Goal: Task Accomplishment & Management: Manage account settings

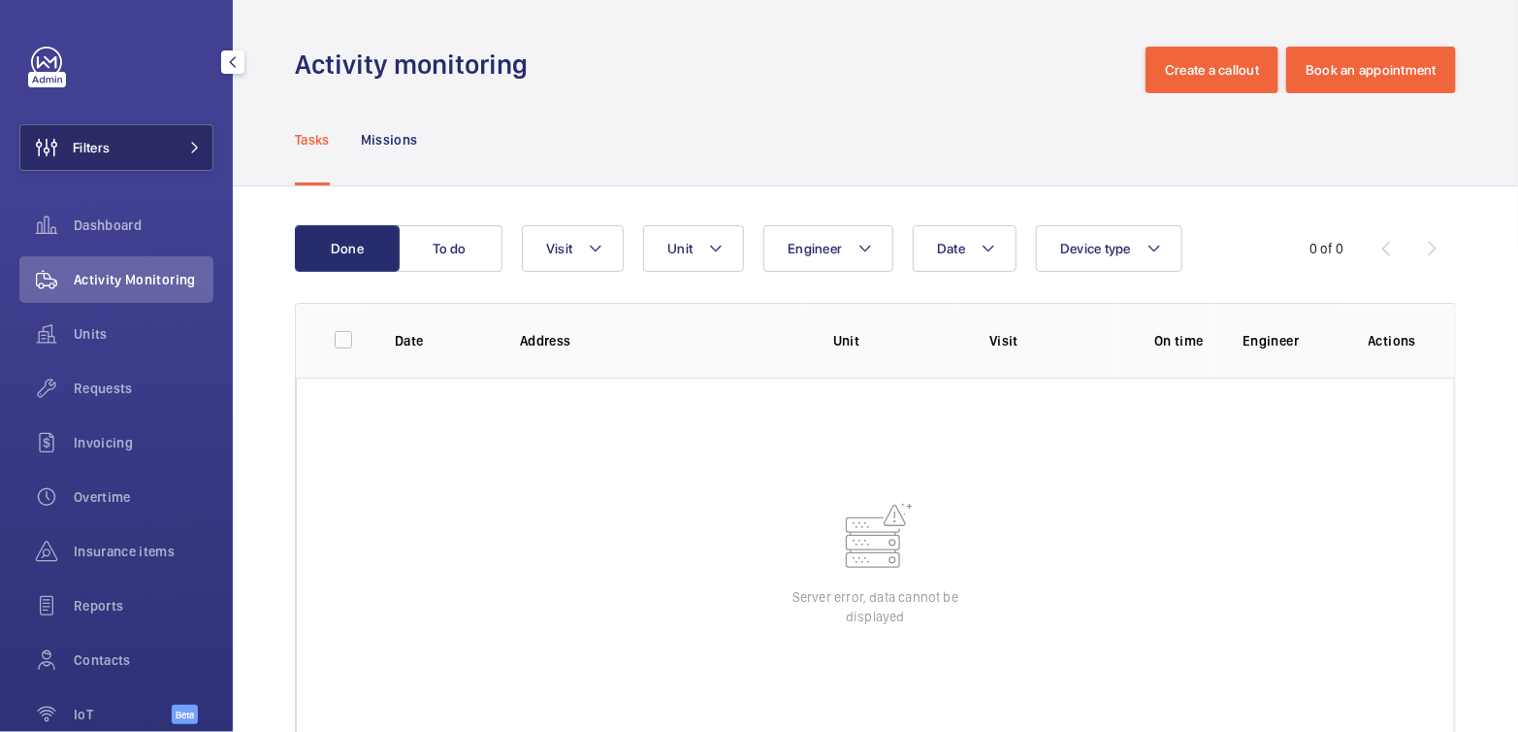
click at [189, 143] on mat-icon at bounding box center [195, 148] width 12 height 12
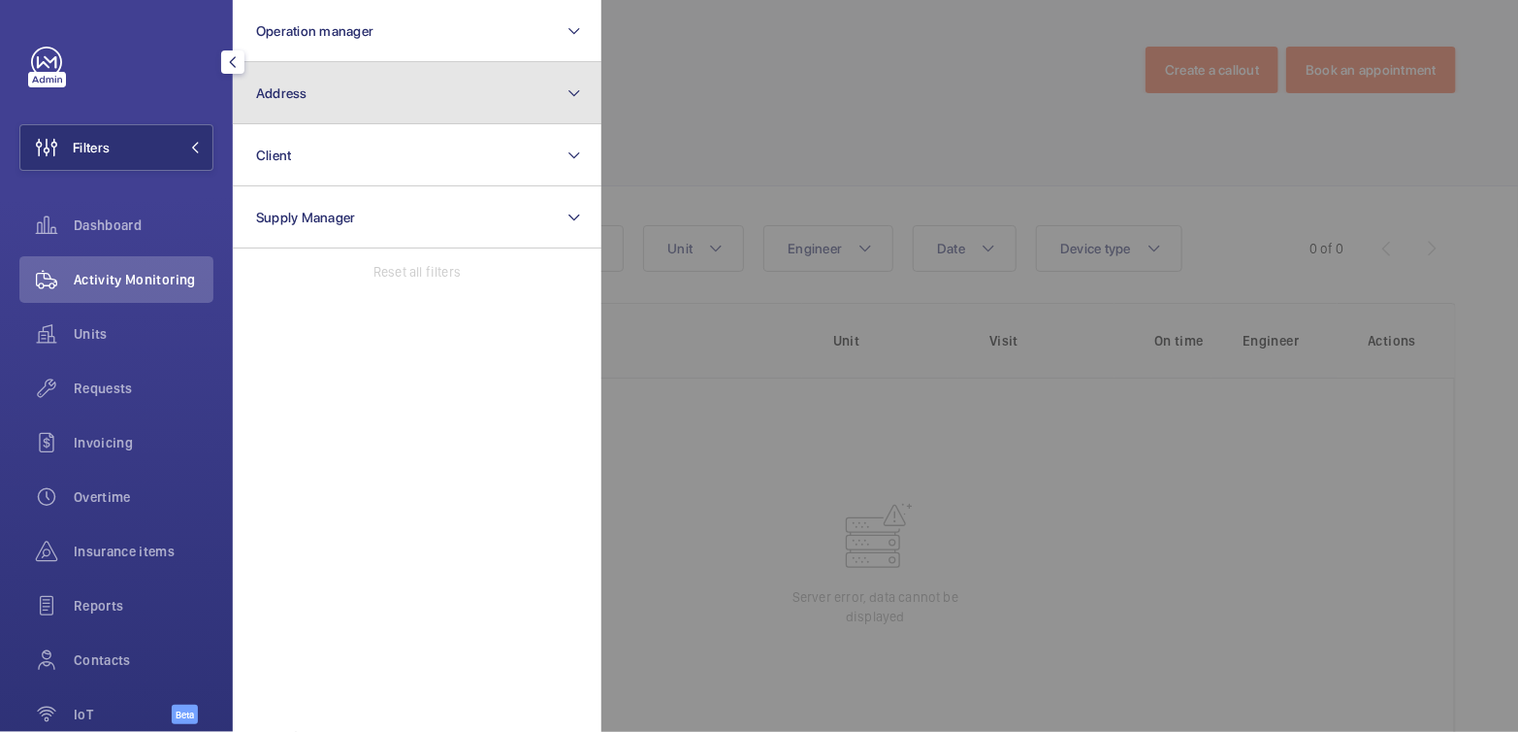
click at [310, 88] on button "Address" at bounding box center [417, 93] width 369 height 62
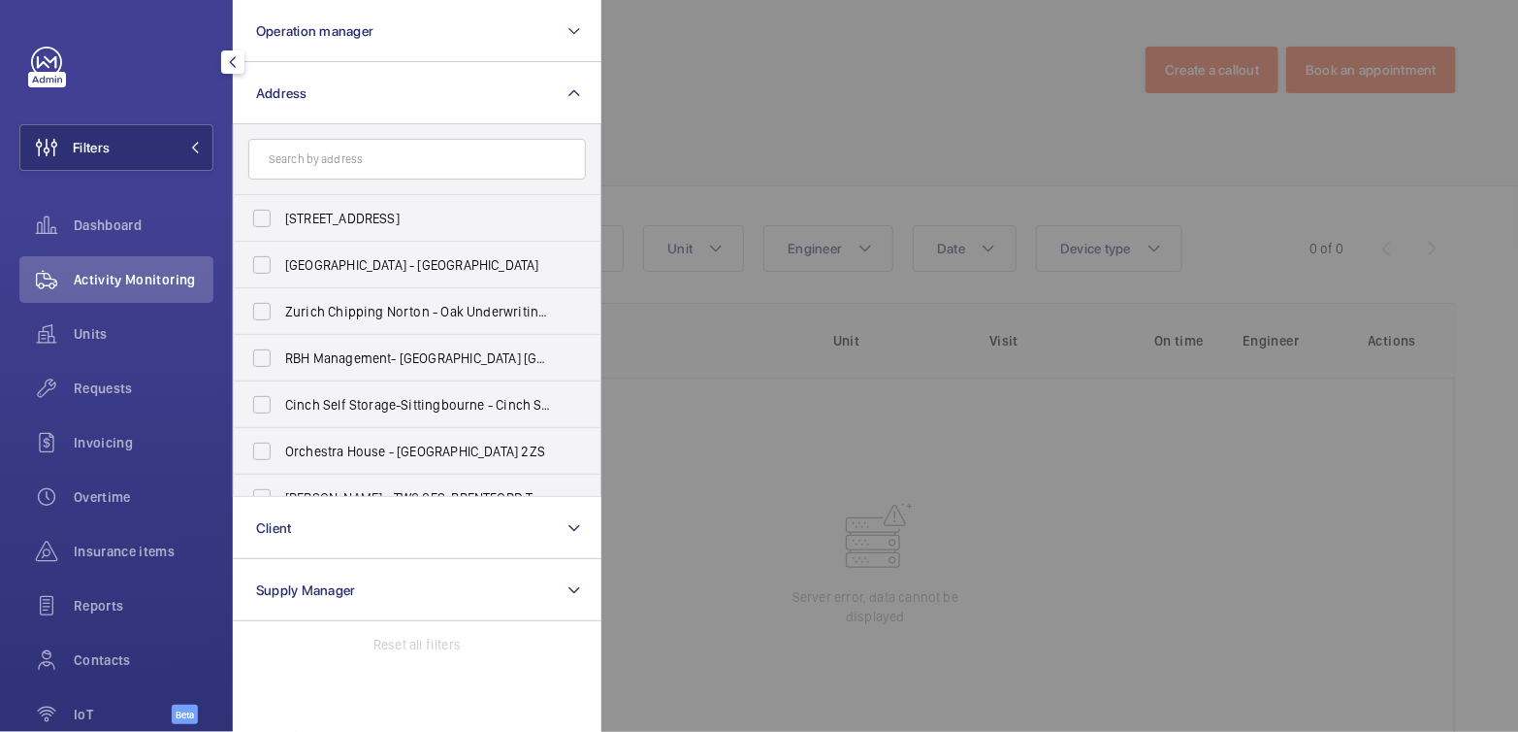
click at [909, 77] on div at bounding box center [1361, 366] width 1518 height 732
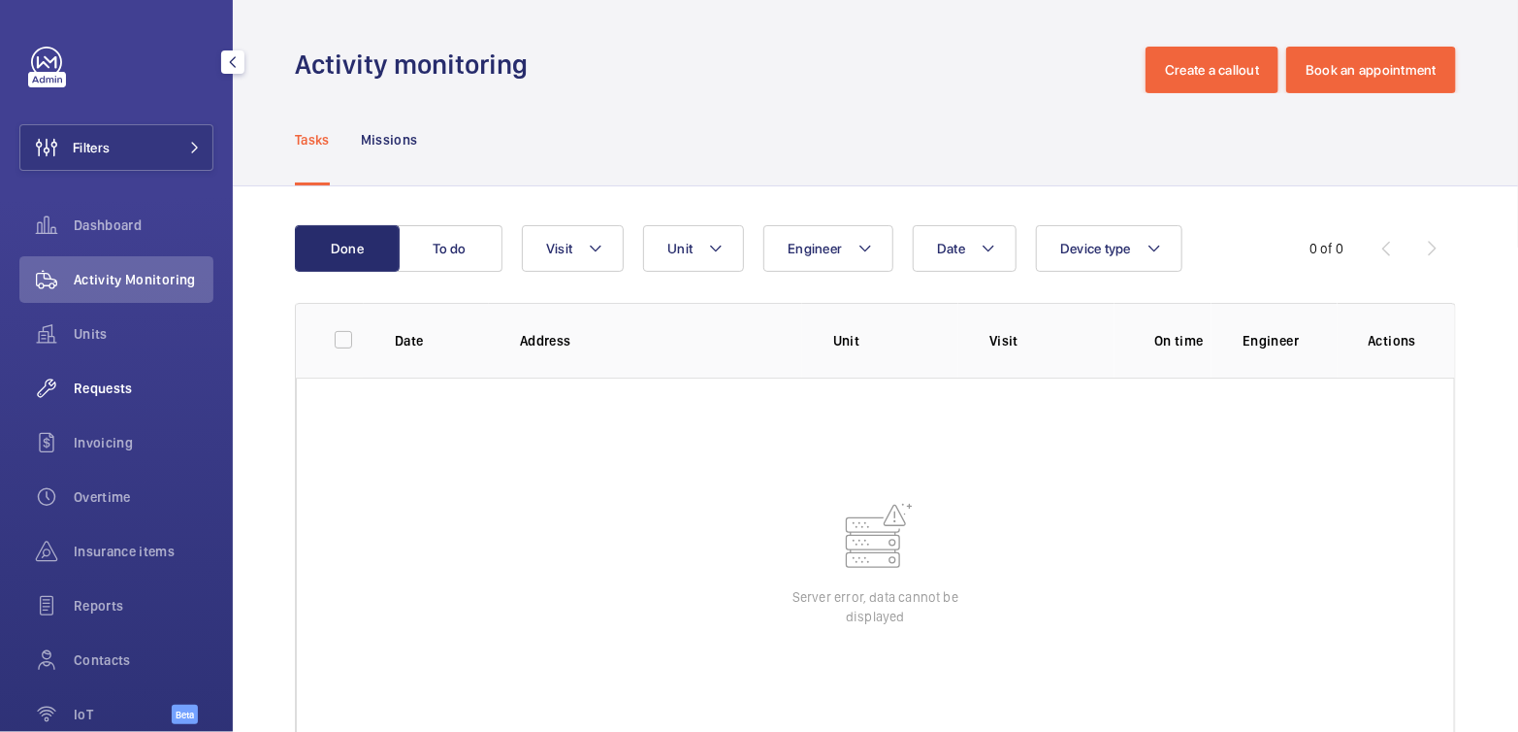
click at [114, 375] on div "Requests" at bounding box center [116, 388] width 194 height 47
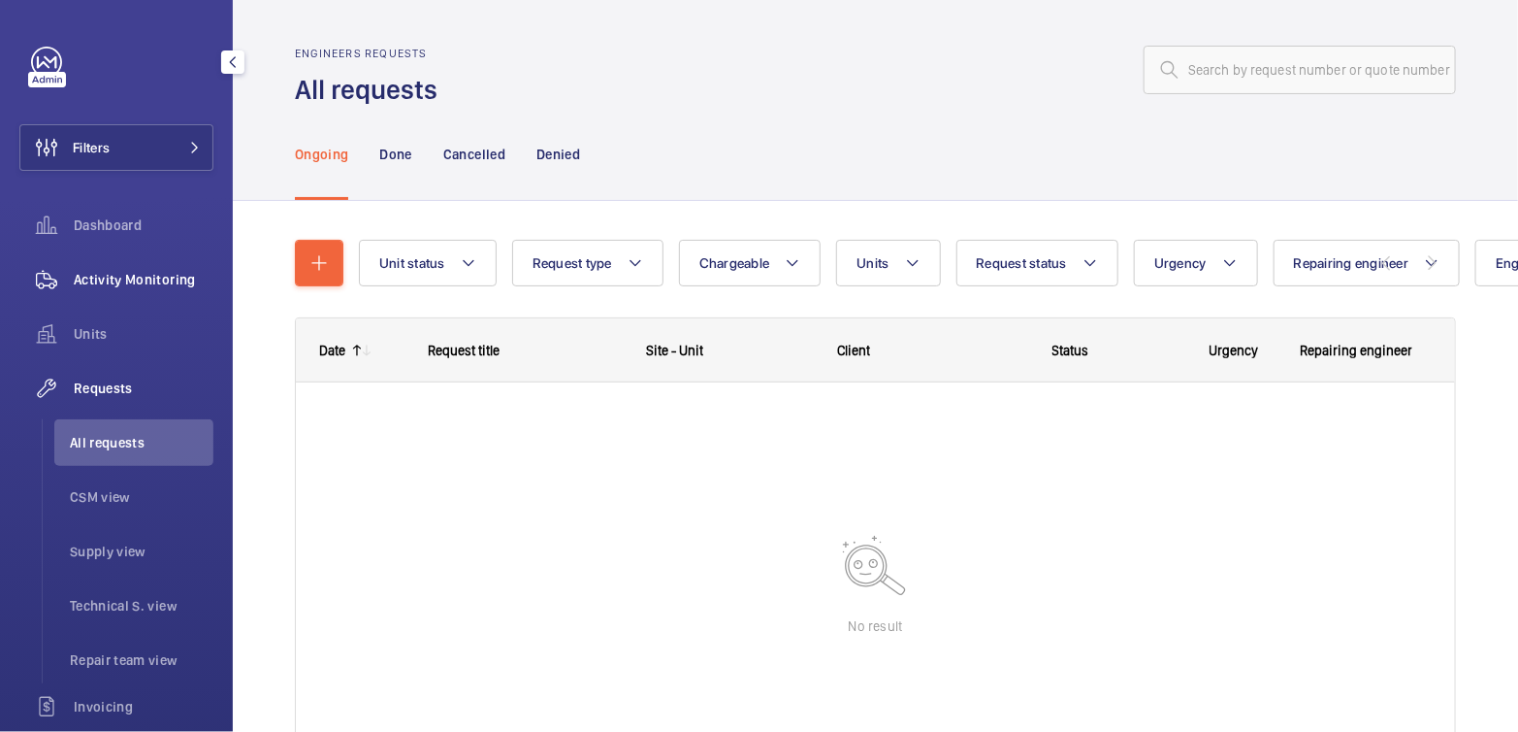
click at [155, 284] on span "Activity Monitoring" at bounding box center [144, 279] width 140 height 19
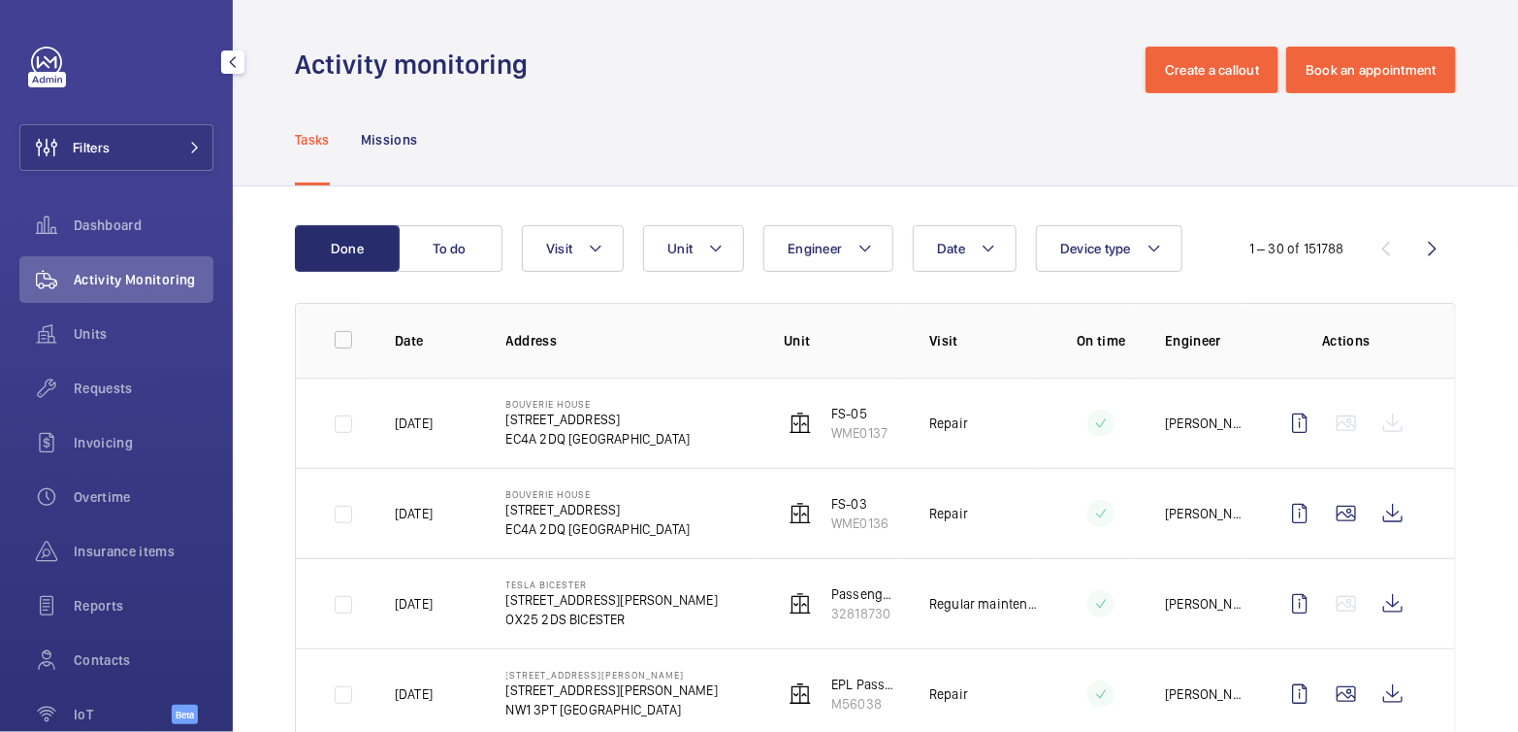
drag, startPoint x: 70, startPoint y: 130, endPoint x: 215, endPoint y: 118, distance: 146.0
click at [71, 130] on wm-front-icon-button at bounding box center [46, 147] width 52 height 47
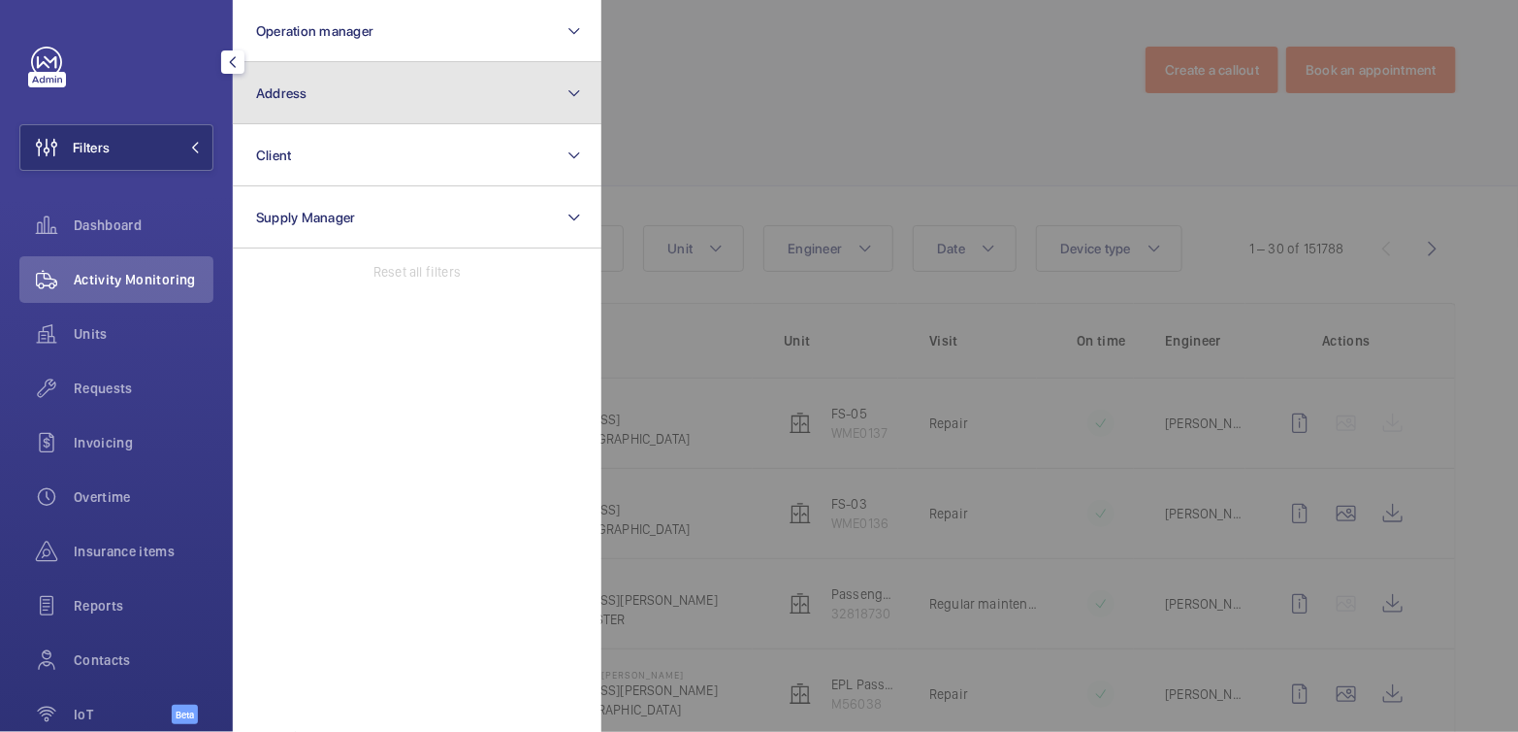
click at [362, 72] on button "Address" at bounding box center [417, 93] width 369 height 62
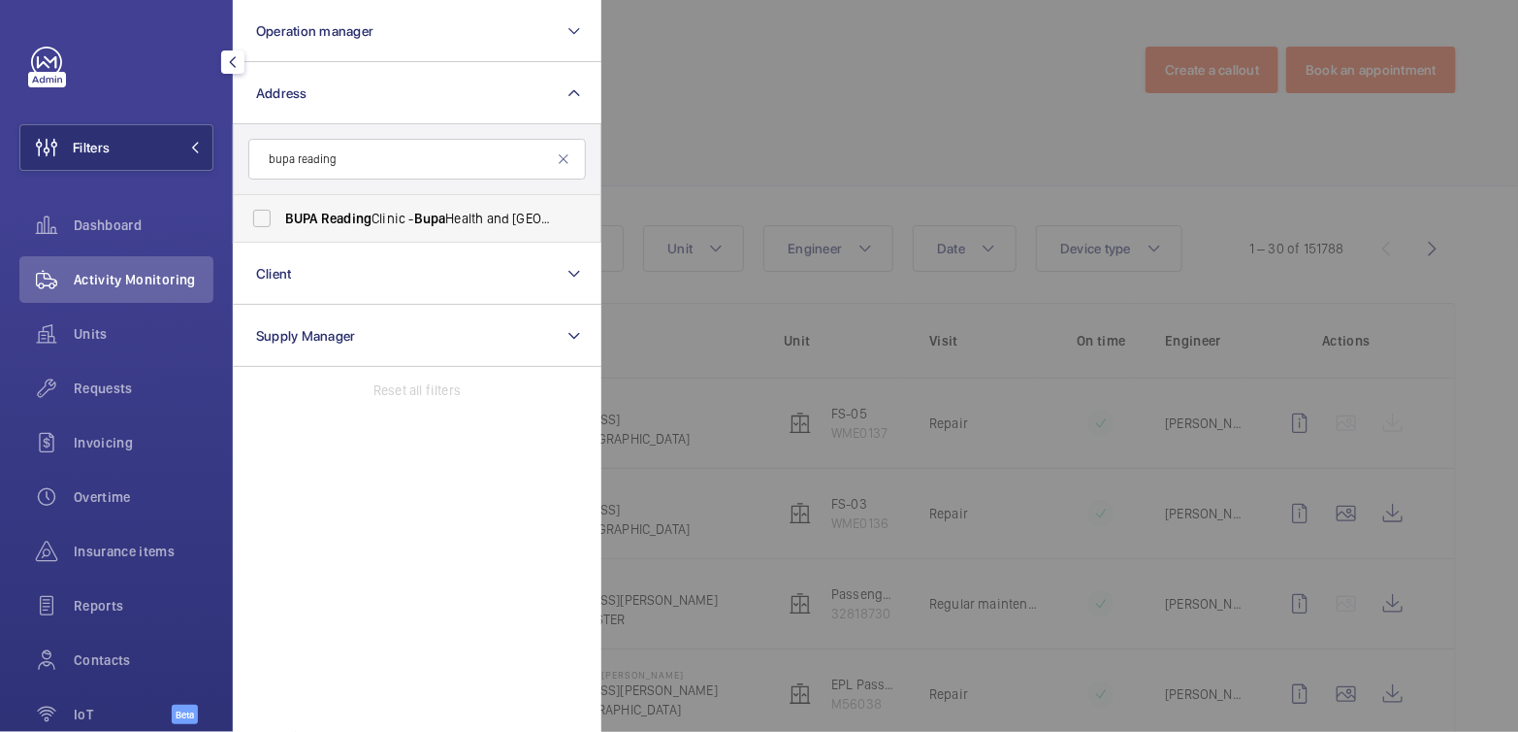
type input "bupa reading"
click at [431, 220] on span "Bupa" at bounding box center [430, 219] width 32 height 16
click at [281, 220] on input "BUPA Reading Clinic - Bupa Health and Dental Centre - Reading , READING RG1 5AS" at bounding box center [262, 218] width 39 height 39
checkbox input "true"
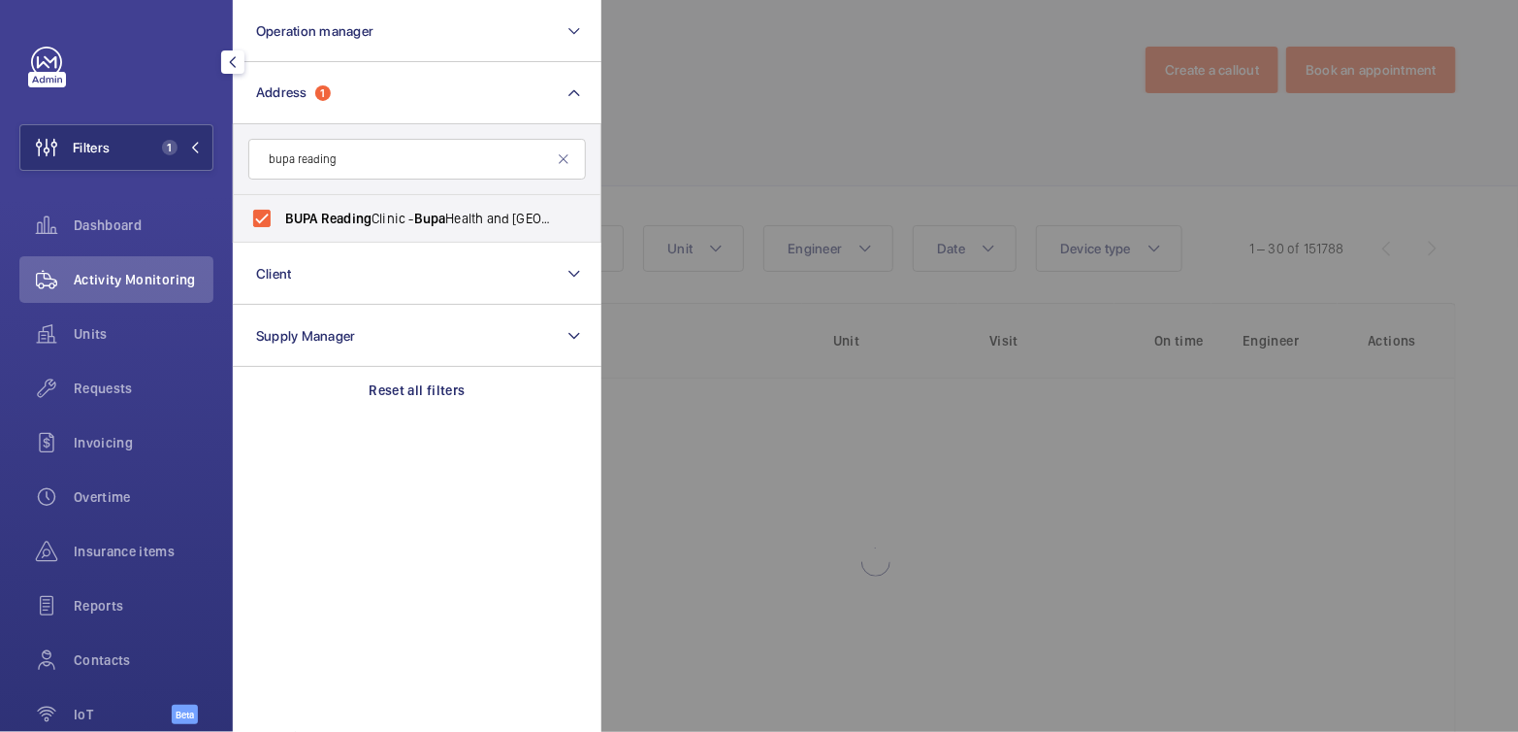
click at [791, 119] on div at bounding box center [1361, 366] width 1518 height 732
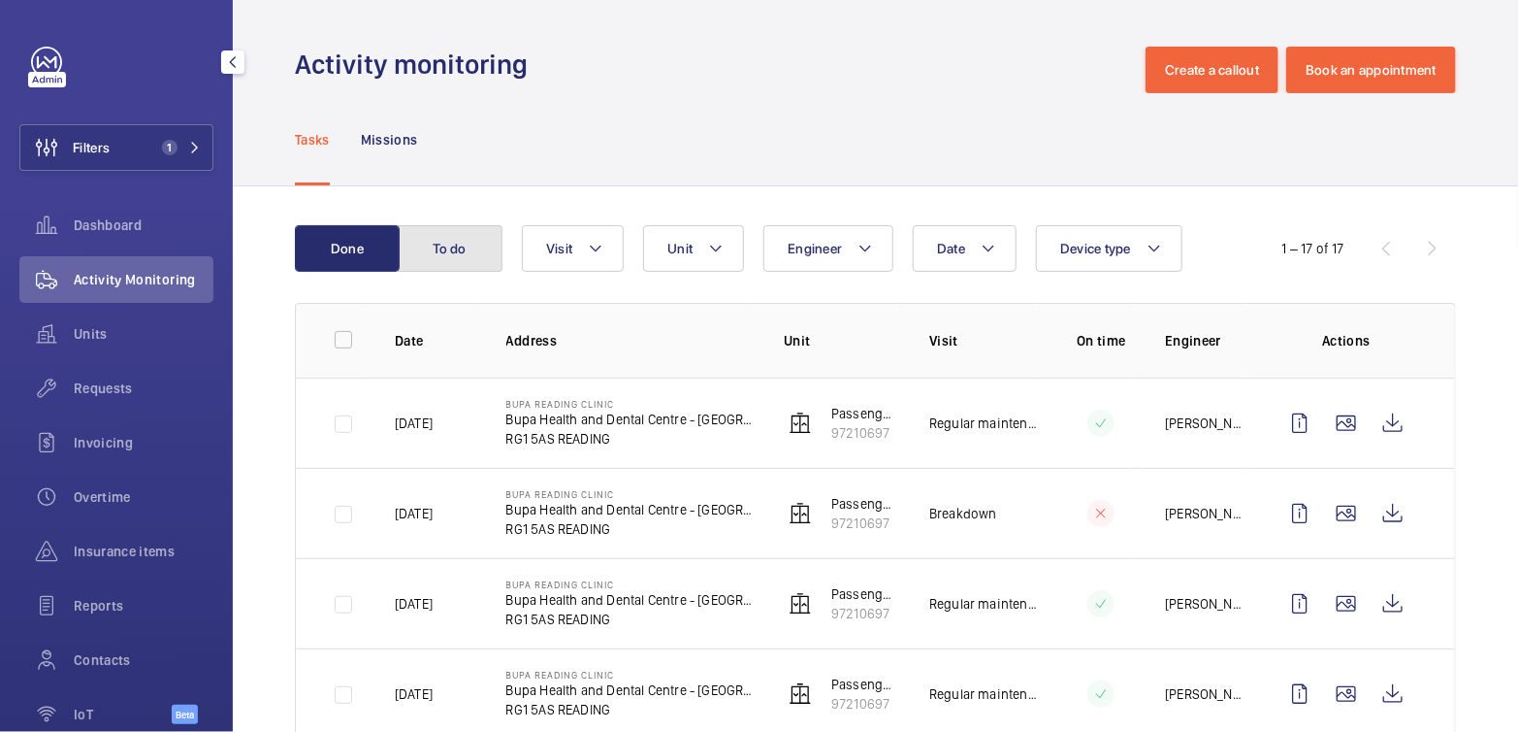
click at [460, 250] on button "To do" at bounding box center [450, 248] width 105 height 47
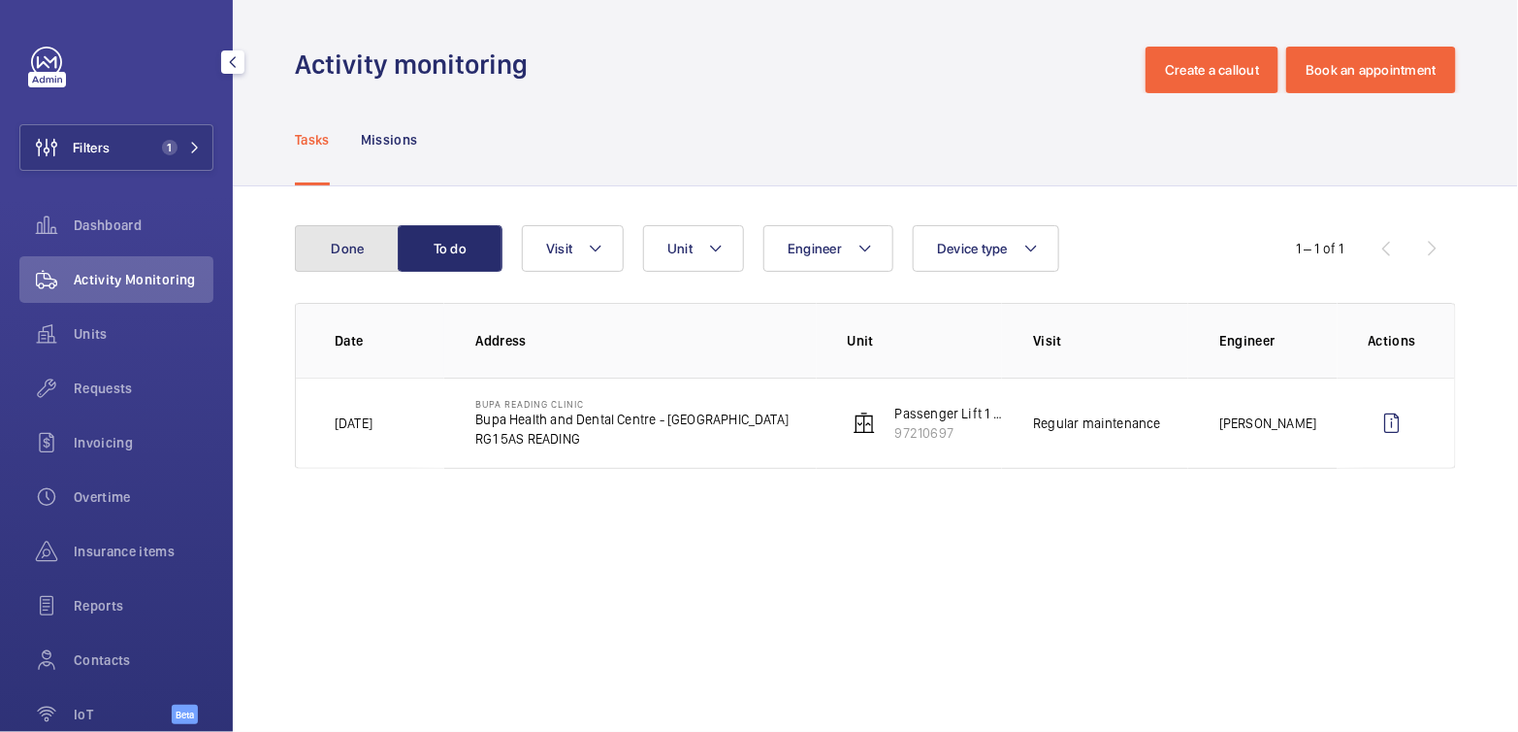
click at [345, 258] on button "Done" at bounding box center [347, 248] width 105 height 47
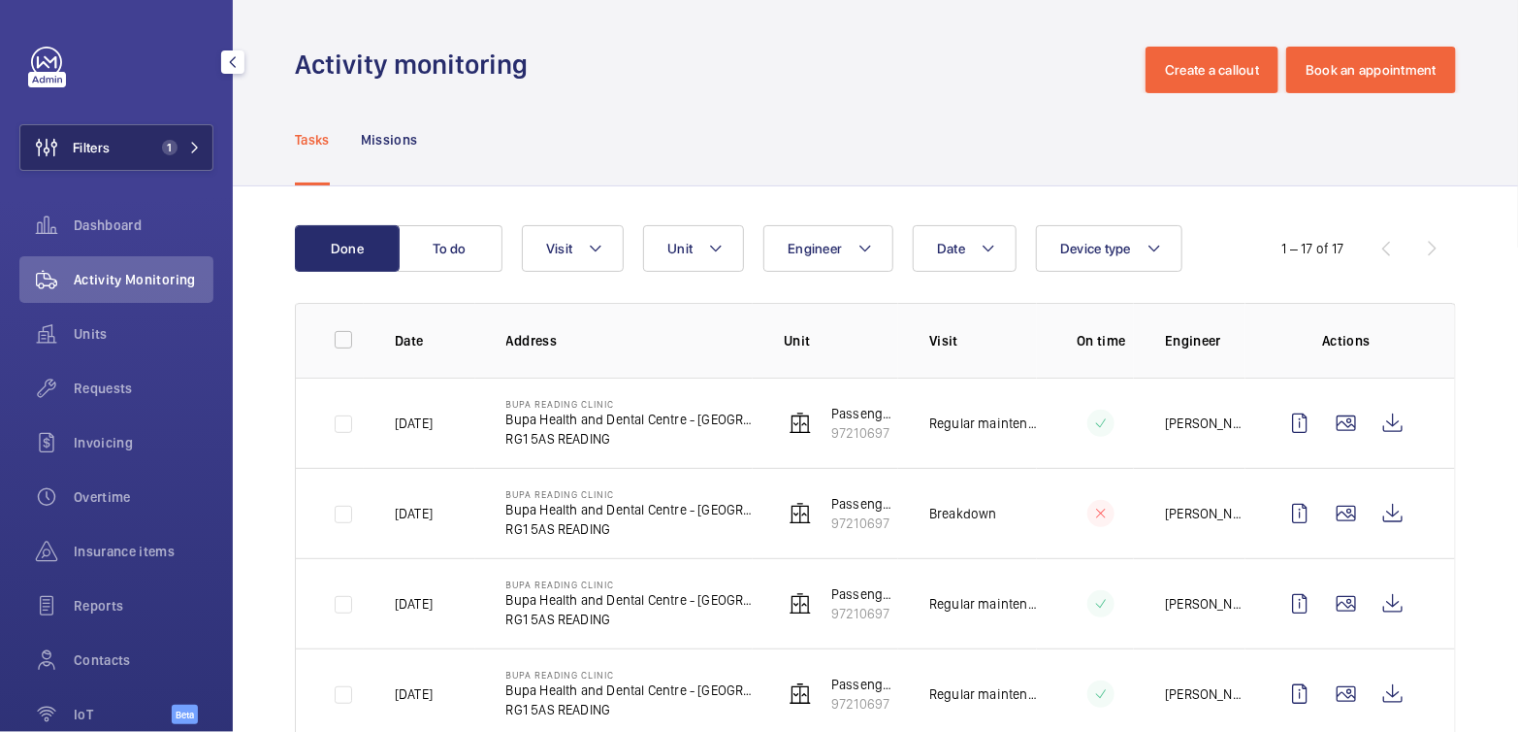
click at [141, 163] on button "Filters 1" at bounding box center [116, 147] width 194 height 47
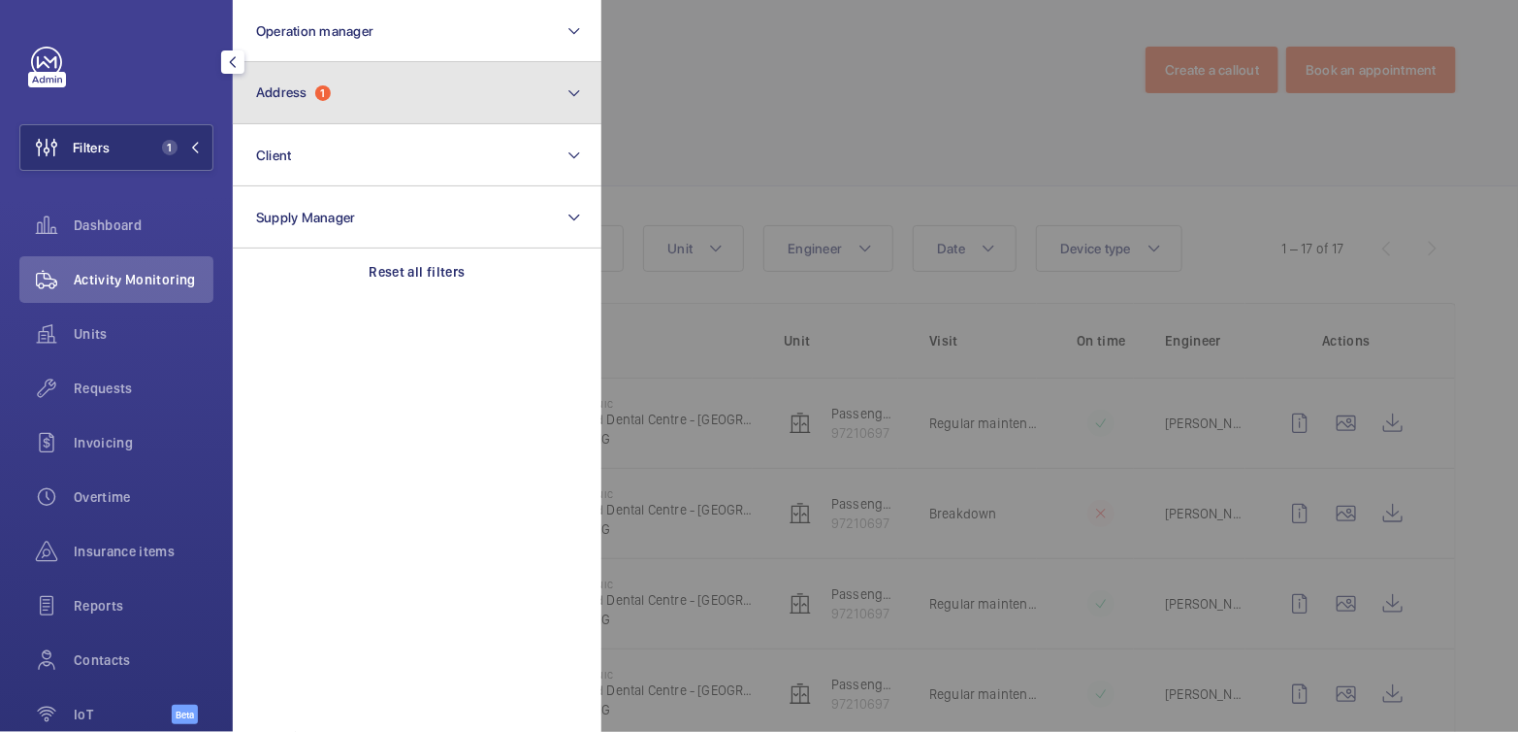
click at [321, 89] on span "1" at bounding box center [323, 93] width 16 height 16
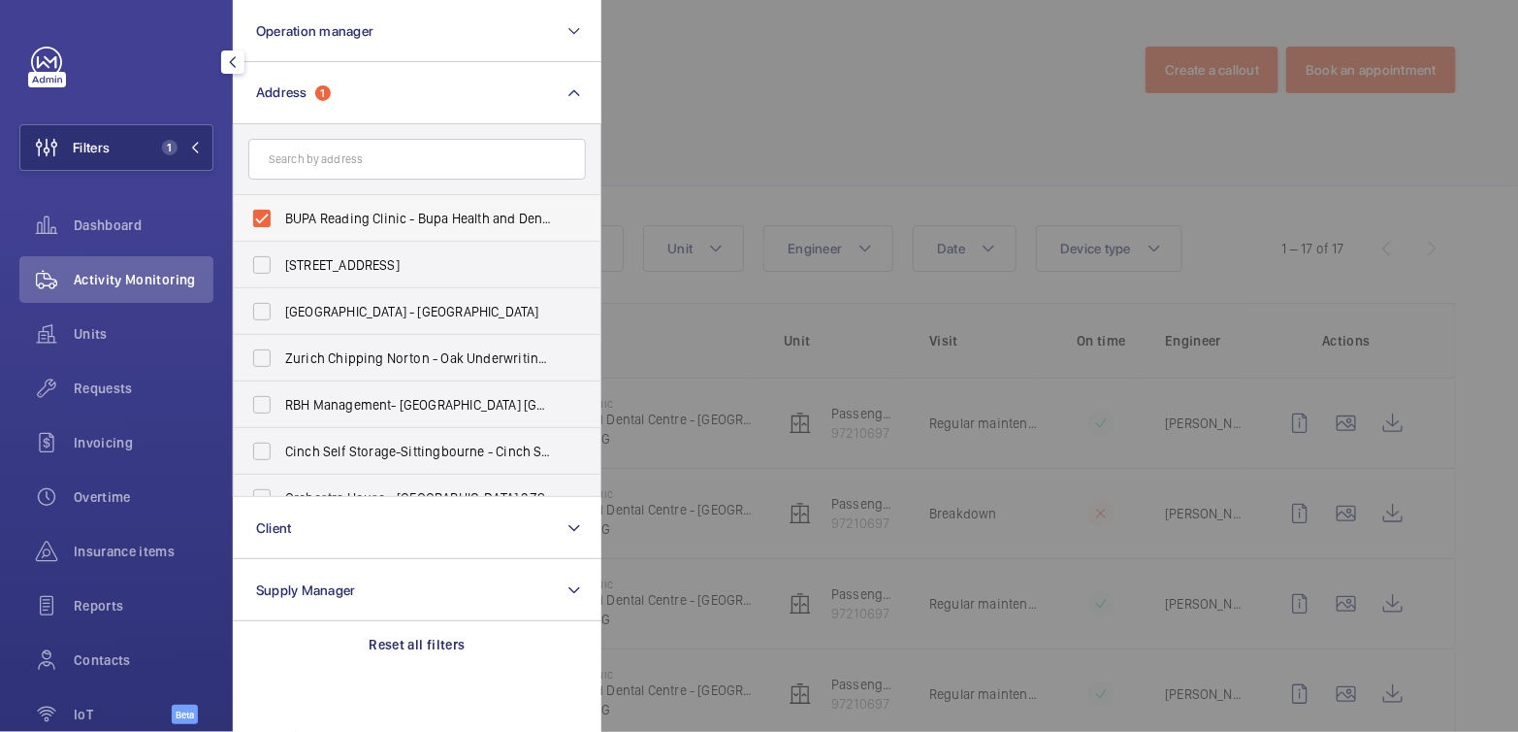
click at [347, 210] on span "BUPA Reading Clinic - Bupa Health and Dental Centre - Reading, READING RG1 5AS" at bounding box center [418, 218] width 267 height 19
click at [281, 210] on input "BUPA Reading Clinic - Bupa Health and Dental Centre - Reading, READING RG1 5AS" at bounding box center [262, 218] width 39 height 39
checkbox input "false"
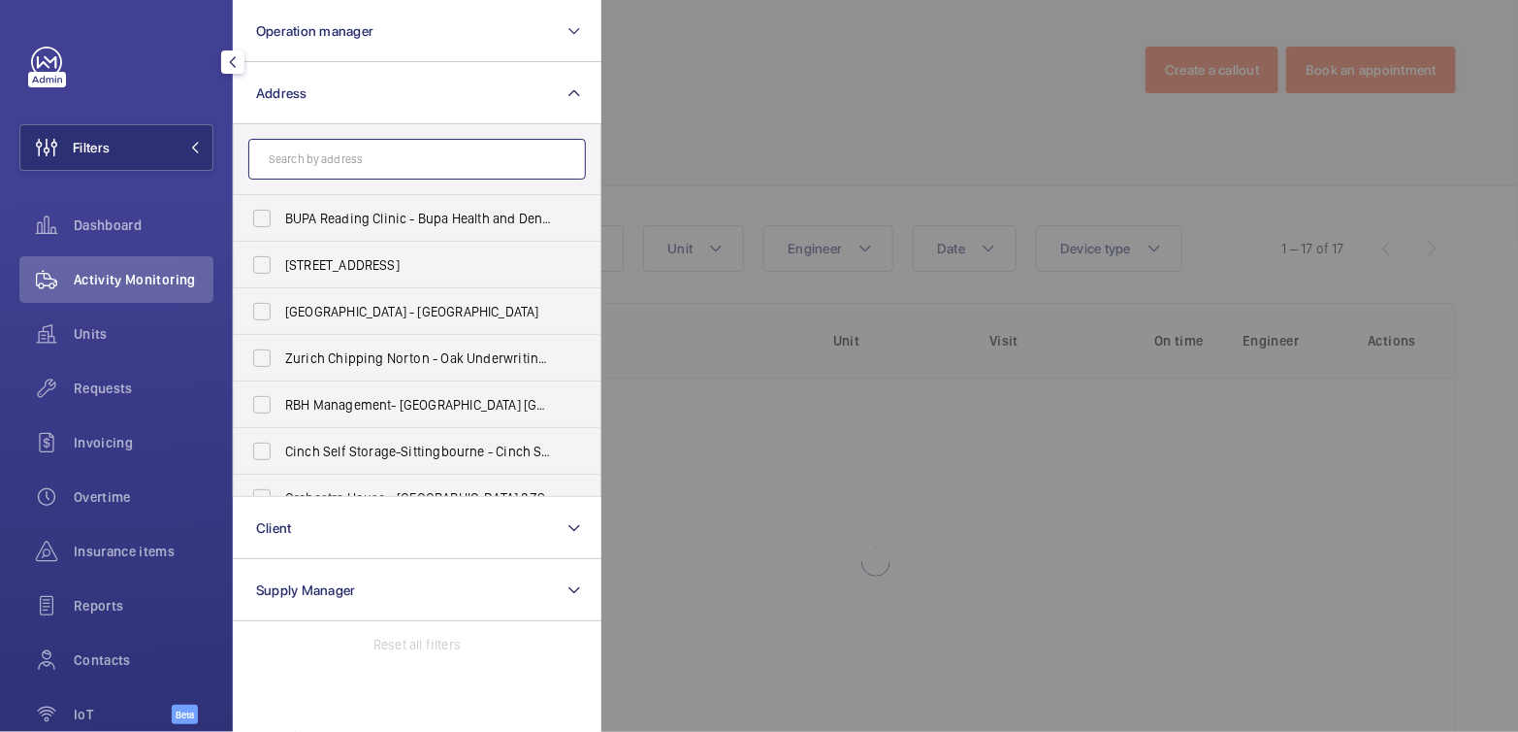
click at [367, 166] on input "text" at bounding box center [417, 159] width 338 height 41
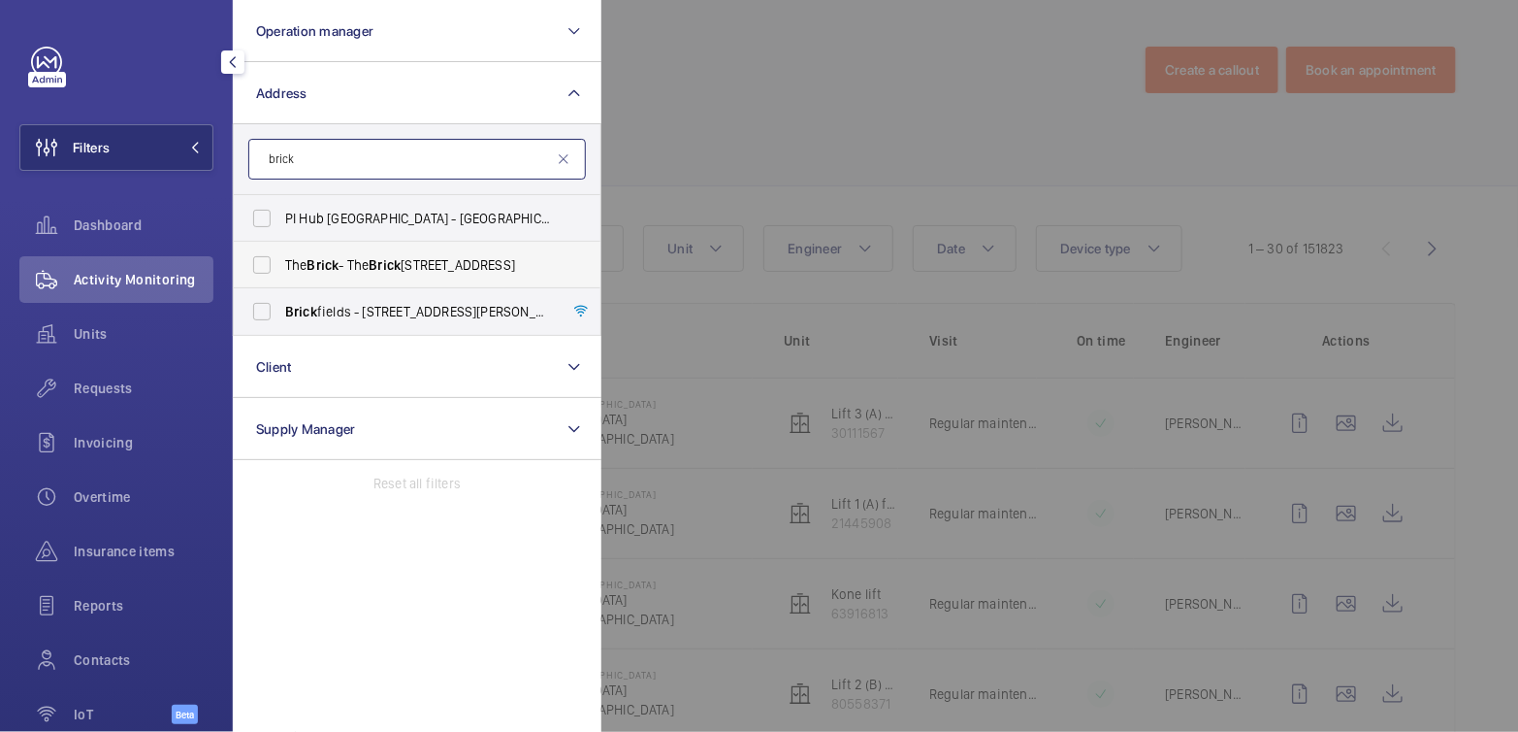
type input "brick"
click at [398, 259] on span "Brick" at bounding box center [385, 265] width 32 height 16
click at [281, 259] on input "The Brick - The Brick Apartments, LONDON W9 2EF" at bounding box center [262, 264] width 39 height 39
checkbox input "true"
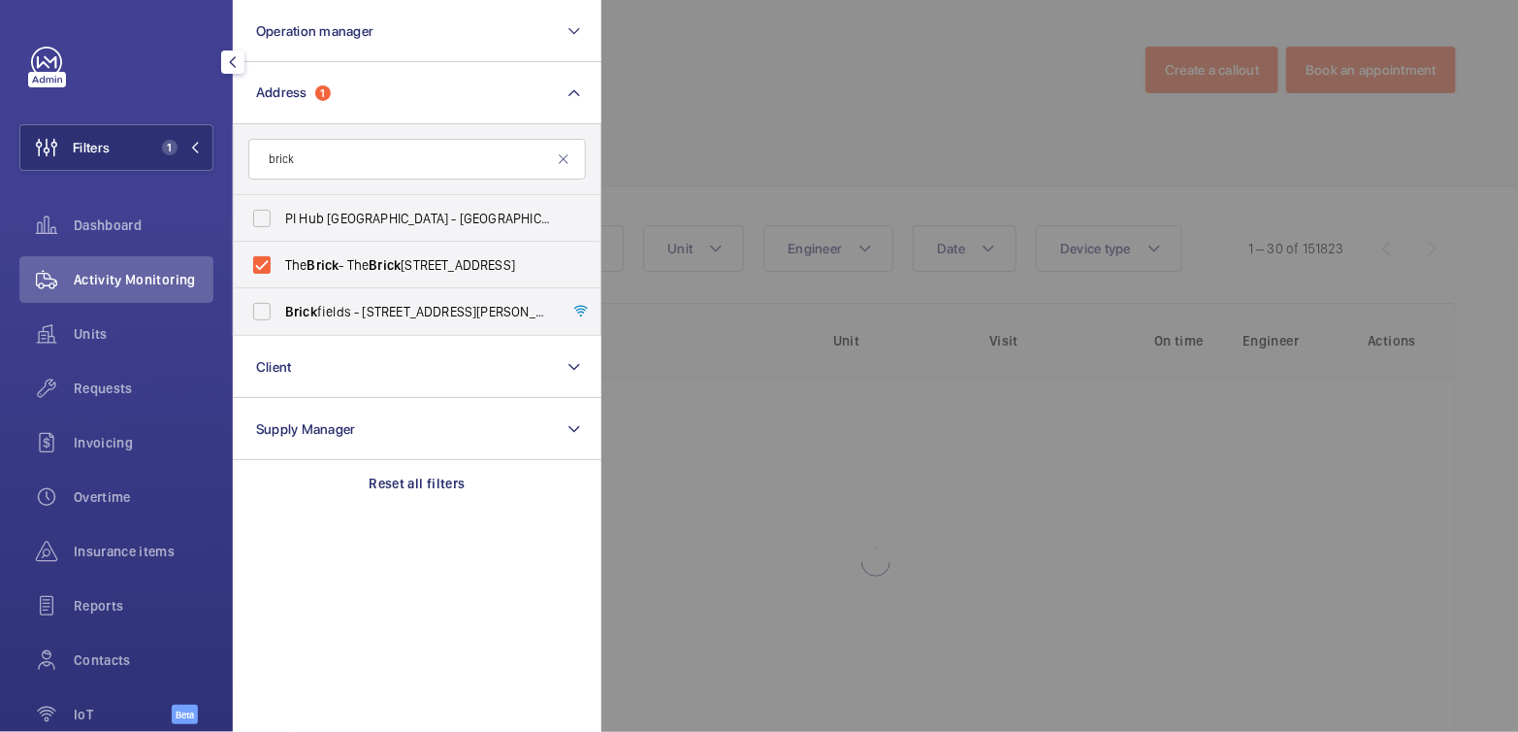
click at [724, 98] on div at bounding box center [1361, 366] width 1518 height 732
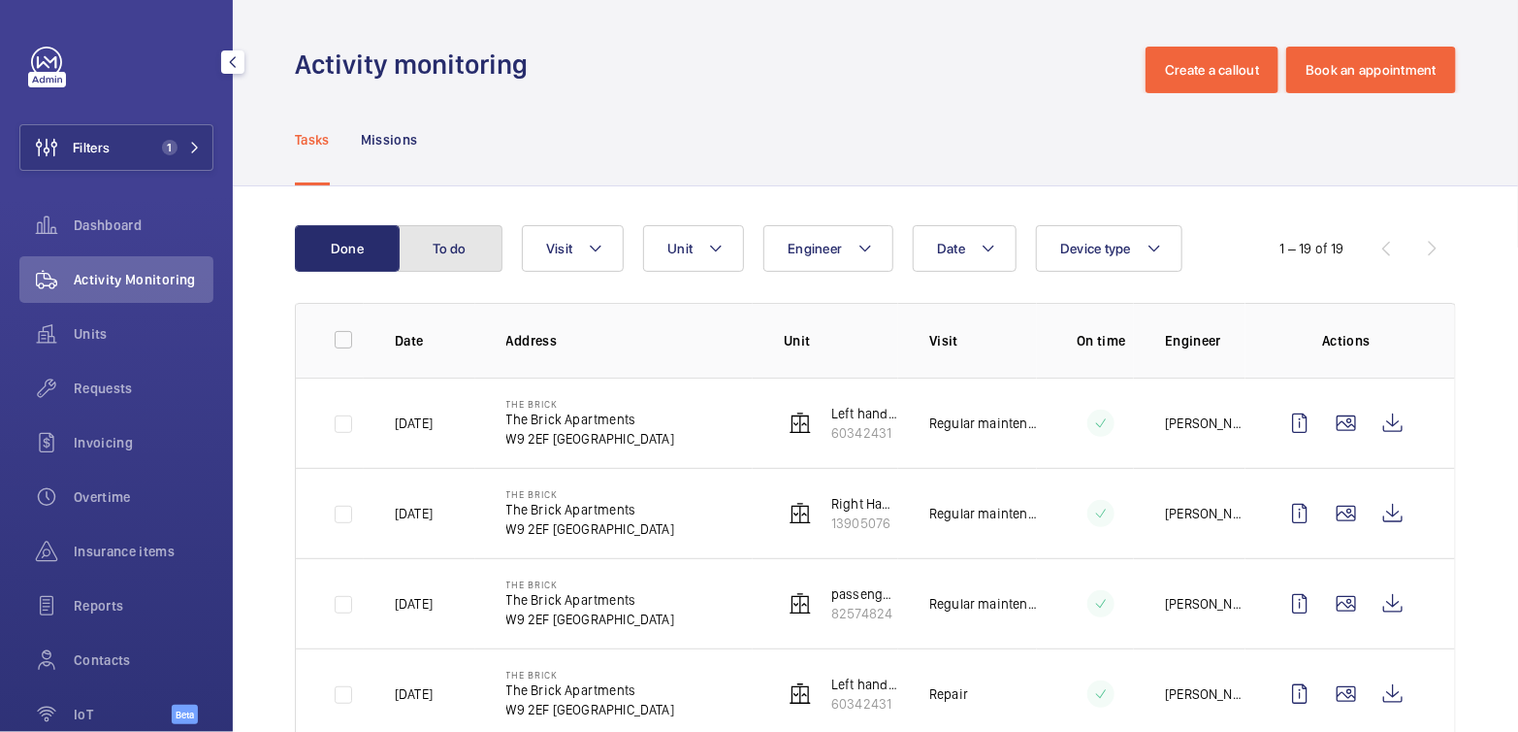
click at [449, 235] on button "To do" at bounding box center [450, 248] width 105 height 47
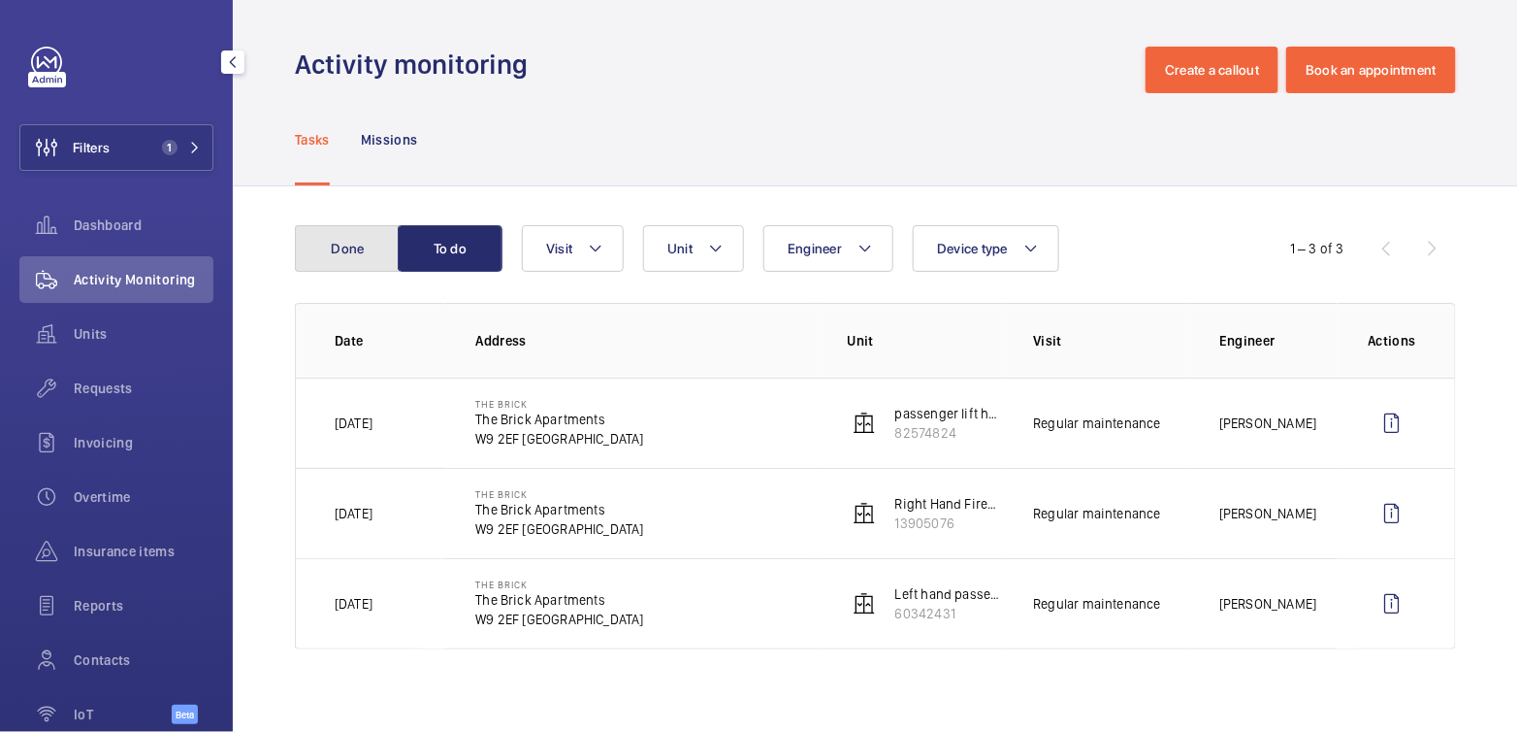
click at [366, 248] on button "Done" at bounding box center [347, 248] width 105 height 47
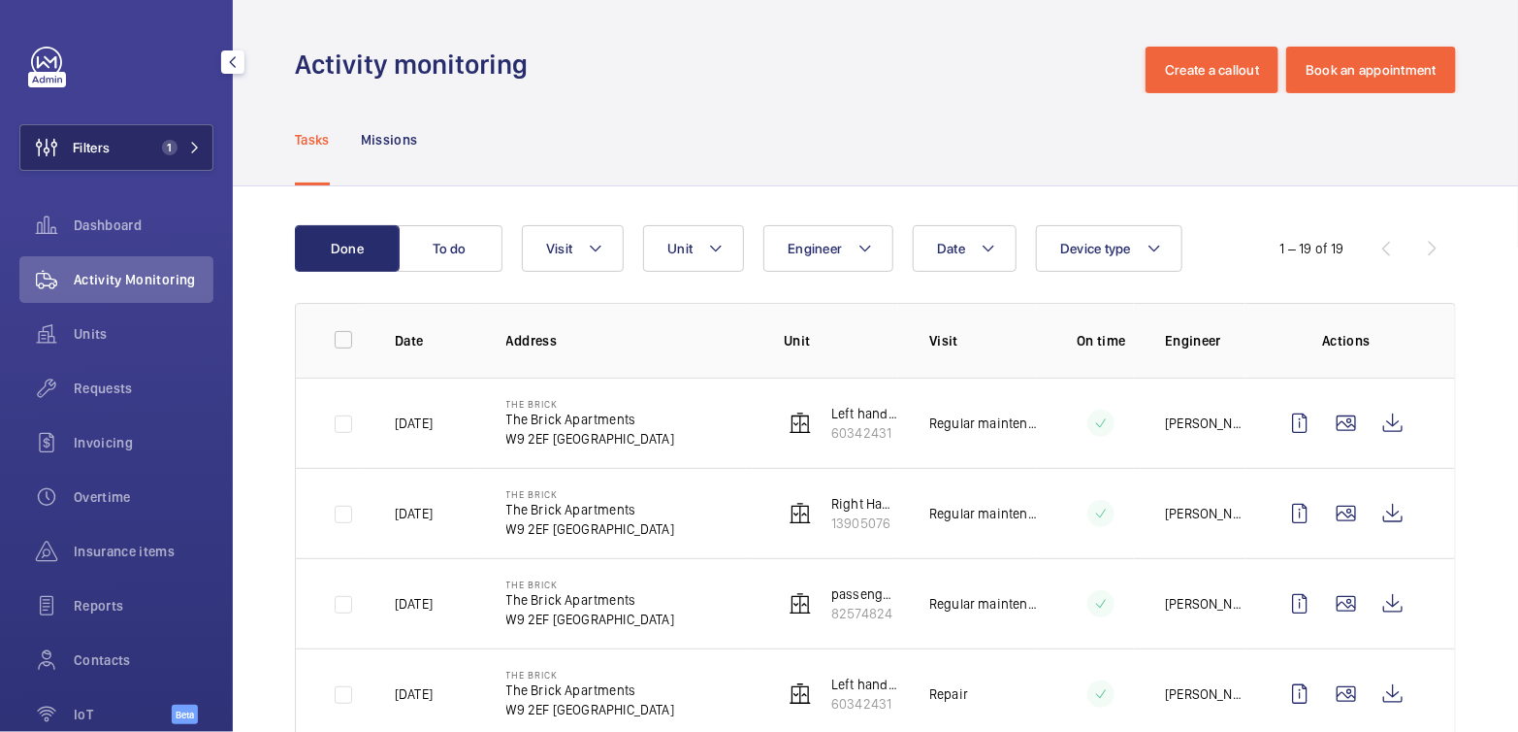
click at [137, 147] on button "Filters 1" at bounding box center [116, 147] width 194 height 47
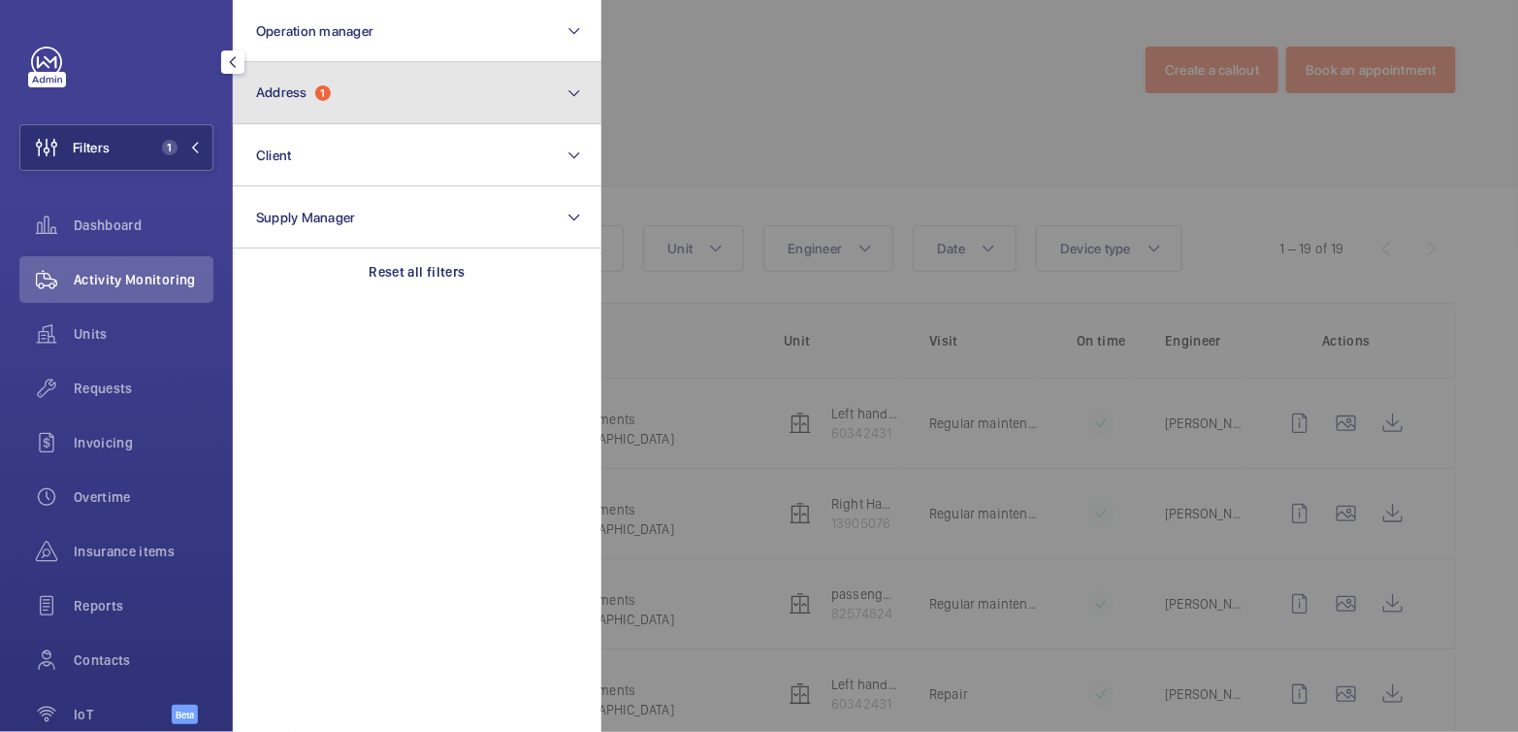
click at [279, 97] on span "Address" at bounding box center [281, 92] width 51 height 16
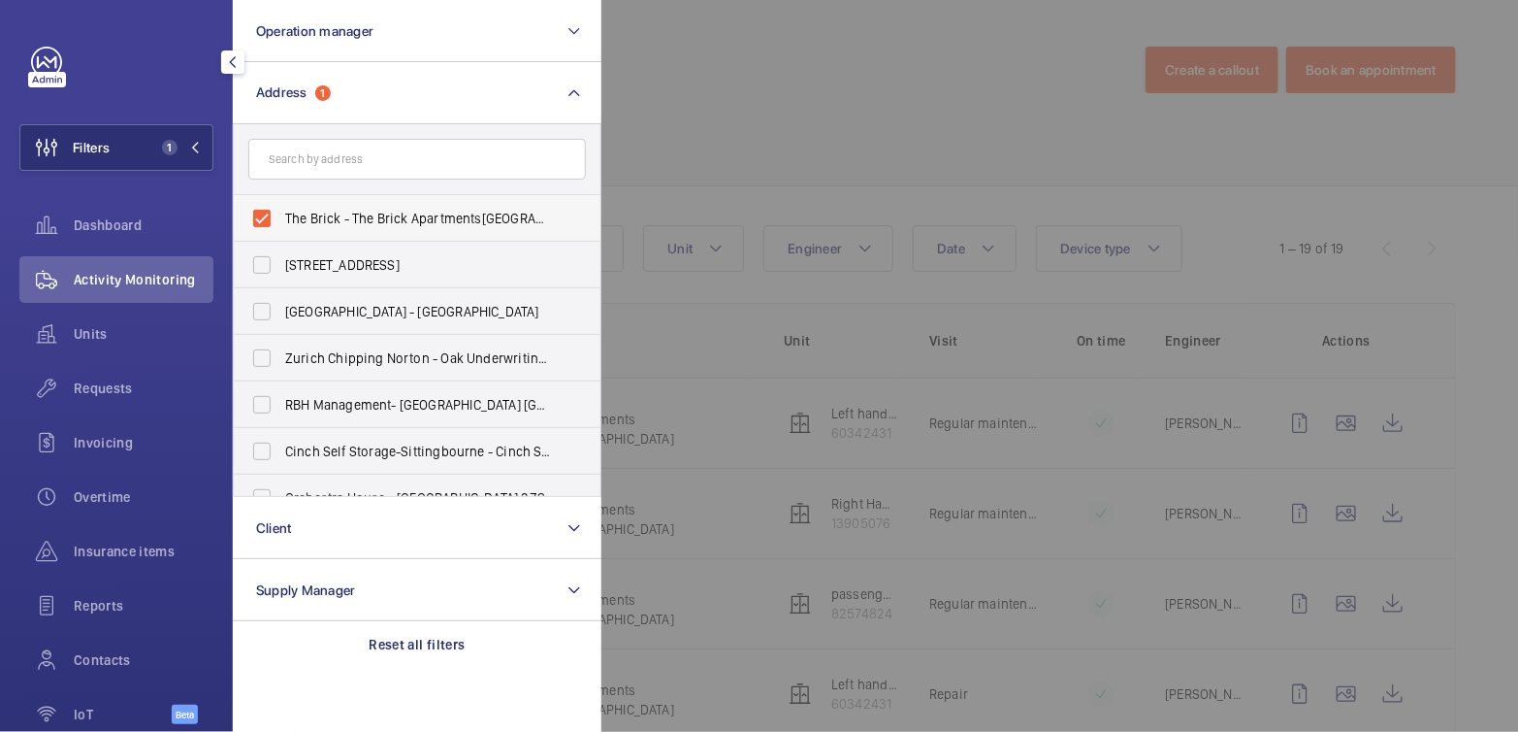
click at [338, 220] on span "The Brick - The Brick Apartments, LONDON W9 2EF" at bounding box center [418, 218] width 267 height 19
click at [281, 220] on input "The Brick - The Brick Apartments, LONDON W9 2EF" at bounding box center [262, 218] width 39 height 39
checkbox input "false"
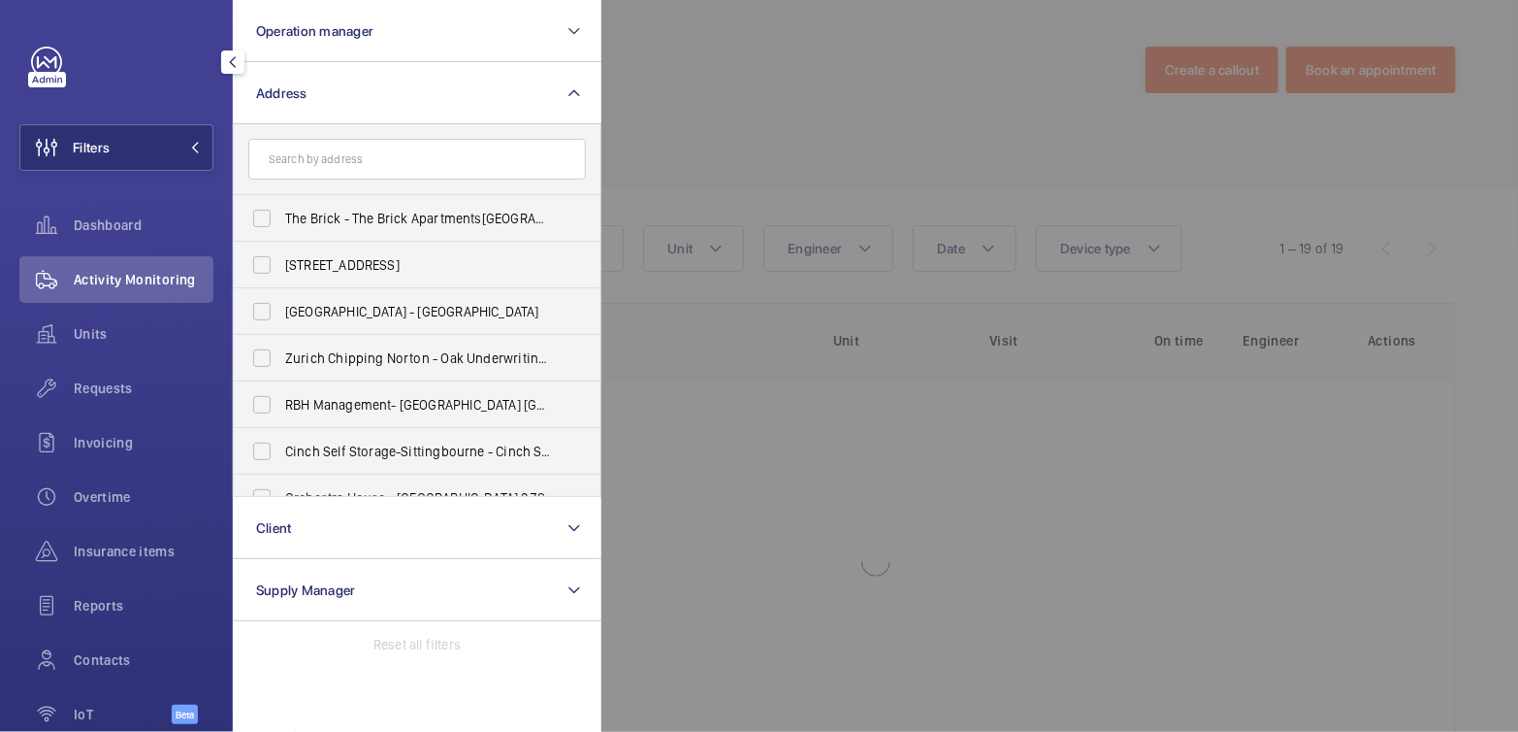
click at [625, 123] on div at bounding box center [1361, 366] width 1518 height 732
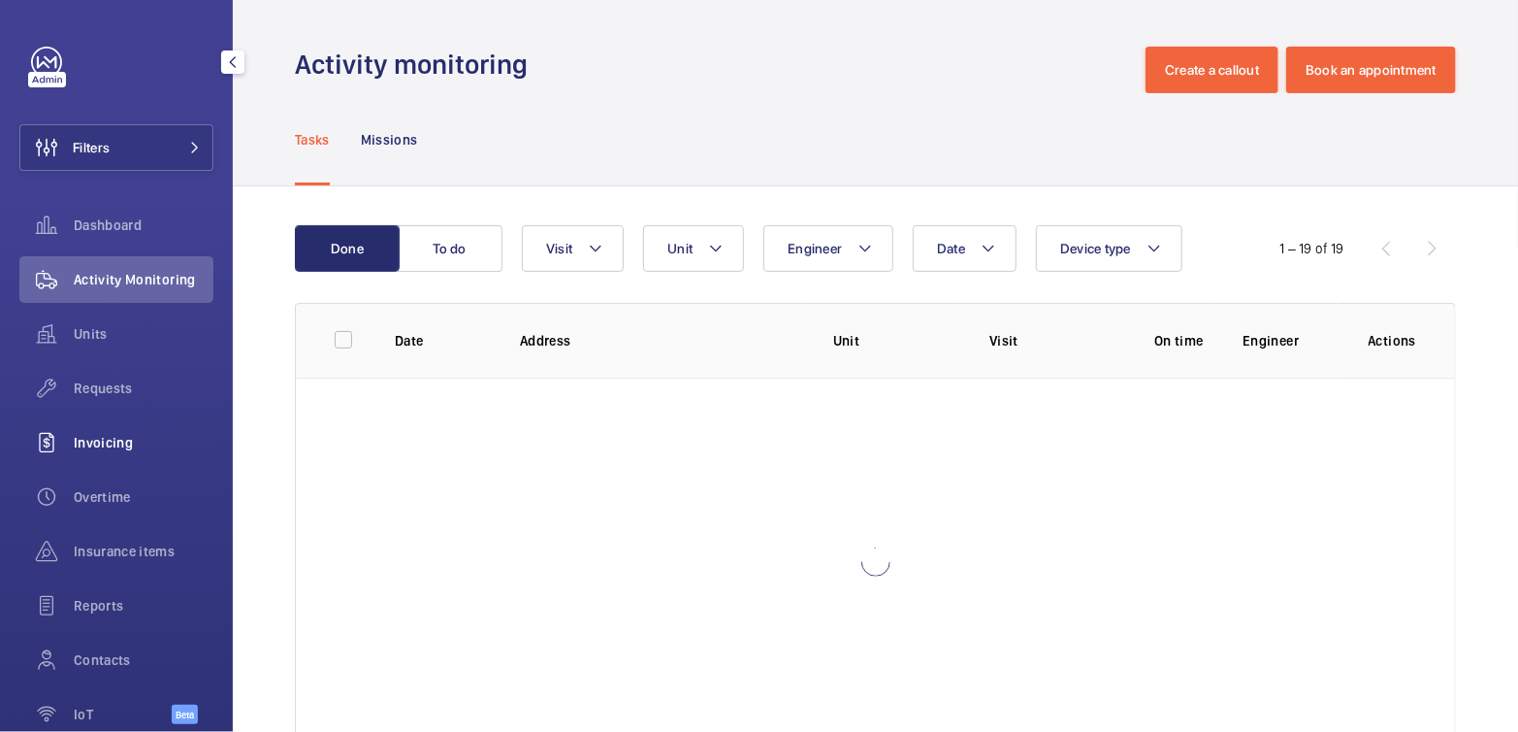
click at [96, 451] on span "Invoicing" at bounding box center [144, 442] width 140 height 19
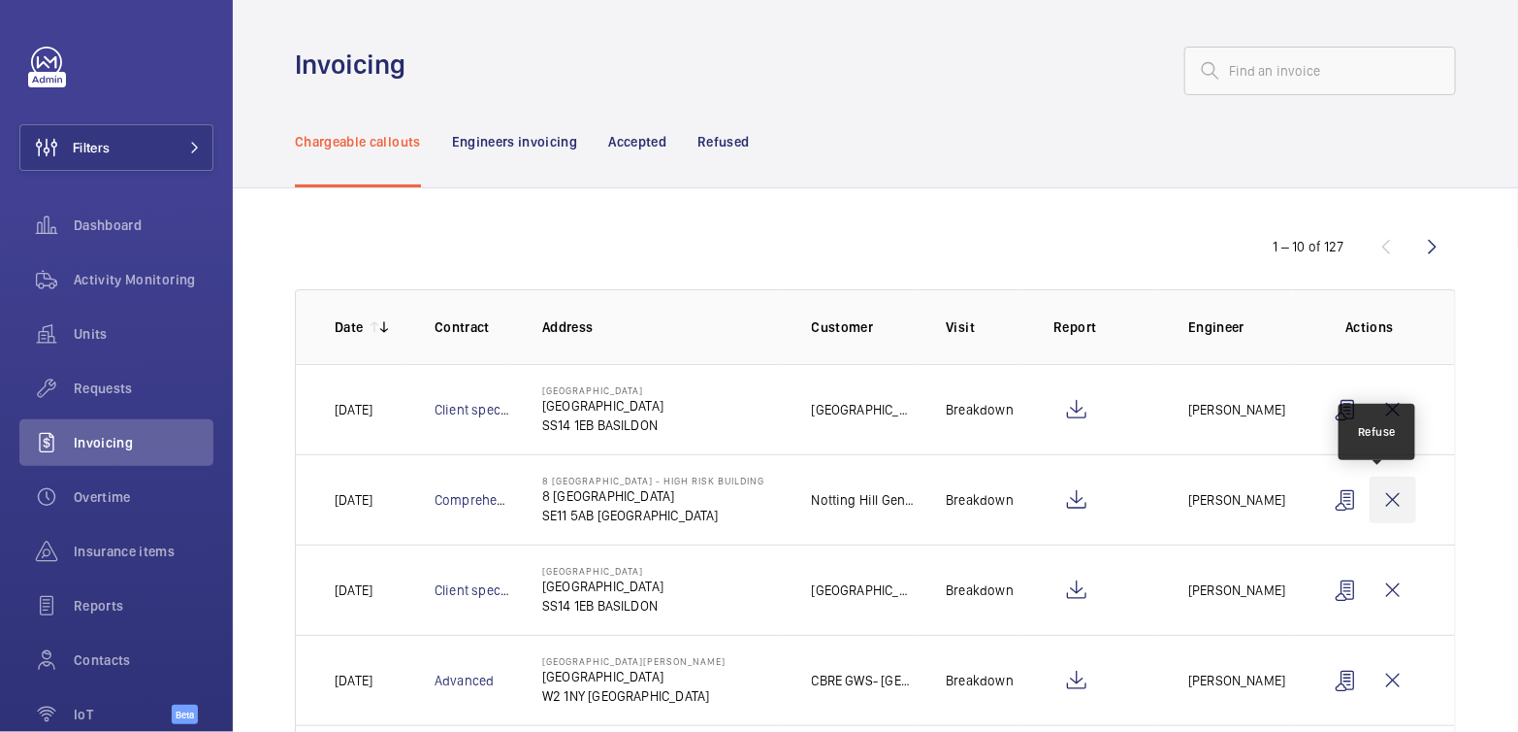
click at [1379, 495] on wm-front-icon-button at bounding box center [1393, 499] width 47 height 47
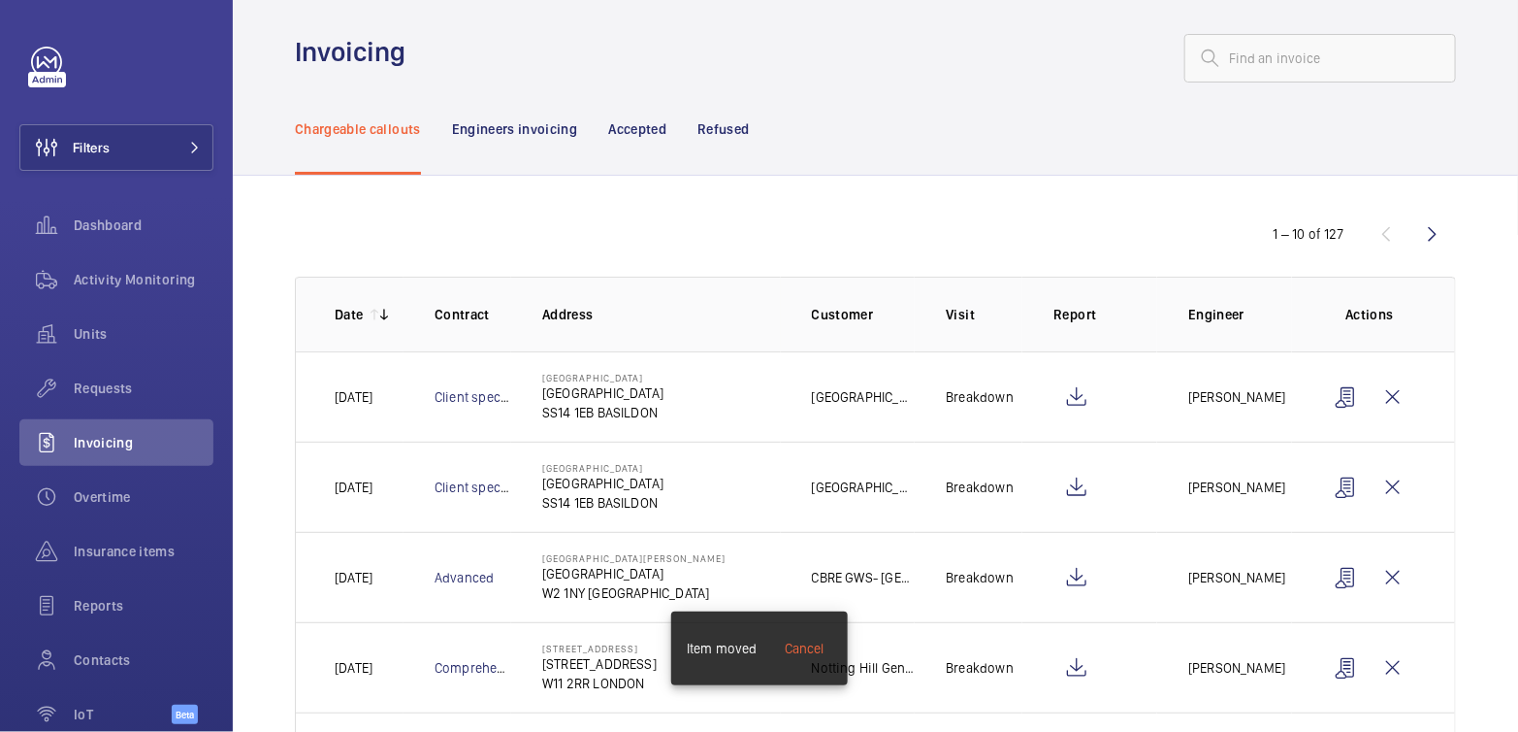
scroll to position [99, 0]
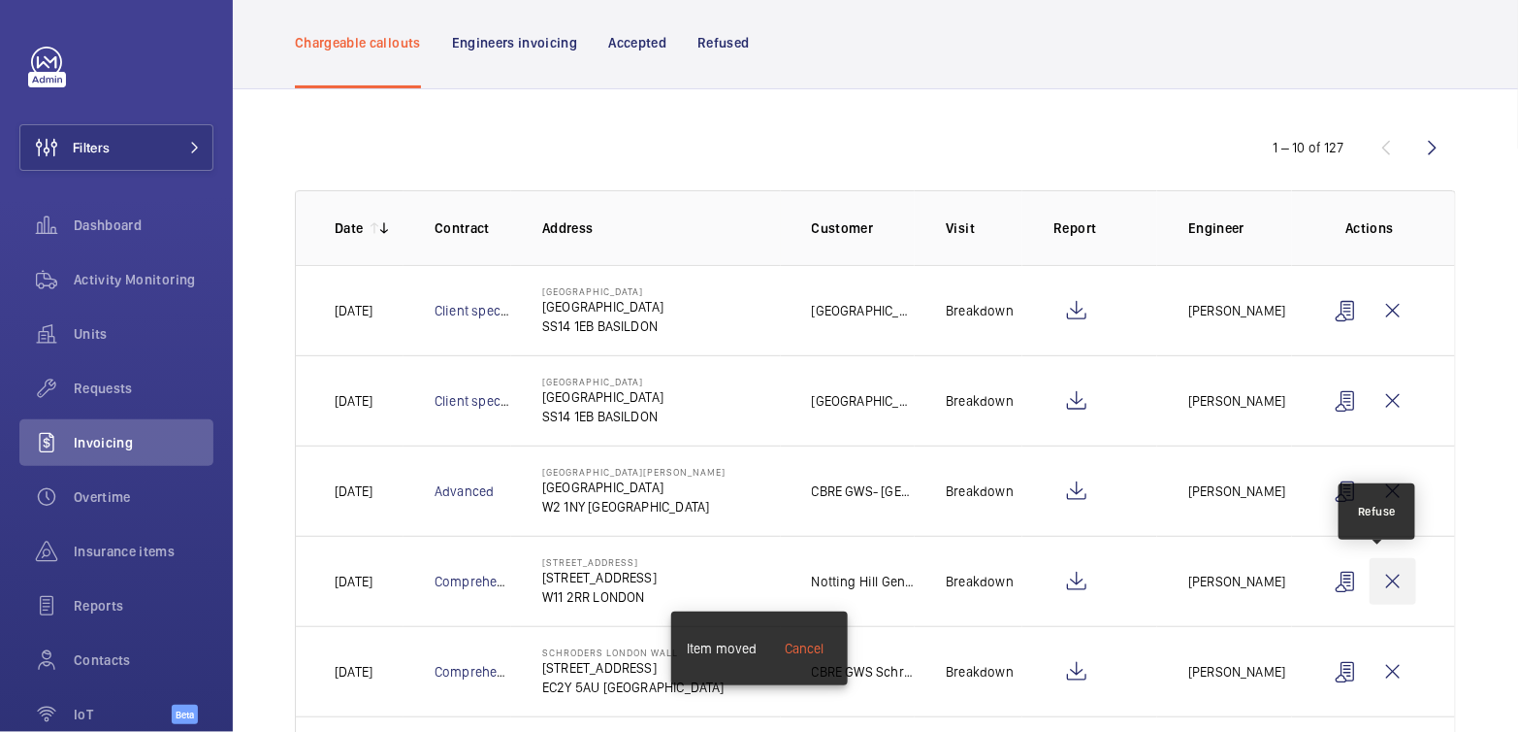
click at [1382, 582] on wm-front-icon-button at bounding box center [1393, 581] width 47 height 47
click at [1381, 583] on wm-front-icon-button at bounding box center [1393, 581] width 47 height 47
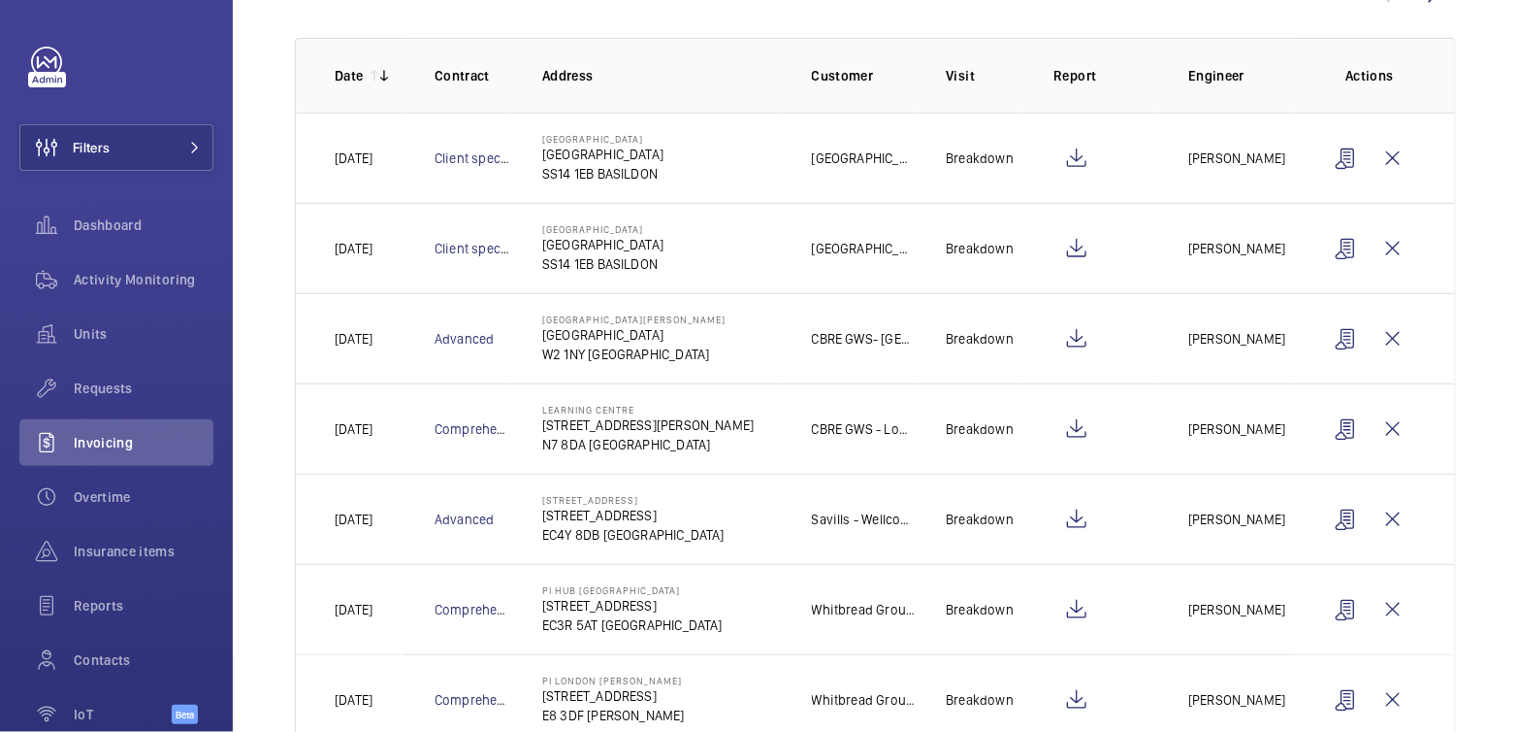
scroll to position [181, 0]
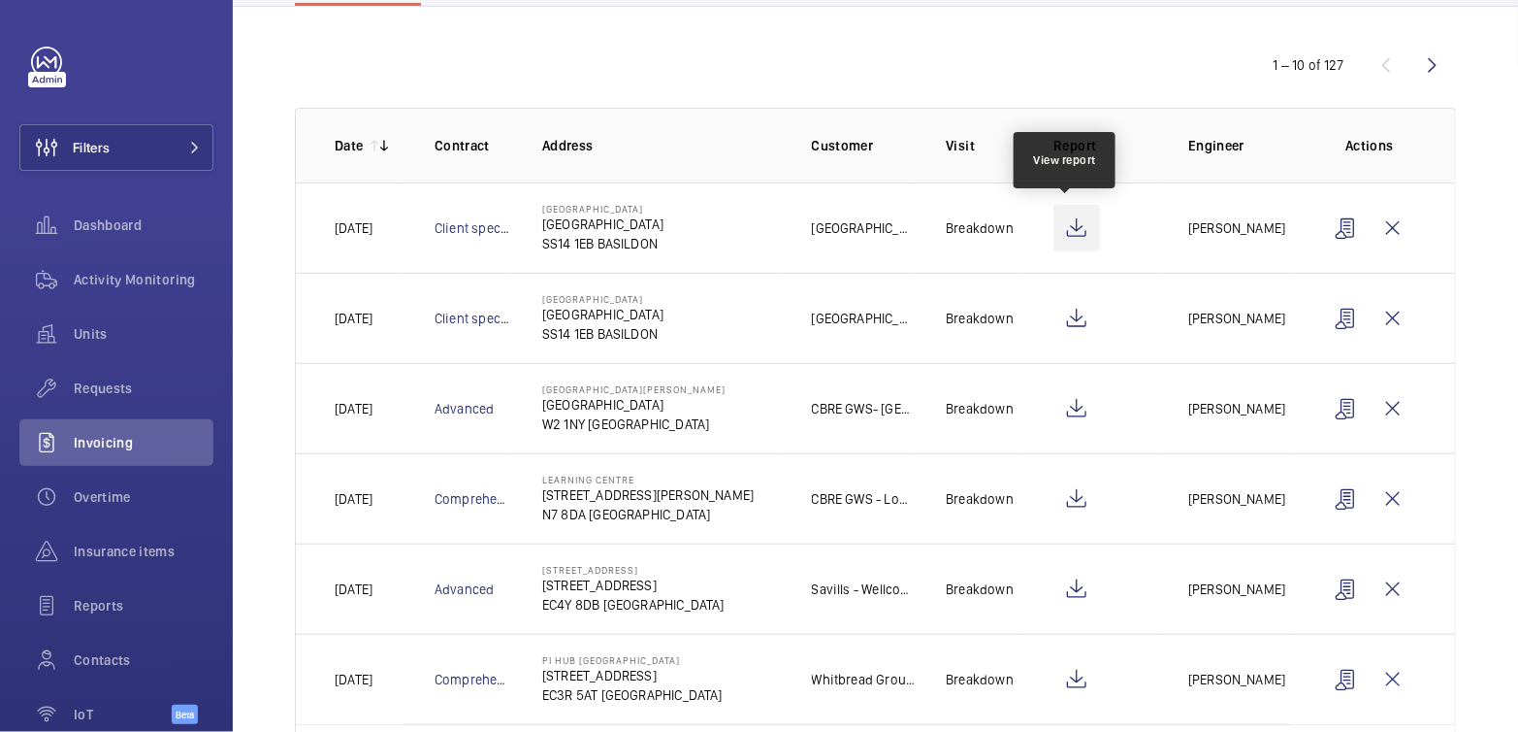
click at [1066, 235] on wm-front-icon-button at bounding box center [1077, 228] width 47 height 47
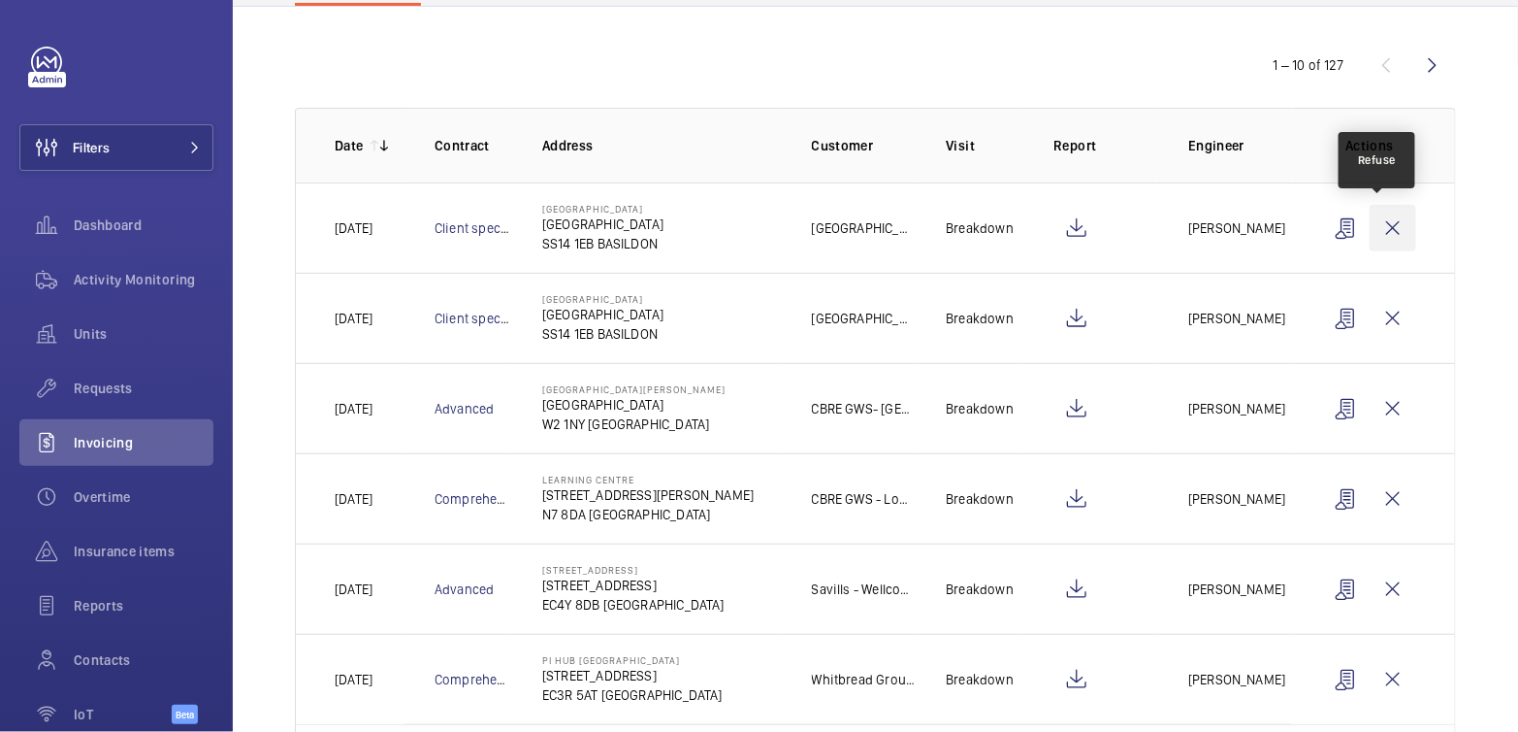
click at [1383, 227] on wm-front-icon-button at bounding box center [1393, 228] width 47 height 47
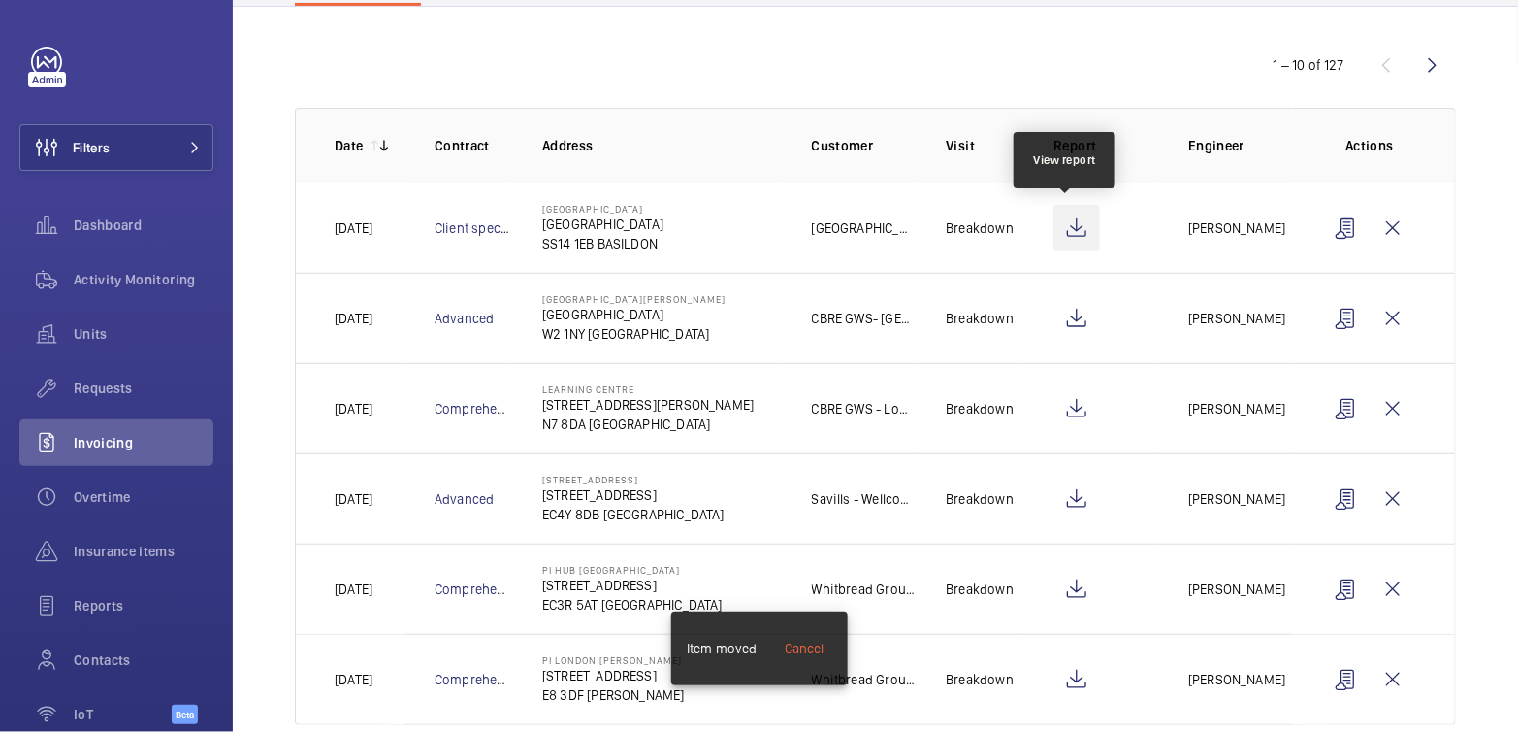
click at [1073, 229] on wm-front-icon-button at bounding box center [1077, 228] width 47 height 47
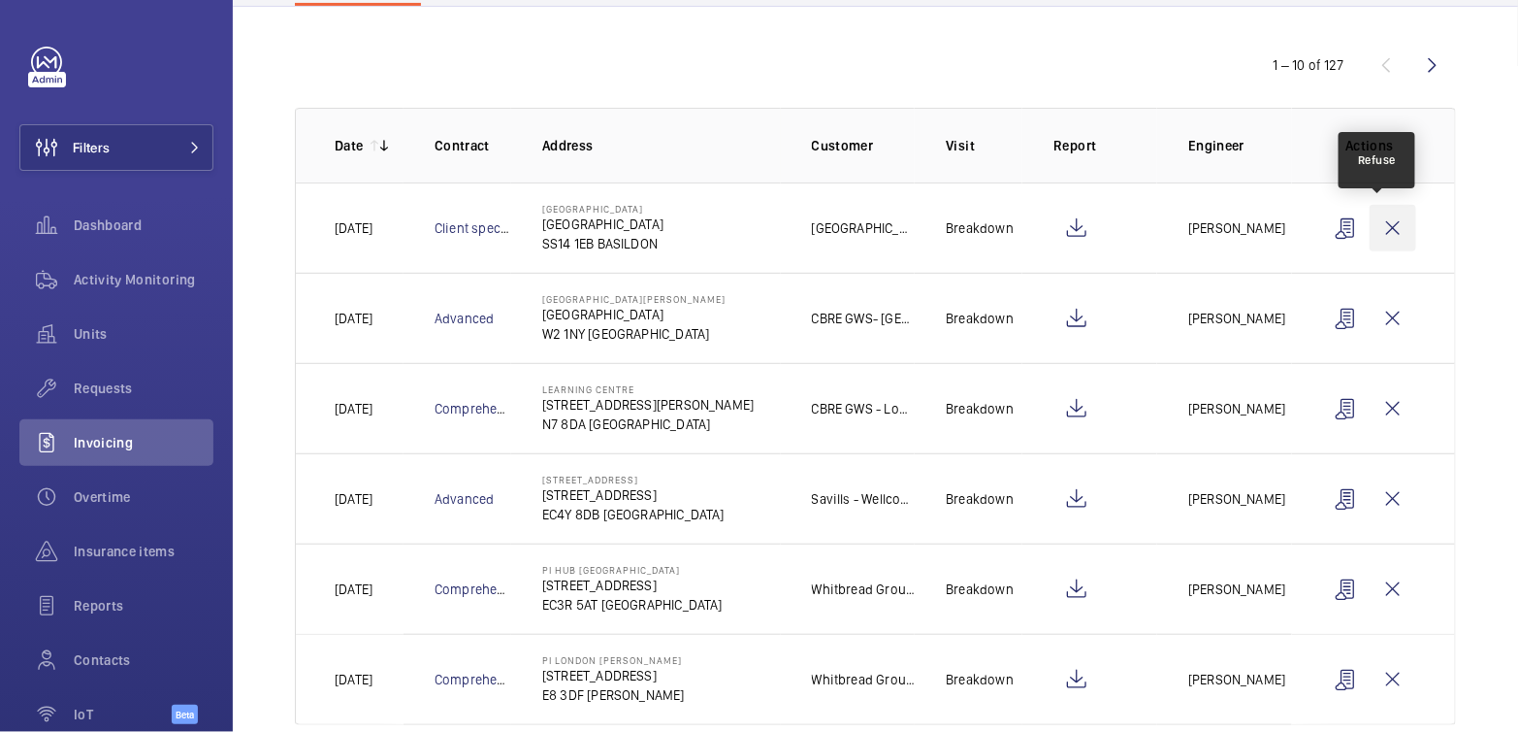
click at [1379, 219] on wm-front-icon-button at bounding box center [1393, 228] width 47 height 47
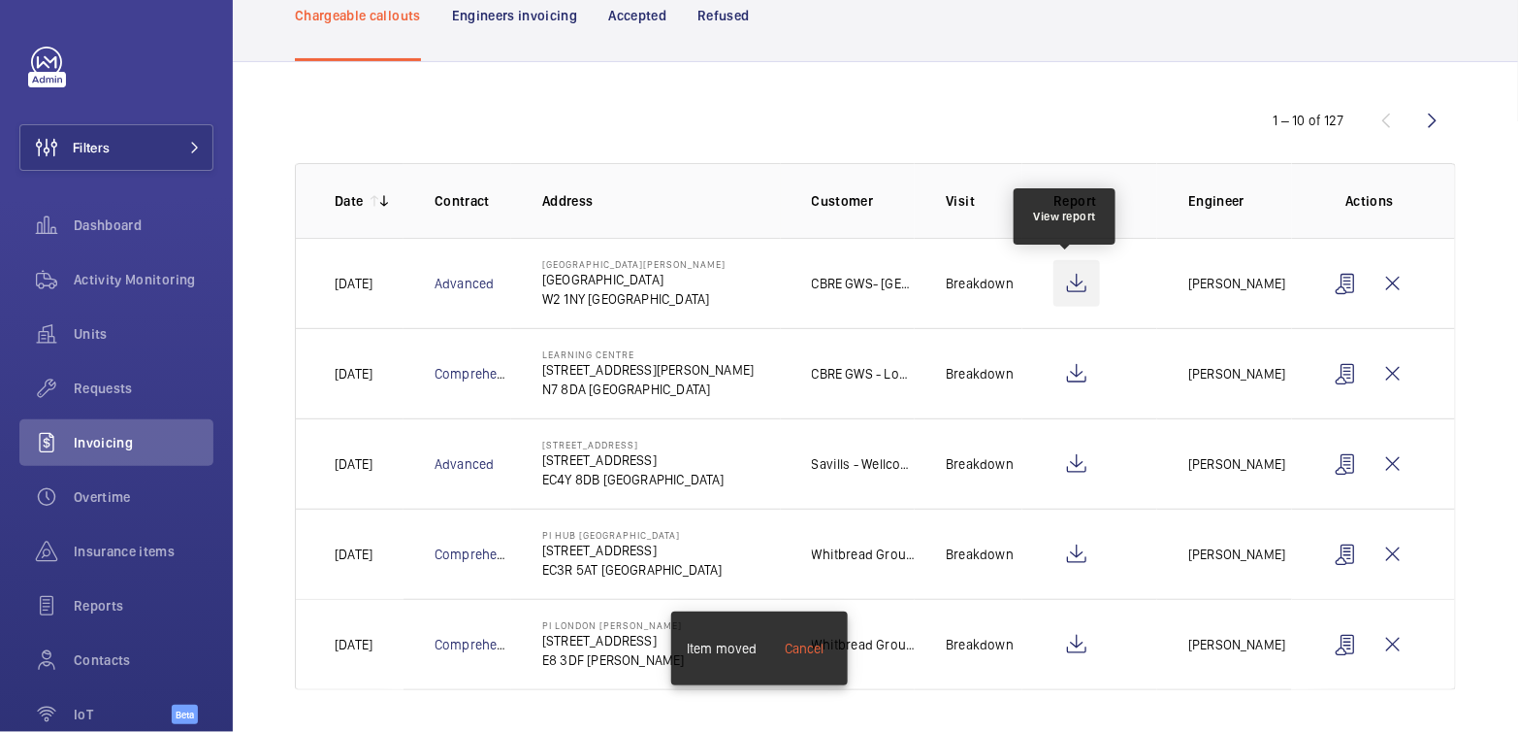
click at [1068, 273] on wm-front-icon-button at bounding box center [1077, 283] width 47 height 47
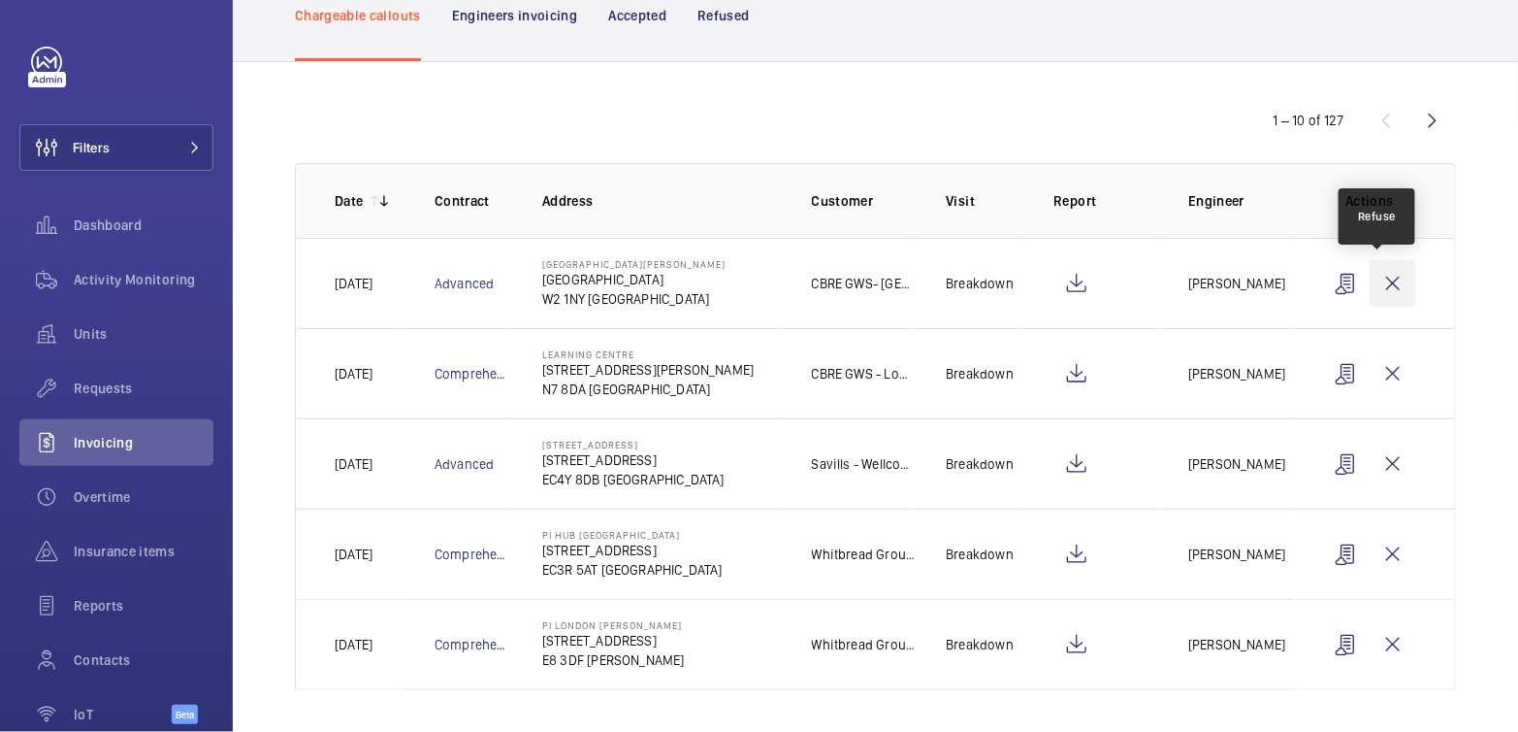
click at [1386, 277] on wm-front-icon-button at bounding box center [1393, 283] width 47 height 47
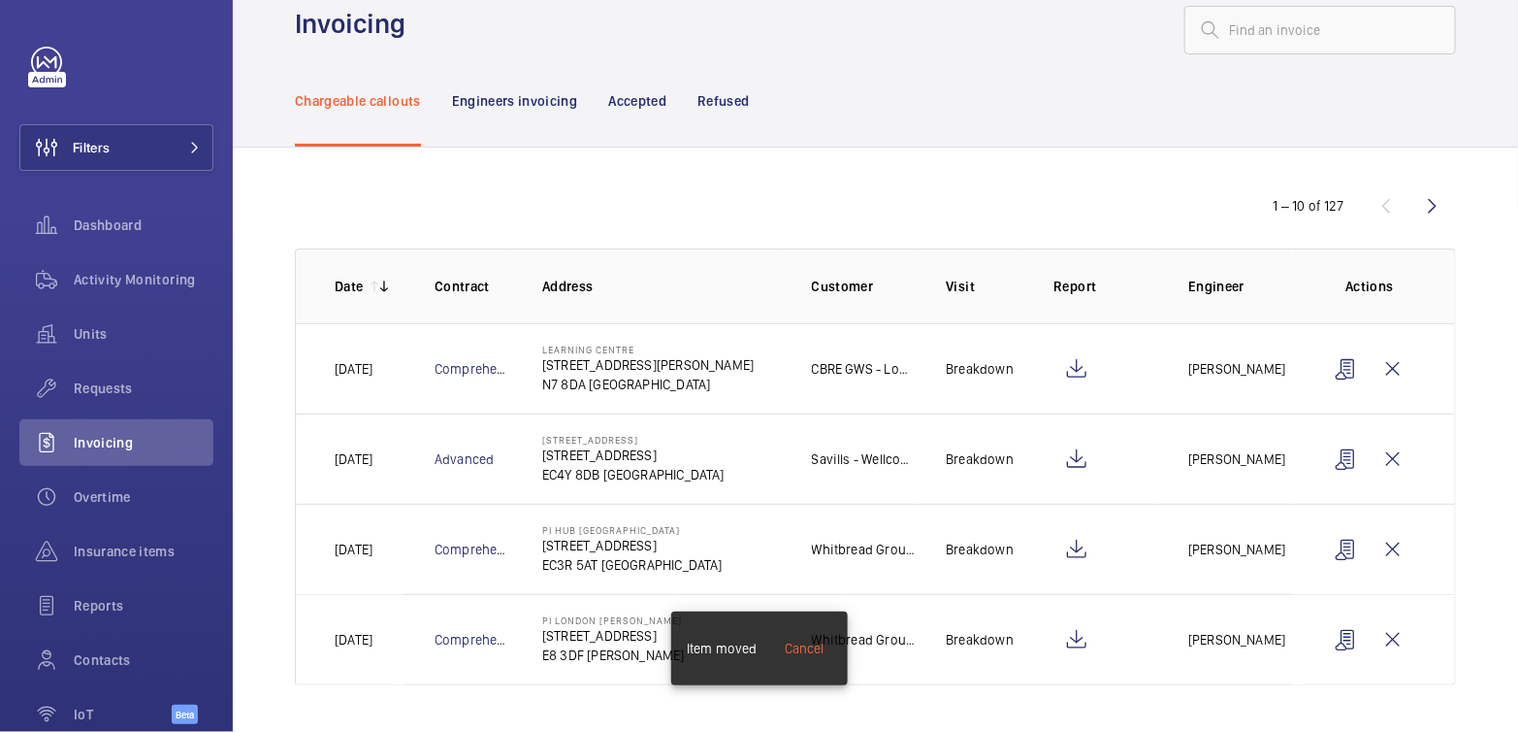
scroll to position [36, 0]
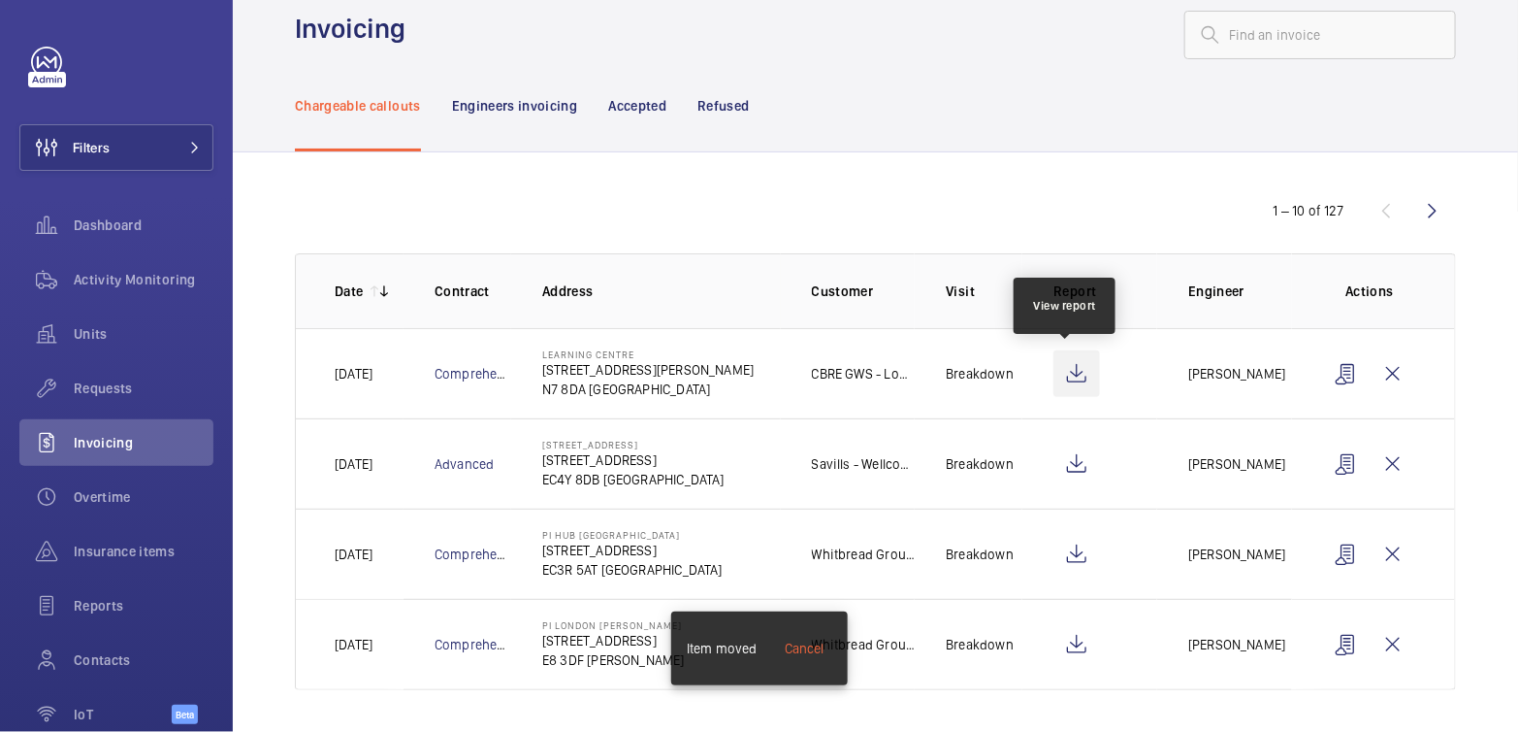
click at [1077, 384] on wm-front-icon-button at bounding box center [1077, 373] width 47 height 47
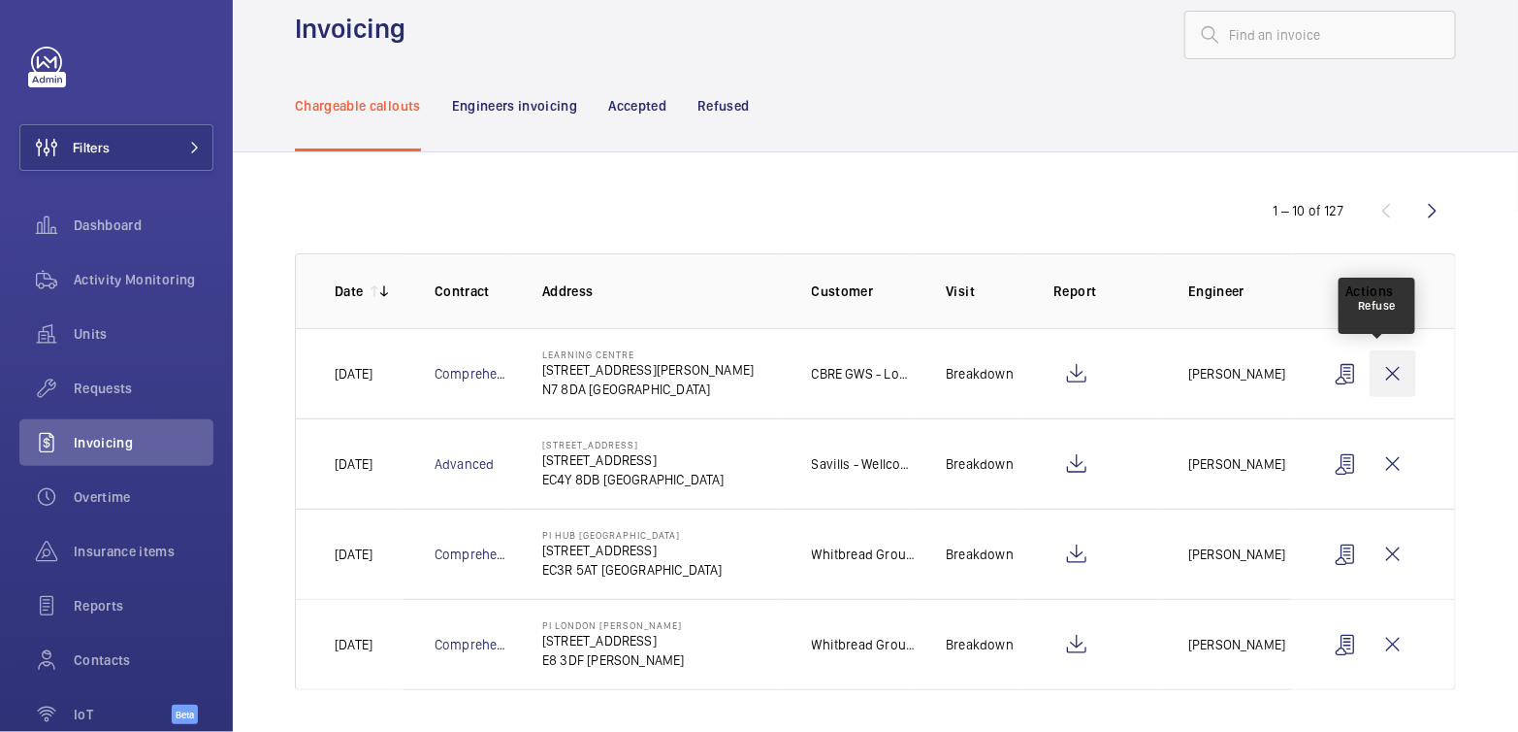
click at [1370, 363] on wm-front-icon-button at bounding box center [1393, 373] width 47 height 47
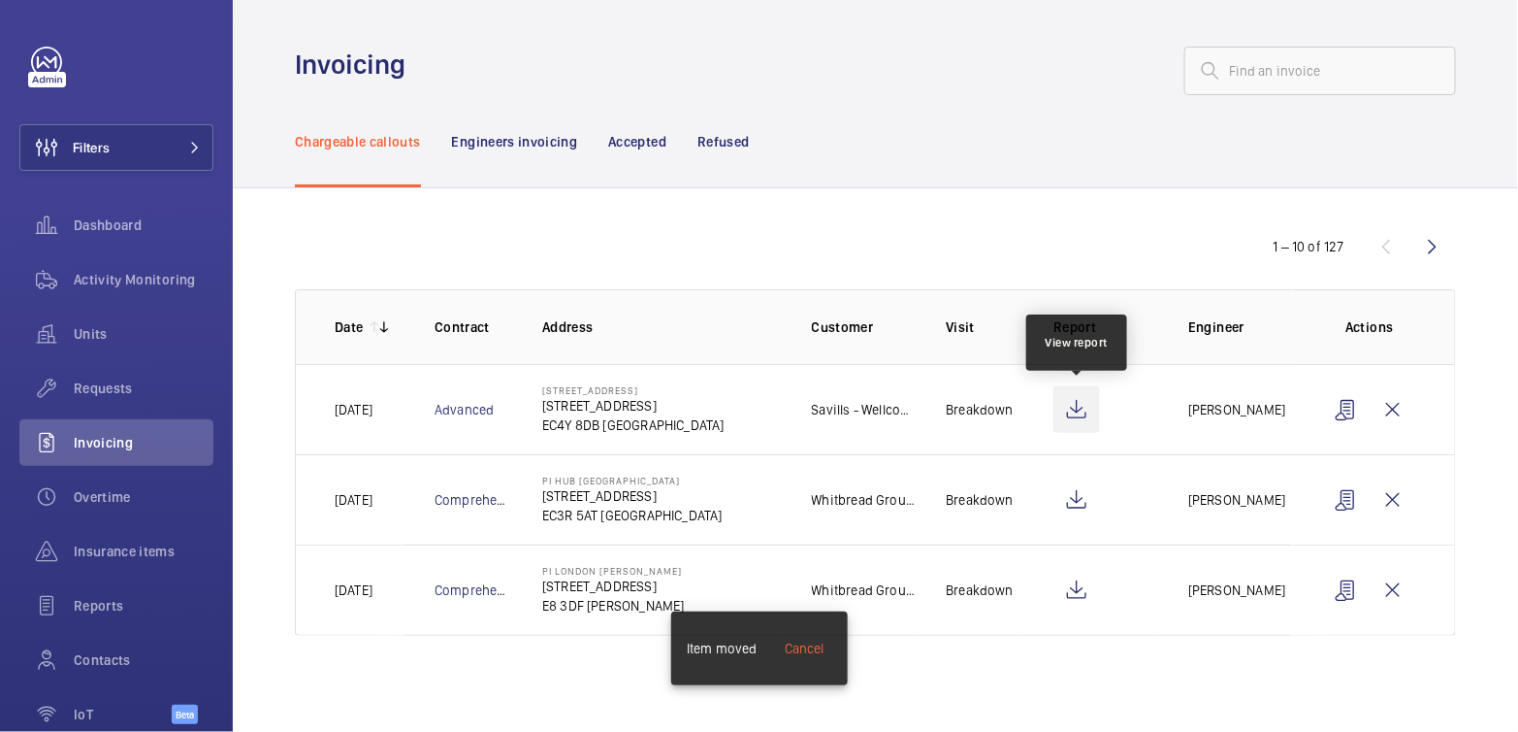
click at [1081, 402] on wm-front-icon-button at bounding box center [1077, 409] width 47 height 47
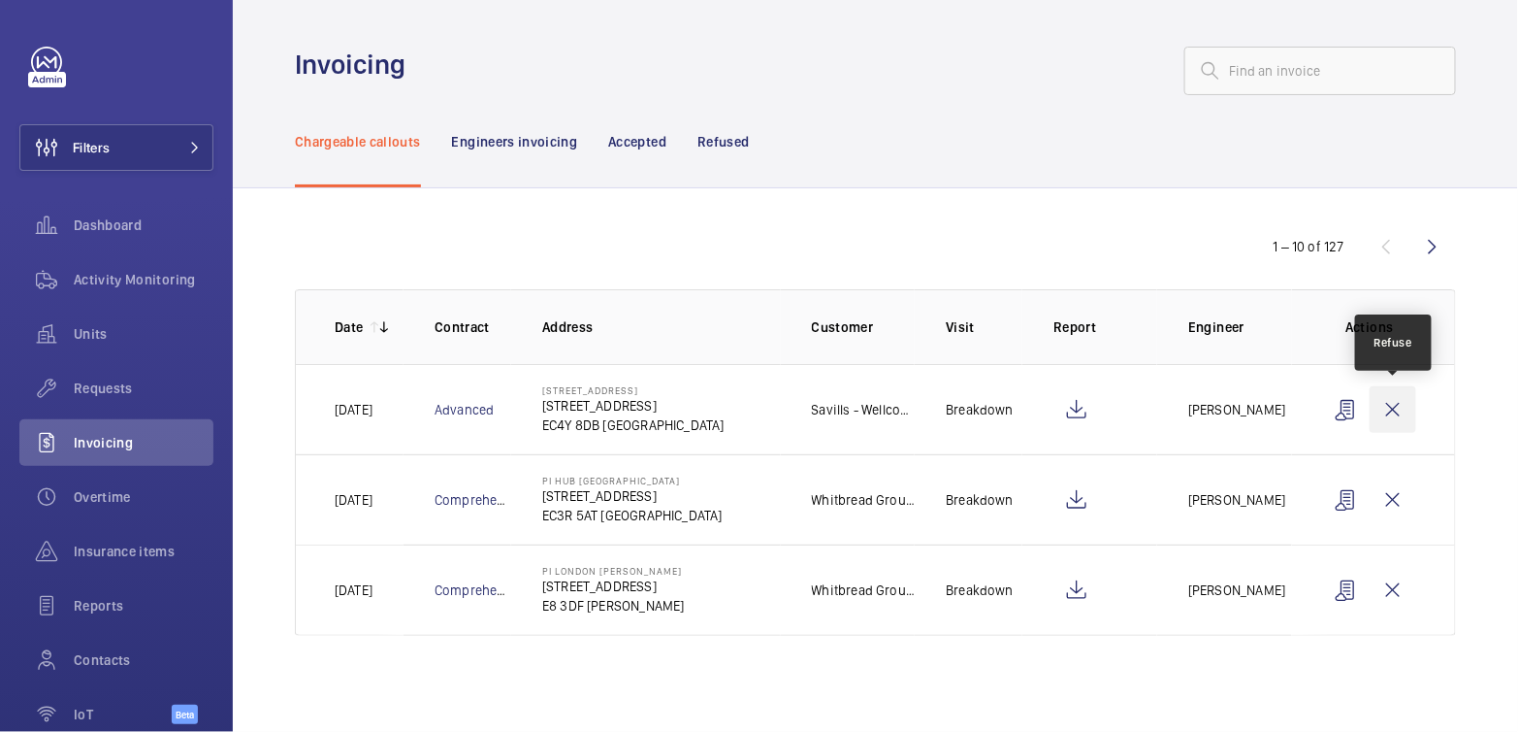
click at [1392, 408] on wm-front-icon-button at bounding box center [1393, 409] width 47 height 47
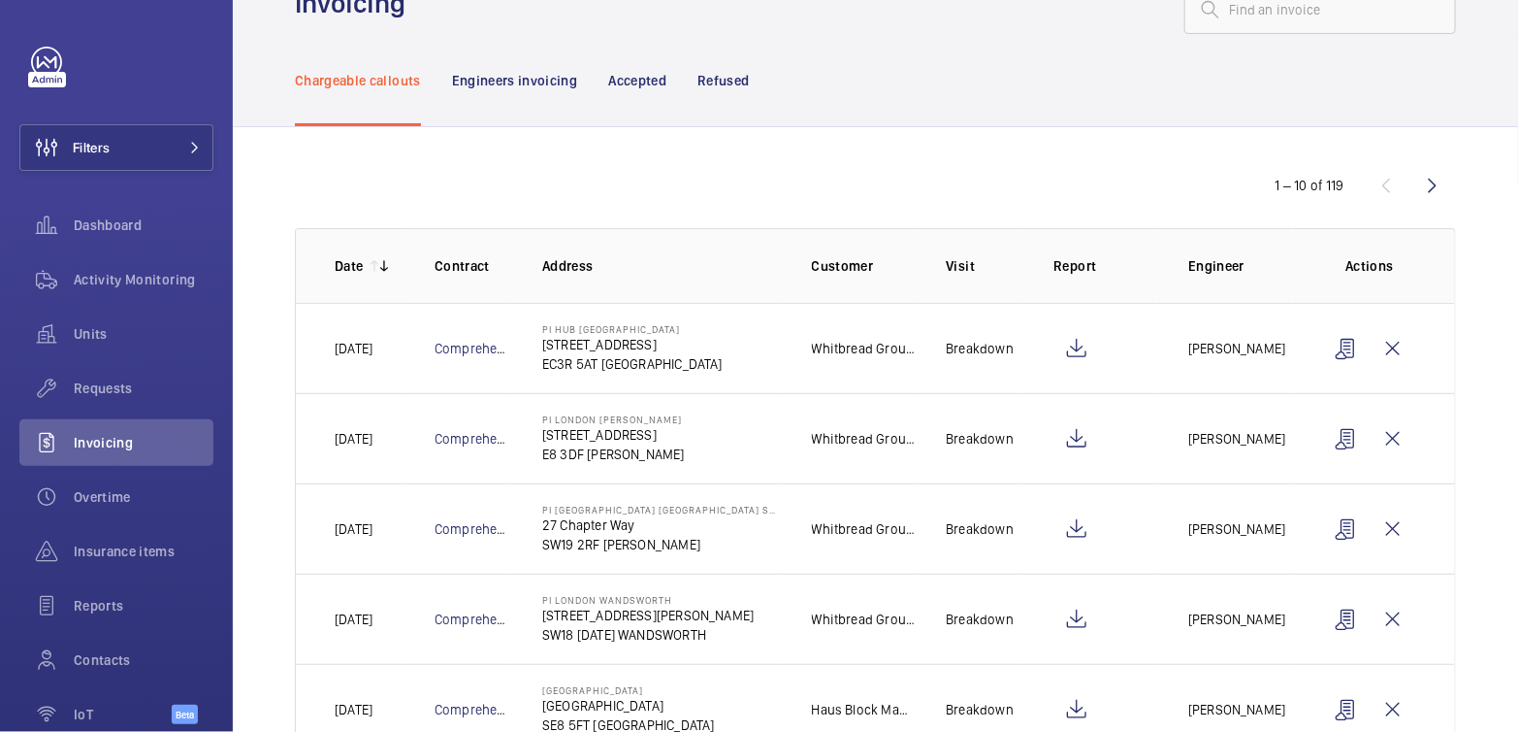
scroll to position [105, 0]
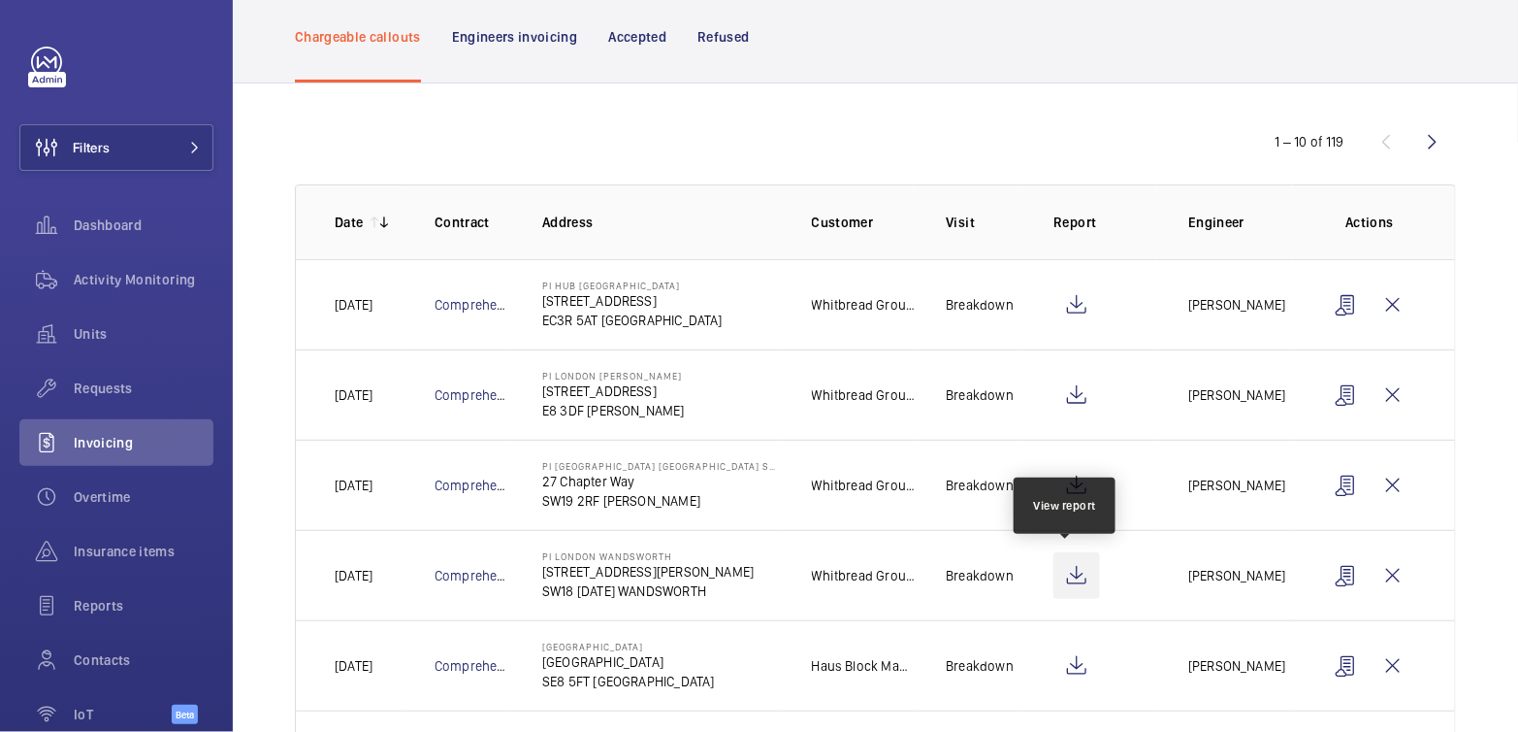
click at [1074, 576] on wm-front-icon-button at bounding box center [1077, 575] width 47 height 47
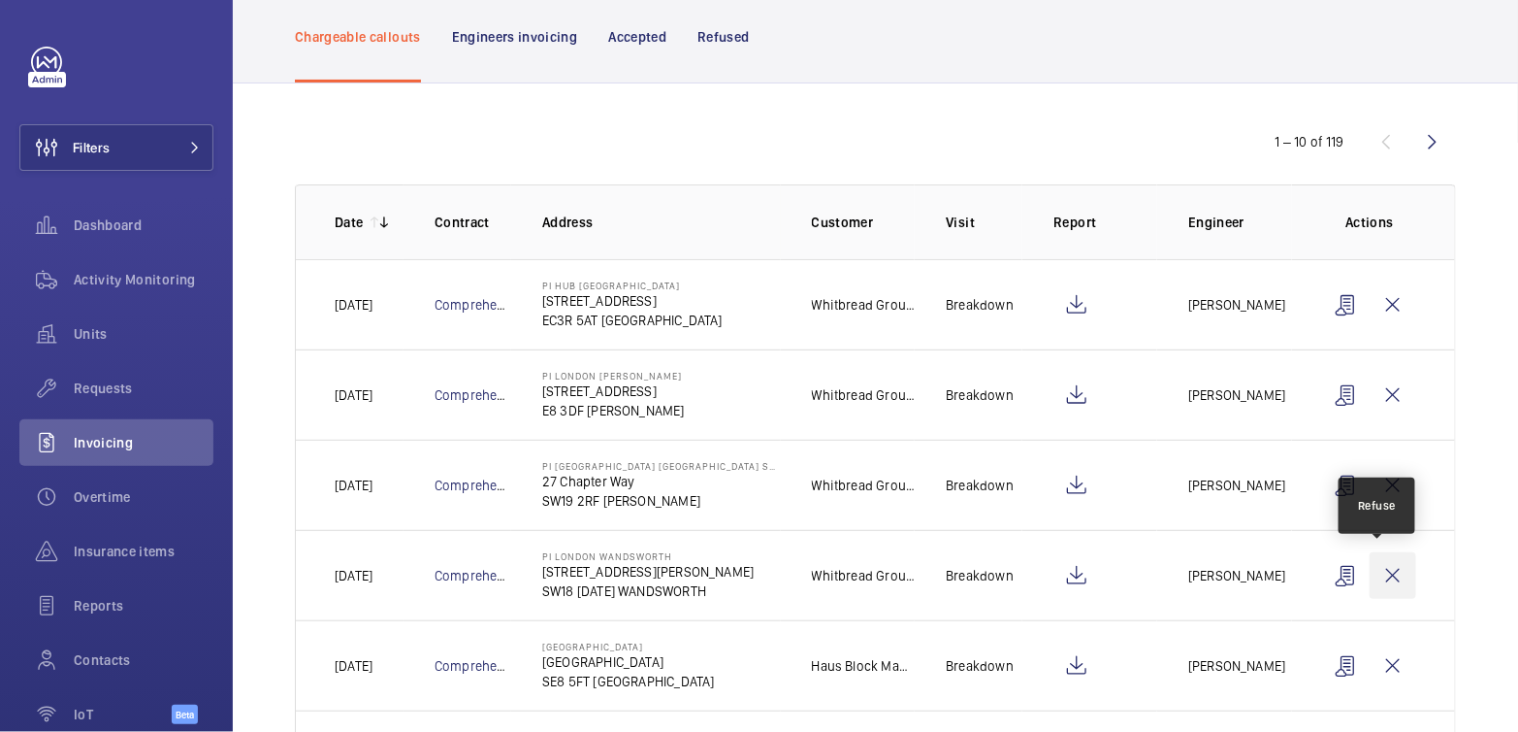
click at [1387, 574] on wm-front-icon-button at bounding box center [1393, 575] width 47 height 47
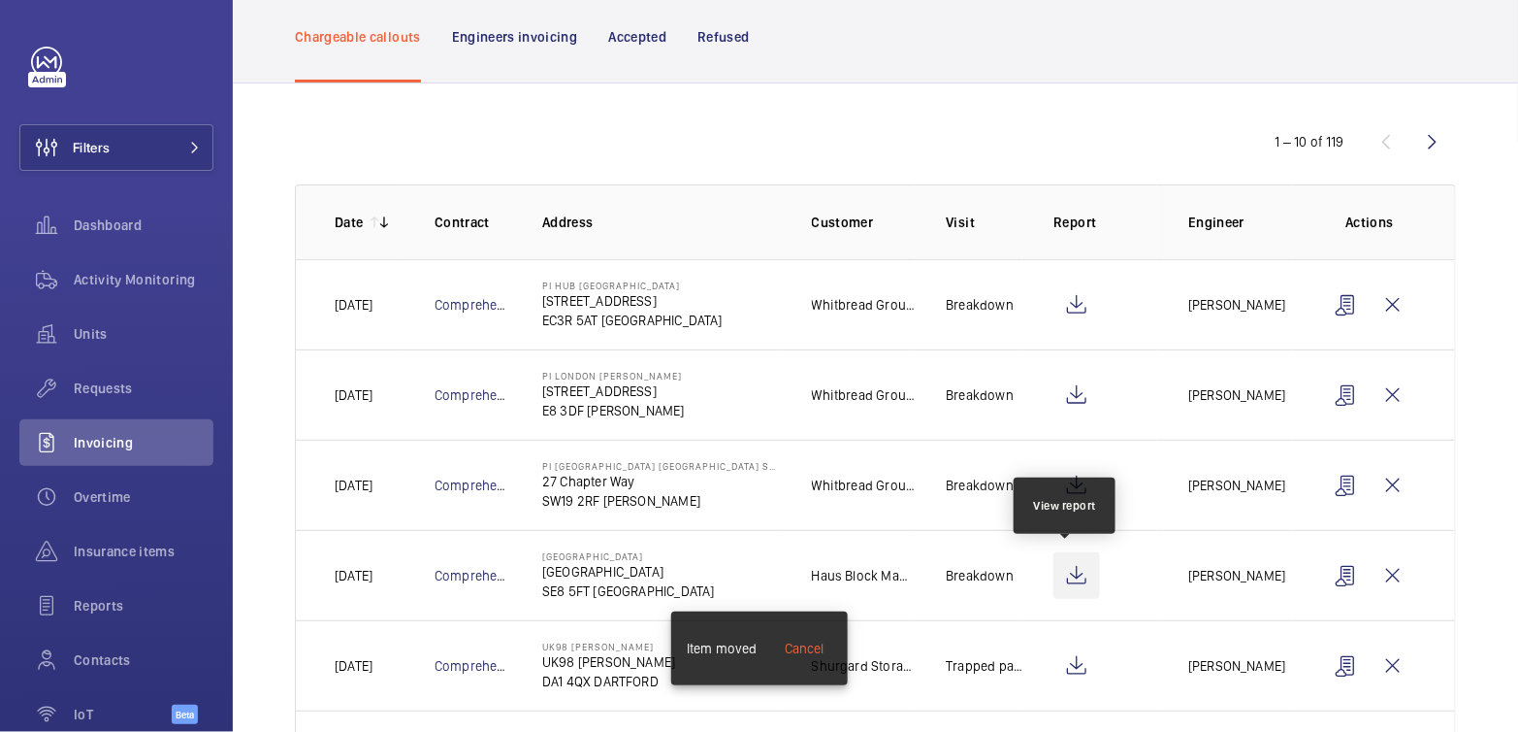
click at [1076, 571] on wm-front-icon-button at bounding box center [1077, 575] width 47 height 47
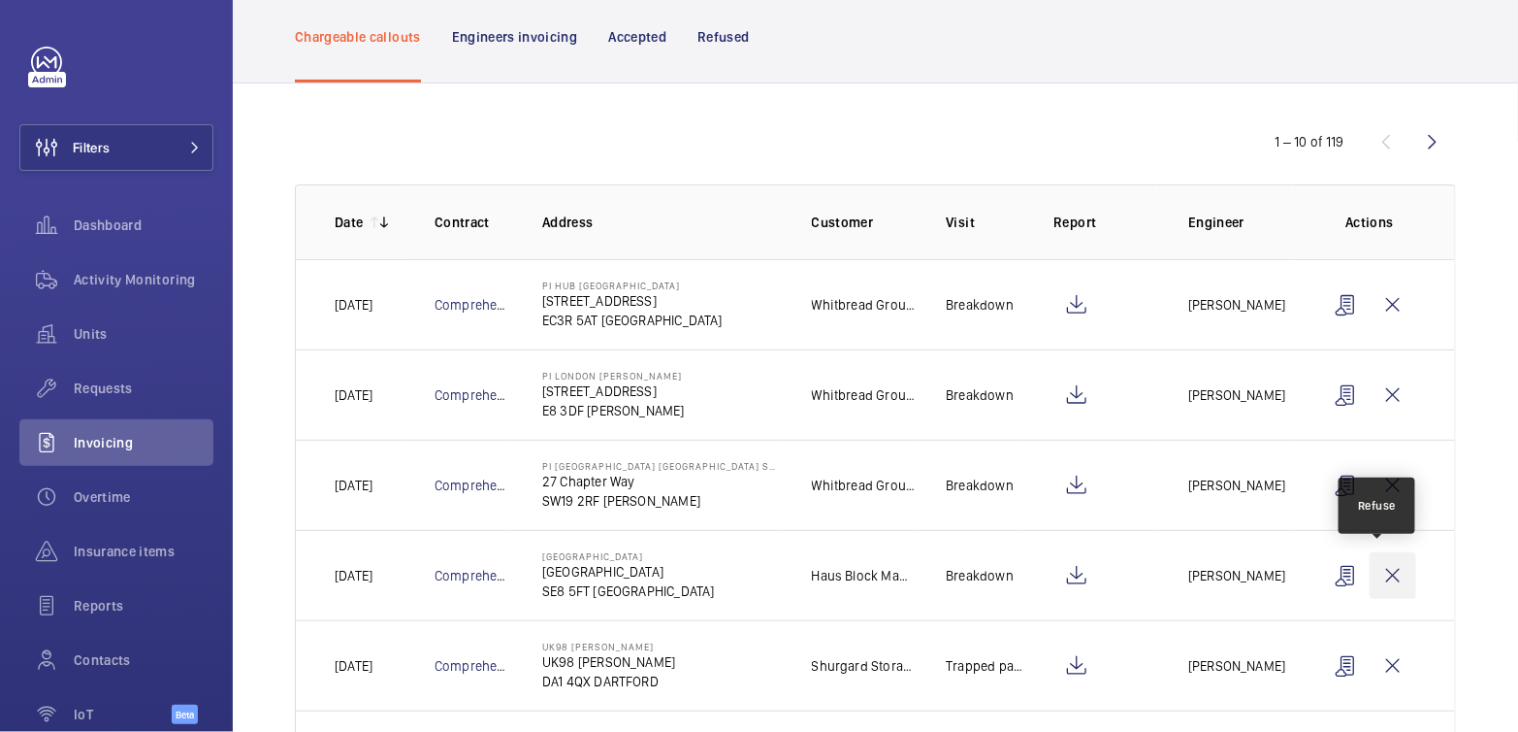
click at [1388, 575] on wm-front-icon-button at bounding box center [1393, 575] width 47 height 47
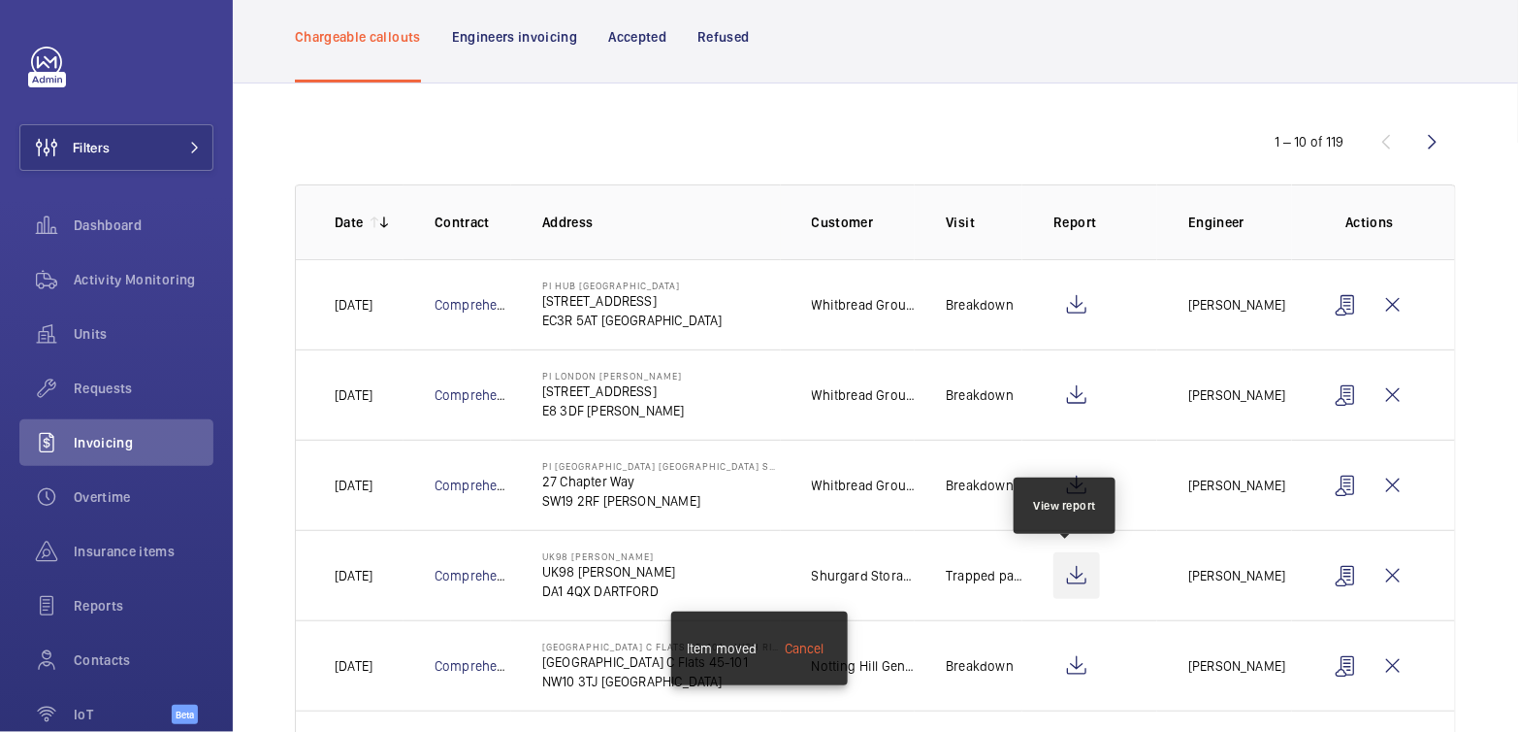
click at [1078, 577] on wm-front-icon-button at bounding box center [1077, 575] width 47 height 47
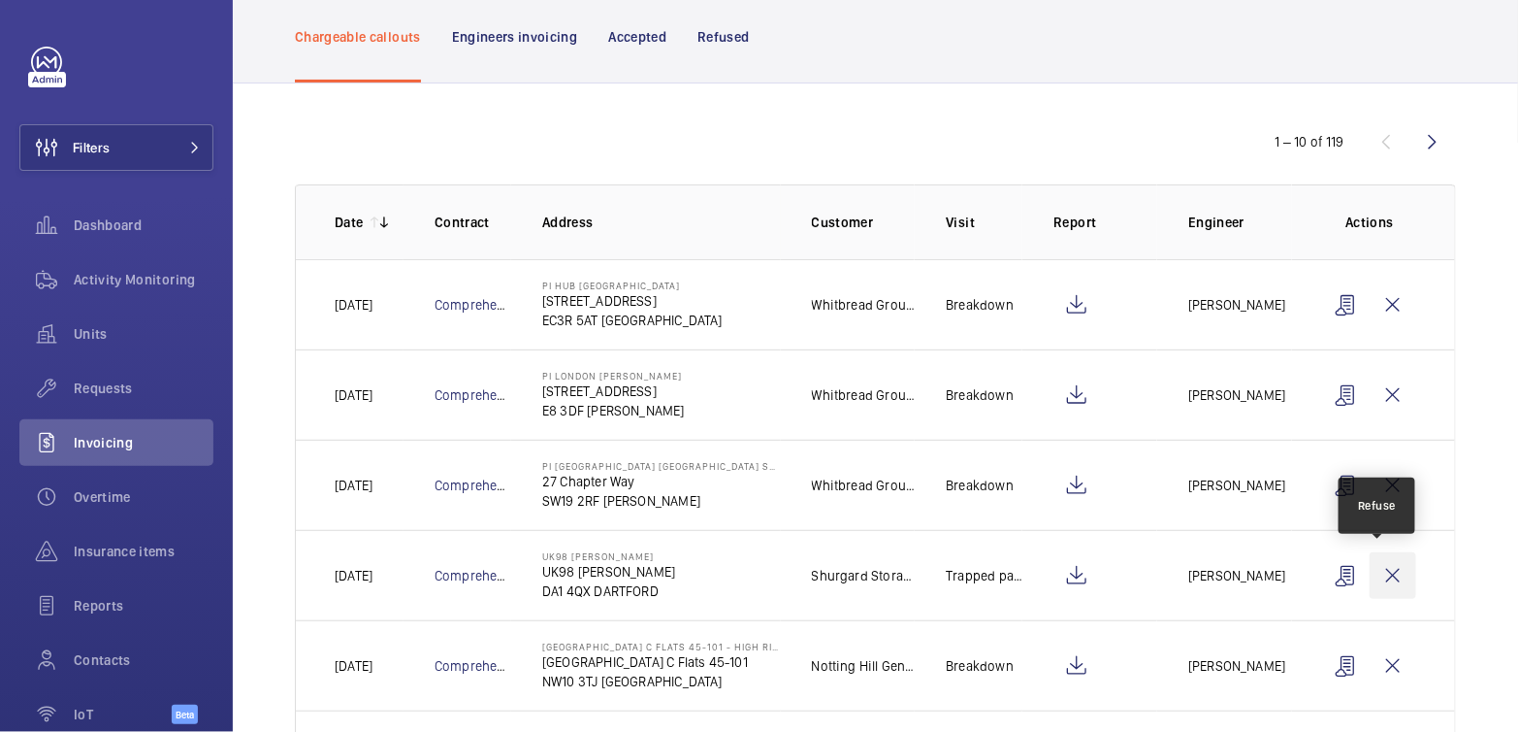
click at [1383, 580] on wm-front-icon-button at bounding box center [1393, 575] width 47 height 47
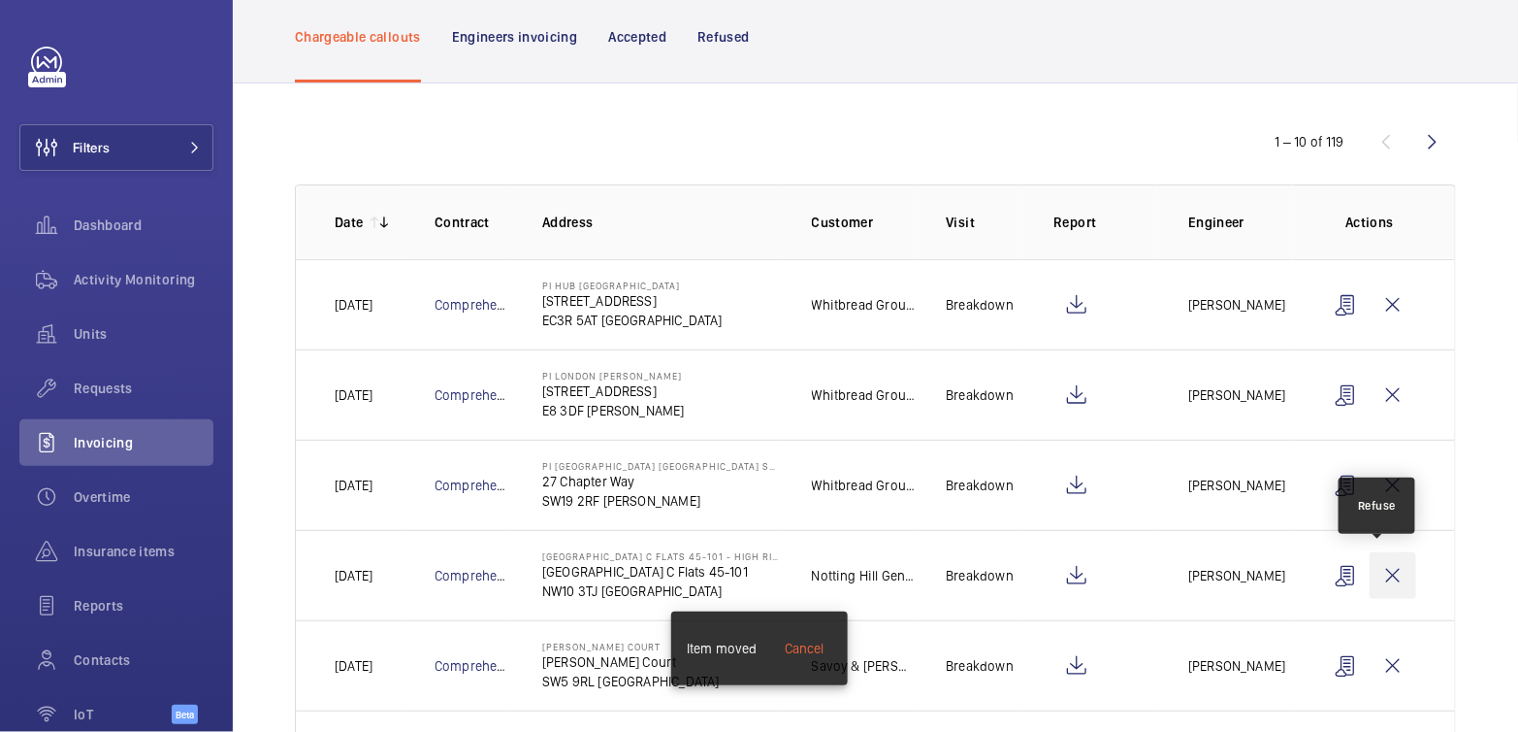
click at [1380, 572] on wm-front-icon-button at bounding box center [1393, 575] width 47 height 47
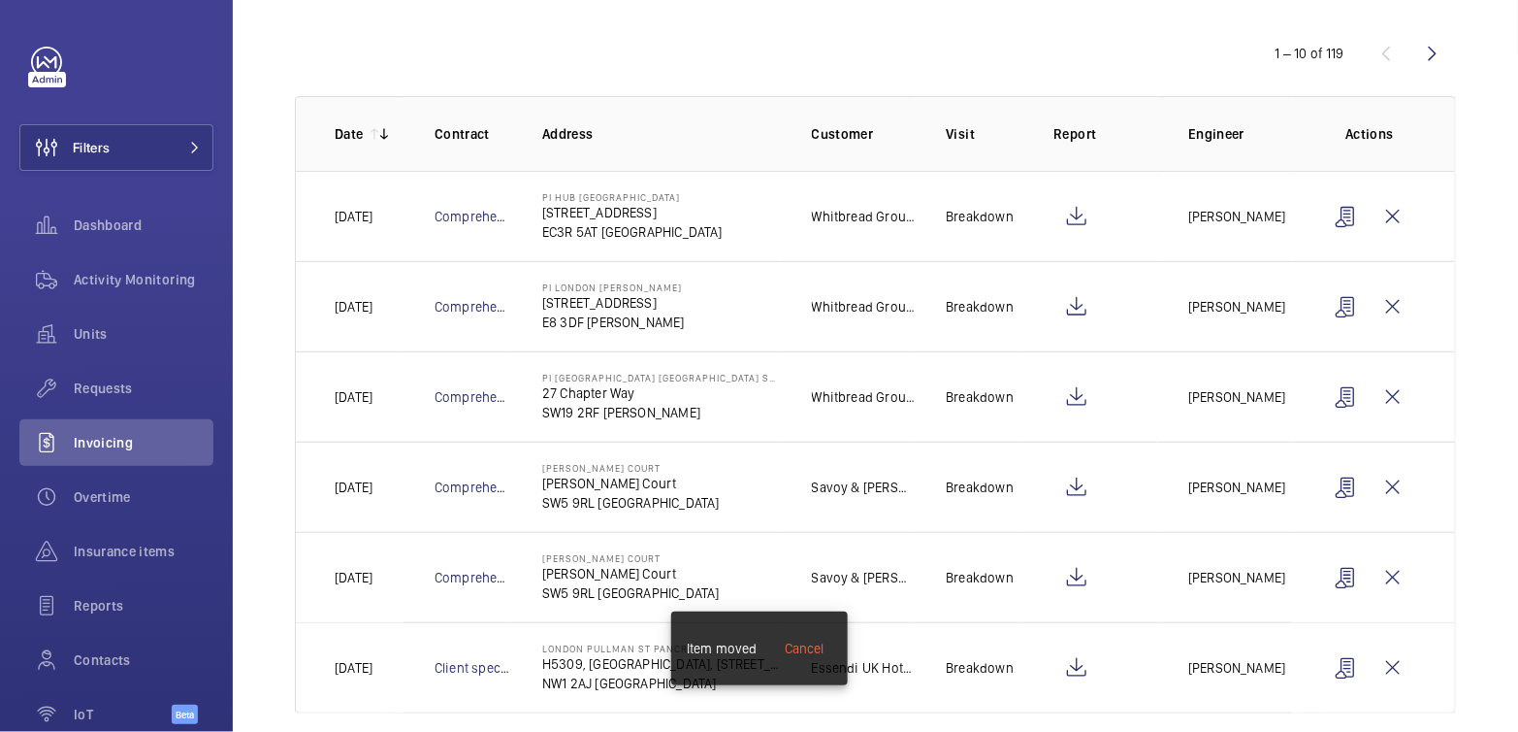
scroll to position [215, 0]
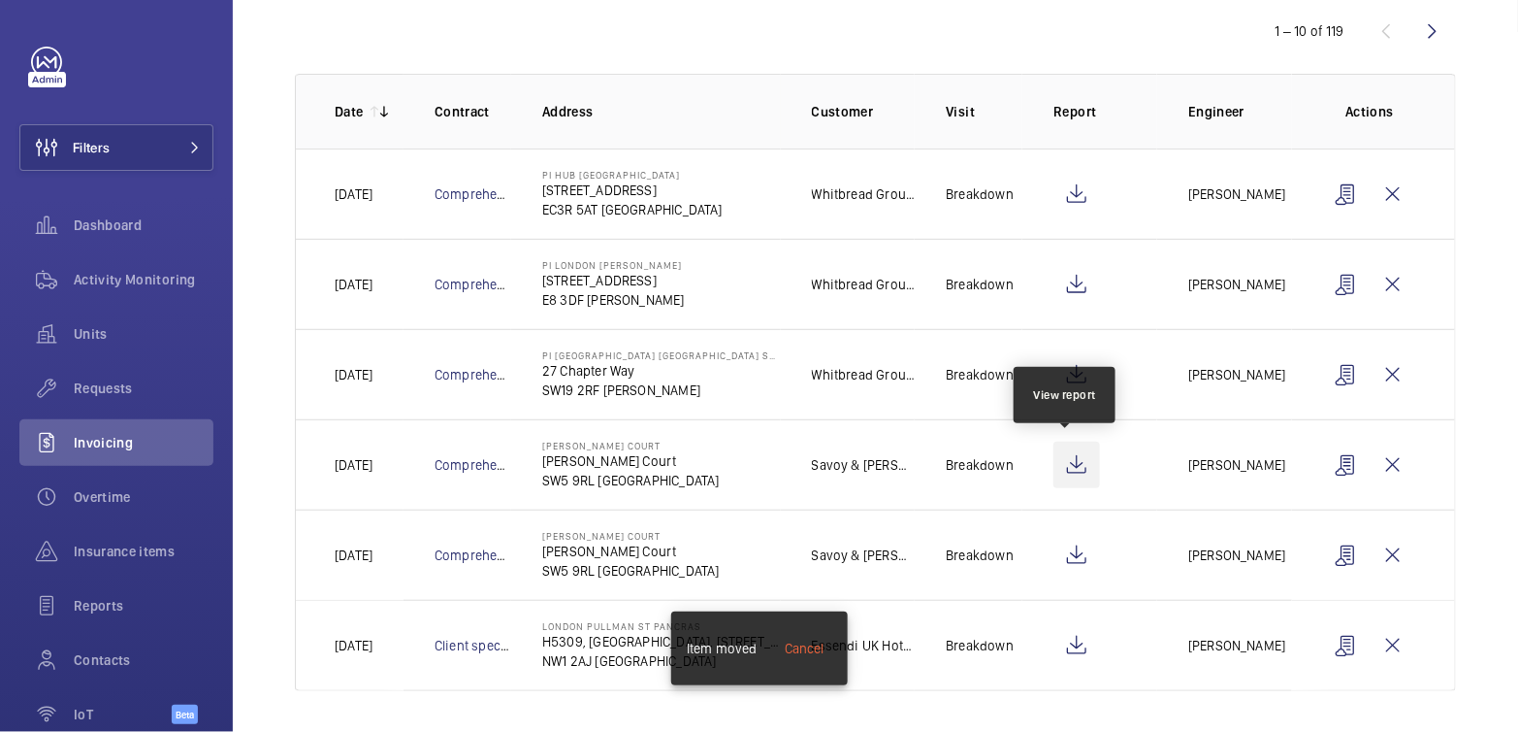
click at [1068, 471] on wm-front-icon-button at bounding box center [1077, 464] width 47 height 47
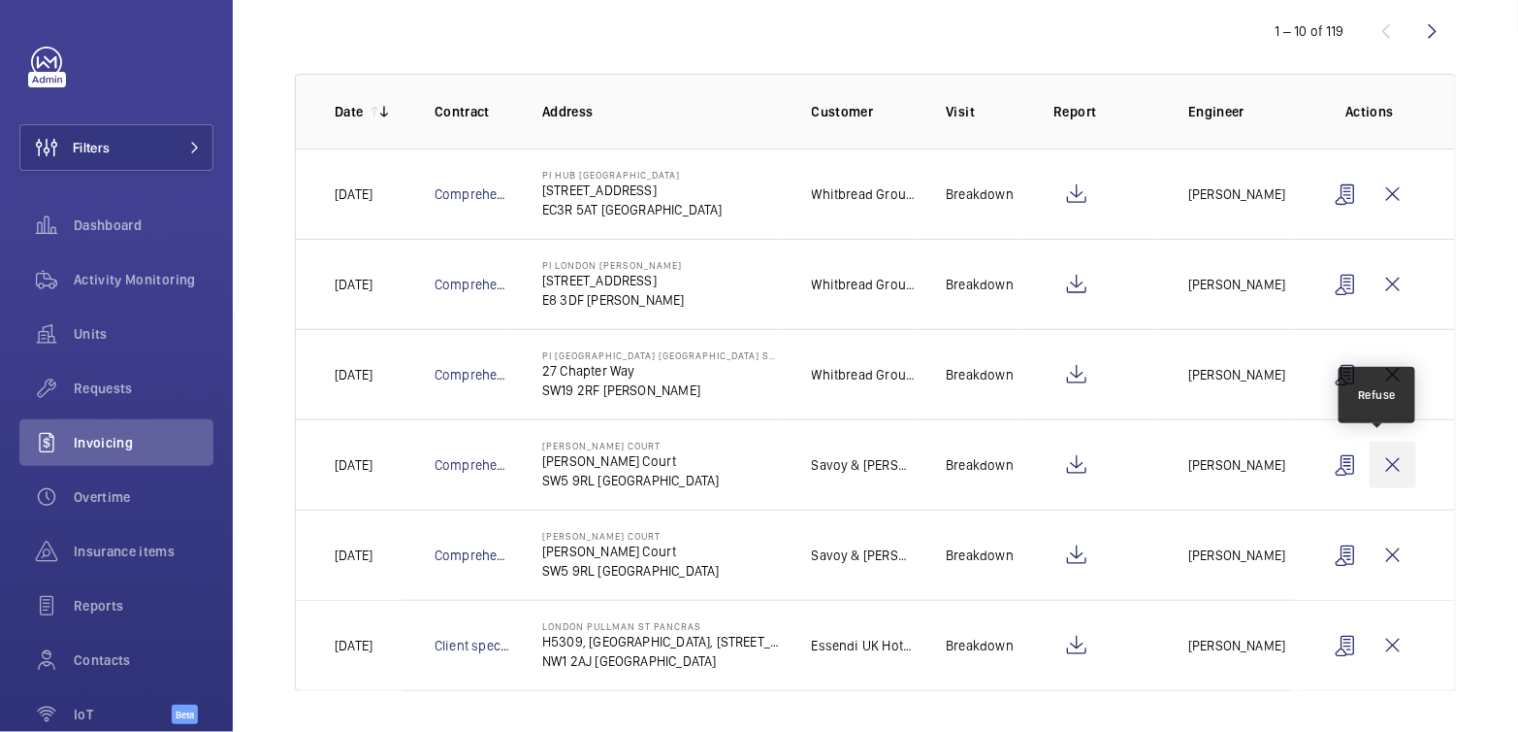
click at [1380, 469] on wm-front-icon-button at bounding box center [1393, 464] width 47 height 47
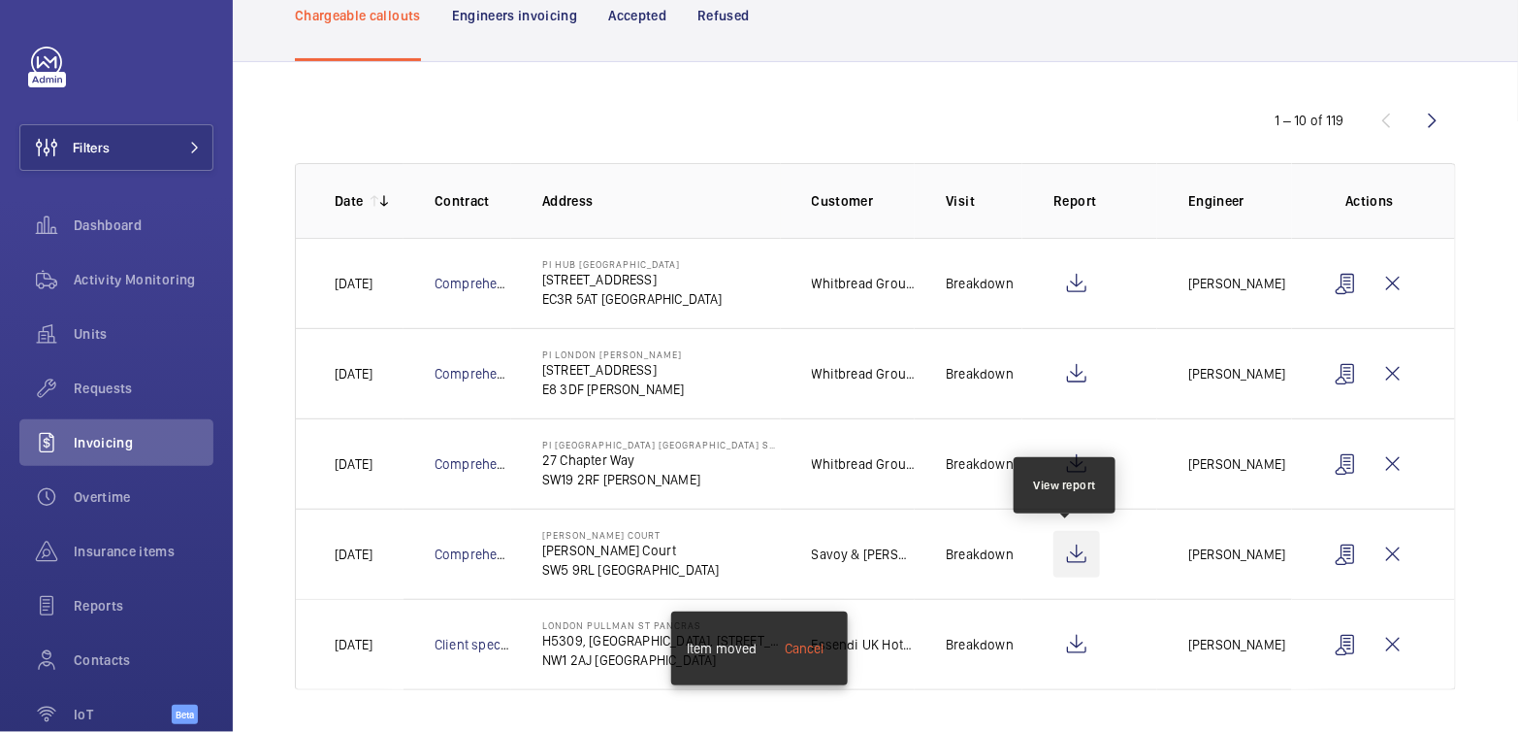
click at [1061, 558] on wm-front-icon-button at bounding box center [1077, 554] width 47 height 47
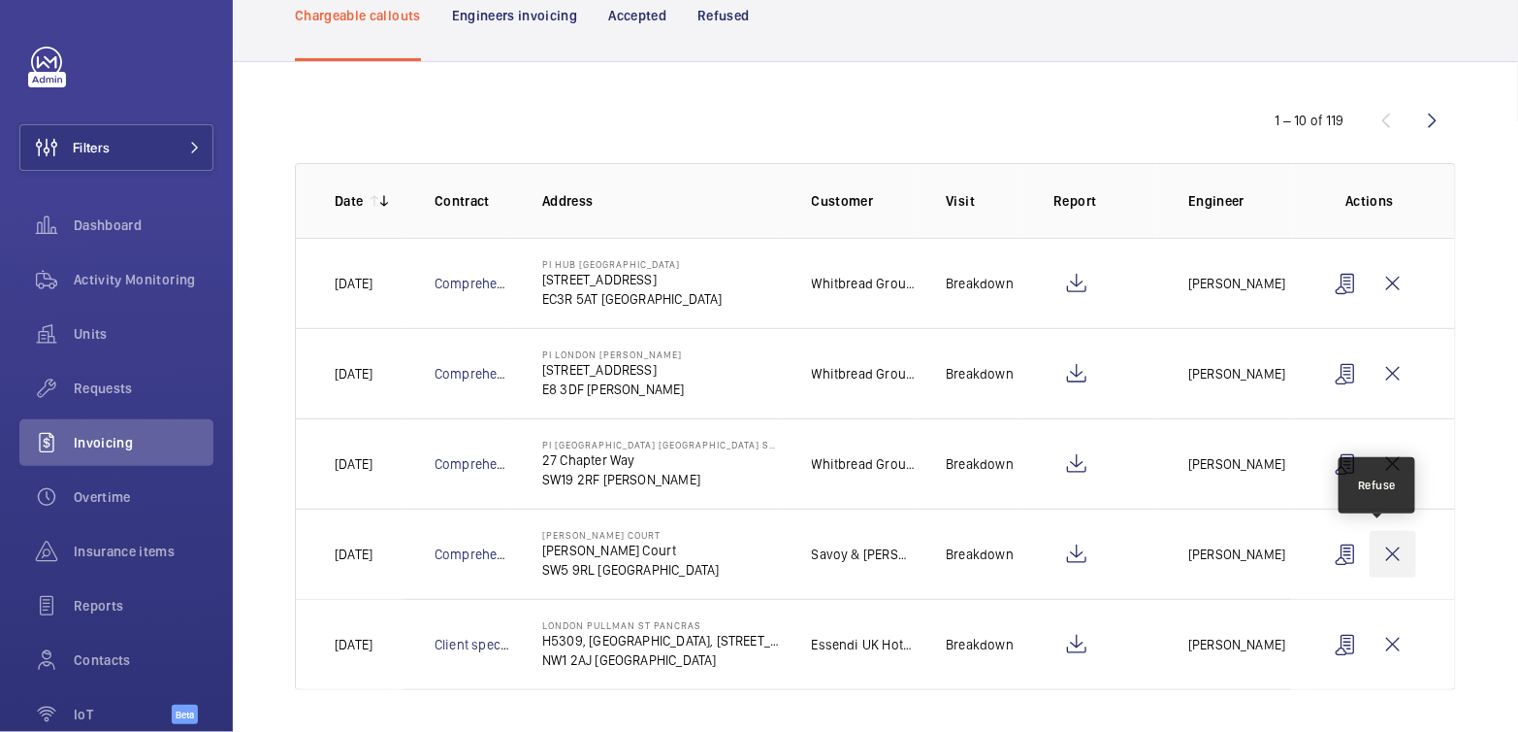
click at [1370, 547] on wm-front-icon-button at bounding box center [1393, 554] width 47 height 47
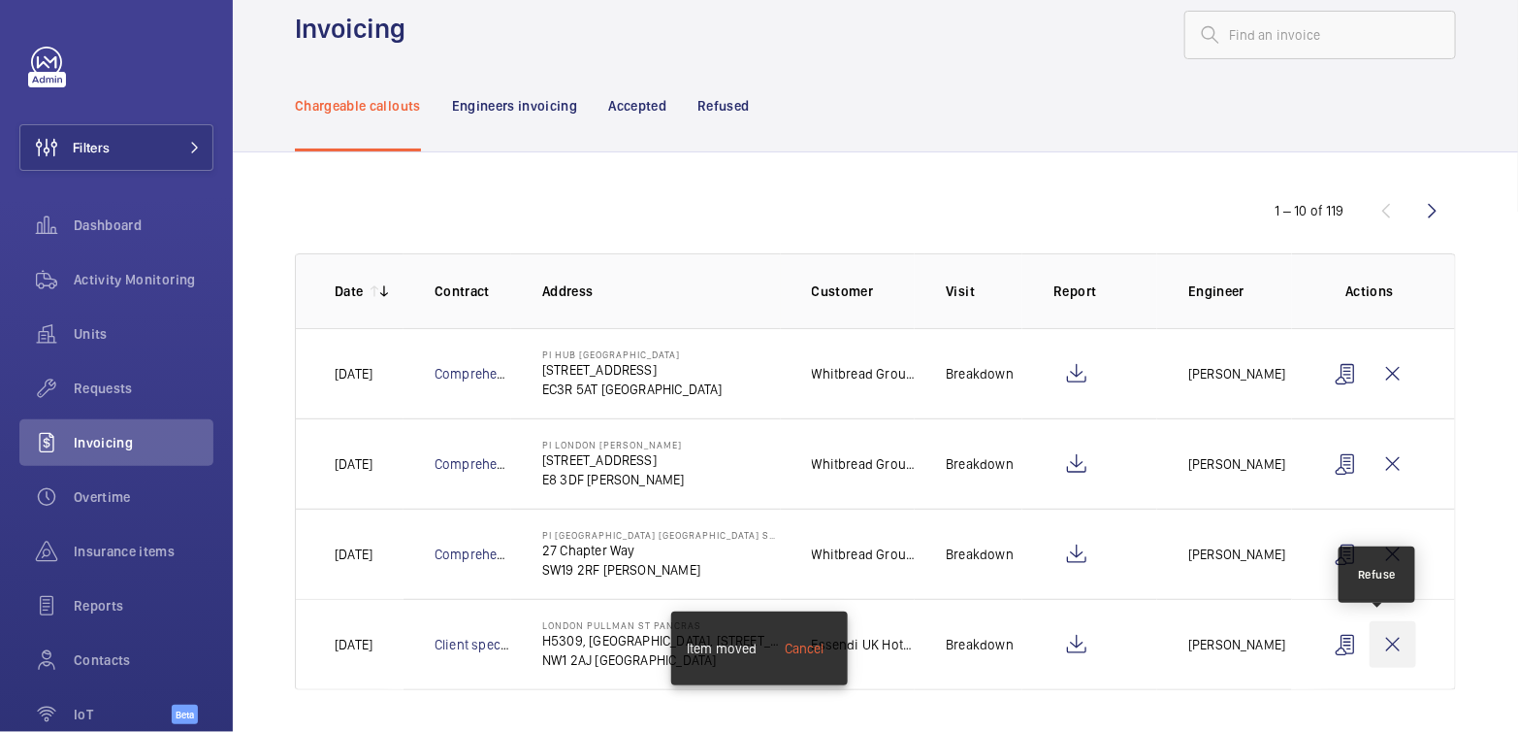
click at [1381, 649] on wm-front-icon-button at bounding box center [1393, 644] width 47 height 47
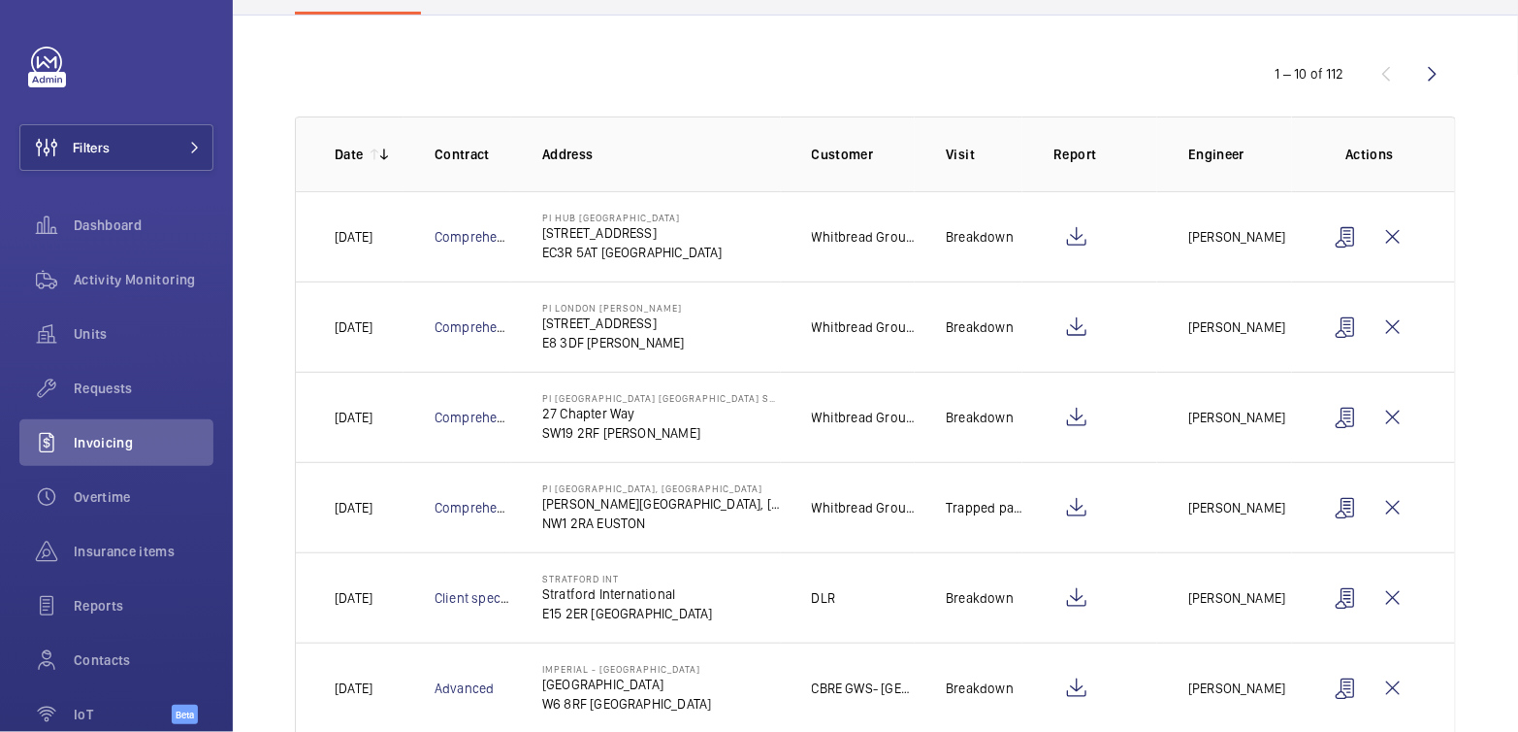
scroll to position [177, 0]
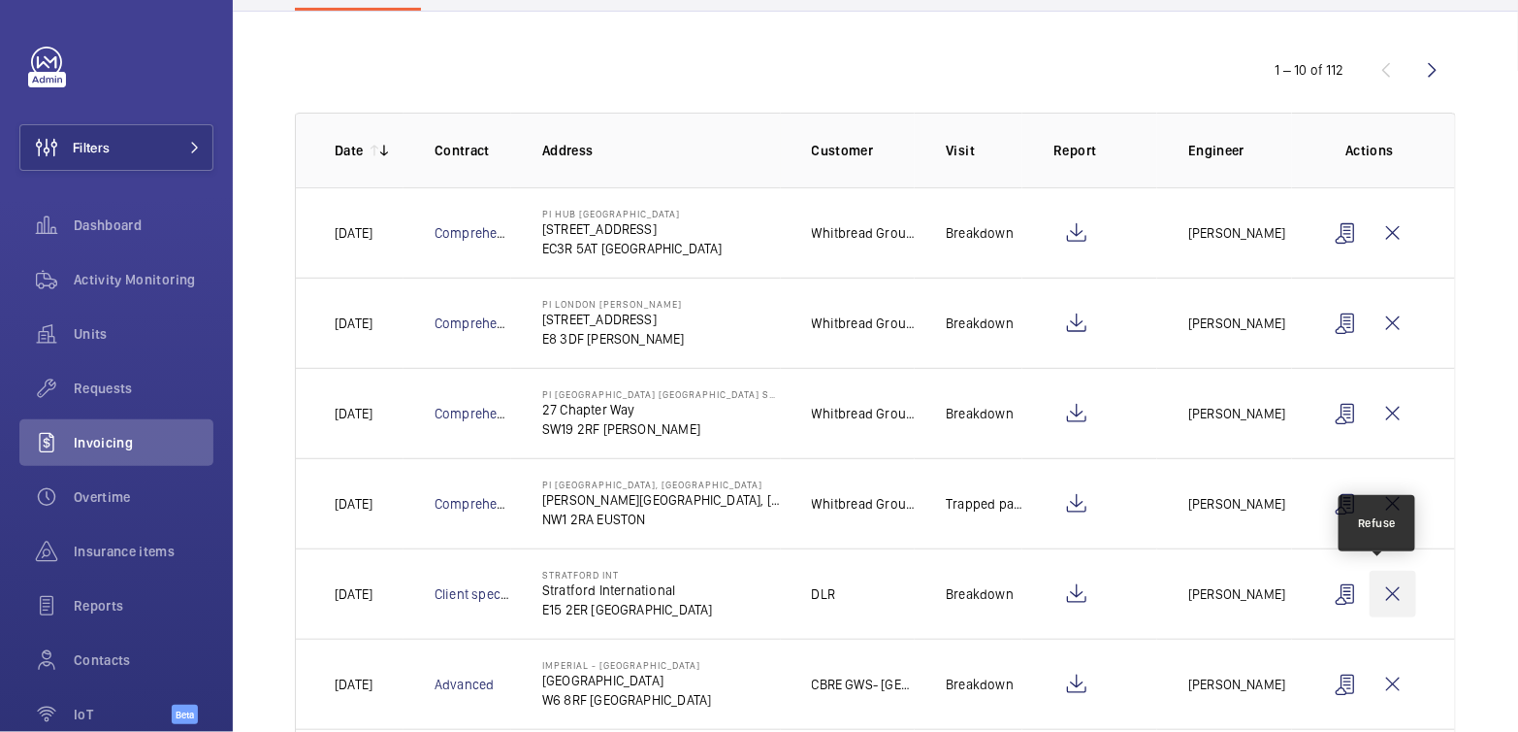
click at [1378, 595] on wm-front-icon-button at bounding box center [1393, 594] width 47 height 47
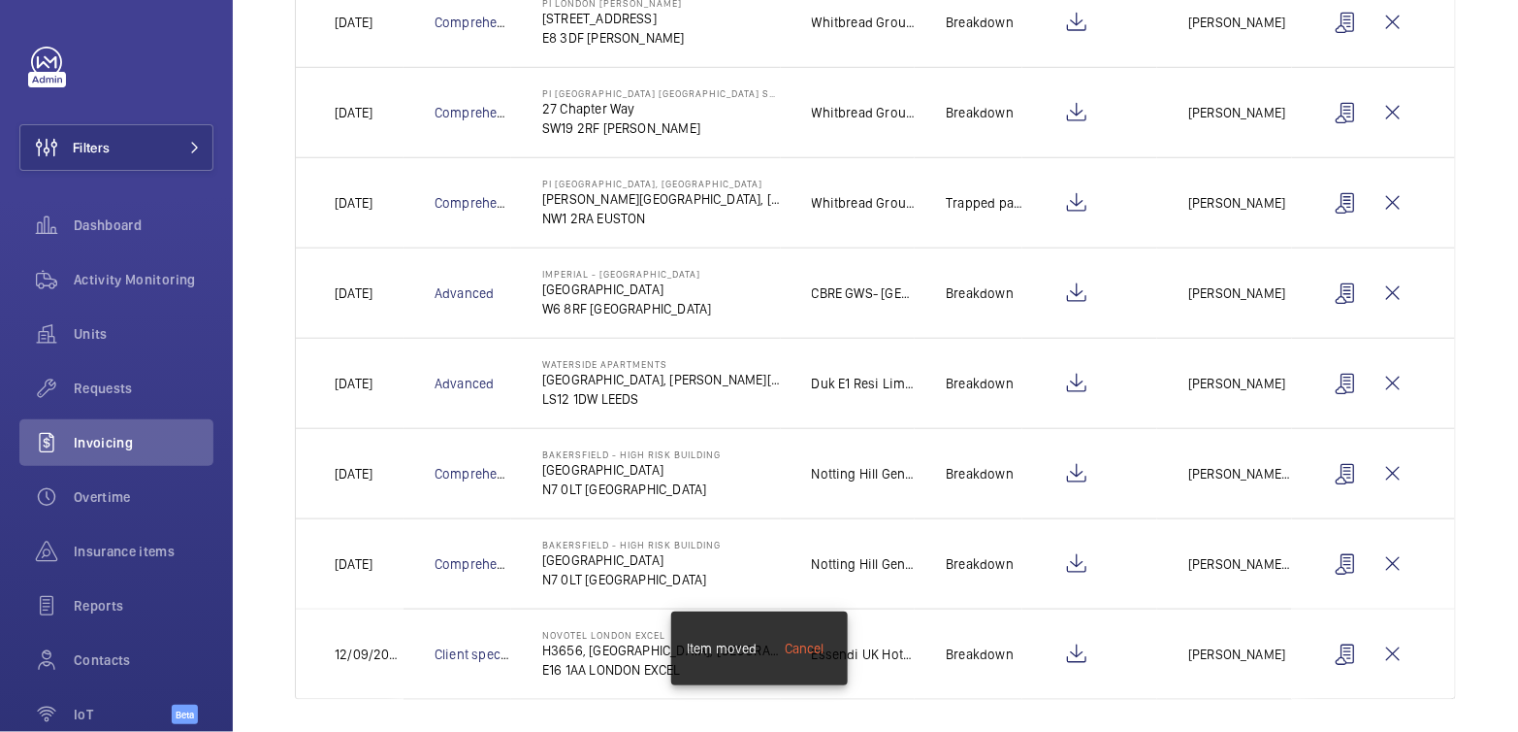
scroll to position [483, 0]
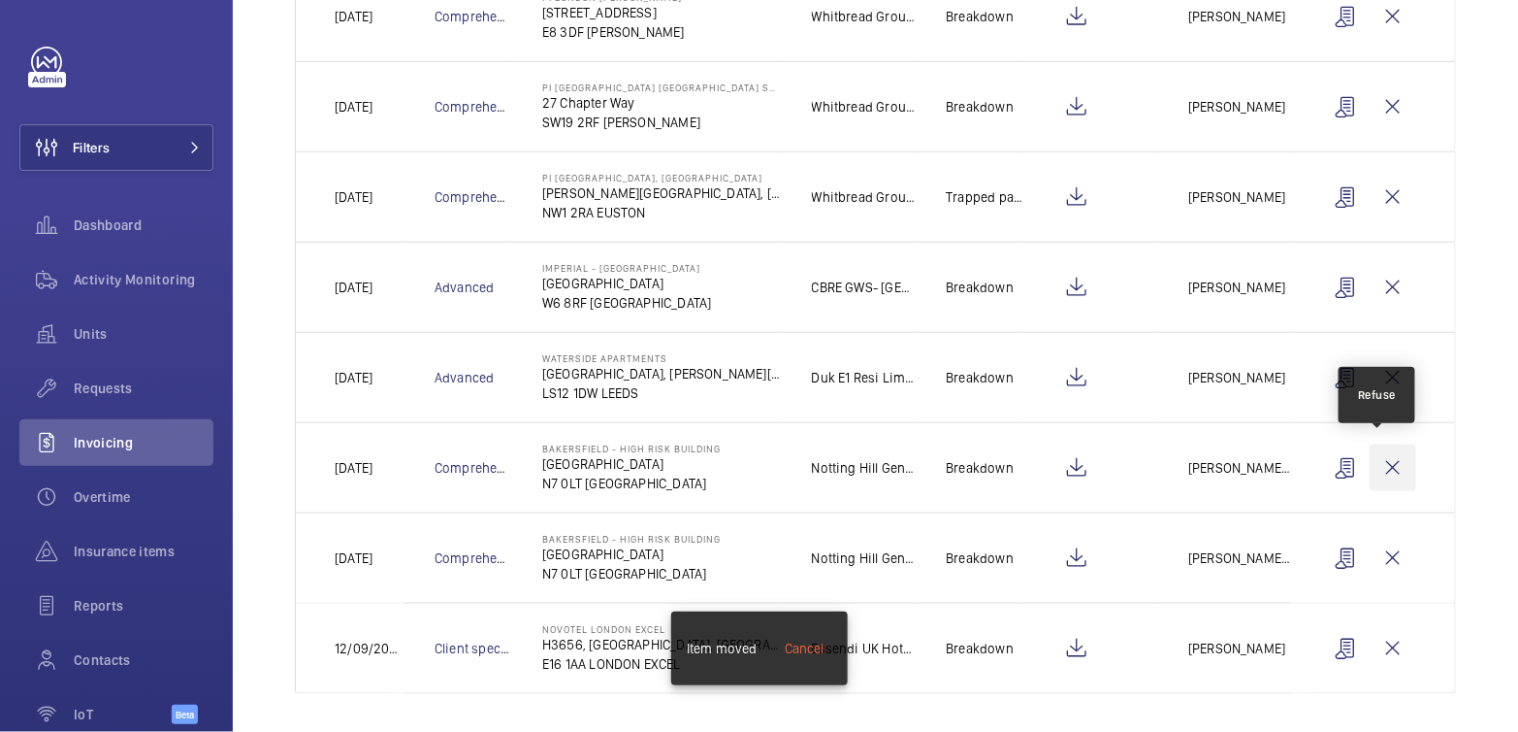
click at [1383, 474] on wm-front-icon-button at bounding box center [1393, 467] width 47 height 47
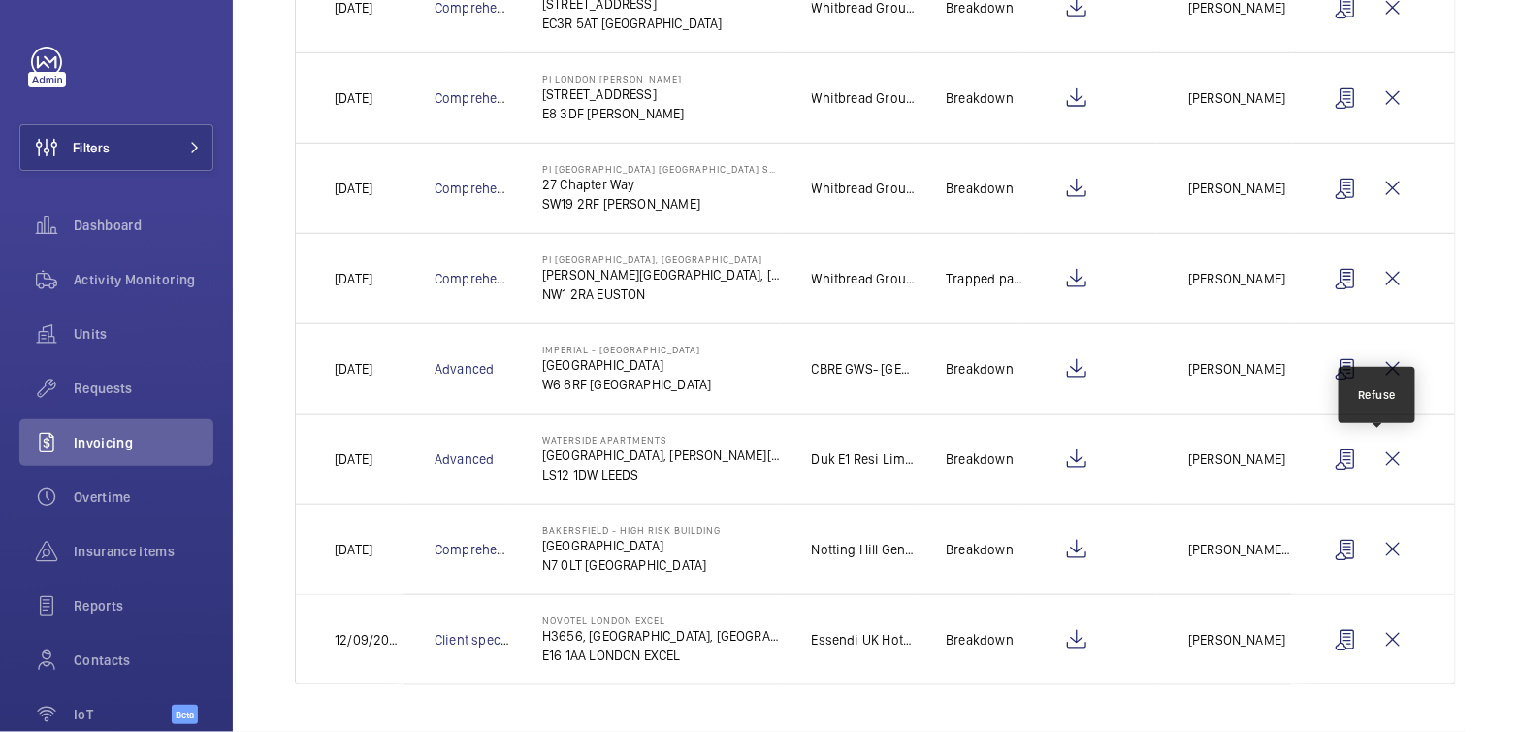
scroll to position [394, 0]
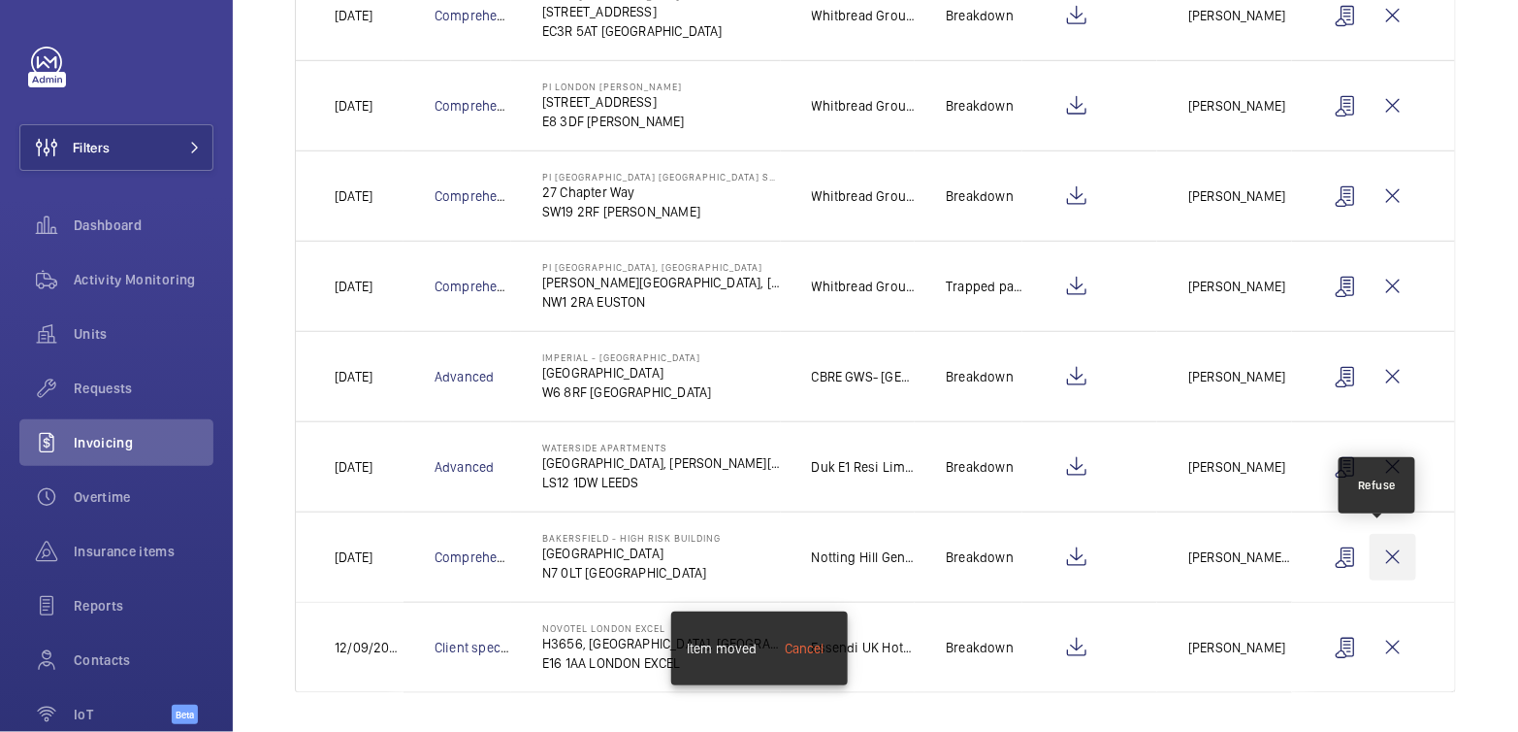
click at [1384, 548] on wm-front-icon-button at bounding box center [1393, 557] width 47 height 47
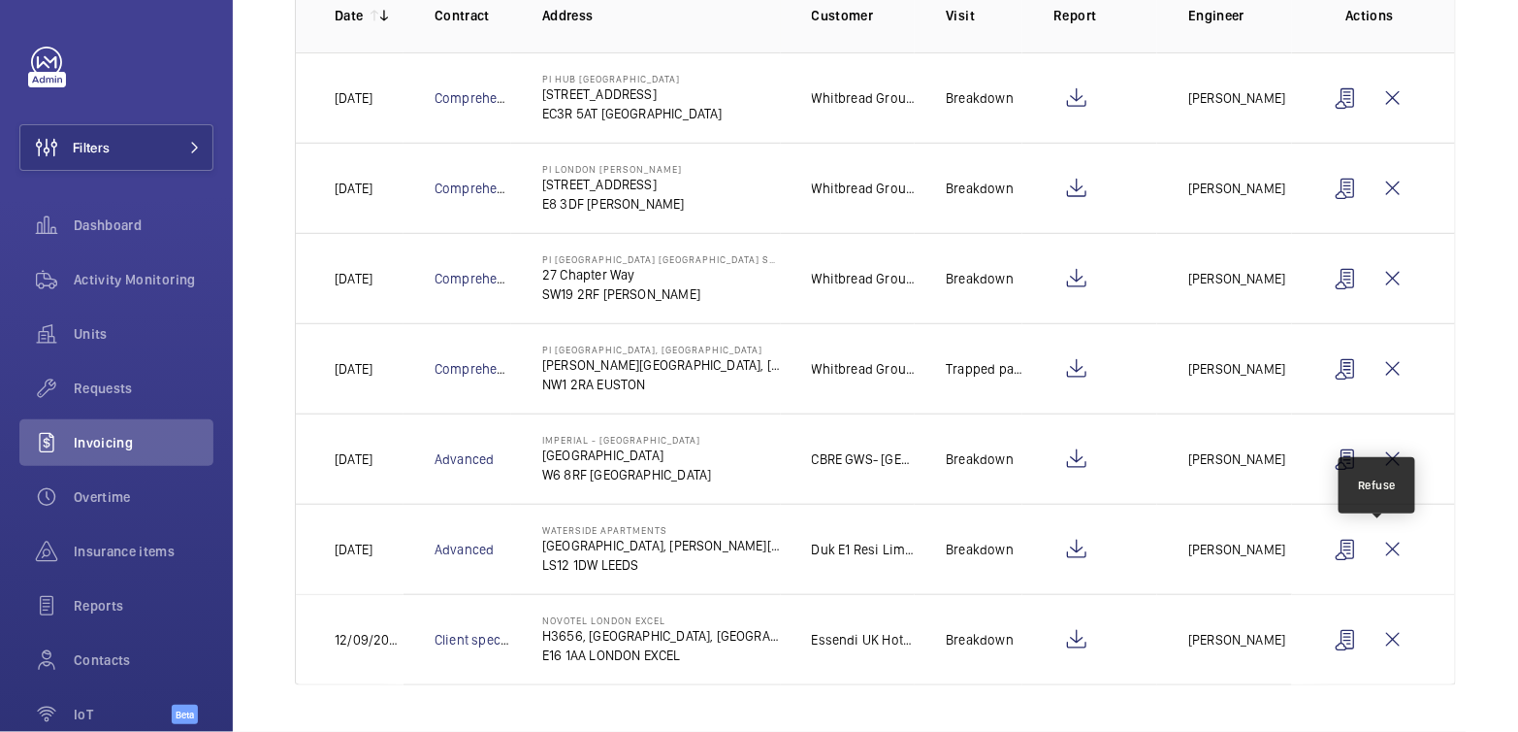
scroll to position [305, 0]
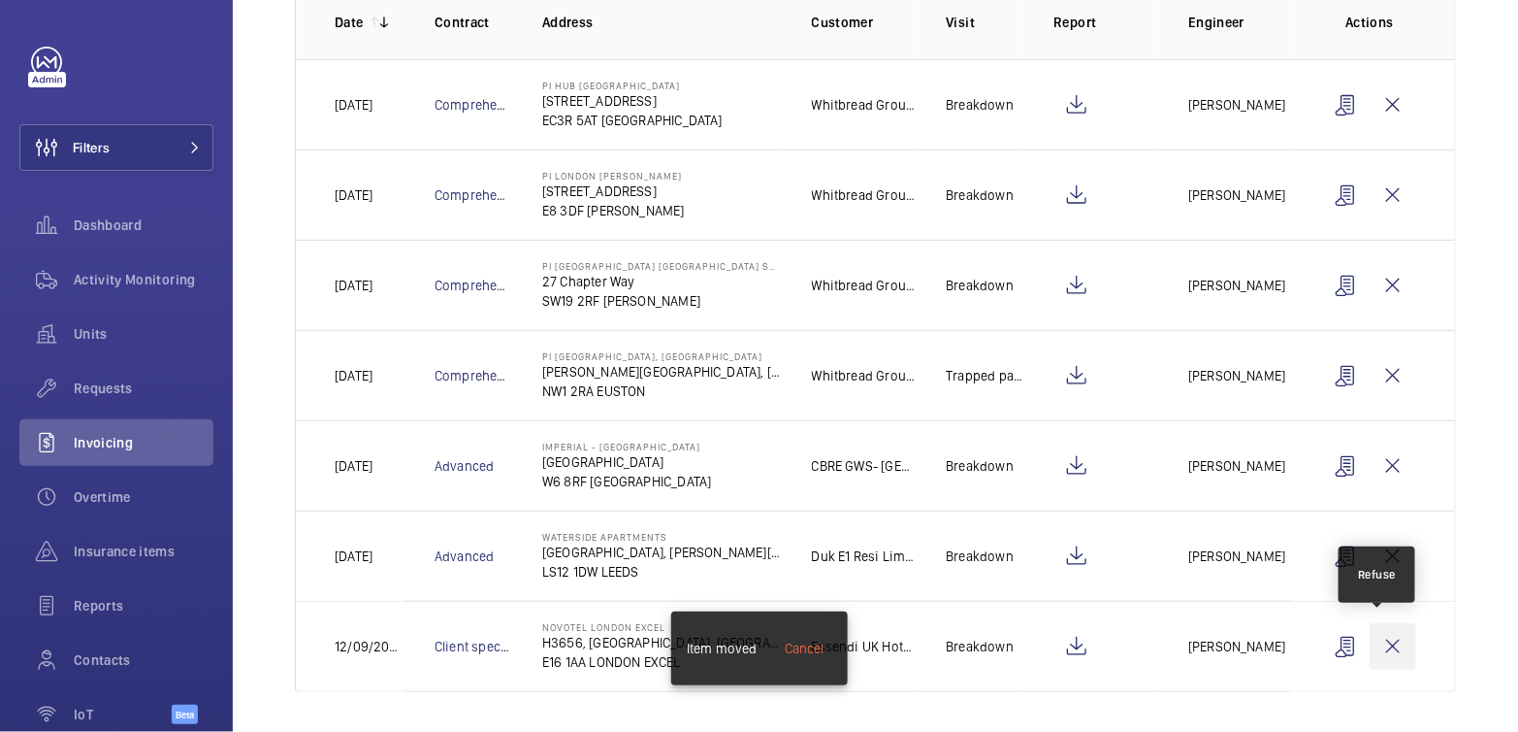
click at [1373, 650] on wm-front-icon-button at bounding box center [1393, 646] width 47 height 47
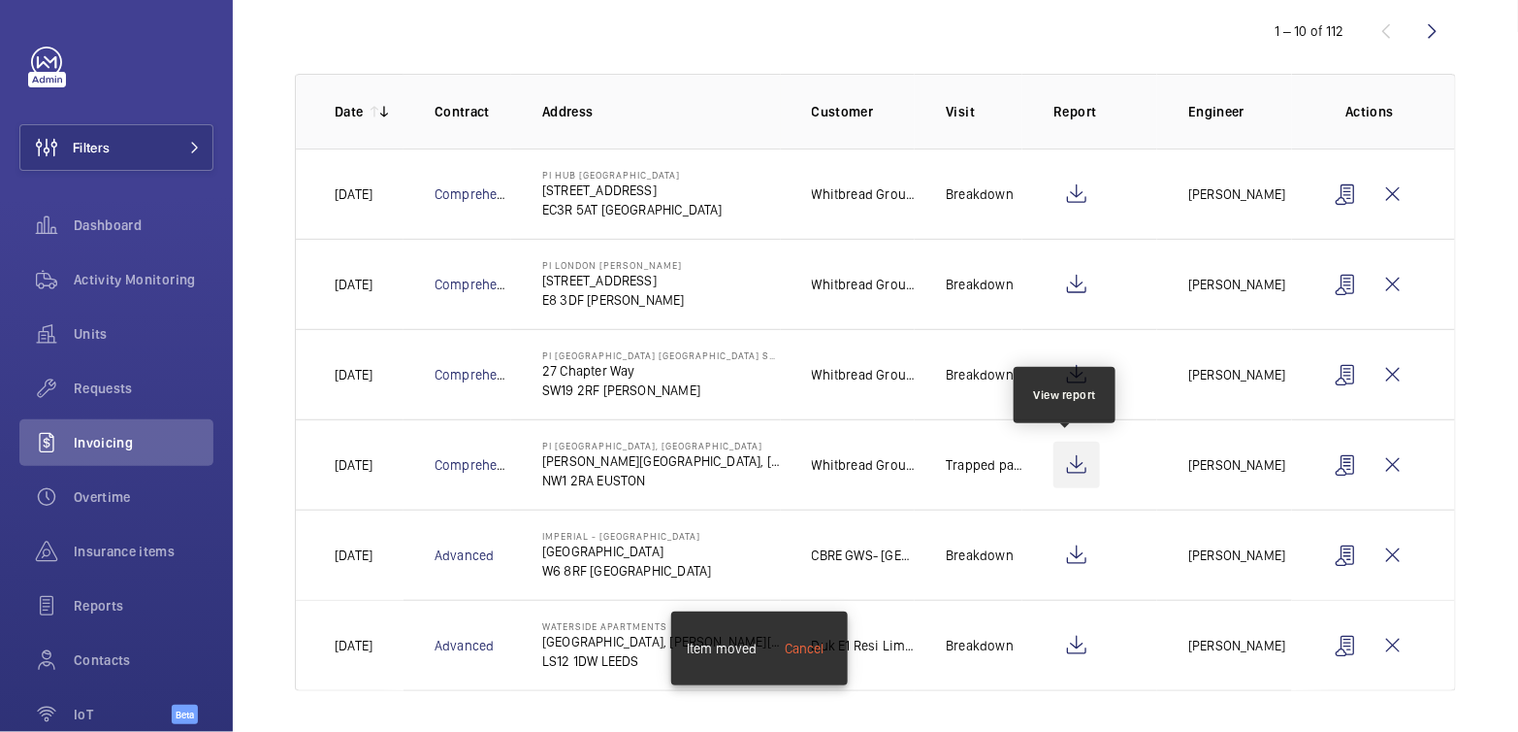
click at [1080, 465] on wm-front-icon-button at bounding box center [1077, 464] width 47 height 47
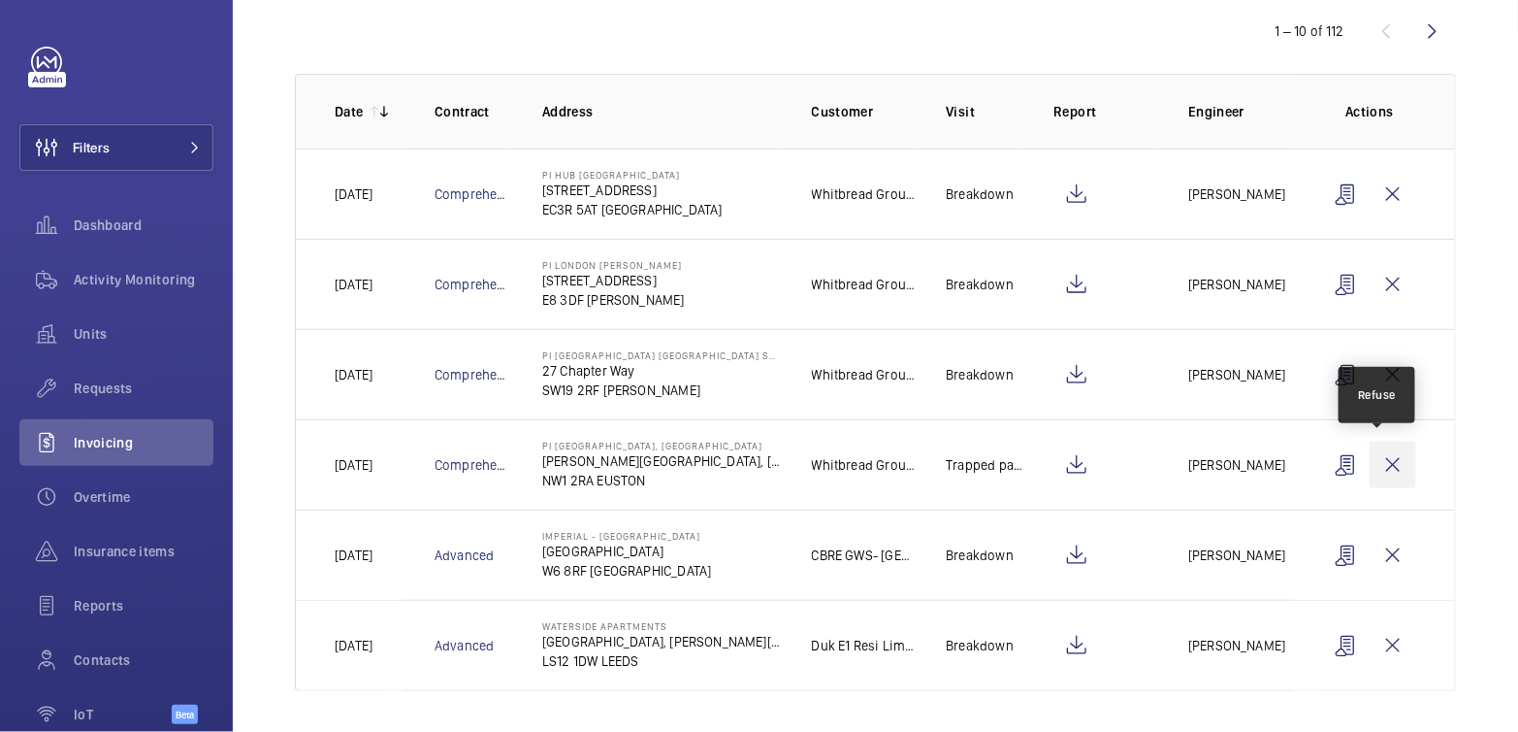
click at [1384, 467] on wm-front-icon-button at bounding box center [1393, 464] width 47 height 47
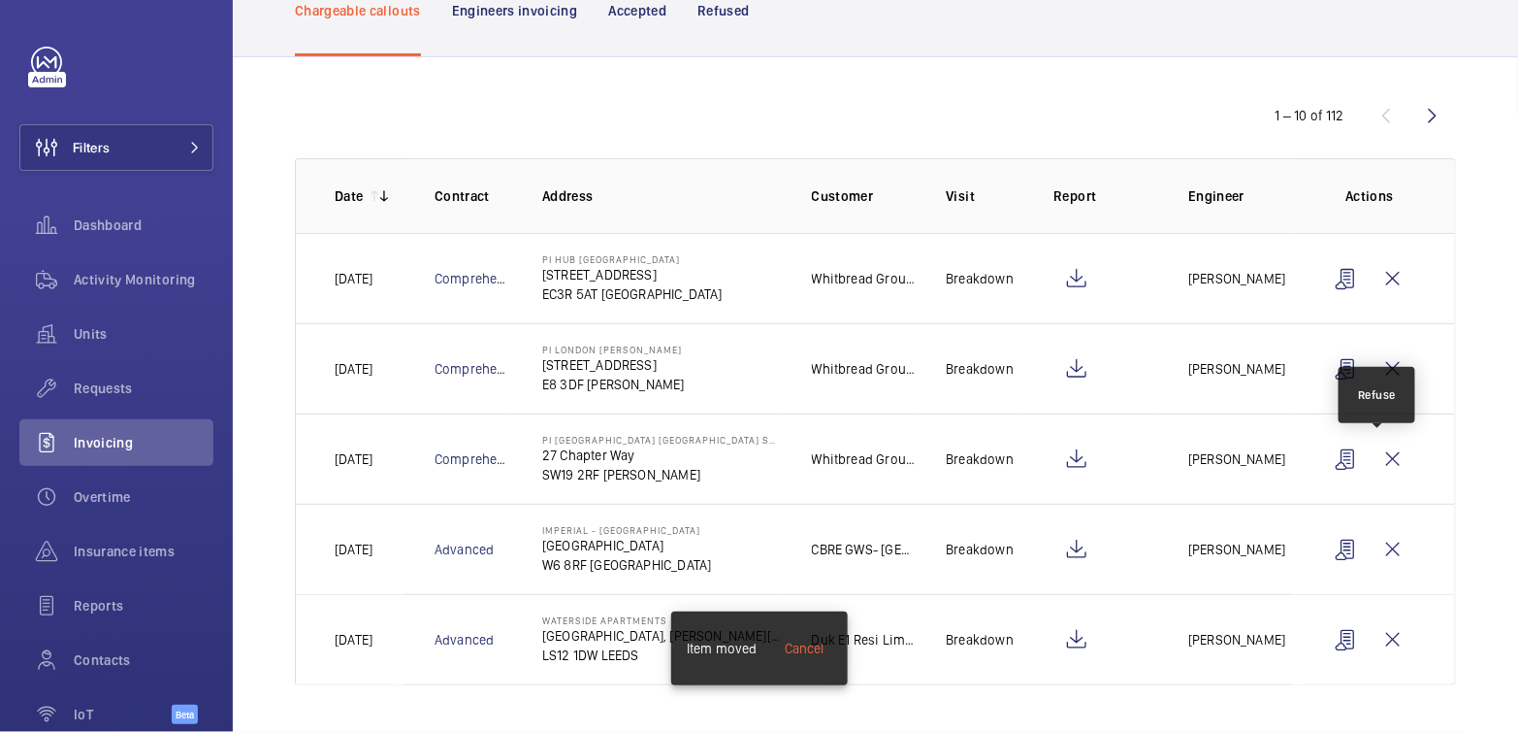
scroll to position [126, 0]
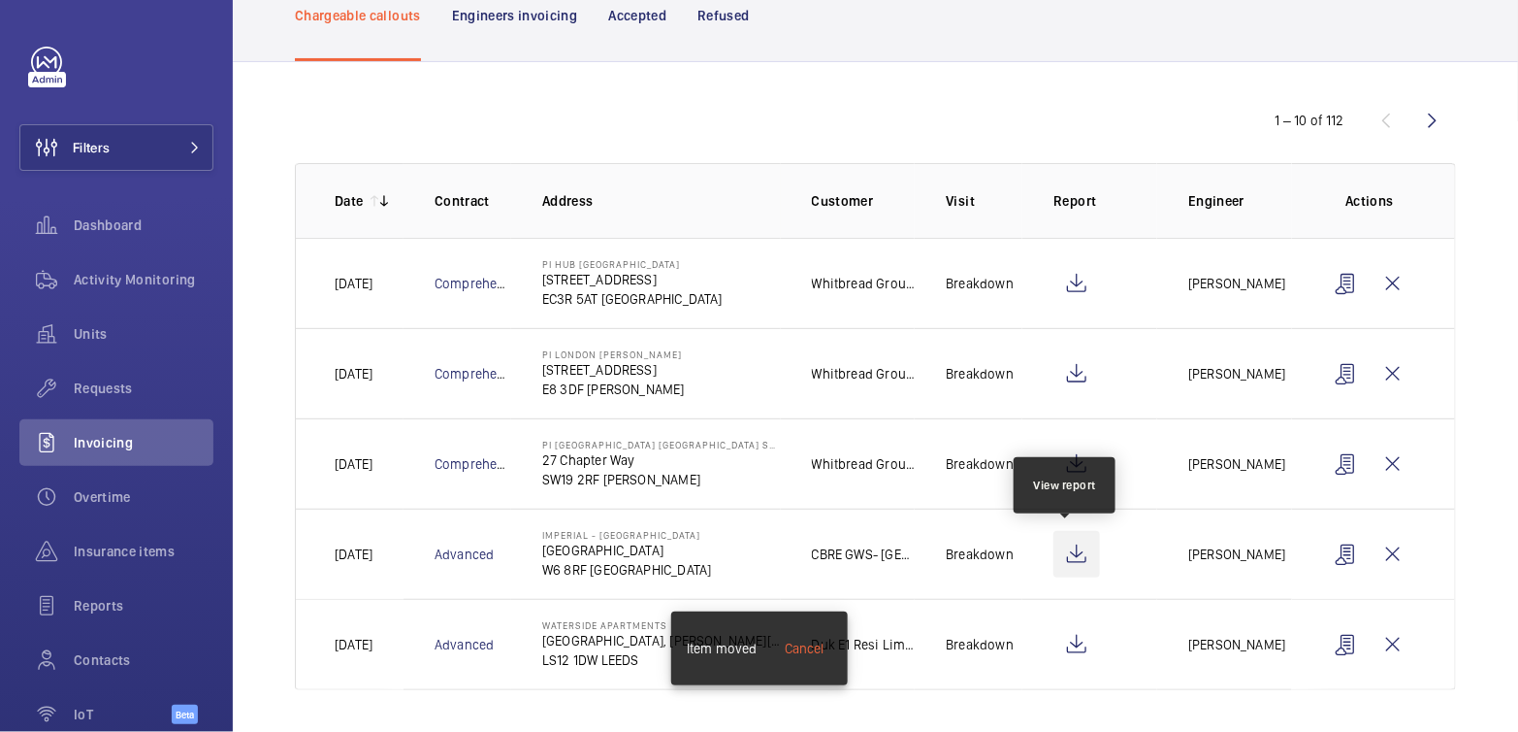
click at [1073, 559] on wm-front-icon-button at bounding box center [1077, 554] width 47 height 47
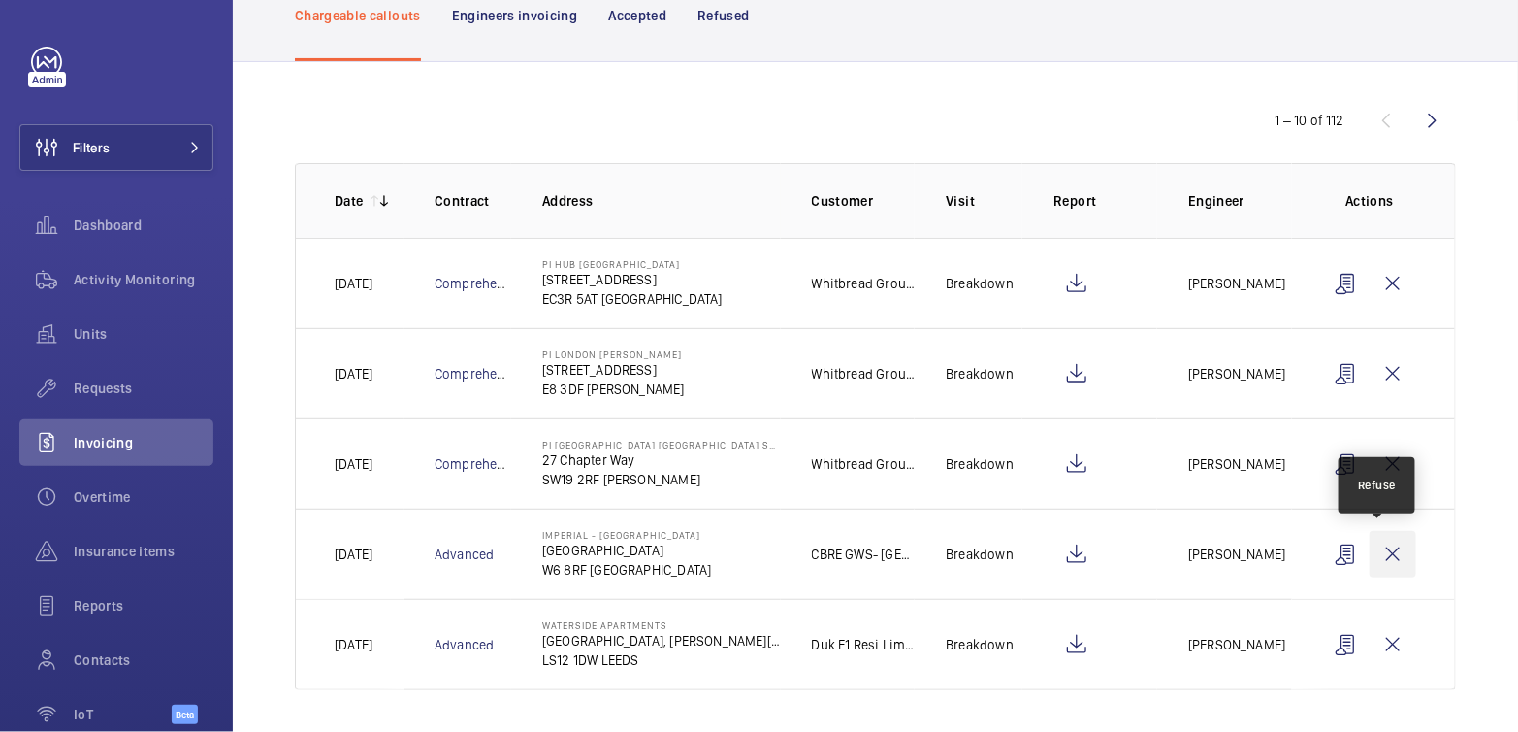
click at [1384, 547] on wm-front-icon-button at bounding box center [1393, 554] width 47 height 47
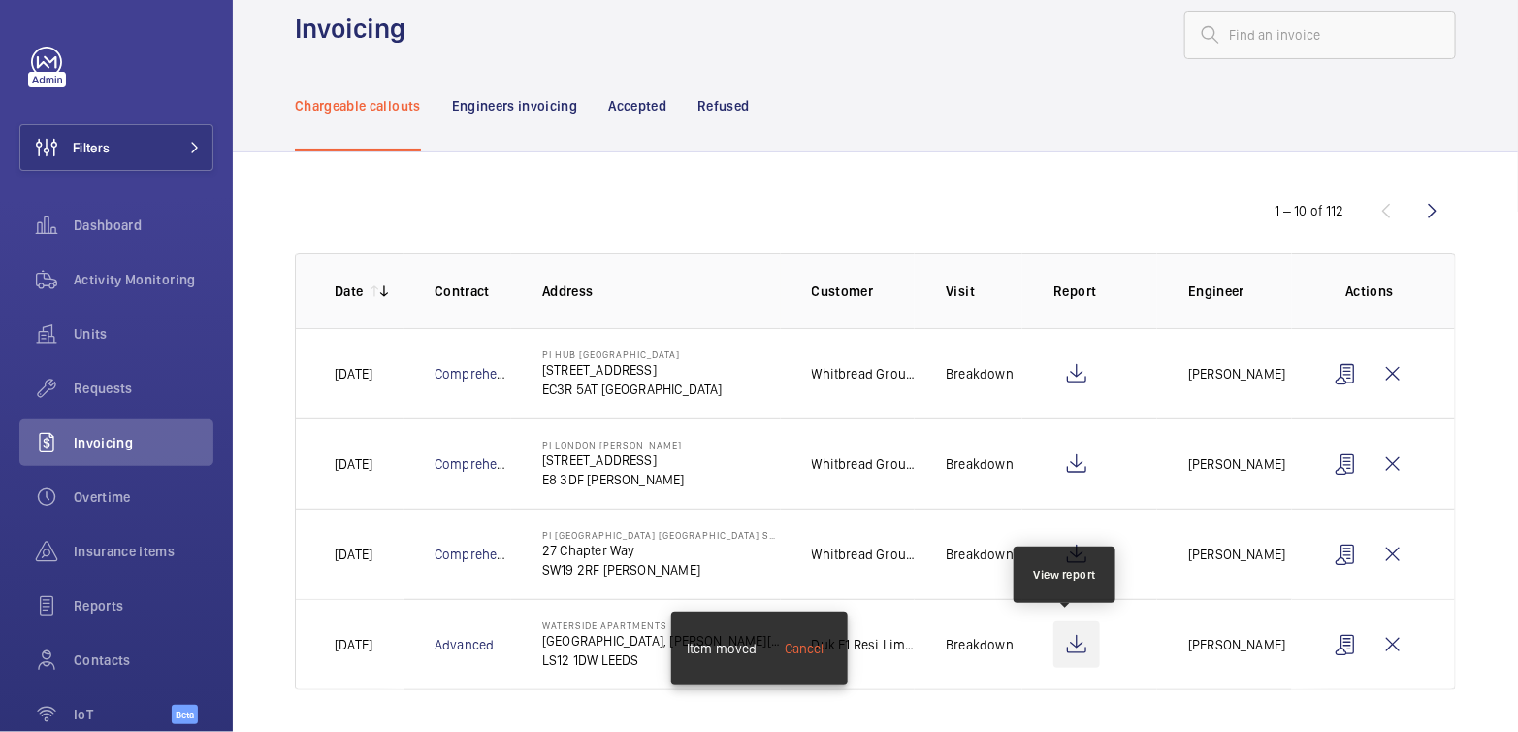
click at [1068, 645] on wm-front-icon-button at bounding box center [1077, 644] width 47 height 47
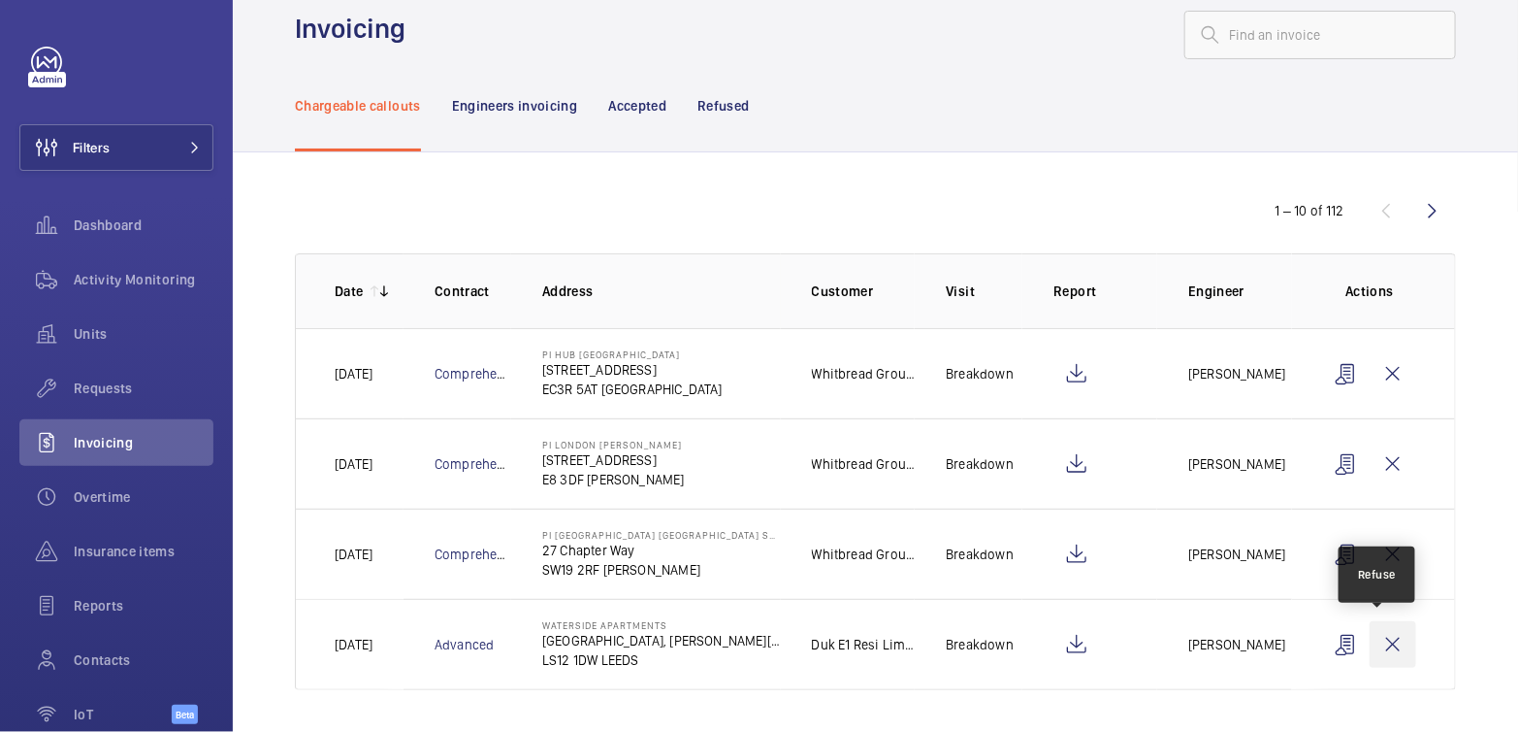
click at [1388, 648] on wm-front-icon-button at bounding box center [1393, 644] width 47 height 47
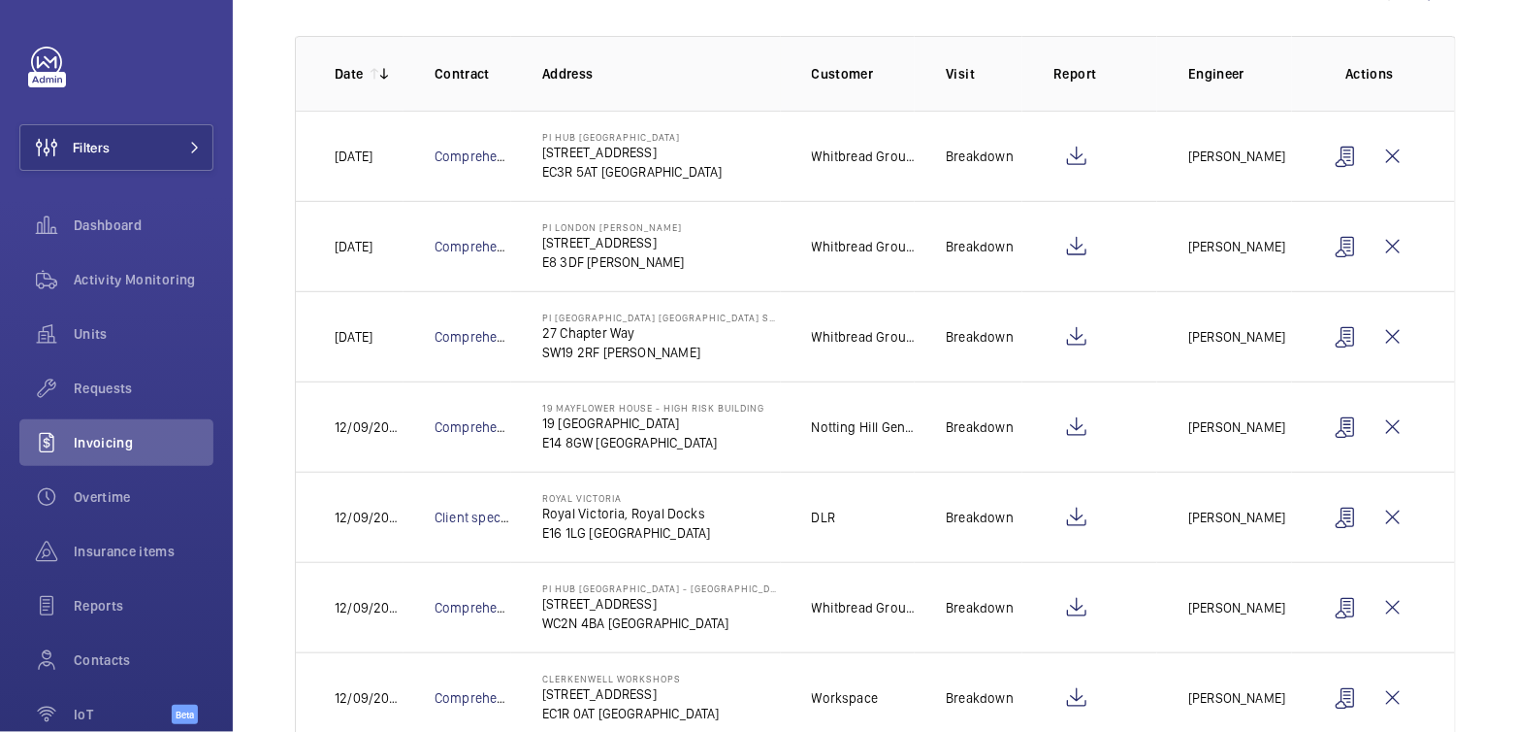
scroll to position [257, 0]
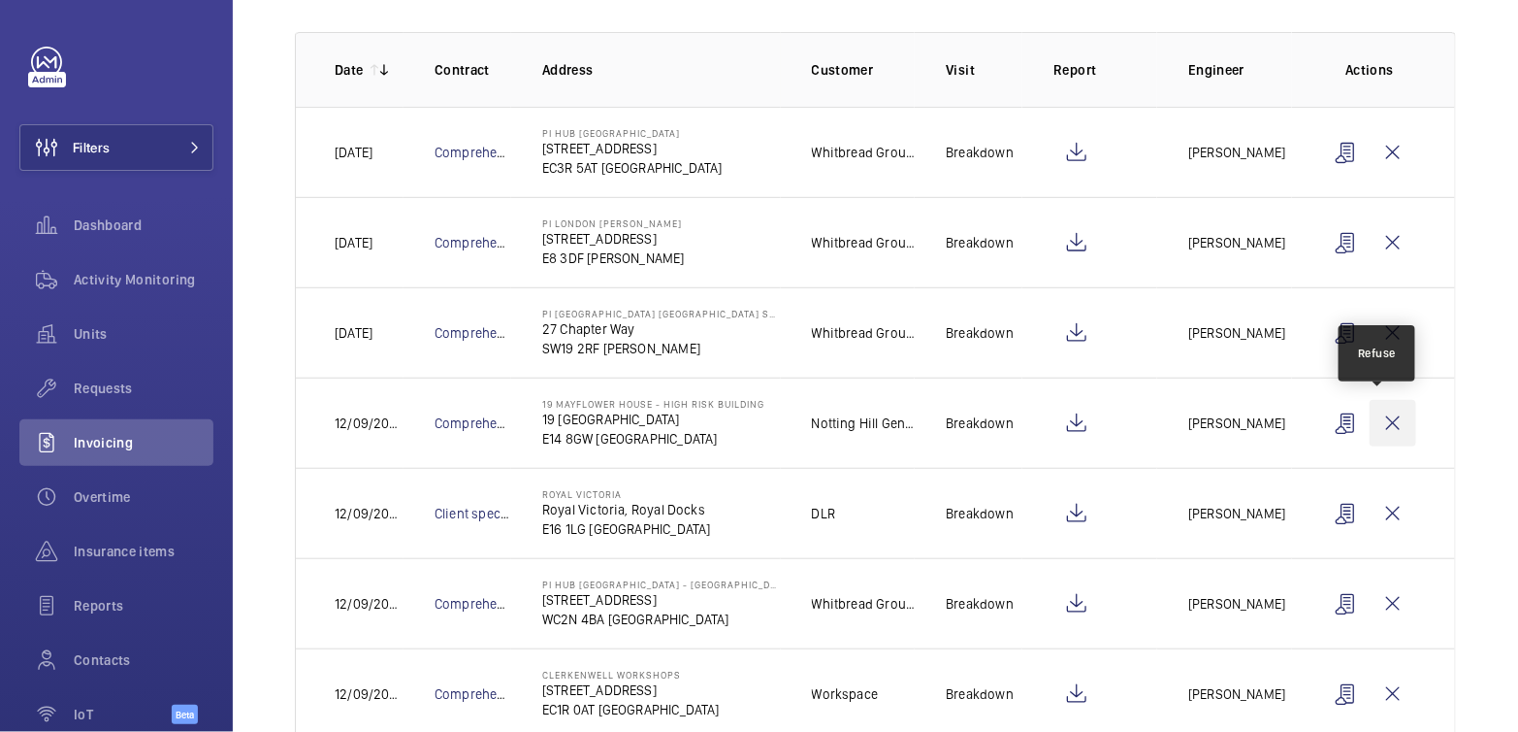
click at [1380, 424] on wm-front-icon-button at bounding box center [1393, 423] width 47 height 47
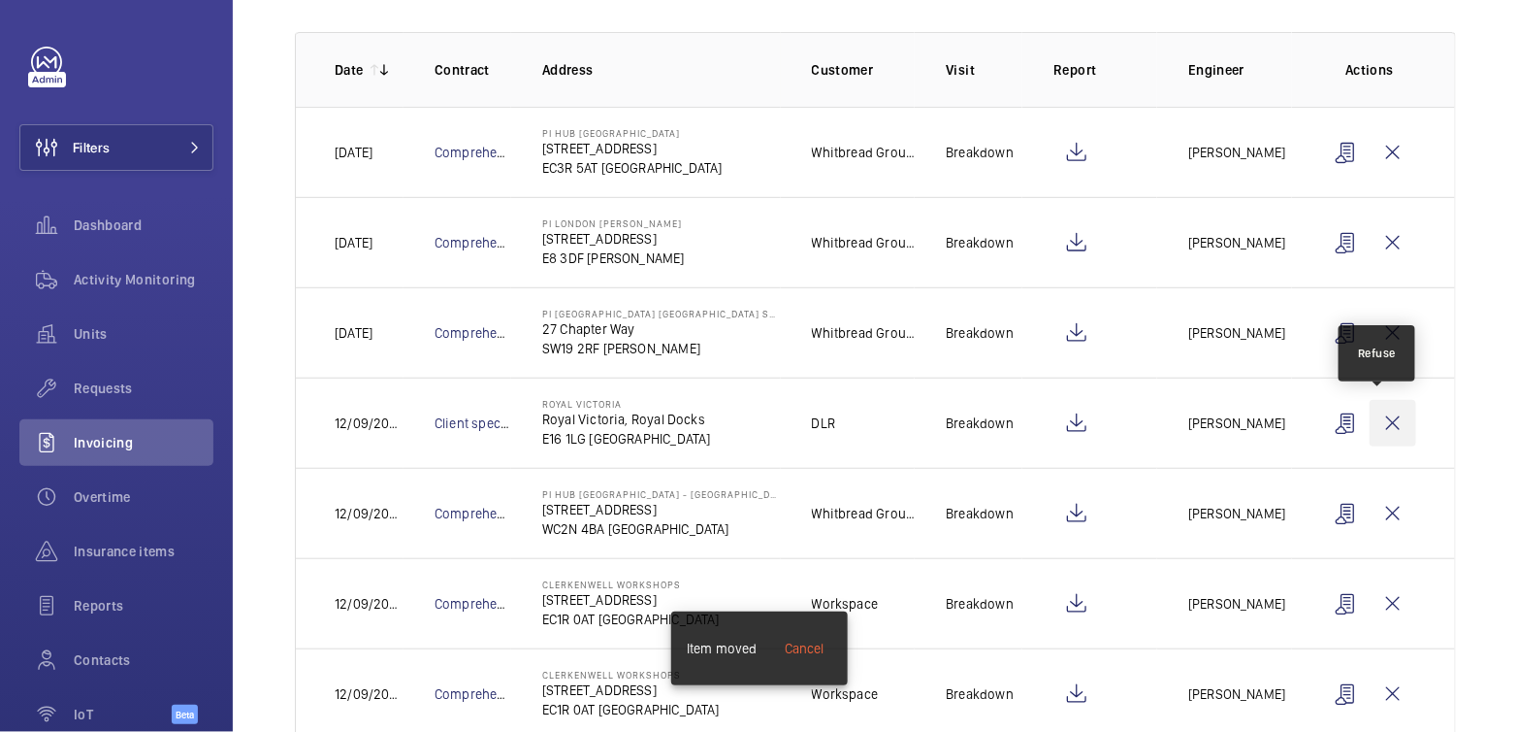
click at [1382, 421] on wm-front-icon-button at bounding box center [1393, 423] width 47 height 47
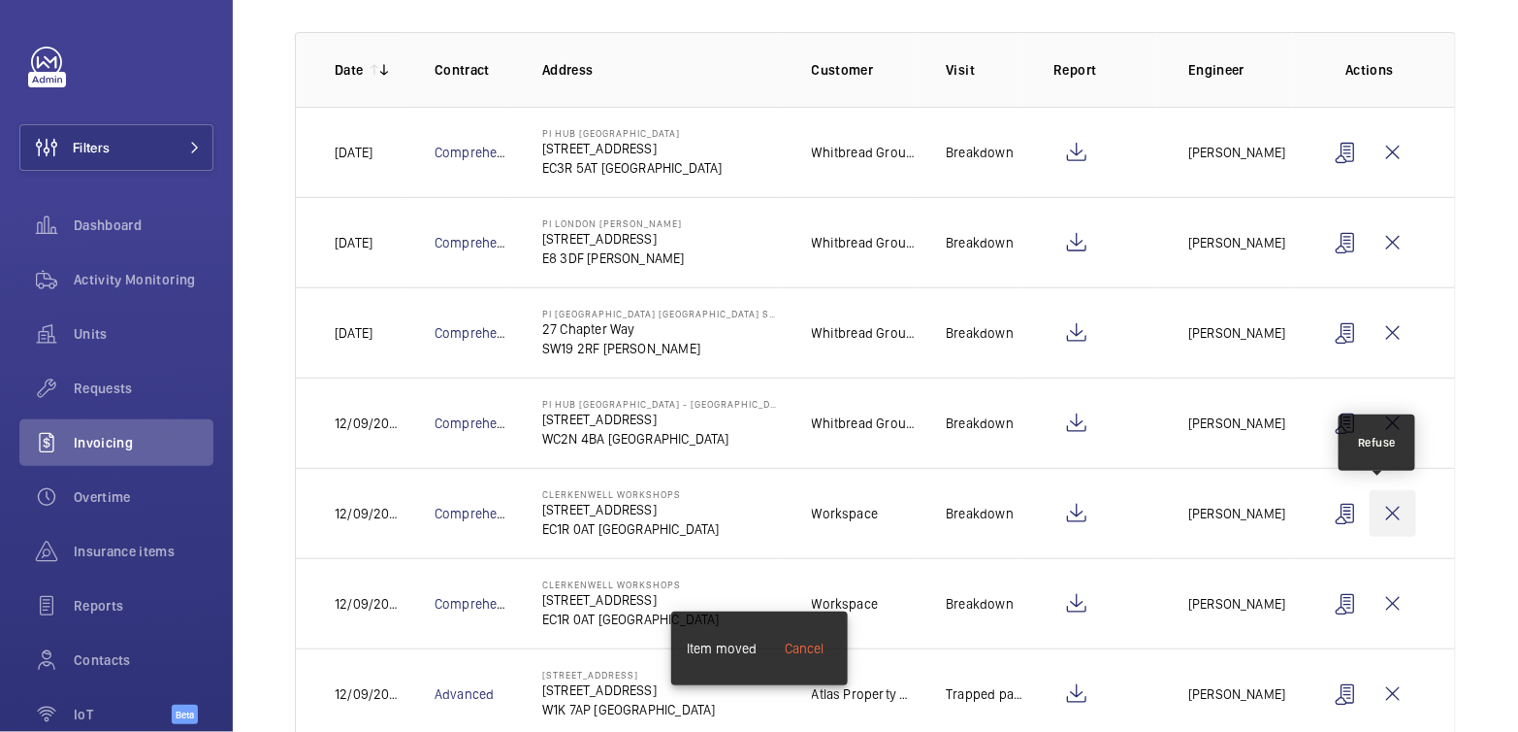
click at [1383, 498] on wm-front-icon-button at bounding box center [1393, 513] width 47 height 47
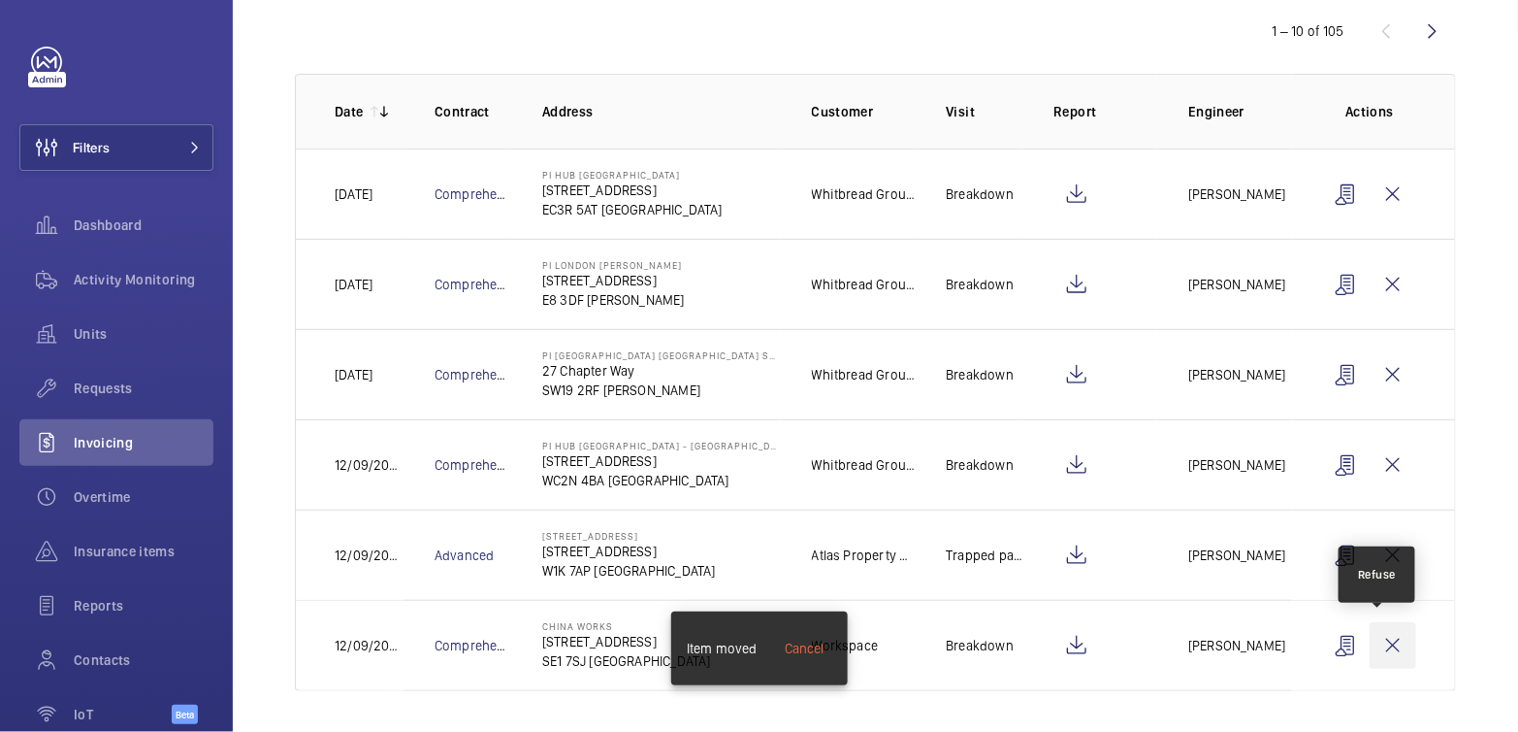
click at [1376, 651] on wm-front-icon-button at bounding box center [1393, 645] width 47 height 47
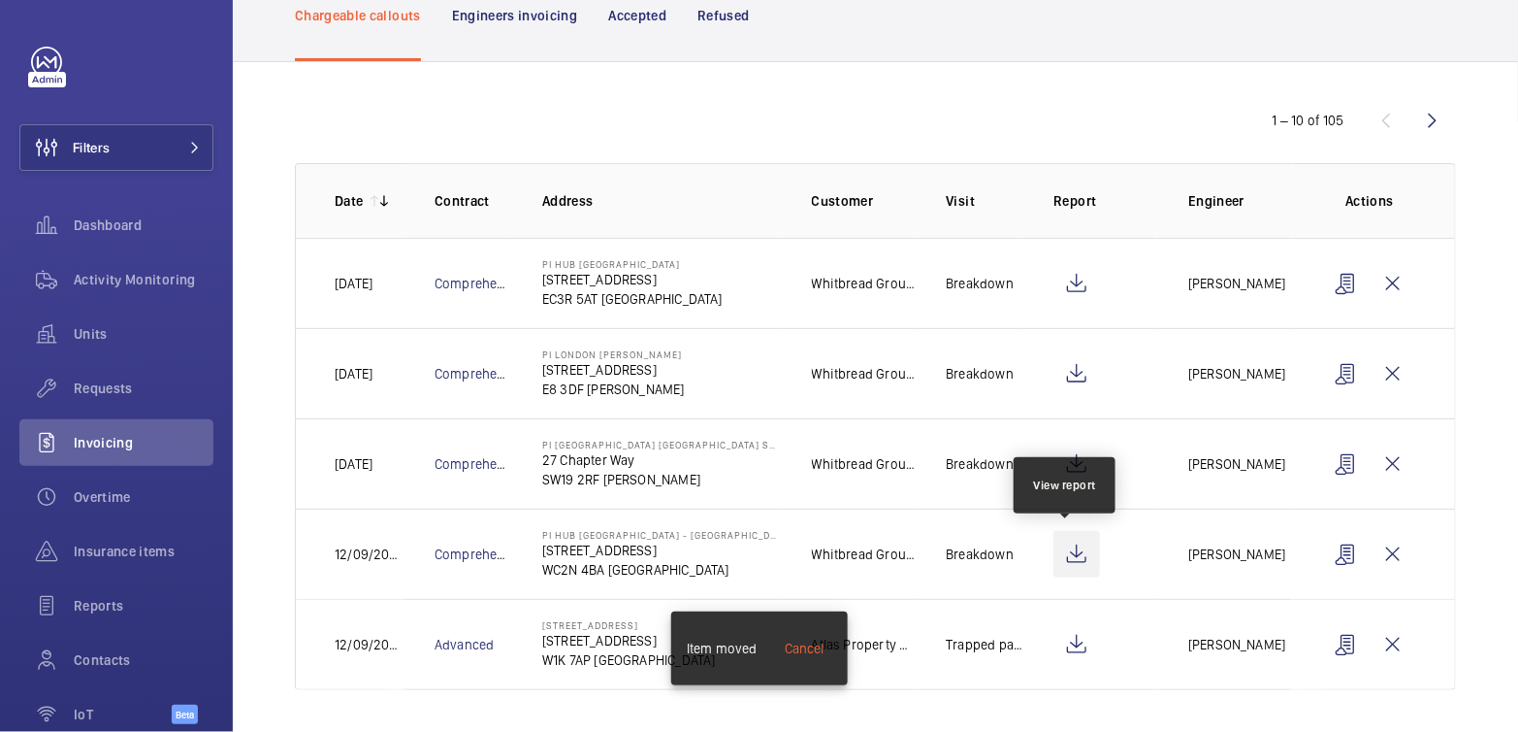
click at [1071, 552] on wm-front-icon-button at bounding box center [1077, 554] width 47 height 47
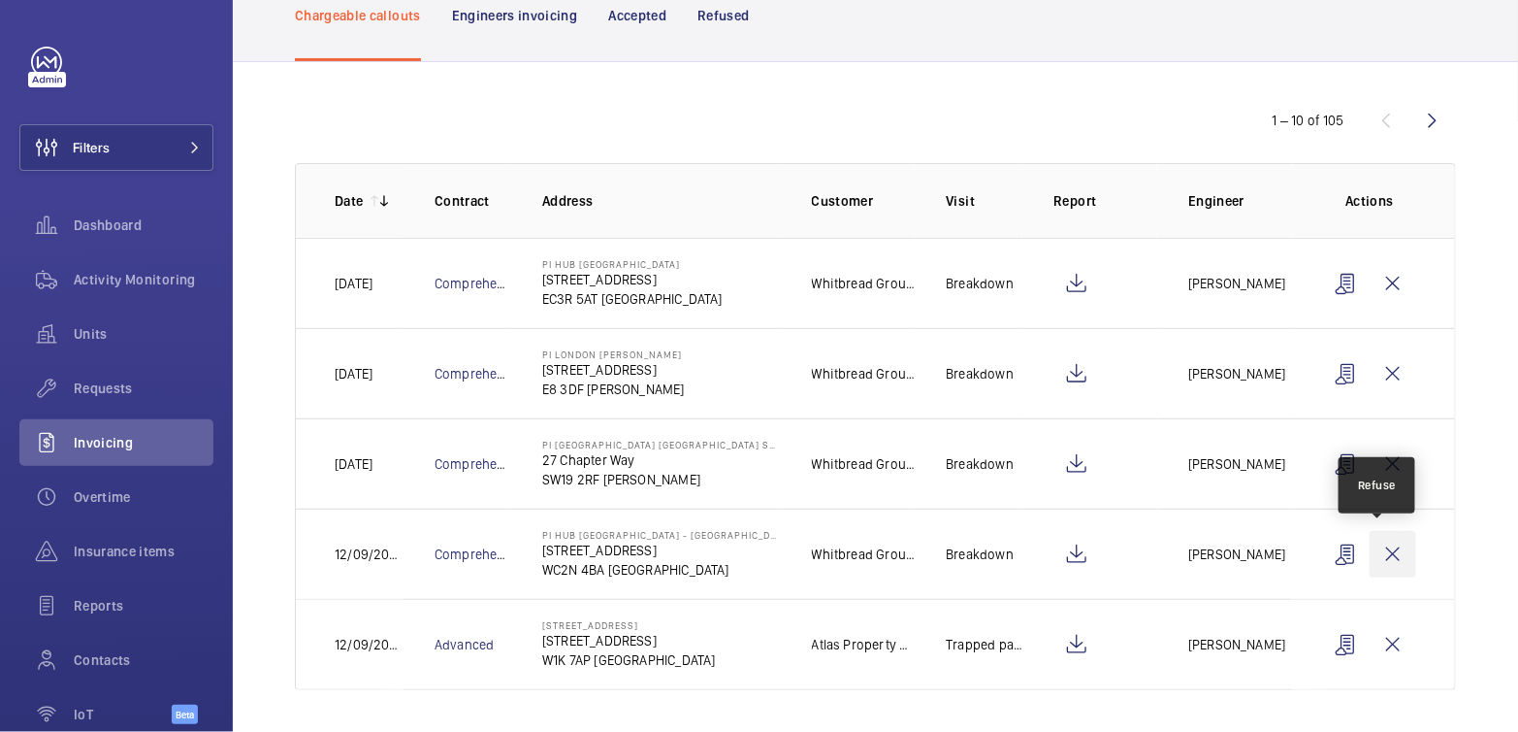
click at [1386, 550] on wm-front-icon-button at bounding box center [1393, 554] width 47 height 47
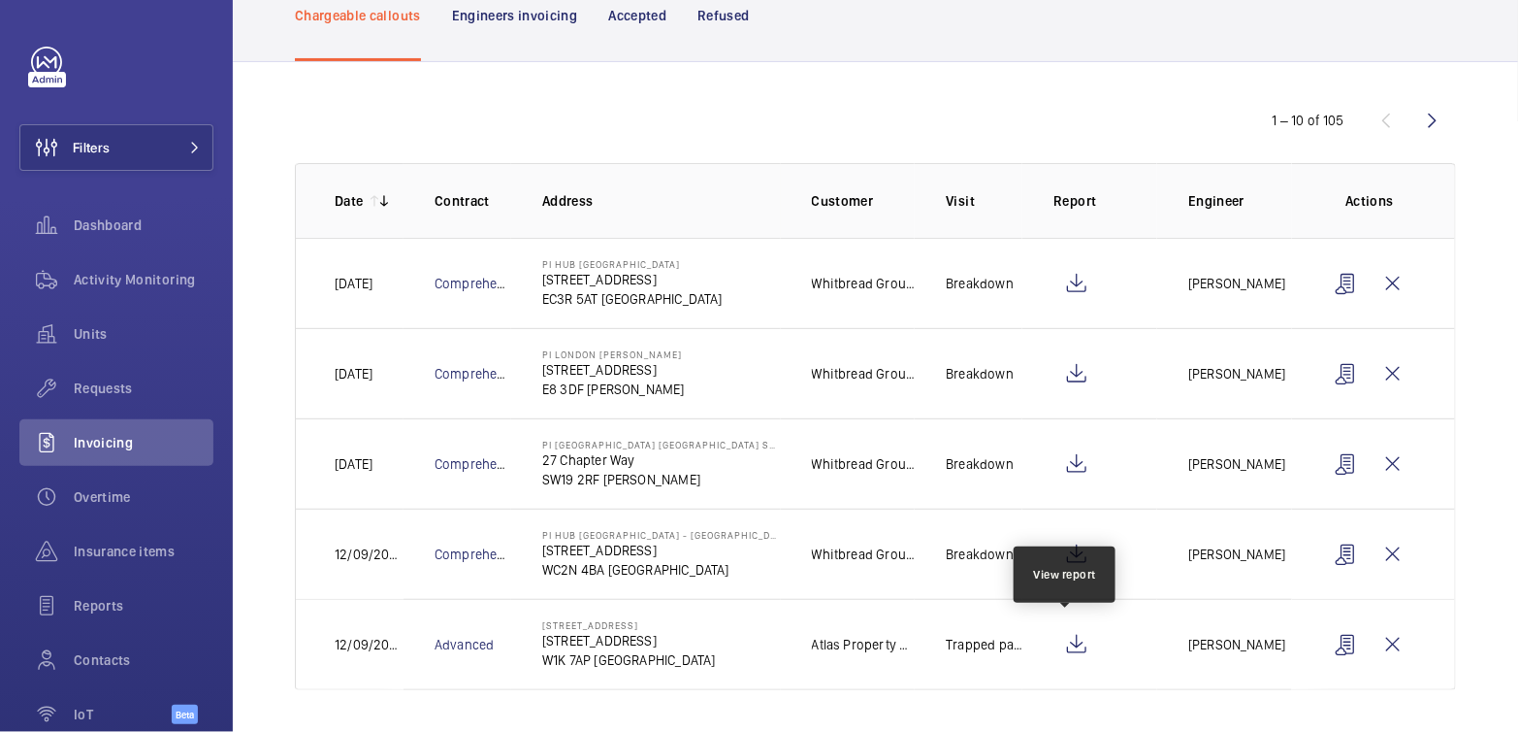
scroll to position [36, 0]
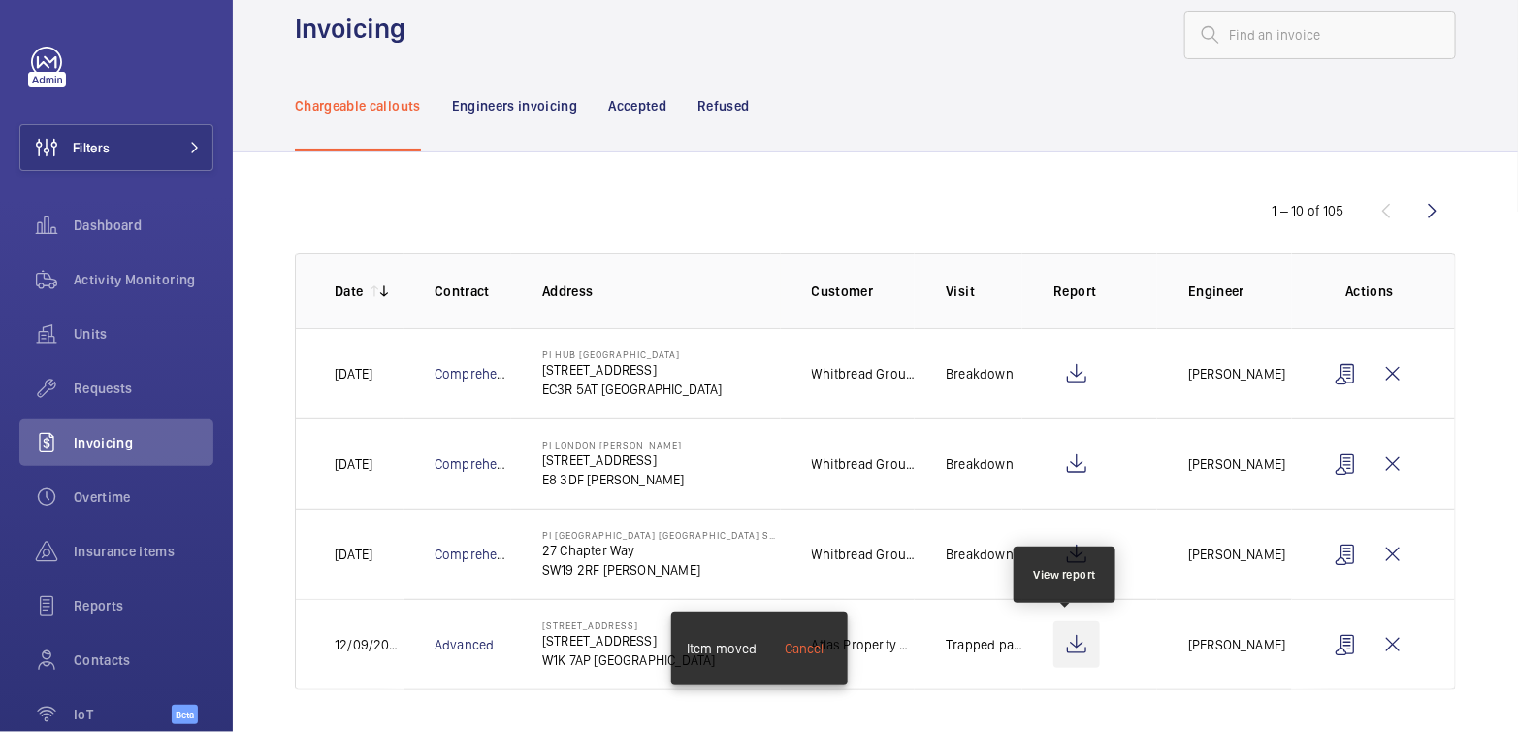
click at [1070, 640] on wm-front-icon-button at bounding box center [1077, 644] width 47 height 47
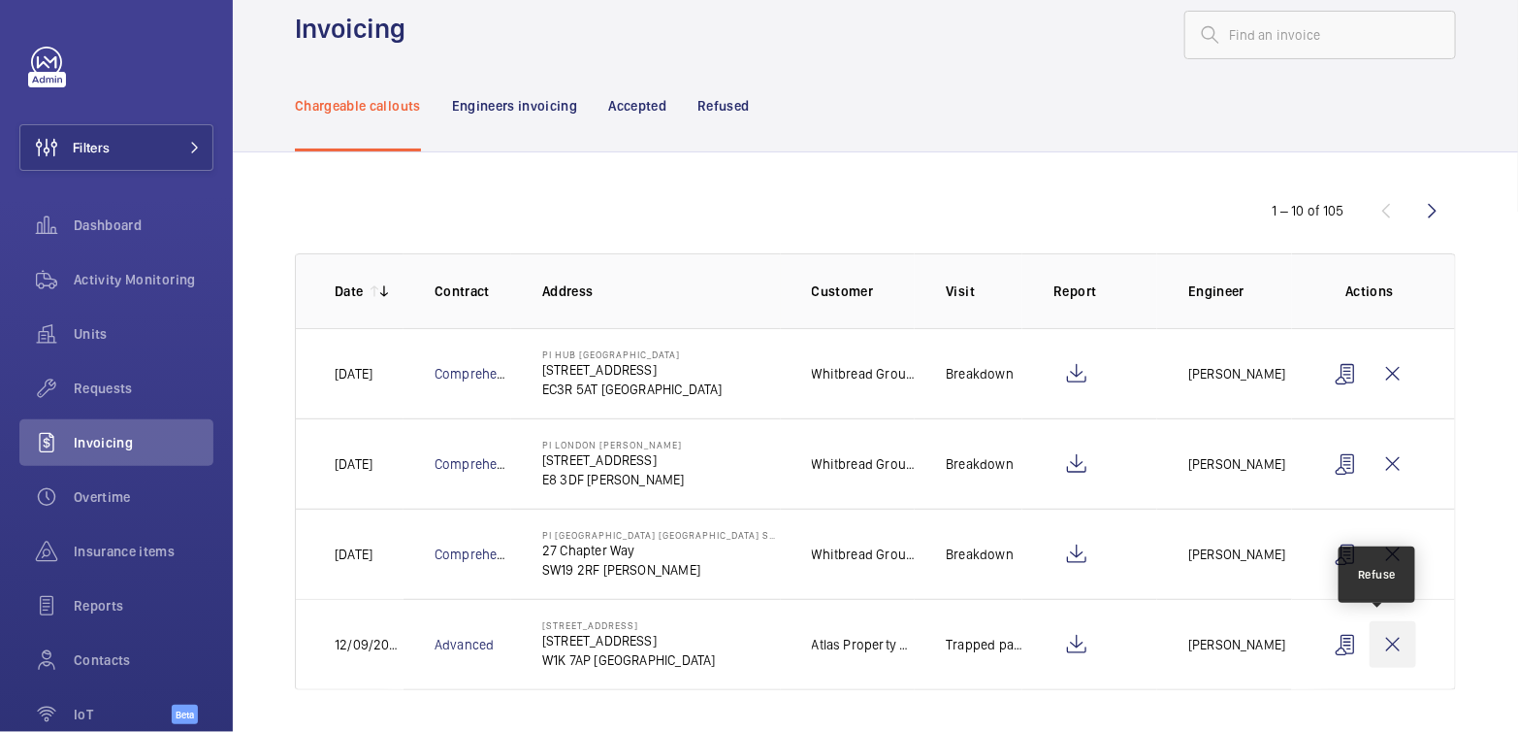
click at [1373, 647] on wm-front-icon-button at bounding box center [1393, 644] width 47 height 47
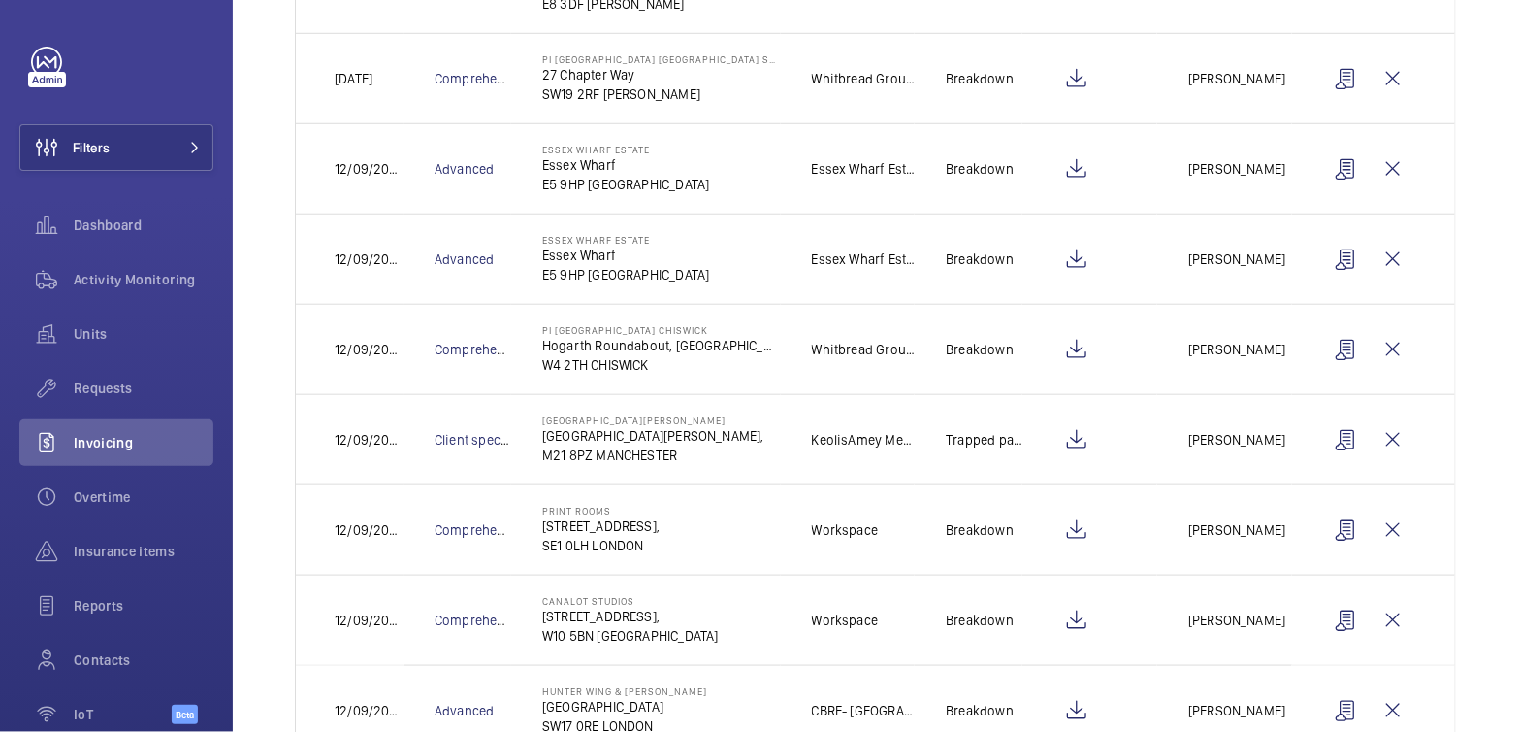
scroll to position [514, 0]
click at [1386, 433] on wm-front-icon-button at bounding box center [1393, 436] width 47 height 47
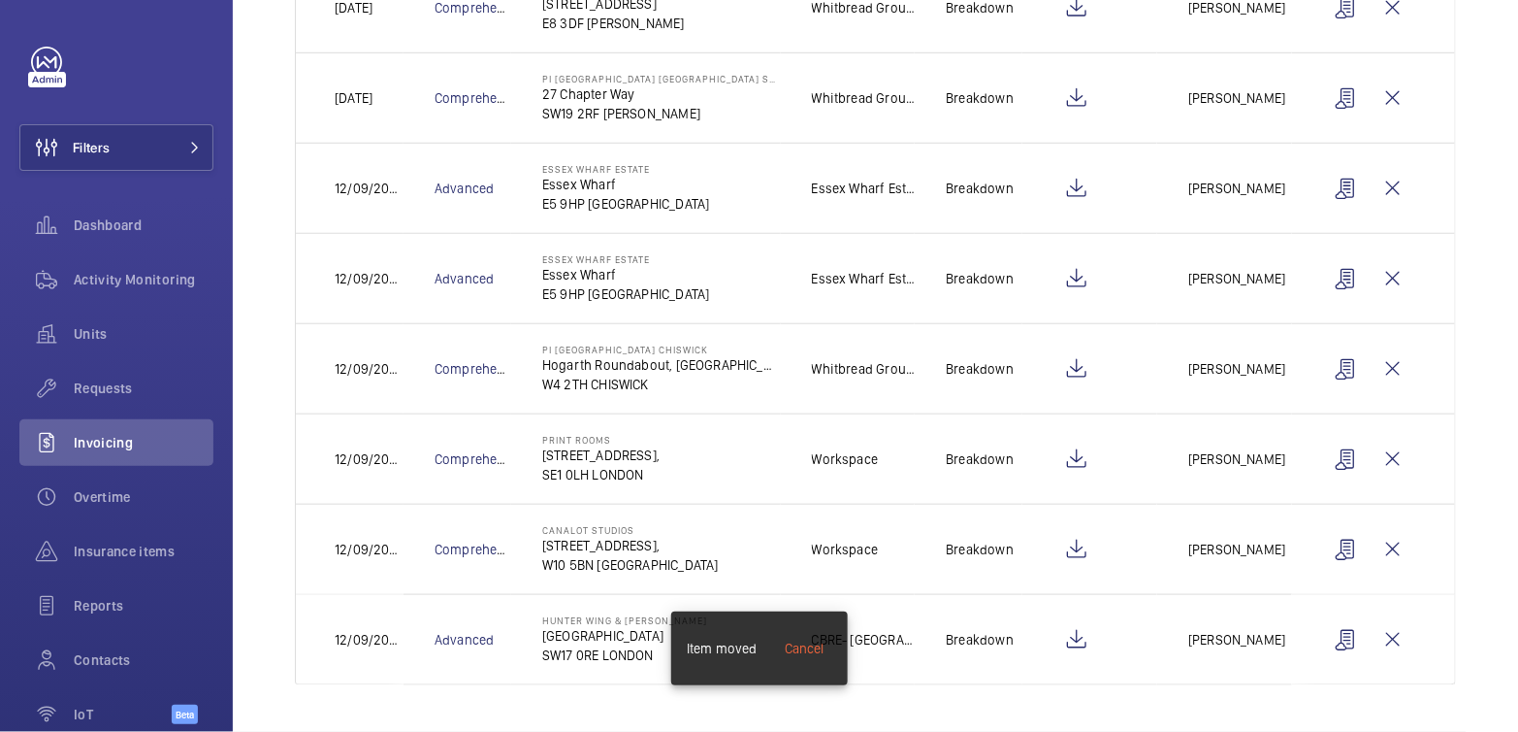
scroll to position [483, 0]
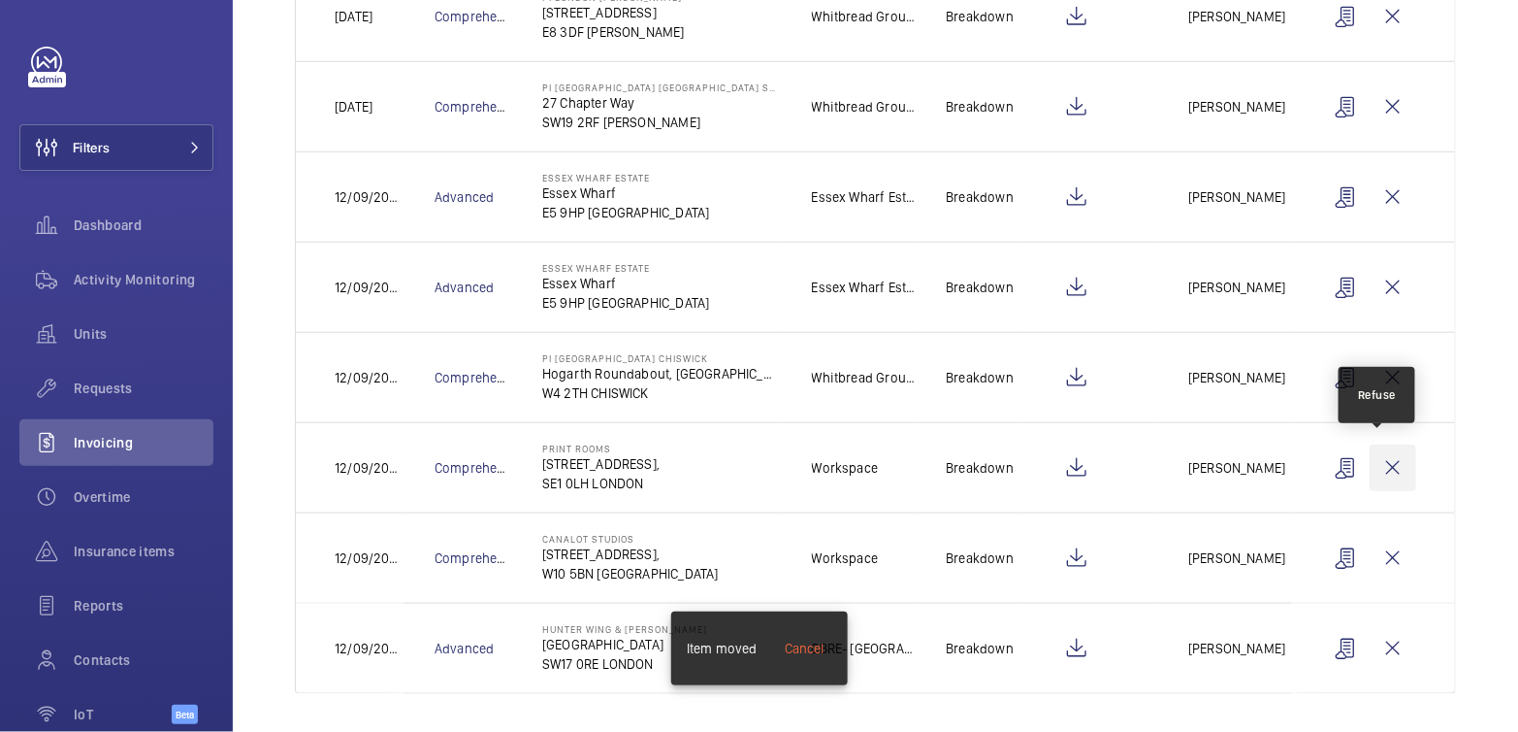
click at [1387, 464] on wm-front-icon-button at bounding box center [1393, 467] width 47 height 47
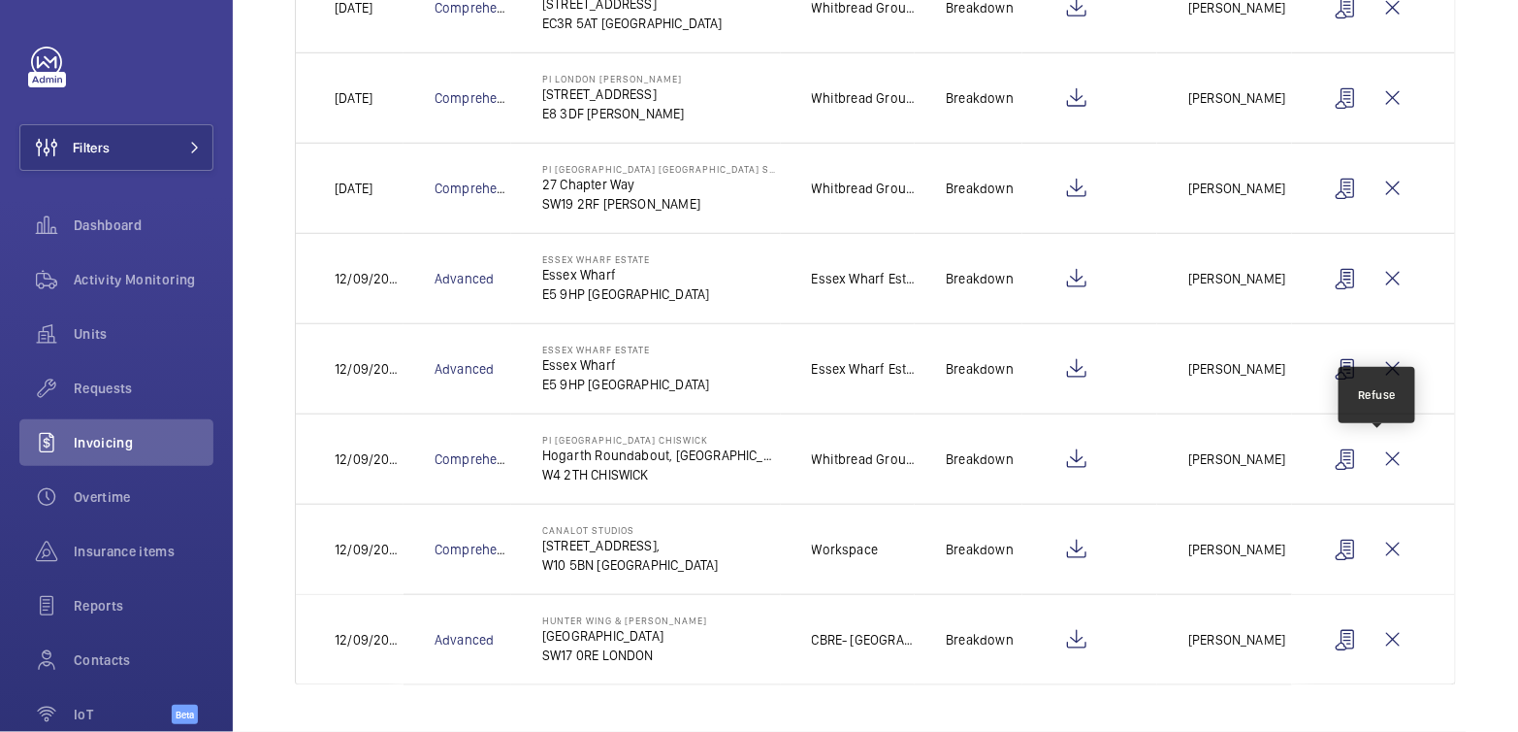
scroll to position [394, 0]
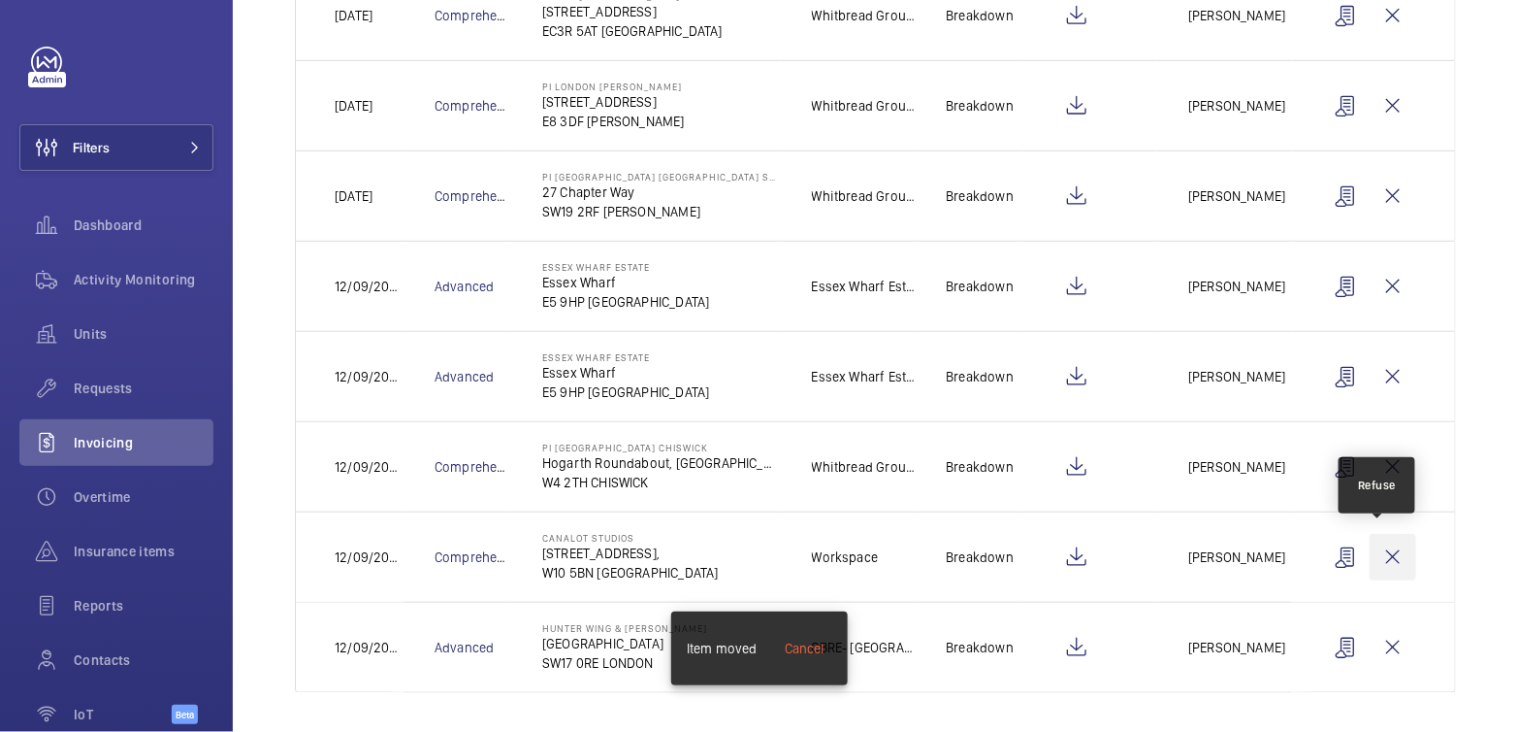
click at [1379, 543] on wm-front-icon-button at bounding box center [1393, 557] width 47 height 47
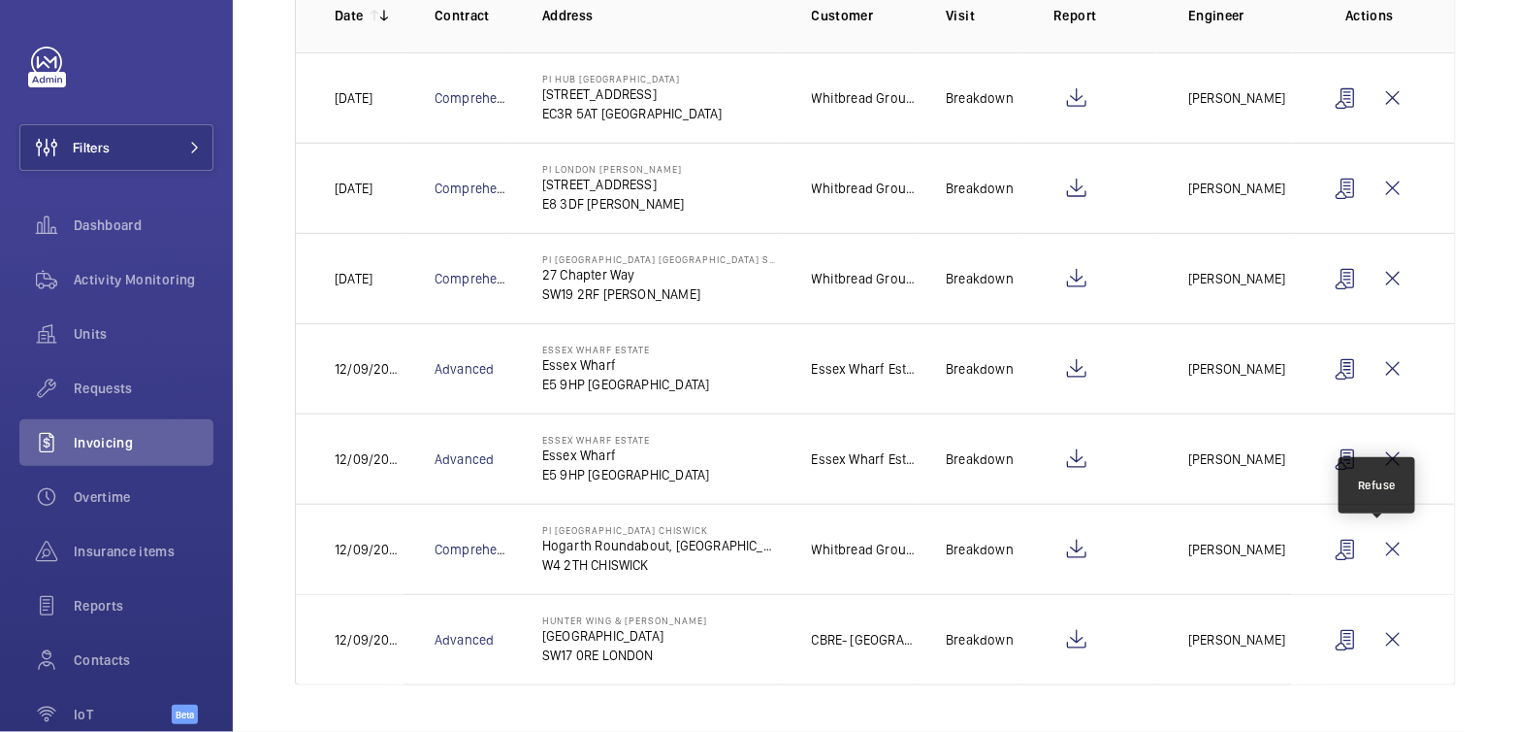
scroll to position [305, 0]
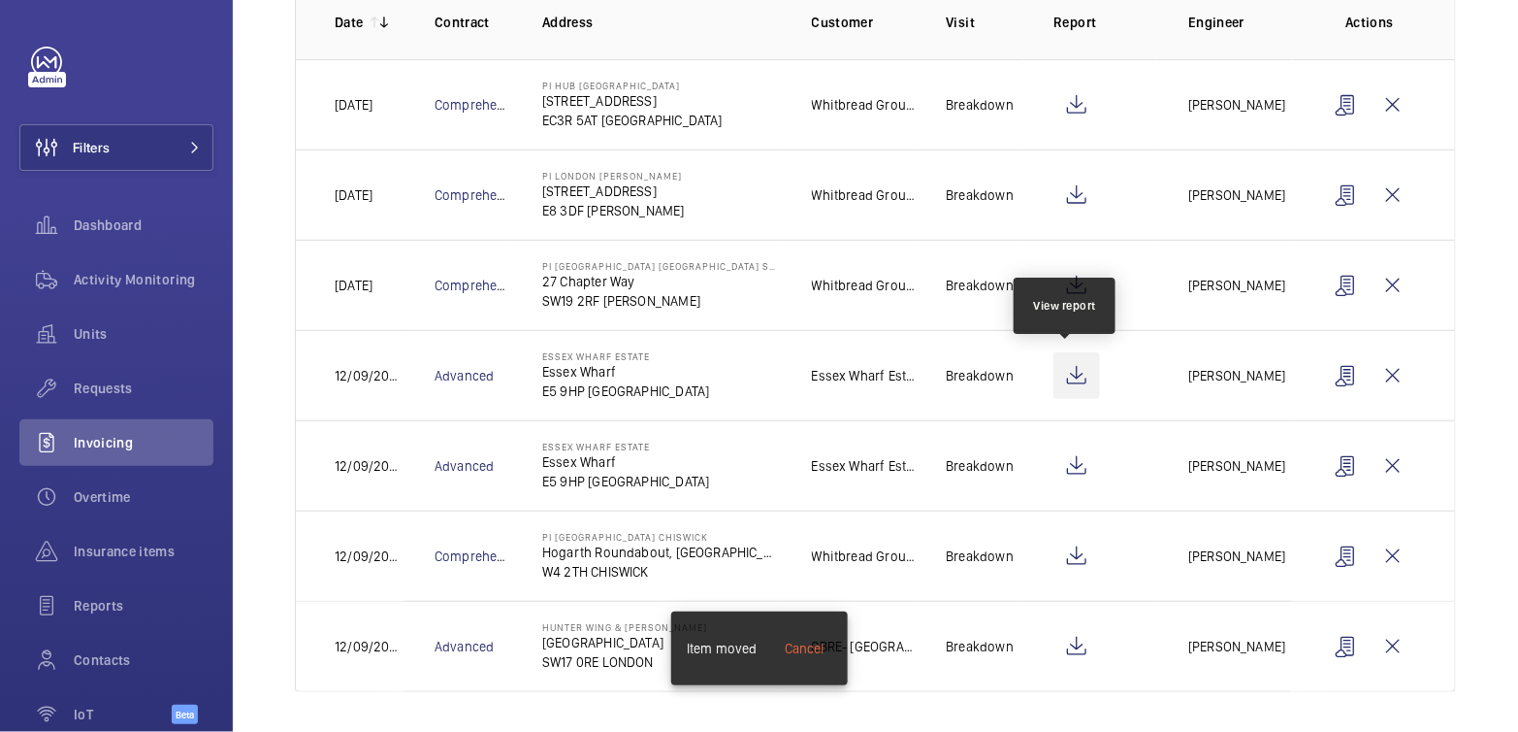
click at [1059, 373] on wm-front-icon-button at bounding box center [1077, 375] width 47 height 47
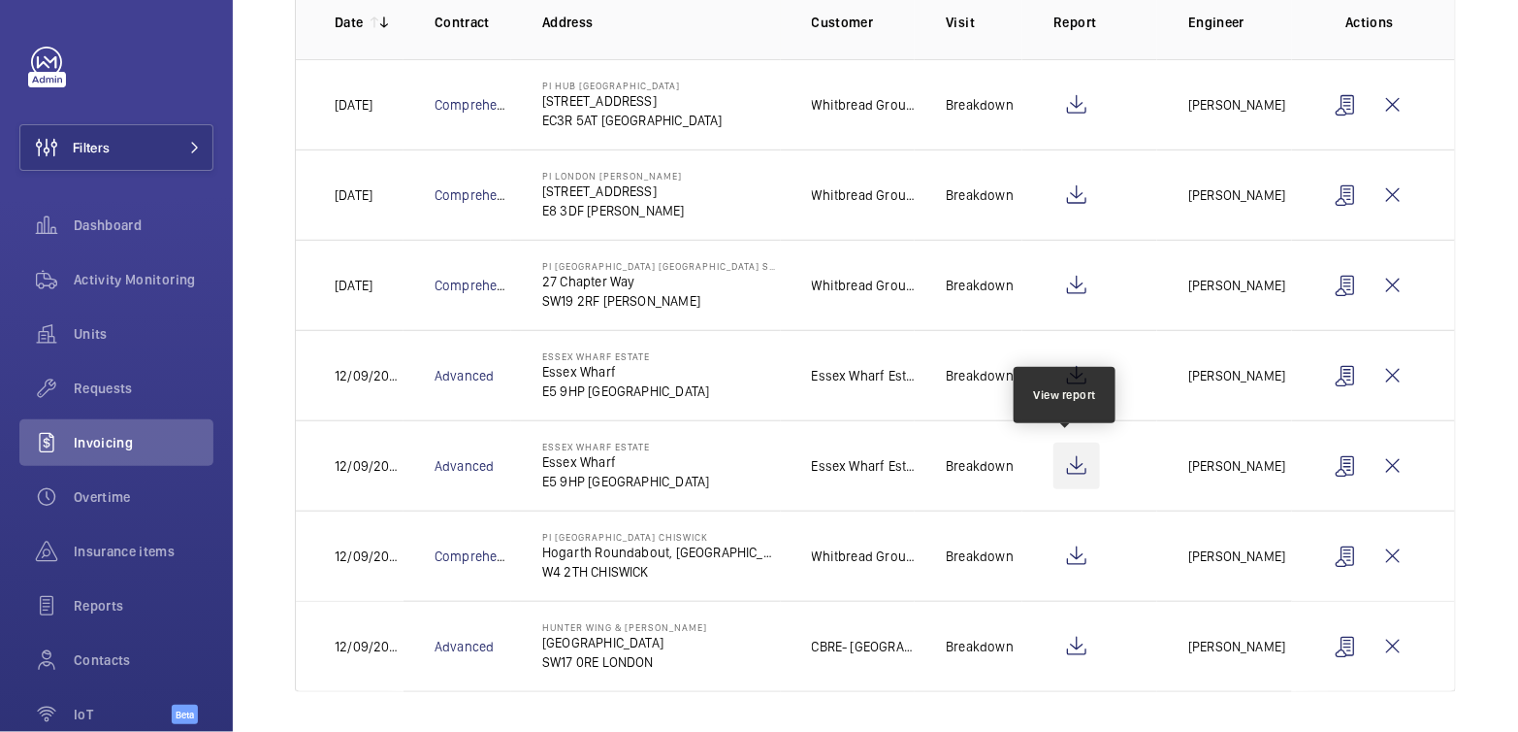
click at [1066, 455] on wm-front-icon-button at bounding box center [1077, 465] width 47 height 47
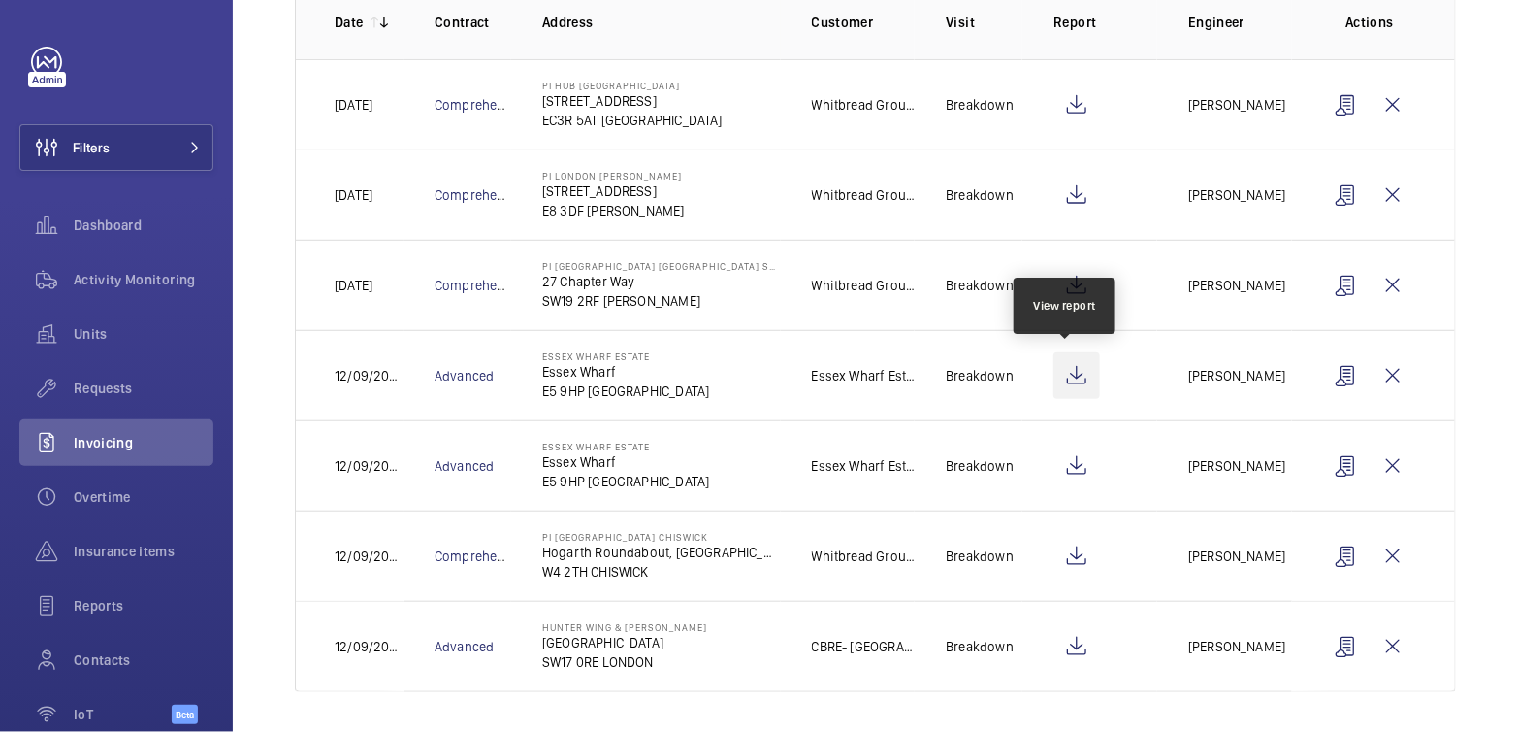
click at [1067, 376] on wm-front-icon-button at bounding box center [1077, 375] width 47 height 47
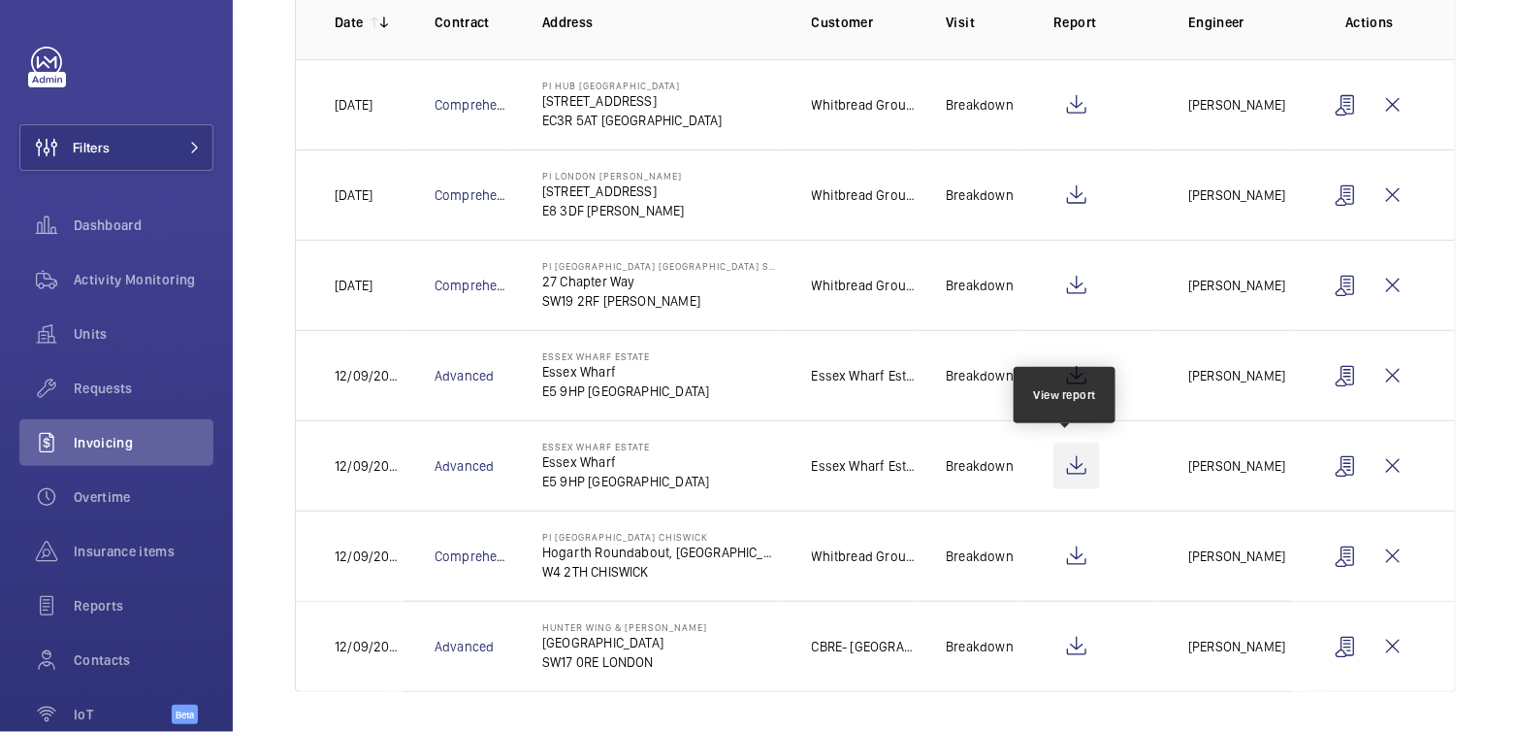
click at [1060, 459] on wm-front-icon-button at bounding box center [1077, 465] width 47 height 47
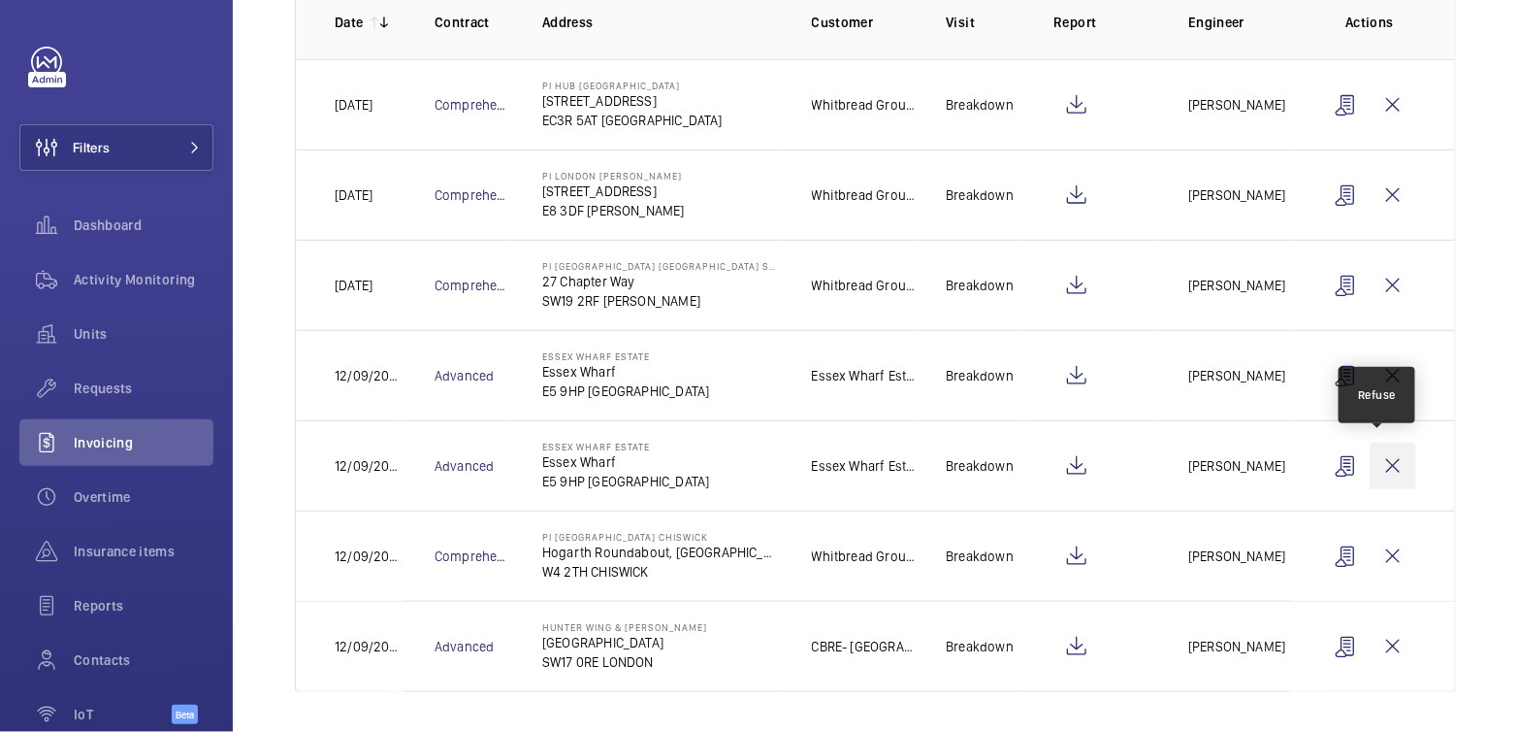
click at [1376, 455] on wm-front-icon-button at bounding box center [1393, 465] width 47 height 47
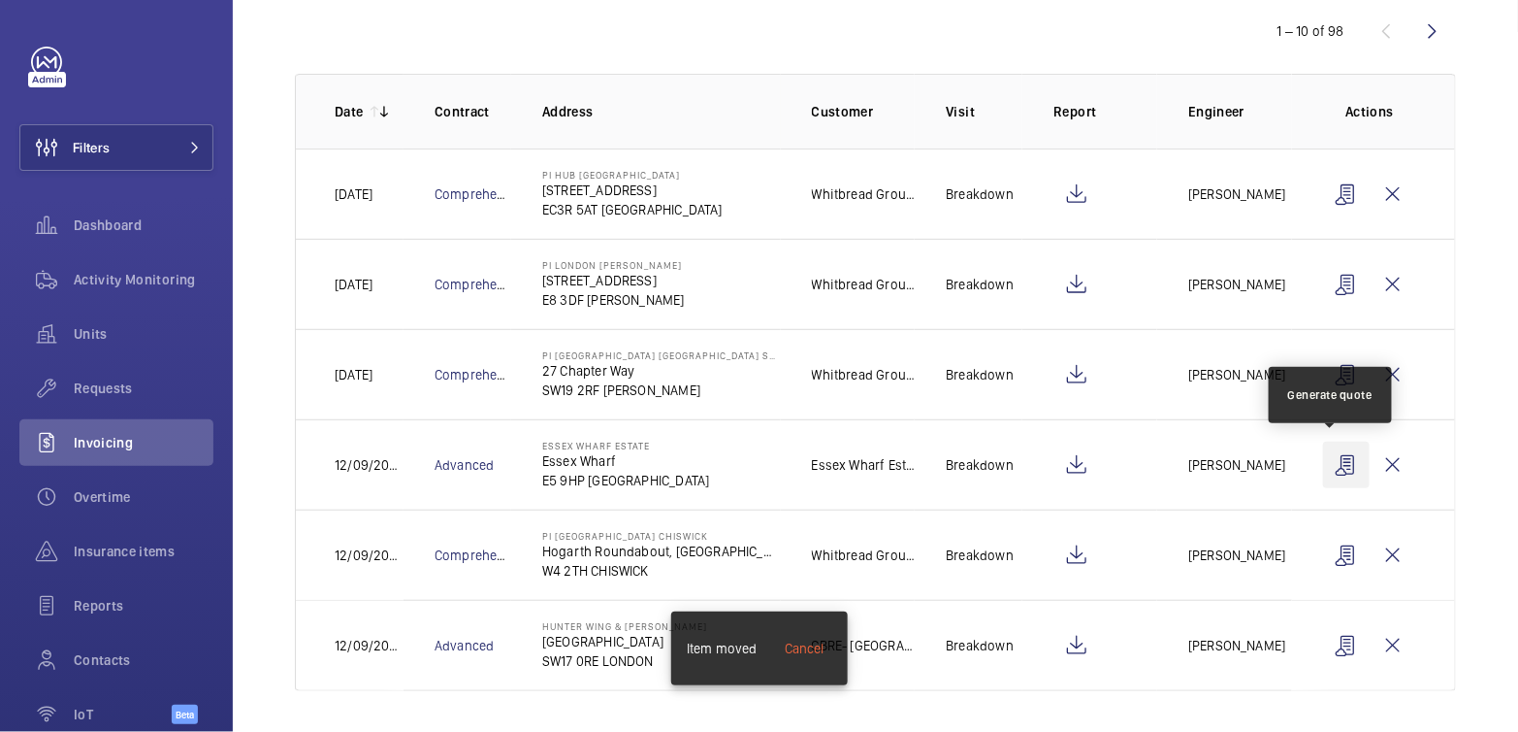
click at [1345, 467] on wm-front-icon-button at bounding box center [1346, 464] width 47 height 47
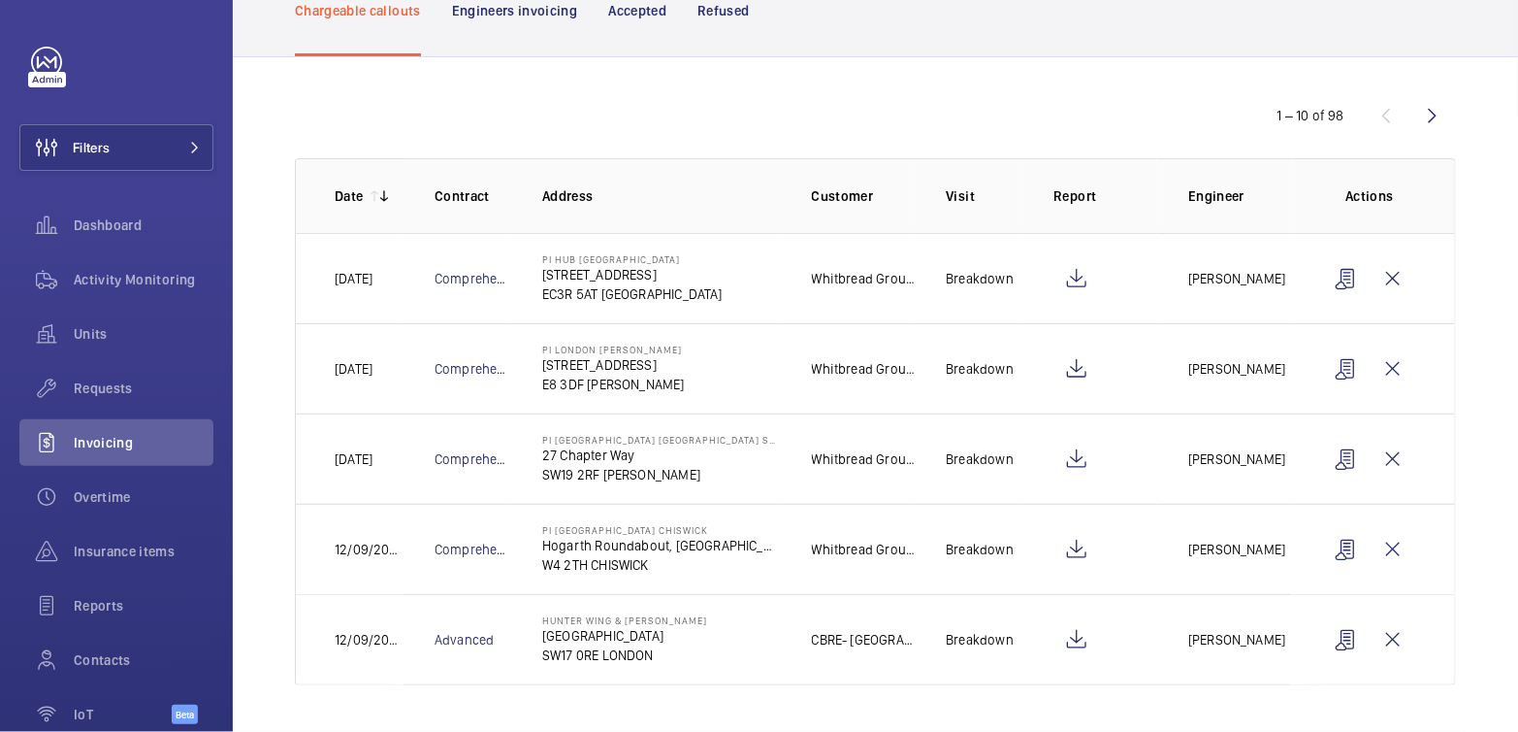
scroll to position [126, 0]
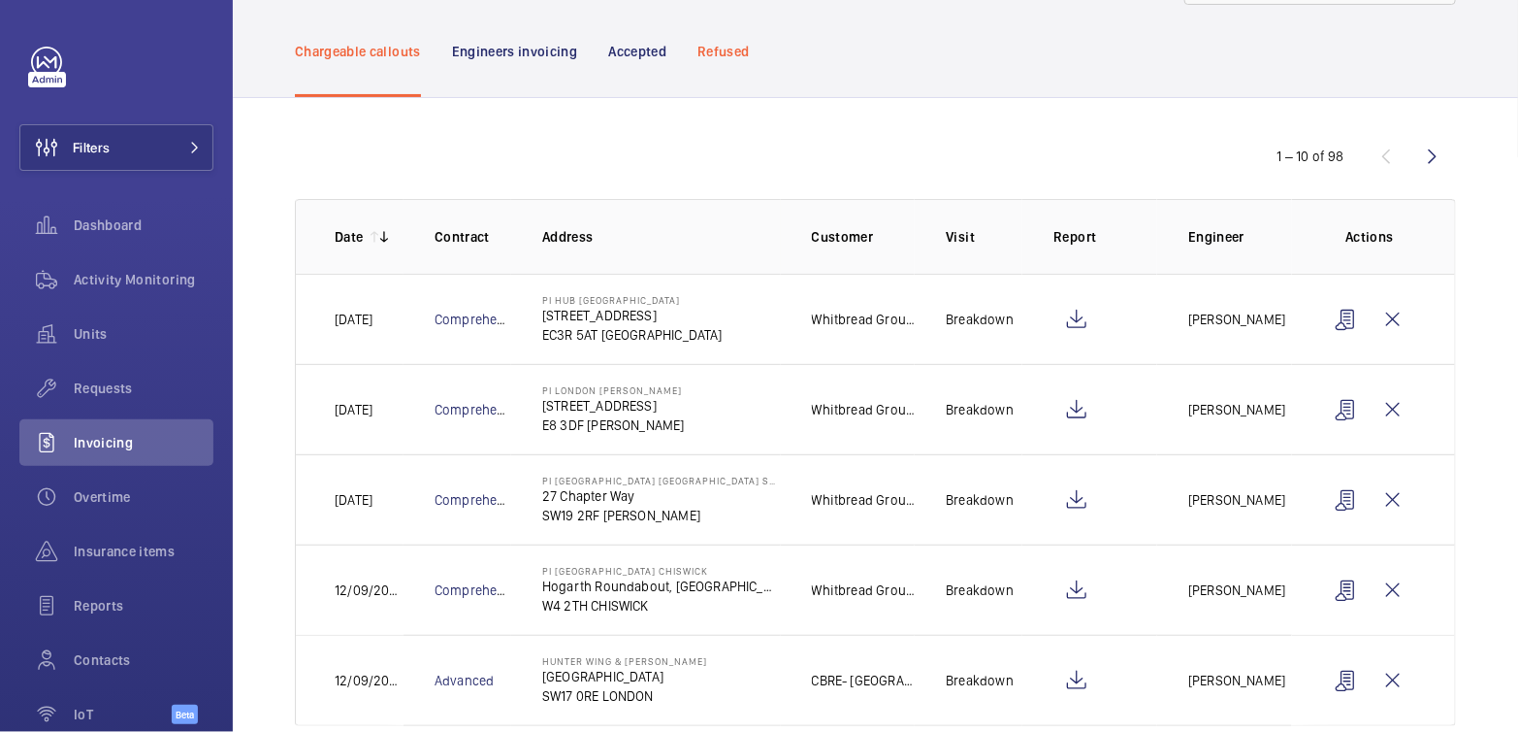
click at [732, 56] on p "Refused" at bounding box center [723, 51] width 51 height 19
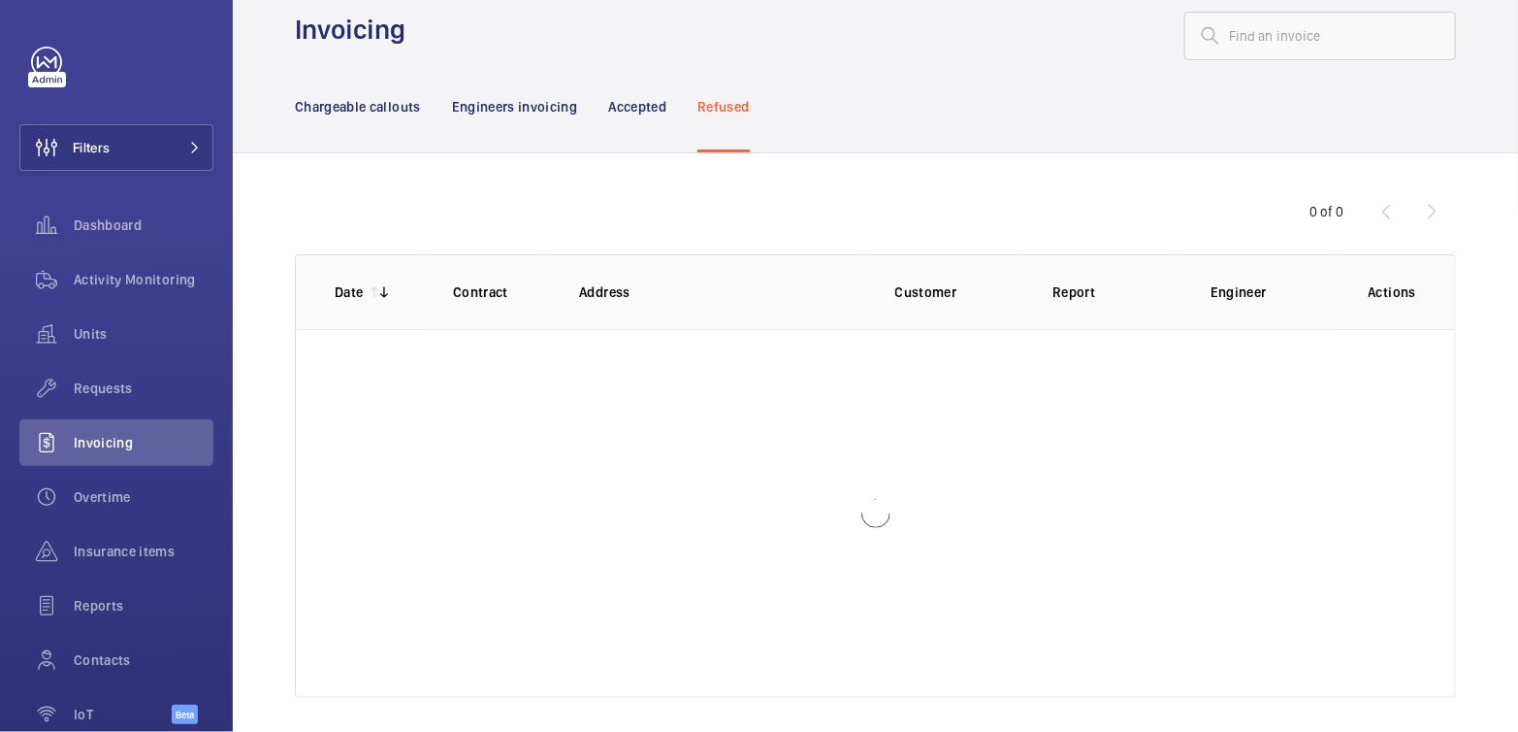
scroll to position [12, 0]
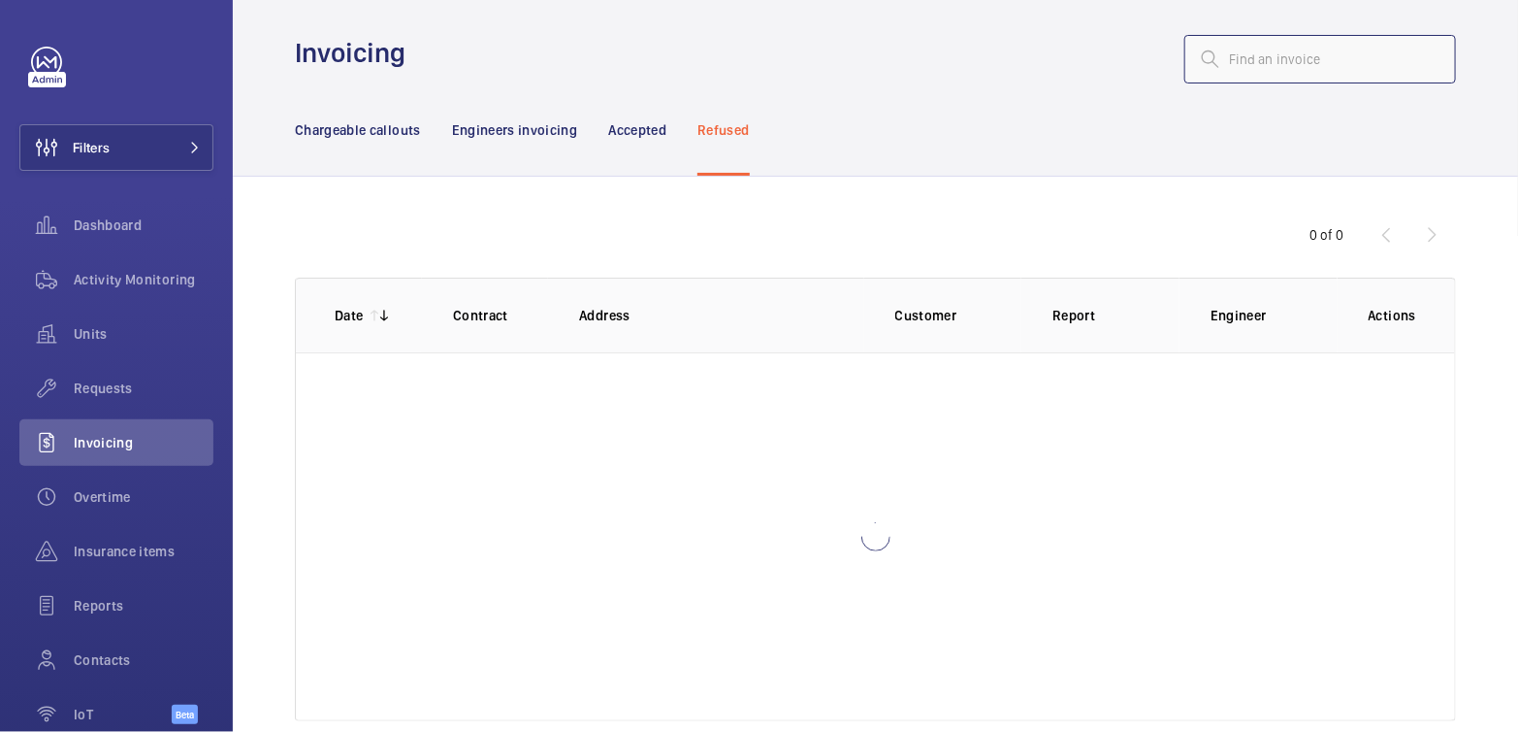
click at [1293, 58] on input "text" at bounding box center [1321, 59] width 272 height 49
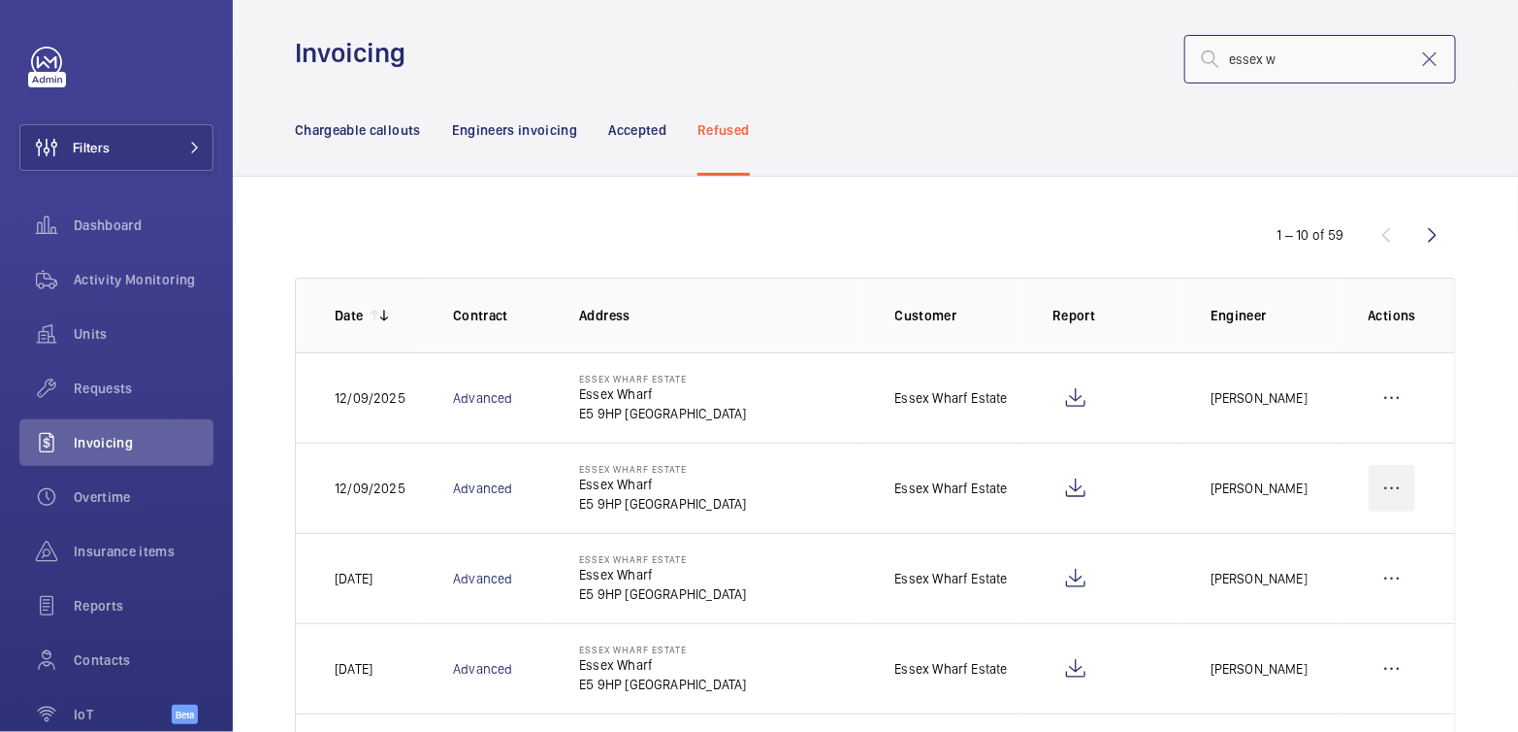
type input "essex w"
click at [1372, 488] on wm-front-icon-button at bounding box center [1392, 488] width 47 height 47
click at [1352, 538] on p "Move to Engineers invoicing" at bounding box center [1309, 547] width 173 height 19
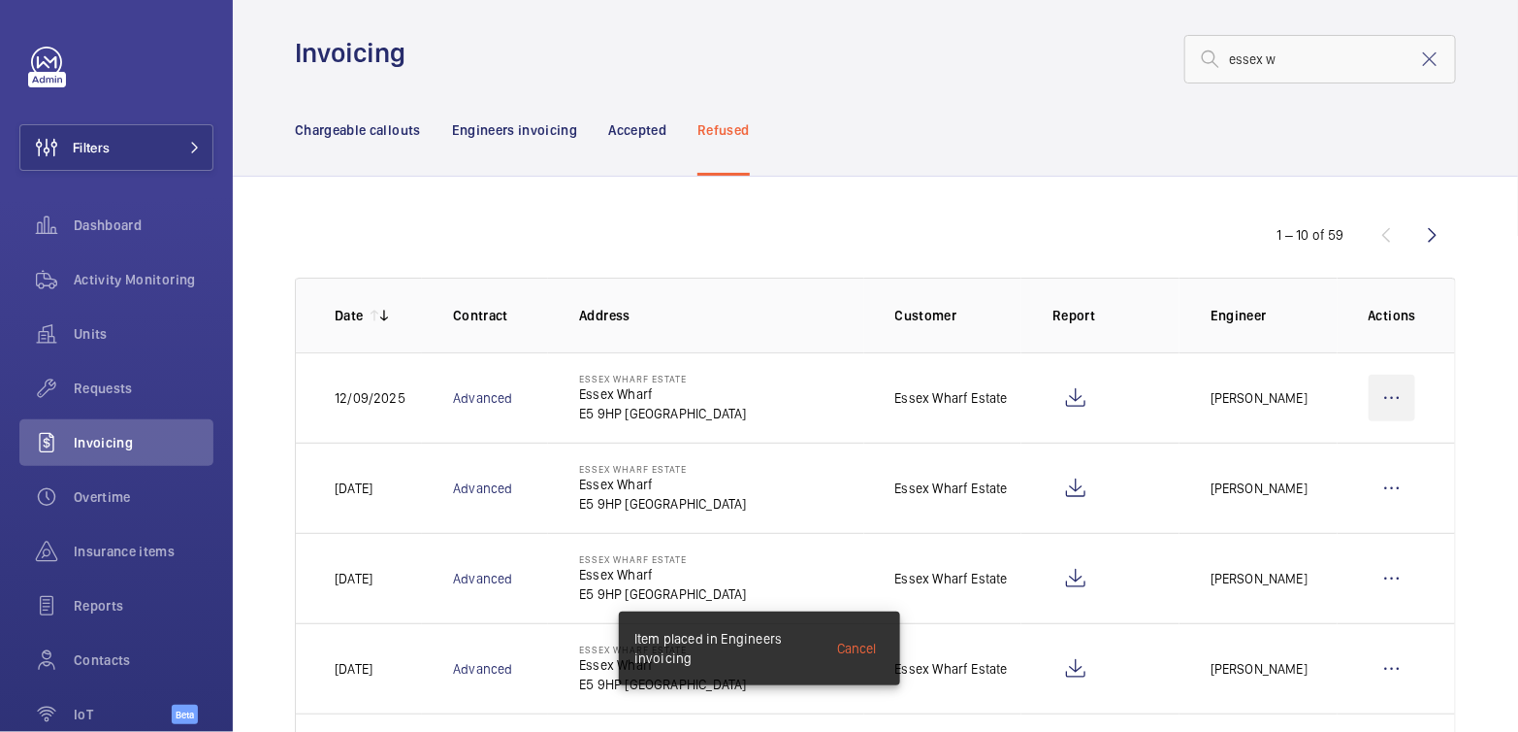
click at [1387, 389] on wm-front-icon-button at bounding box center [1392, 398] width 47 height 47
click at [1371, 447] on p "Move to Engineers invoicing" at bounding box center [1309, 456] width 173 height 19
click at [525, 129] on p "Engineers invoicing" at bounding box center [515, 129] width 126 height 19
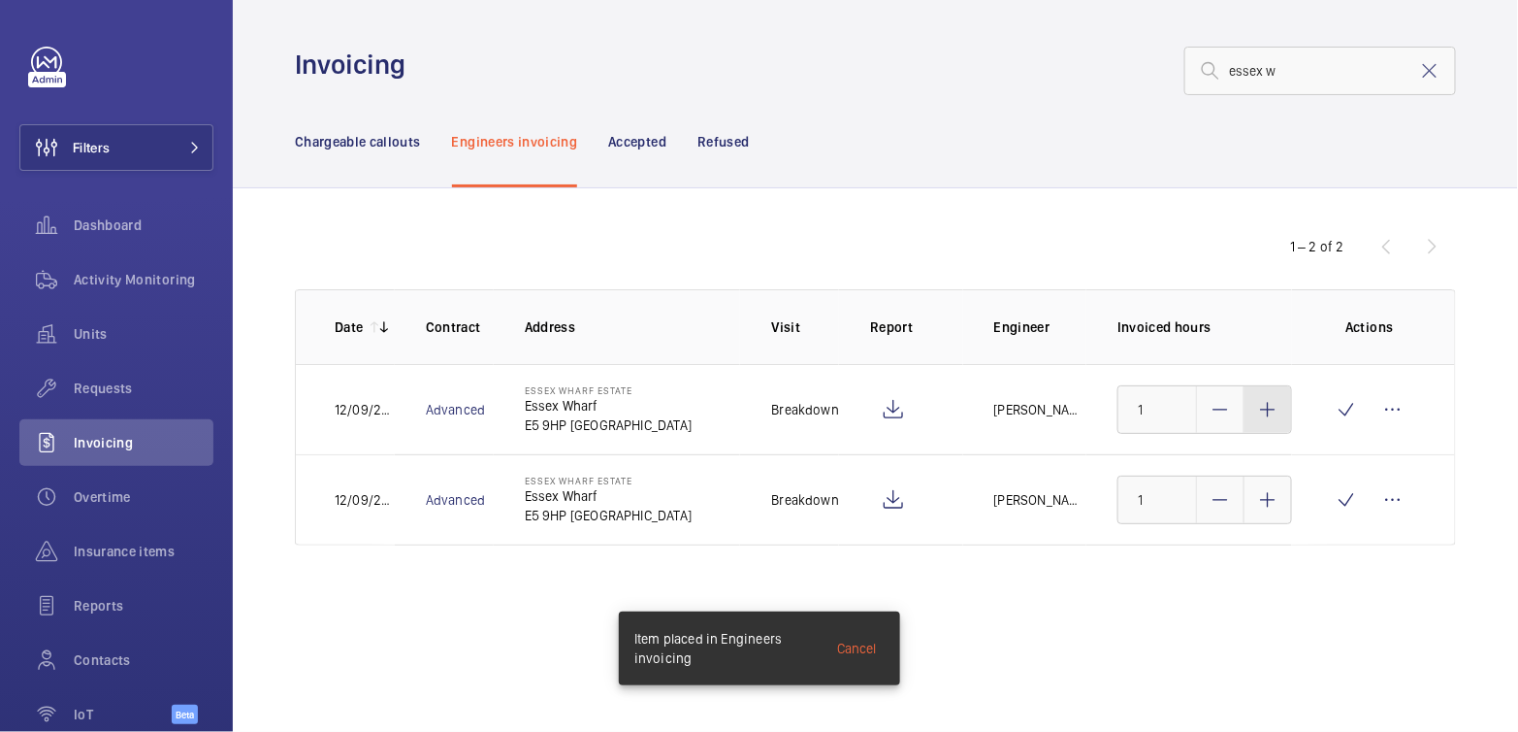
click at [1258, 416] on mat-icon at bounding box center [1268, 409] width 23 height 23
type input "1.5"
click at [1269, 482] on div at bounding box center [1268, 499] width 47 height 47
type input "1.5"
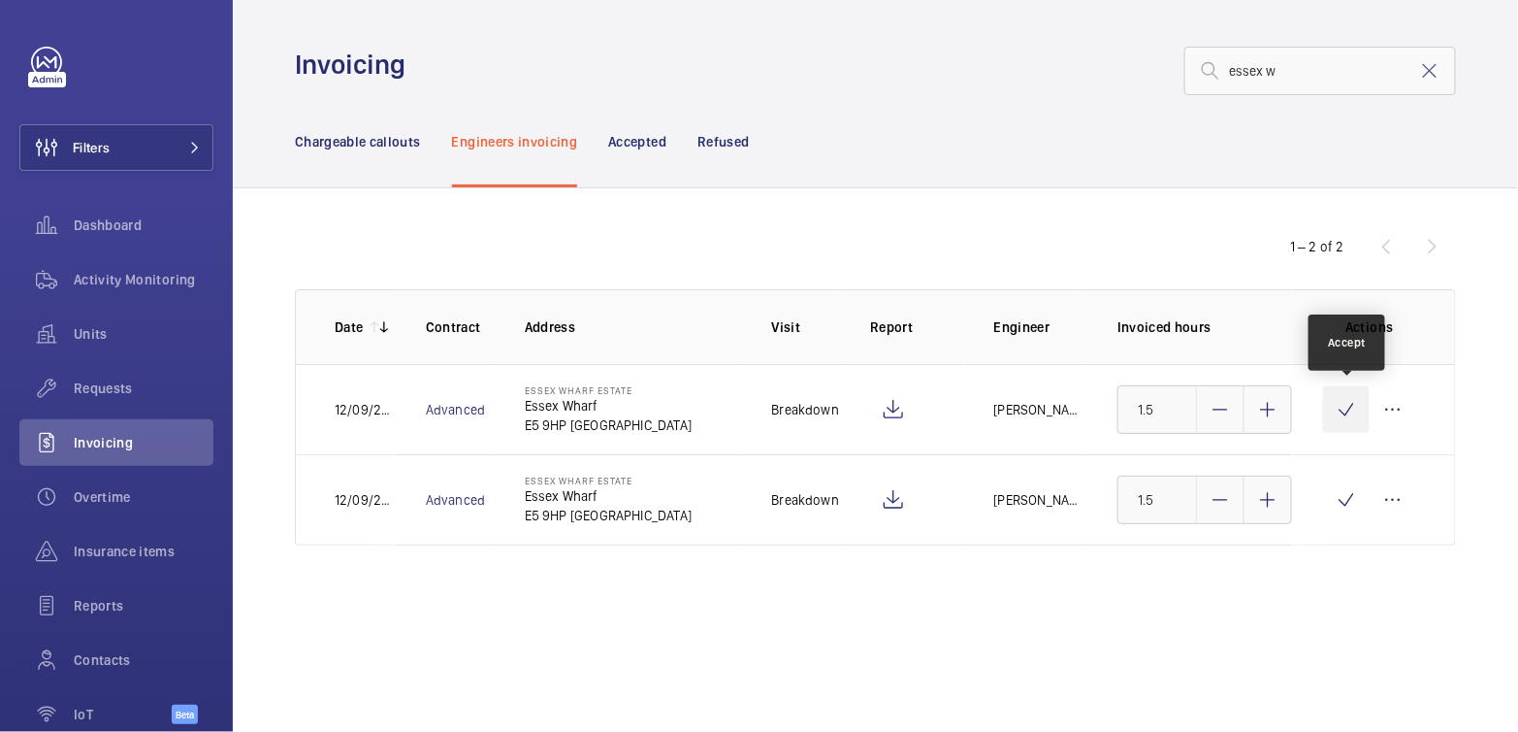
click at [1345, 409] on wm-front-icon-button at bounding box center [1346, 409] width 47 height 47
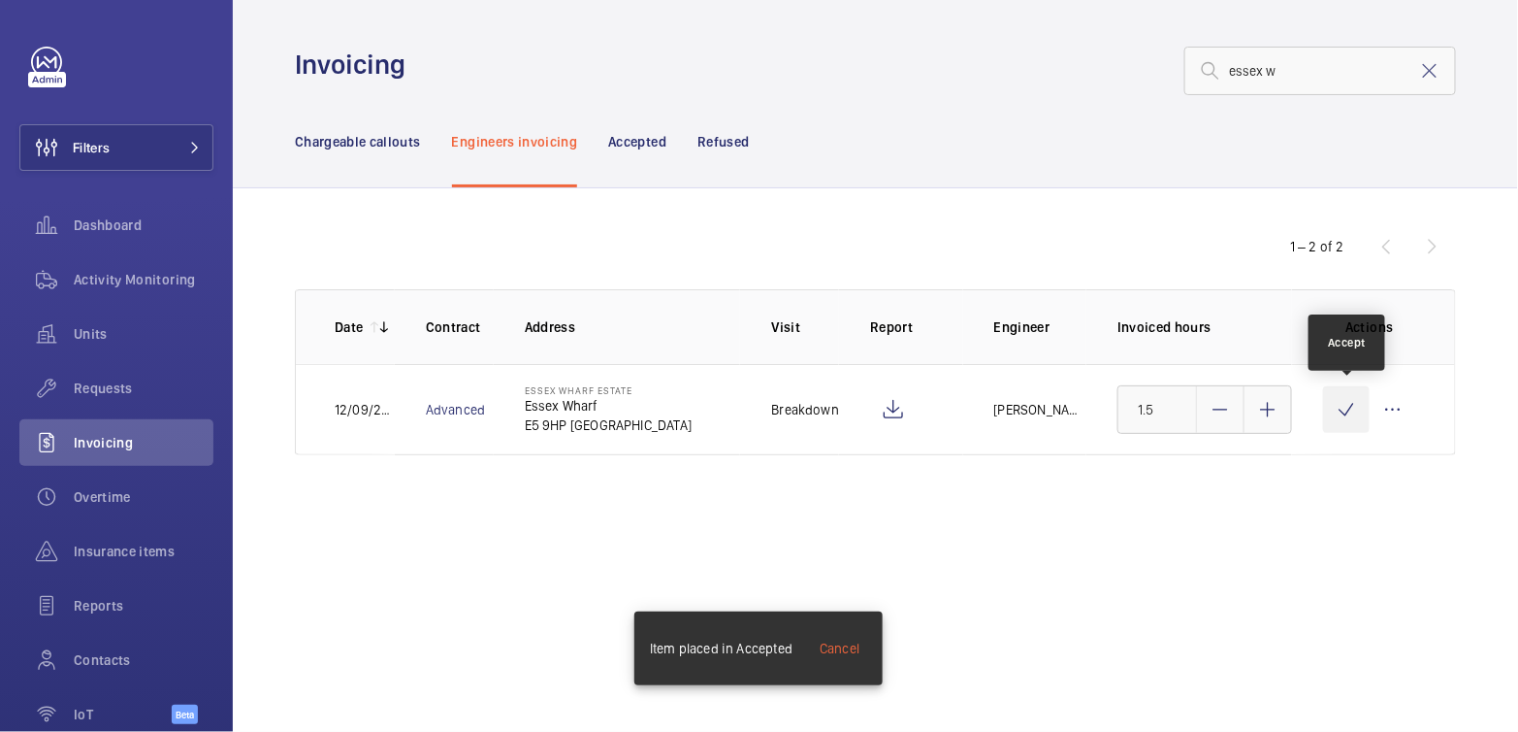
click at [1356, 407] on wm-front-icon-button at bounding box center [1346, 409] width 47 height 47
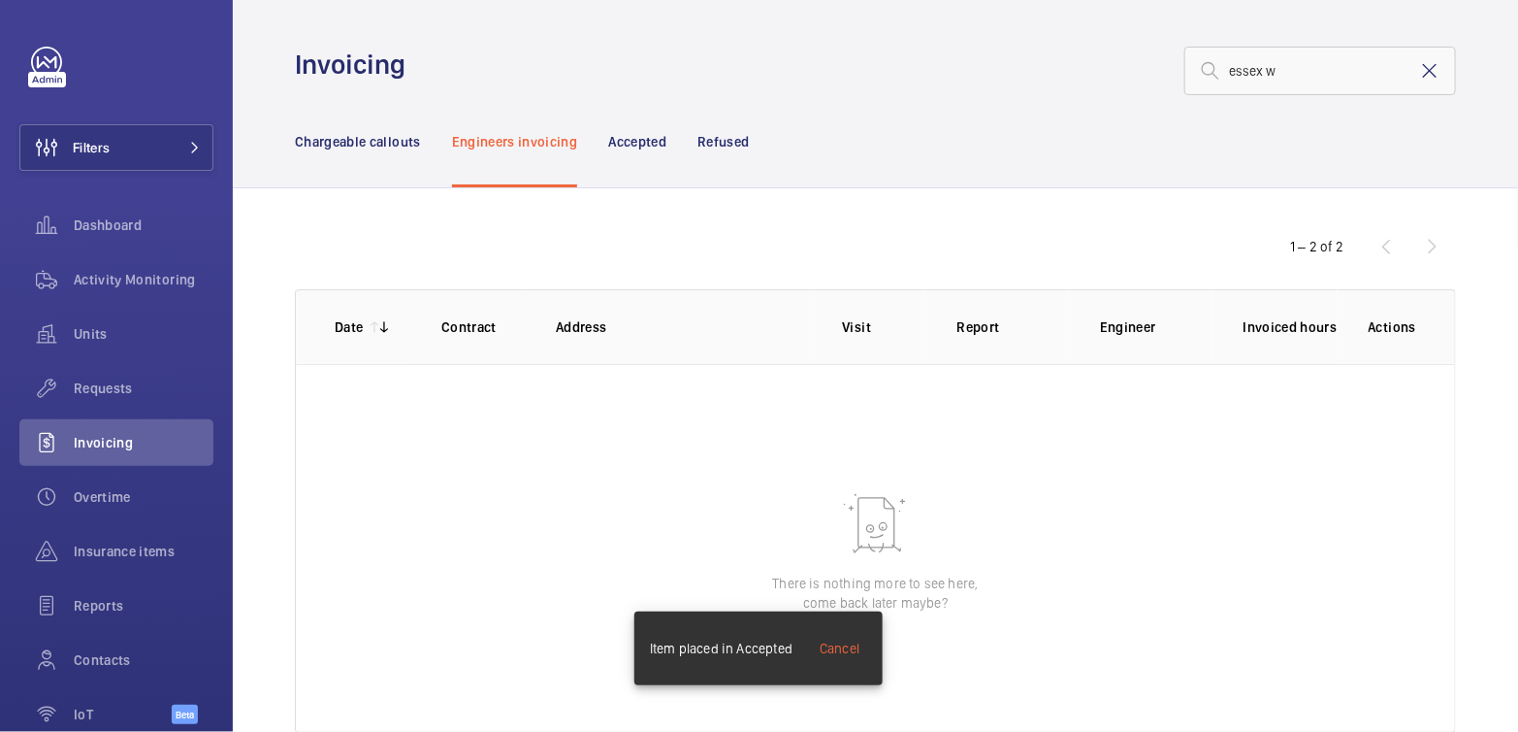
click at [1419, 66] on mat-icon at bounding box center [1430, 70] width 23 height 23
click at [341, 145] on p "Chargeable callouts" at bounding box center [358, 141] width 126 height 19
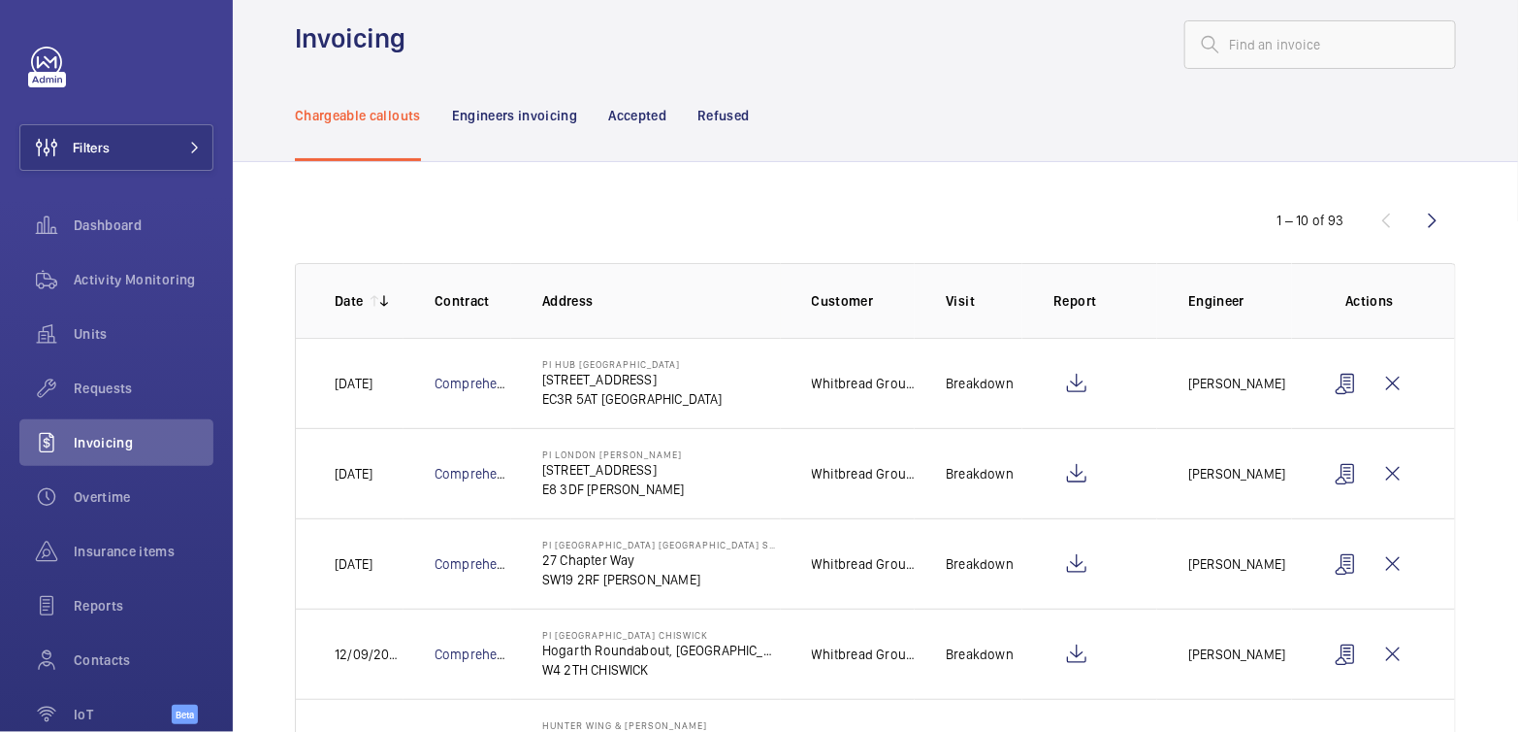
scroll to position [56, 0]
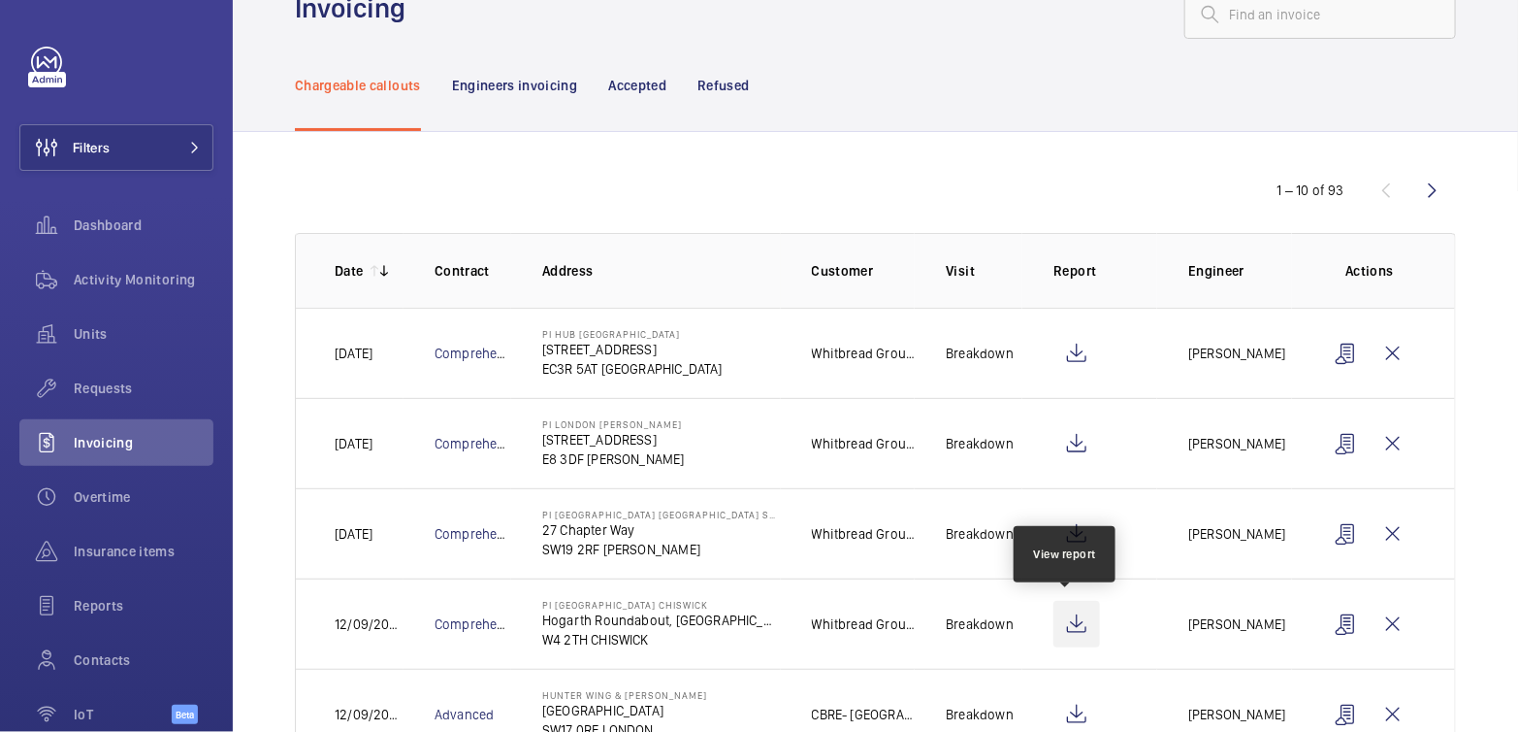
click at [1064, 626] on wm-front-icon-button at bounding box center [1077, 624] width 47 height 47
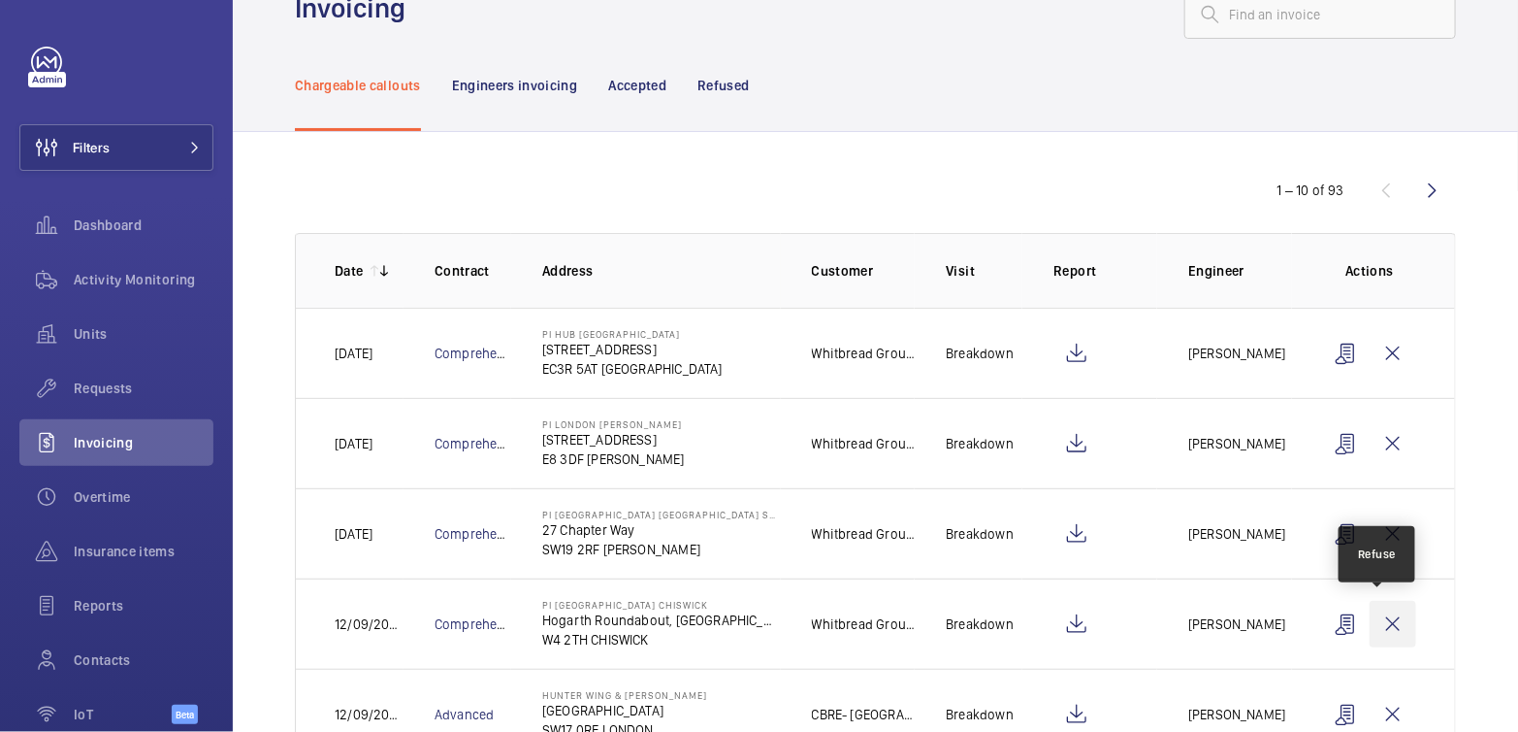
click at [1383, 626] on wm-front-icon-button at bounding box center [1393, 624] width 47 height 47
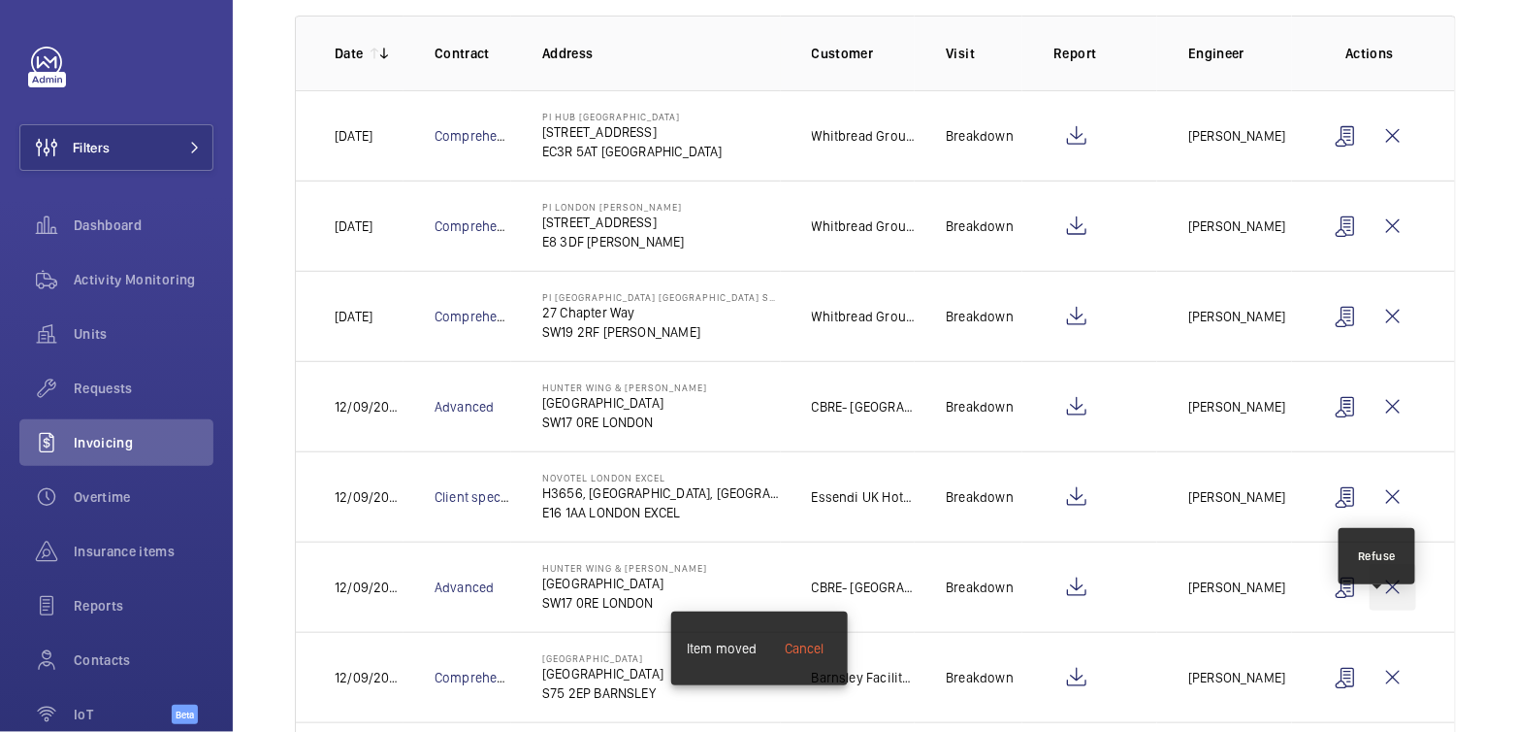
scroll to position [472, 0]
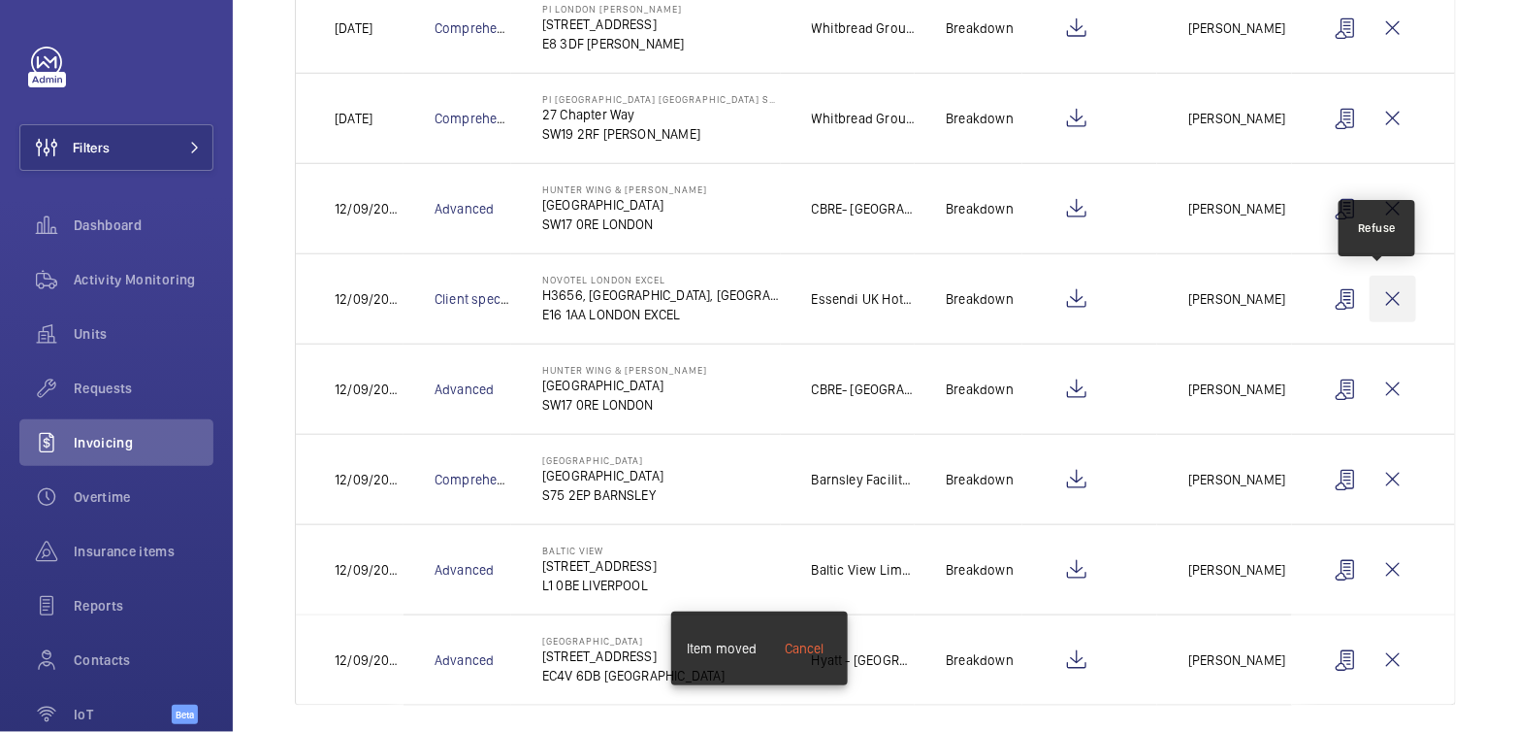
click at [1380, 303] on wm-front-icon-button at bounding box center [1393, 299] width 47 height 47
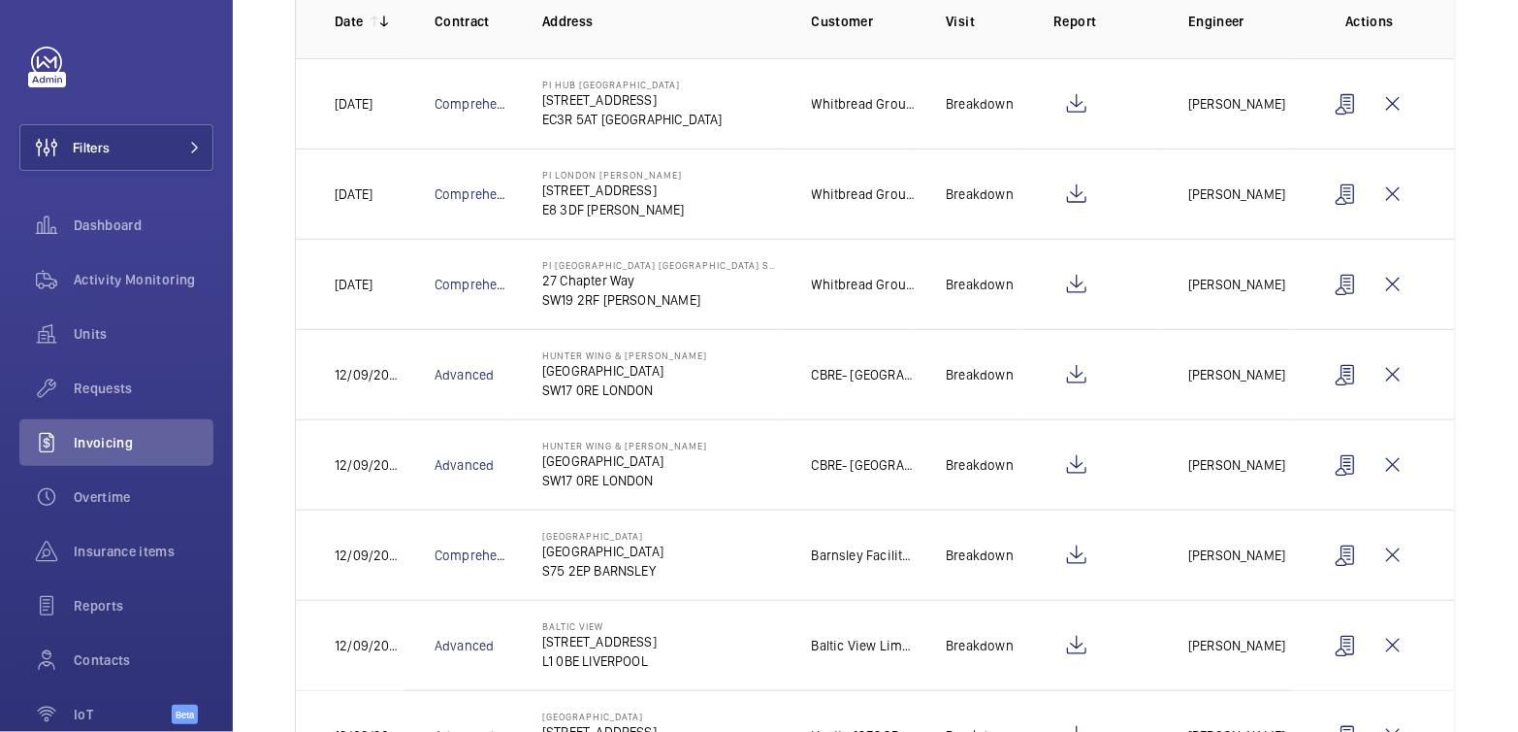
scroll to position [304, 0]
click at [1068, 375] on wm-front-icon-button at bounding box center [1077, 376] width 47 height 47
click at [1381, 382] on wm-front-icon-button at bounding box center [1393, 376] width 47 height 47
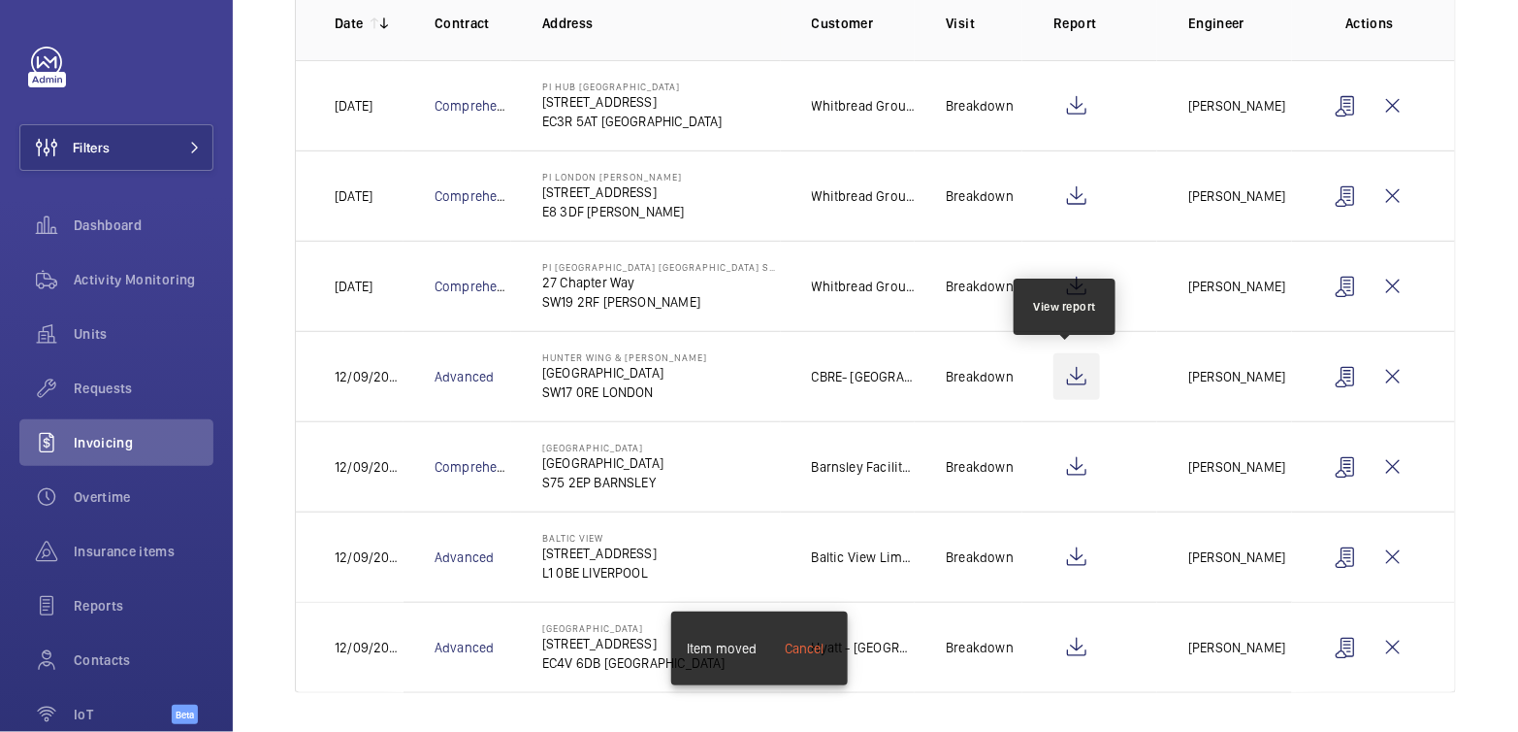
click at [1056, 370] on wm-front-icon-button at bounding box center [1077, 376] width 47 height 47
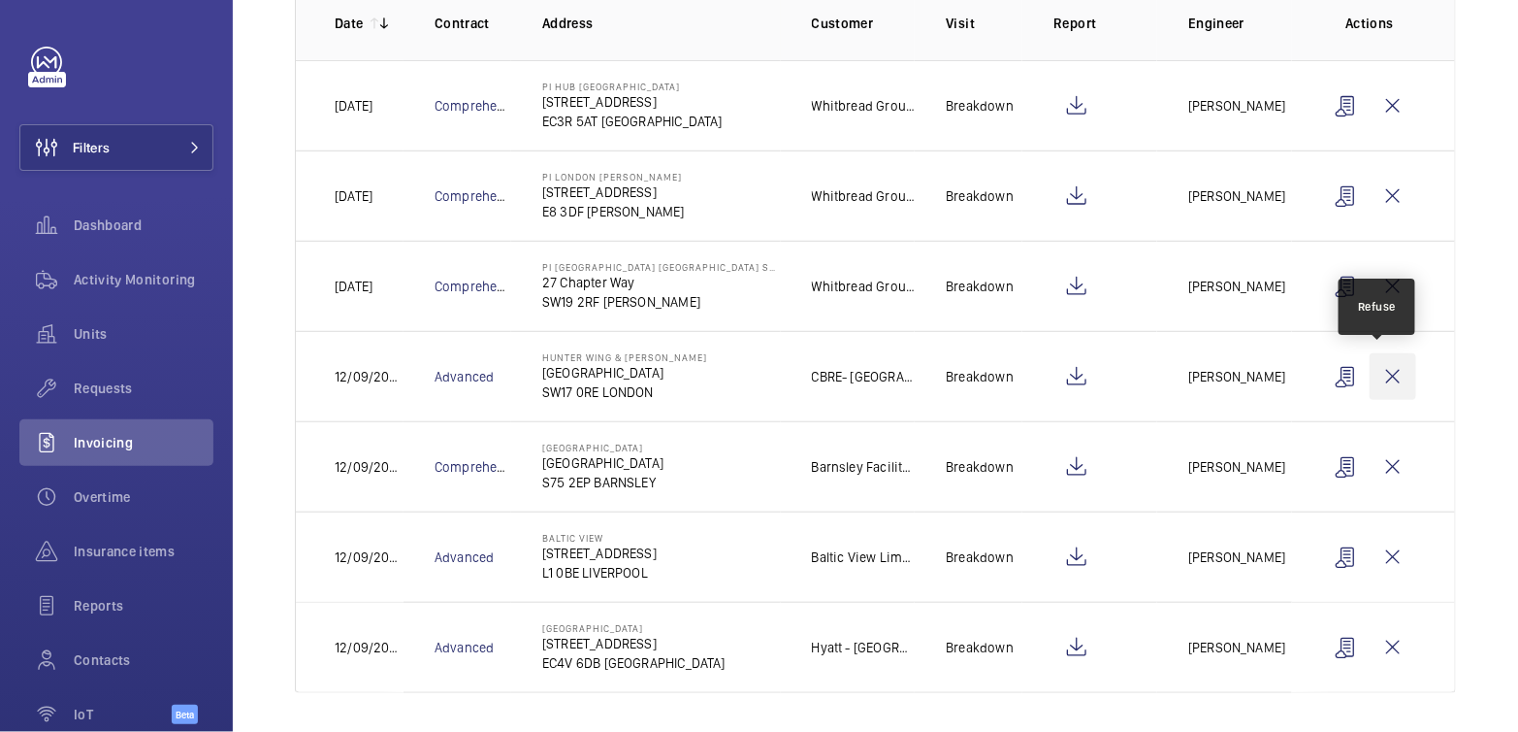
click at [1391, 379] on wm-front-icon-button at bounding box center [1393, 376] width 47 height 47
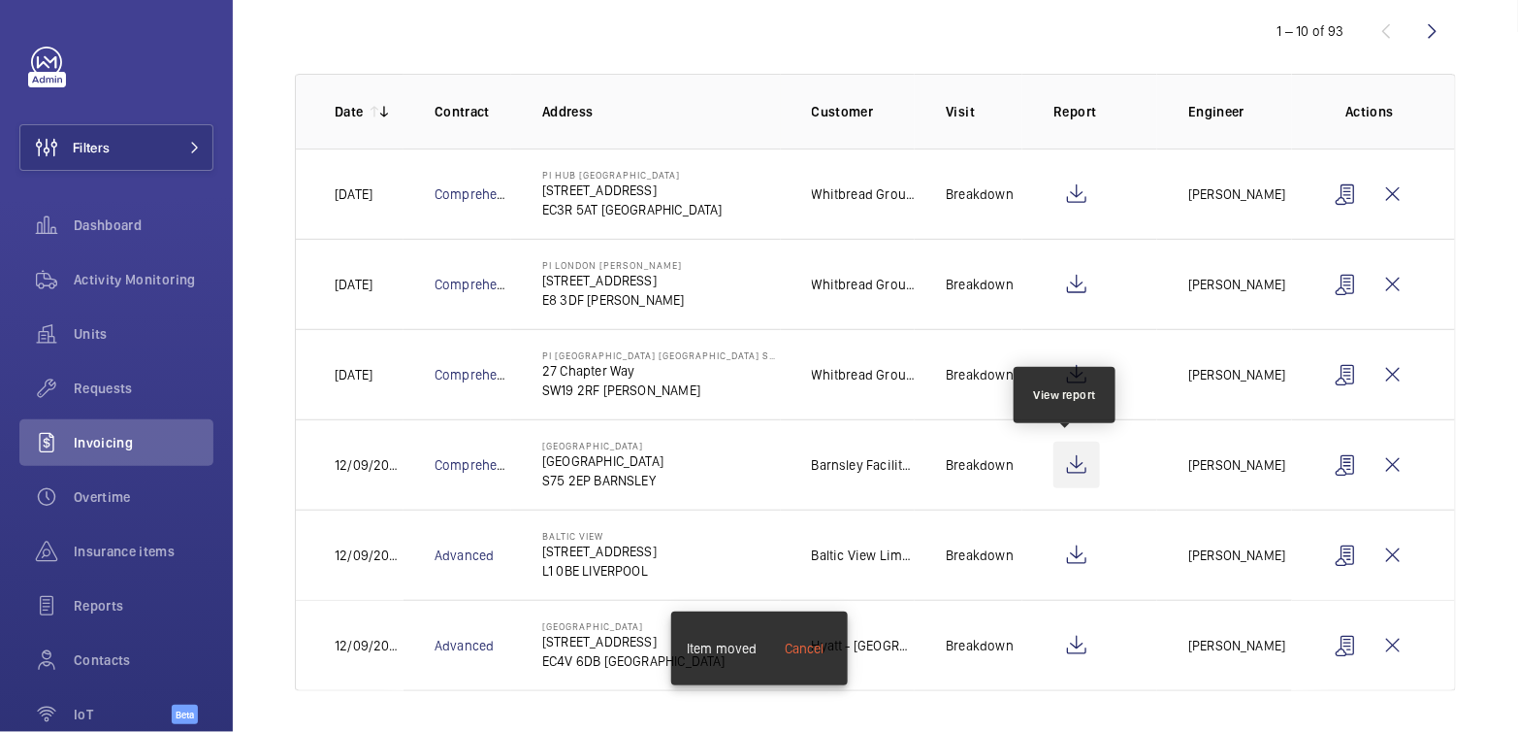
click at [1075, 468] on wm-front-icon-button at bounding box center [1077, 464] width 47 height 47
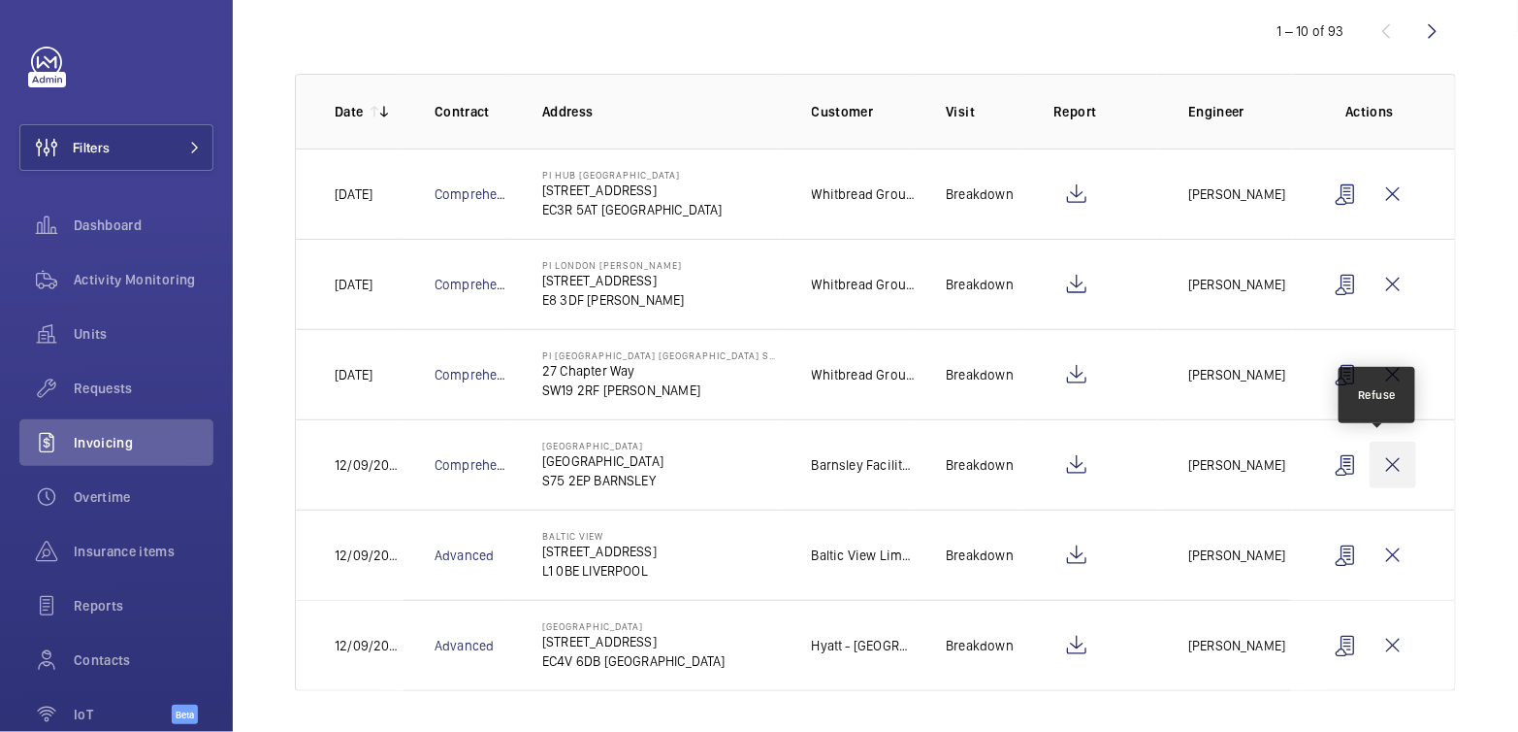
click at [1376, 462] on wm-front-icon-button at bounding box center [1393, 464] width 47 height 47
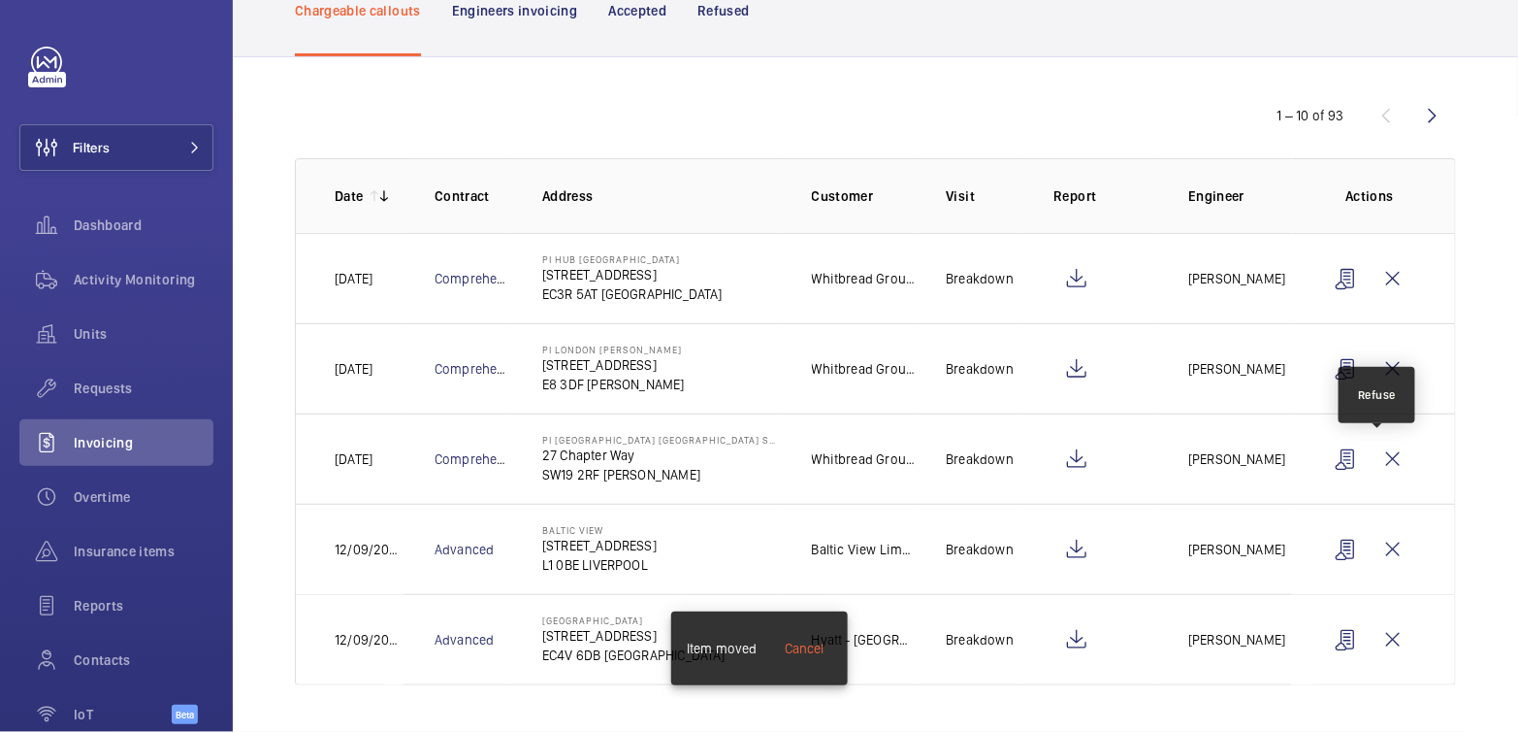
scroll to position [126, 0]
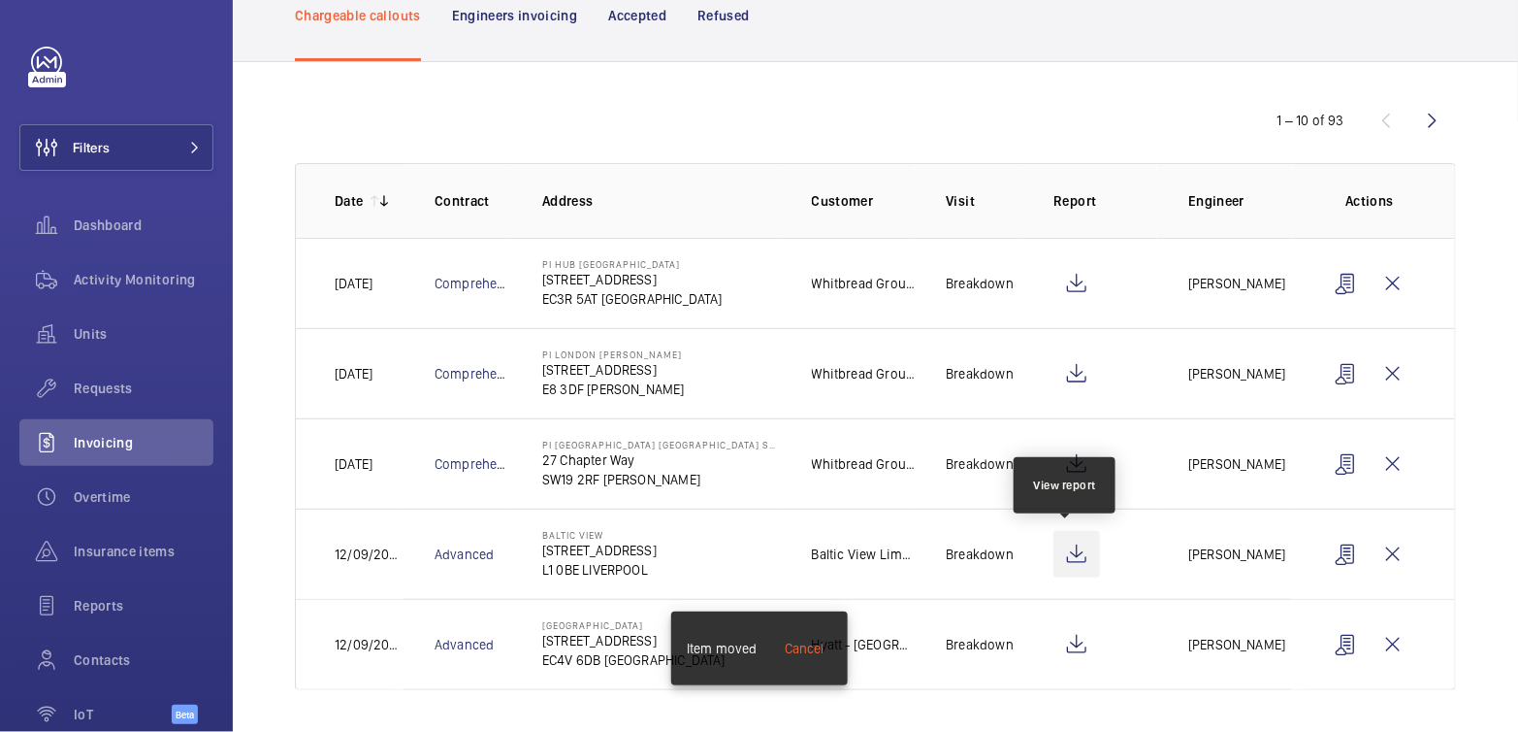
click at [1078, 550] on wm-front-icon-button at bounding box center [1077, 554] width 47 height 47
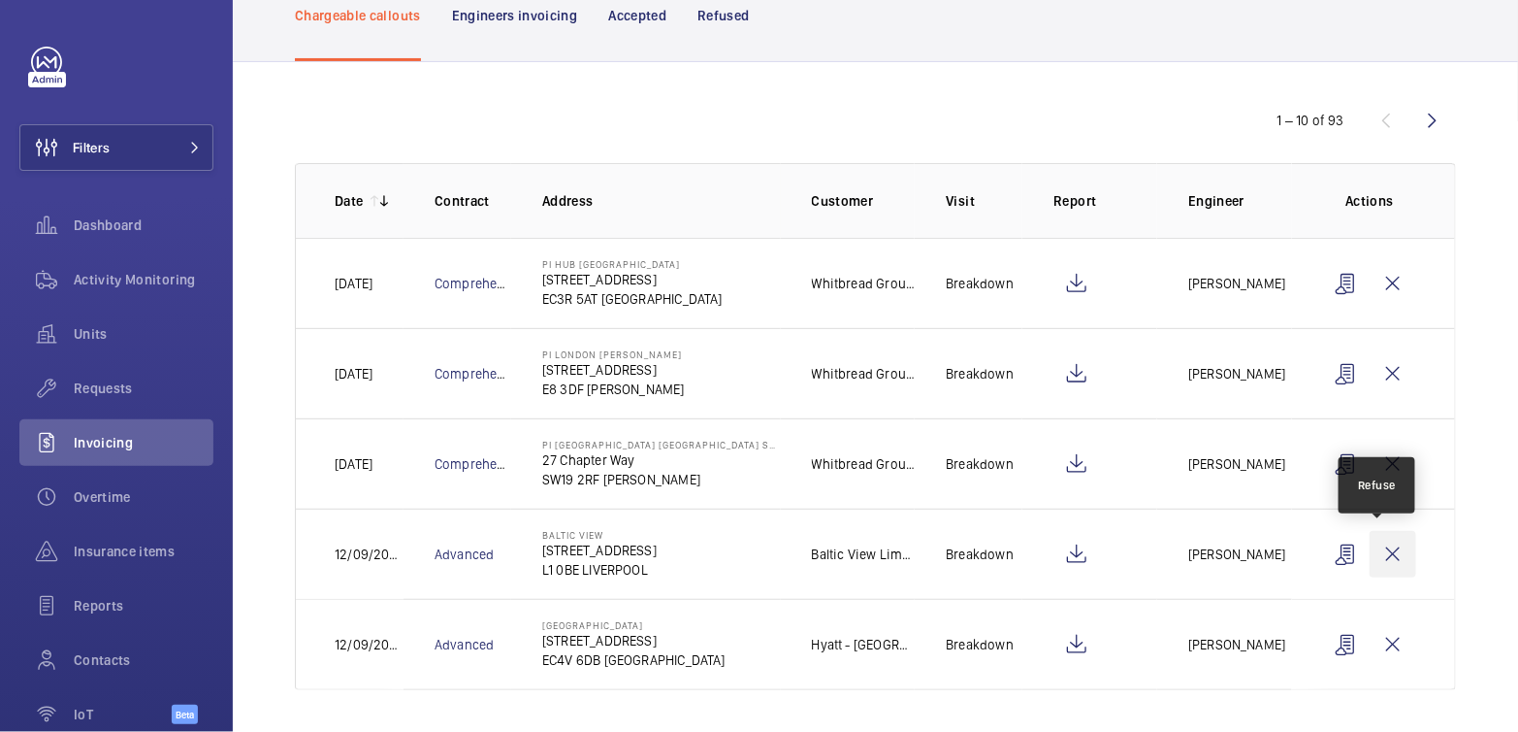
click at [1371, 561] on wm-front-icon-button at bounding box center [1393, 554] width 47 height 47
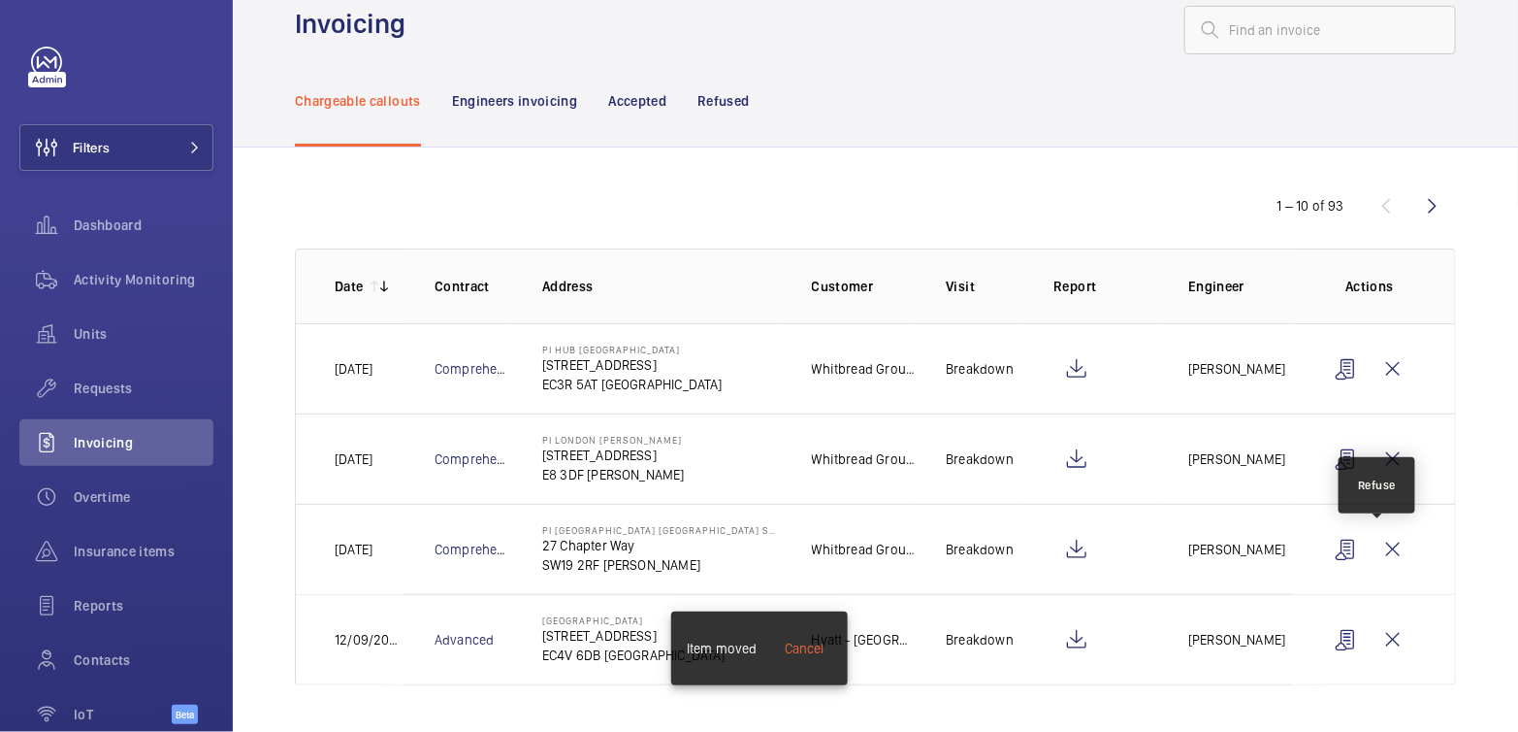
scroll to position [36, 0]
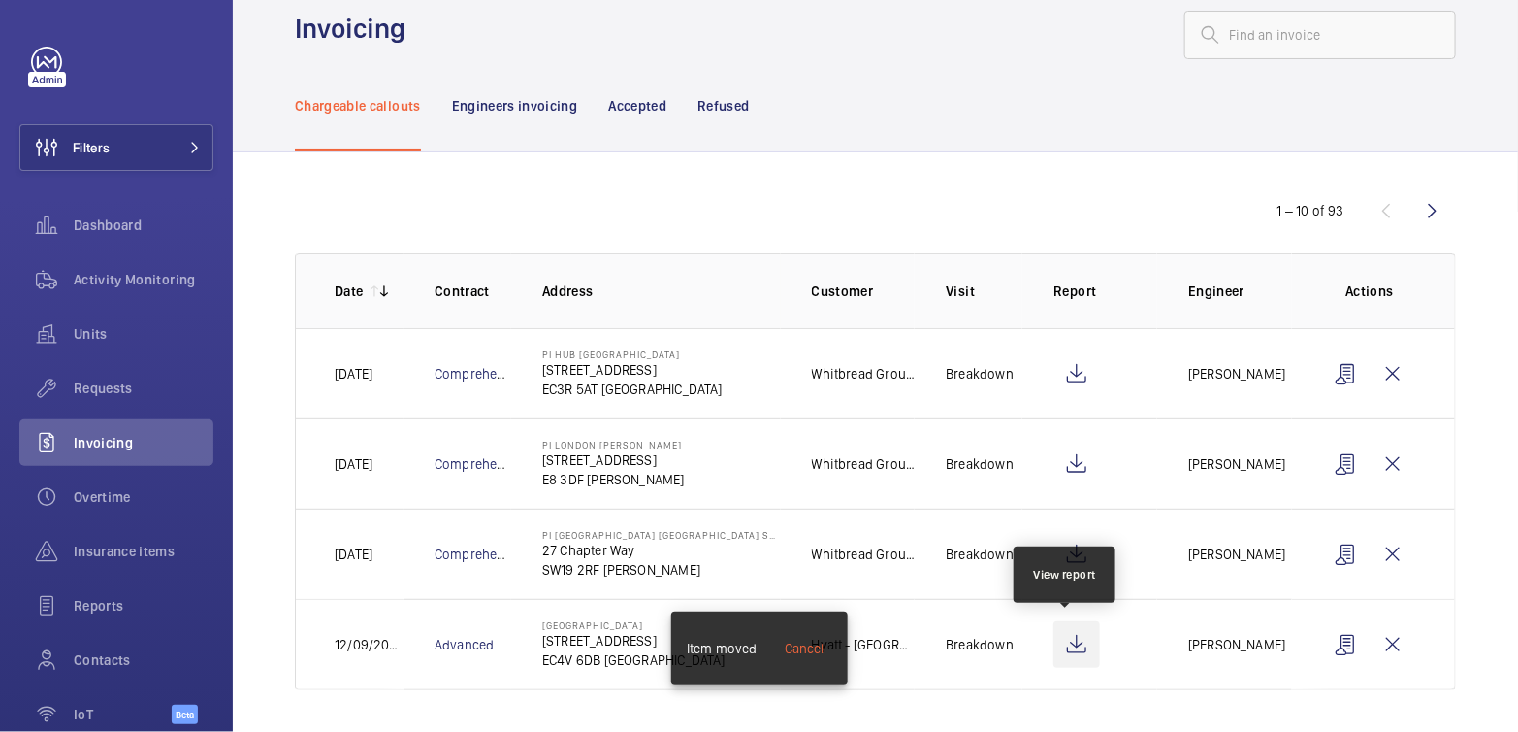
click at [1060, 644] on wm-front-icon-button at bounding box center [1077, 644] width 47 height 47
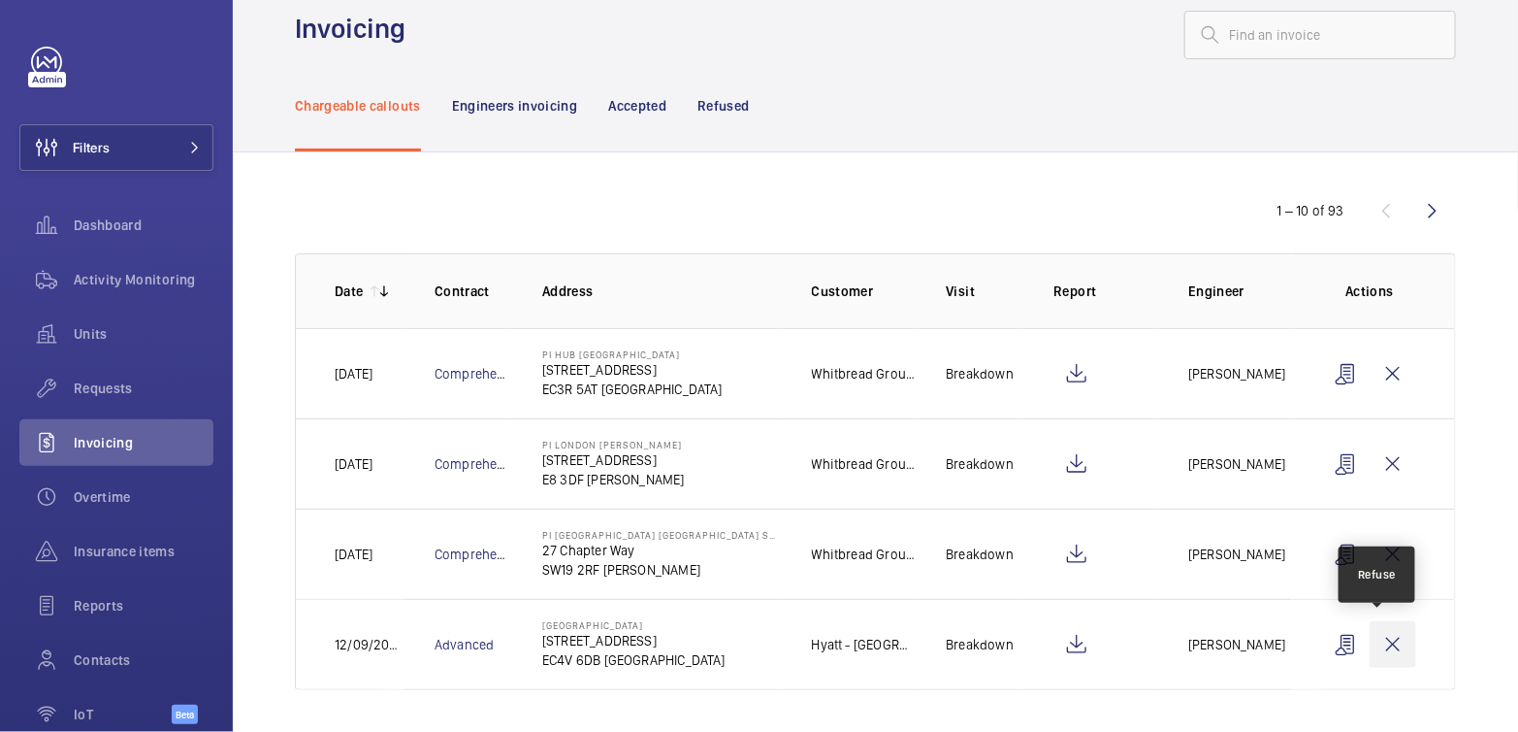
click at [1377, 648] on wm-front-icon-button at bounding box center [1393, 644] width 47 height 47
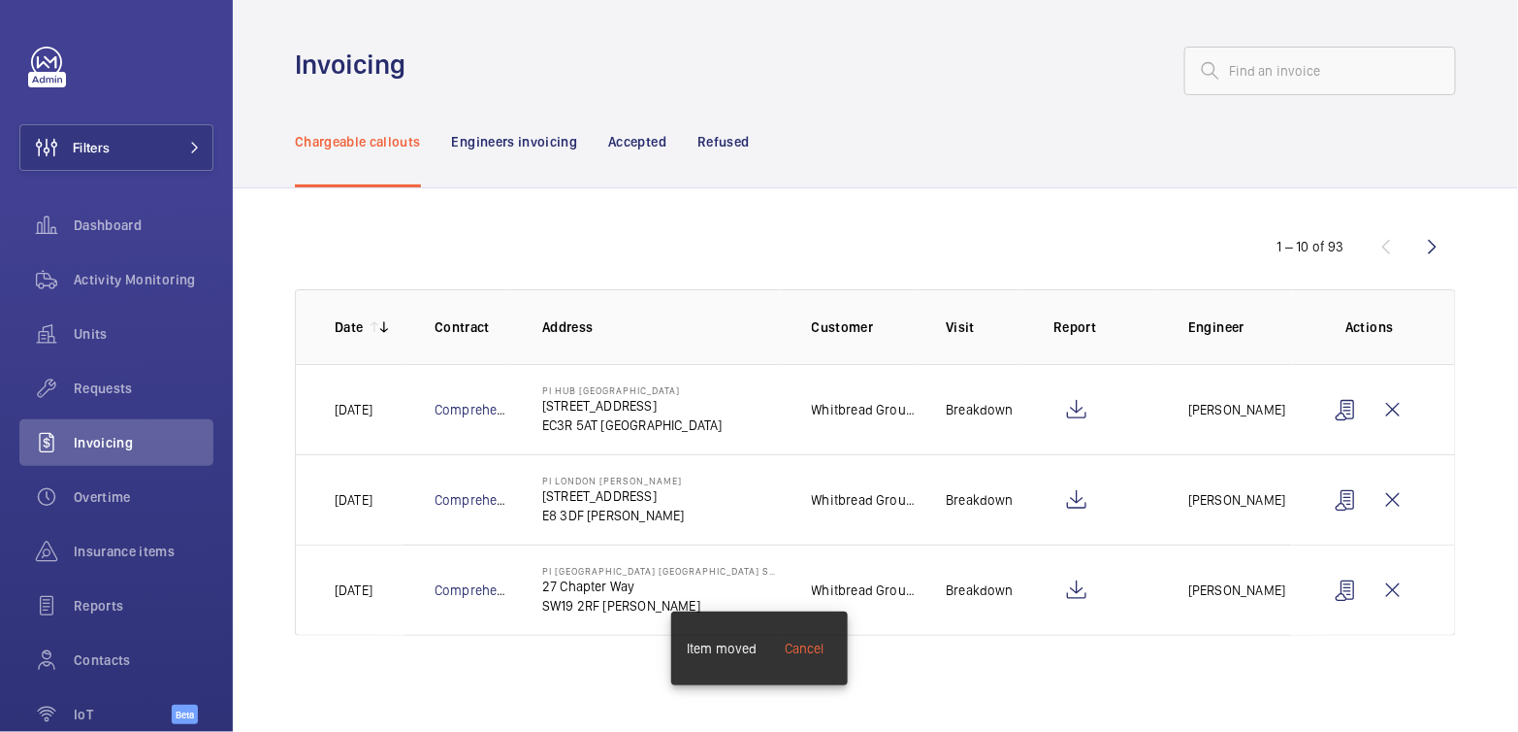
scroll to position [0, 0]
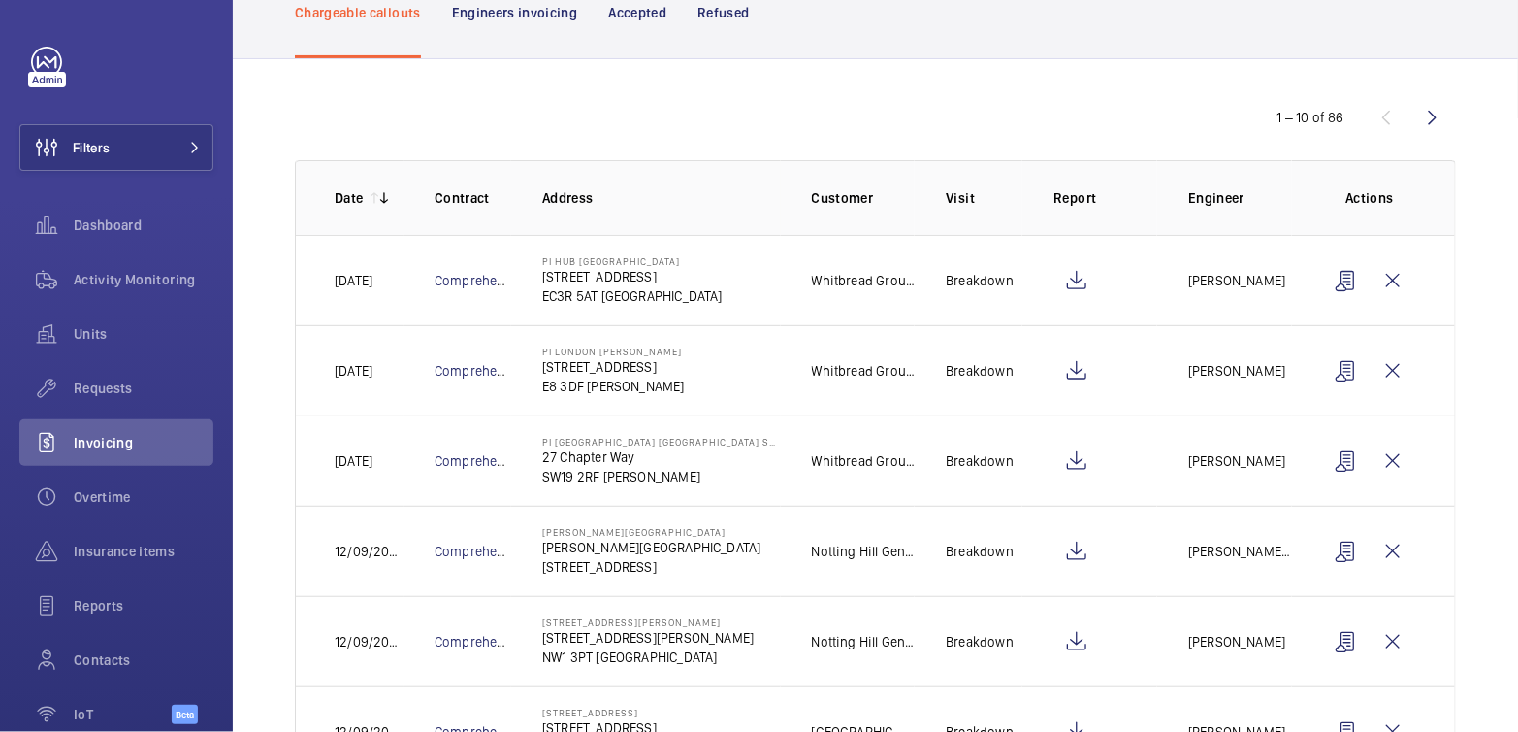
scroll to position [132, 0]
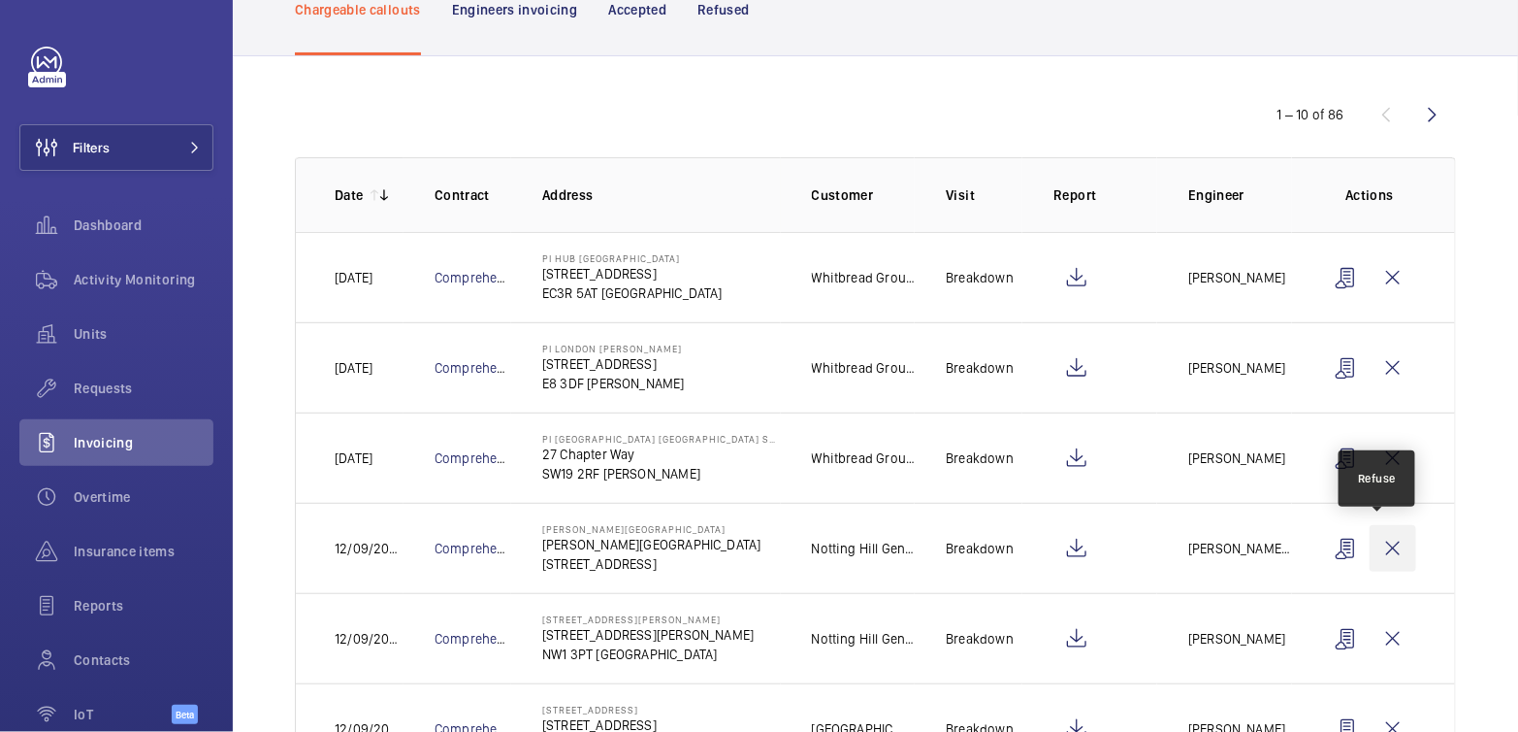
click at [1380, 547] on wm-front-icon-button at bounding box center [1393, 548] width 47 height 47
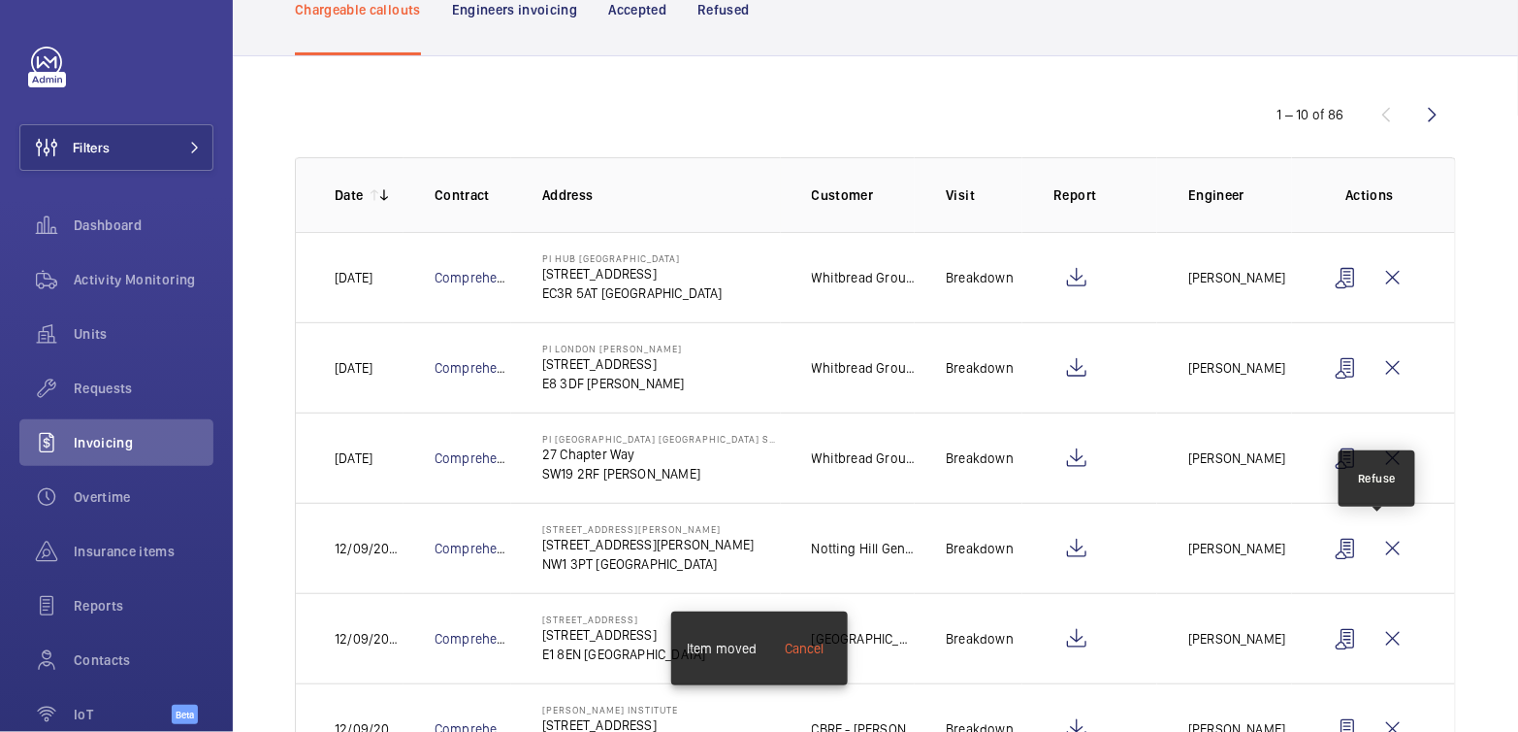
click at [1380, 547] on wm-front-icon-button at bounding box center [1393, 548] width 47 height 47
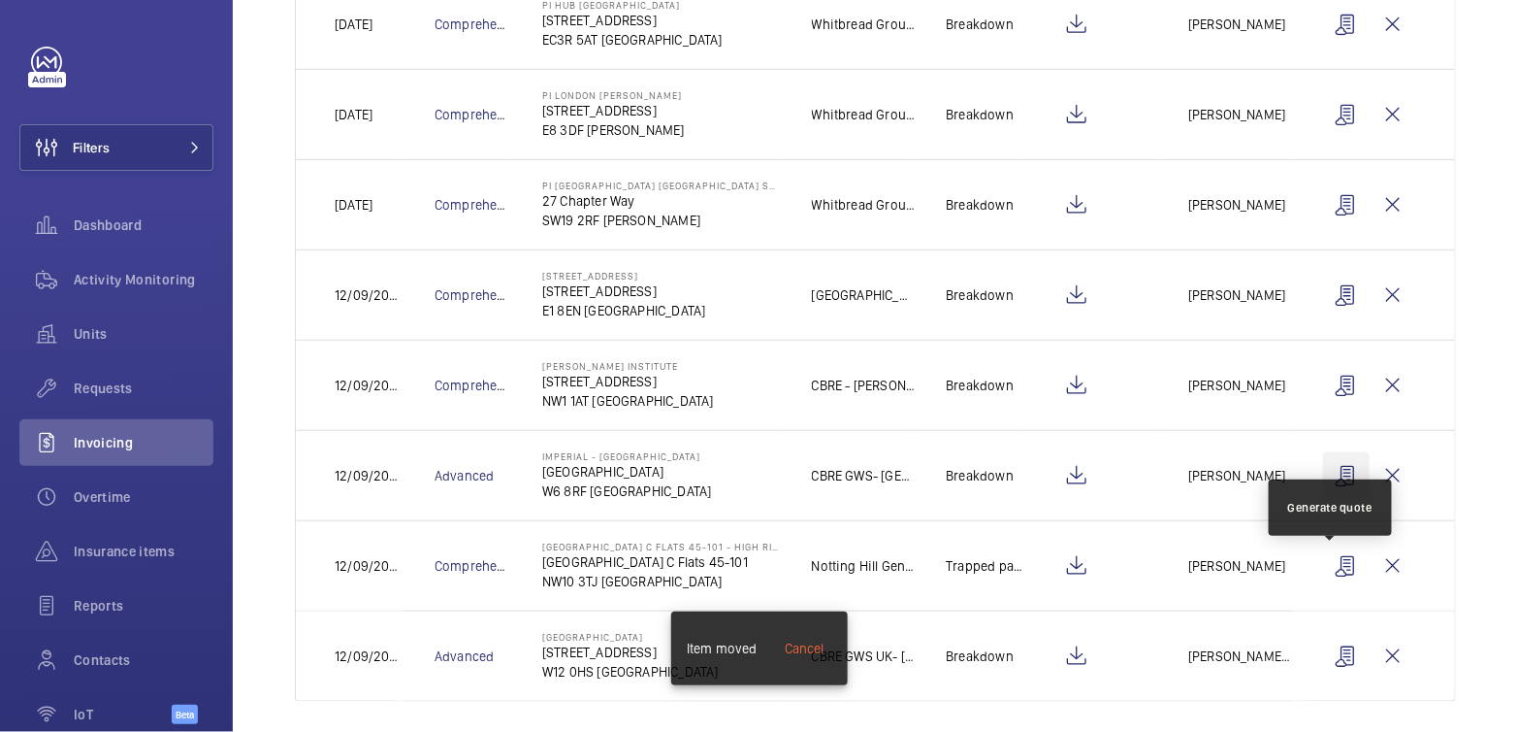
scroll to position [394, 0]
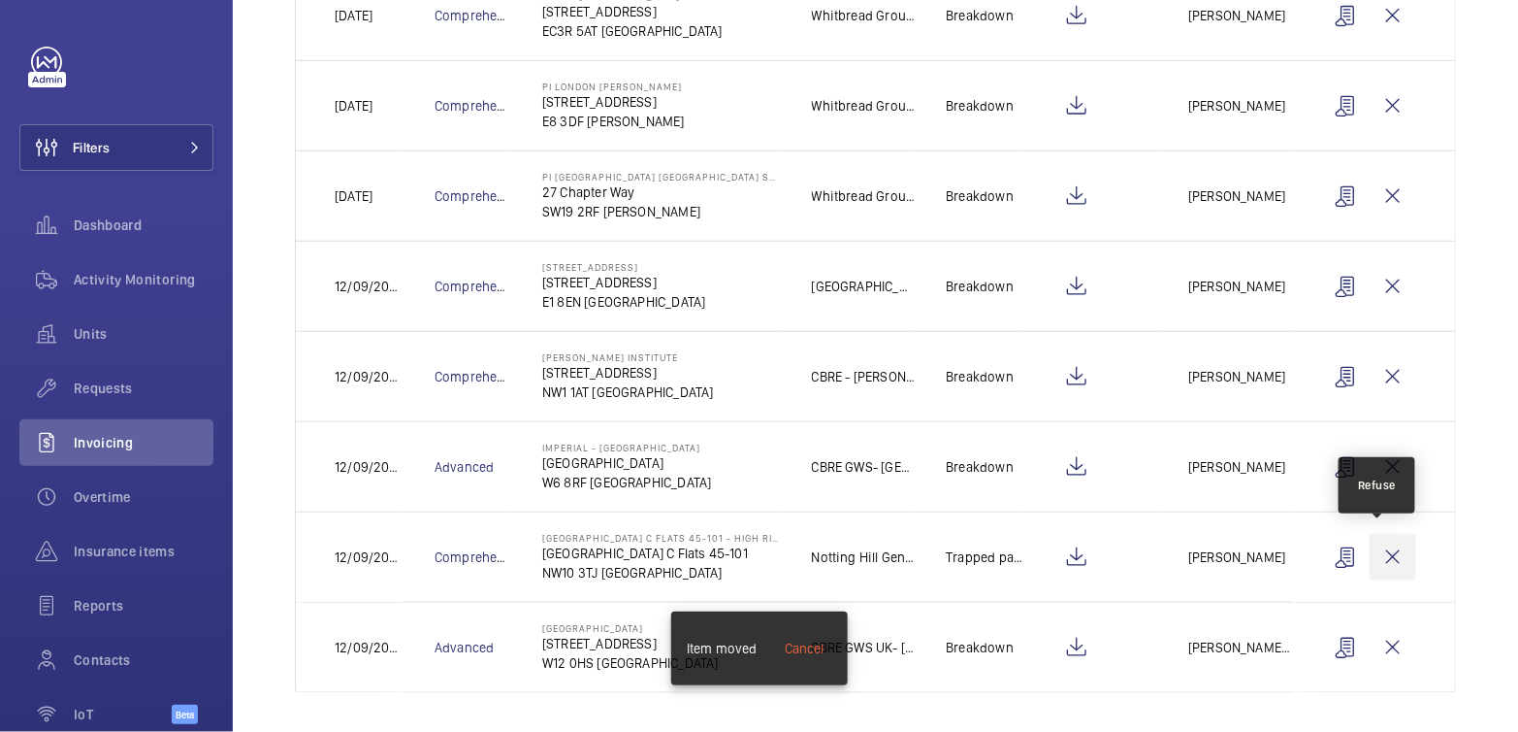
click at [1385, 559] on wm-front-icon-button at bounding box center [1393, 557] width 47 height 47
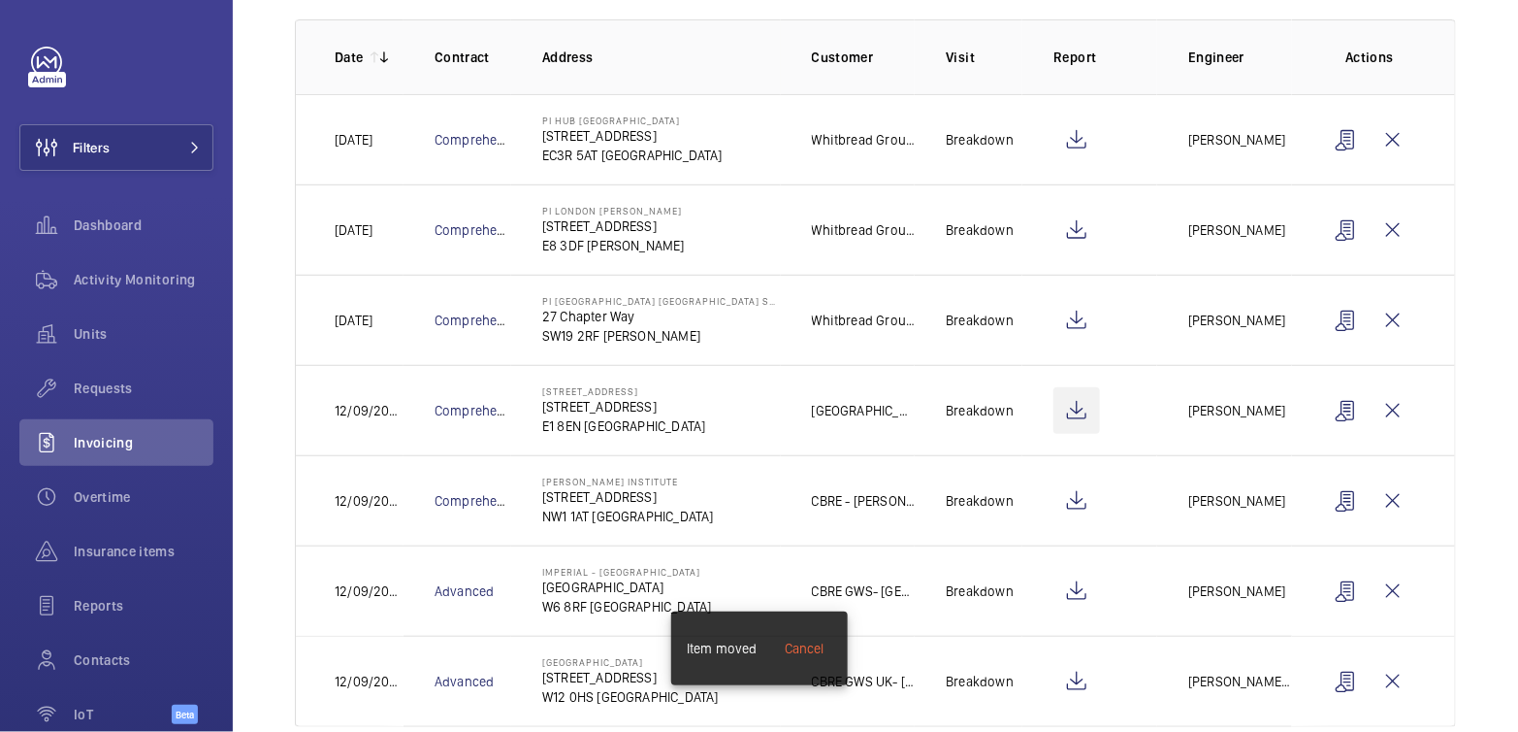
scroll to position [269, 0]
click at [1075, 407] on wm-front-icon-button at bounding box center [1077, 411] width 47 height 47
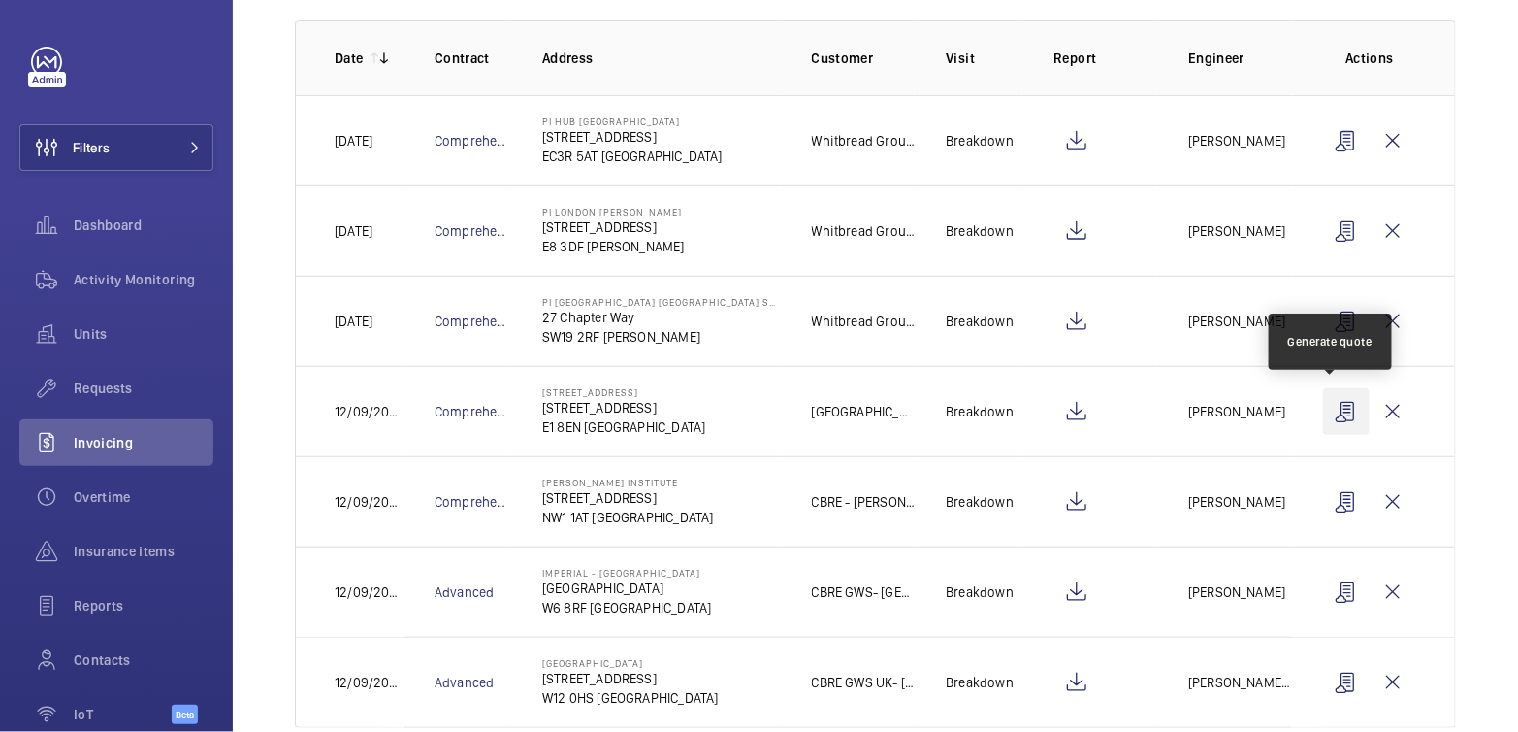
click at [1324, 410] on wm-front-icon-button at bounding box center [1346, 411] width 47 height 47
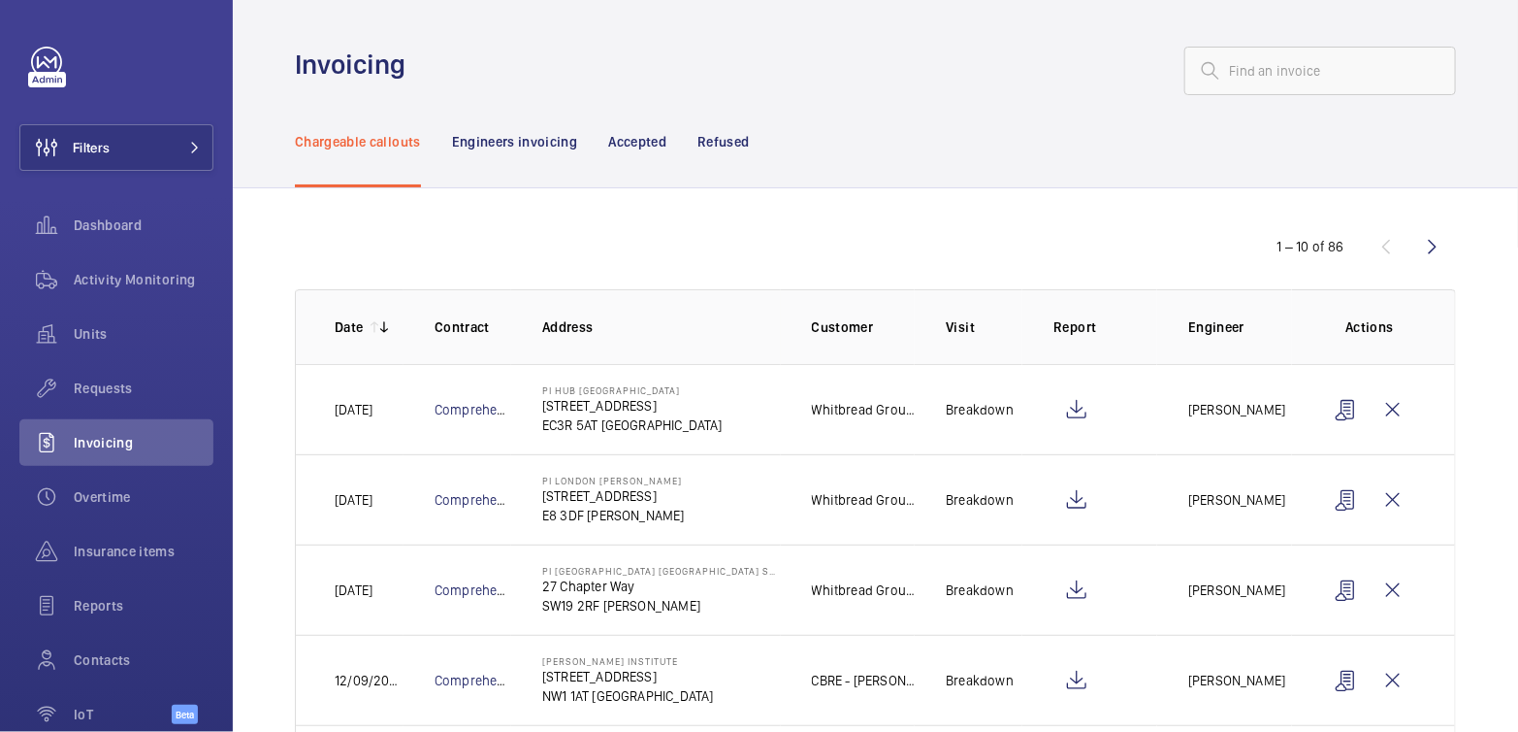
scroll to position [0, 0]
click at [725, 130] on div "Refused" at bounding box center [723, 141] width 51 height 92
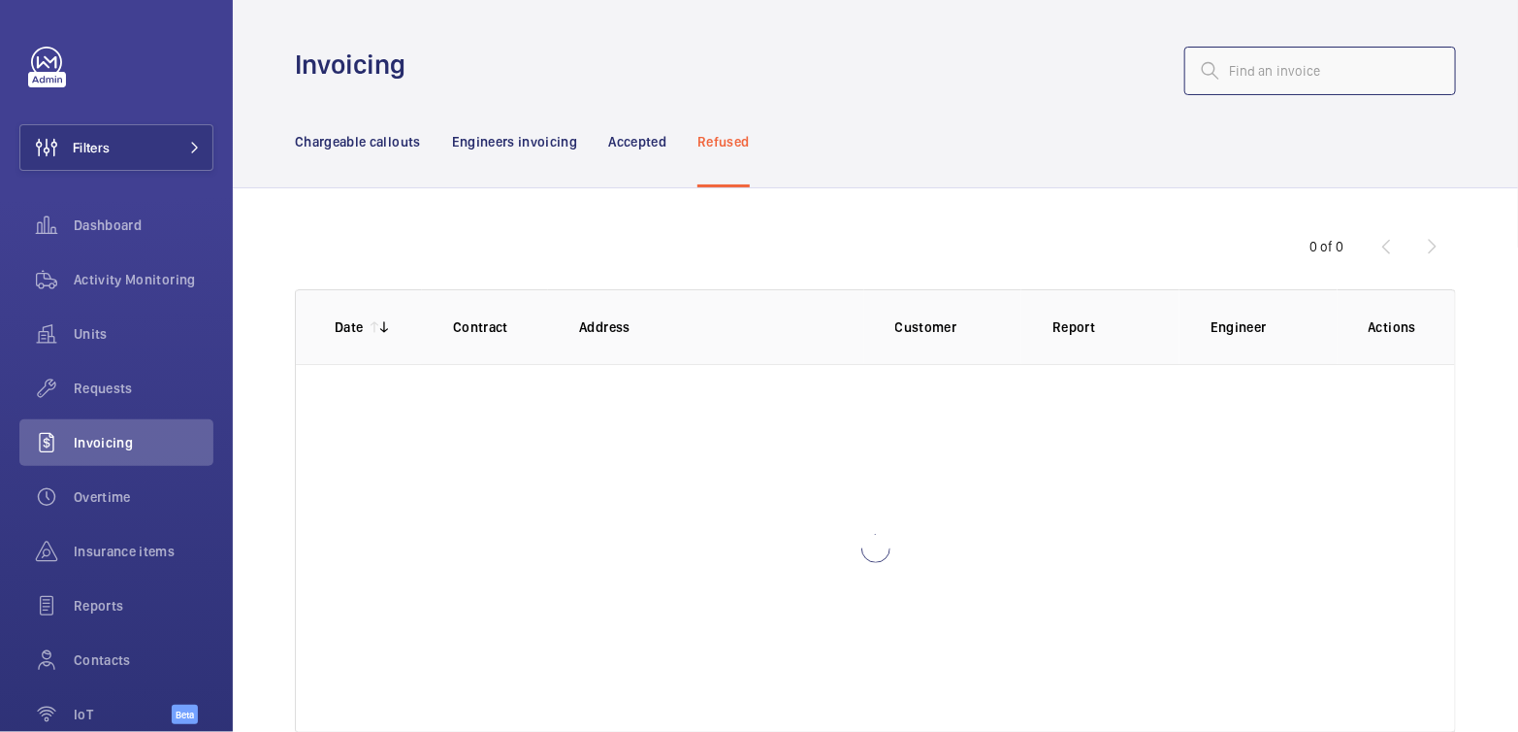
click at [1242, 76] on input "text" at bounding box center [1321, 71] width 272 height 49
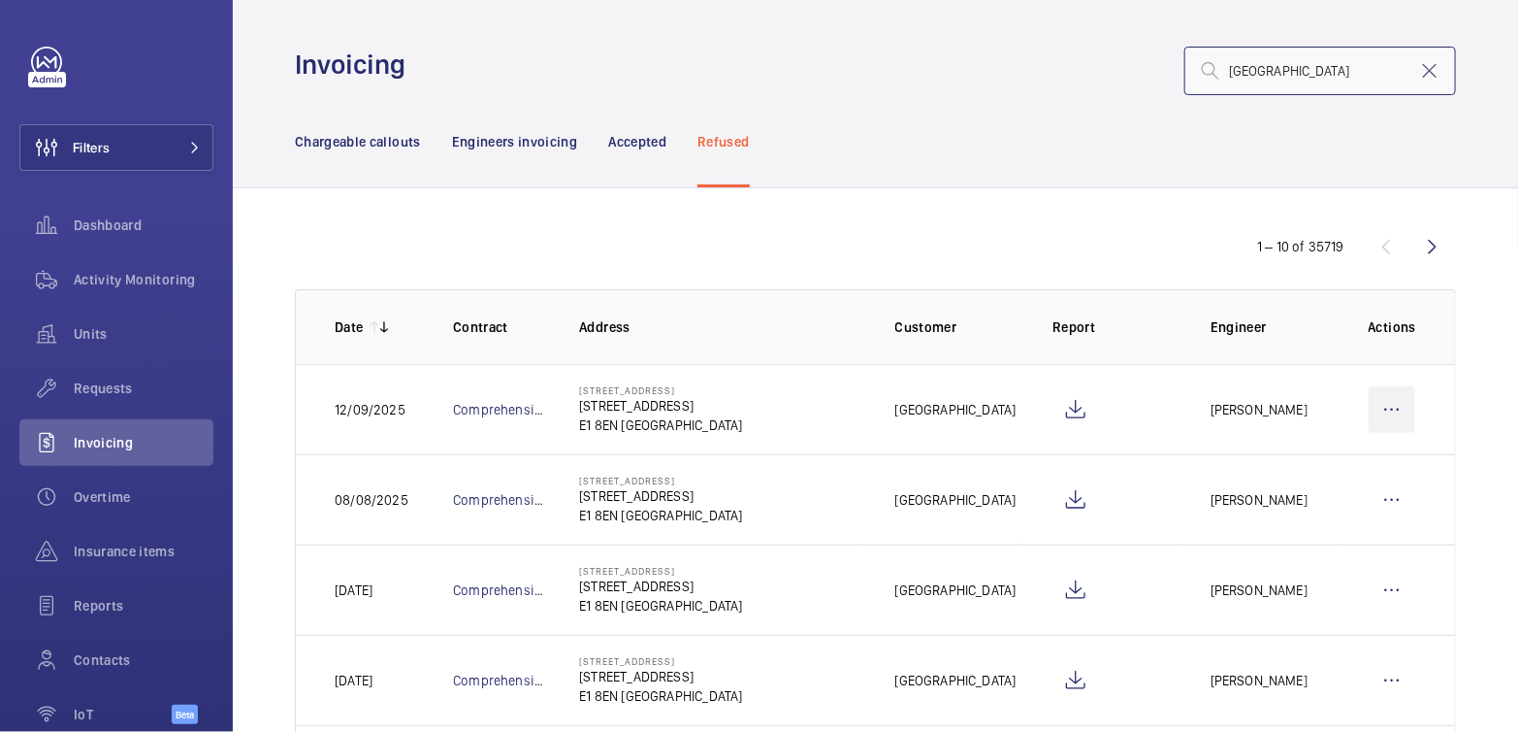
type input "[GEOGRAPHIC_DATA]"
click at [1383, 401] on wm-front-icon-button at bounding box center [1392, 409] width 47 height 47
click at [1302, 479] on div "Move to Engineers invoicing" at bounding box center [1309, 468] width 212 height 35
click at [1377, 473] on p "Move to Engineers invoicing" at bounding box center [1309, 468] width 173 height 19
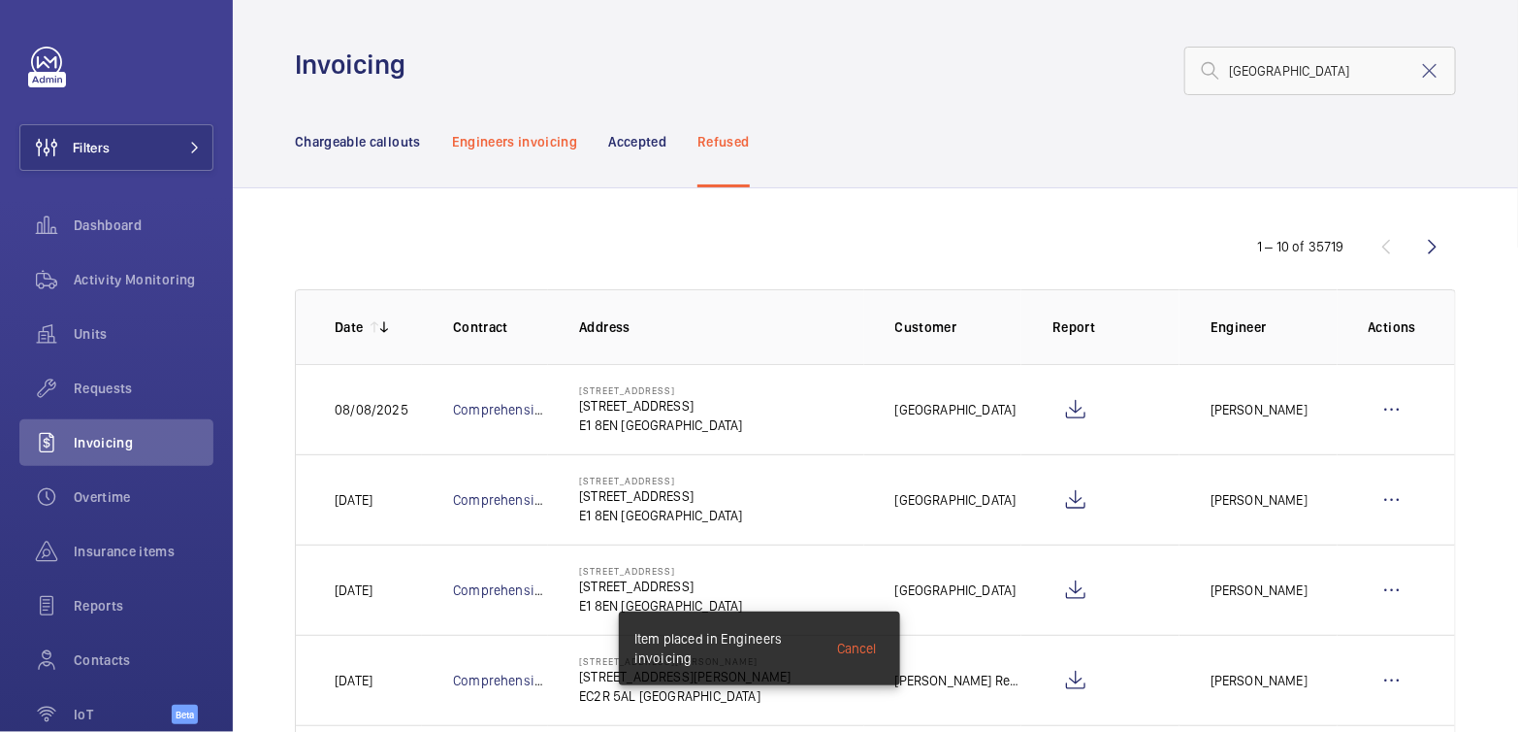
click at [544, 152] on div "Engineers invoicing" at bounding box center [515, 141] width 126 height 92
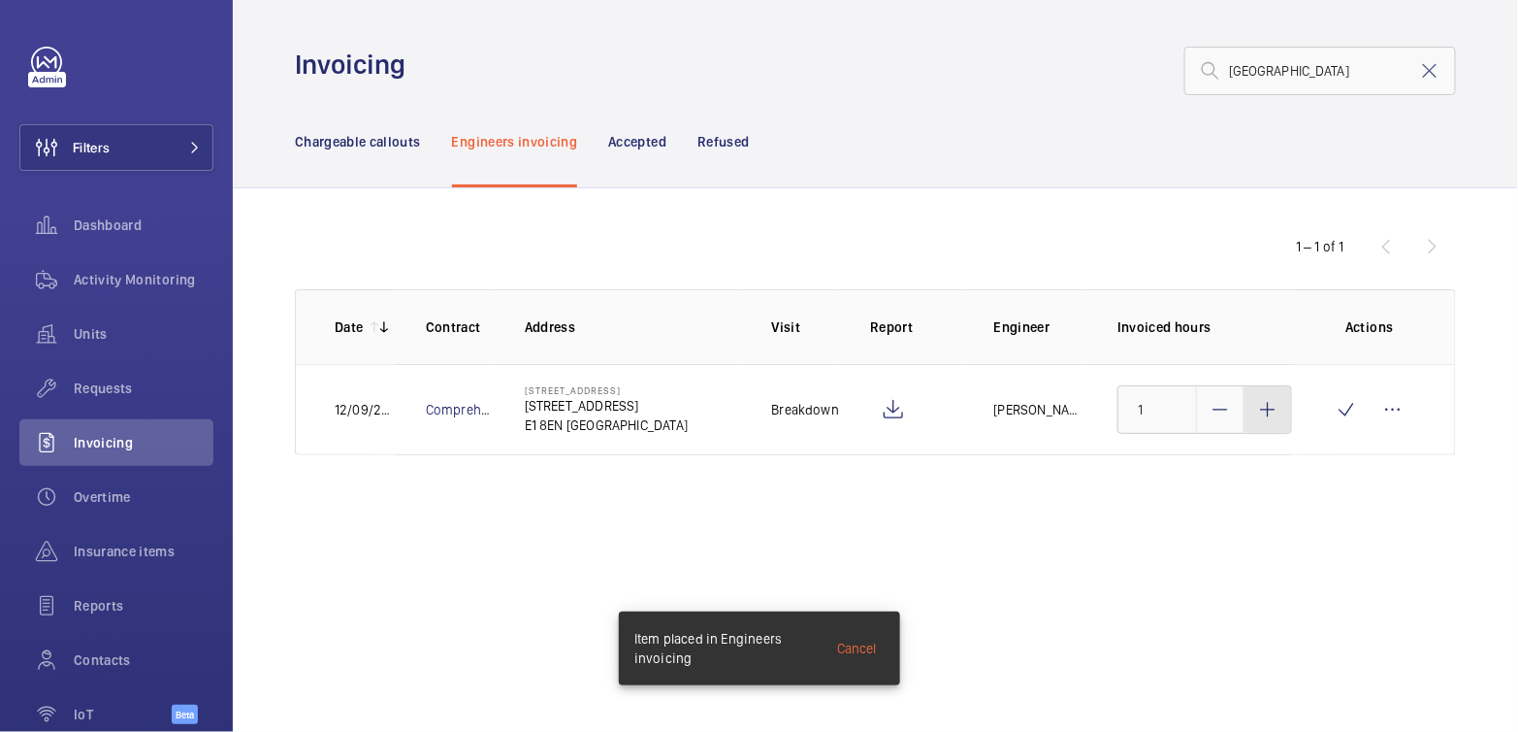
click at [1269, 418] on mat-icon at bounding box center [1268, 409] width 23 height 23
type input "3"
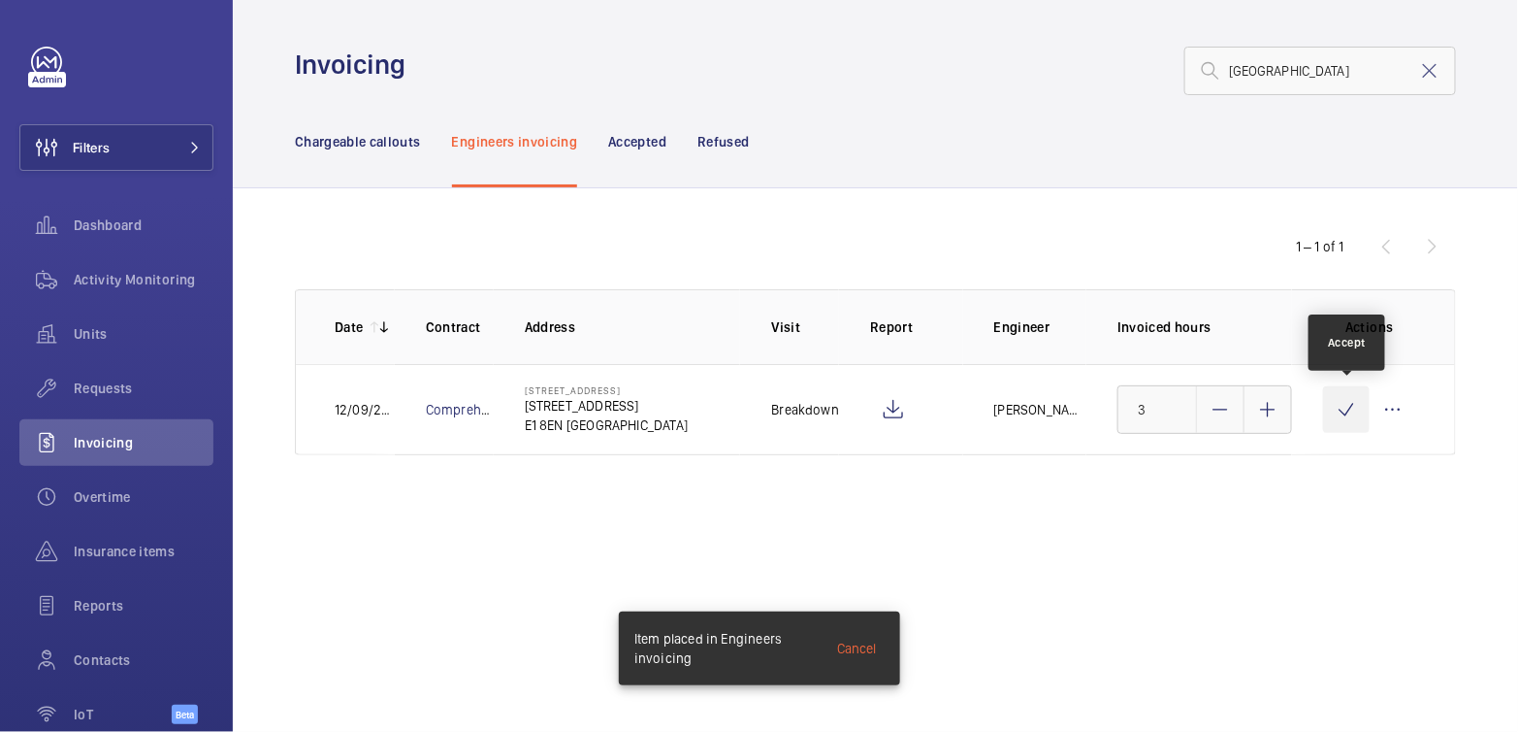
click at [1349, 413] on wm-front-icon-button at bounding box center [1346, 409] width 47 height 47
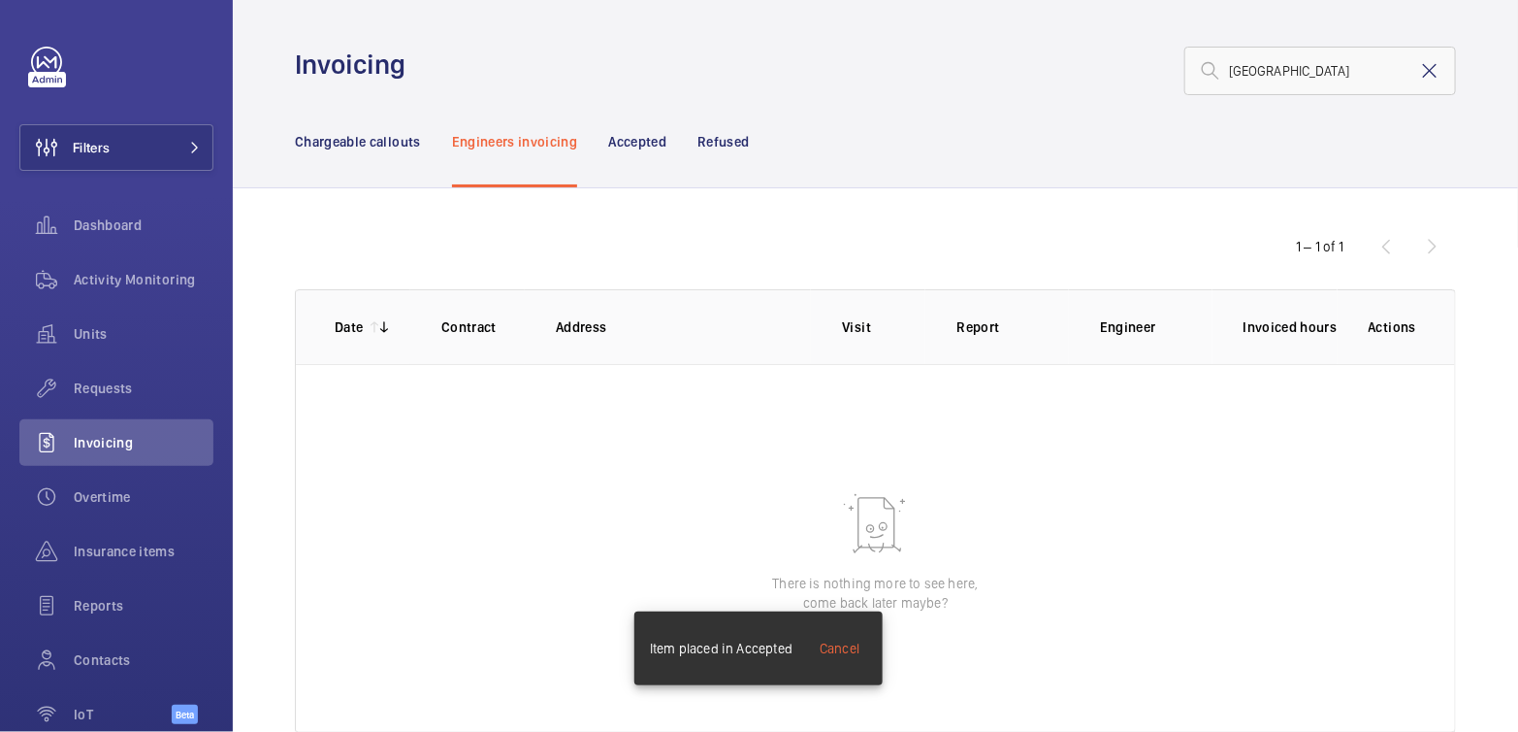
click at [1419, 71] on mat-icon at bounding box center [1430, 70] width 23 height 23
click at [378, 146] on p "Chargeable callouts" at bounding box center [358, 141] width 126 height 19
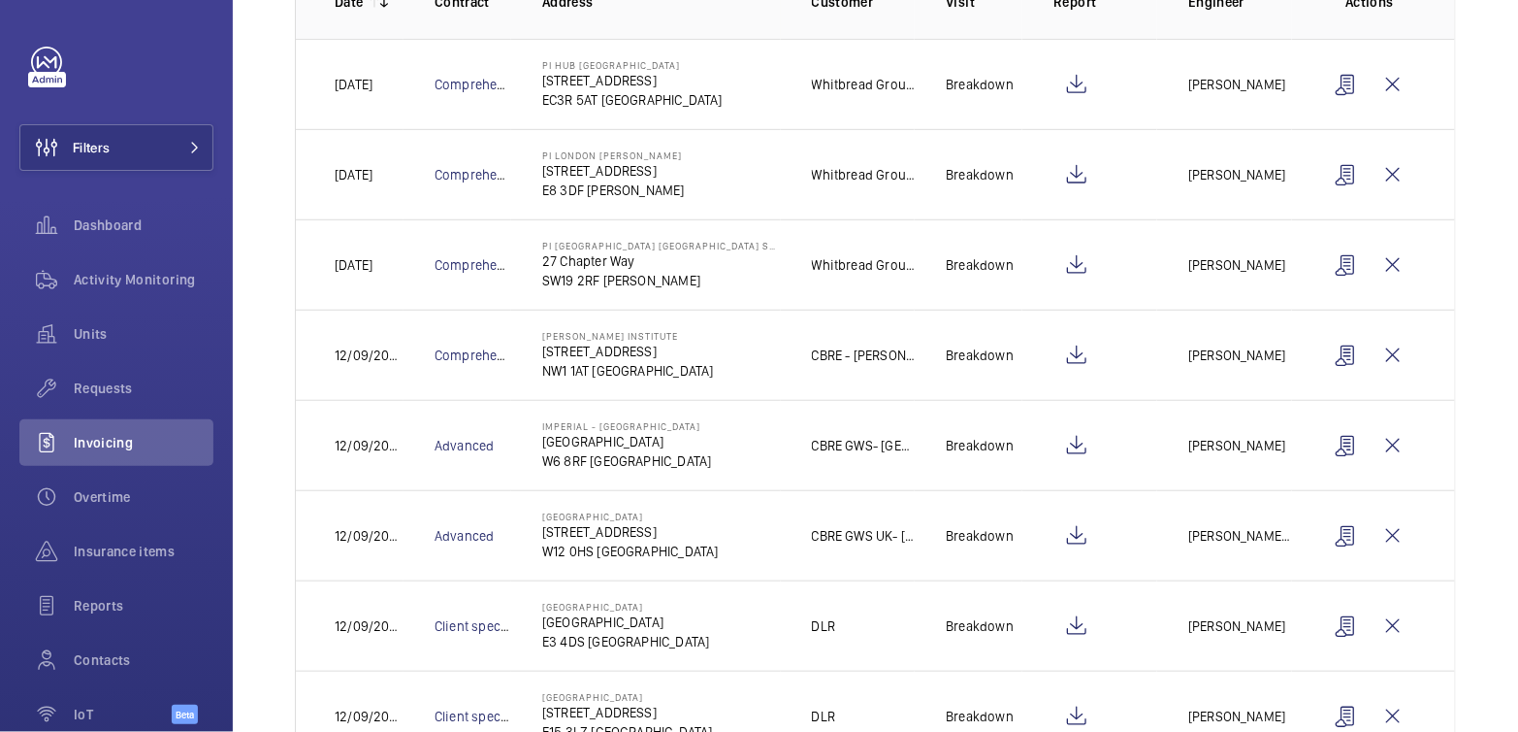
scroll to position [359, 0]
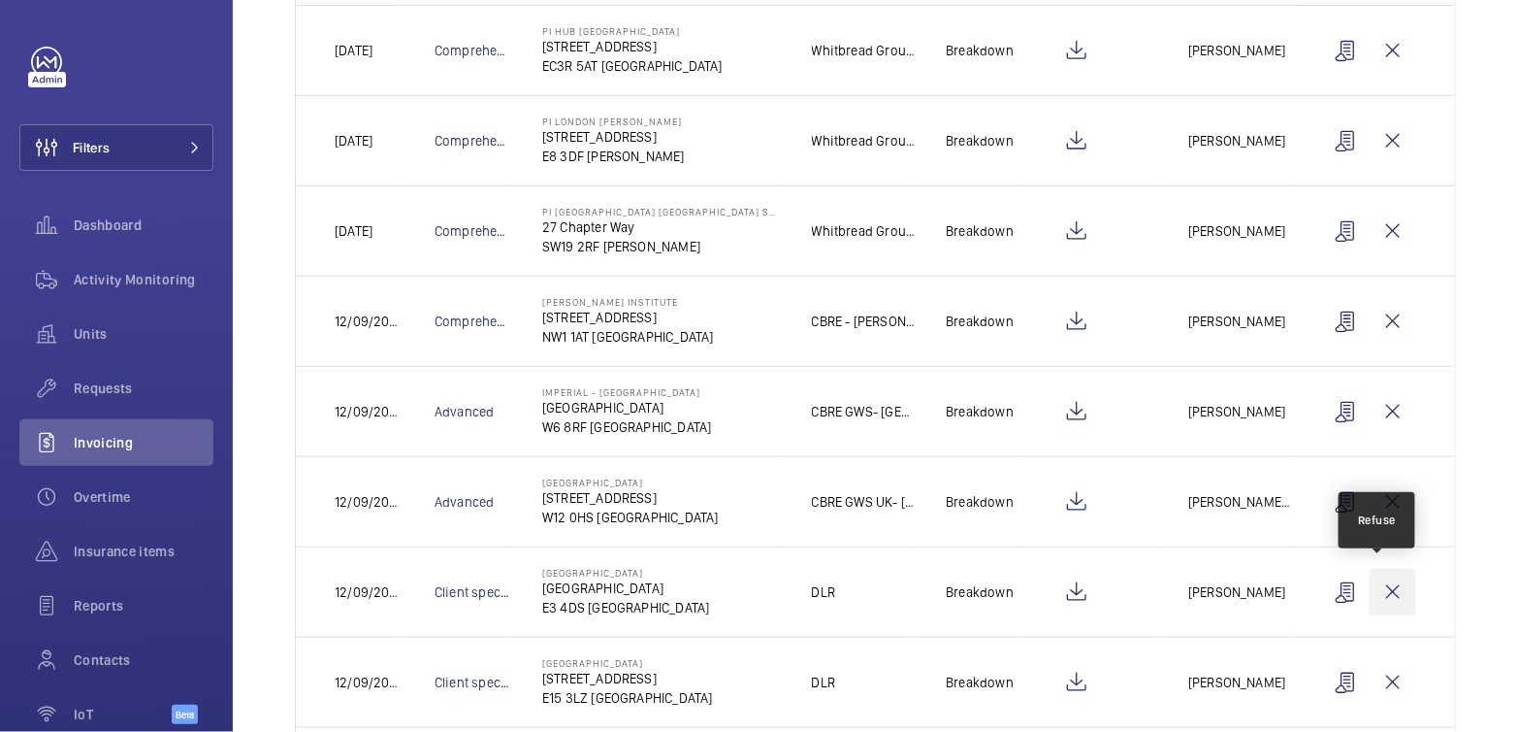
click at [1377, 588] on wm-front-icon-button at bounding box center [1393, 592] width 47 height 47
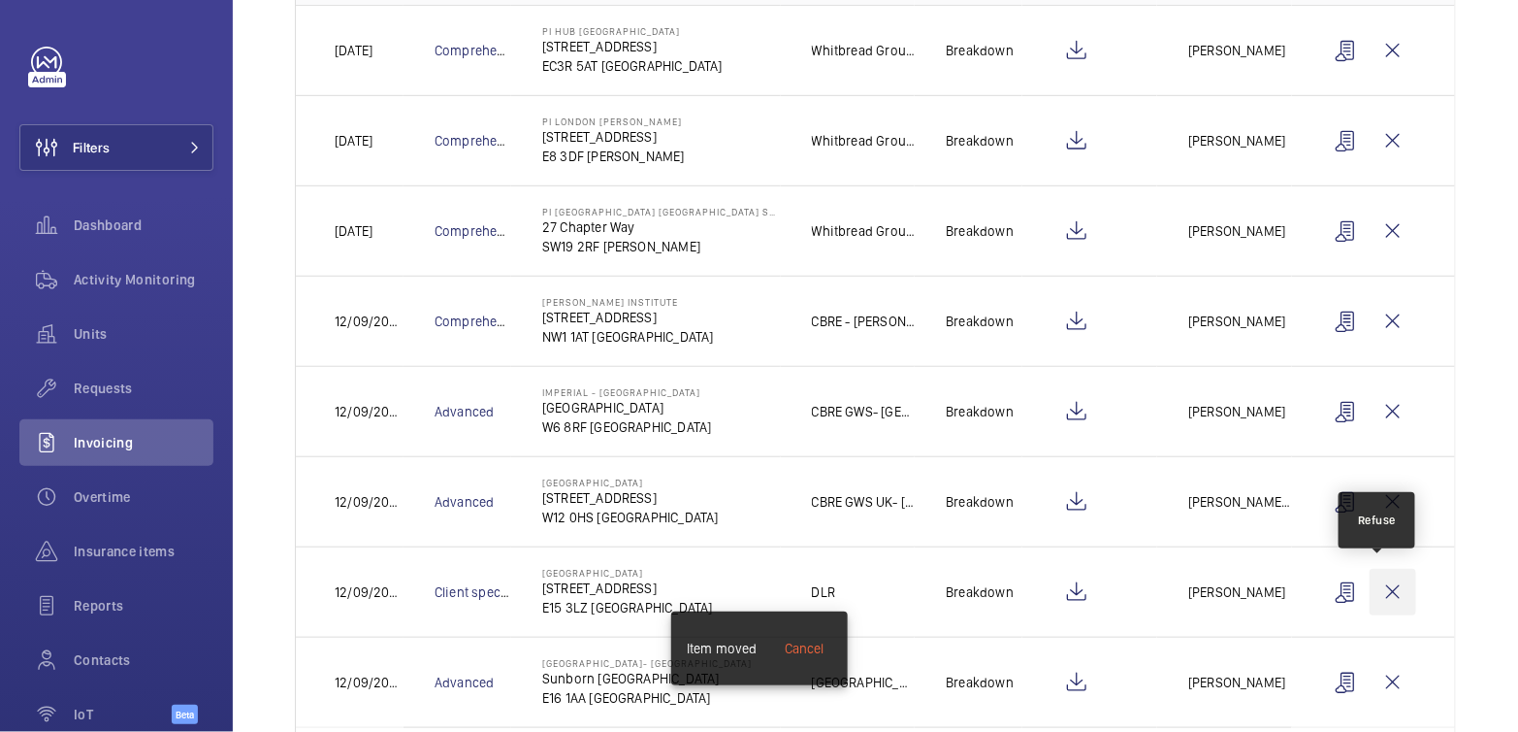
click at [1383, 588] on wm-front-icon-button at bounding box center [1393, 592] width 47 height 47
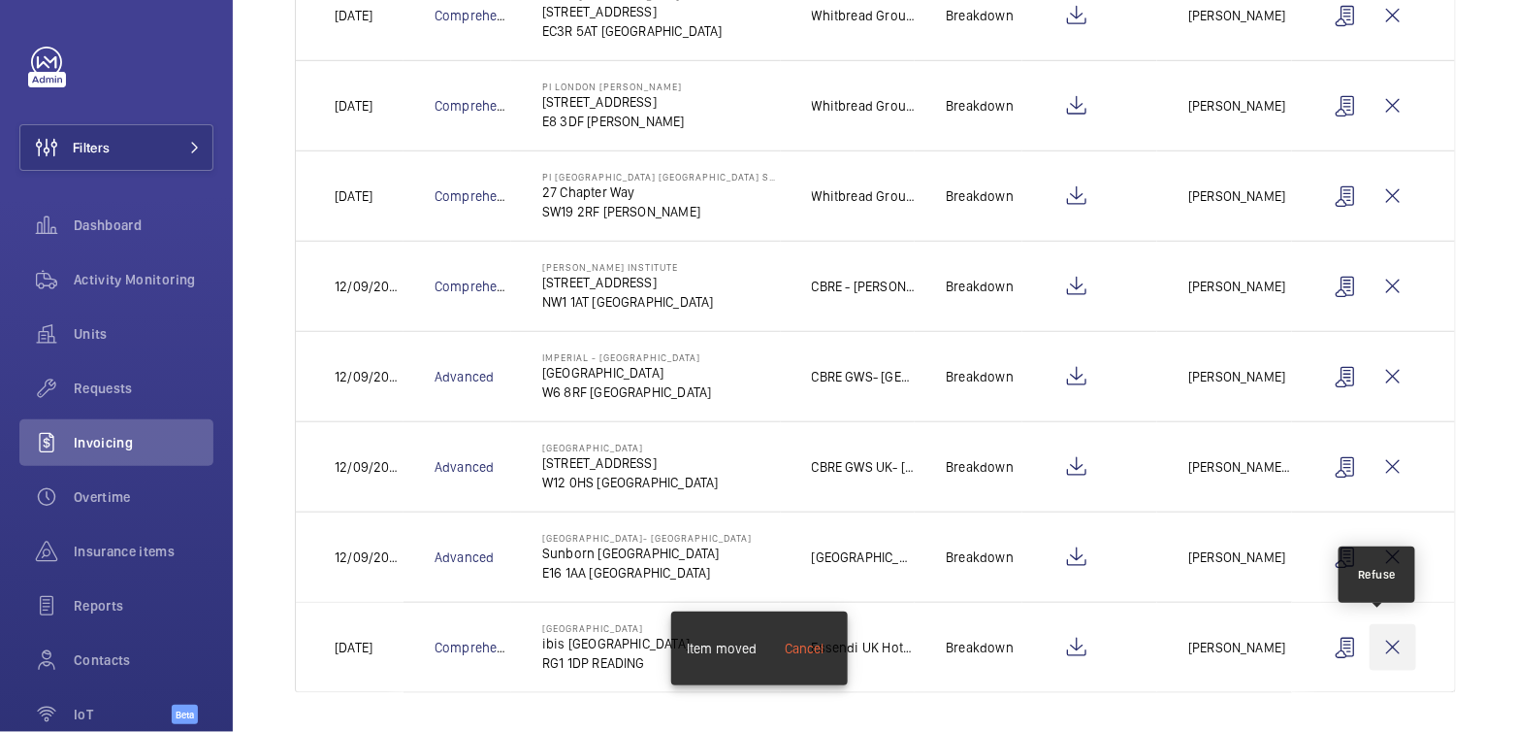
click at [1387, 643] on wm-front-icon-button at bounding box center [1393, 647] width 47 height 47
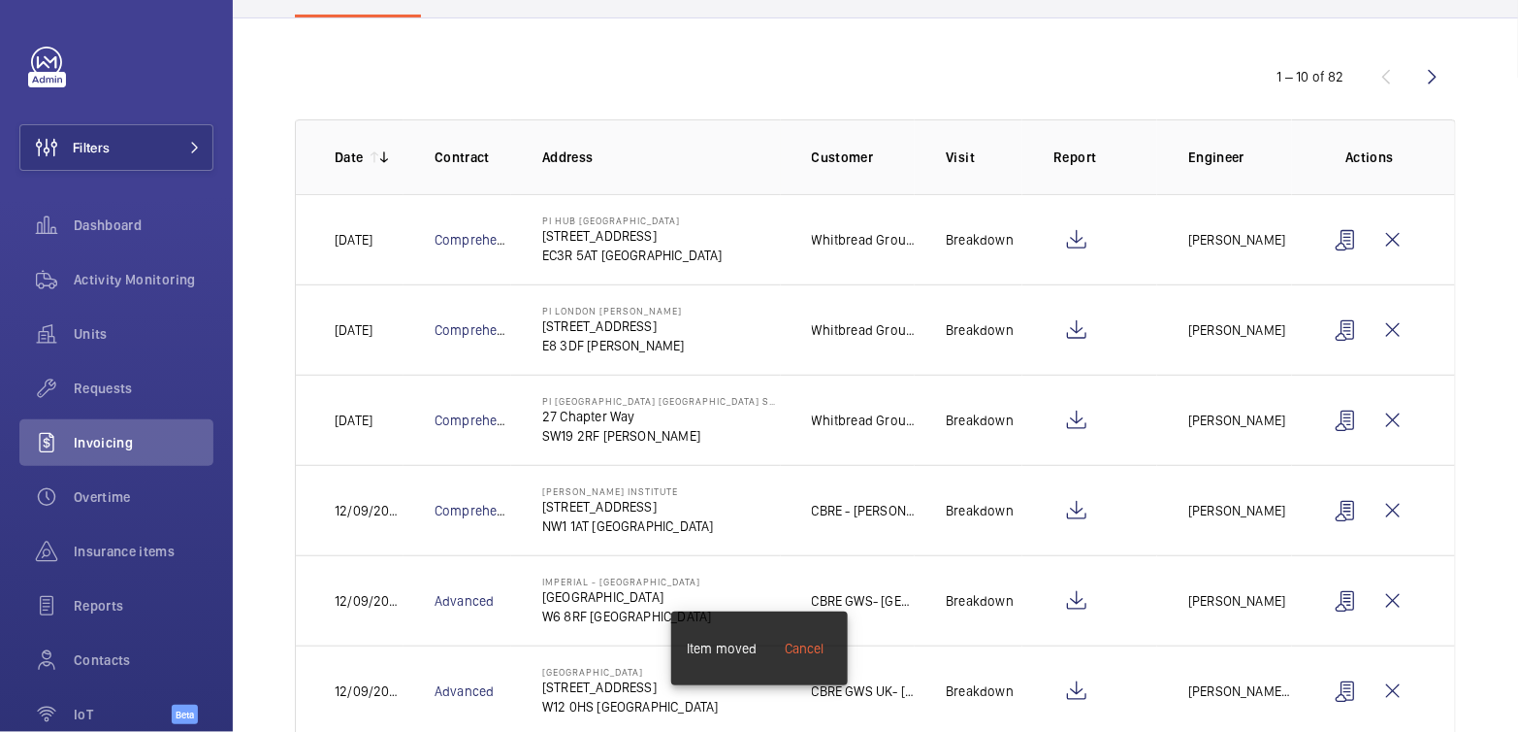
scroll to position [171, 0]
click at [1069, 515] on wm-front-icon-button at bounding box center [1077, 509] width 47 height 47
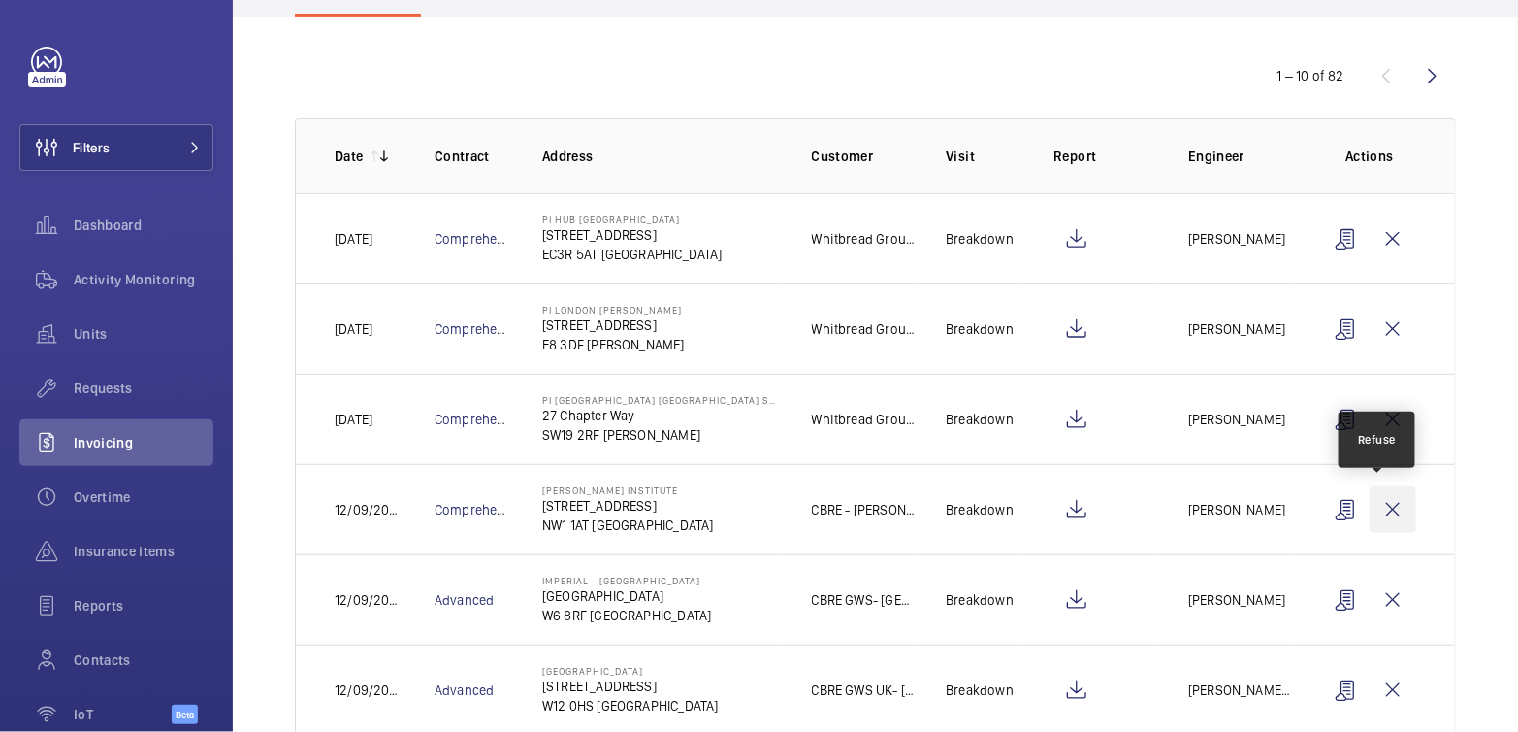
click at [1388, 513] on wm-front-icon-button at bounding box center [1393, 509] width 47 height 47
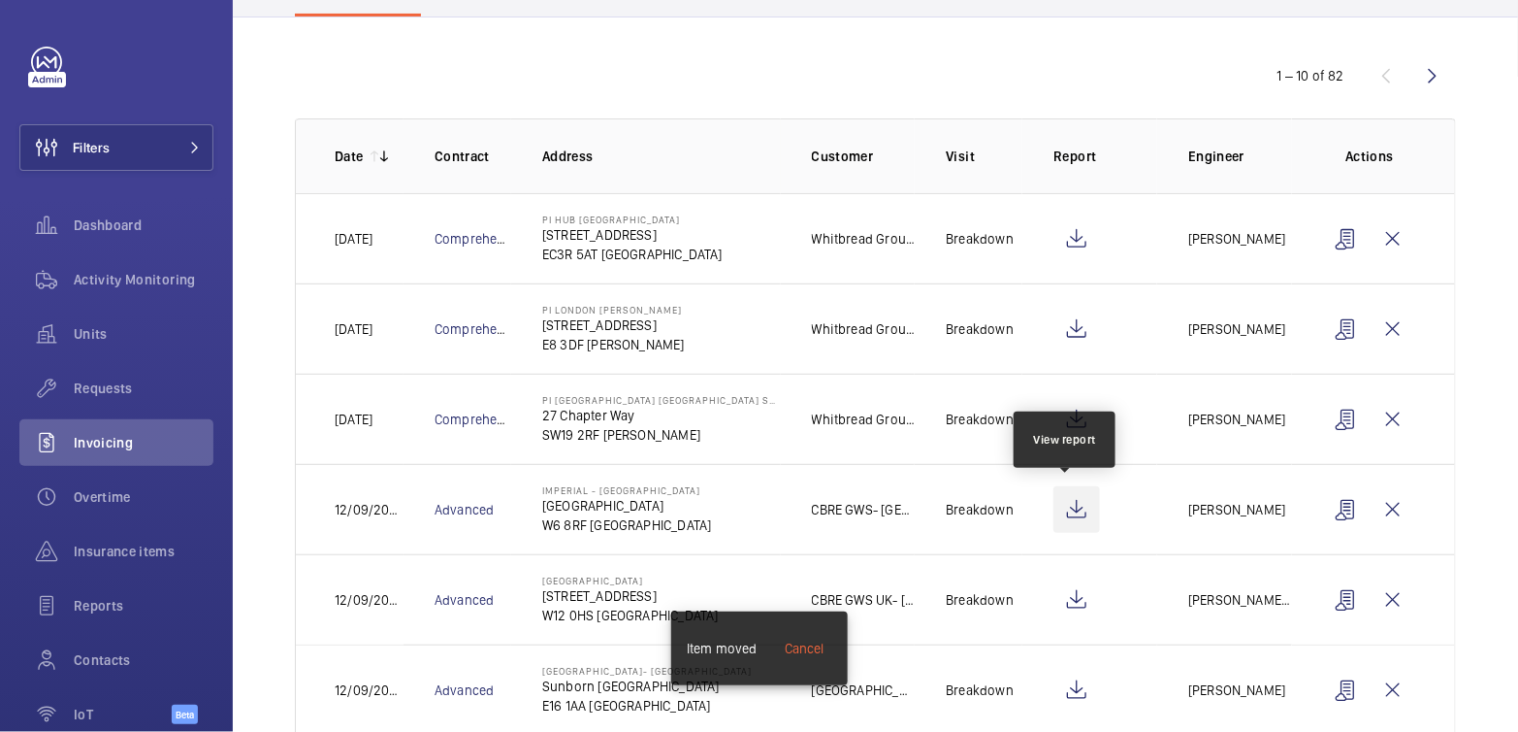
click at [1079, 504] on wm-front-icon-button at bounding box center [1077, 509] width 47 height 47
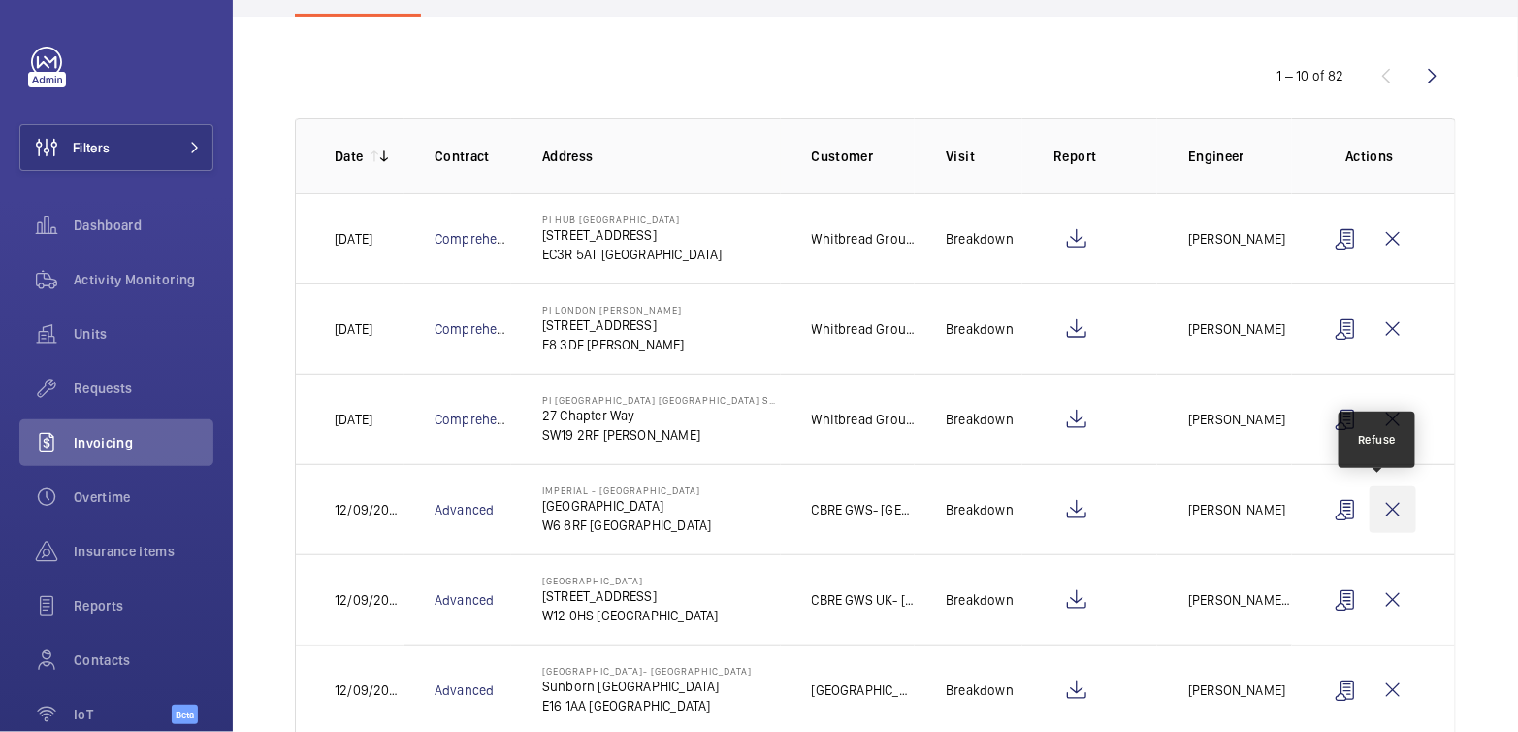
click at [1382, 504] on wm-front-icon-button at bounding box center [1393, 509] width 47 height 47
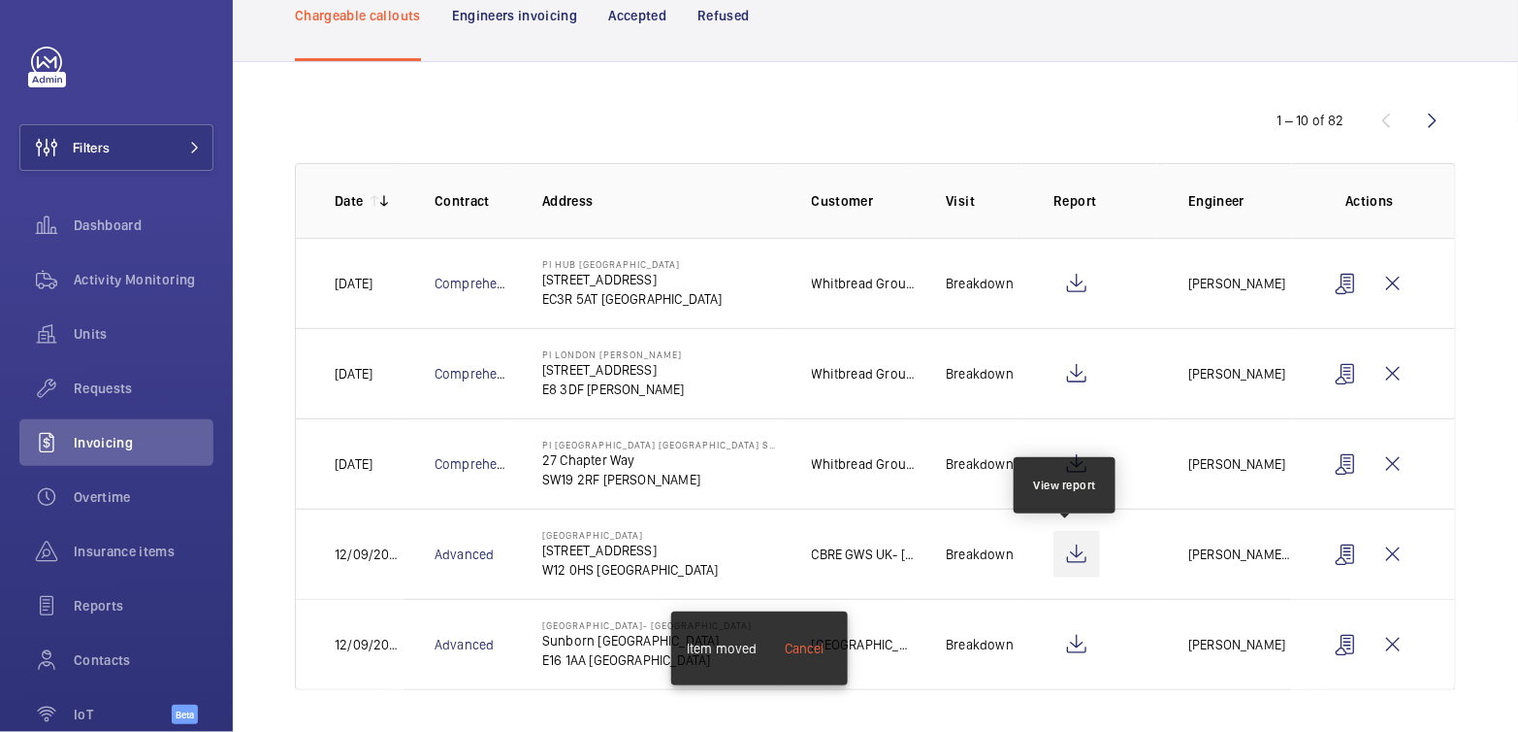
click at [1066, 557] on wm-front-icon-button at bounding box center [1077, 554] width 47 height 47
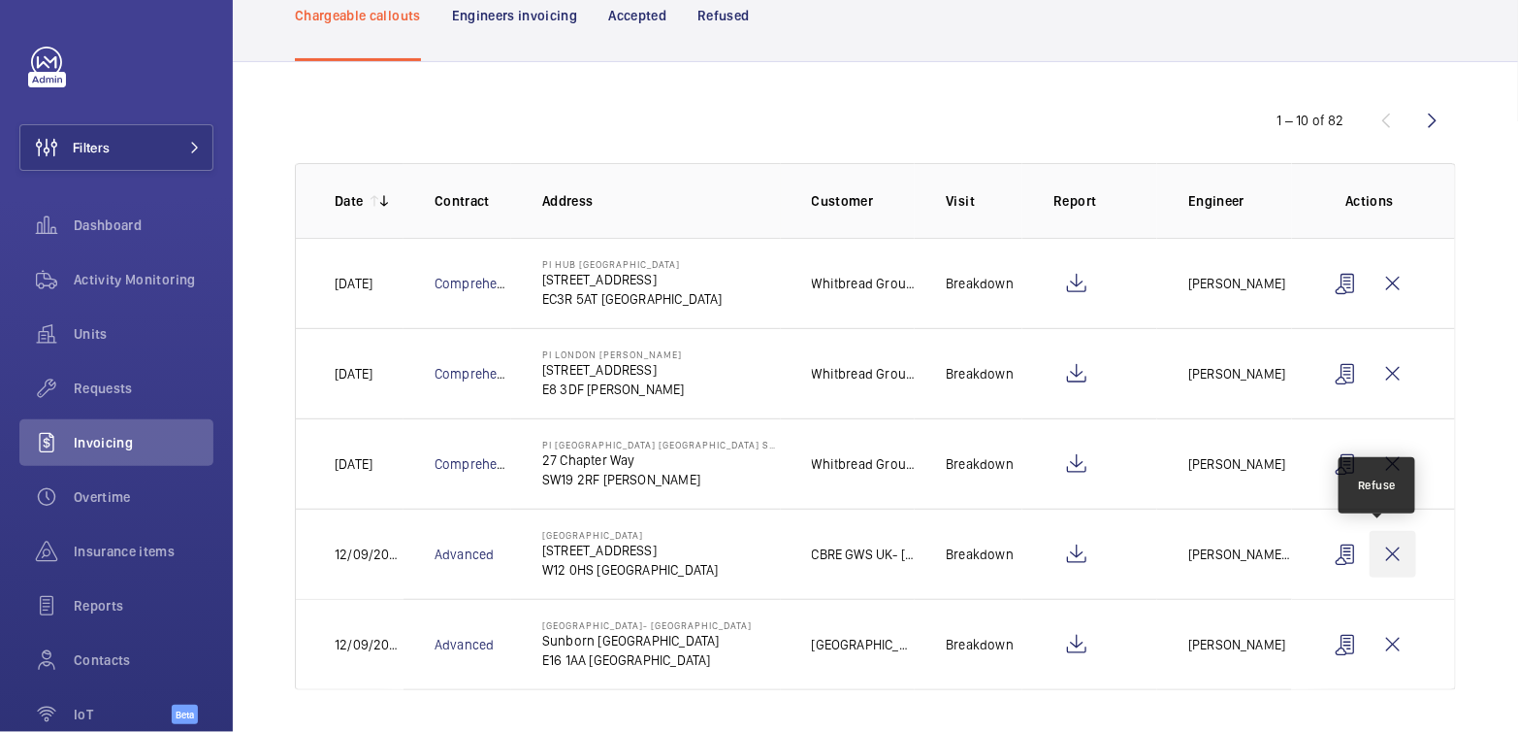
click at [1382, 540] on wm-front-icon-button at bounding box center [1393, 554] width 47 height 47
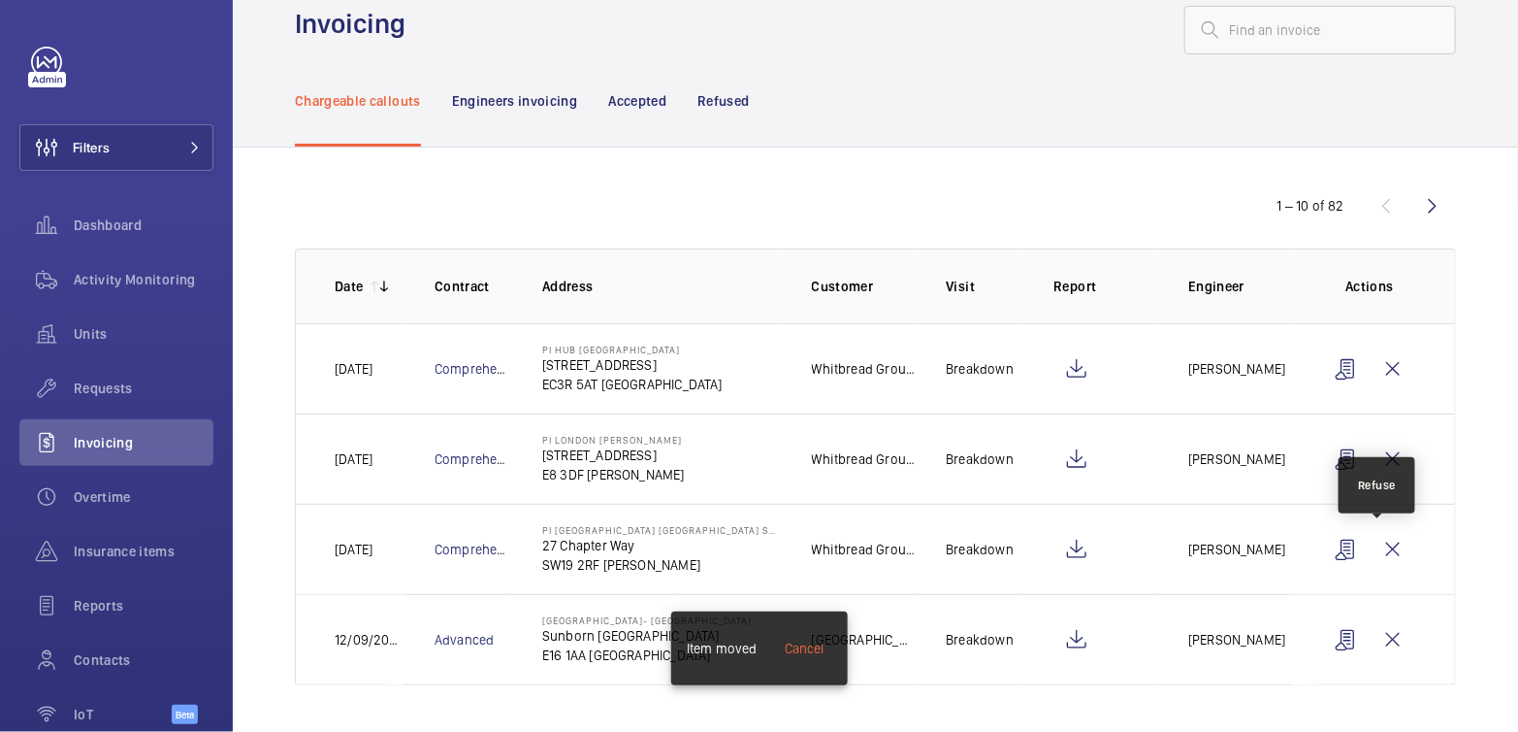
scroll to position [36, 0]
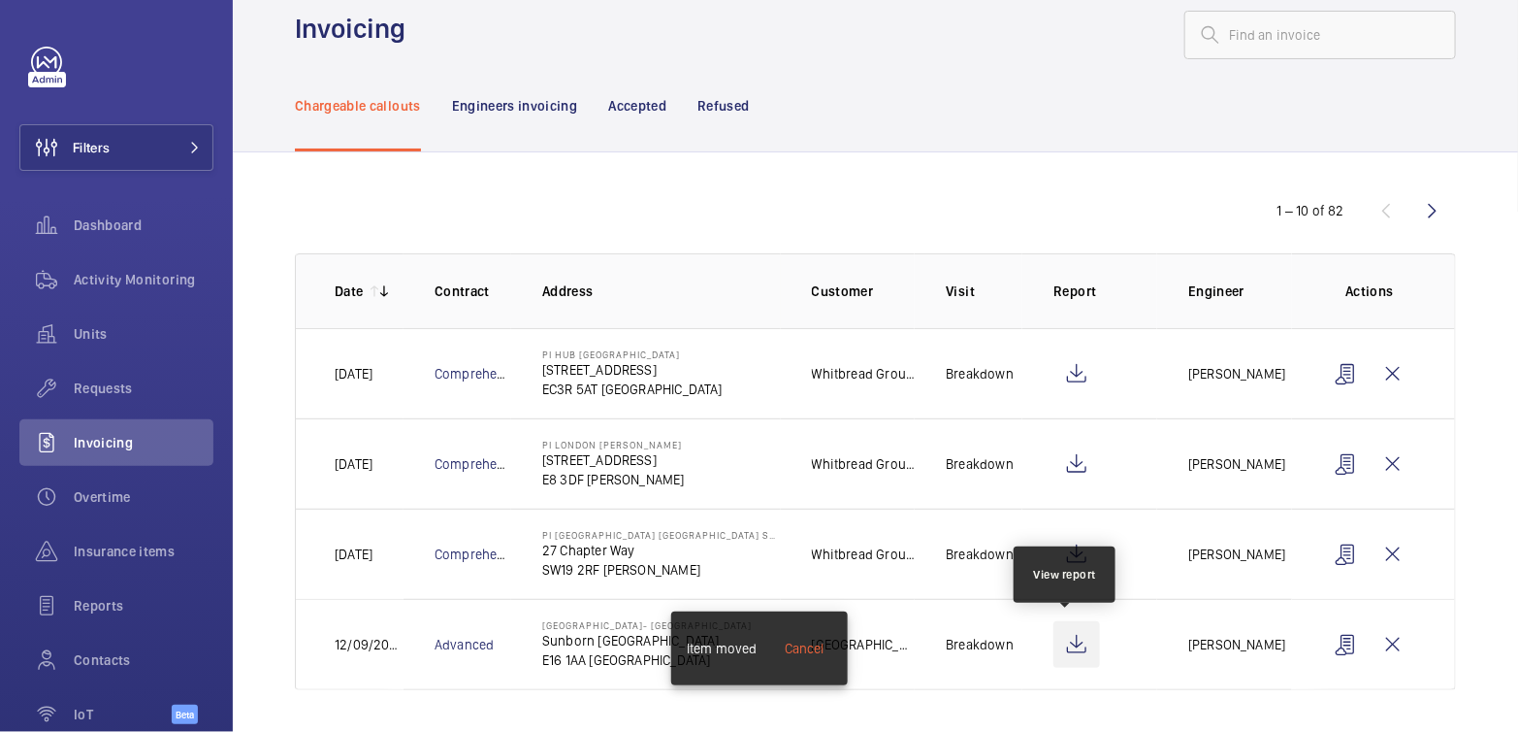
click at [1067, 649] on wm-front-icon-button at bounding box center [1077, 644] width 47 height 47
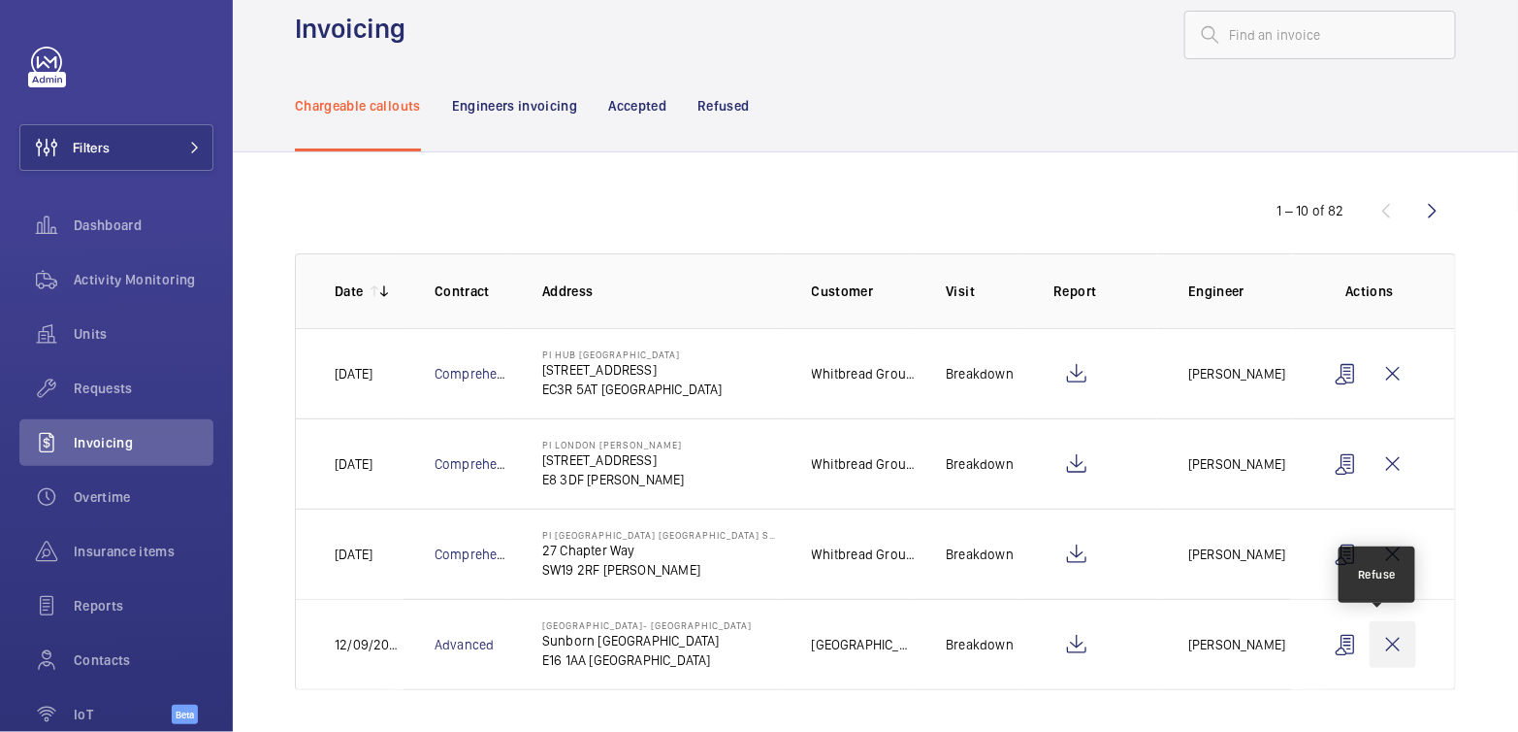
click at [1389, 640] on wm-front-icon-button at bounding box center [1393, 644] width 47 height 47
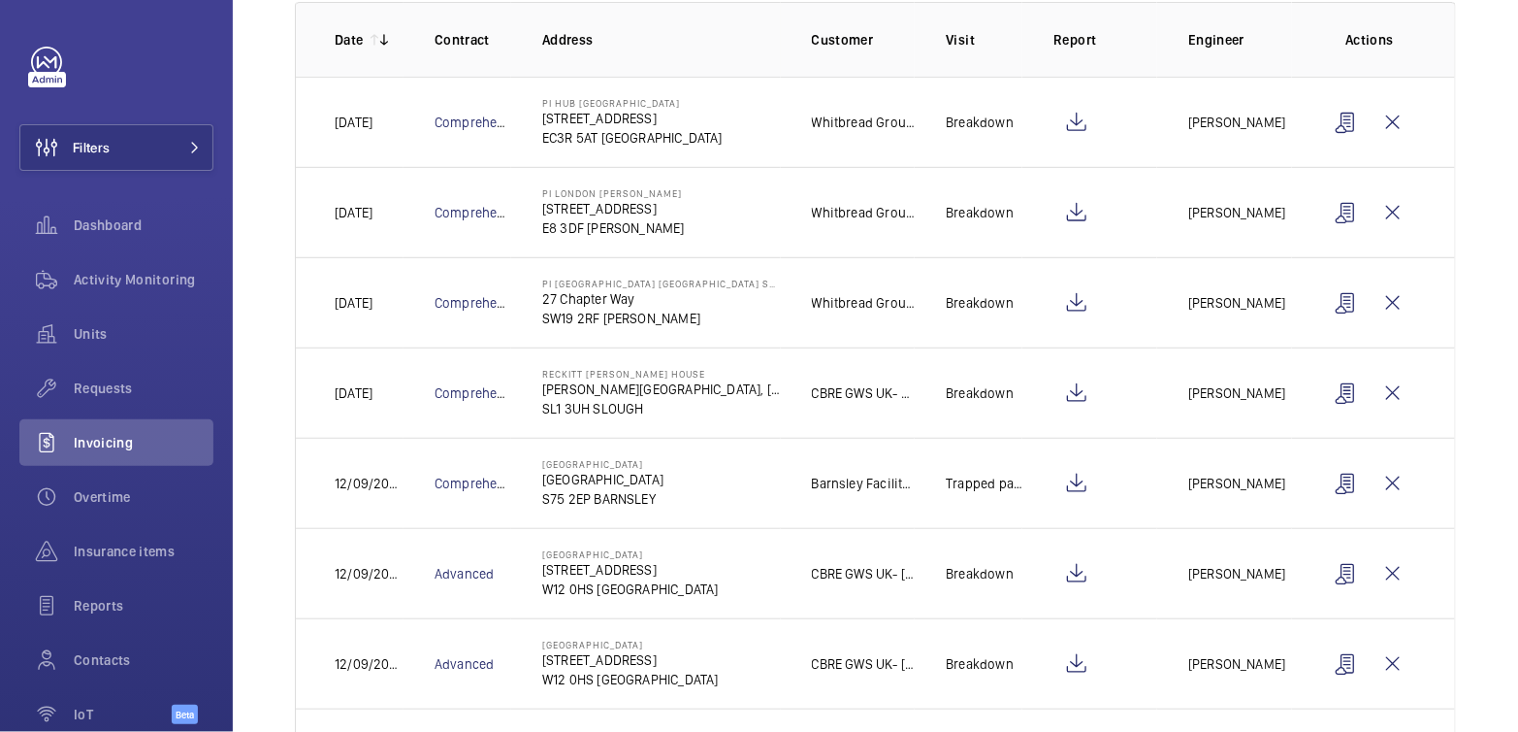
scroll to position [268, 0]
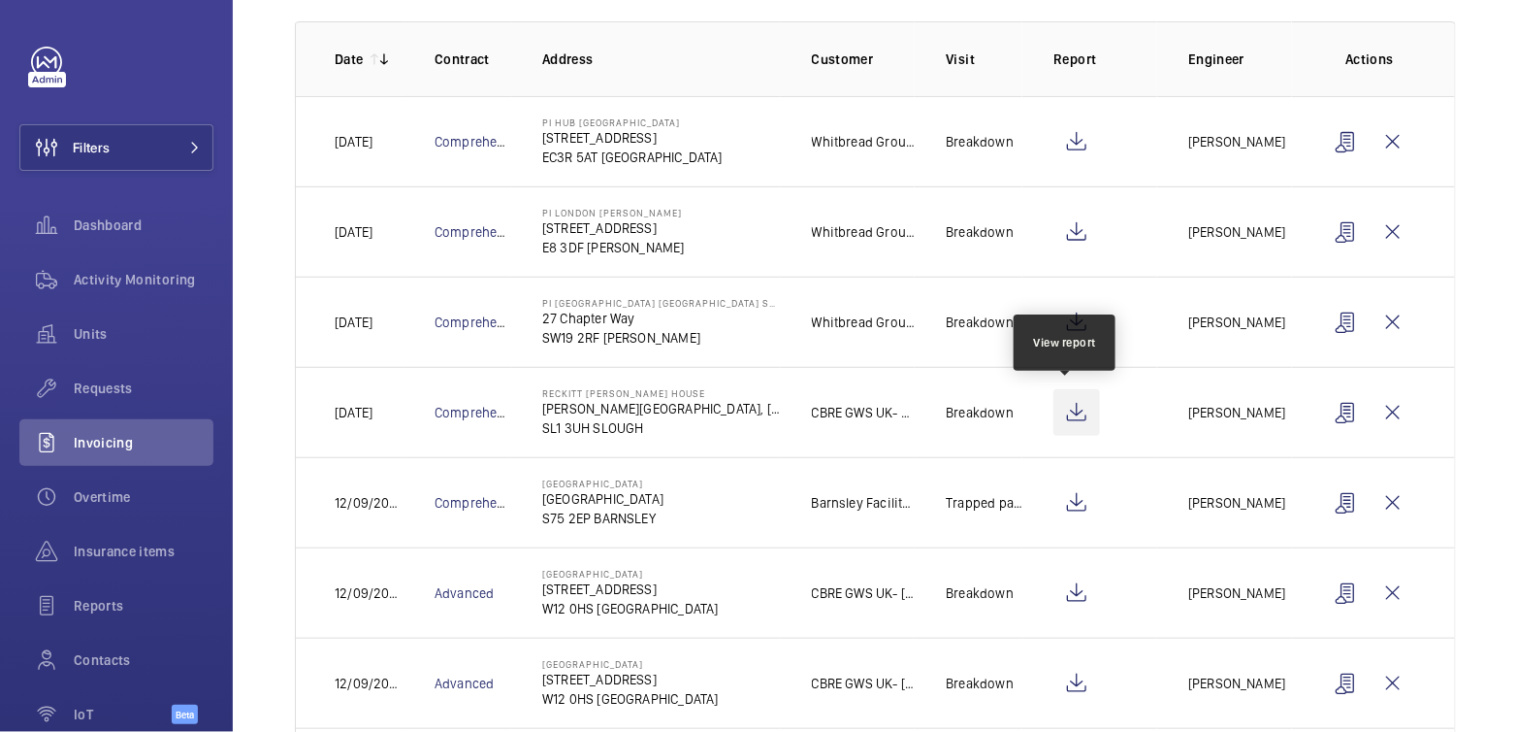
click at [1074, 406] on wm-front-icon-button at bounding box center [1077, 412] width 47 height 47
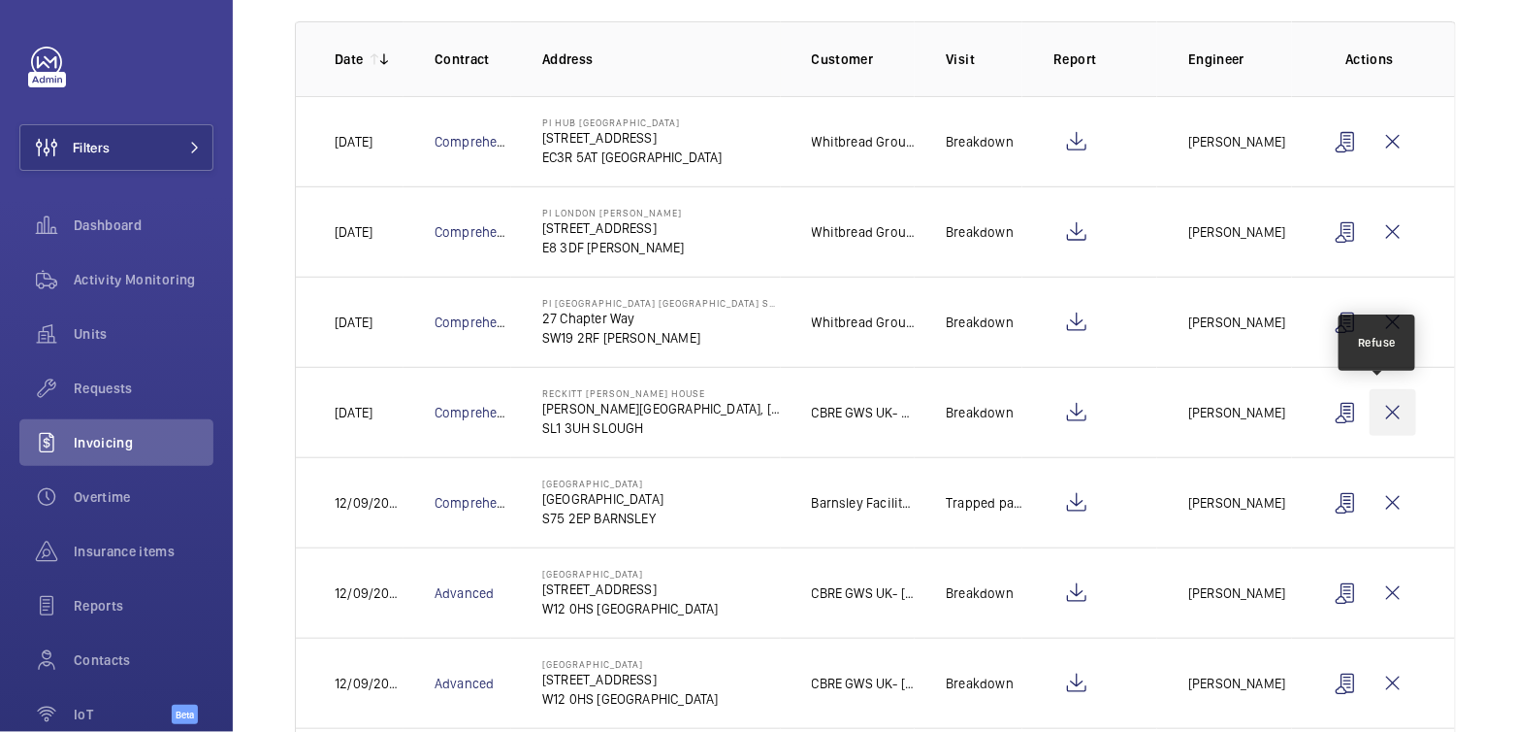
click at [1370, 409] on wm-front-icon-button at bounding box center [1393, 412] width 47 height 47
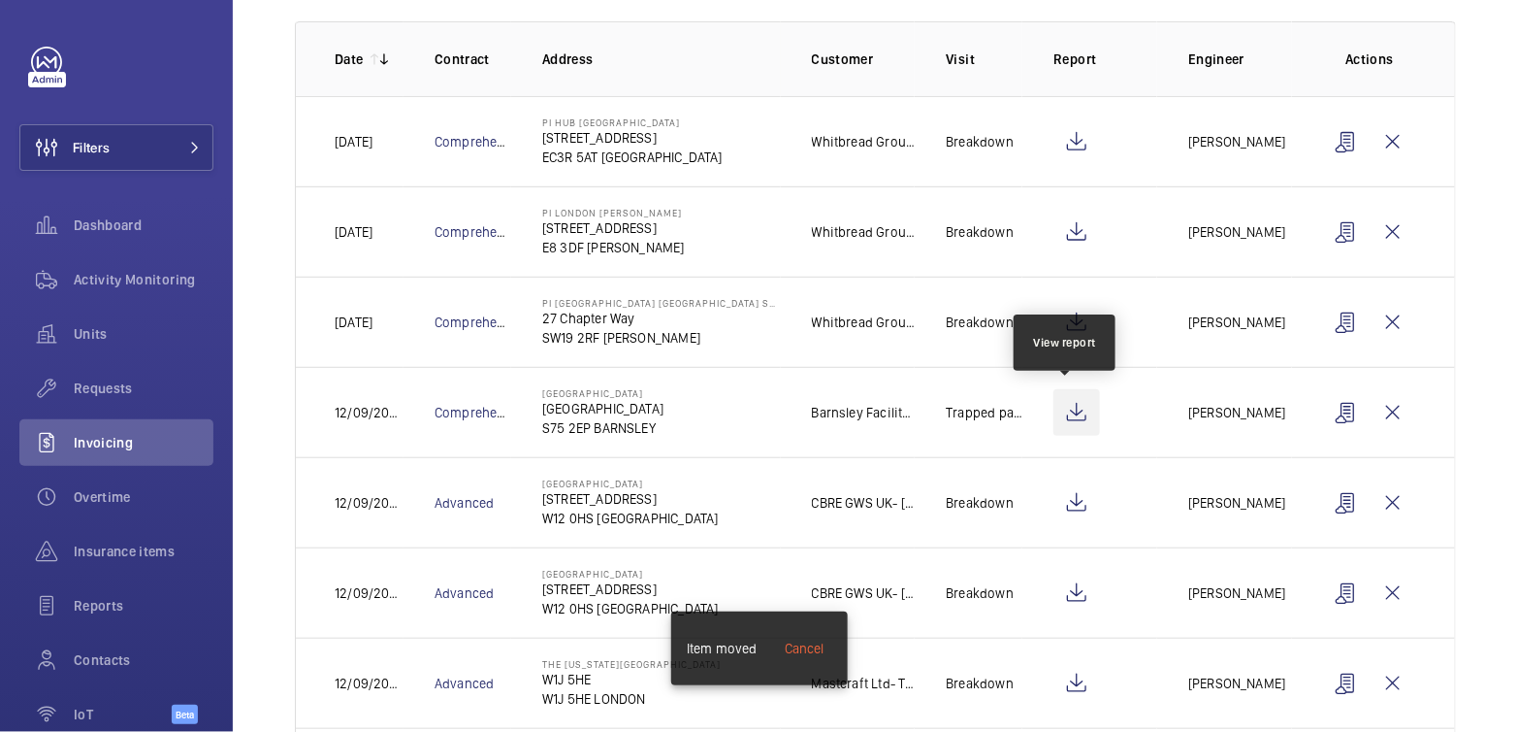
click at [1077, 410] on wm-front-icon-button at bounding box center [1077, 412] width 47 height 47
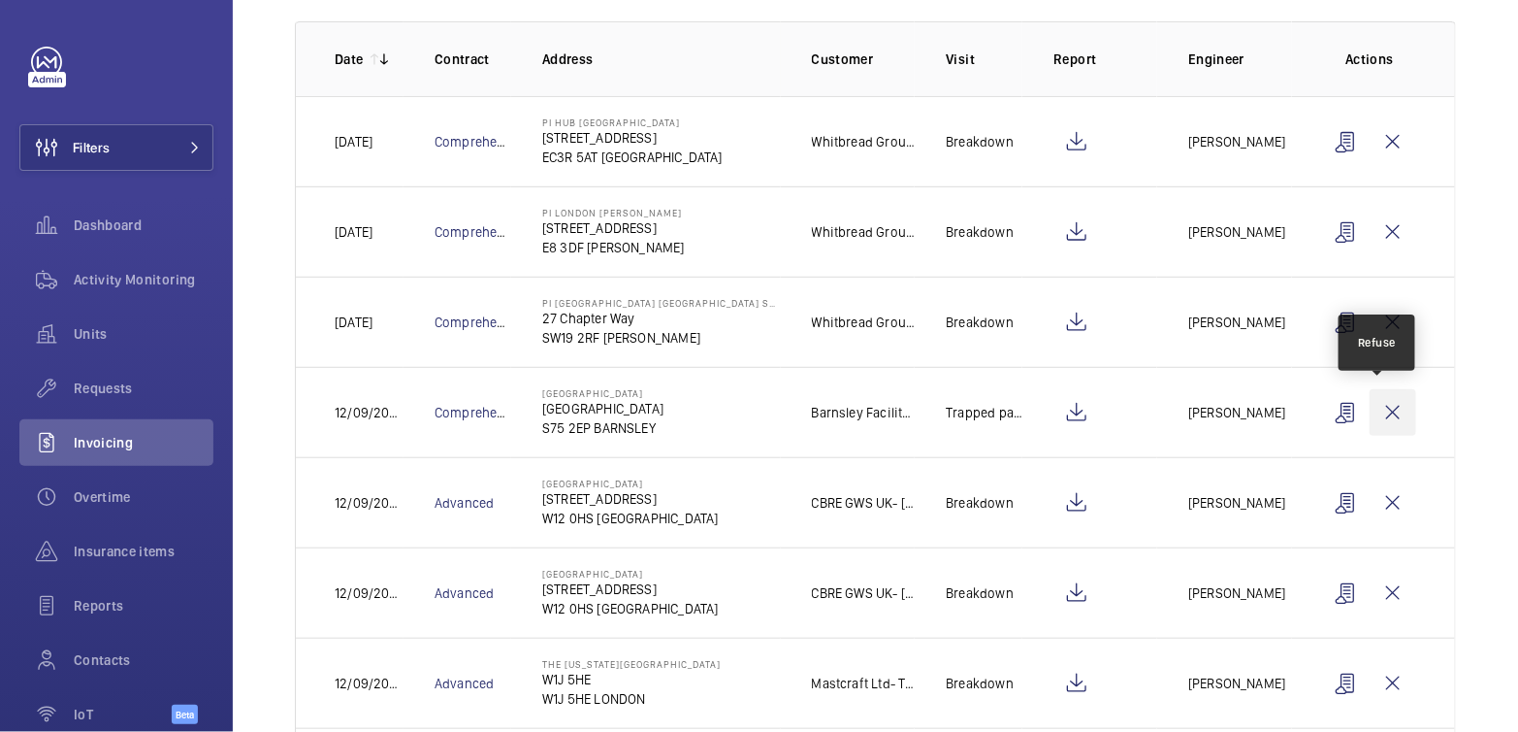
click at [1377, 404] on wm-front-icon-button at bounding box center [1393, 412] width 47 height 47
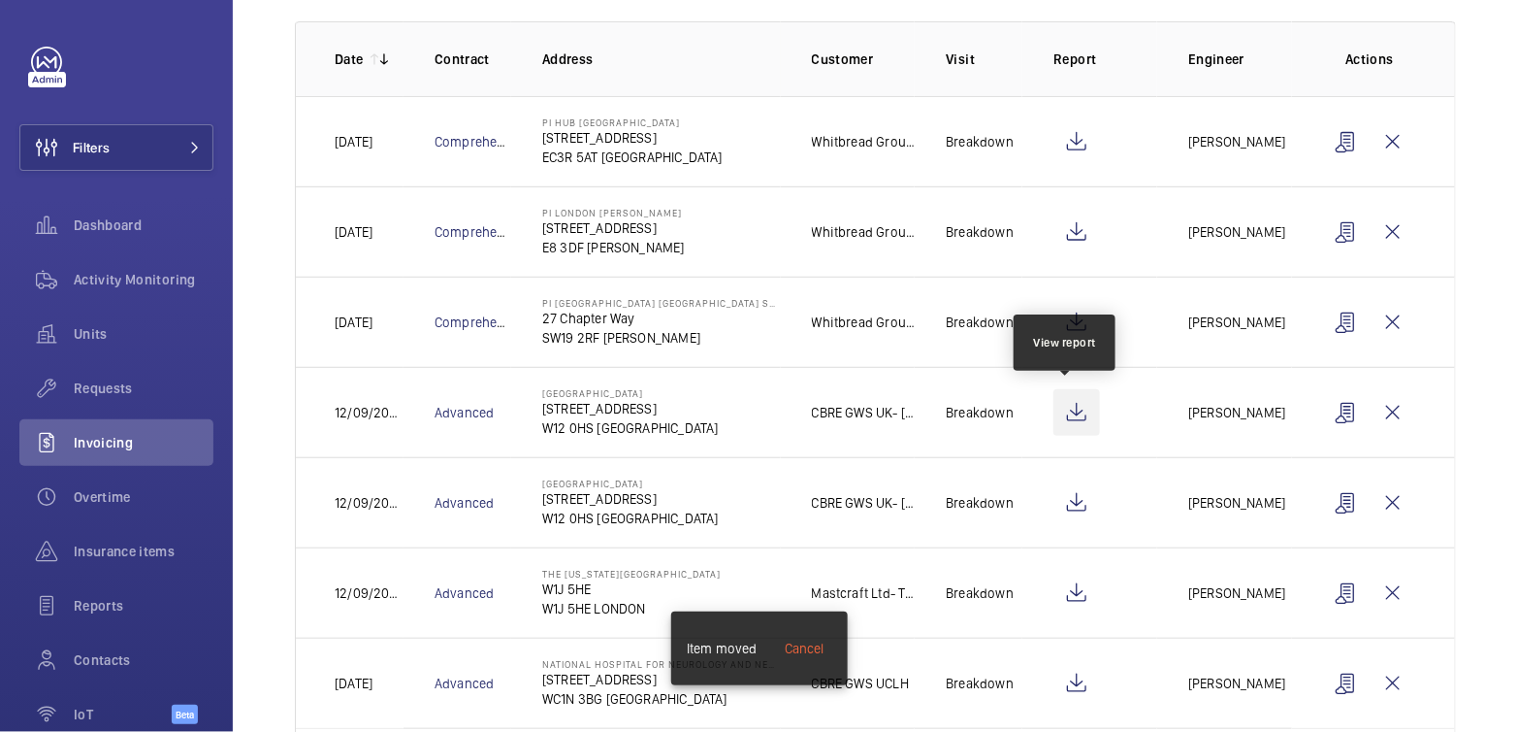
click at [1067, 411] on wm-front-icon-button at bounding box center [1077, 412] width 47 height 47
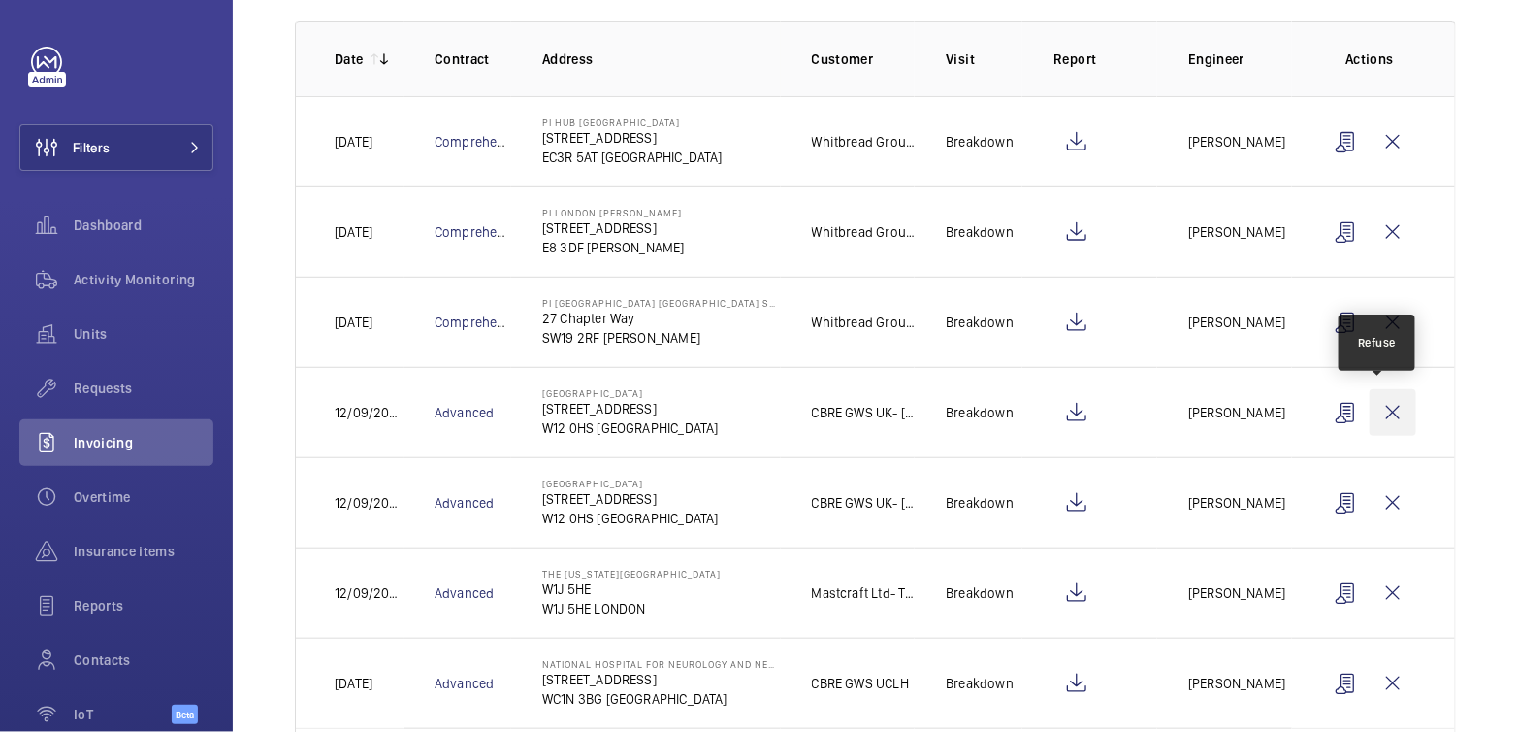
click at [1379, 399] on wm-front-icon-button at bounding box center [1393, 412] width 47 height 47
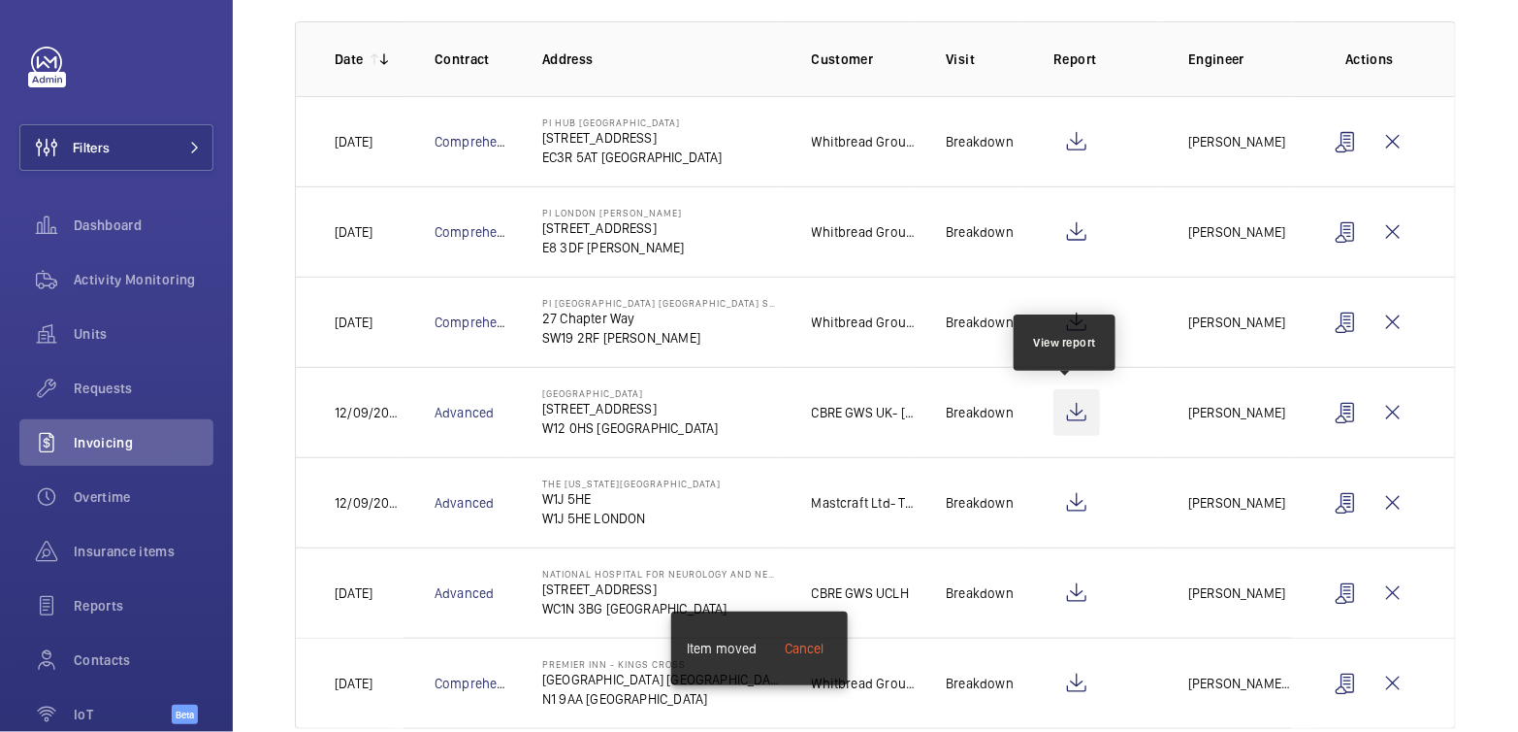
click at [1060, 406] on wm-front-icon-button at bounding box center [1077, 412] width 47 height 47
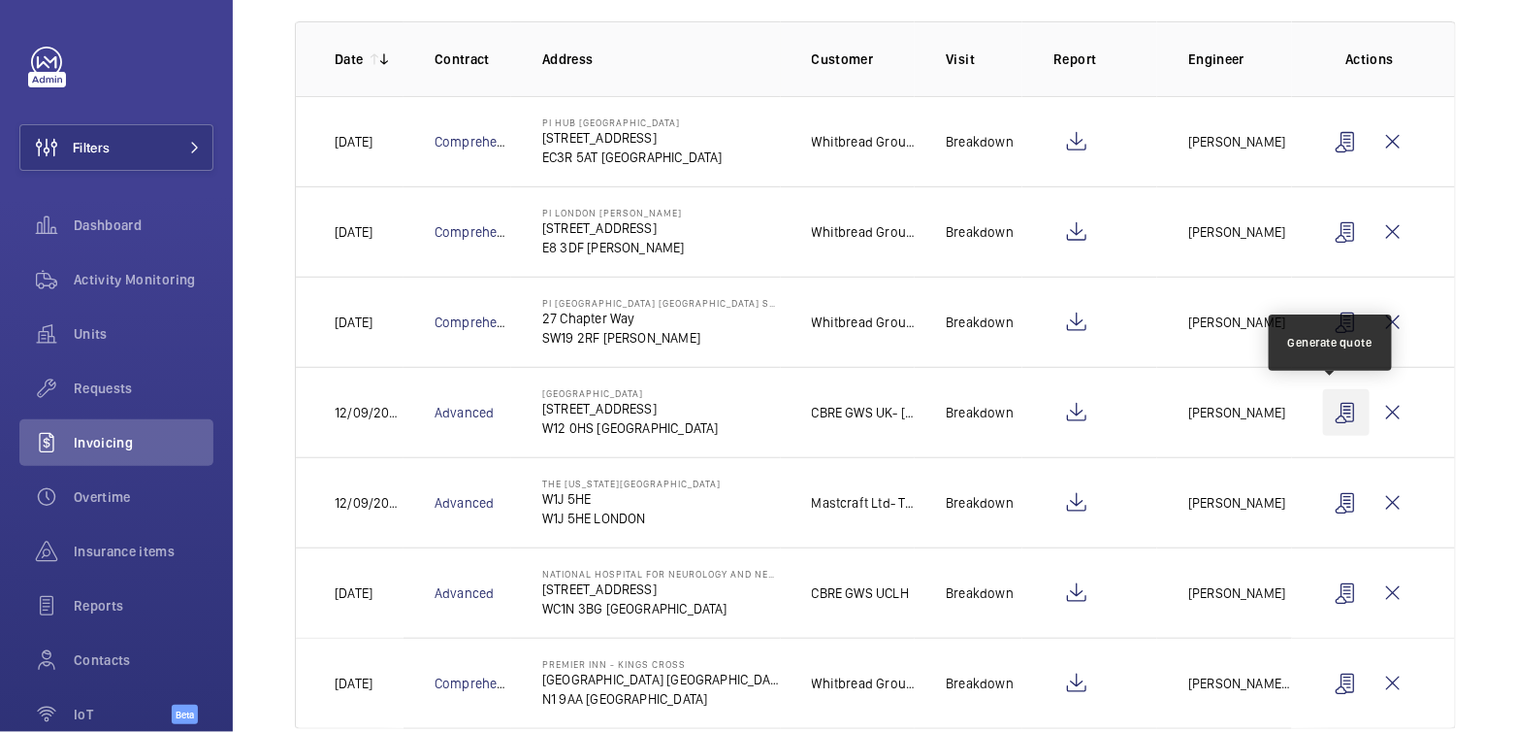
click at [1323, 413] on wm-front-icon-button at bounding box center [1346, 412] width 47 height 47
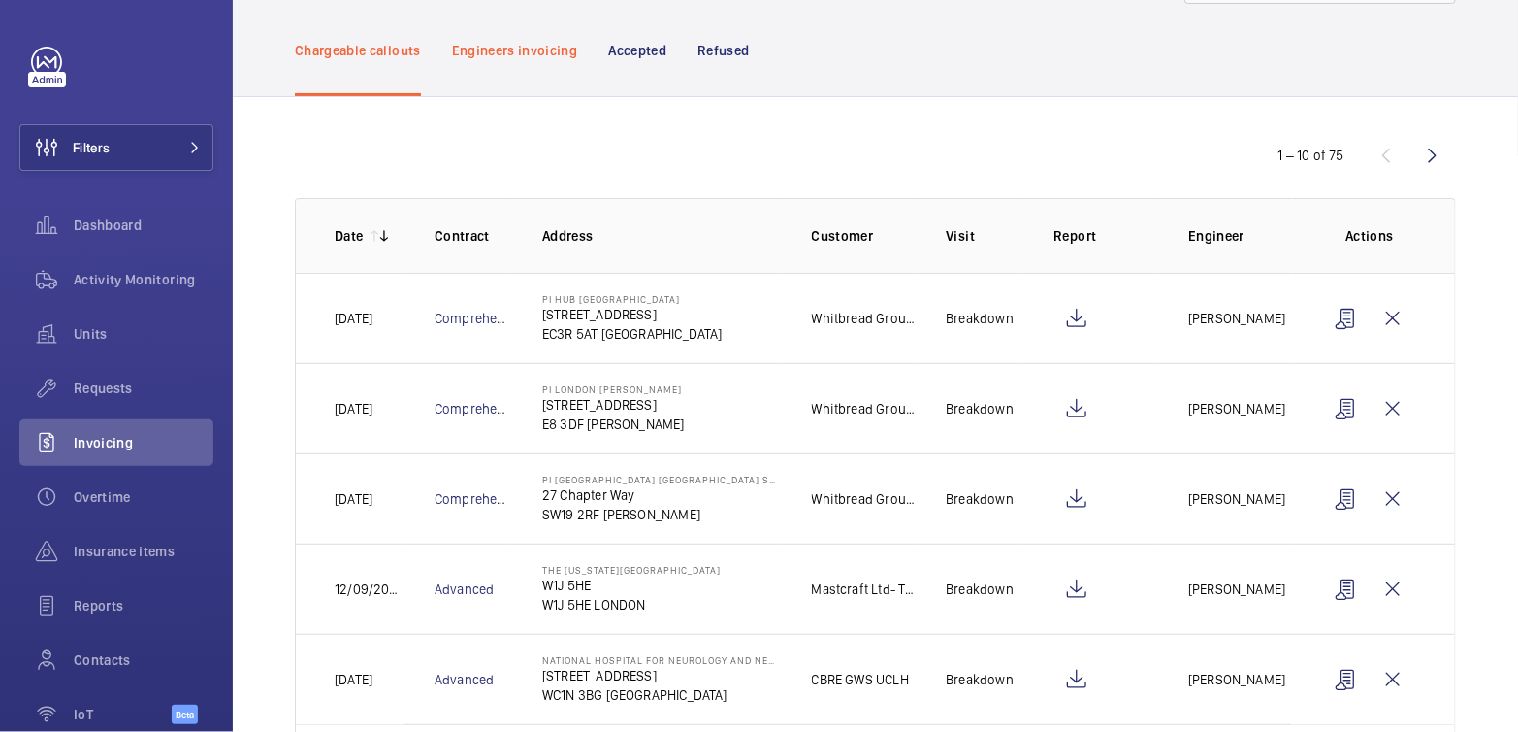
scroll to position [0, 0]
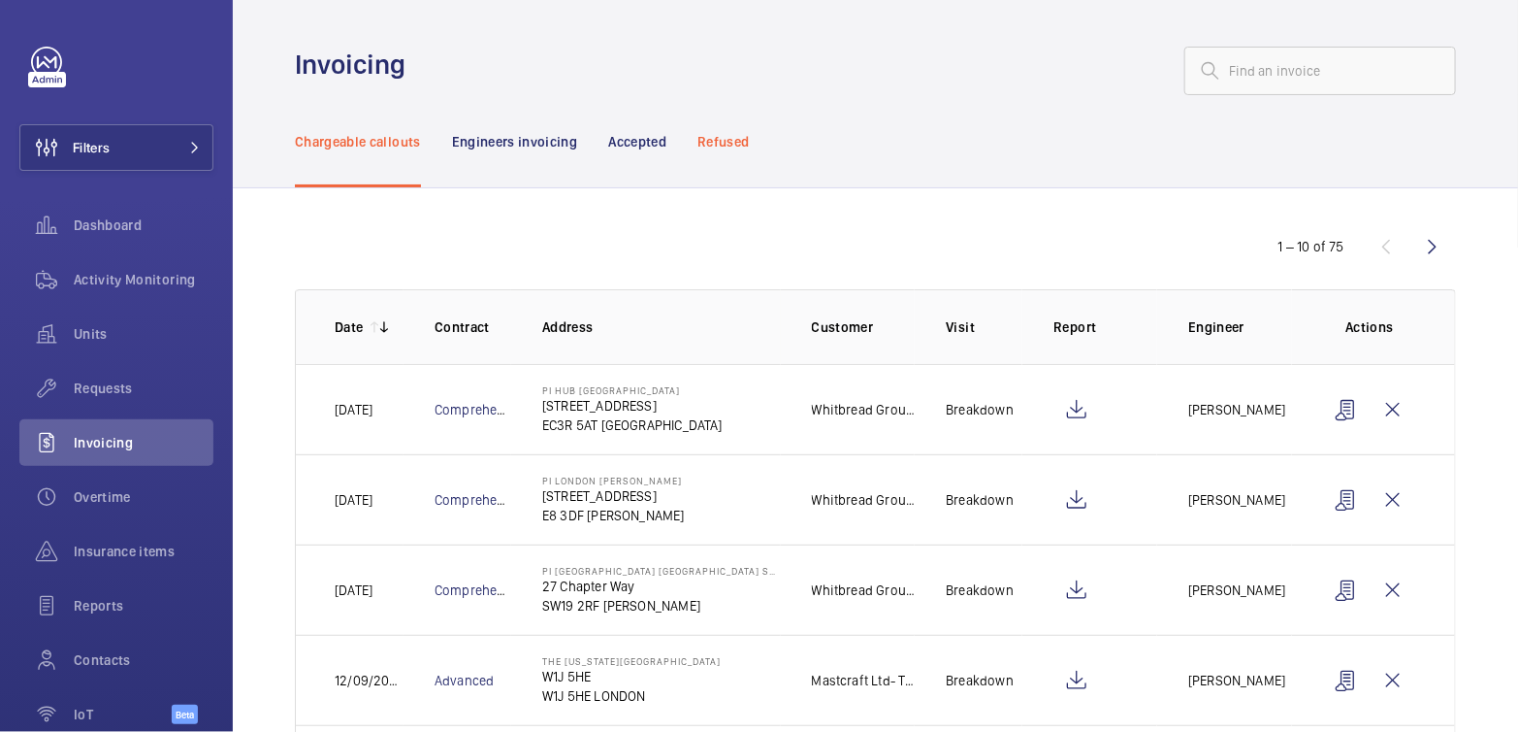
click at [738, 155] on div "Refused" at bounding box center [723, 141] width 51 height 92
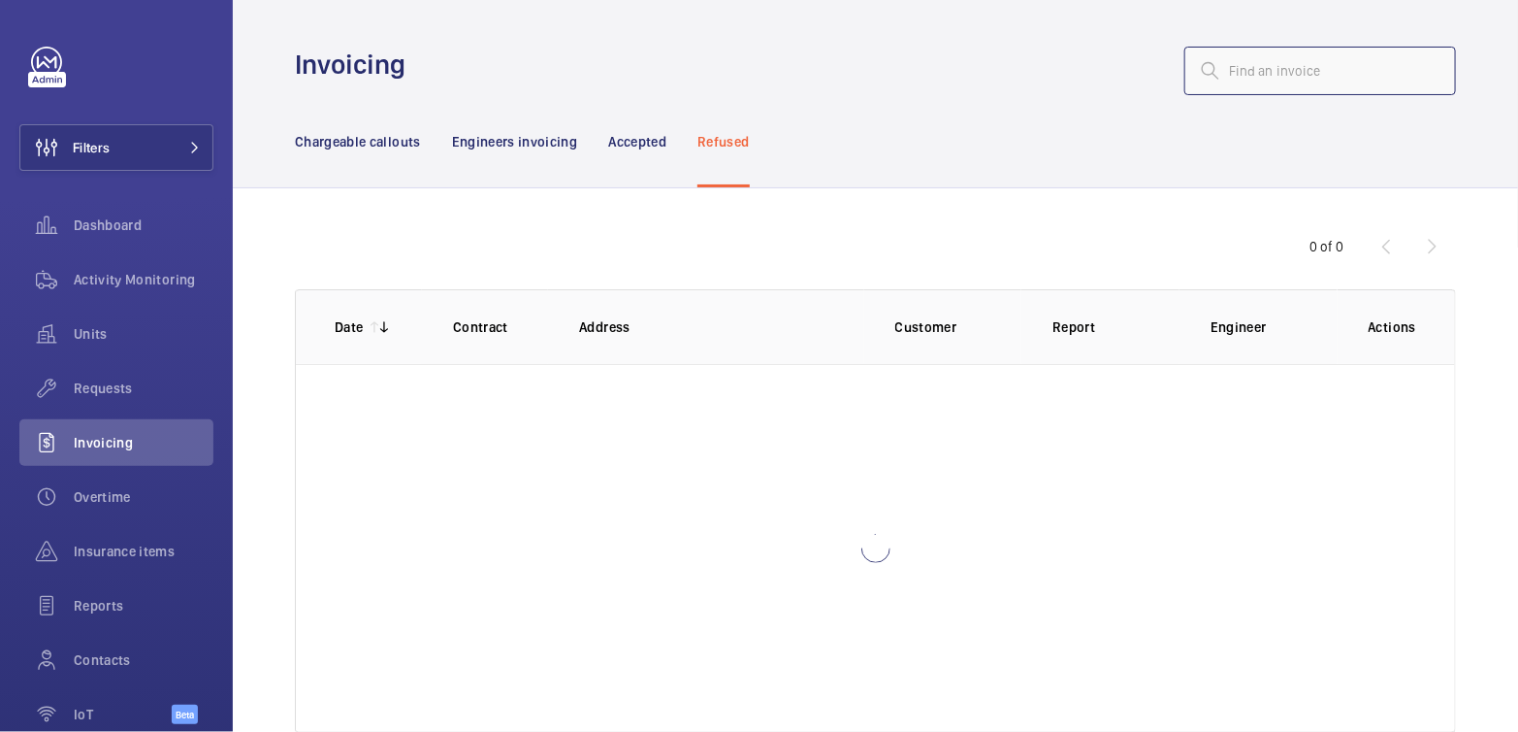
click at [1249, 74] on input "text" at bounding box center [1321, 71] width 272 height 49
type input "j"
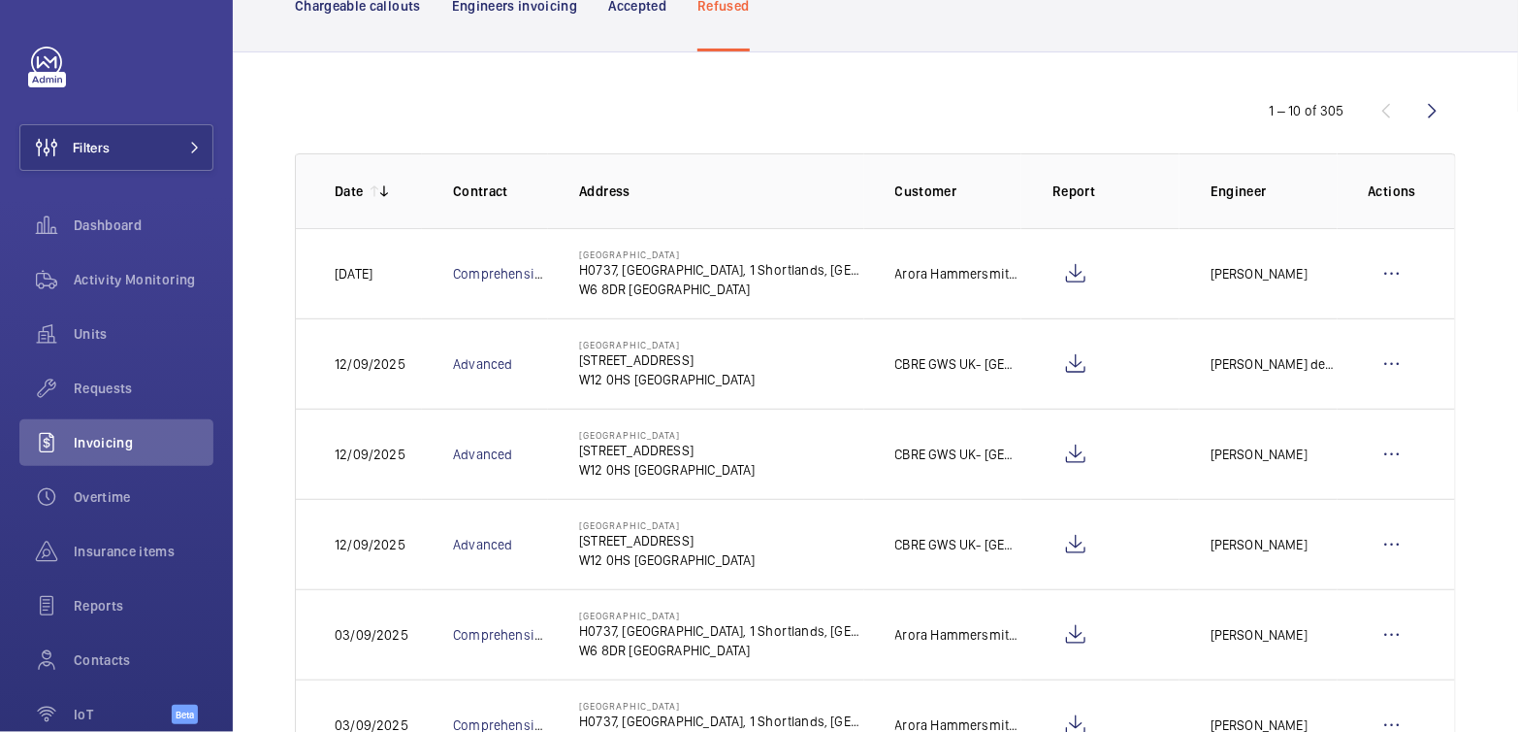
scroll to position [139, 0]
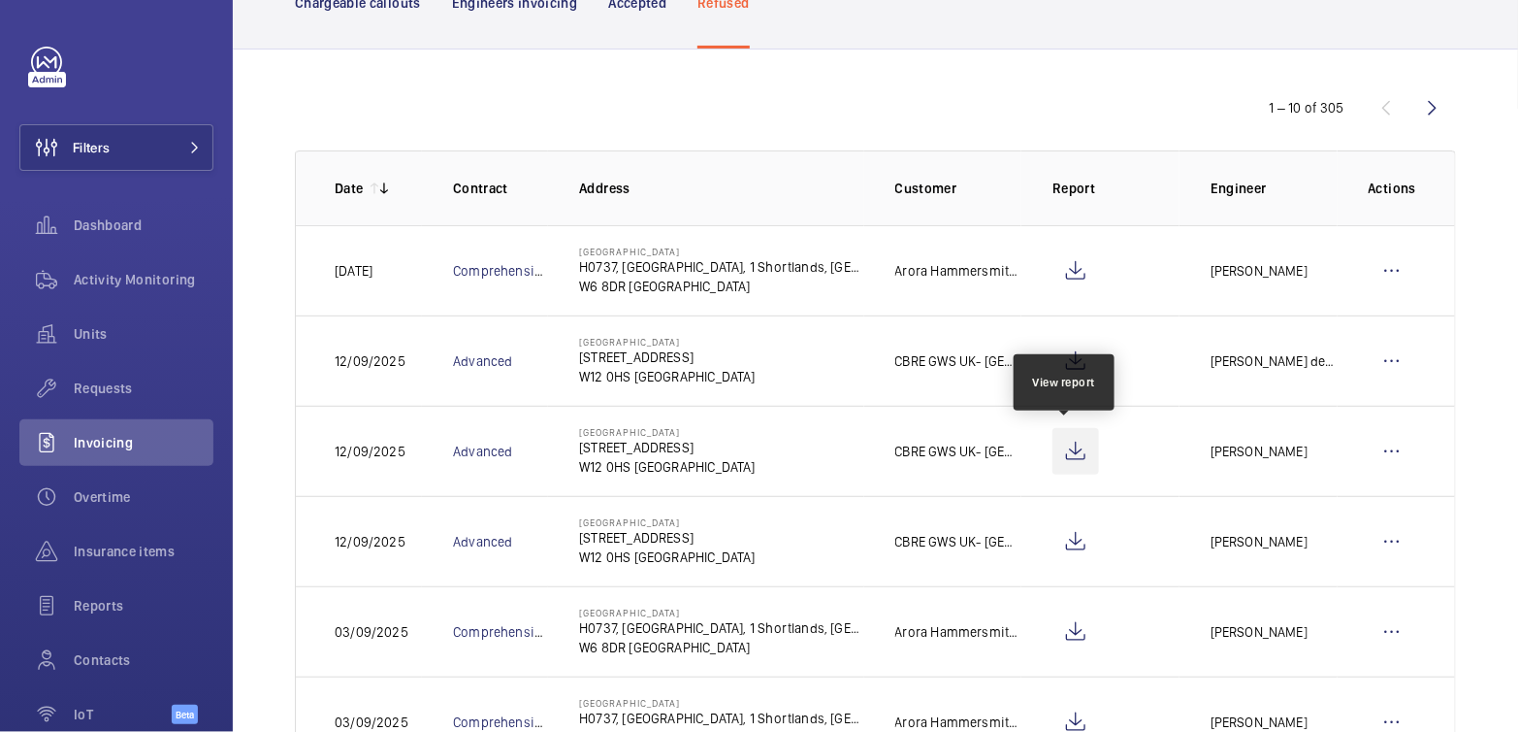
type input "hammersmith"
click at [1067, 445] on wm-front-icon-button at bounding box center [1076, 451] width 47 height 47
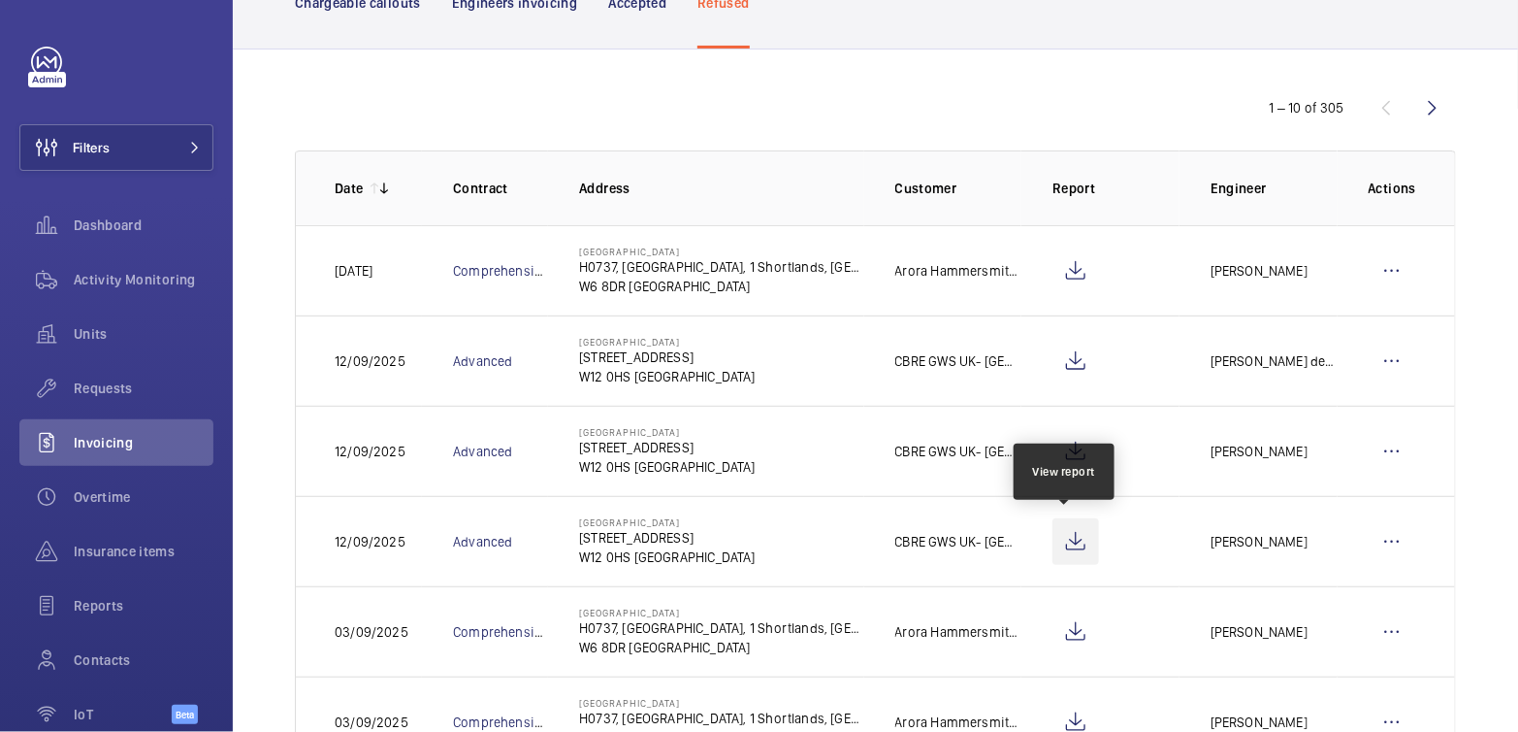
click at [1072, 547] on wm-front-icon-button at bounding box center [1076, 541] width 47 height 47
click at [1392, 539] on wm-front-icon-button at bounding box center [1392, 541] width 47 height 47
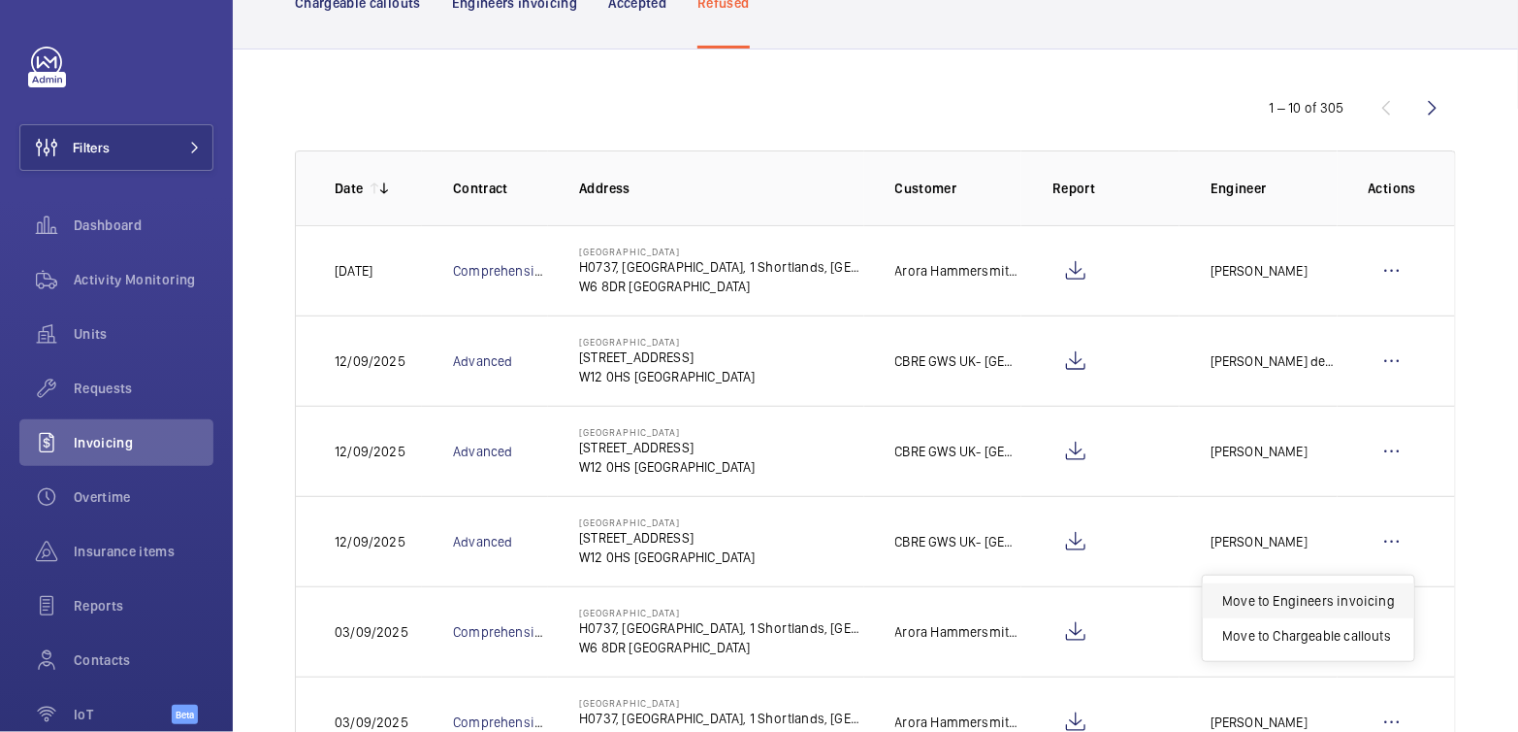
click at [1366, 591] on p "Move to Engineers invoicing" at bounding box center [1309, 600] width 173 height 19
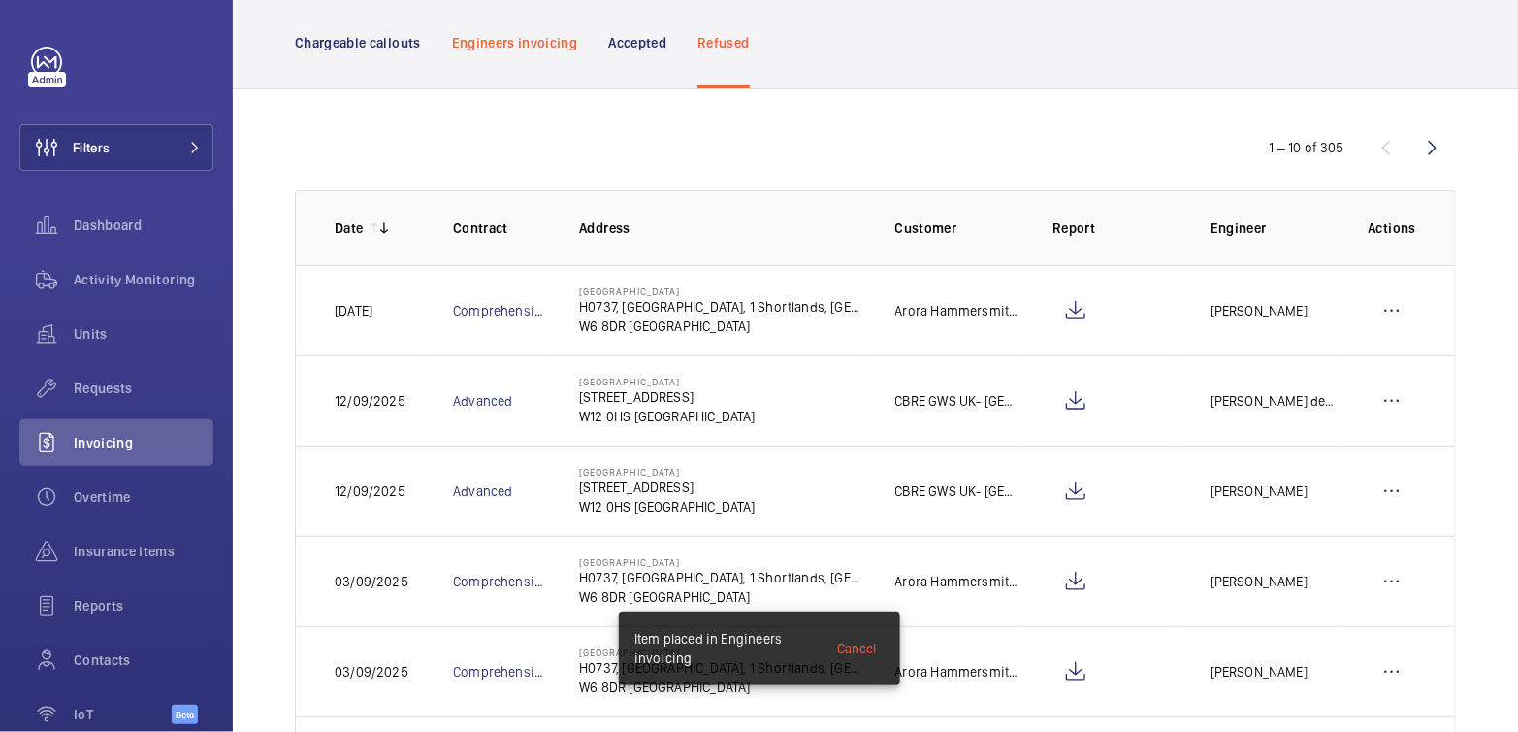
click at [529, 49] on p "Engineers invoicing" at bounding box center [515, 42] width 126 height 19
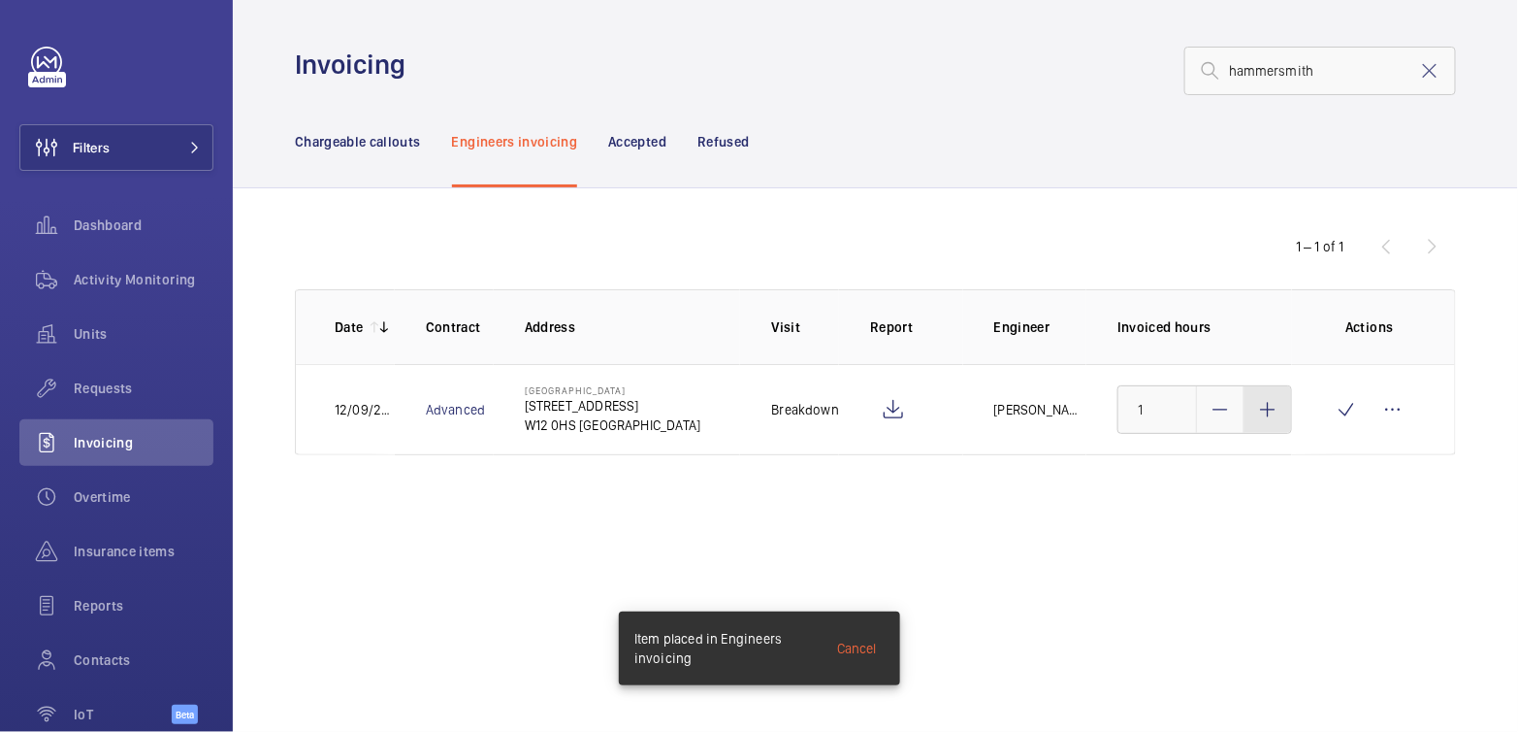
click at [1271, 412] on mat-icon at bounding box center [1268, 409] width 23 height 23
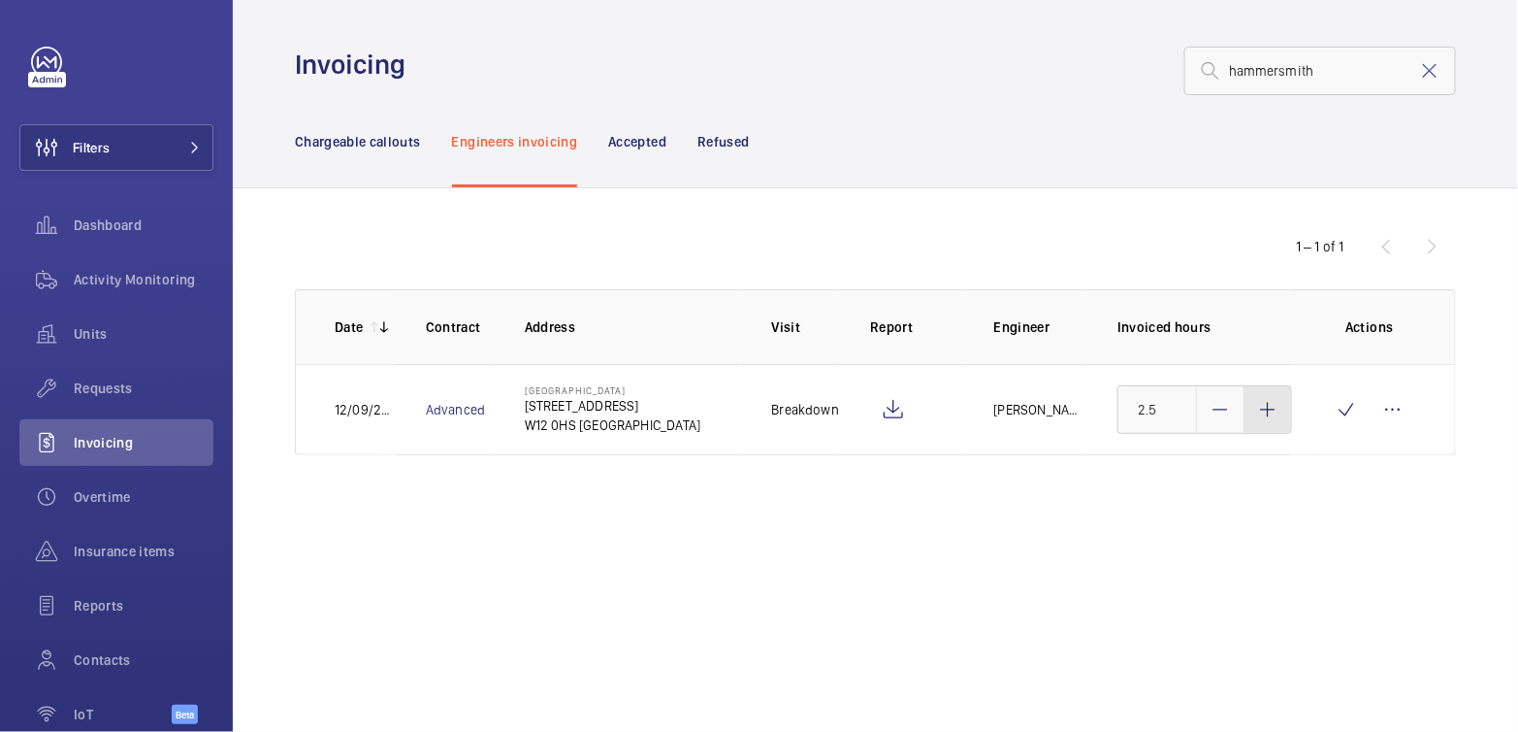
click at [1272, 412] on mat-icon at bounding box center [1268, 409] width 23 height 23
type input "3"
click at [1340, 420] on wm-front-icon-button at bounding box center [1346, 409] width 47 height 47
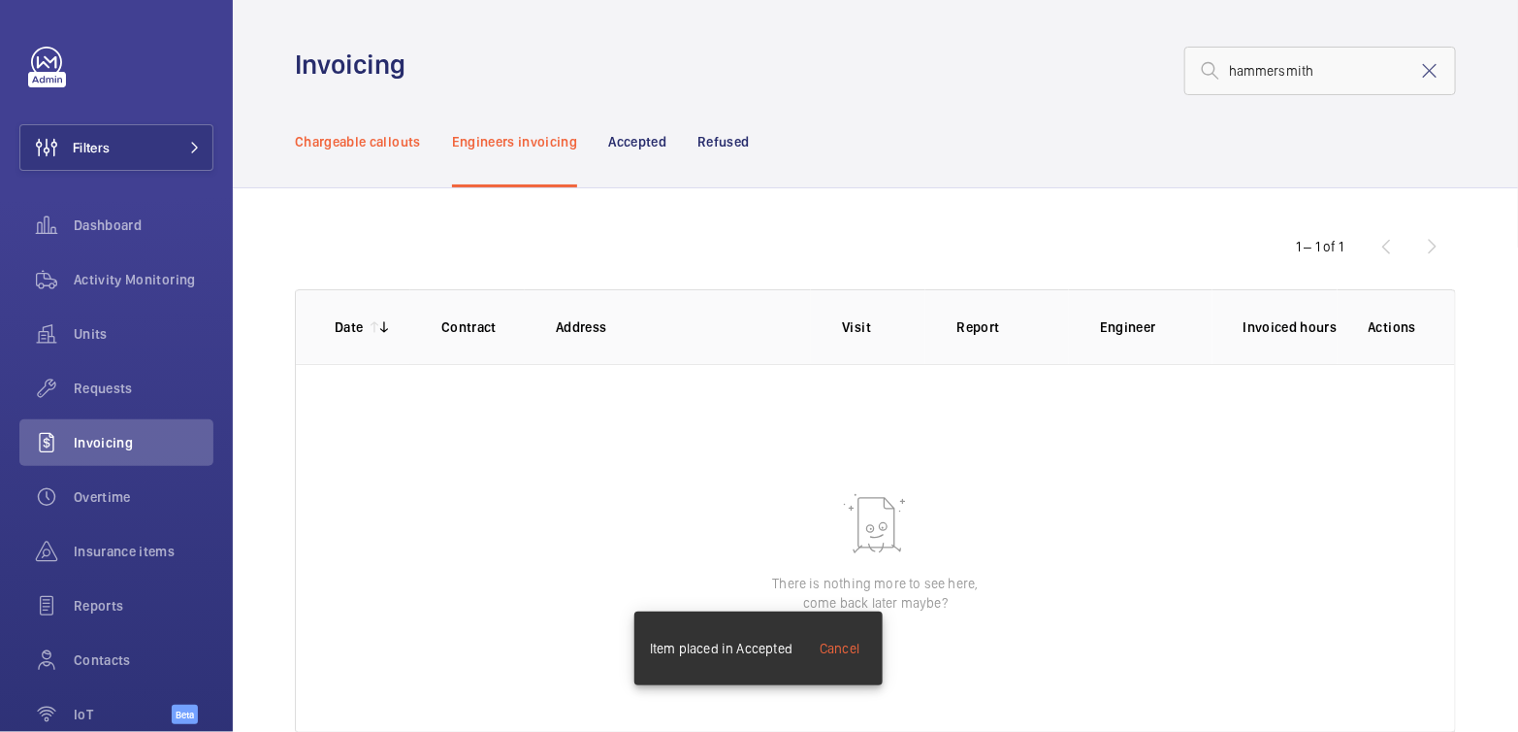
click at [384, 146] on p "Chargeable callouts" at bounding box center [358, 141] width 126 height 19
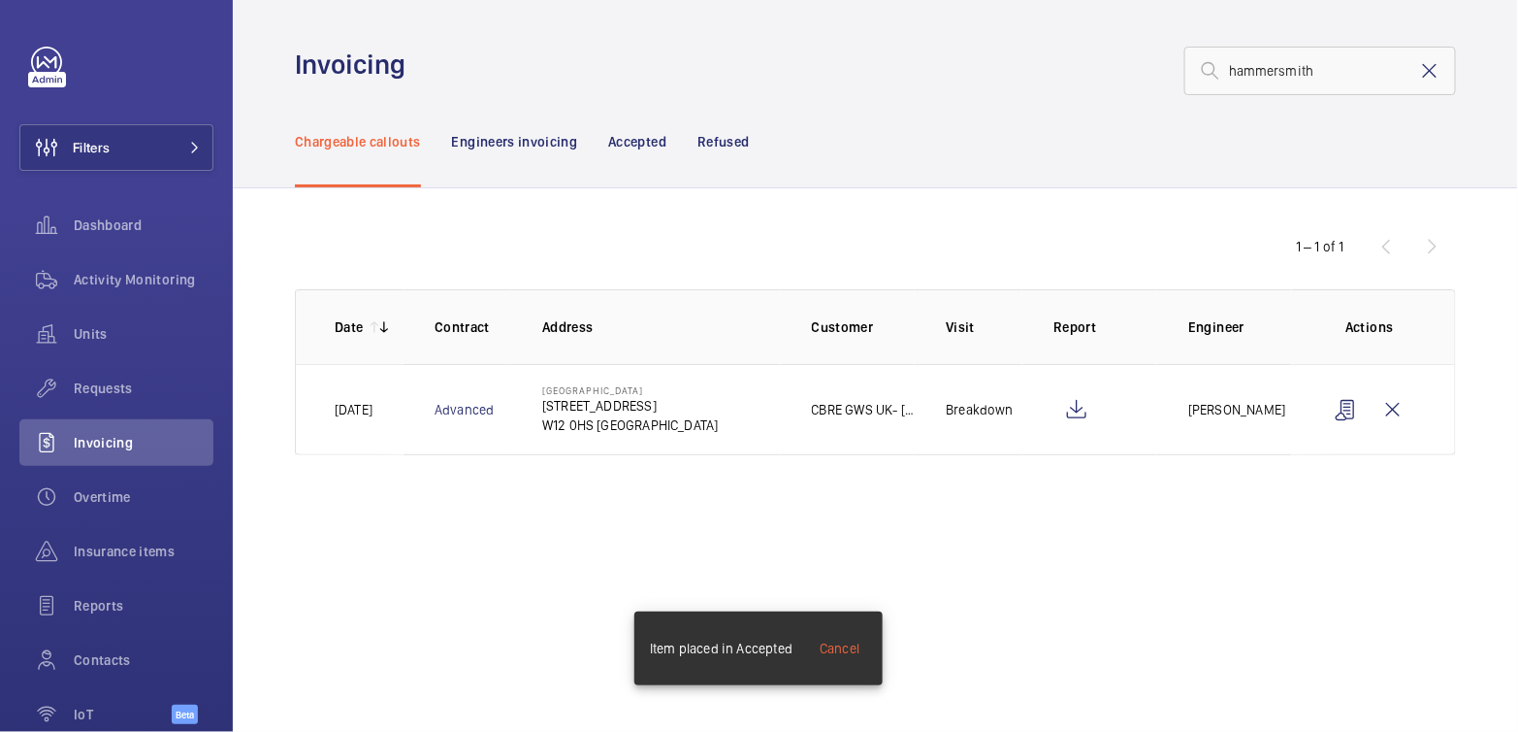
click at [1430, 77] on mat-icon at bounding box center [1430, 70] width 23 height 23
click at [523, 139] on p "Engineers invoicing" at bounding box center [515, 141] width 126 height 19
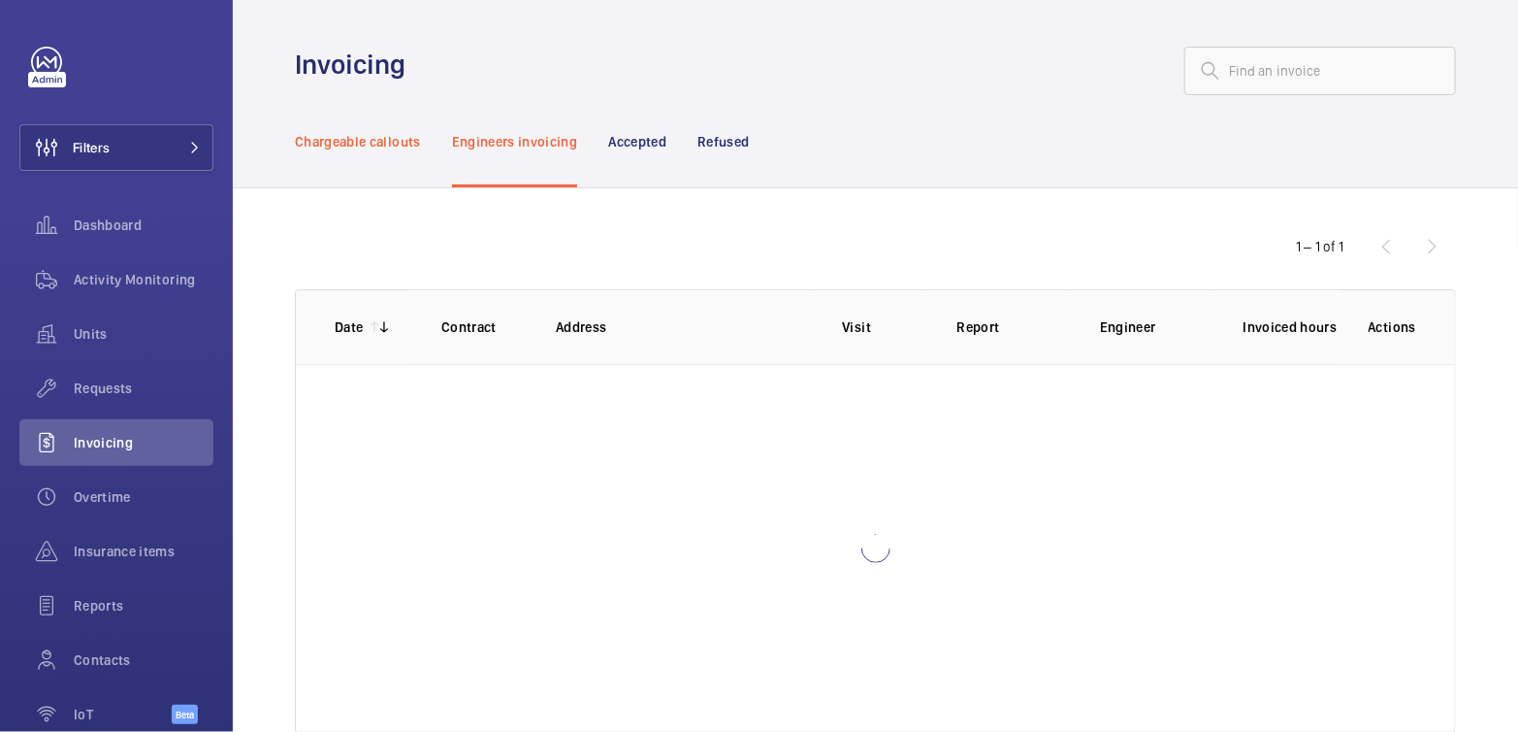
click at [353, 138] on p "Chargeable callouts" at bounding box center [358, 141] width 126 height 19
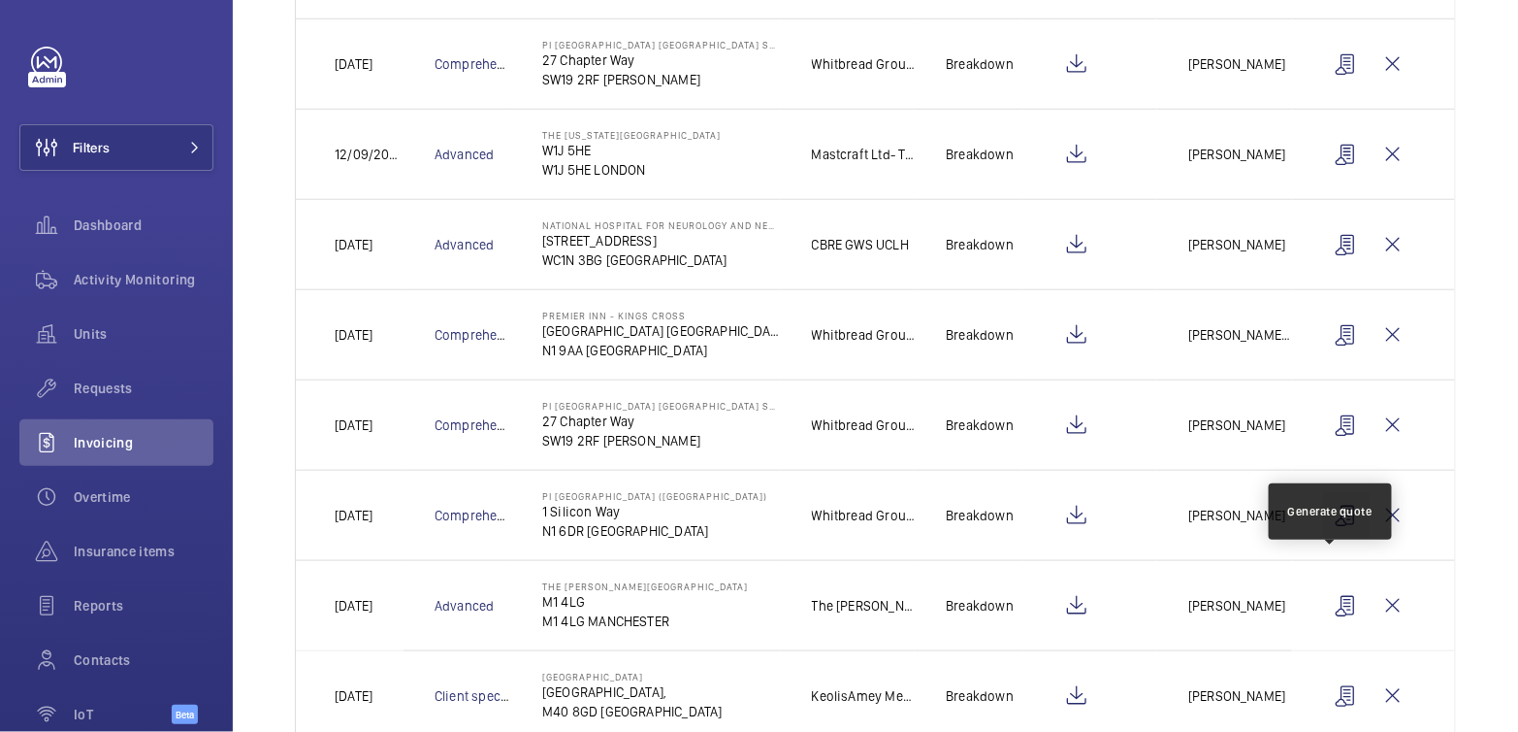
scroll to position [573, 0]
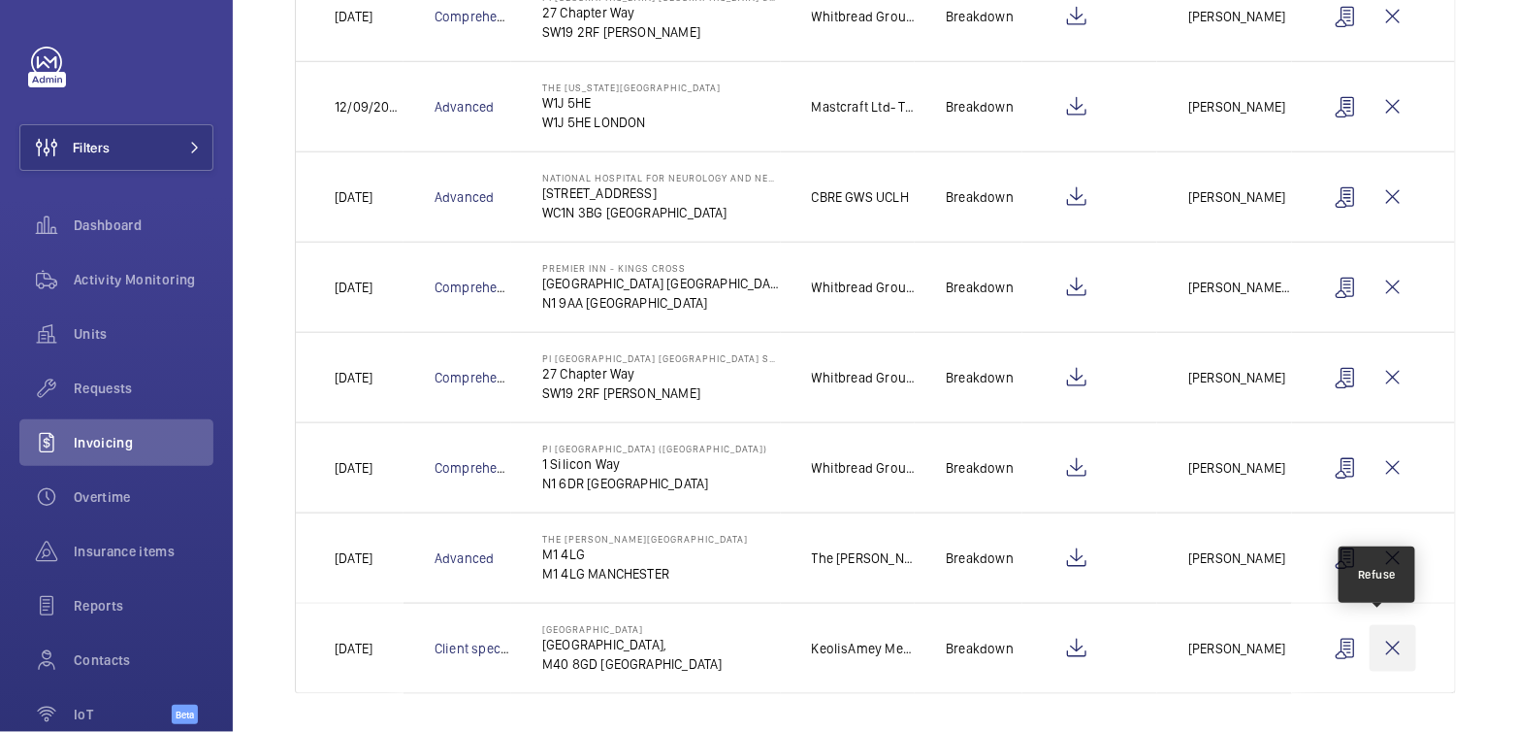
click at [1370, 652] on wm-front-icon-button at bounding box center [1393, 648] width 47 height 47
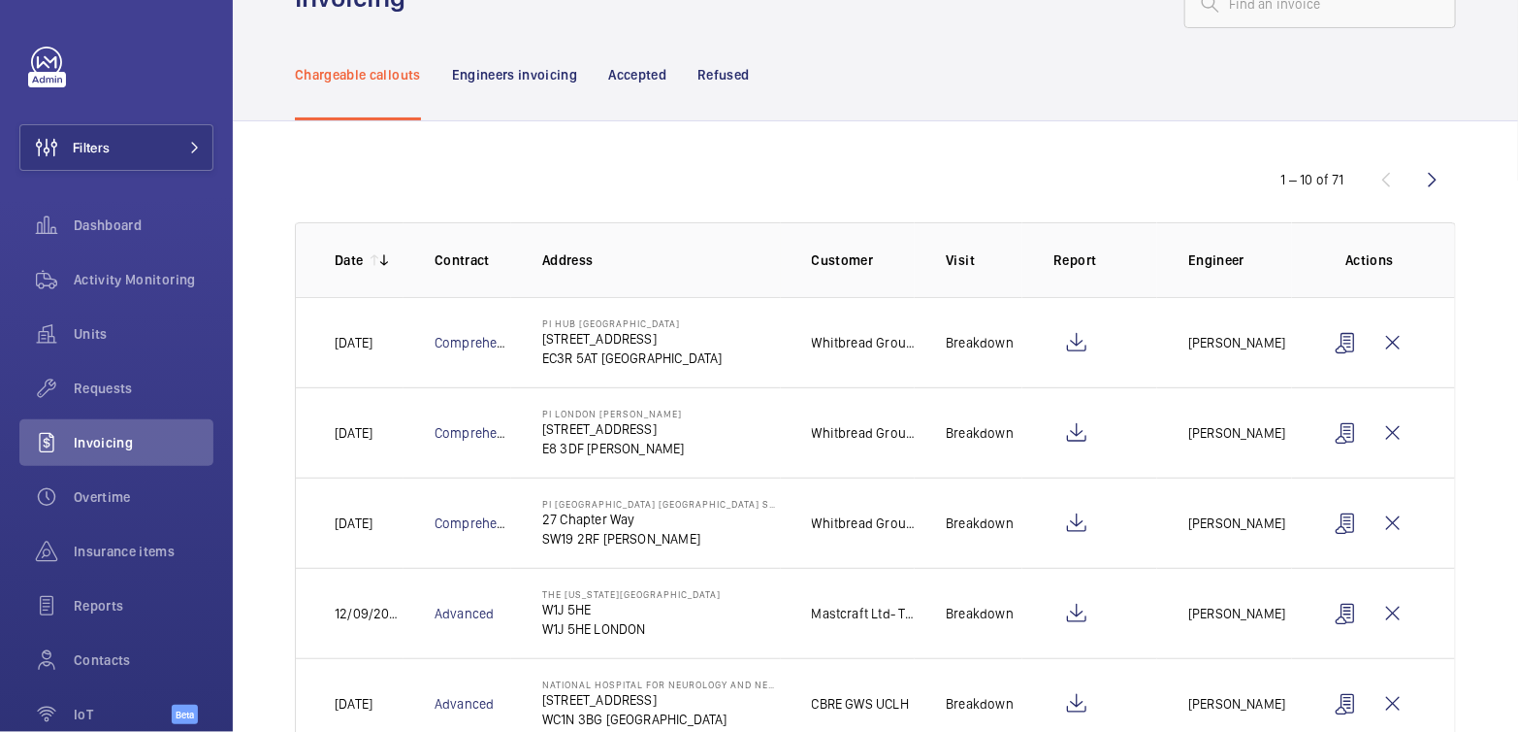
scroll to position [70, 0]
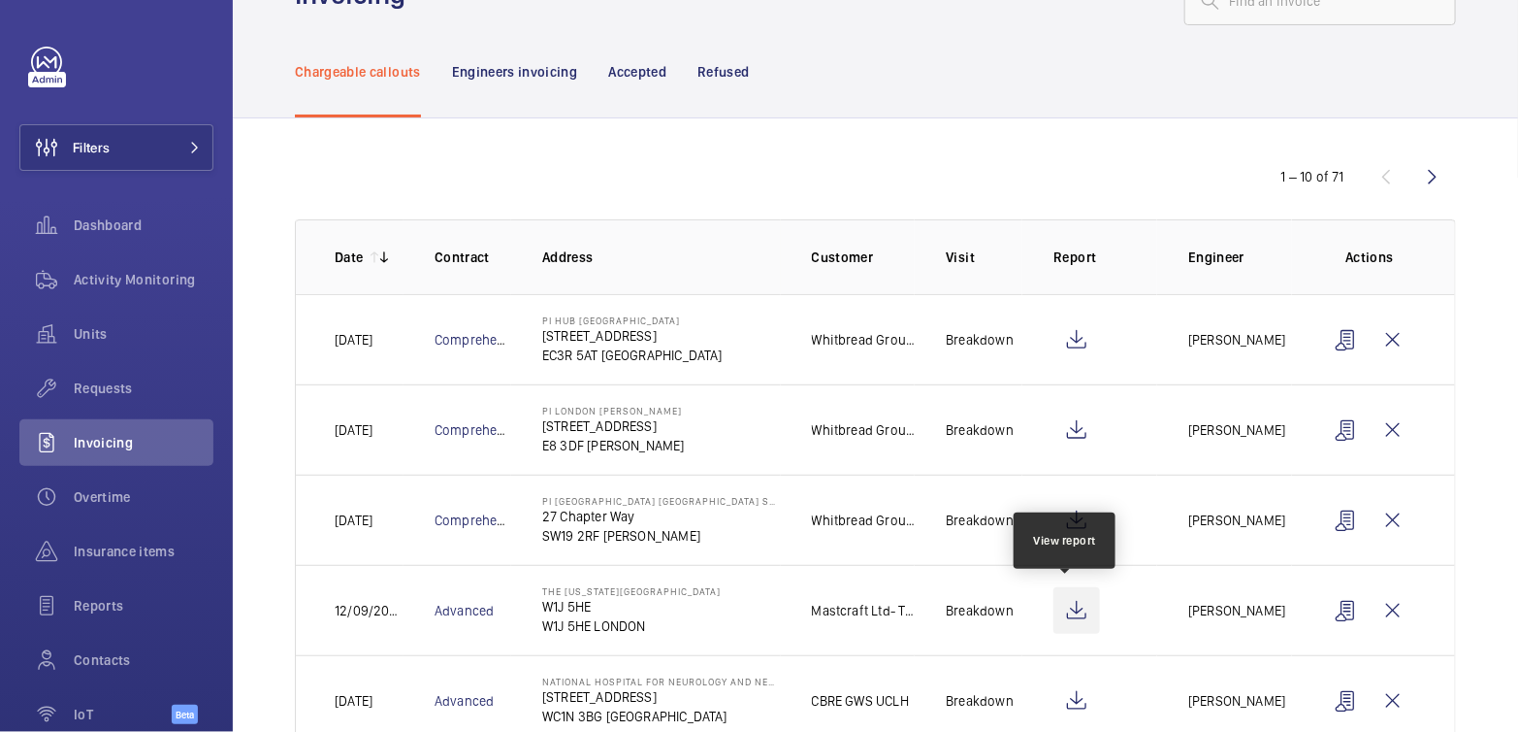
click at [1069, 610] on wm-front-icon-button at bounding box center [1077, 610] width 47 height 47
click at [1062, 614] on wm-front-icon-button at bounding box center [1077, 610] width 47 height 47
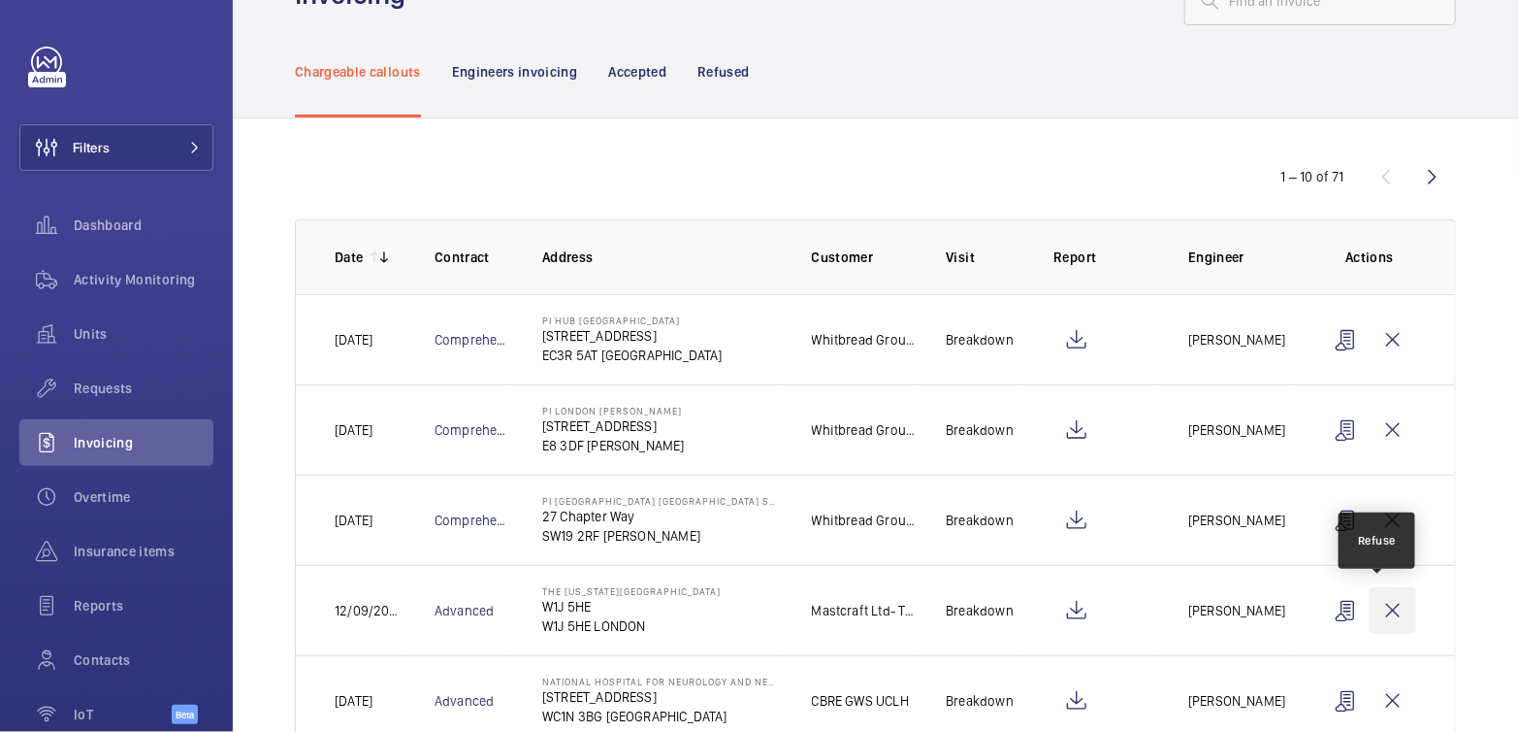
click at [1370, 611] on wm-front-icon-button at bounding box center [1393, 610] width 47 height 47
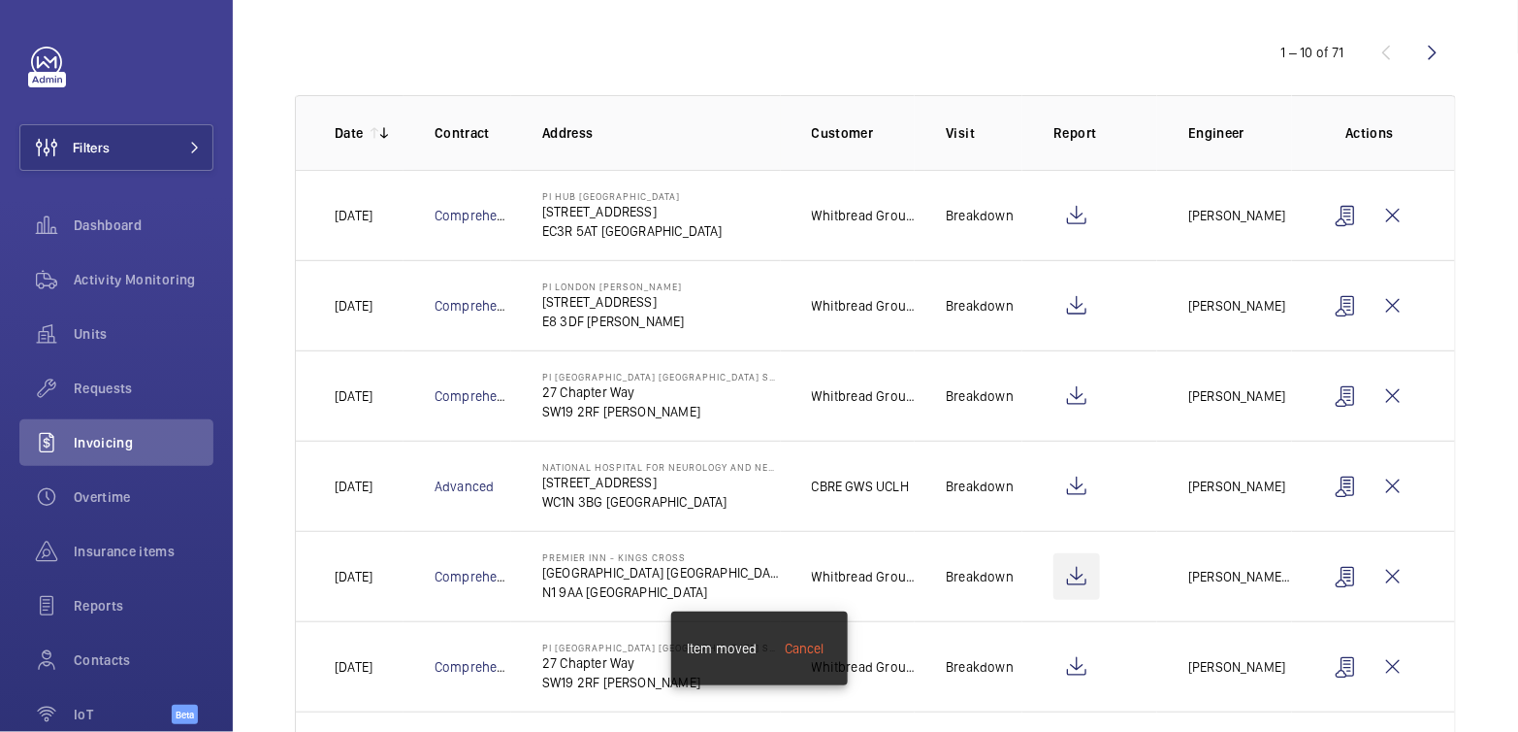
scroll to position [197, 0]
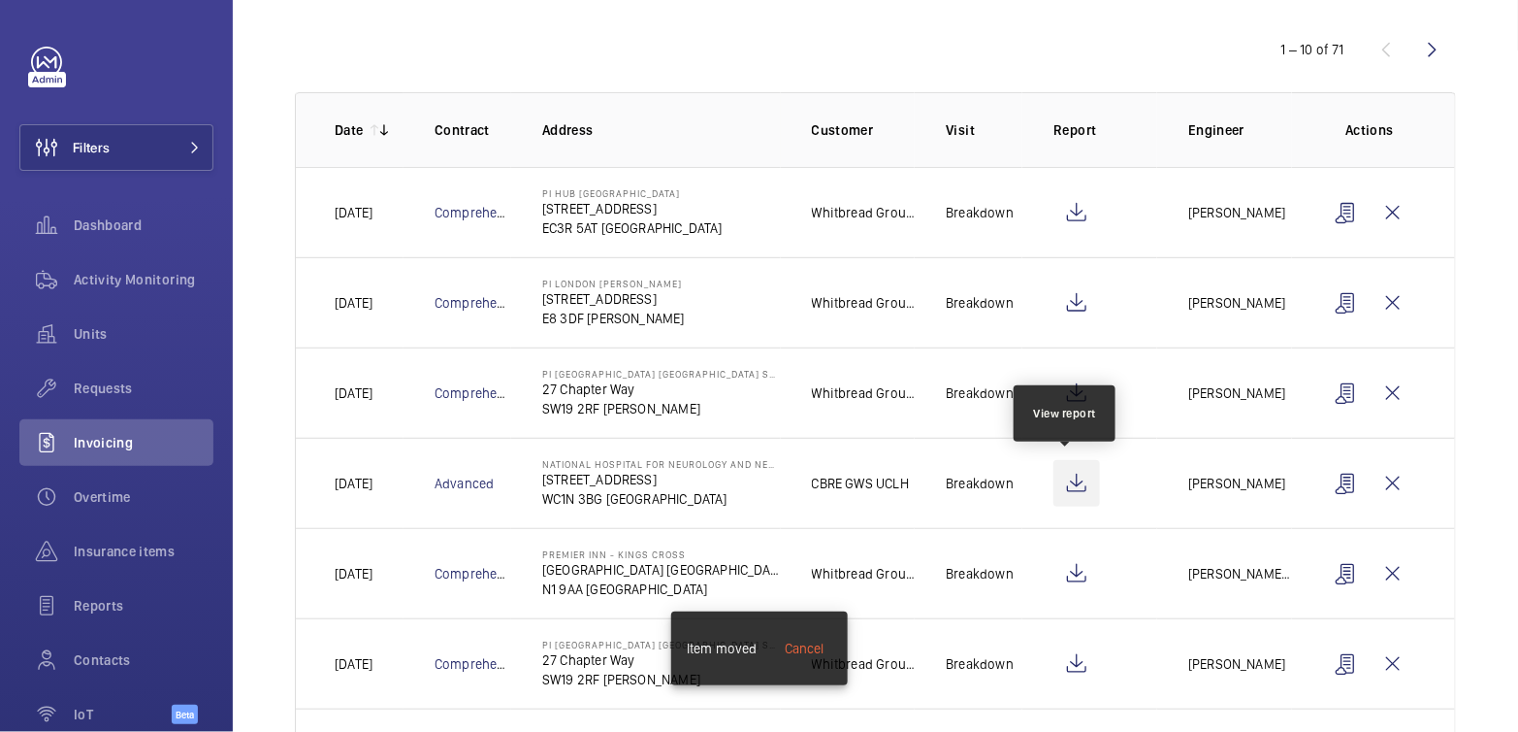
click at [1063, 478] on wm-front-icon-button at bounding box center [1077, 483] width 47 height 47
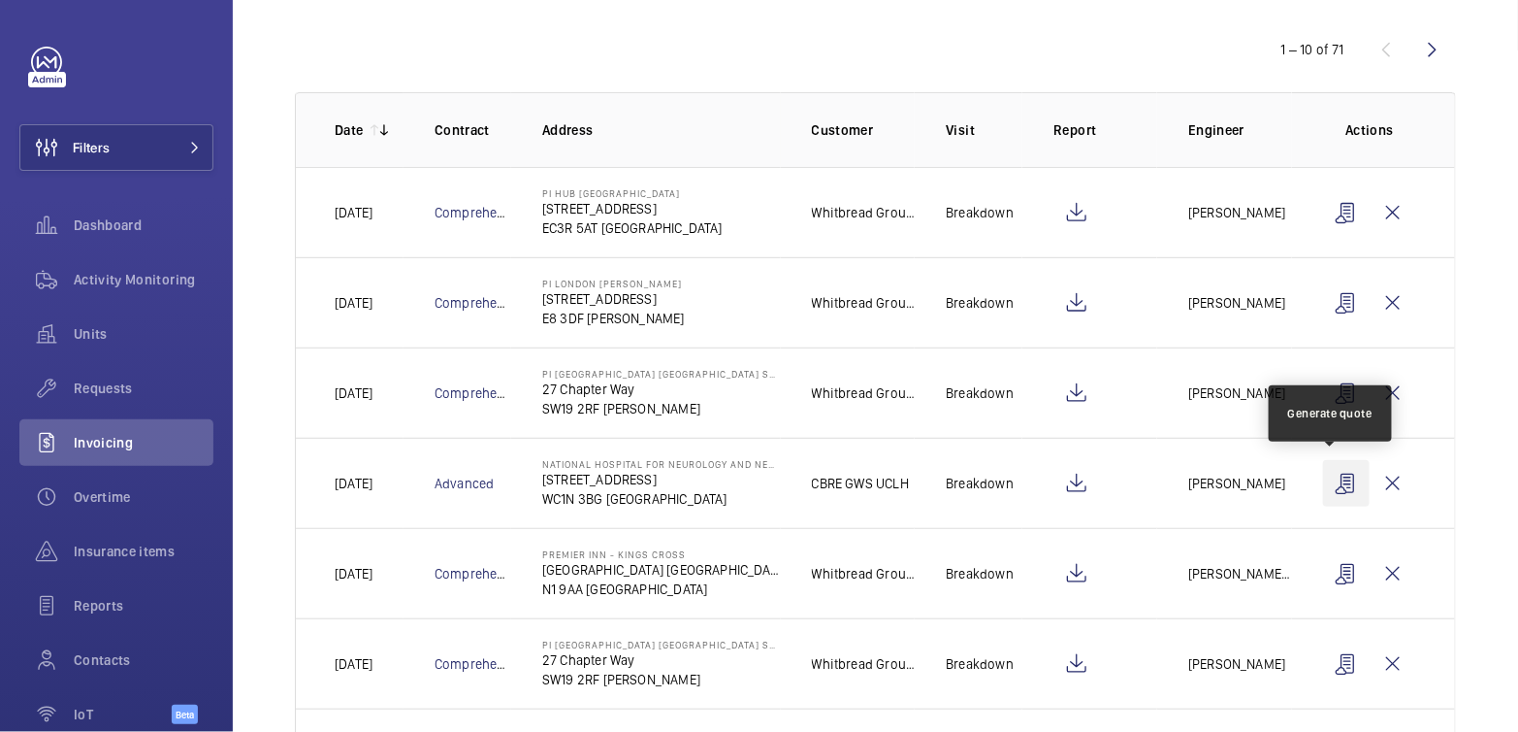
click at [1335, 478] on wm-front-icon-button at bounding box center [1346, 483] width 47 height 47
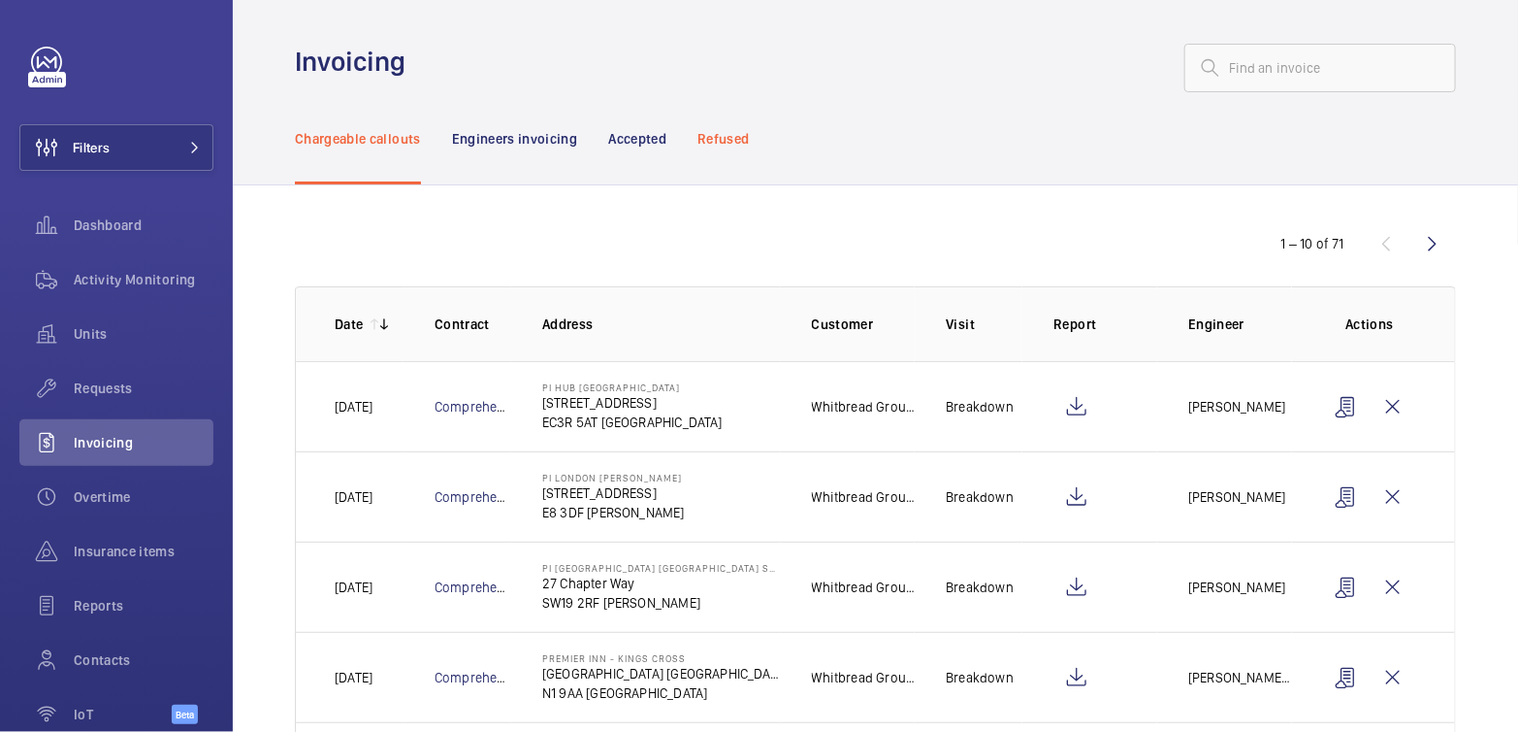
scroll to position [0, 0]
click at [729, 149] on p "Refused" at bounding box center [723, 141] width 51 height 19
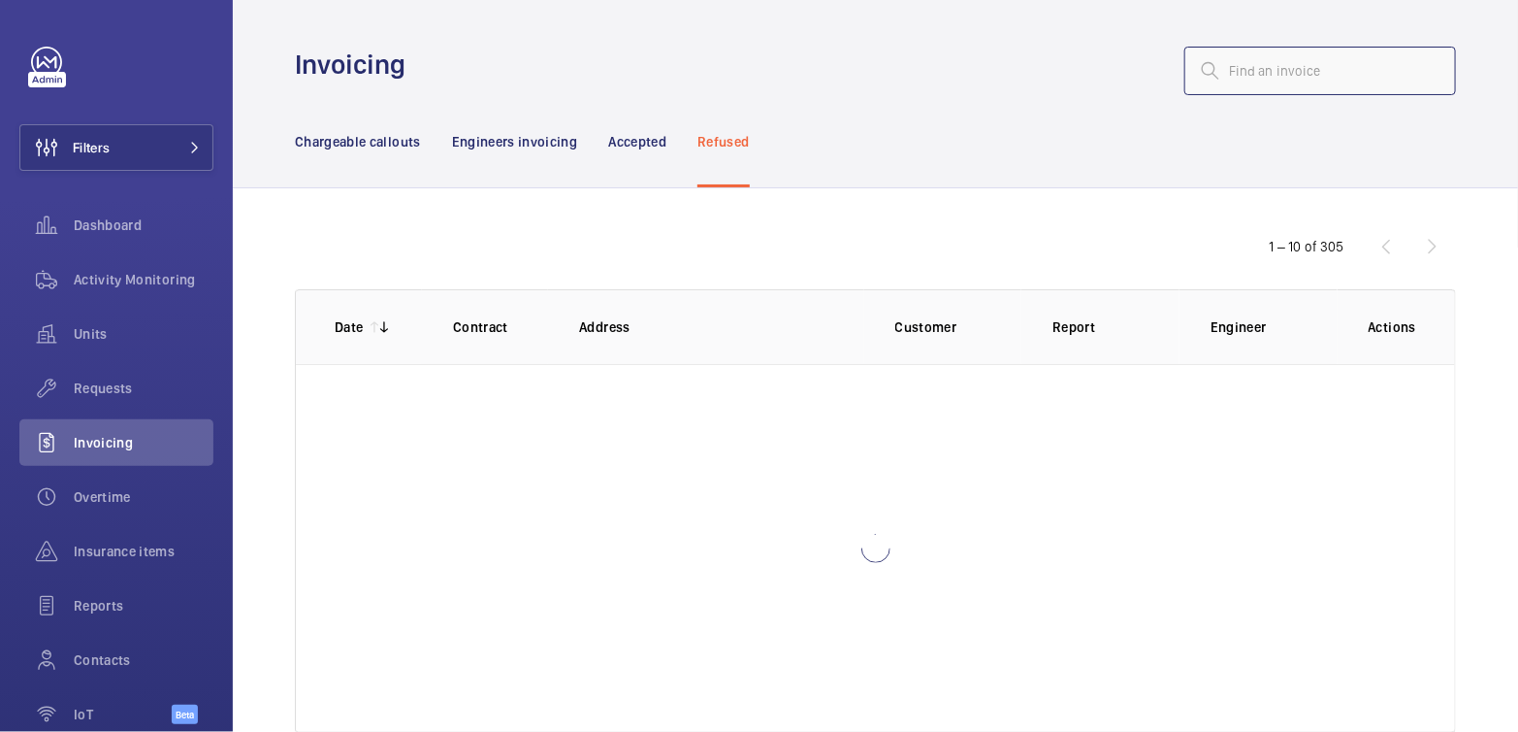
click at [1286, 76] on input "text" at bounding box center [1321, 71] width 272 height 49
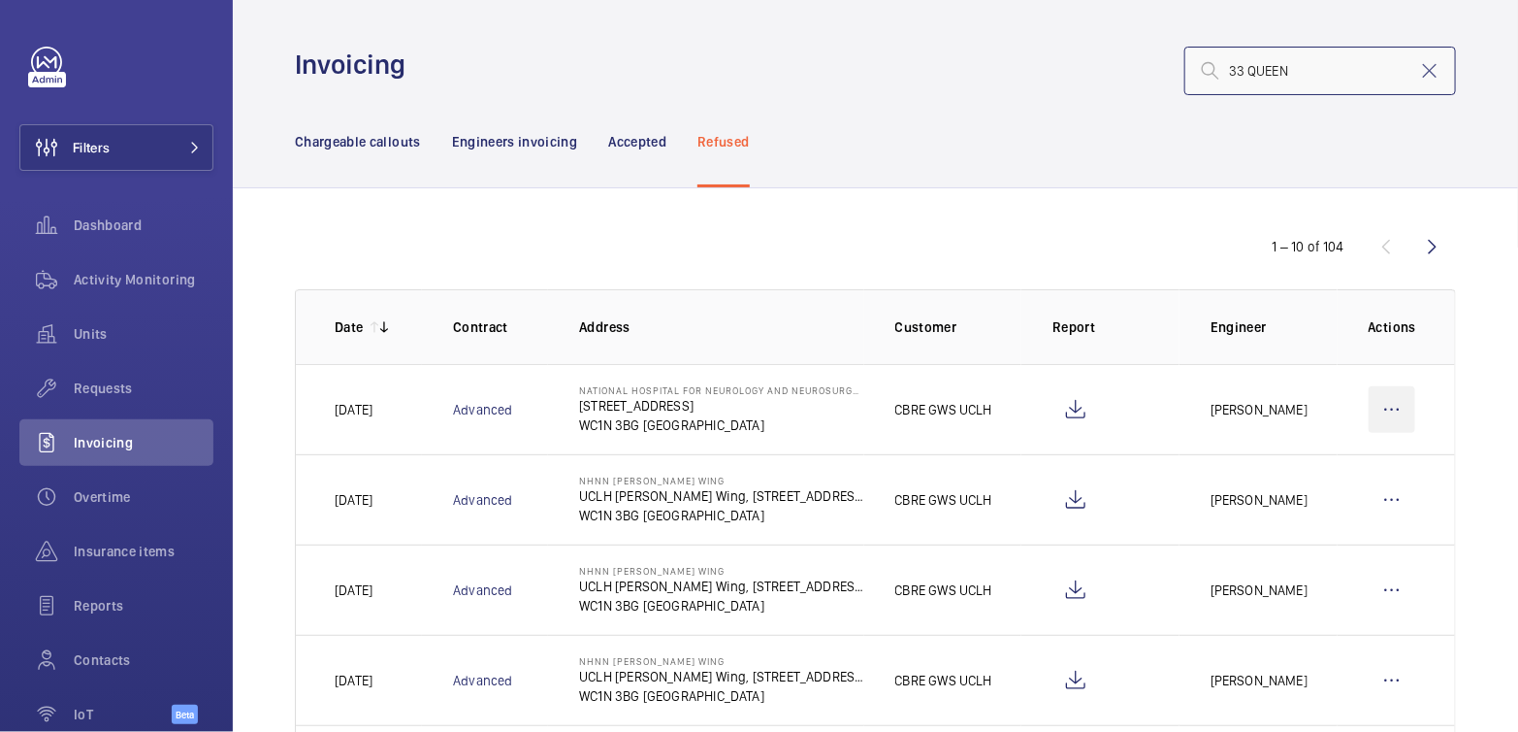
type input "33 QUEEN"
click at [1378, 411] on wm-front-icon-button at bounding box center [1392, 409] width 47 height 47
click at [1309, 463] on p "Move to Engineers invoicing" at bounding box center [1309, 468] width 173 height 19
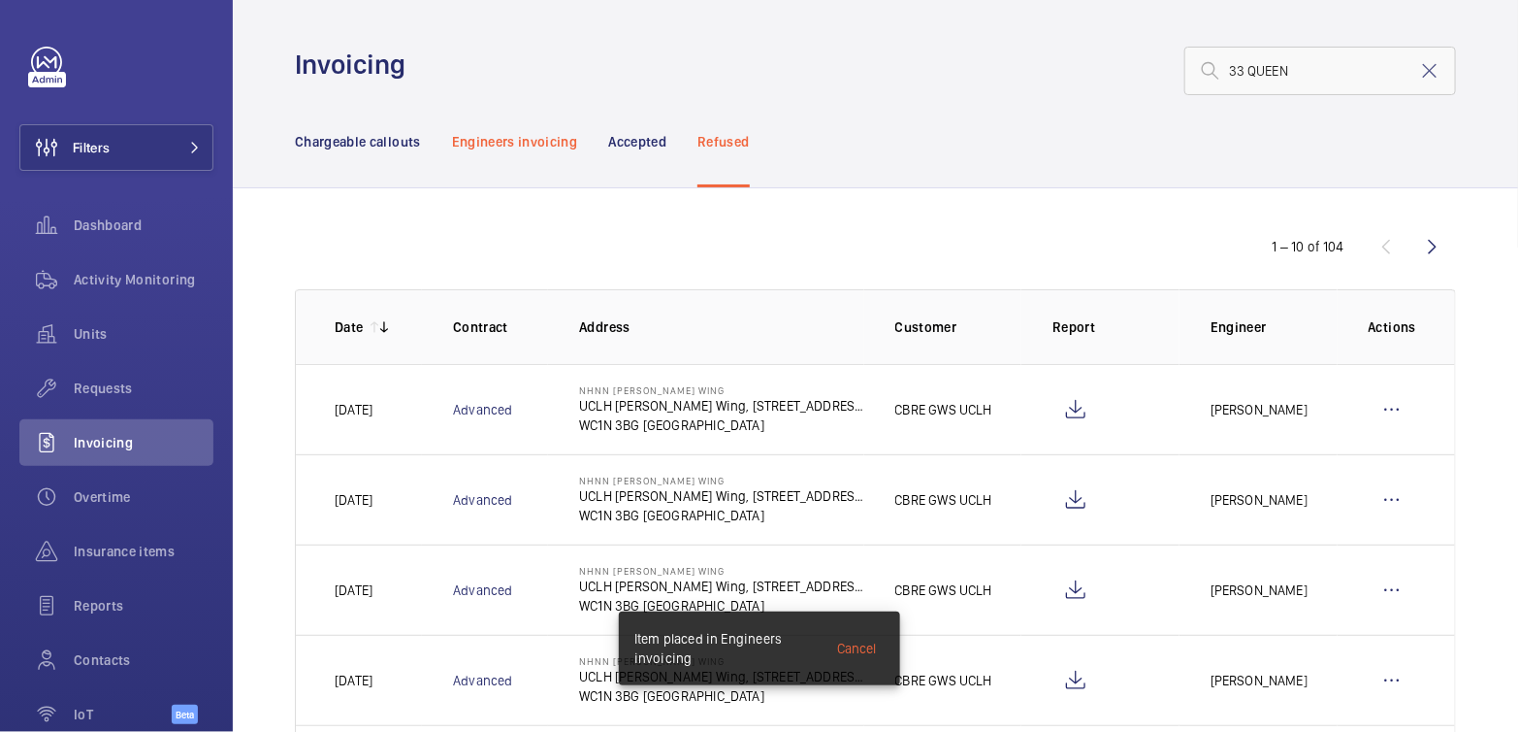
click at [541, 147] on p "Engineers invoicing" at bounding box center [515, 141] width 126 height 19
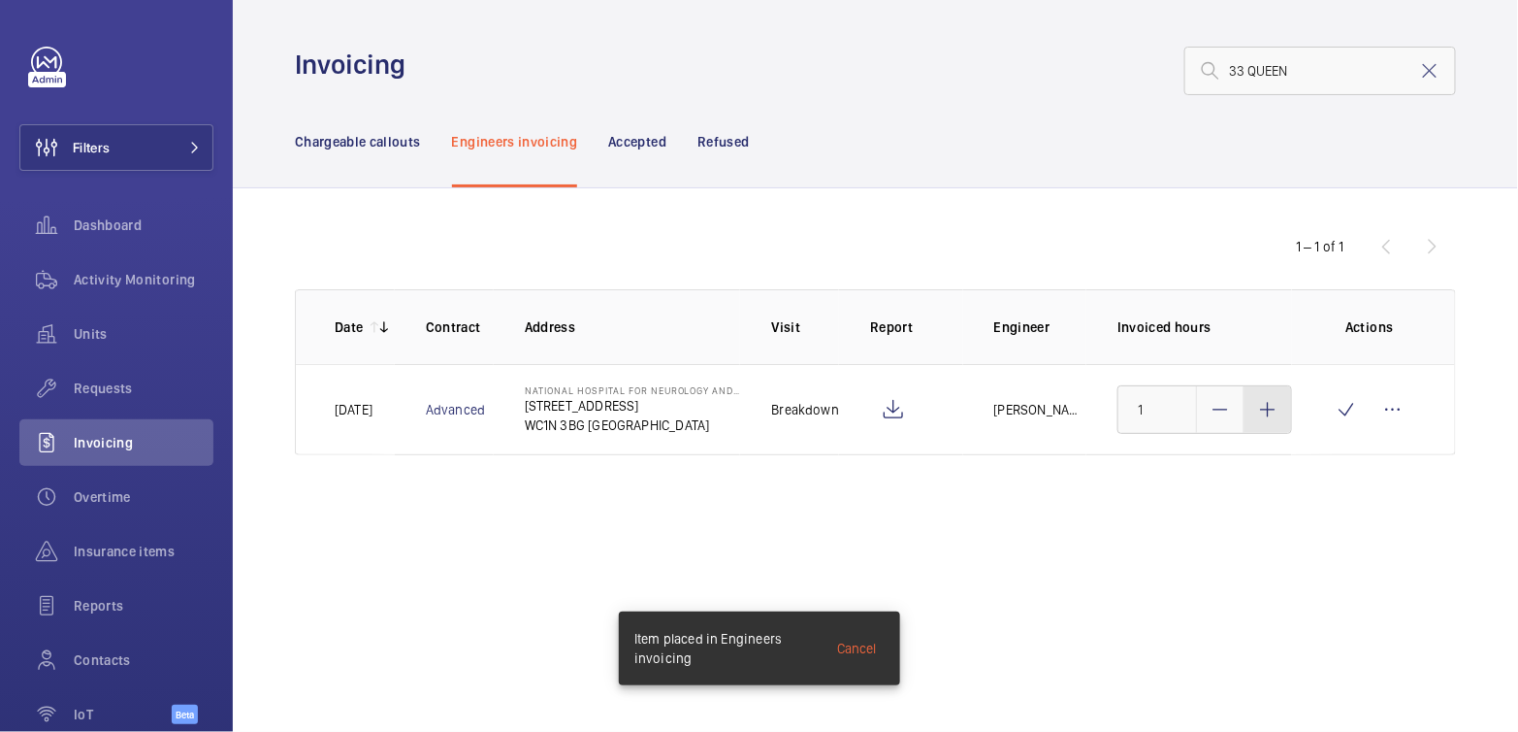
click at [1267, 425] on div at bounding box center [1268, 409] width 47 height 47
click at [1266, 425] on div at bounding box center [1268, 409] width 47 height 47
type input "3"
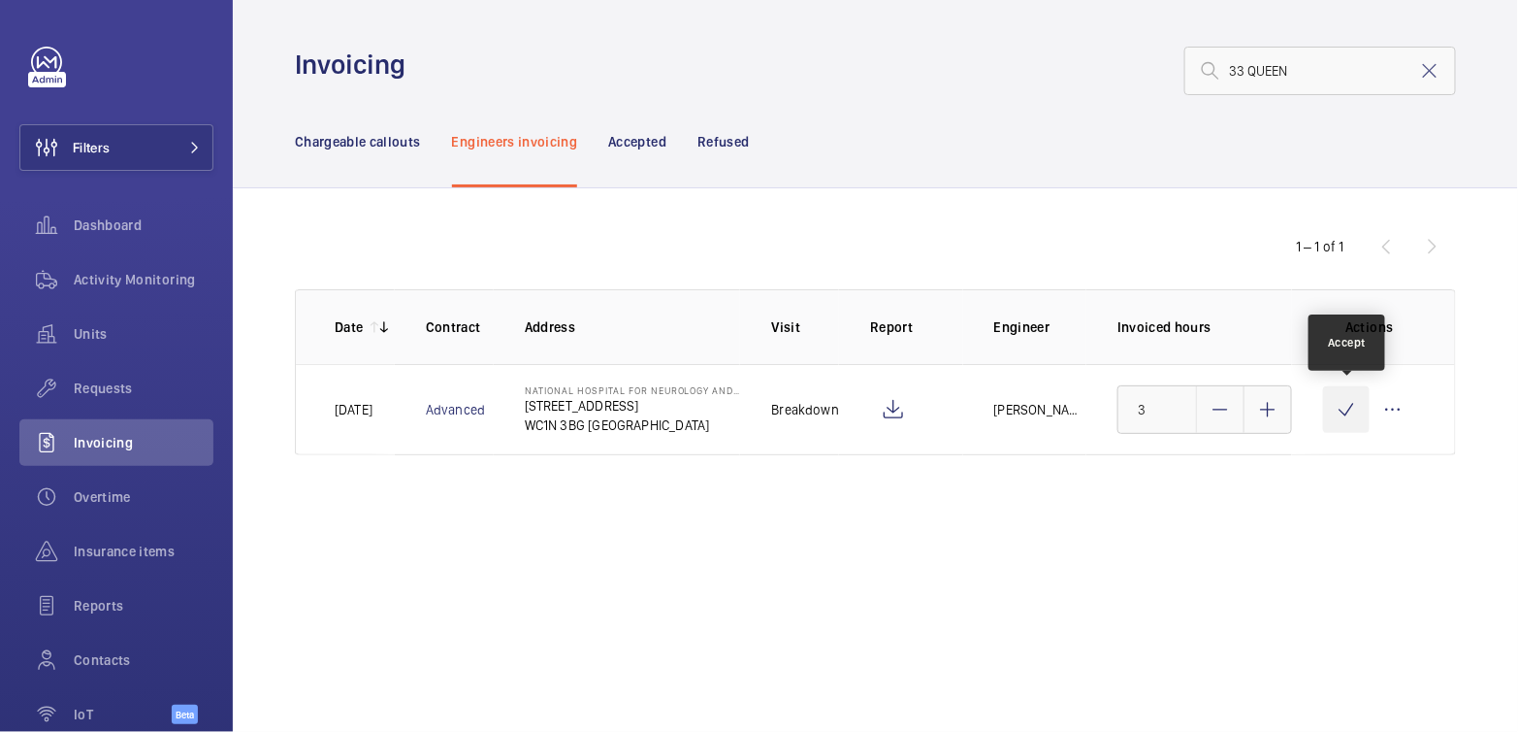
click at [1350, 417] on wm-front-icon-button at bounding box center [1346, 409] width 47 height 47
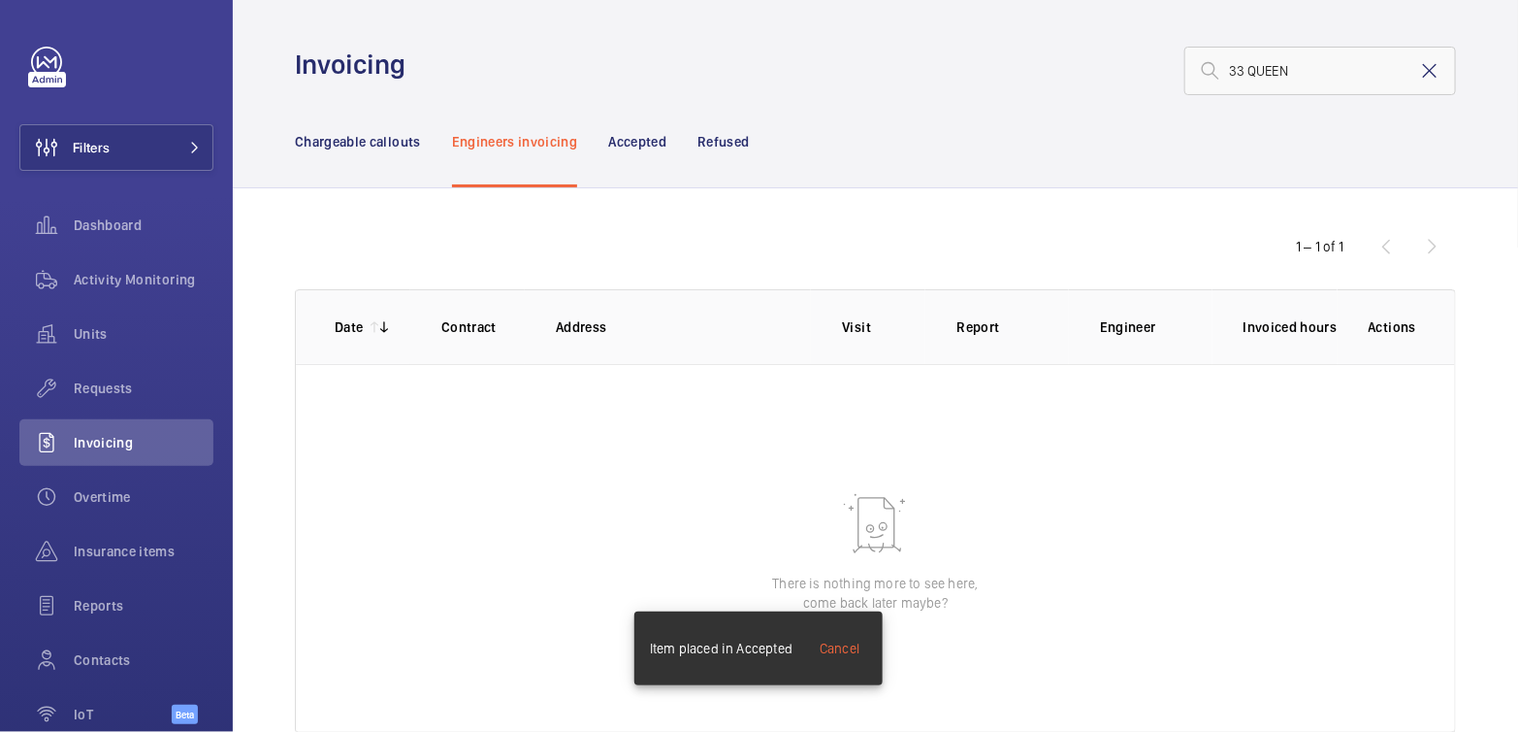
click at [1425, 63] on mat-icon at bounding box center [1430, 70] width 23 height 23
click at [334, 143] on p "Chargeable callouts" at bounding box center [358, 141] width 126 height 19
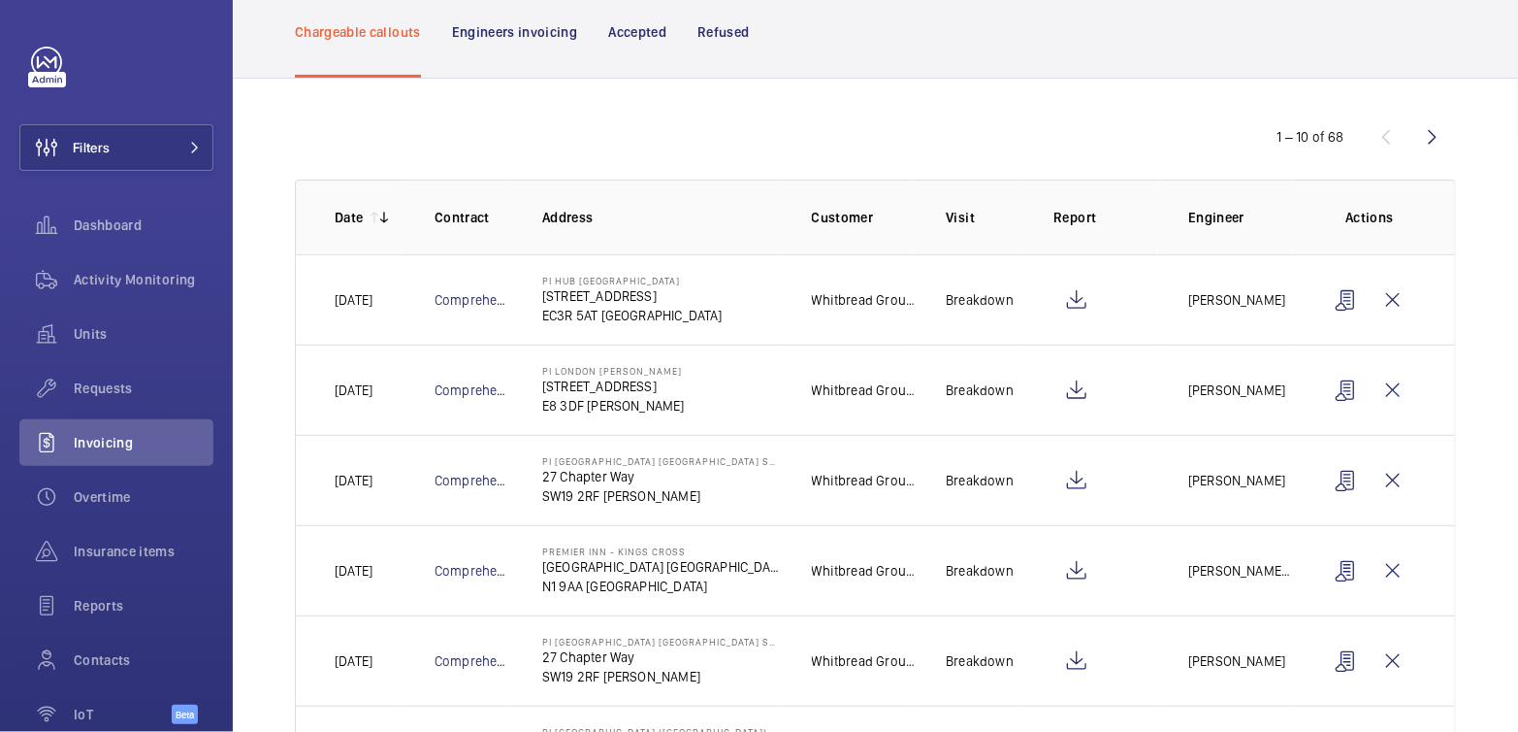
scroll to position [154, 0]
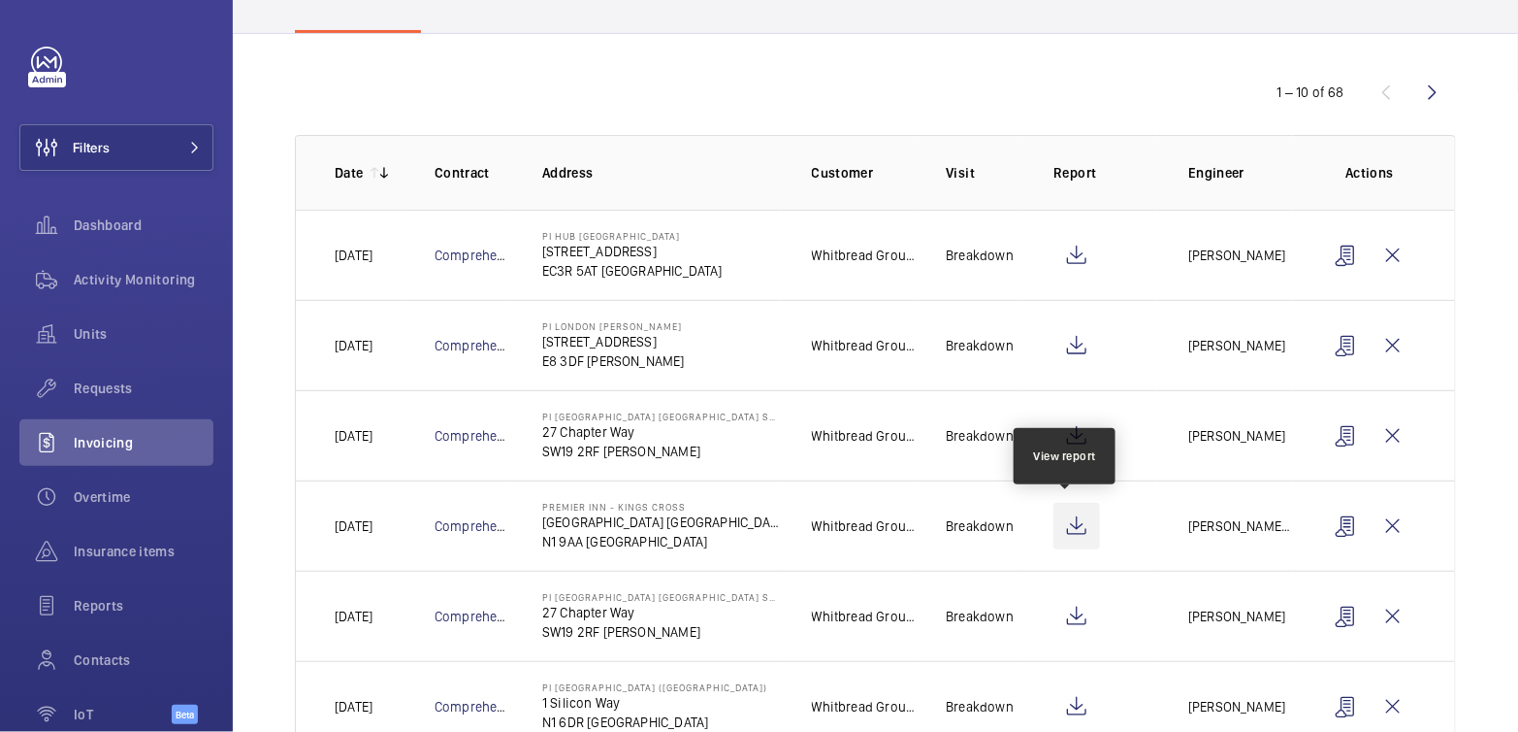
click at [1066, 529] on wm-front-icon-button at bounding box center [1077, 526] width 47 height 47
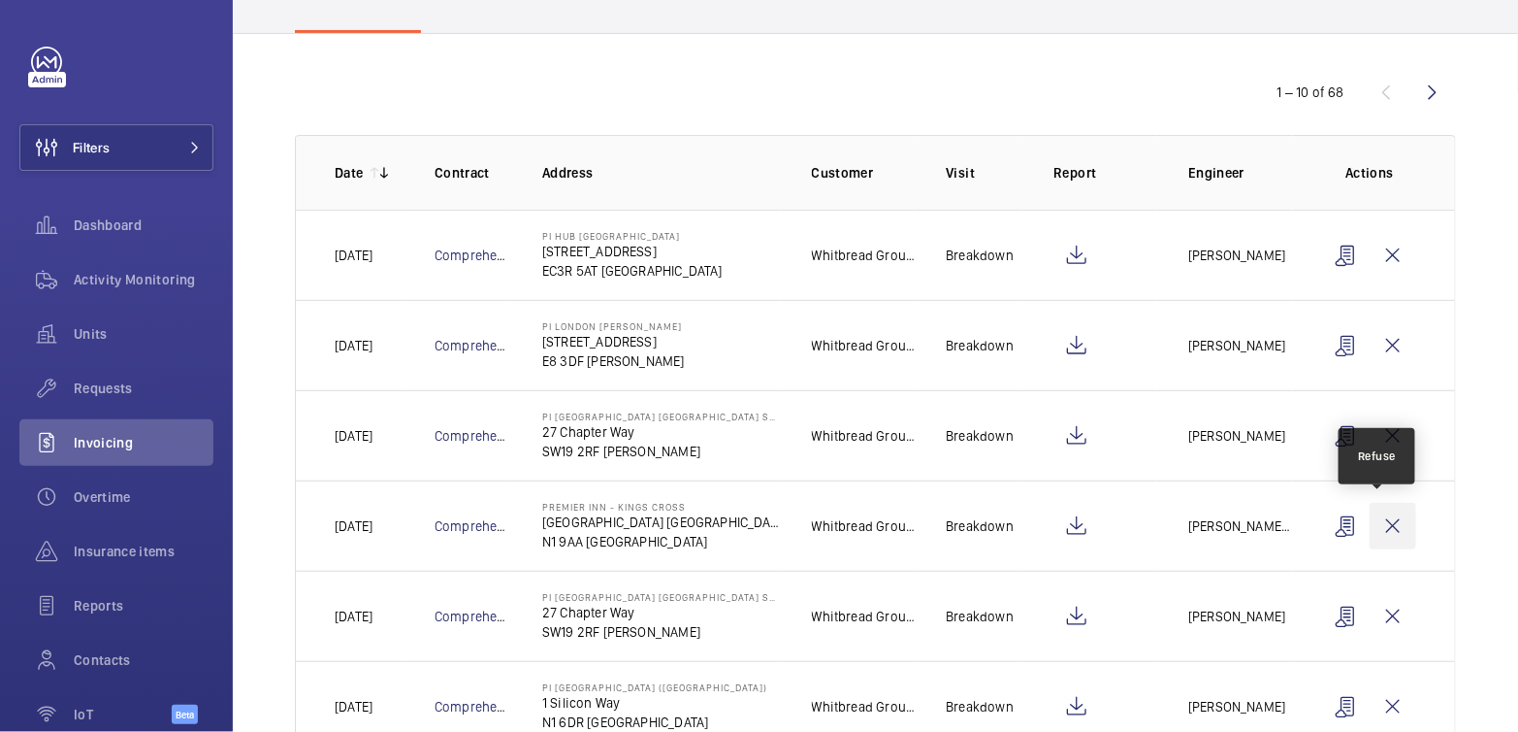
click at [1383, 525] on wm-front-icon-button at bounding box center [1393, 526] width 47 height 47
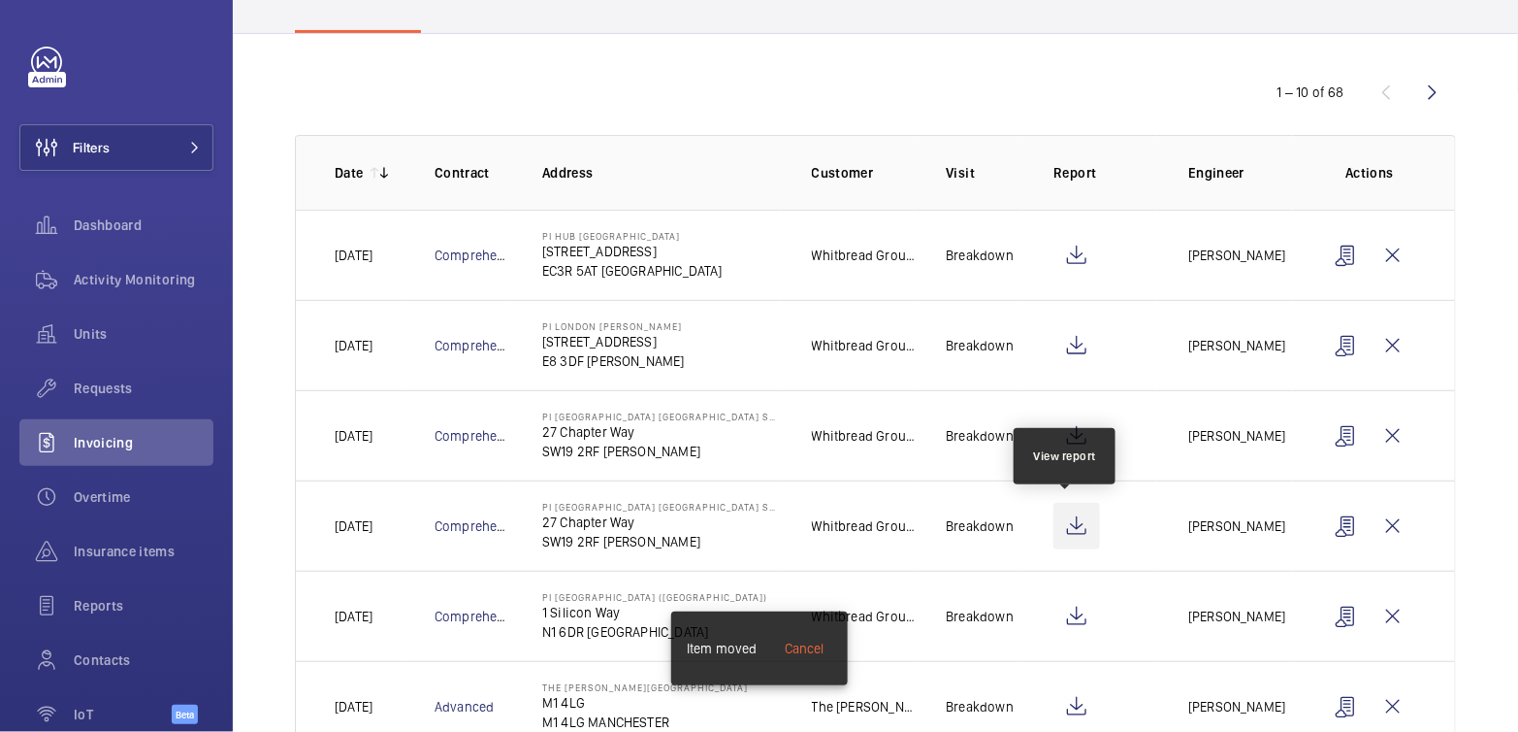
click at [1073, 521] on wm-front-icon-button at bounding box center [1077, 526] width 47 height 47
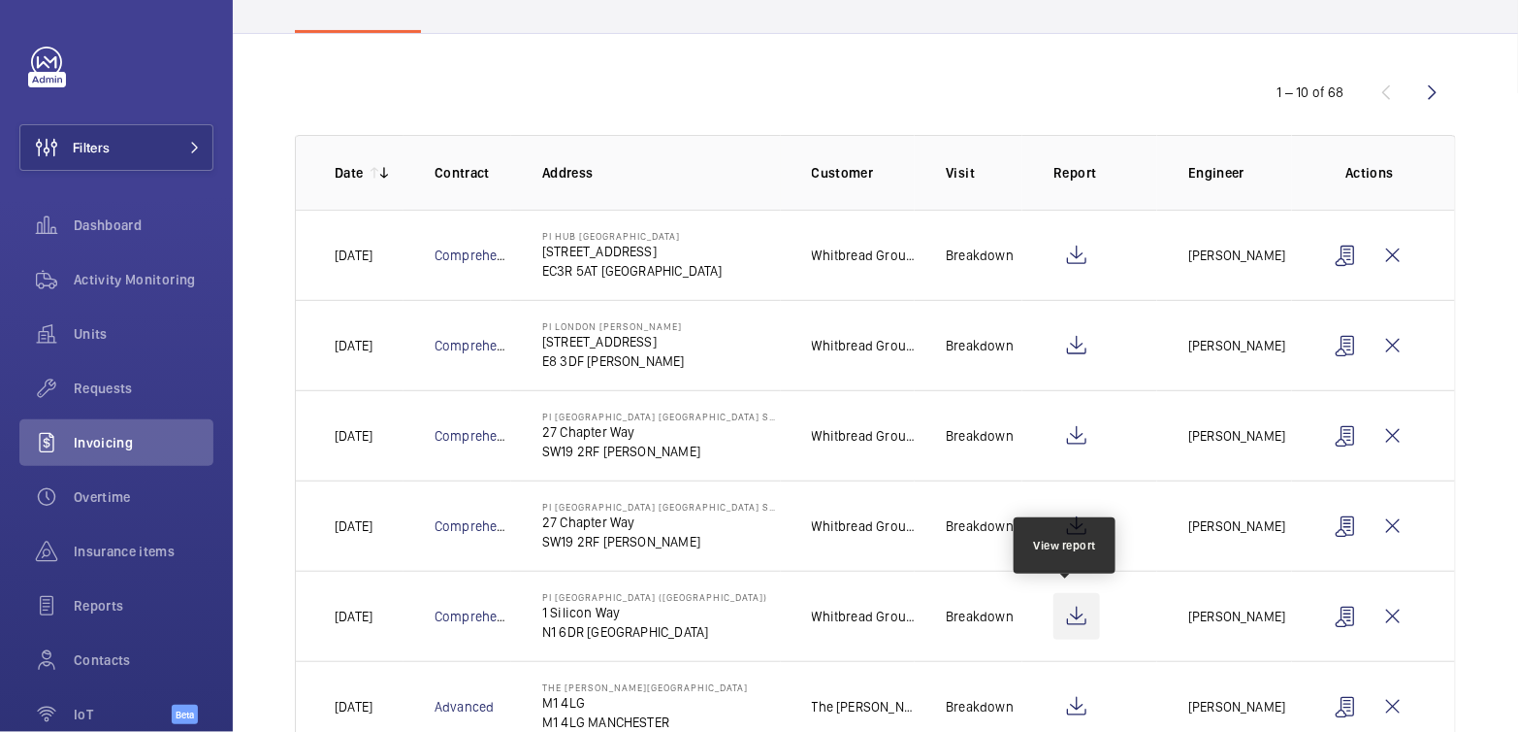
click at [1074, 615] on wm-front-icon-button at bounding box center [1077, 616] width 47 height 47
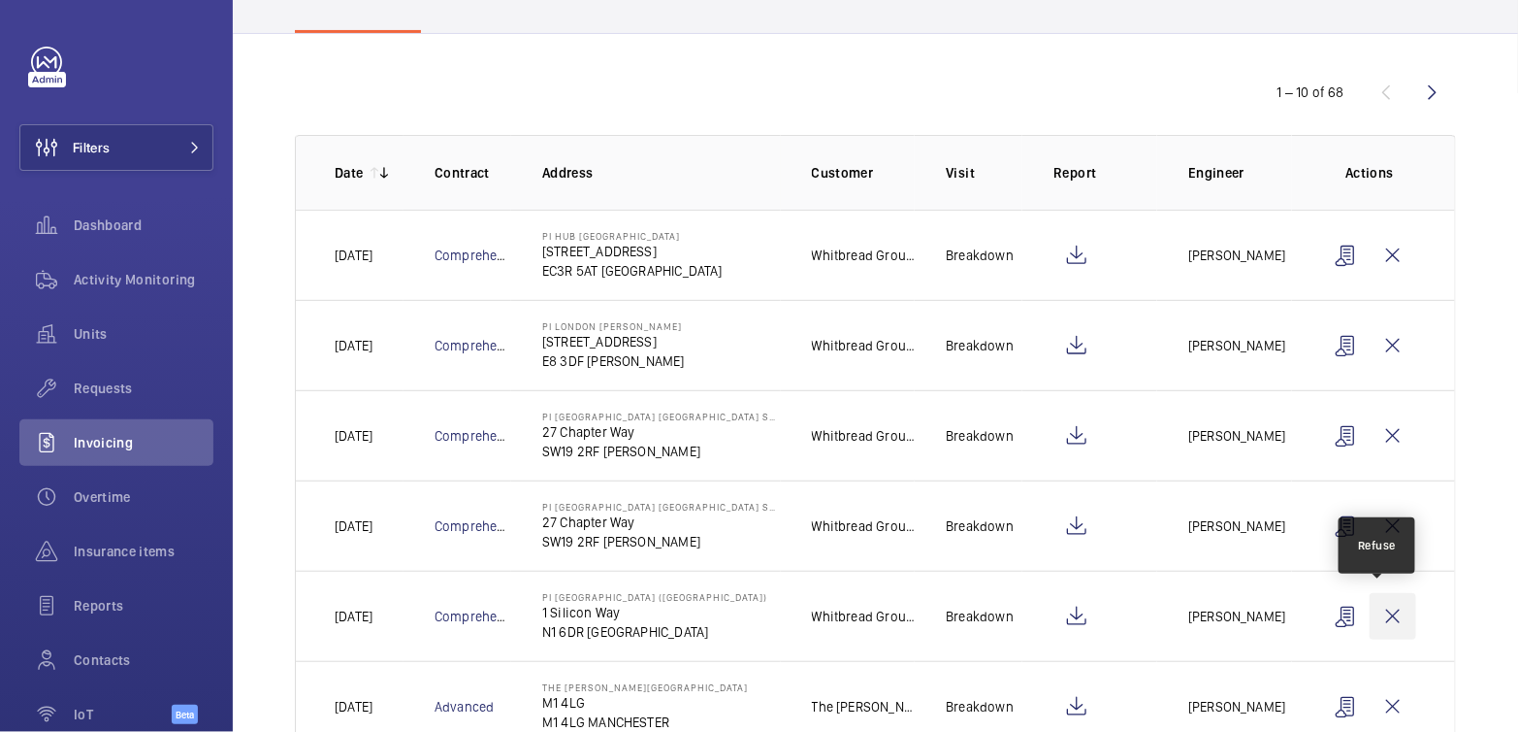
click at [1386, 602] on wm-front-icon-button at bounding box center [1393, 616] width 47 height 47
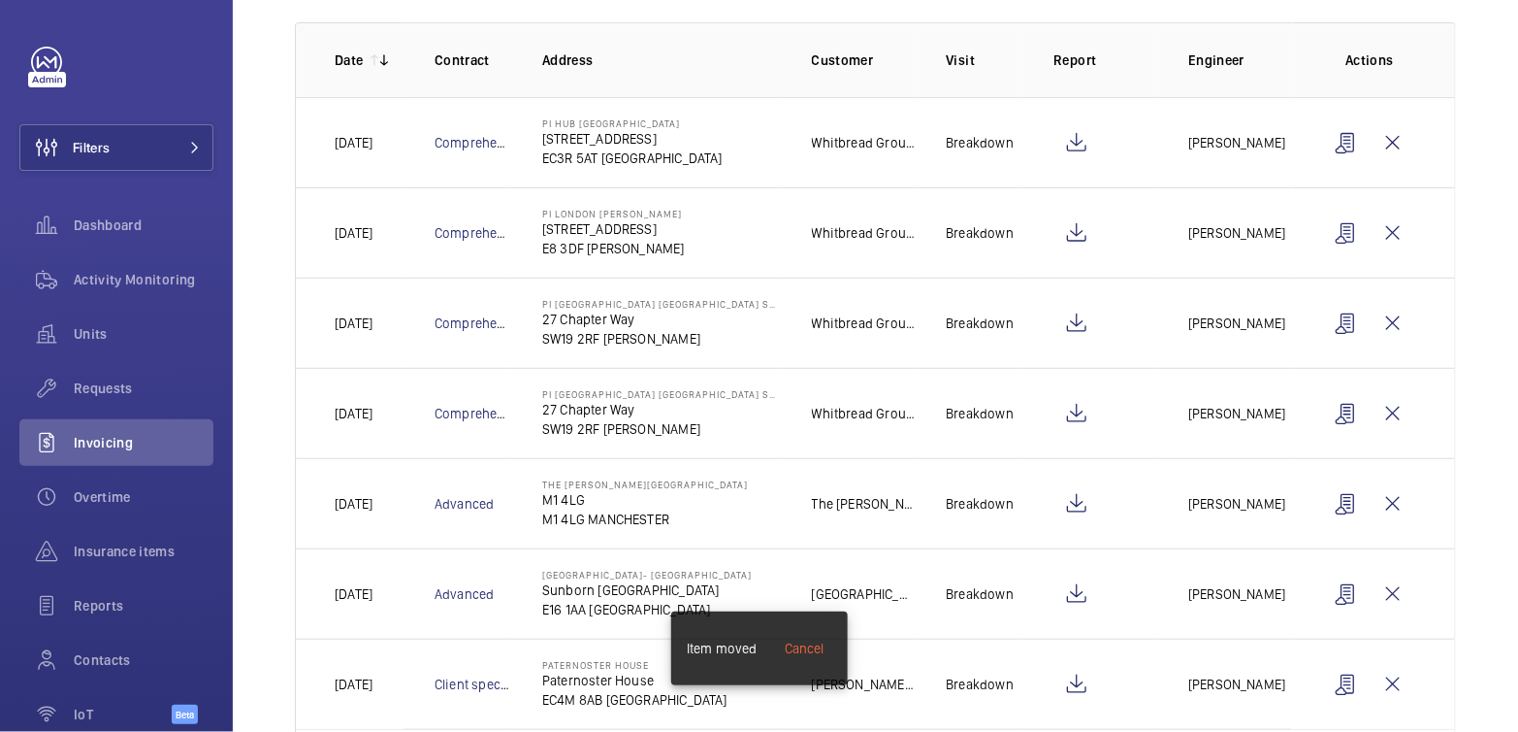
scroll to position [357, 0]
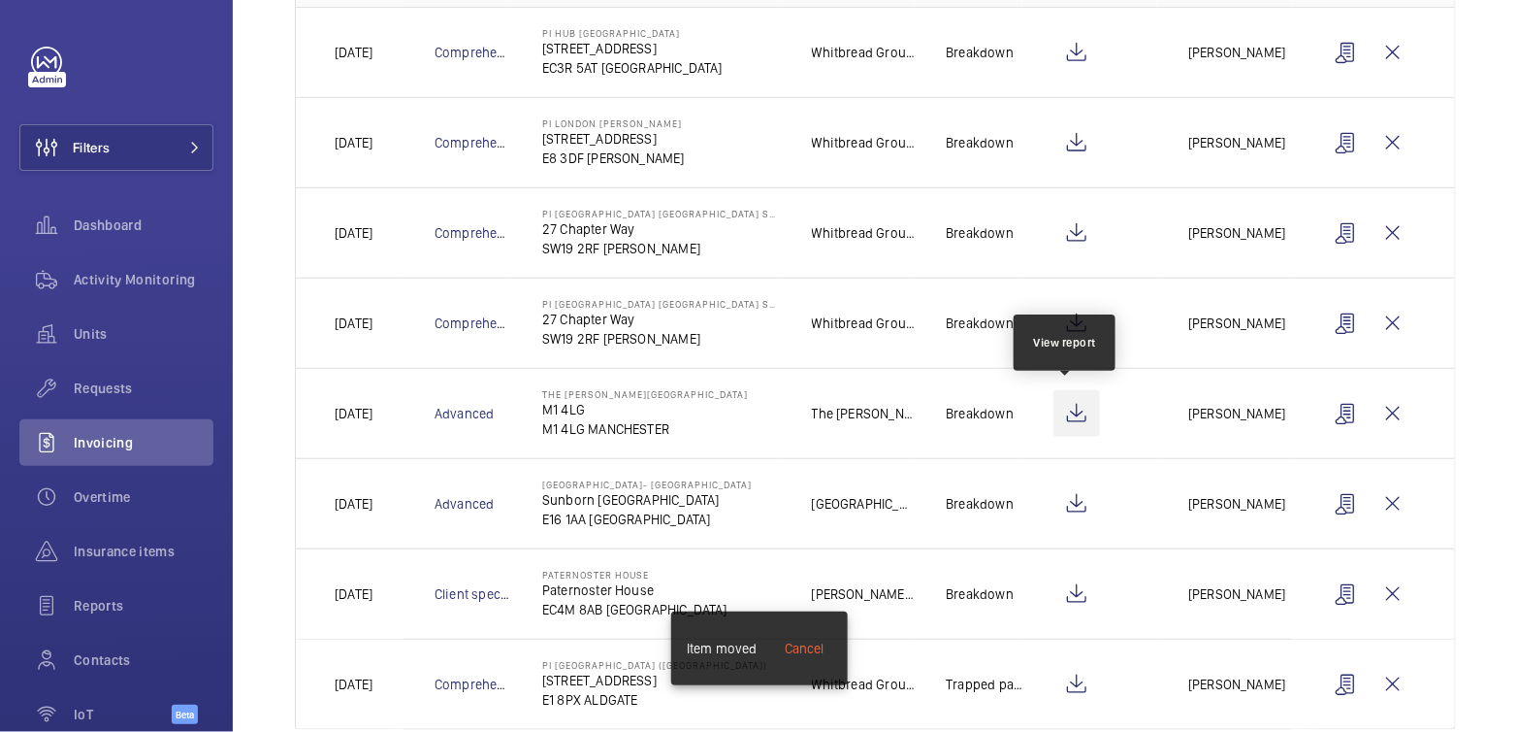
click at [1080, 408] on wm-front-icon-button at bounding box center [1077, 413] width 47 height 47
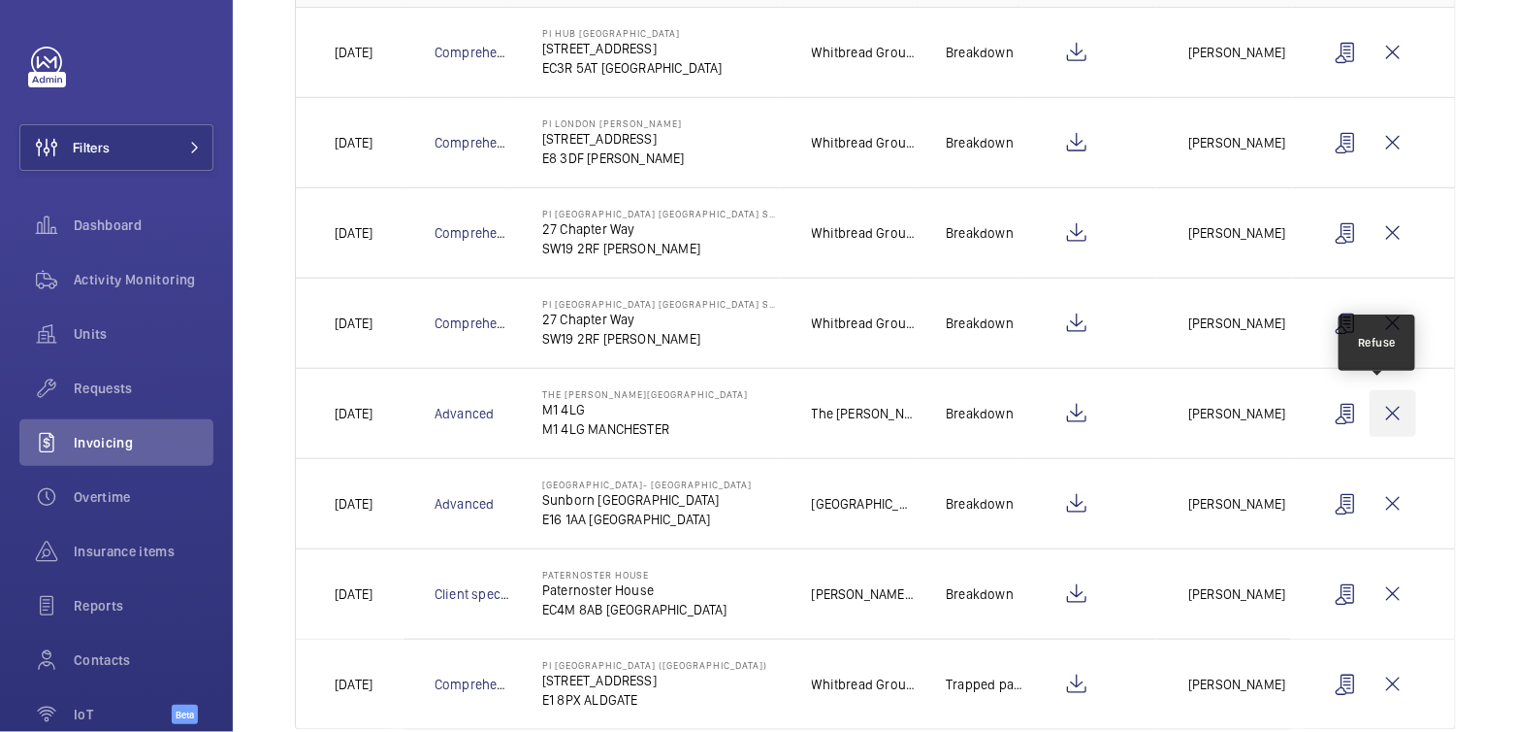
click at [1390, 407] on wm-front-icon-button at bounding box center [1393, 413] width 47 height 47
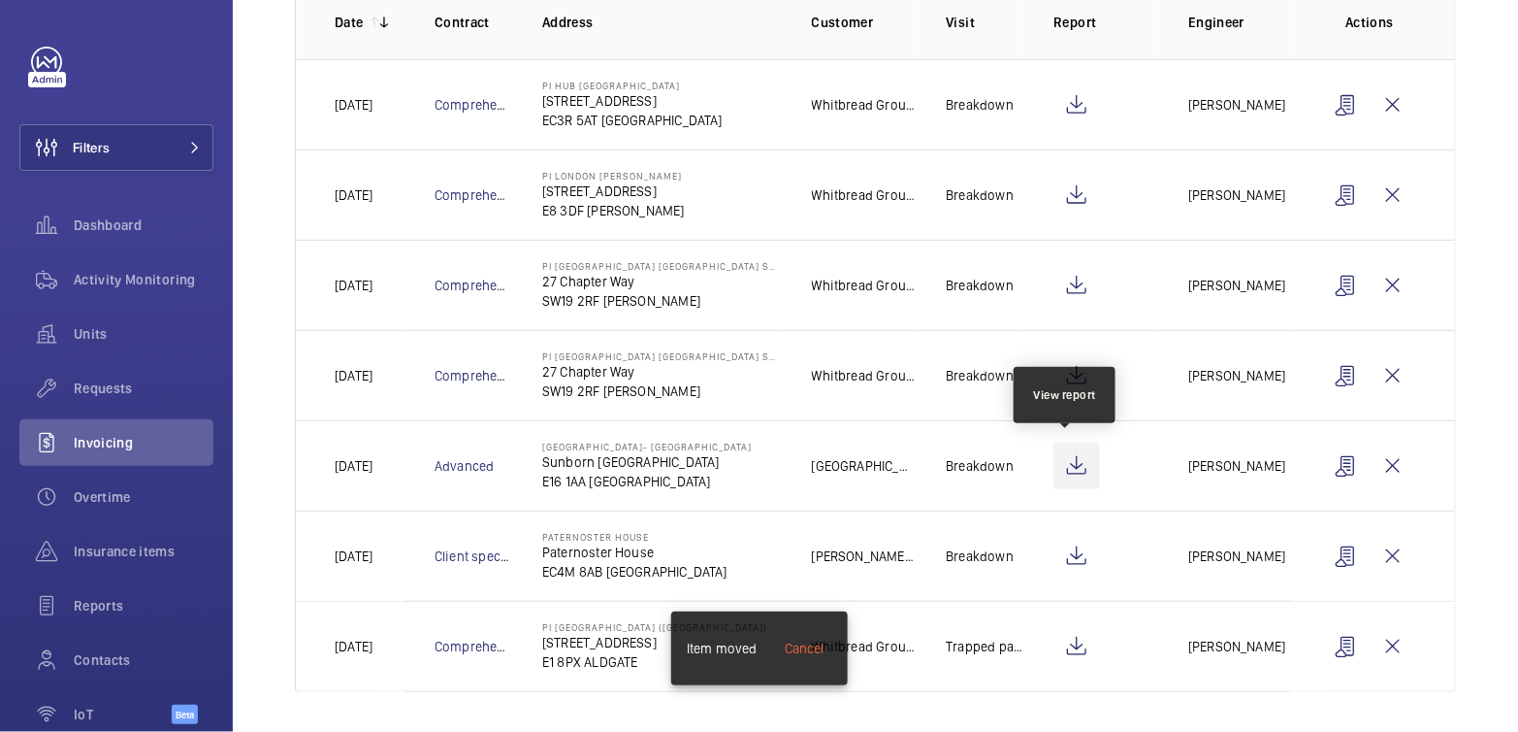
click at [1070, 467] on wm-front-icon-button at bounding box center [1077, 465] width 47 height 47
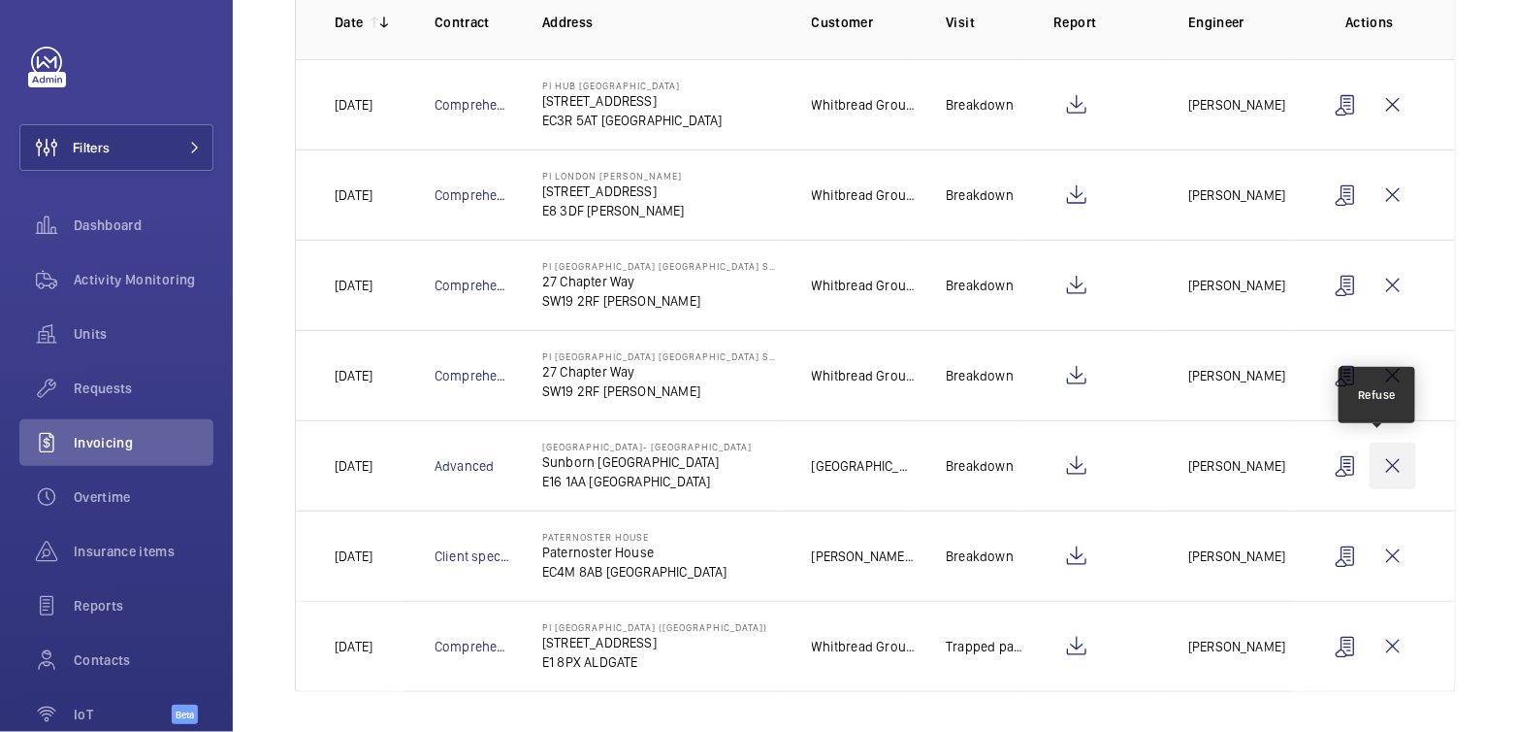
click at [1380, 464] on wm-front-icon-button at bounding box center [1393, 465] width 47 height 47
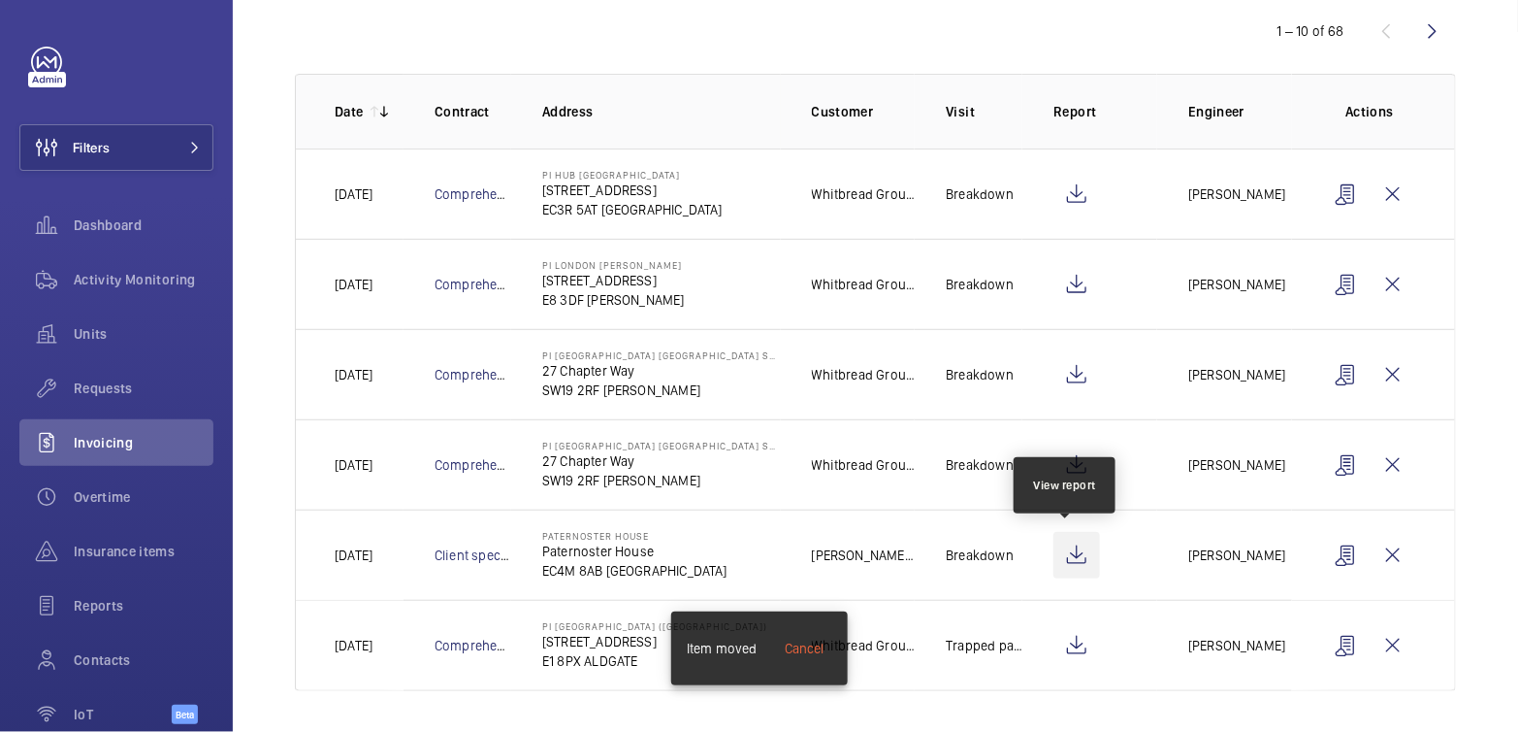
click at [1072, 552] on wm-front-icon-button at bounding box center [1077, 555] width 47 height 47
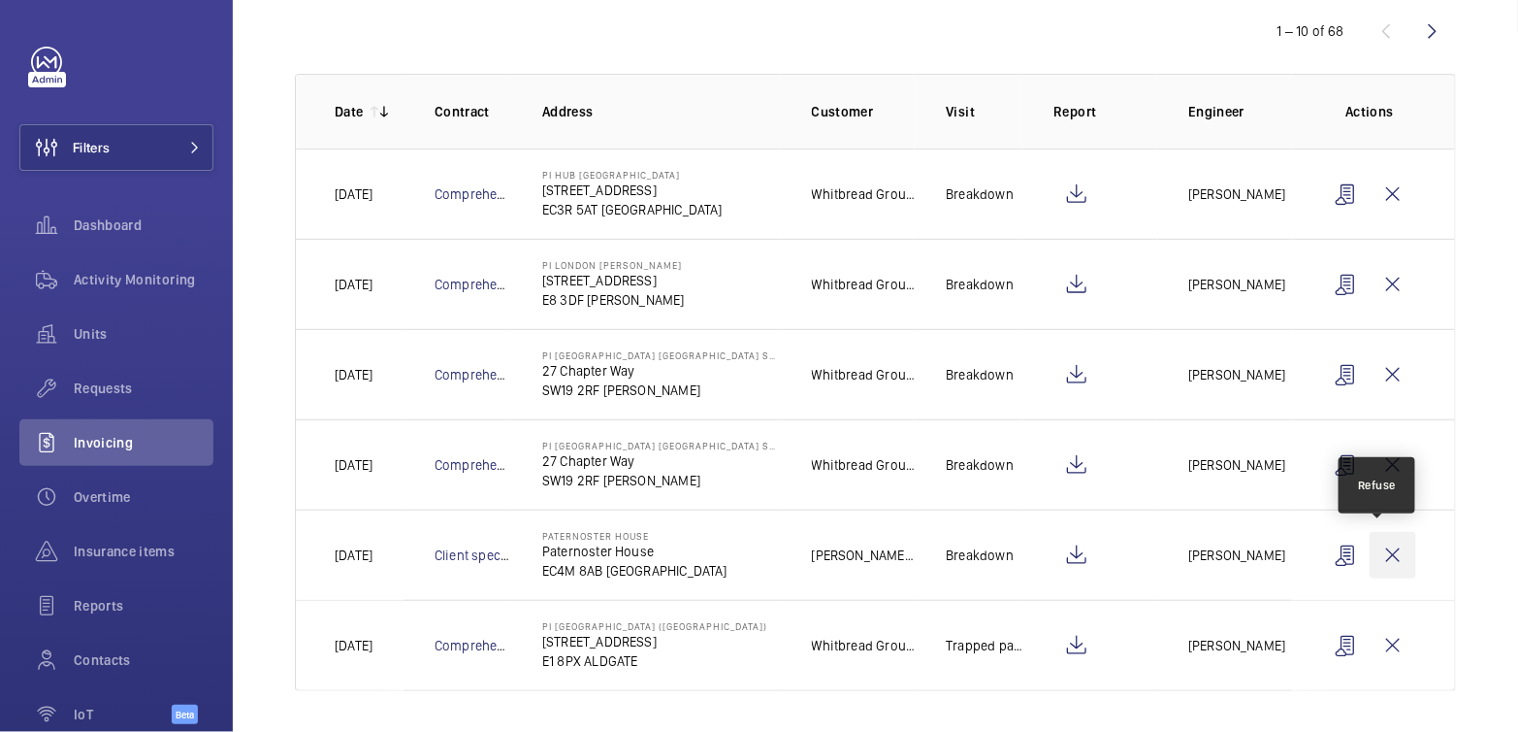
click at [1383, 542] on wm-front-icon-button at bounding box center [1393, 555] width 47 height 47
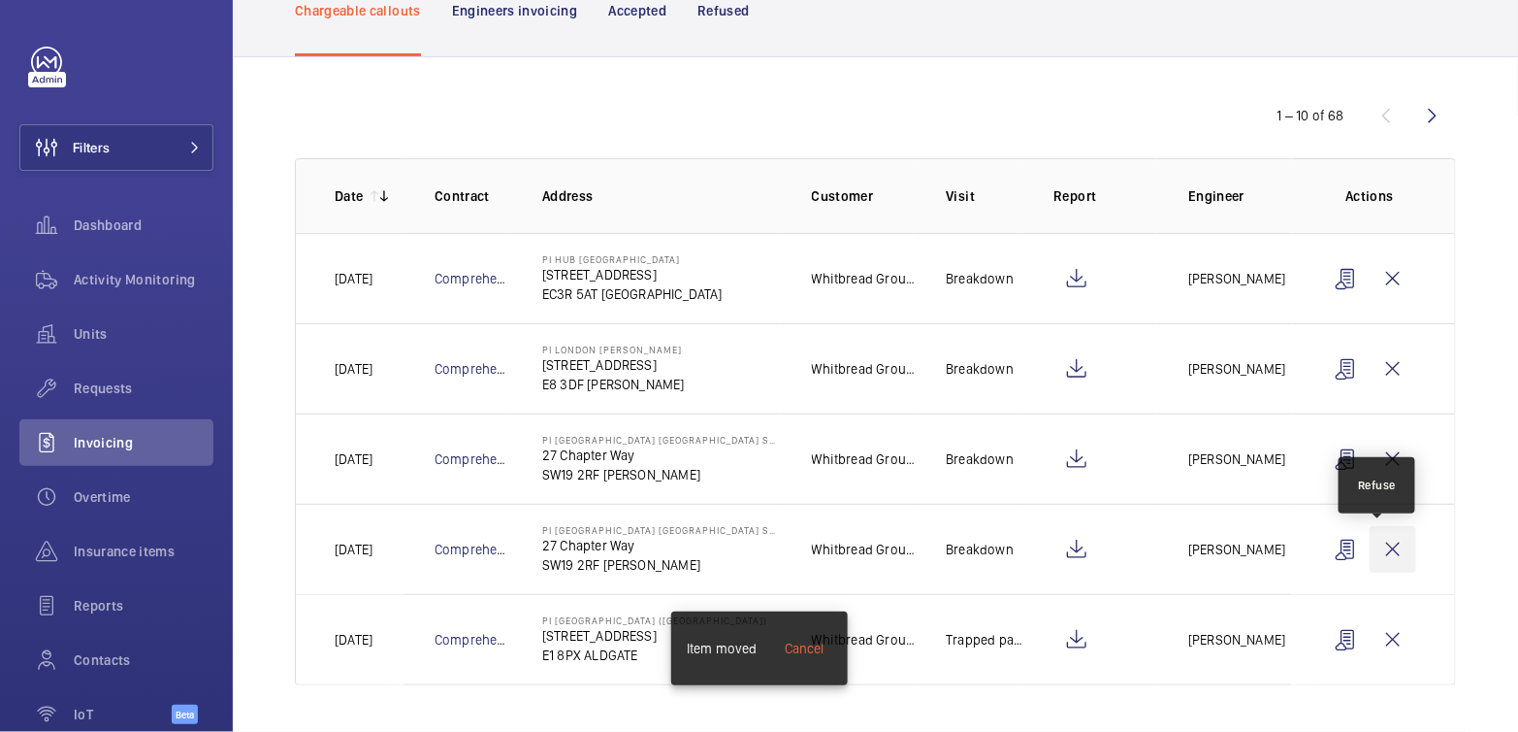
scroll to position [126, 0]
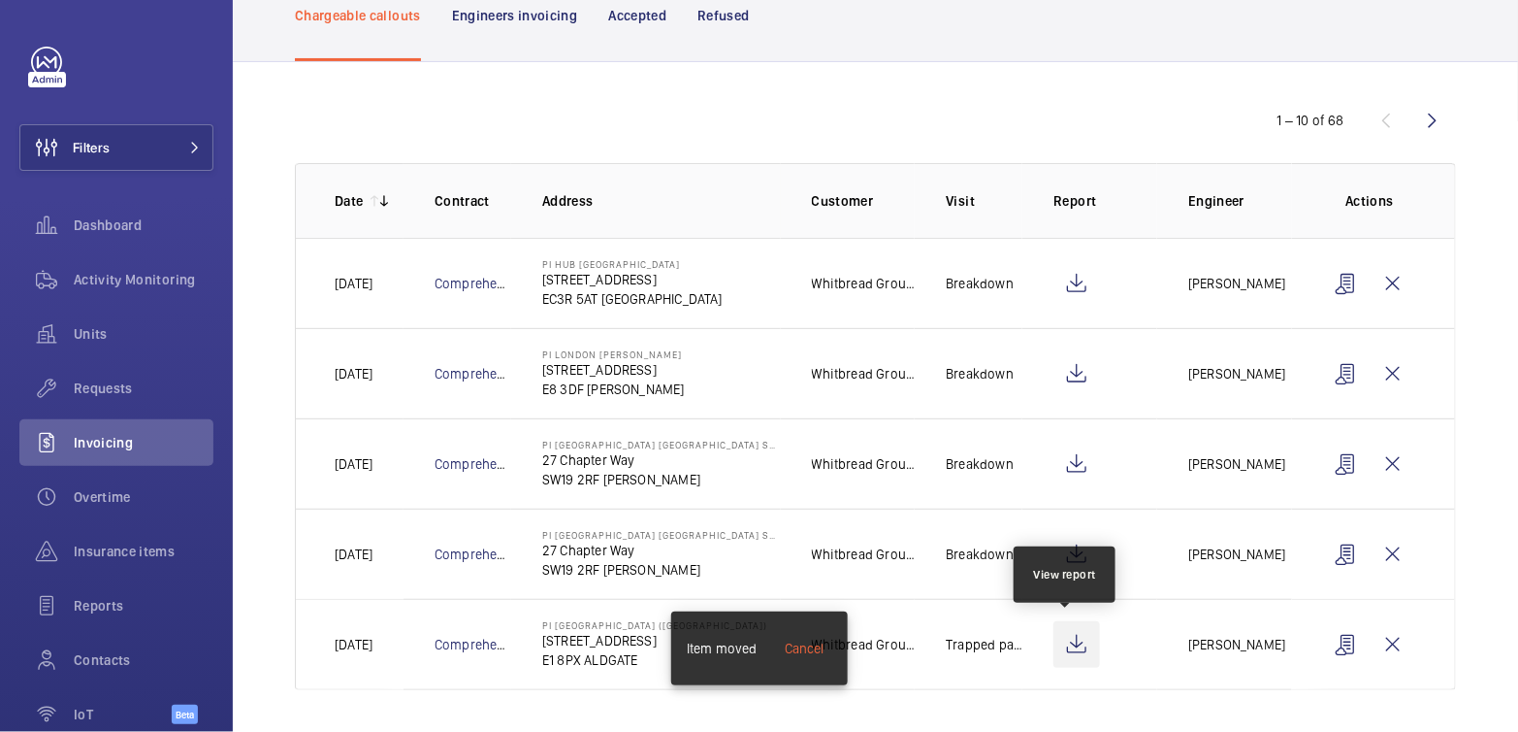
click at [1066, 647] on wm-front-icon-button at bounding box center [1077, 644] width 47 height 47
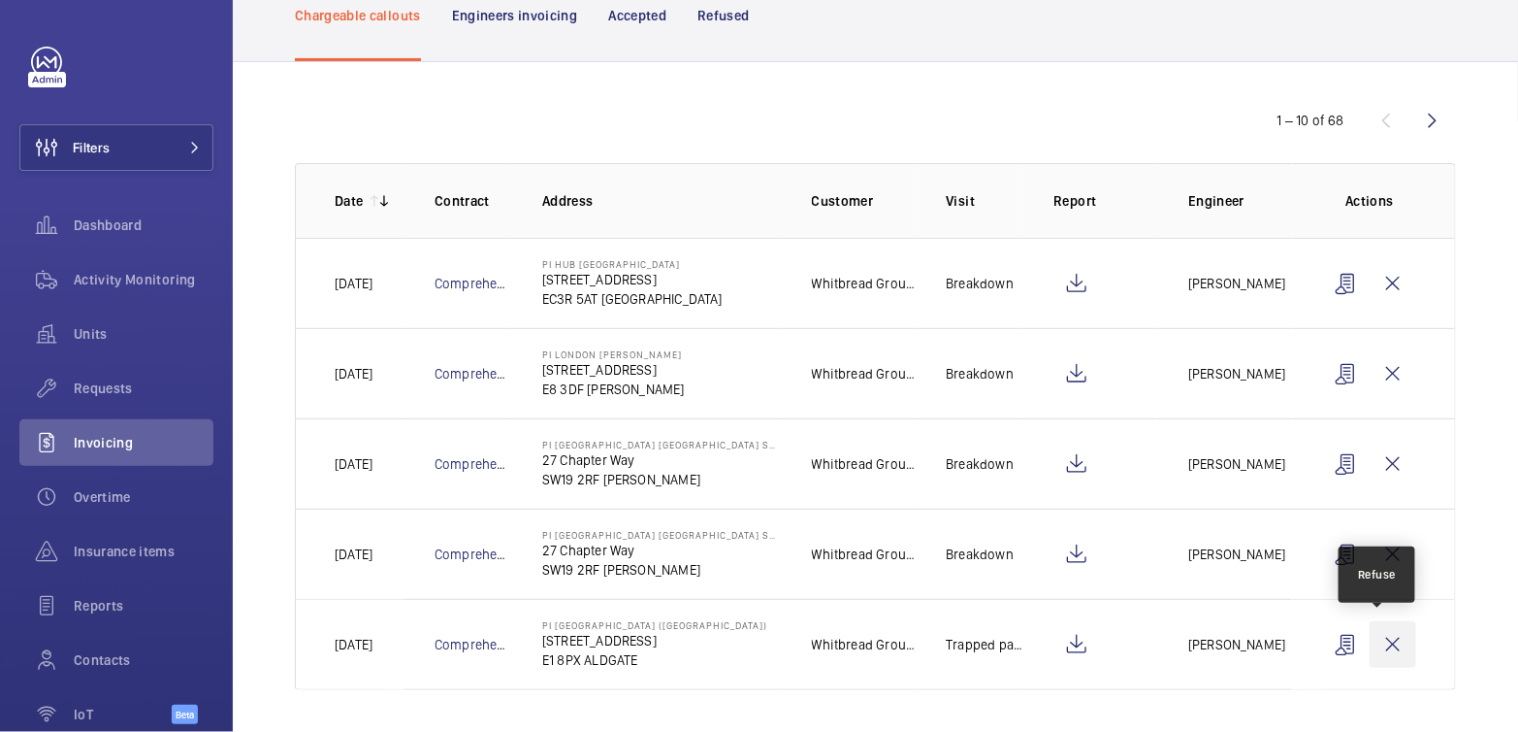
click at [1370, 651] on wm-front-icon-button at bounding box center [1393, 644] width 47 height 47
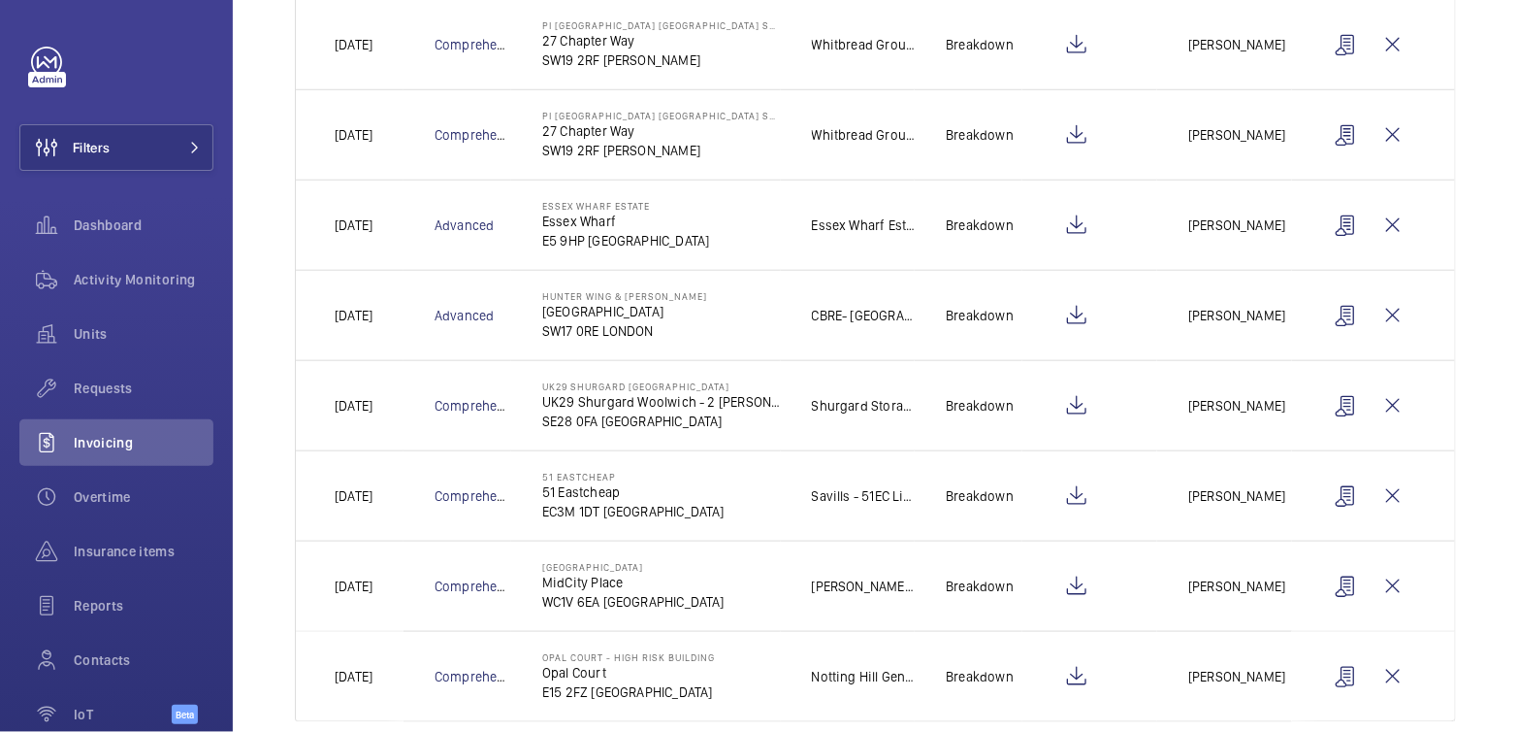
scroll to position [573, 0]
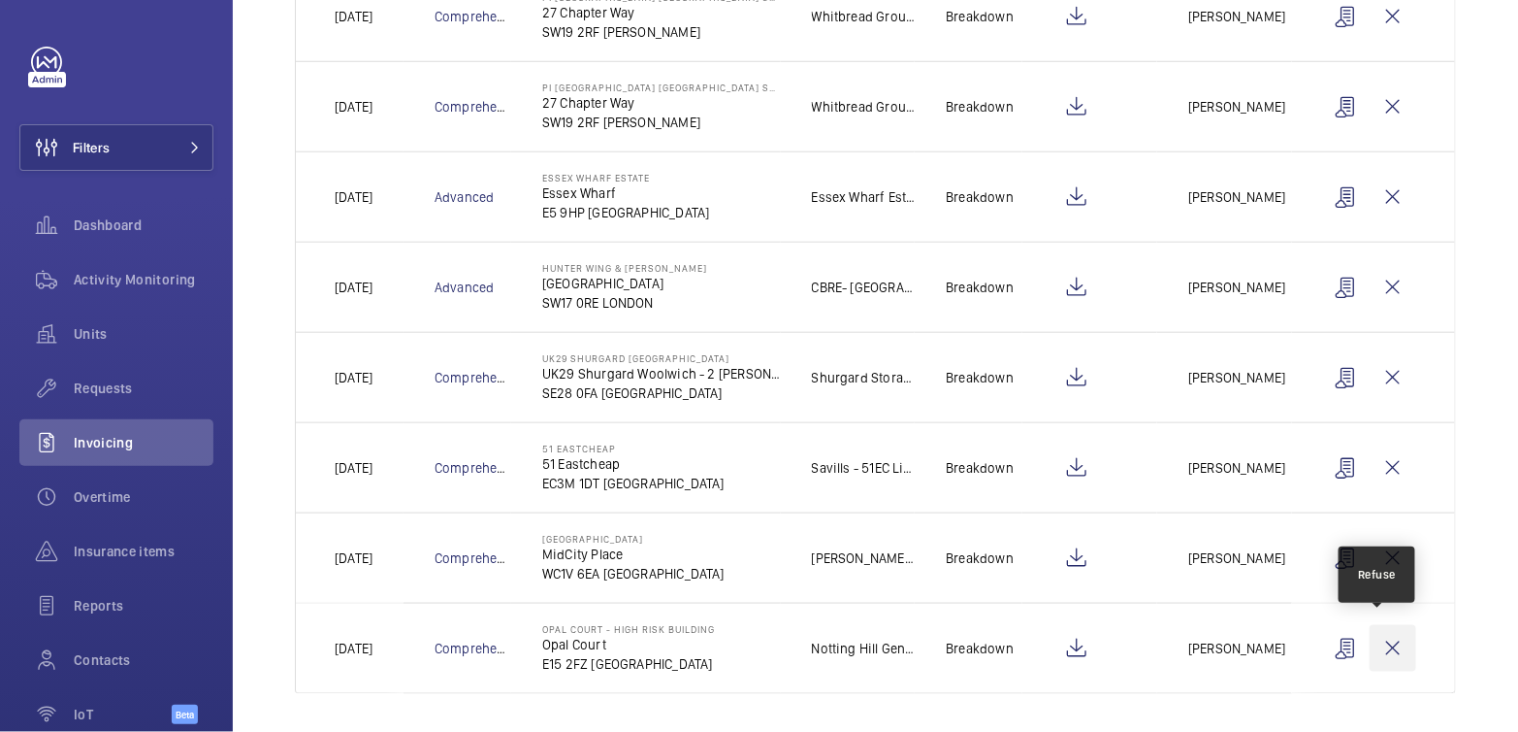
click at [1377, 647] on wm-front-icon-button at bounding box center [1393, 648] width 47 height 47
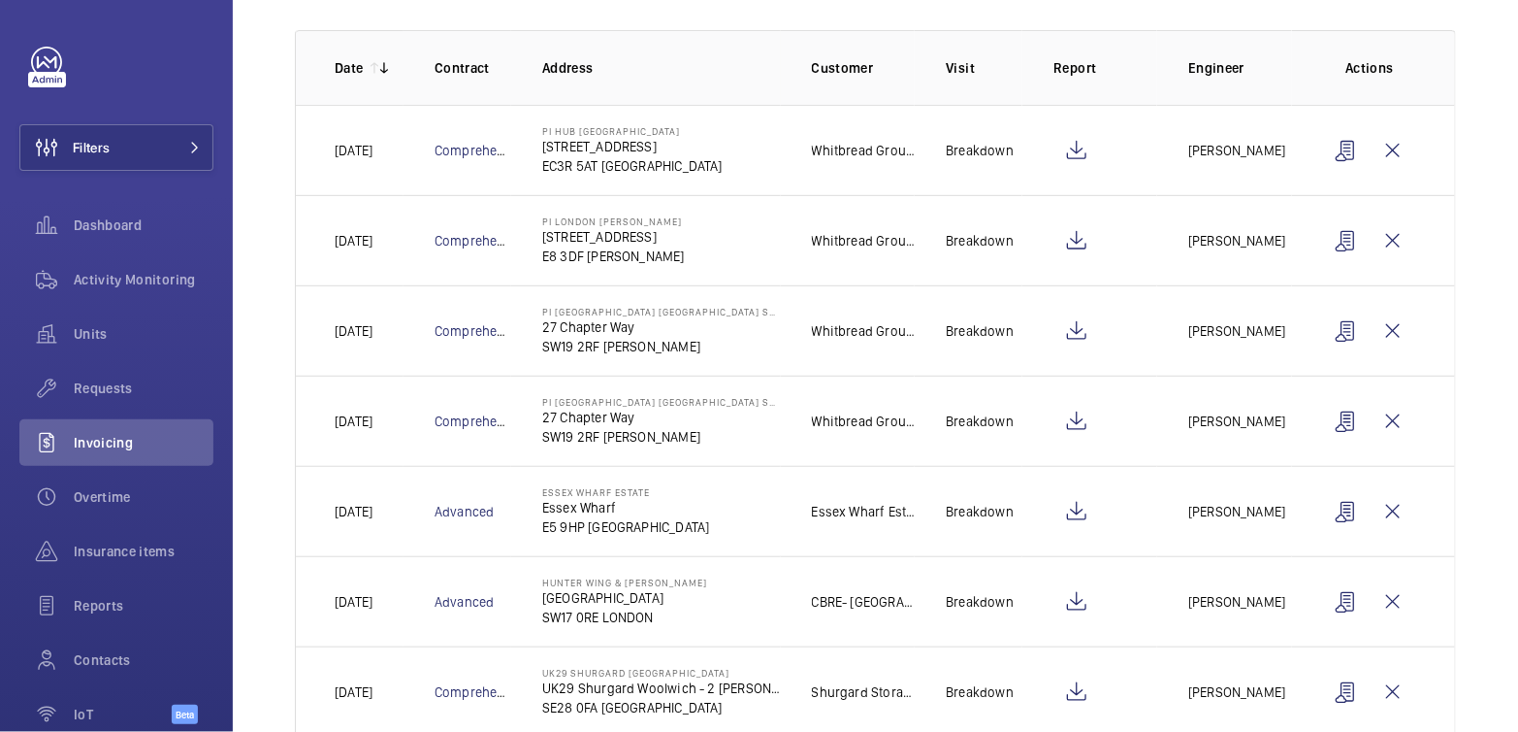
scroll to position [275, 0]
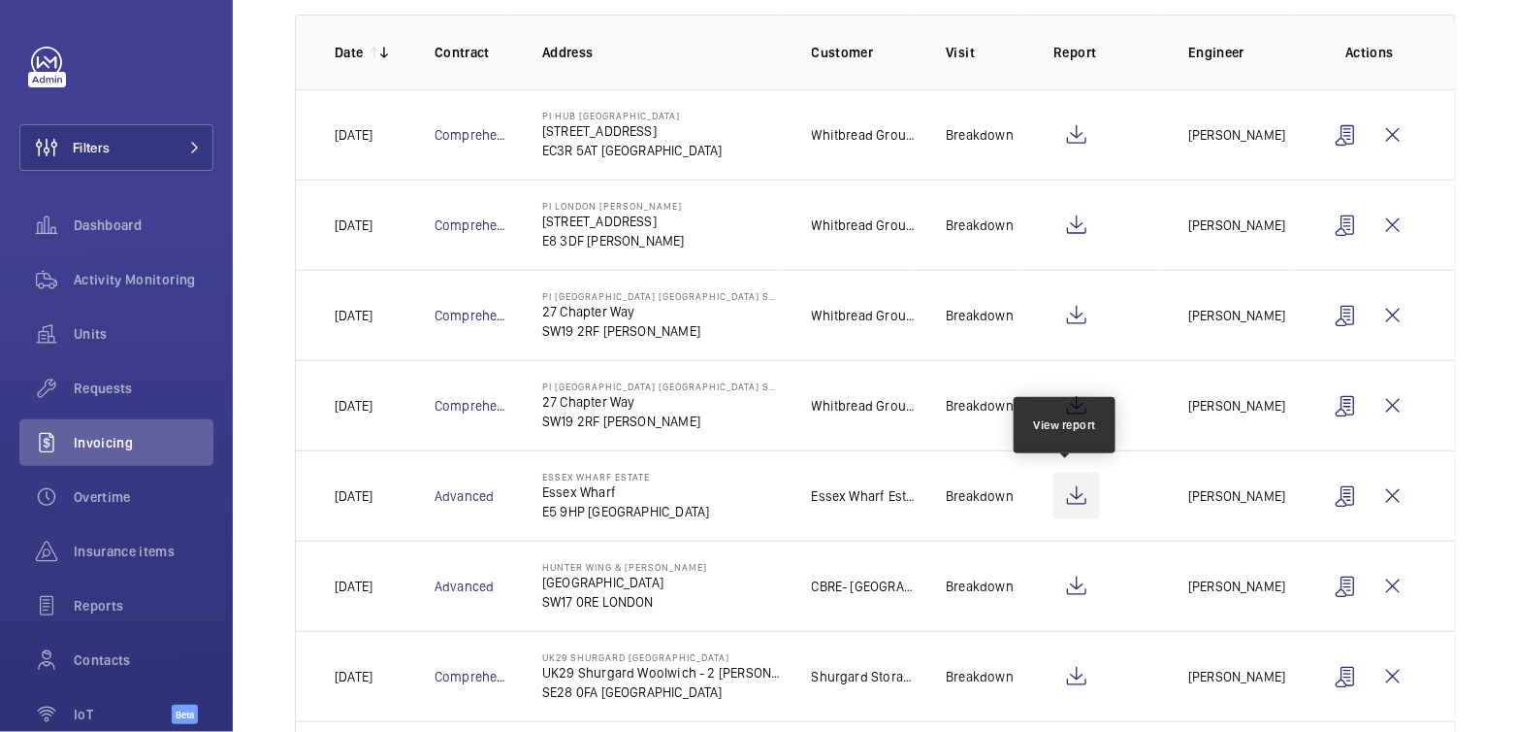
click at [1057, 493] on wm-front-icon-button at bounding box center [1077, 496] width 47 height 47
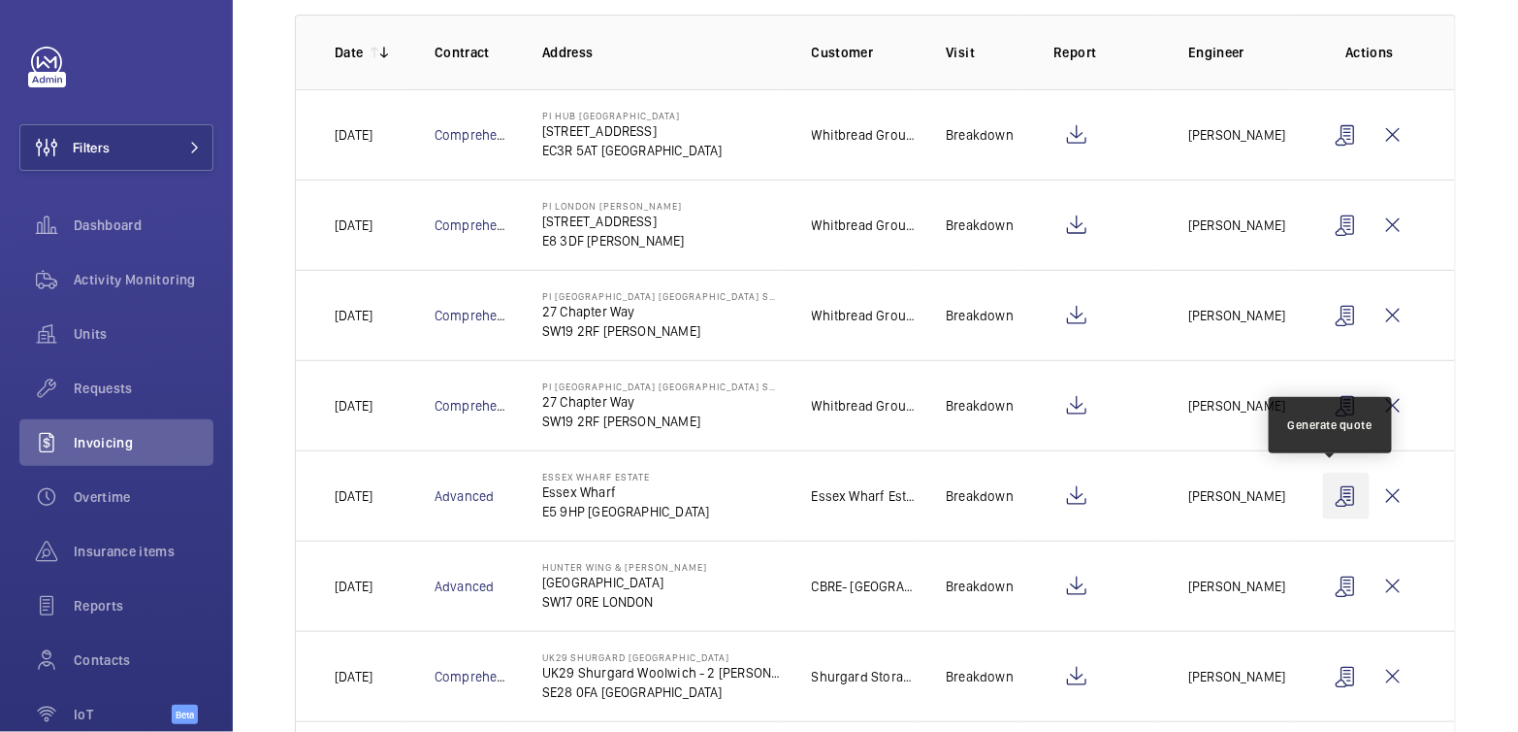
click at [1336, 494] on wm-front-icon-button at bounding box center [1346, 496] width 47 height 47
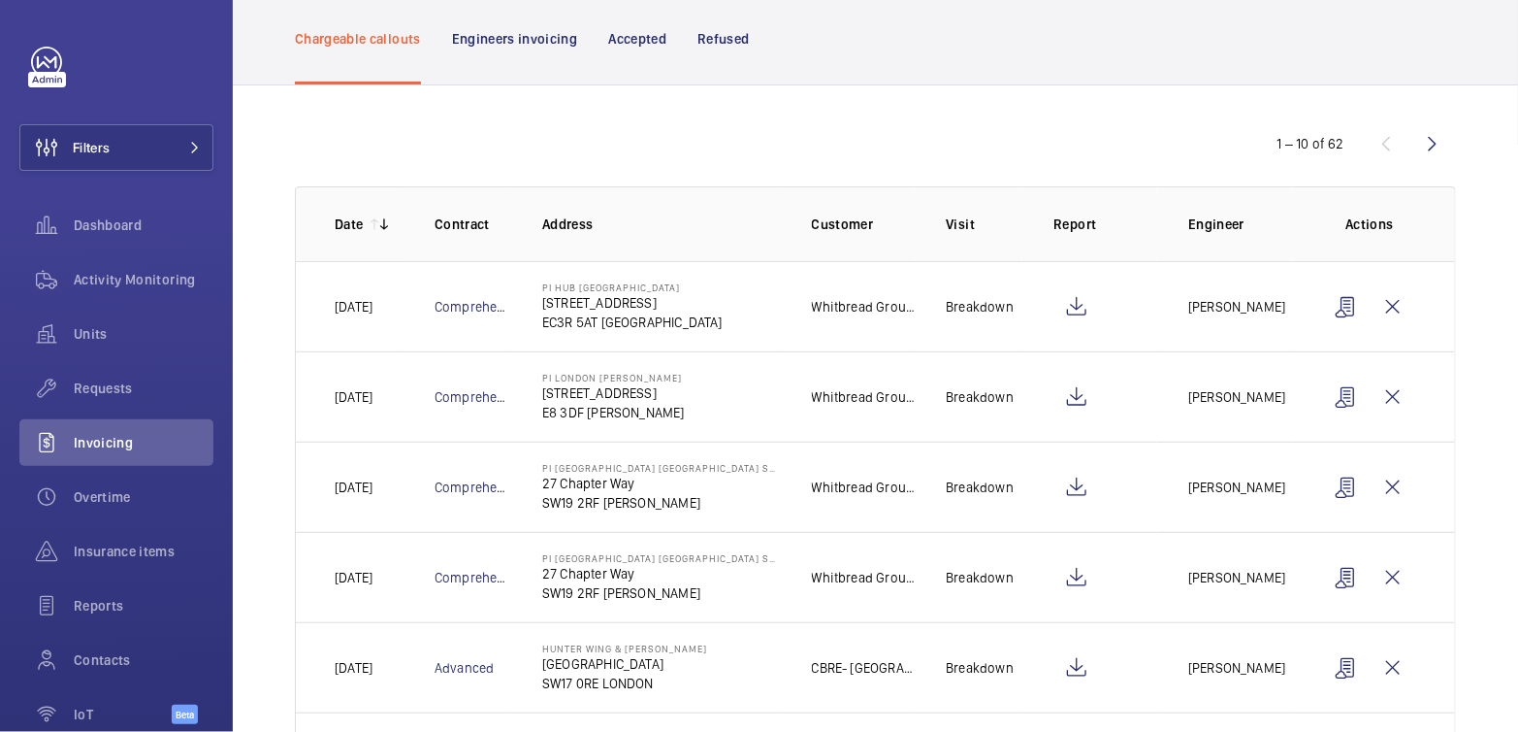
scroll to position [0, 0]
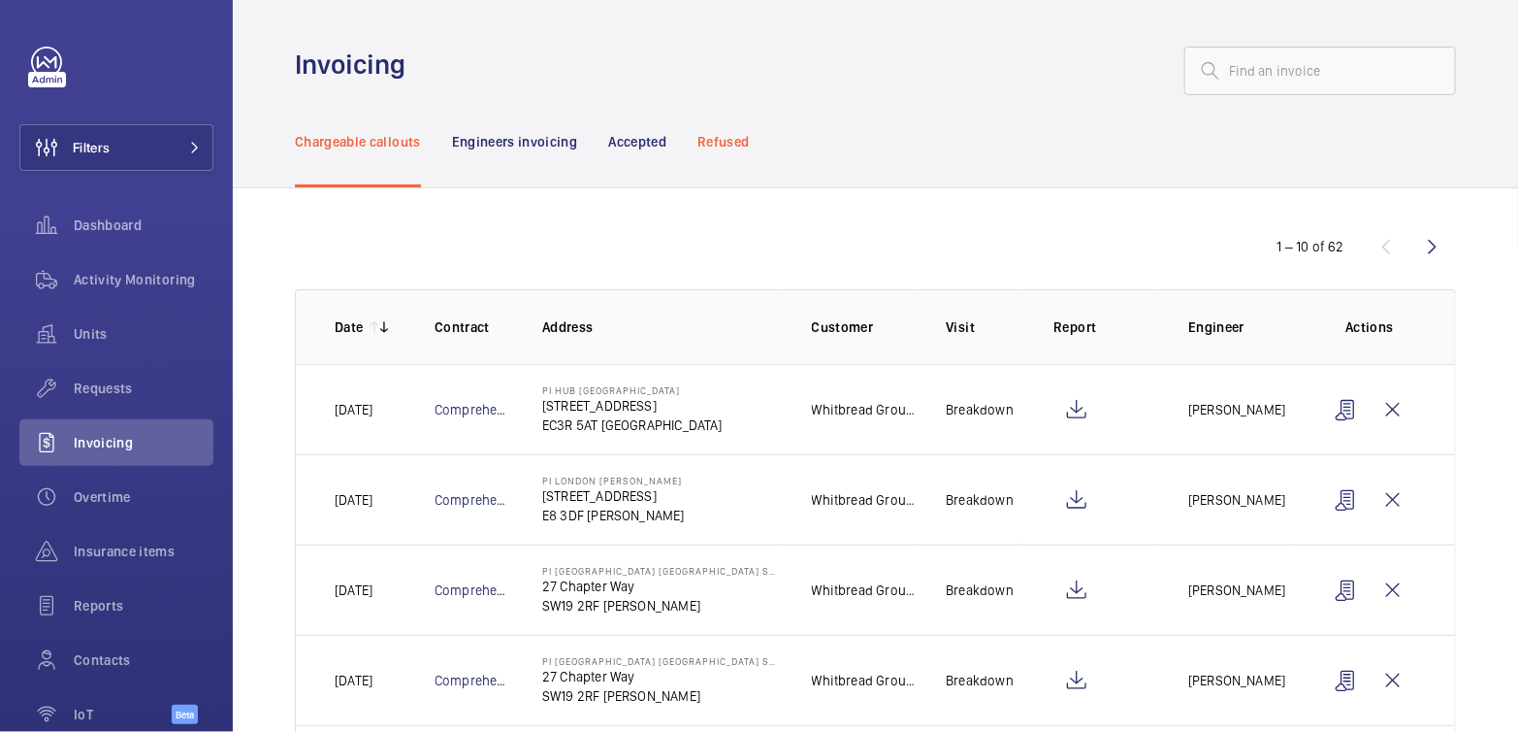
click at [713, 140] on p "Refused" at bounding box center [723, 141] width 51 height 19
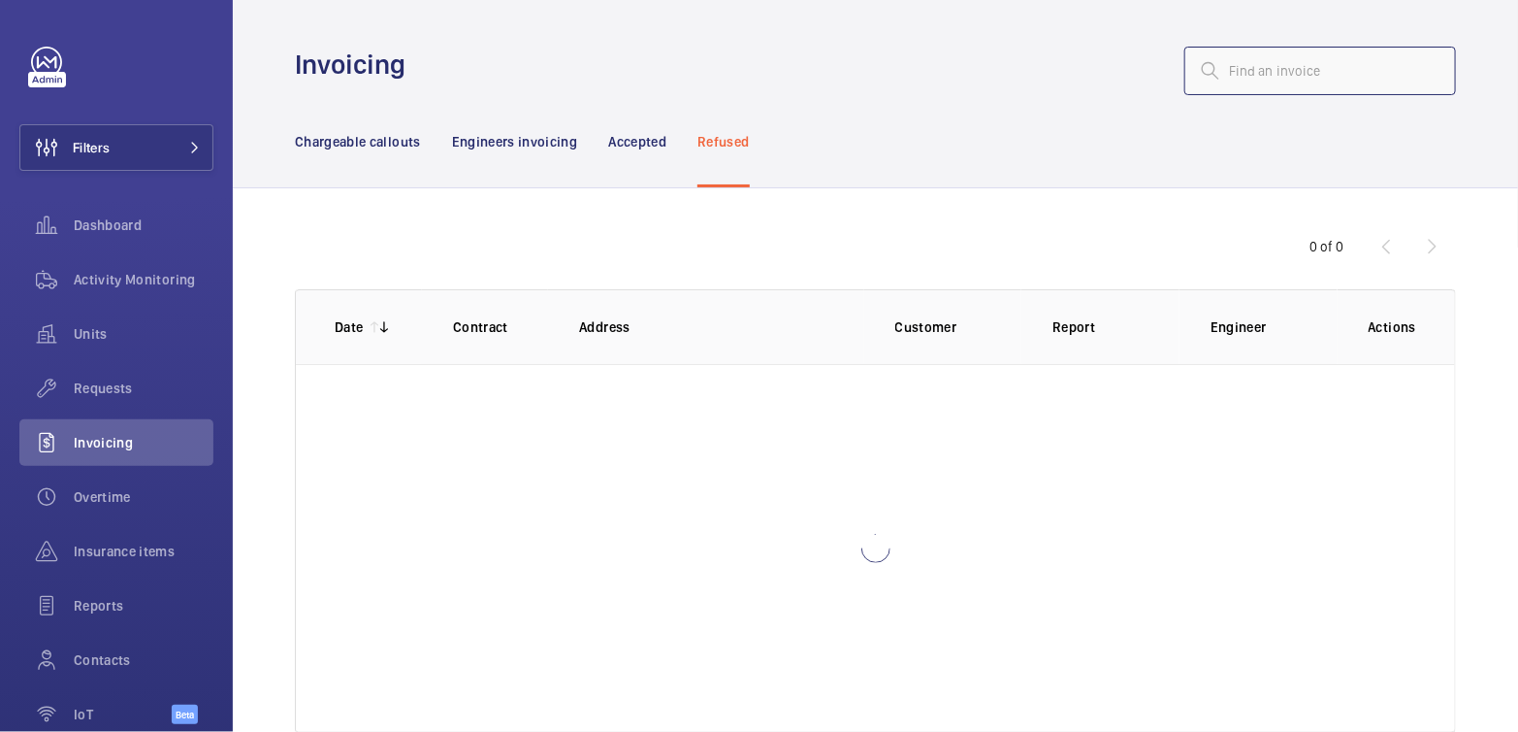
click at [1272, 80] on input "text" at bounding box center [1321, 71] width 272 height 49
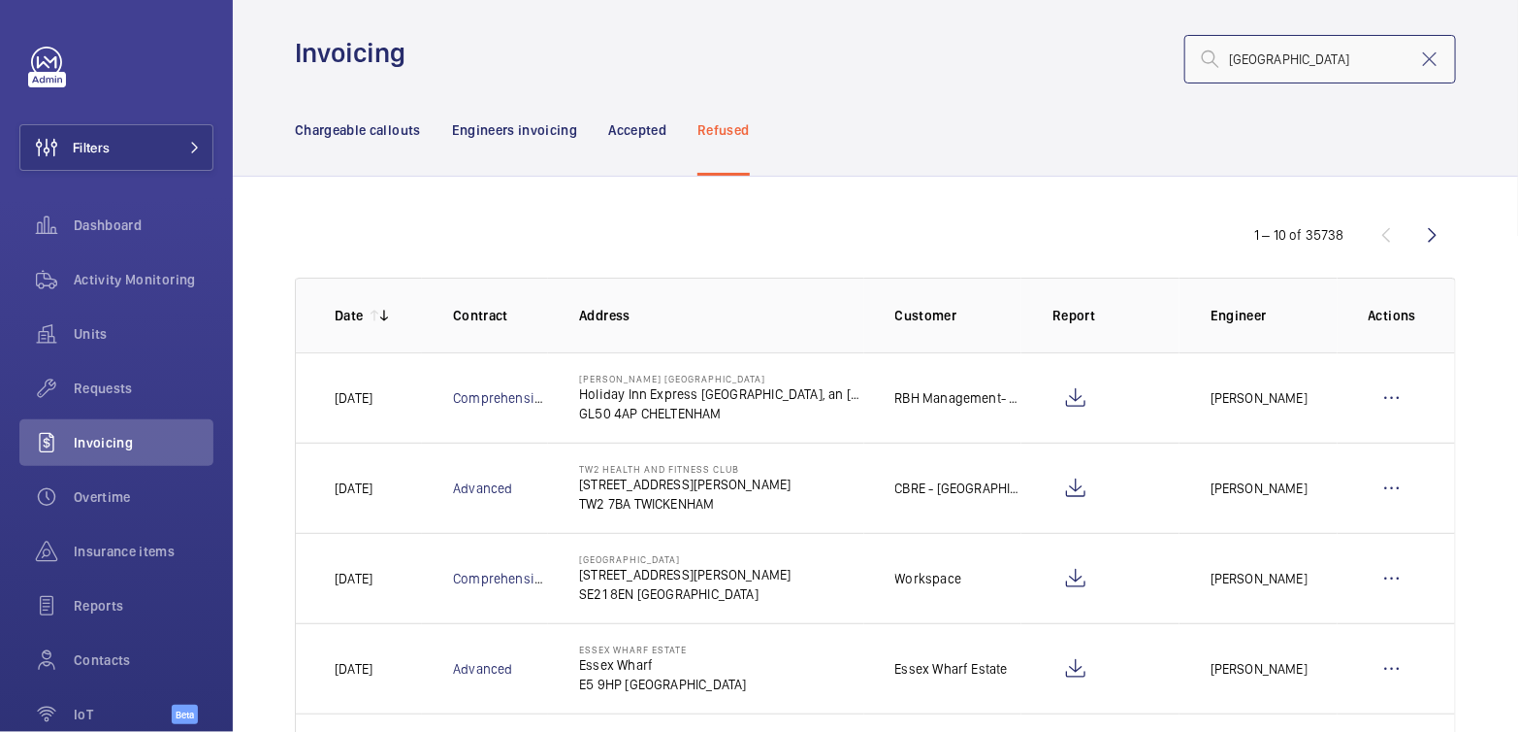
scroll to position [35, 0]
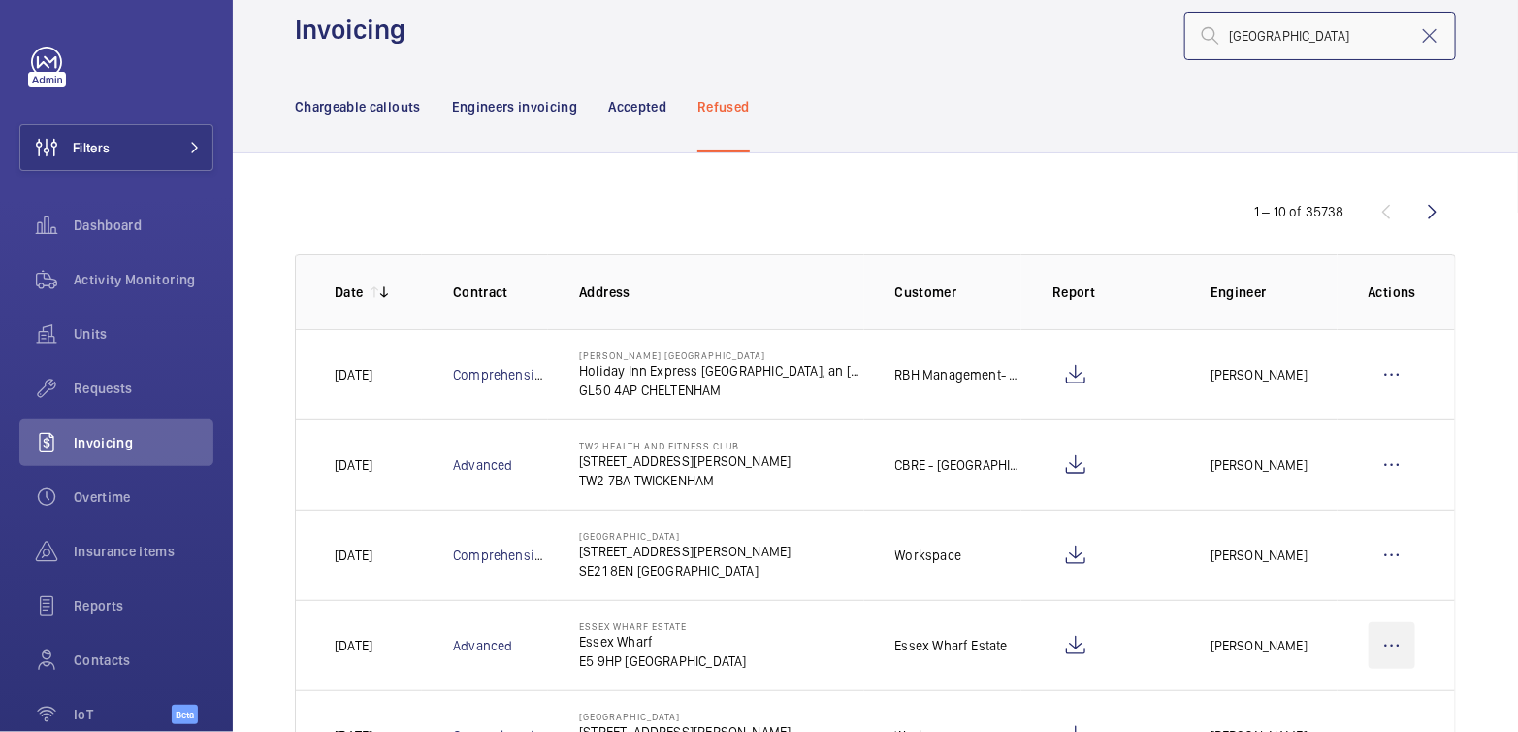
type input "essex"
click at [1381, 641] on wm-front-icon-button at bounding box center [1392, 645] width 47 height 47
click at [1327, 697] on p "Move to Engineers invoicing" at bounding box center [1309, 704] width 173 height 19
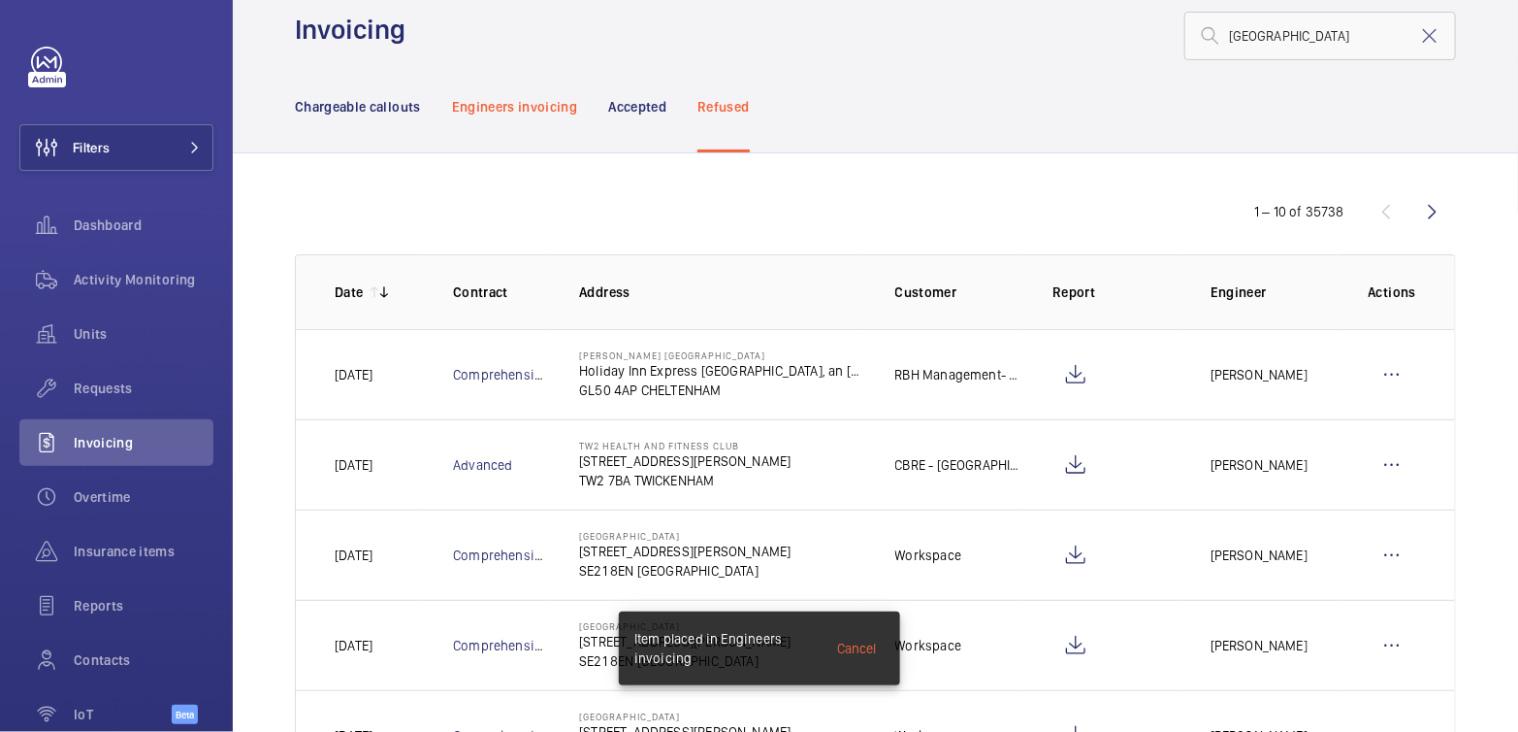
click at [515, 95] on div "Engineers invoicing" at bounding box center [515, 106] width 126 height 92
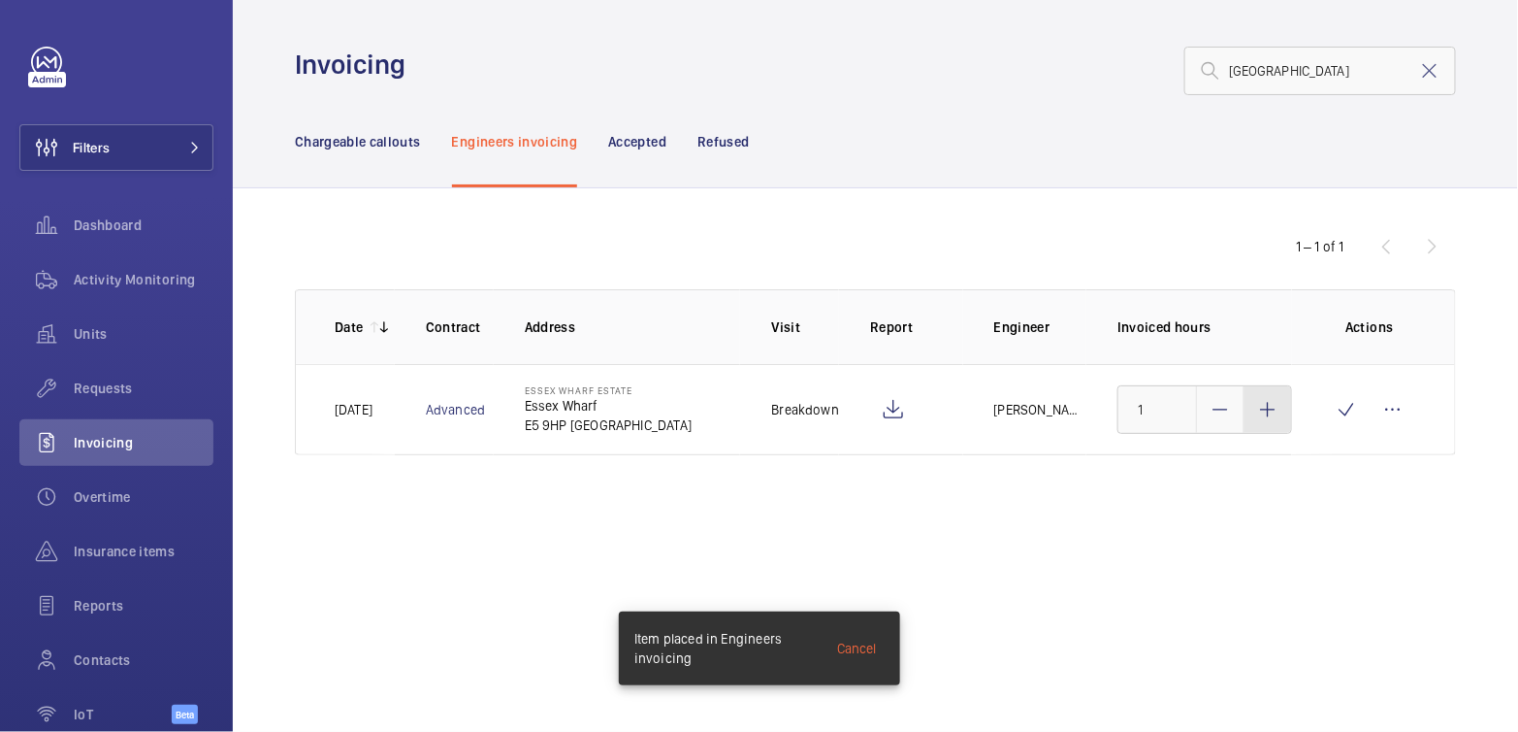
click at [1280, 405] on mat-icon at bounding box center [1268, 409] width 23 height 23
click at [1280, 405] on div at bounding box center [1268, 409] width 47 height 47
type input "3"
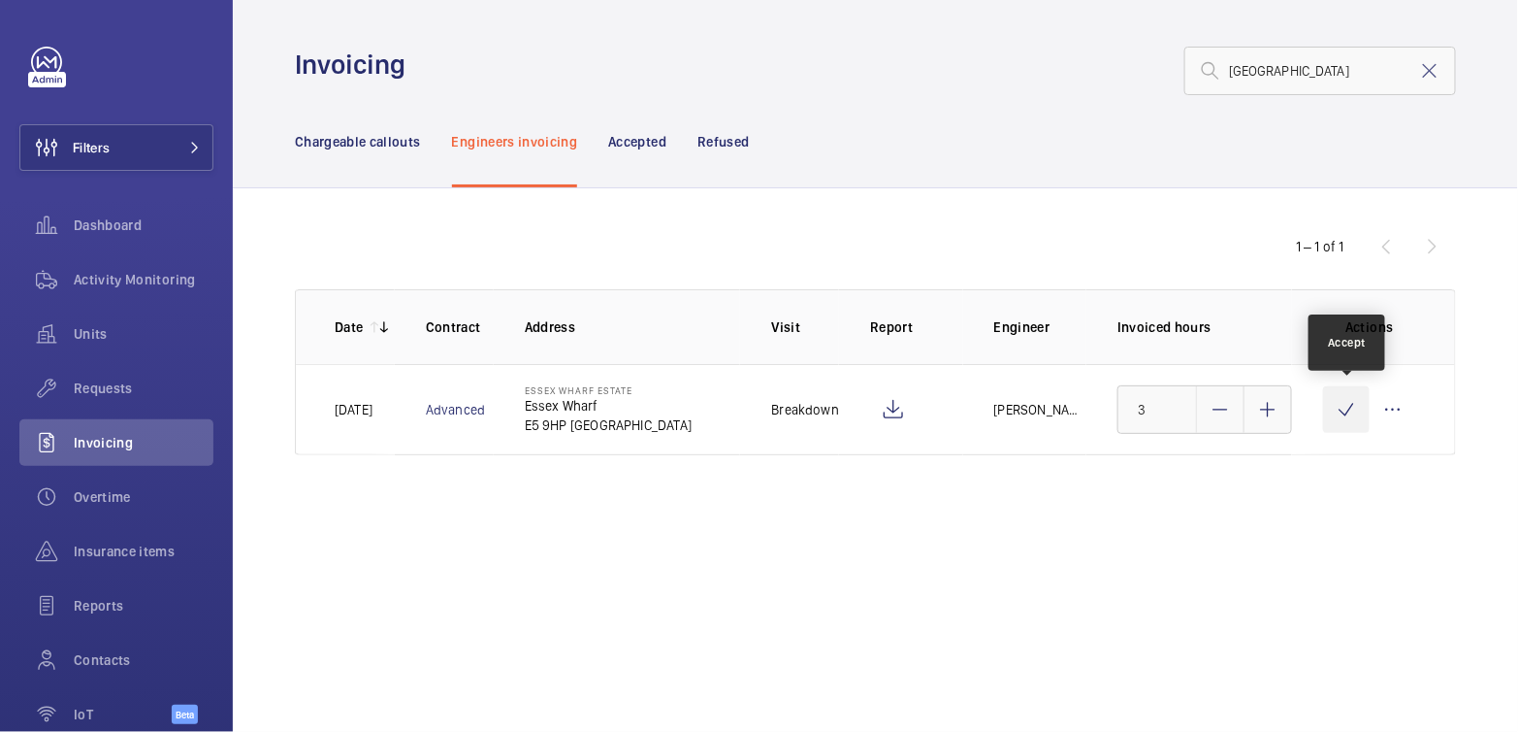
click at [1341, 411] on wm-front-icon-button at bounding box center [1346, 409] width 47 height 47
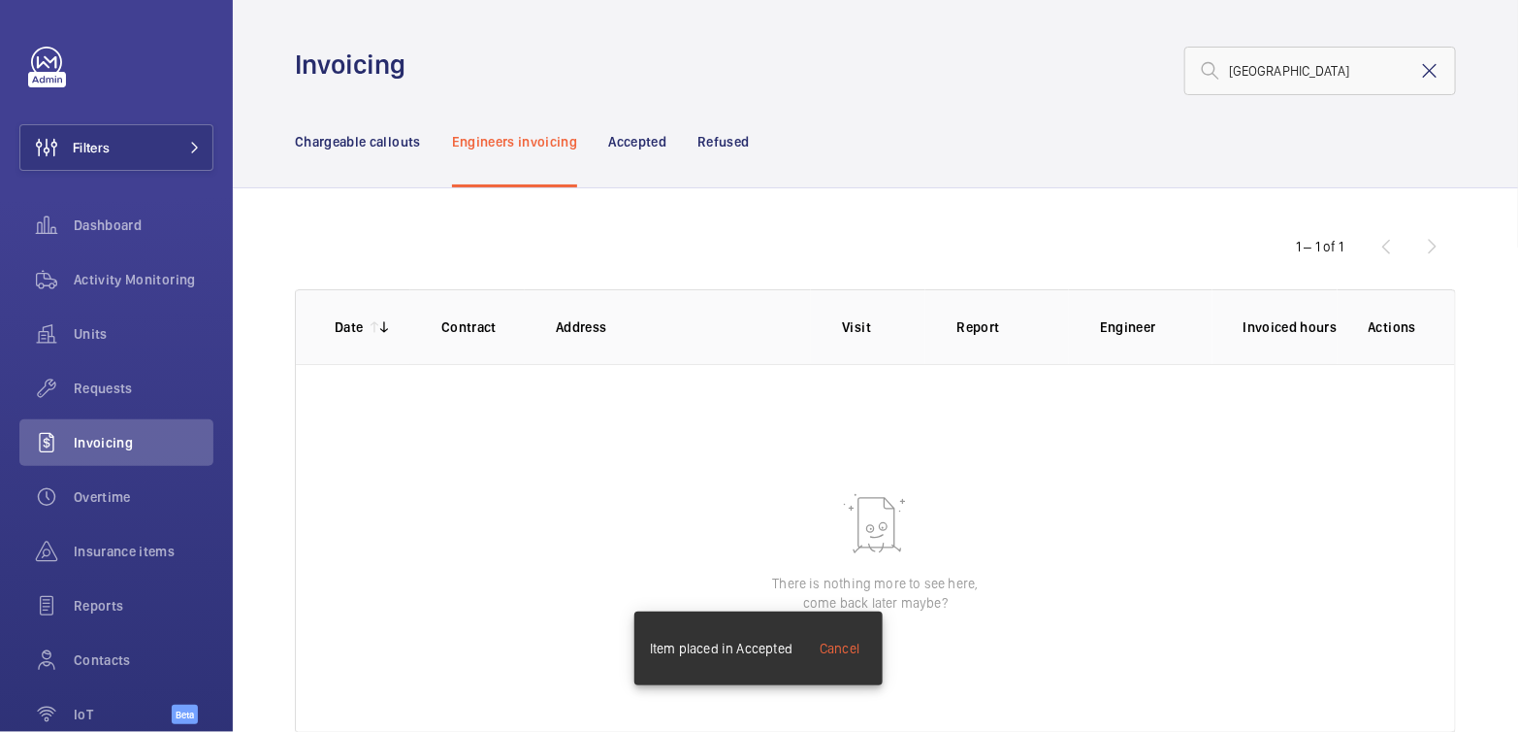
click at [1423, 72] on mat-icon at bounding box center [1430, 70] width 23 height 23
click at [343, 133] on p "Chargeable callouts" at bounding box center [358, 141] width 126 height 19
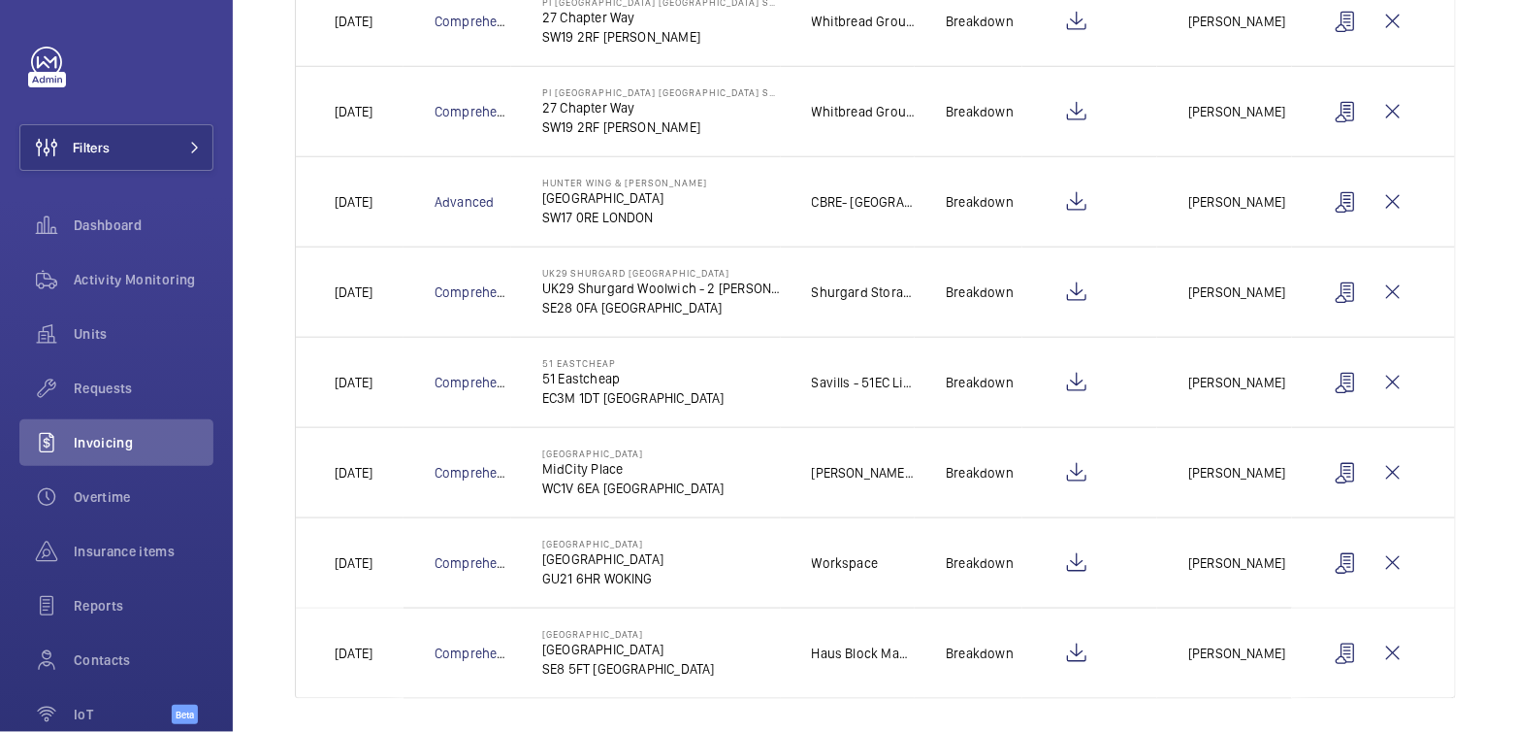
scroll to position [573, 0]
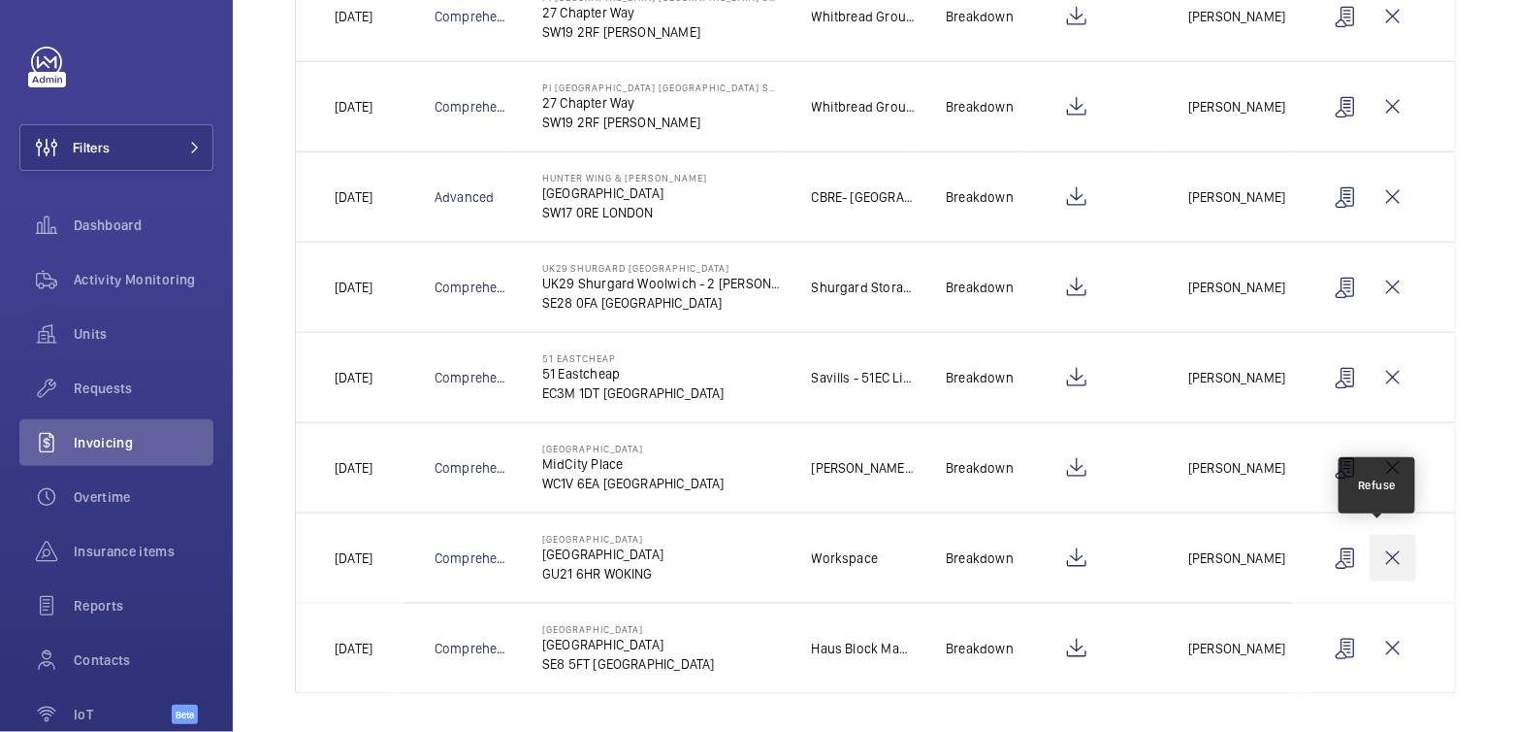
click at [1393, 553] on wm-front-icon-button at bounding box center [1393, 558] width 47 height 47
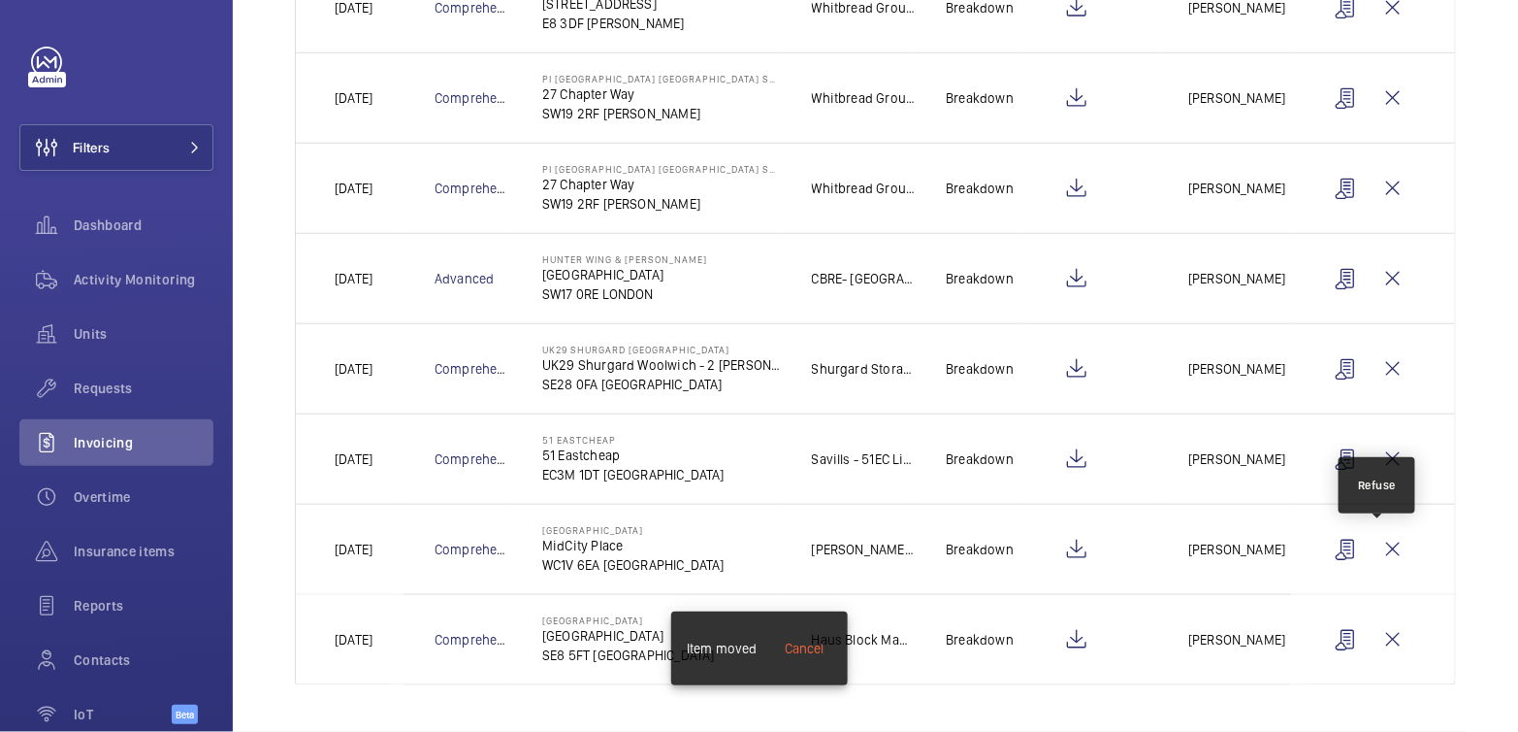
scroll to position [483, 0]
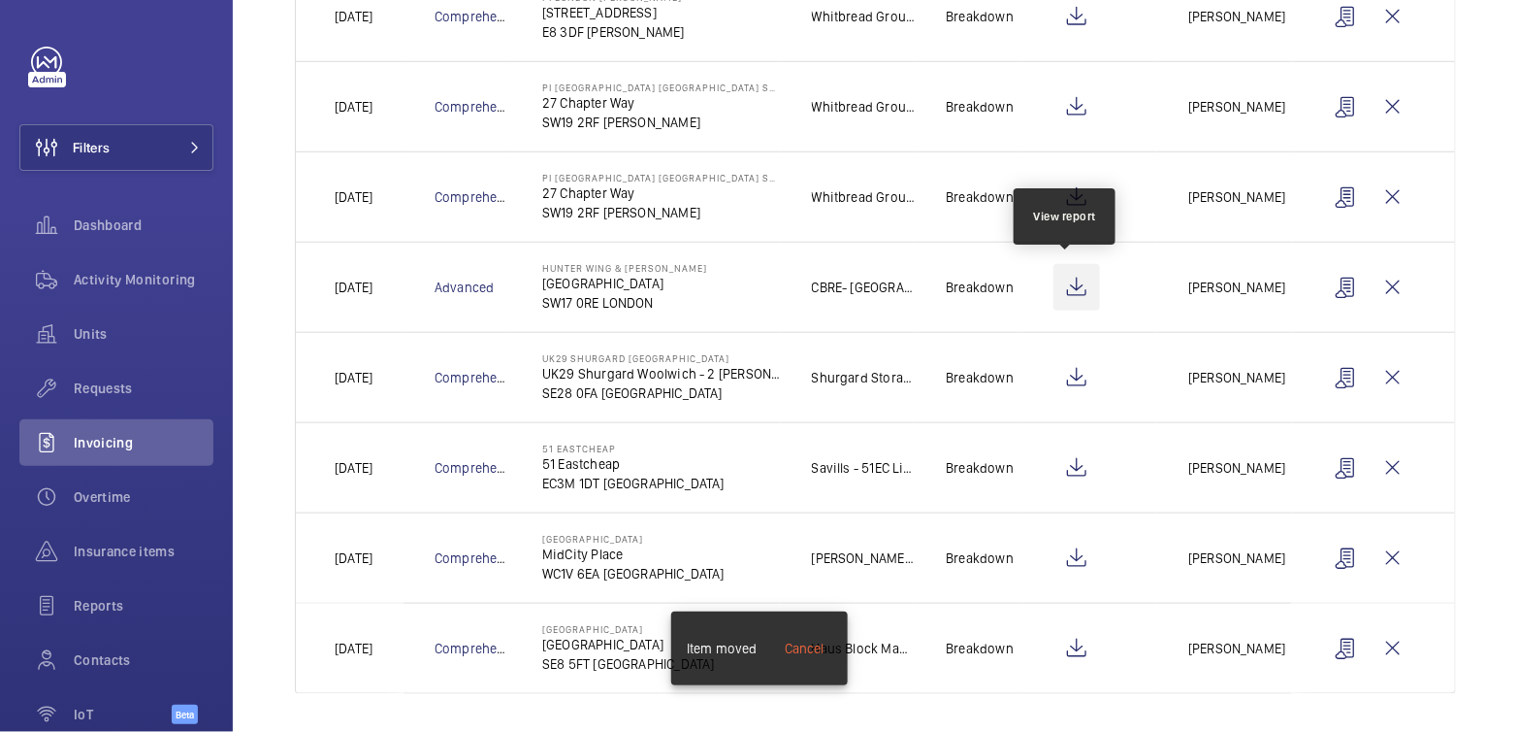
click at [1071, 286] on wm-front-icon-button at bounding box center [1077, 287] width 47 height 47
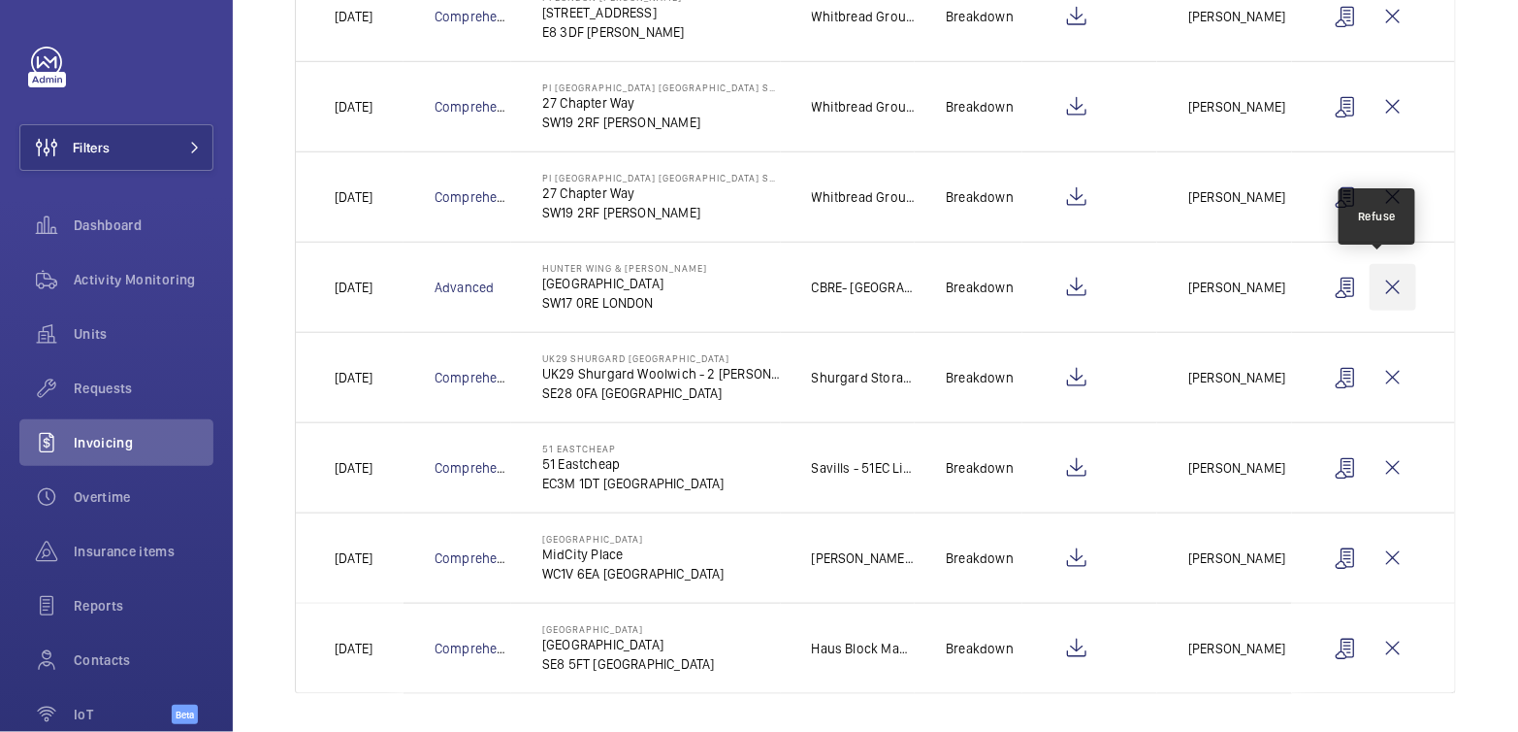
click at [1370, 290] on wm-front-icon-button at bounding box center [1393, 287] width 47 height 47
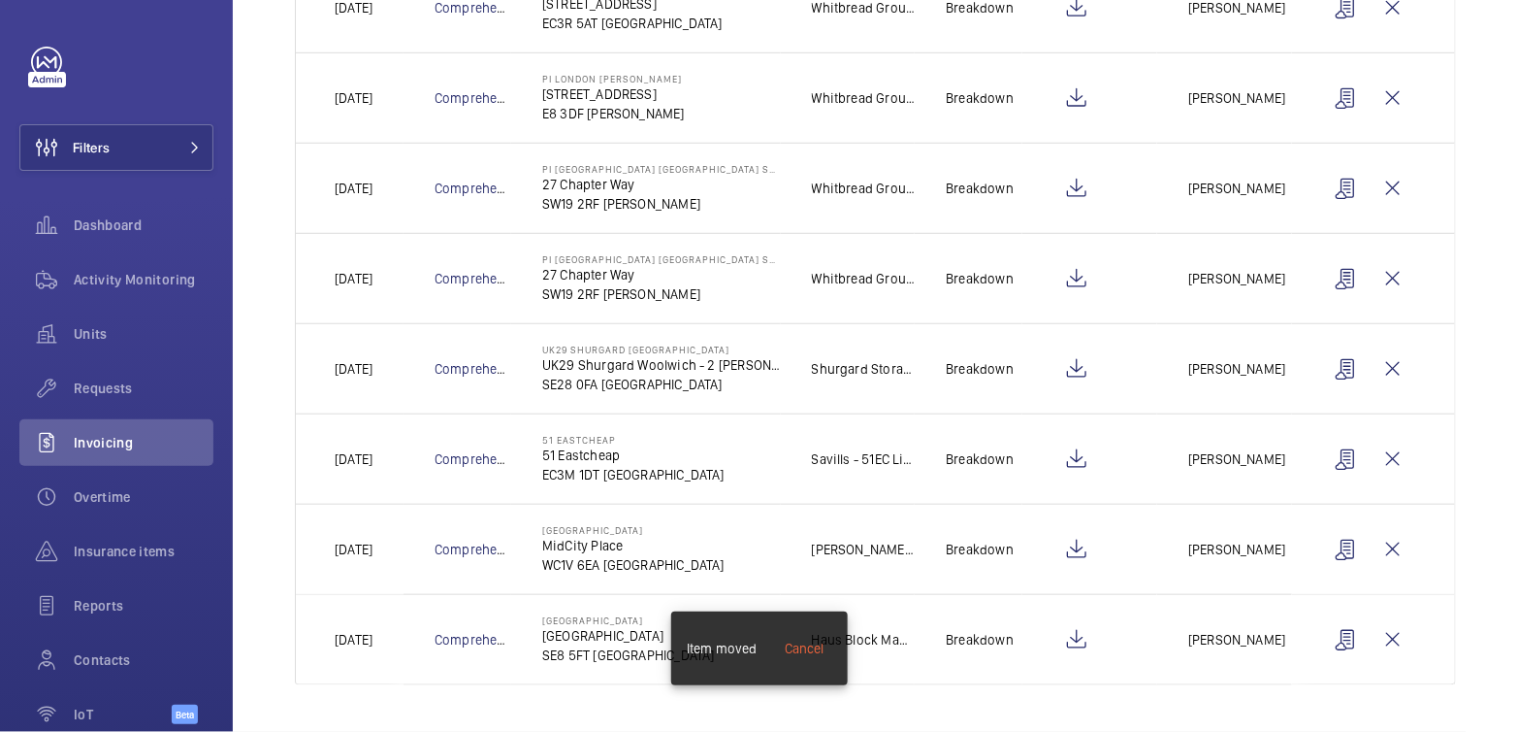
scroll to position [394, 0]
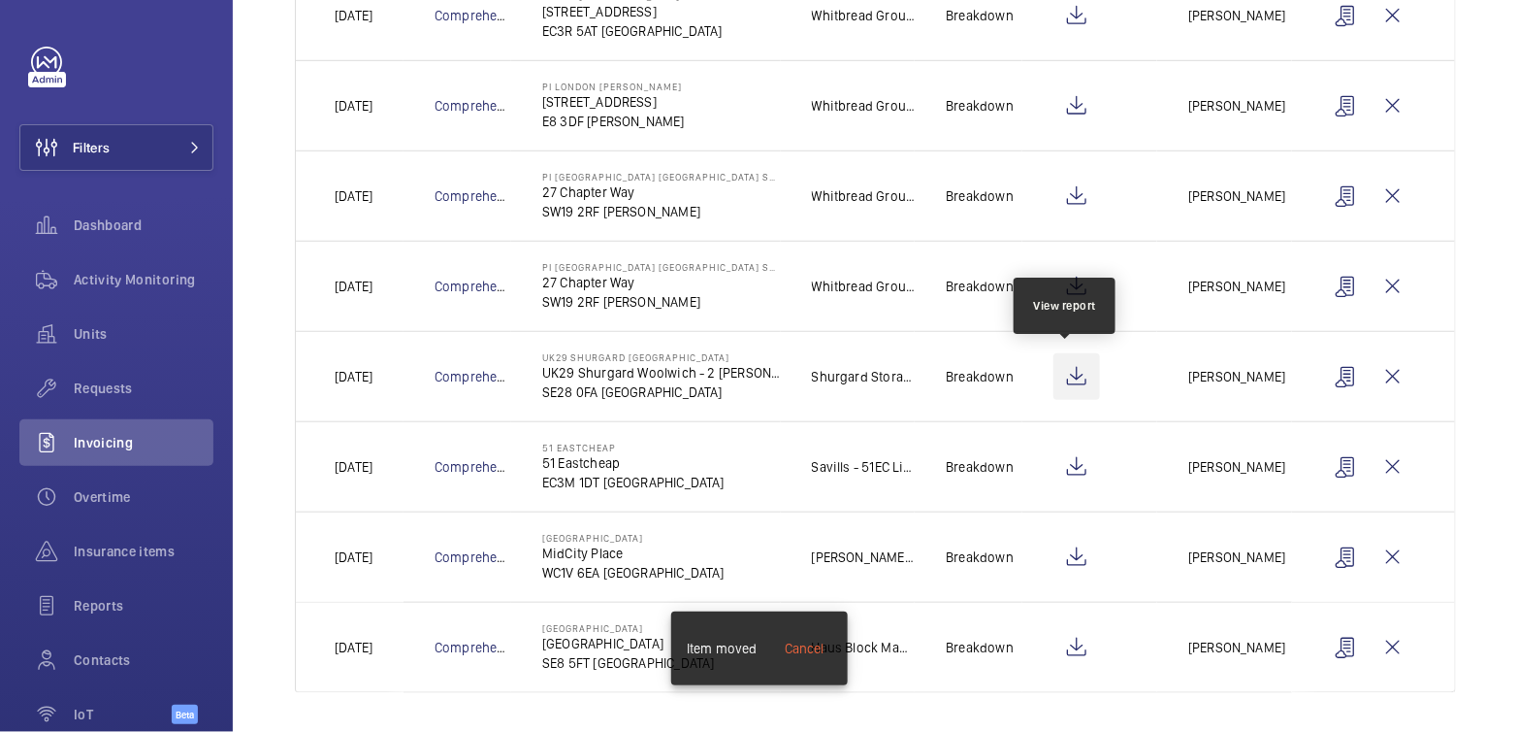
click at [1076, 379] on wm-front-icon-button at bounding box center [1077, 376] width 47 height 47
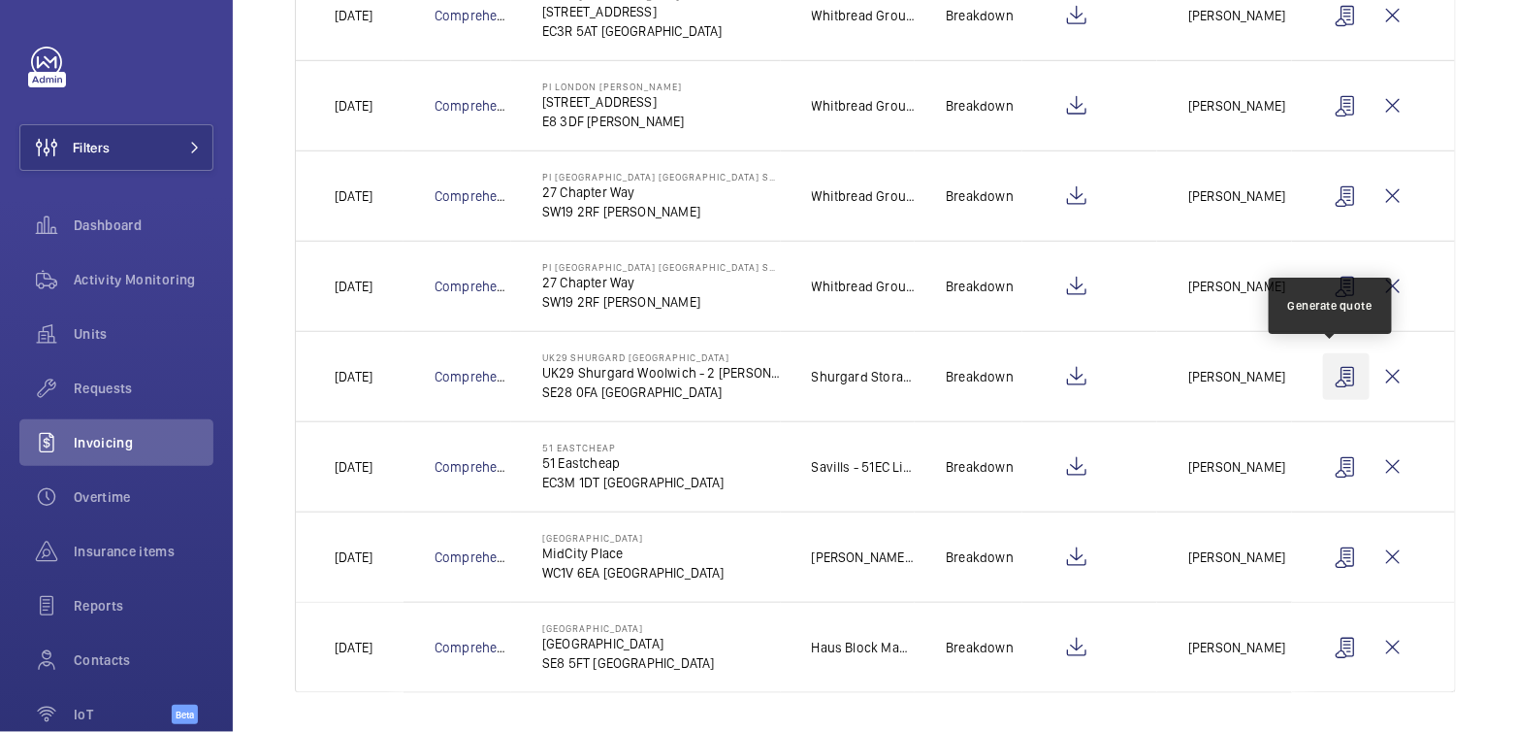
click at [1337, 372] on wm-front-icon-button at bounding box center [1346, 376] width 47 height 47
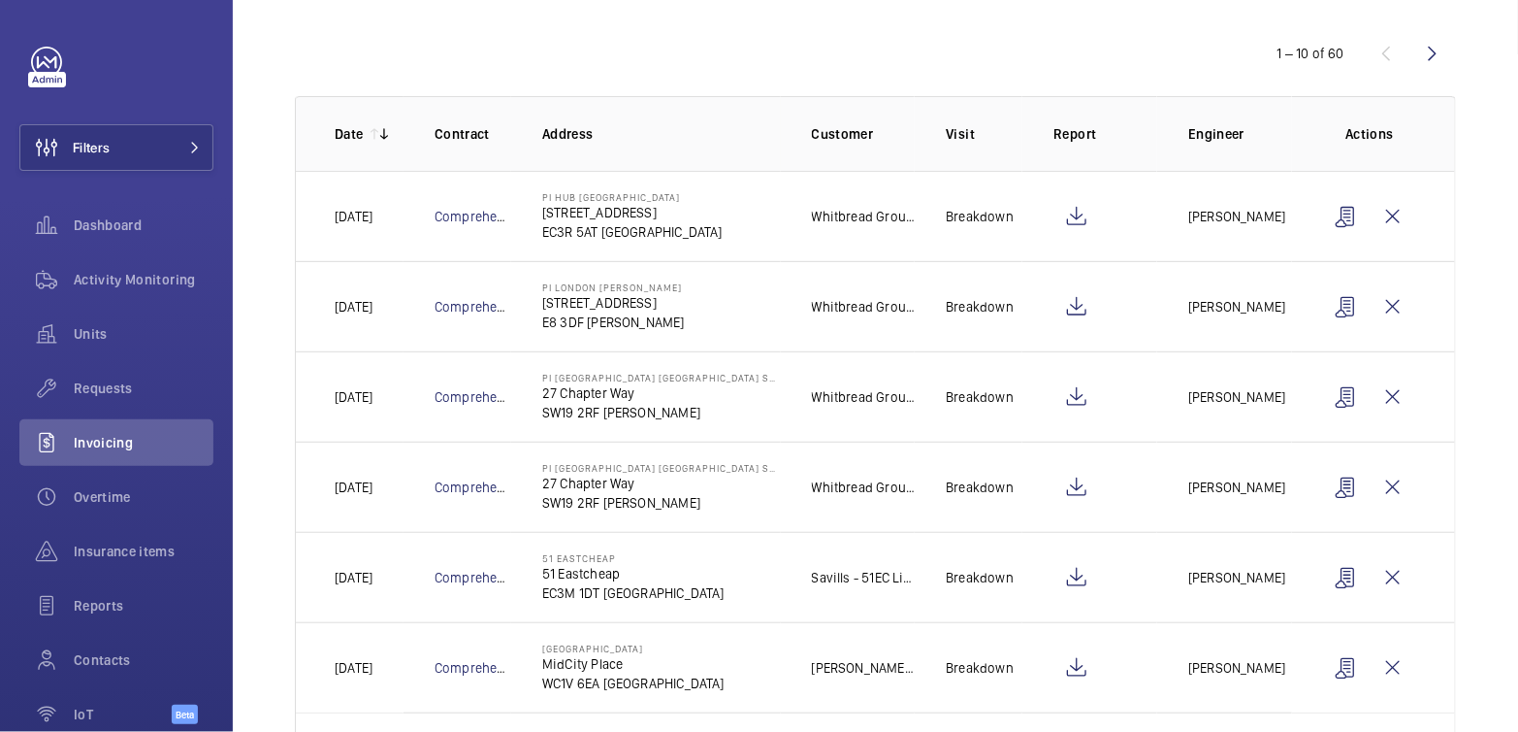
scroll to position [0, 0]
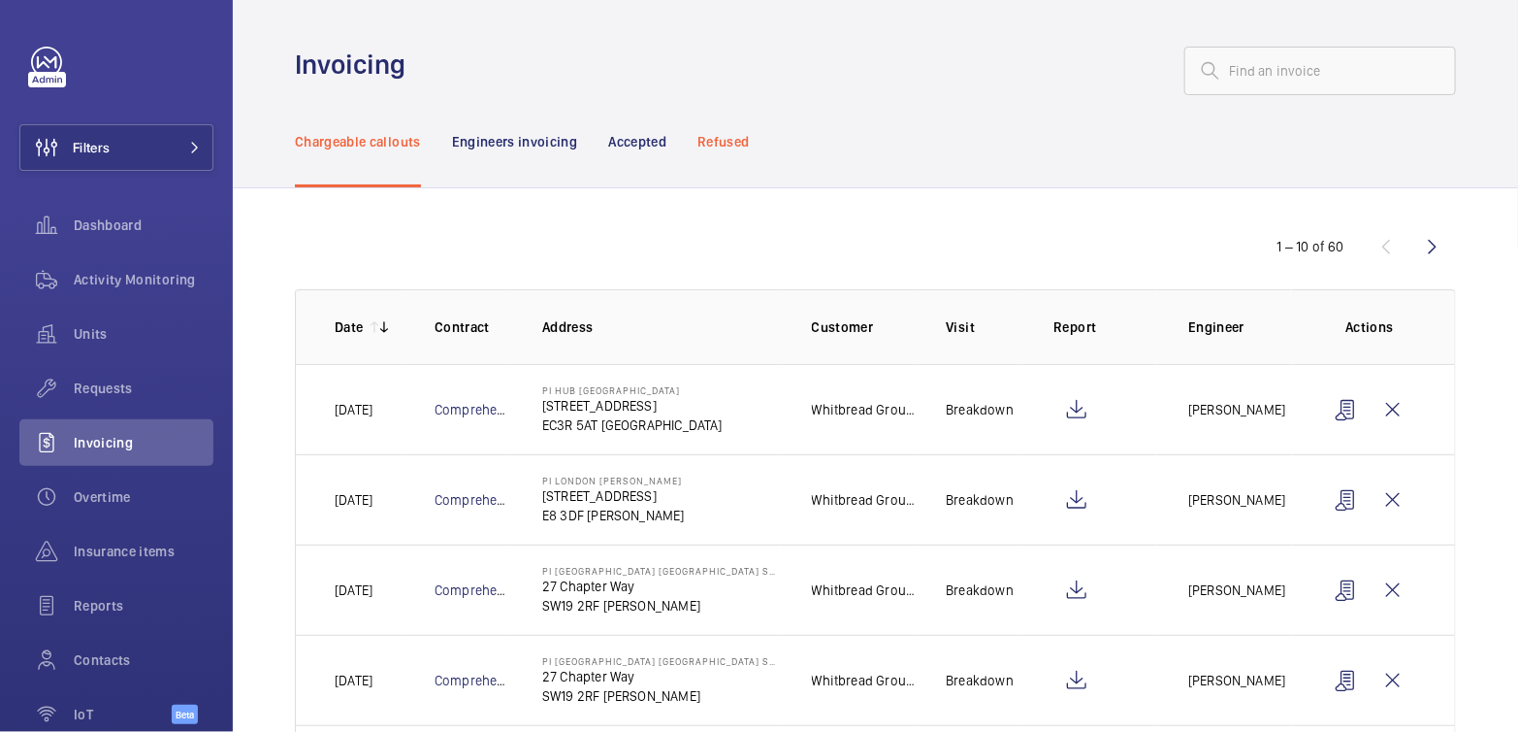
click at [737, 147] on p "Refused" at bounding box center [723, 141] width 51 height 19
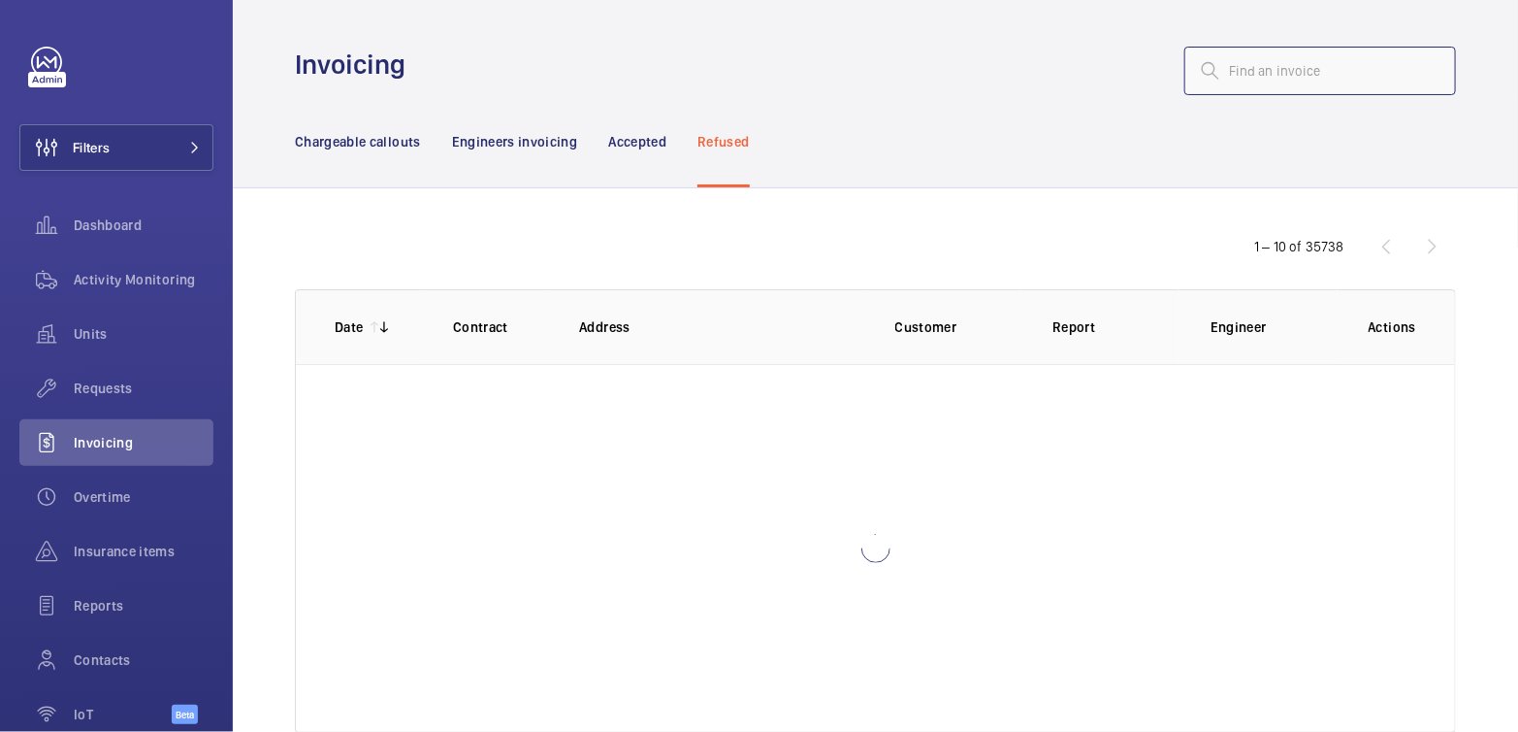
click at [1305, 78] on input "text" at bounding box center [1321, 71] width 272 height 49
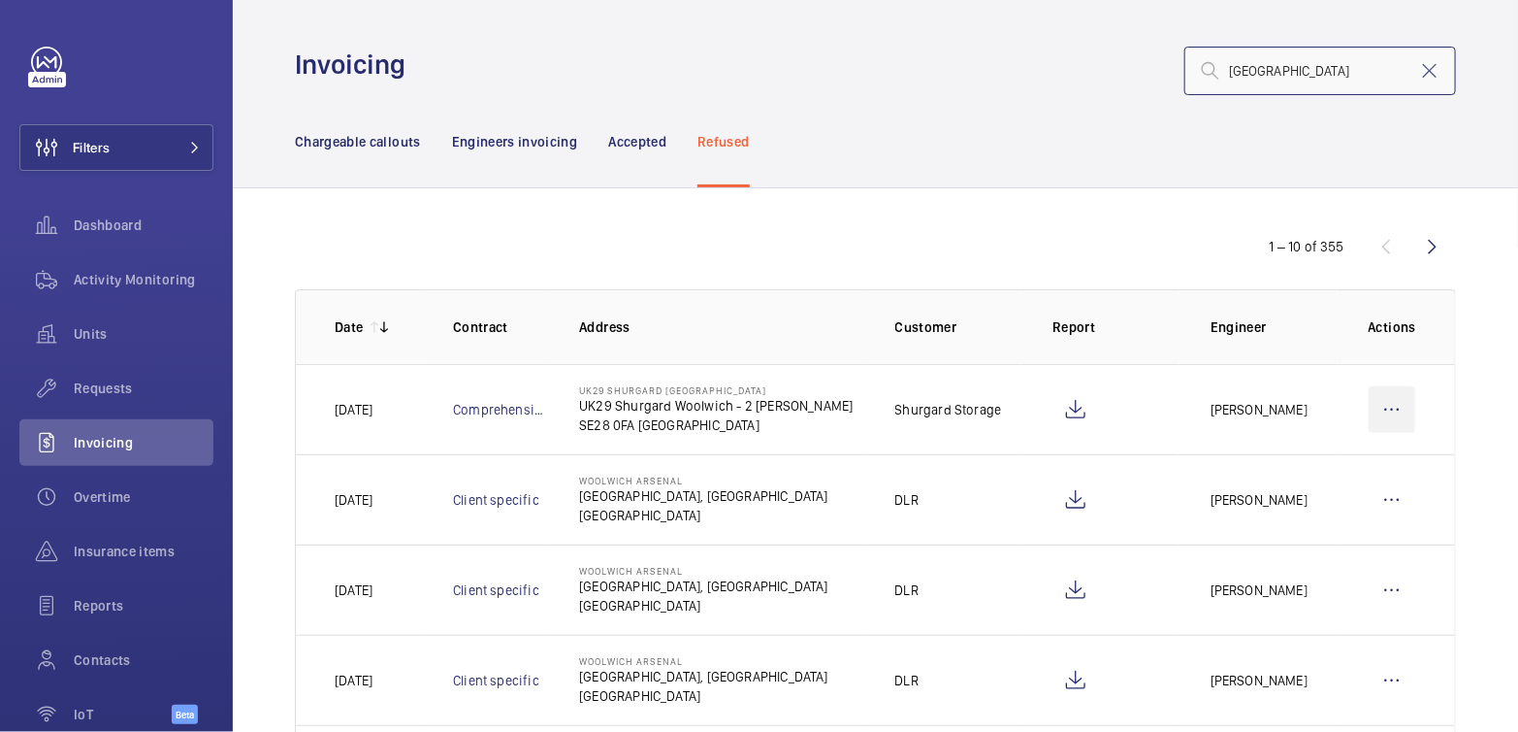
type input "woolwich"
click at [1369, 409] on wm-front-icon-button at bounding box center [1392, 409] width 47 height 47
click at [1344, 460] on p "Move to Engineers invoicing" at bounding box center [1309, 468] width 173 height 19
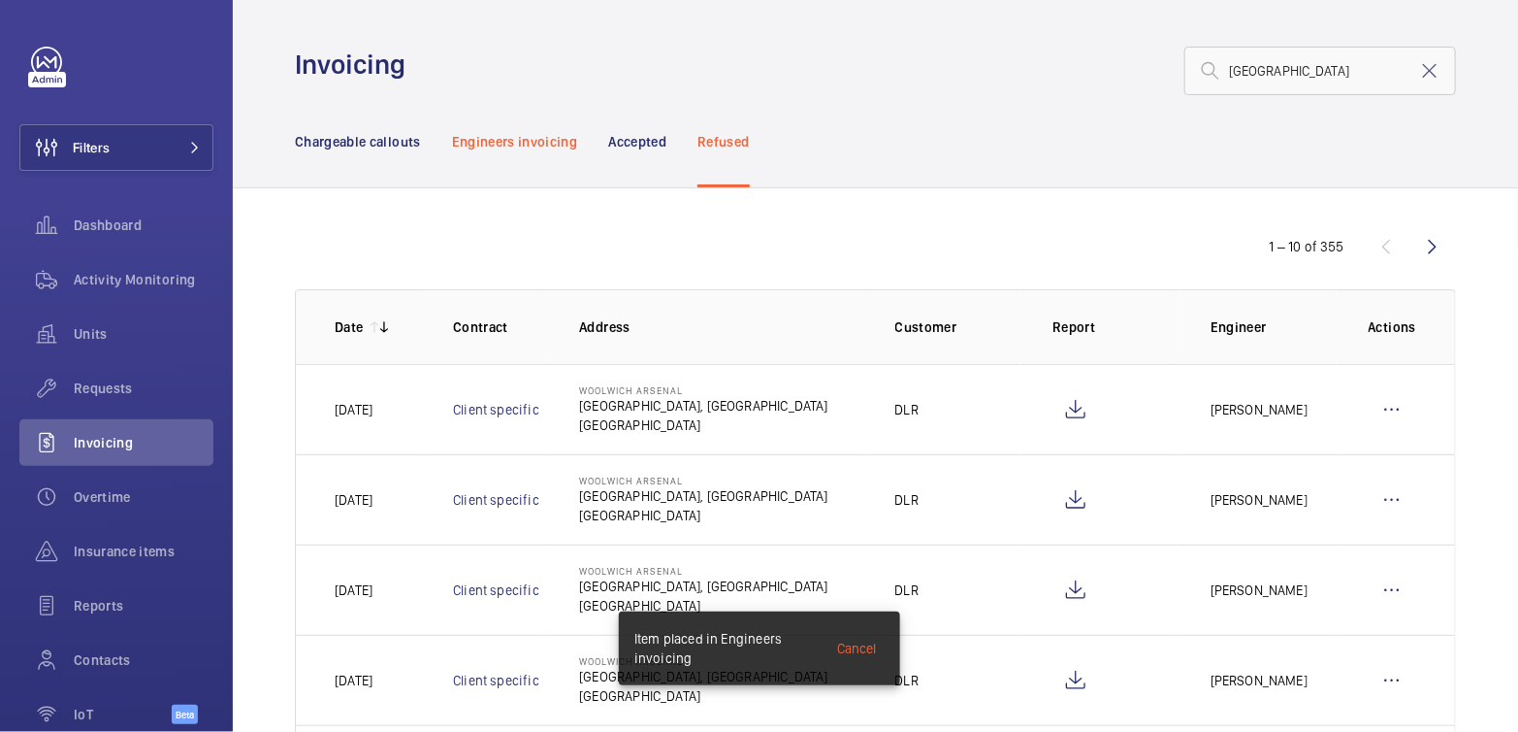
click at [558, 141] on p "Engineers invoicing" at bounding box center [515, 141] width 126 height 19
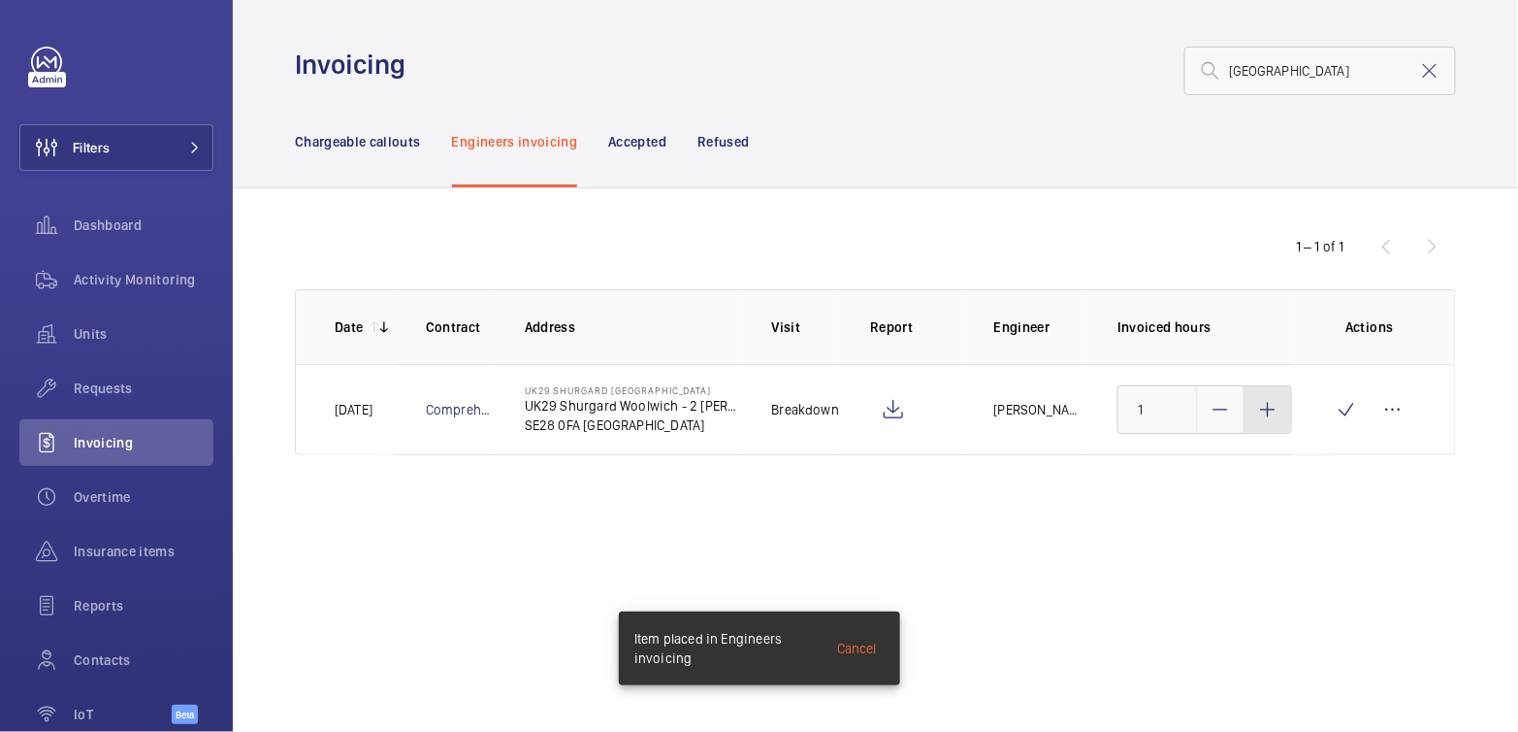
click at [1272, 424] on div at bounding box center [1268, 409] width 47 height 47
click at [1272, 423] on div at bounding box center [1268, 409] width 47 height 47
type input "3"
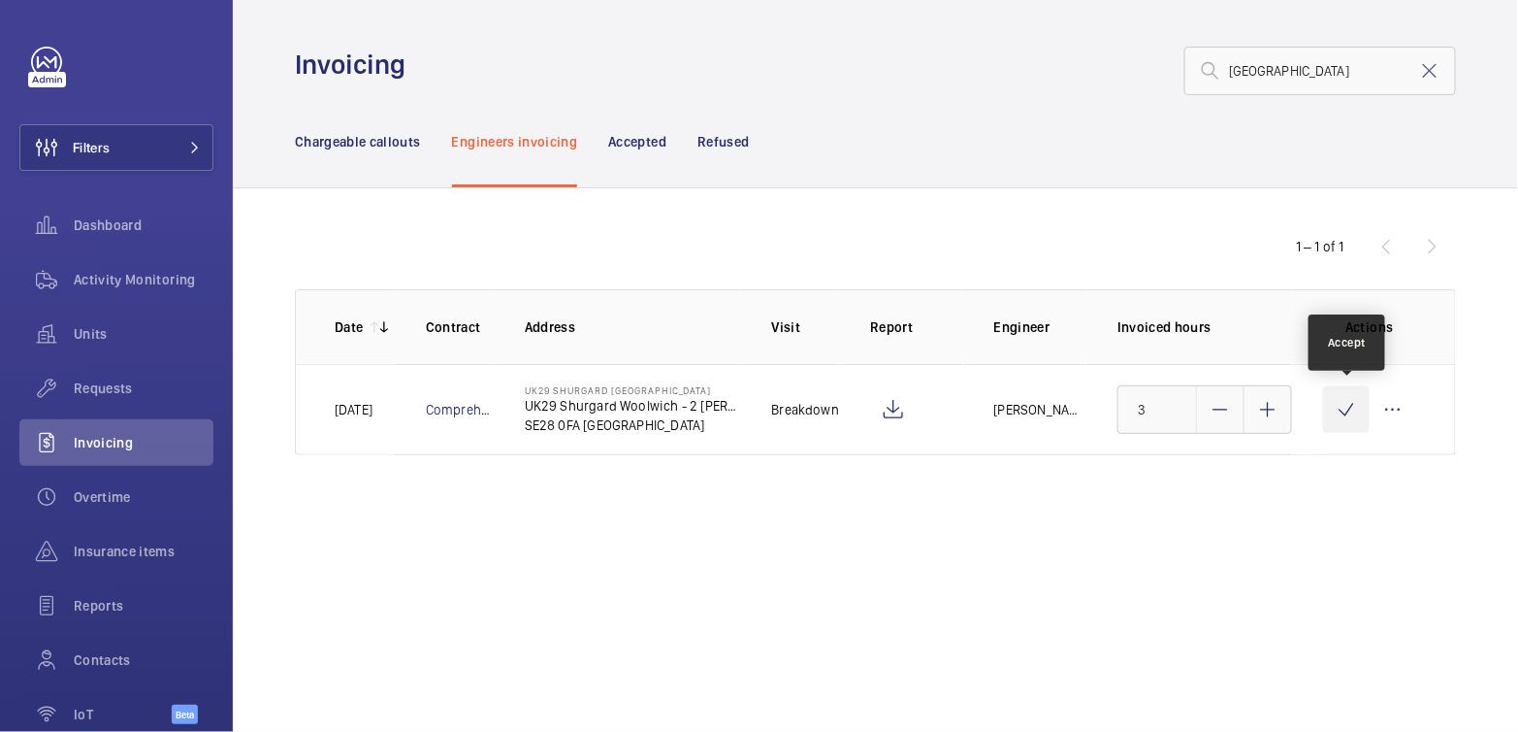
click at [1352, 404] on wm-front-icon-button at bounding box center [1346, 409] width 47 height 47
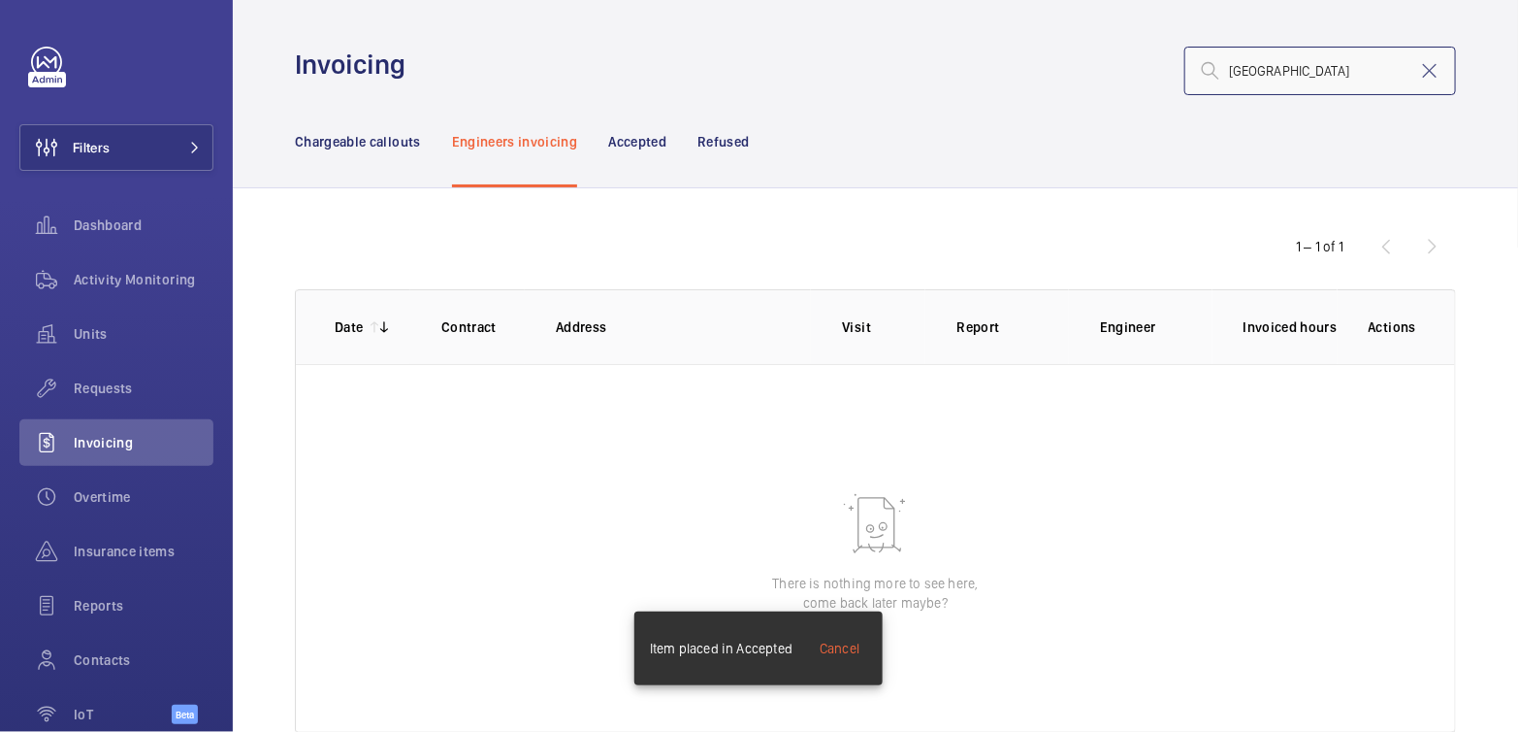
click at [1428, 73] on input "woolwich" at bounding box center [1321, 71] width 272 height 49
click at [1421, 75] on mat-icon at bounding box center [1430, 70] width 23 height 23
click at [366, 137] on p "Chargeable callouts" at bounding box center [358, 141] width 126 height 19
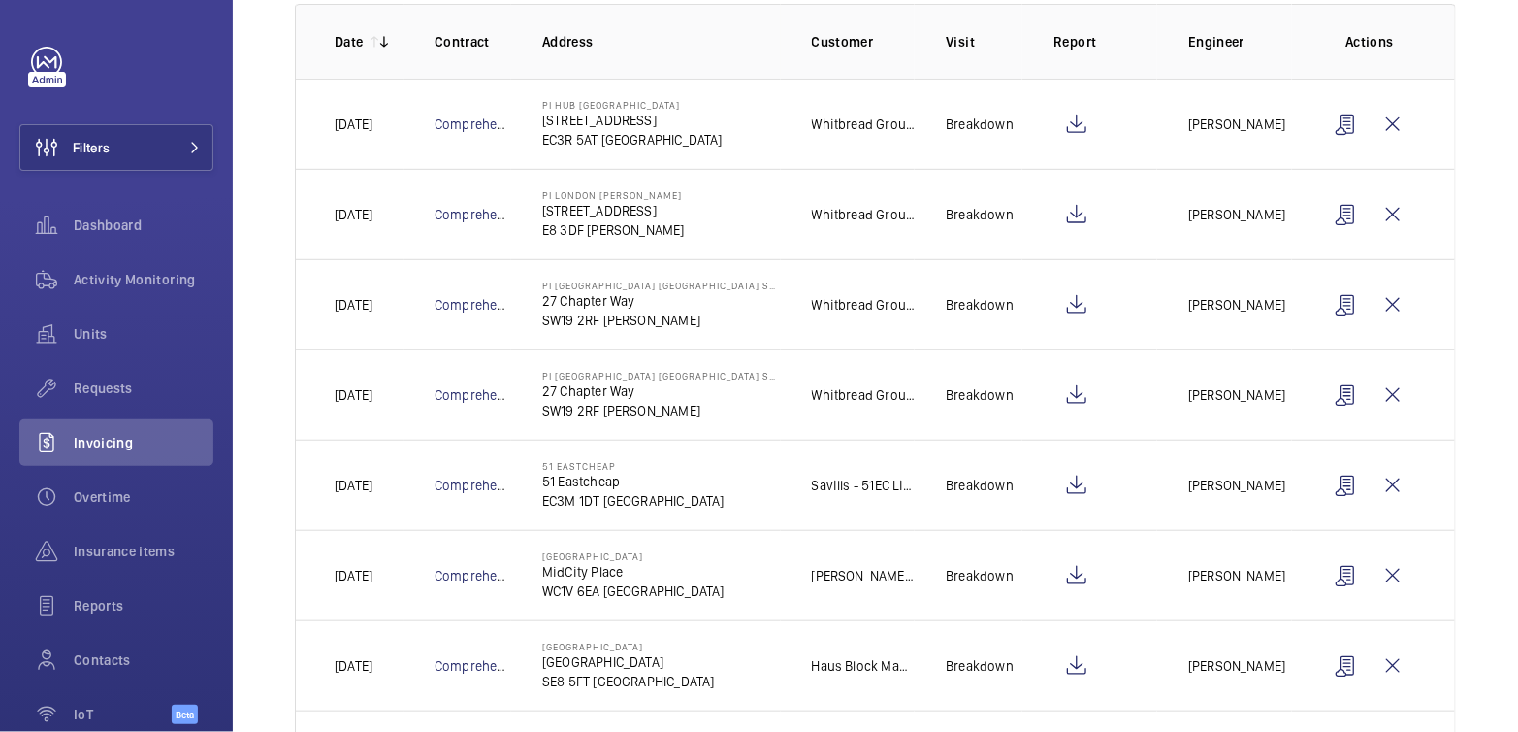
scroll to position [289, 0]
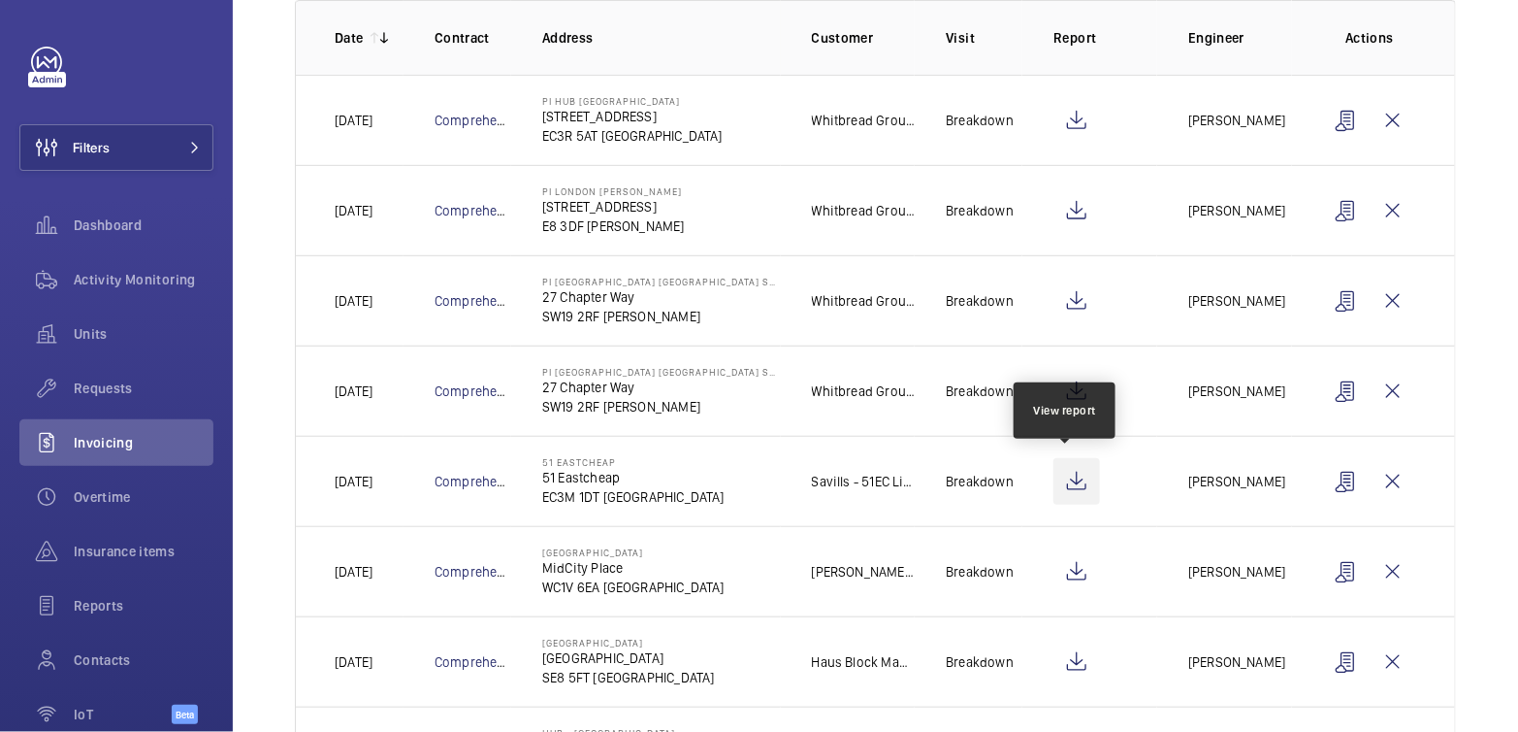
click at [1072, 472] on wm-front-icon-button at bounding box center [1077, 481] width 47 height 47
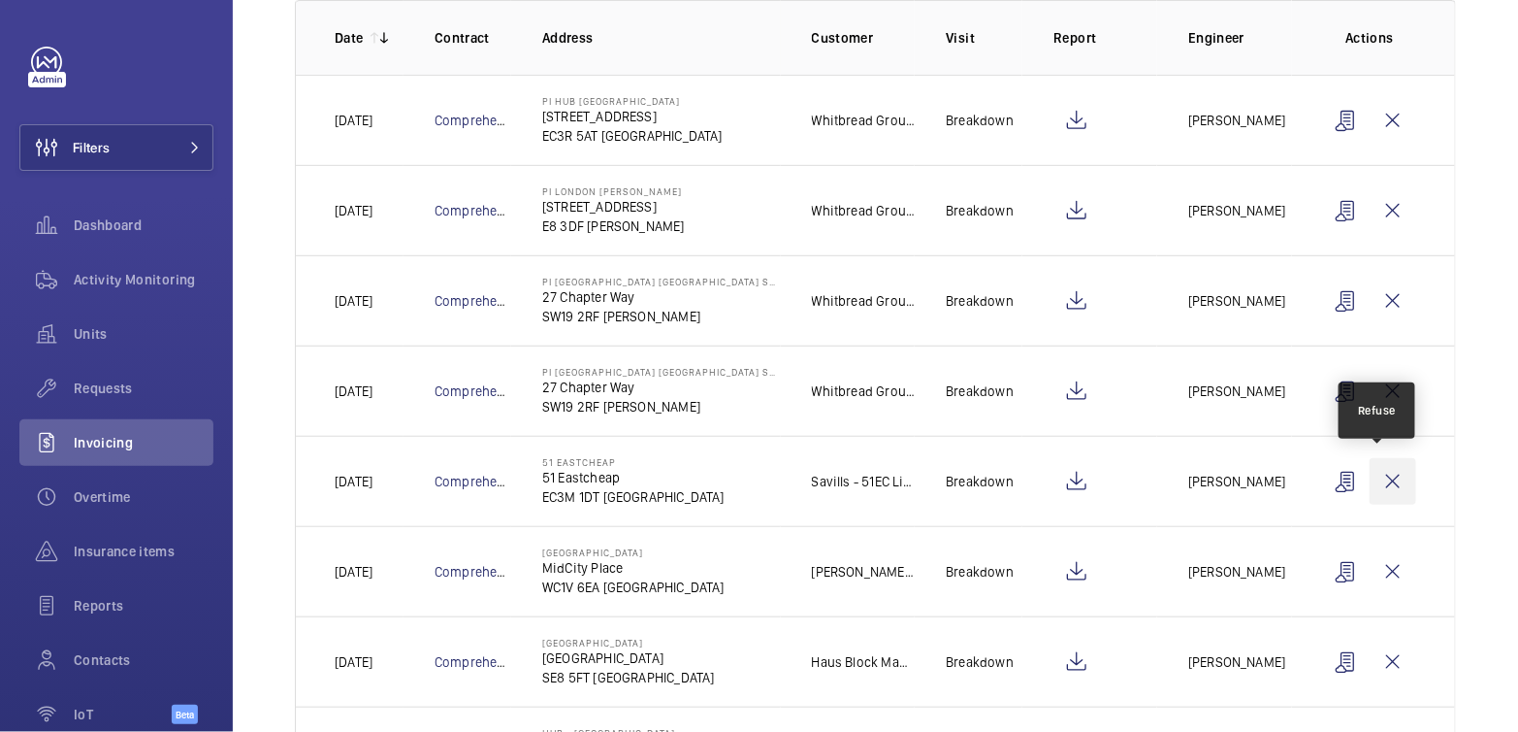
click at [1387, 481] on wm-front-icon-button at bounding box center [1393, 481] width 47 height 47
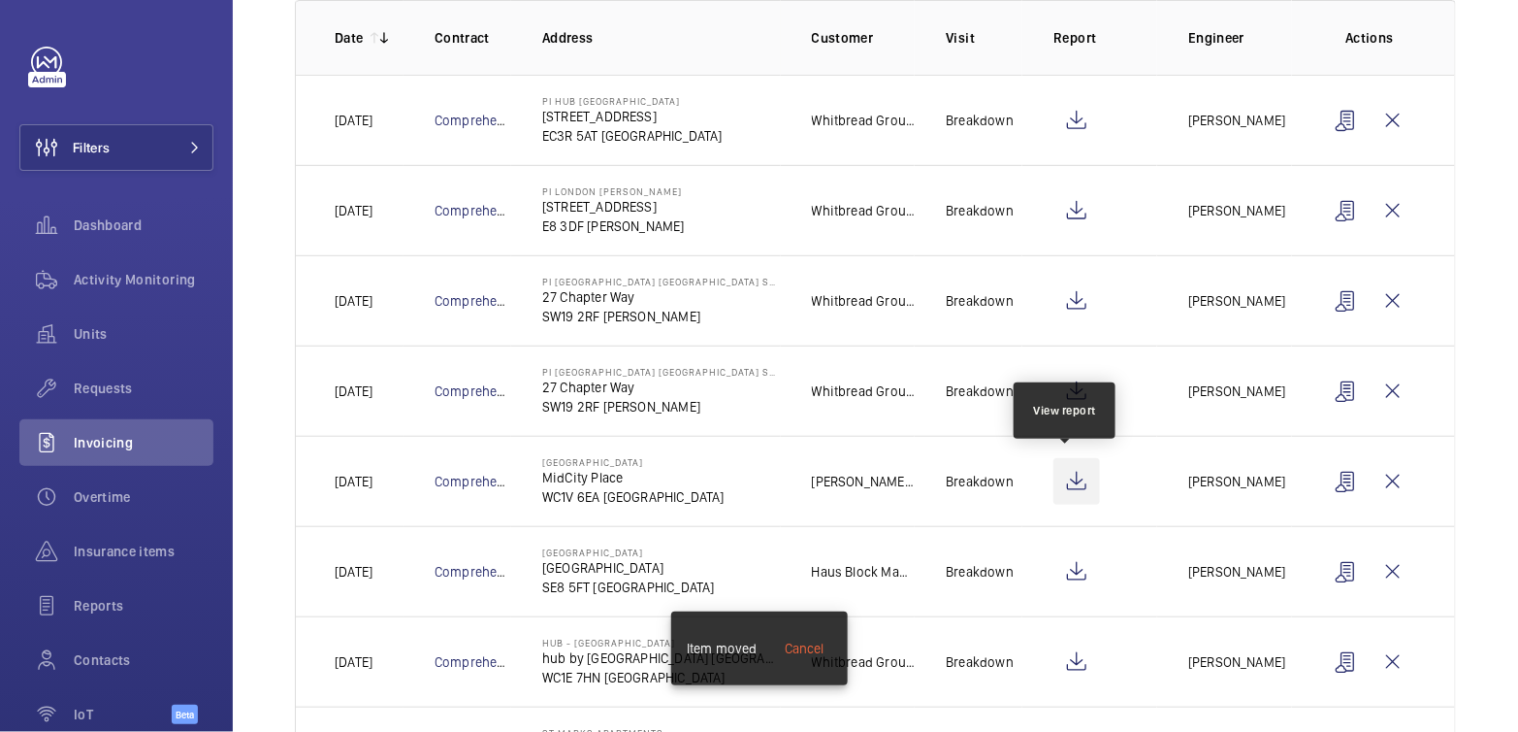
click at [1078, 487] on wm-front-icon-button at bounding box center [1077, 481] width 47 height 47
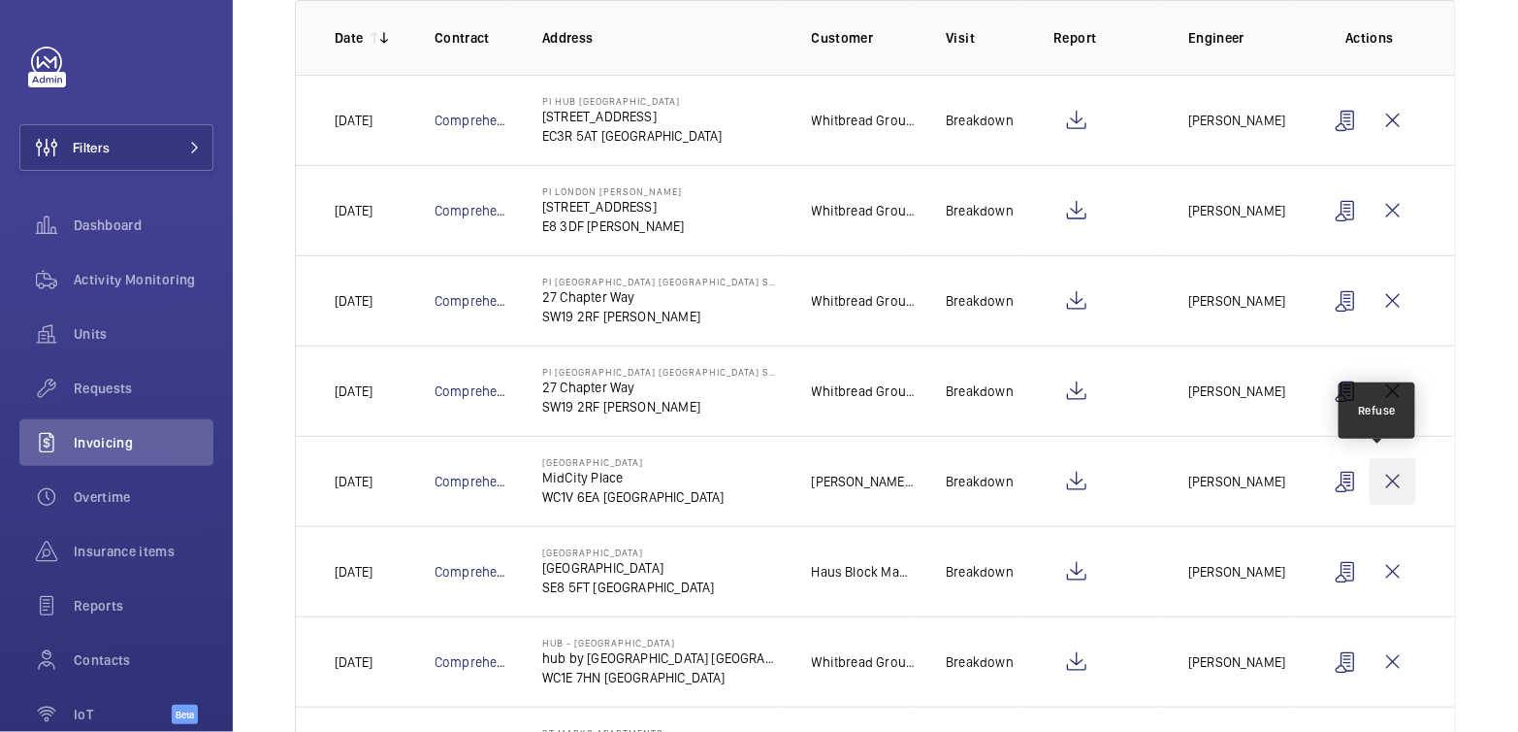
click at [1370, 480] on wm-front-icon-button at bounding box center [1393, 481] width 47 height 47
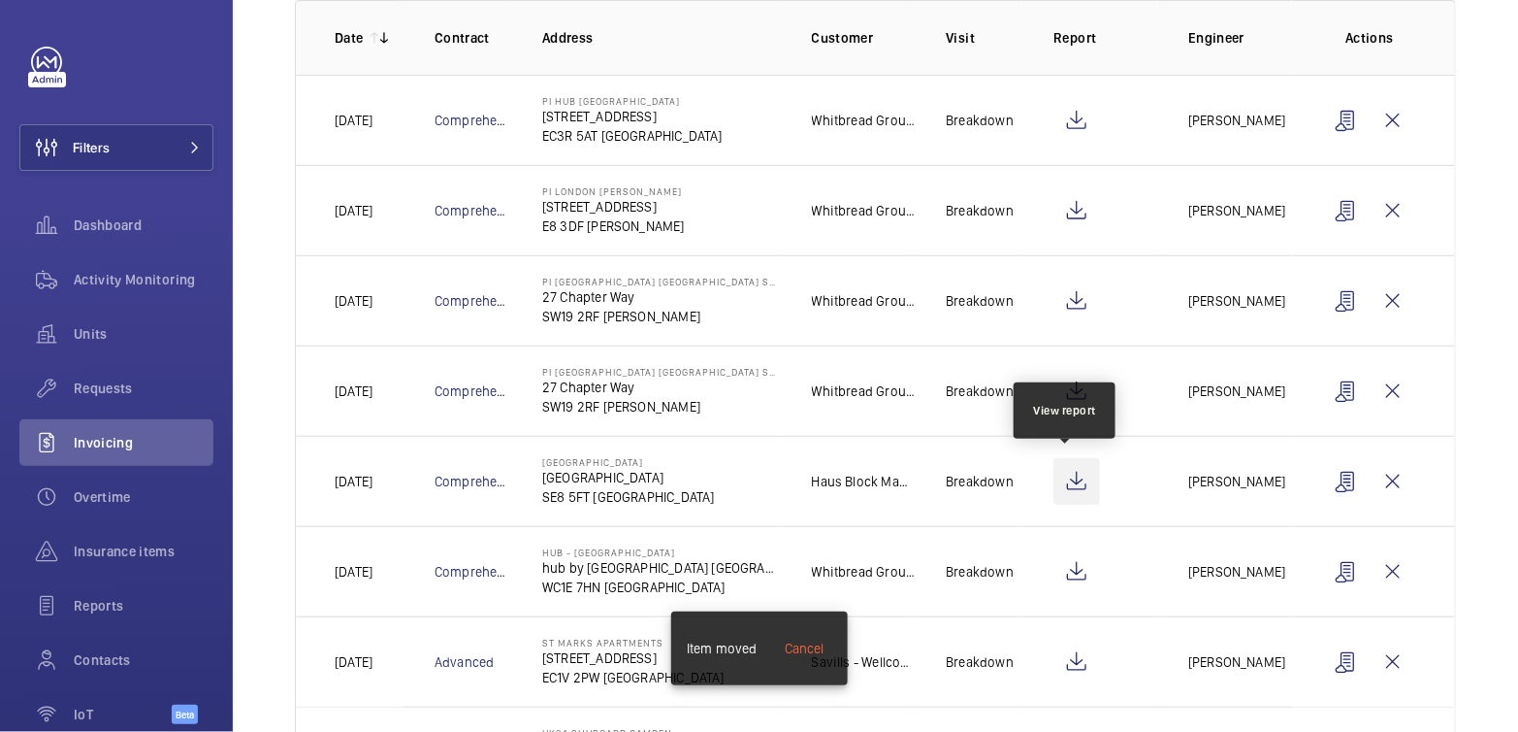
click at [1067, 481] on wm-front-icon-button at bounding box center [1077, 481] width 47 height 47
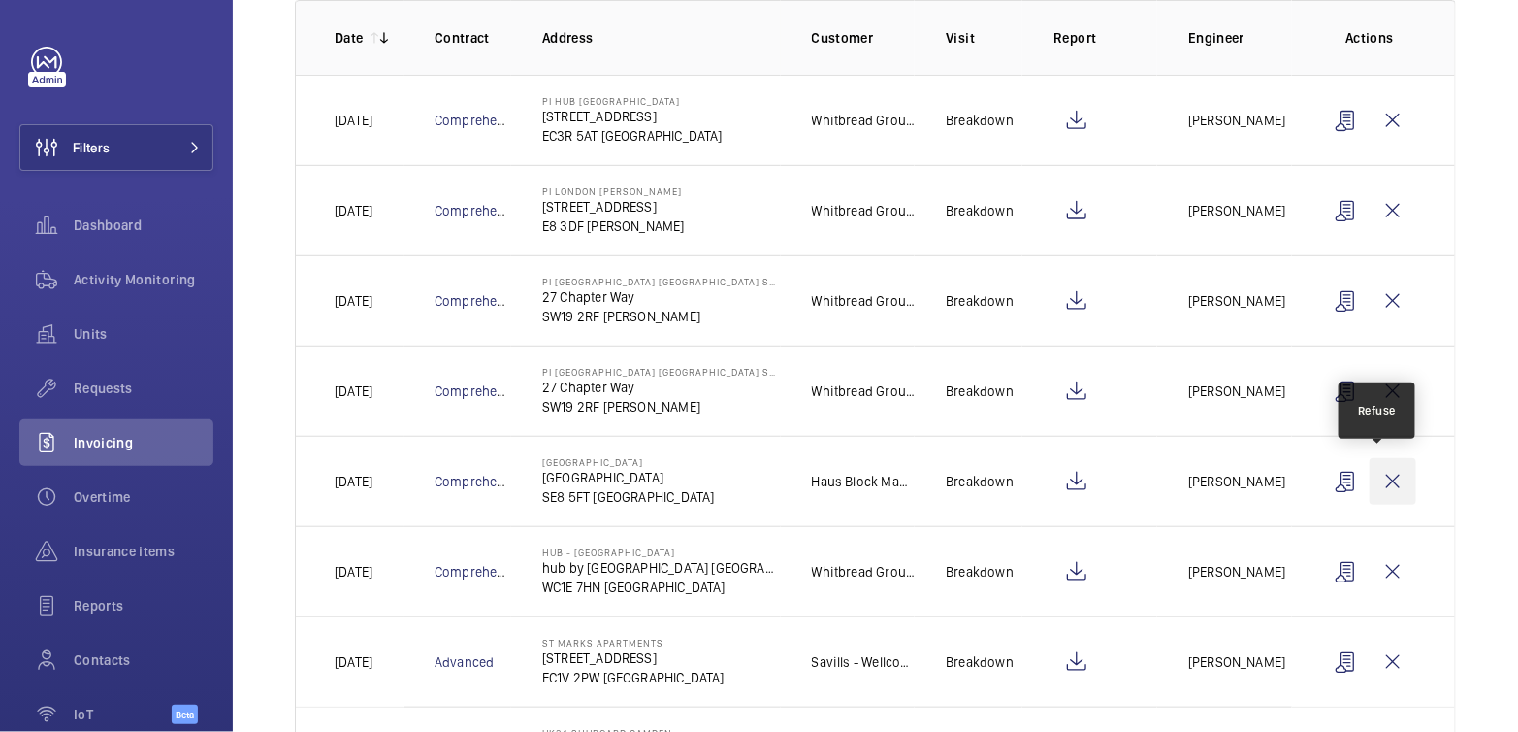
click at [1389, 481] on wm-front-icon-button at bounding box center [1393, 481] width 47 height 47
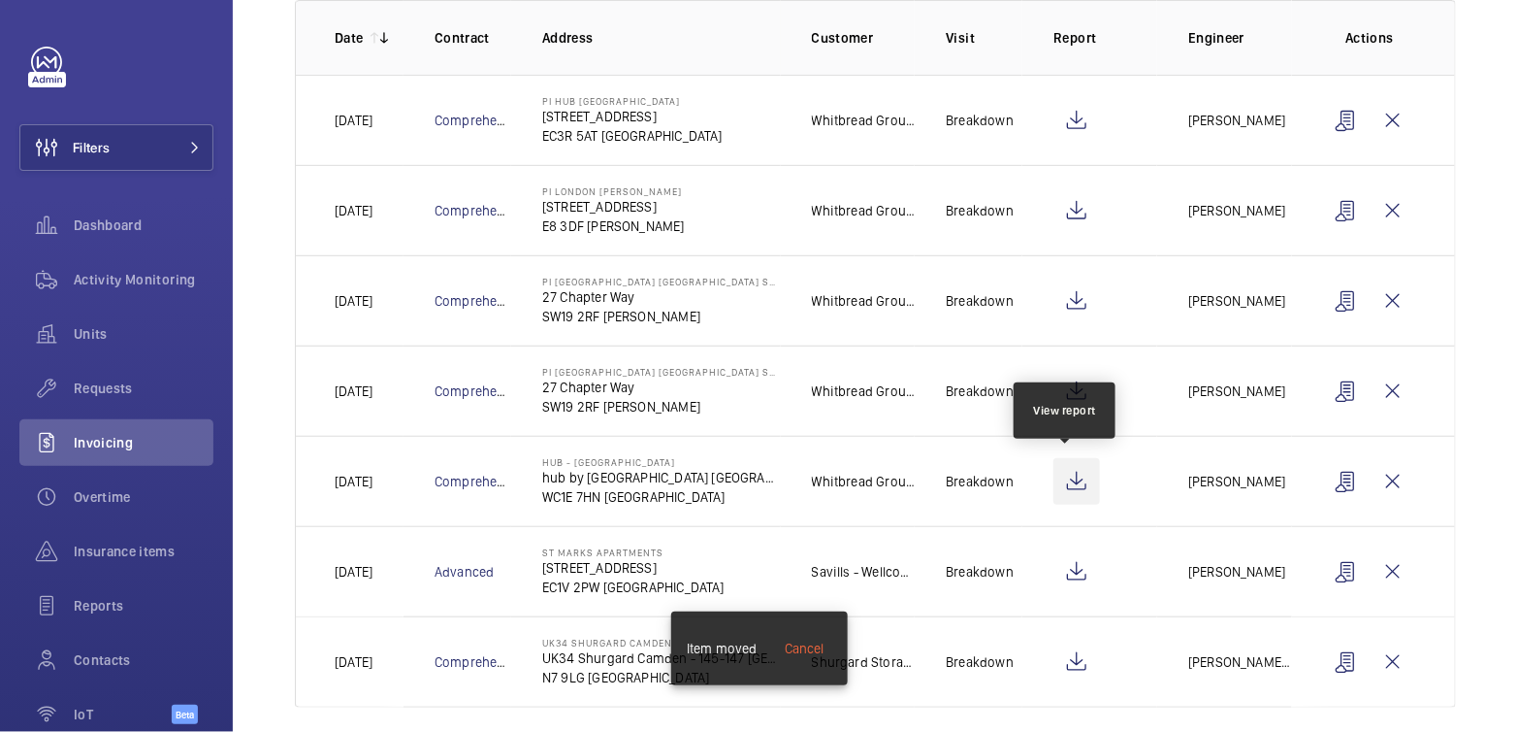
click at [1061, 483] on wm-front-icon-button at bounding box center [1077, 481] width 47 height 47
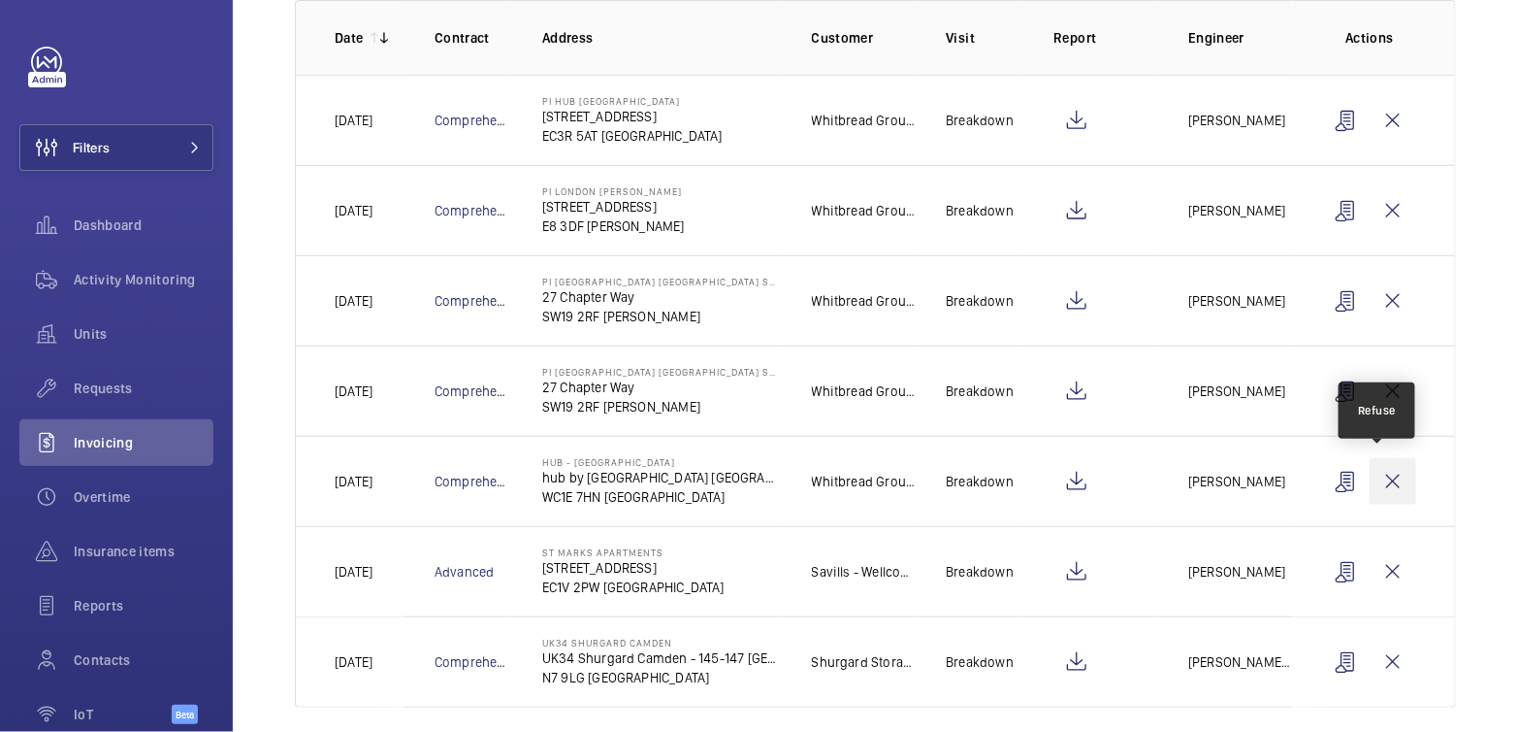
click at [1380, 470] on wm-front-icon-button at bounding box center [1393, 481] width 47 height 47
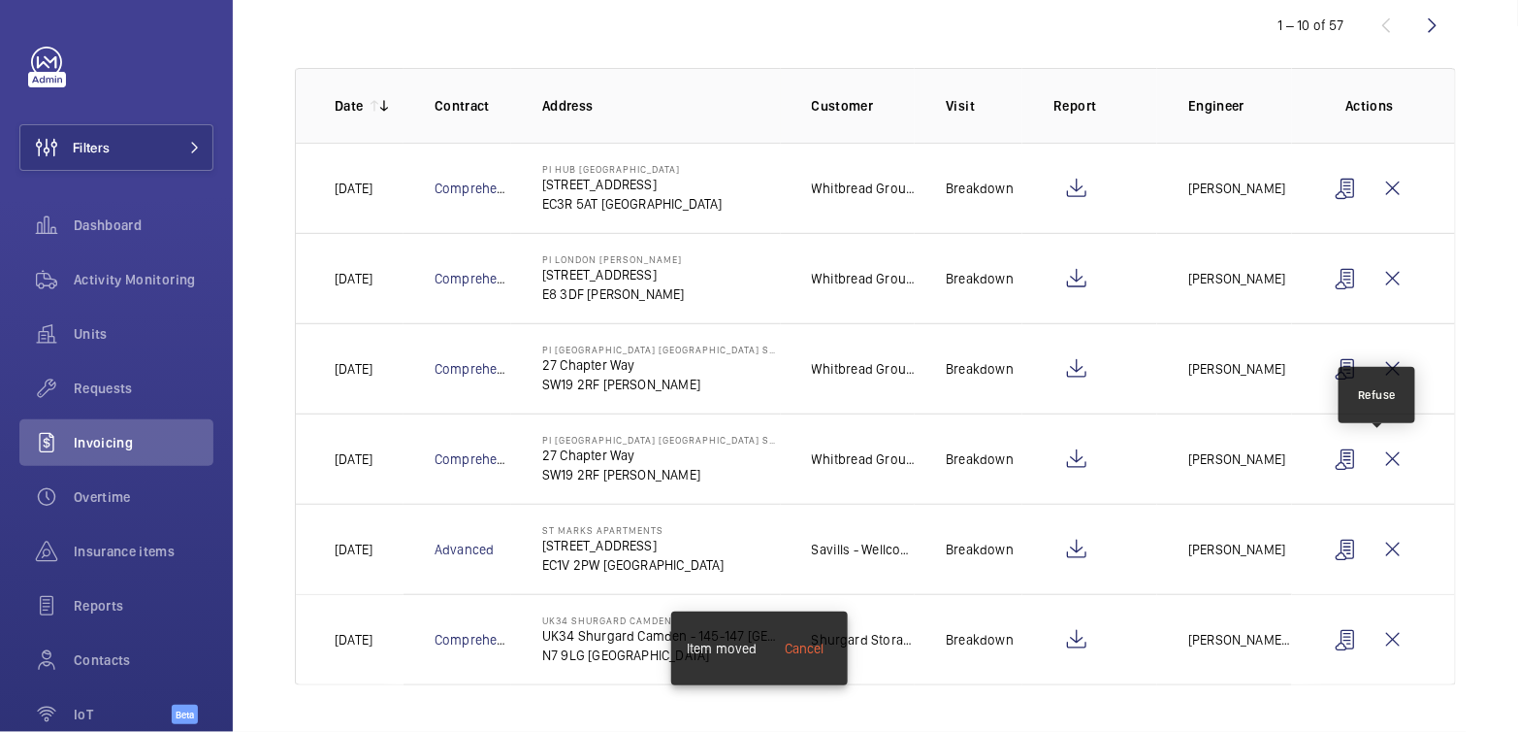
scroll to position [215, 0]
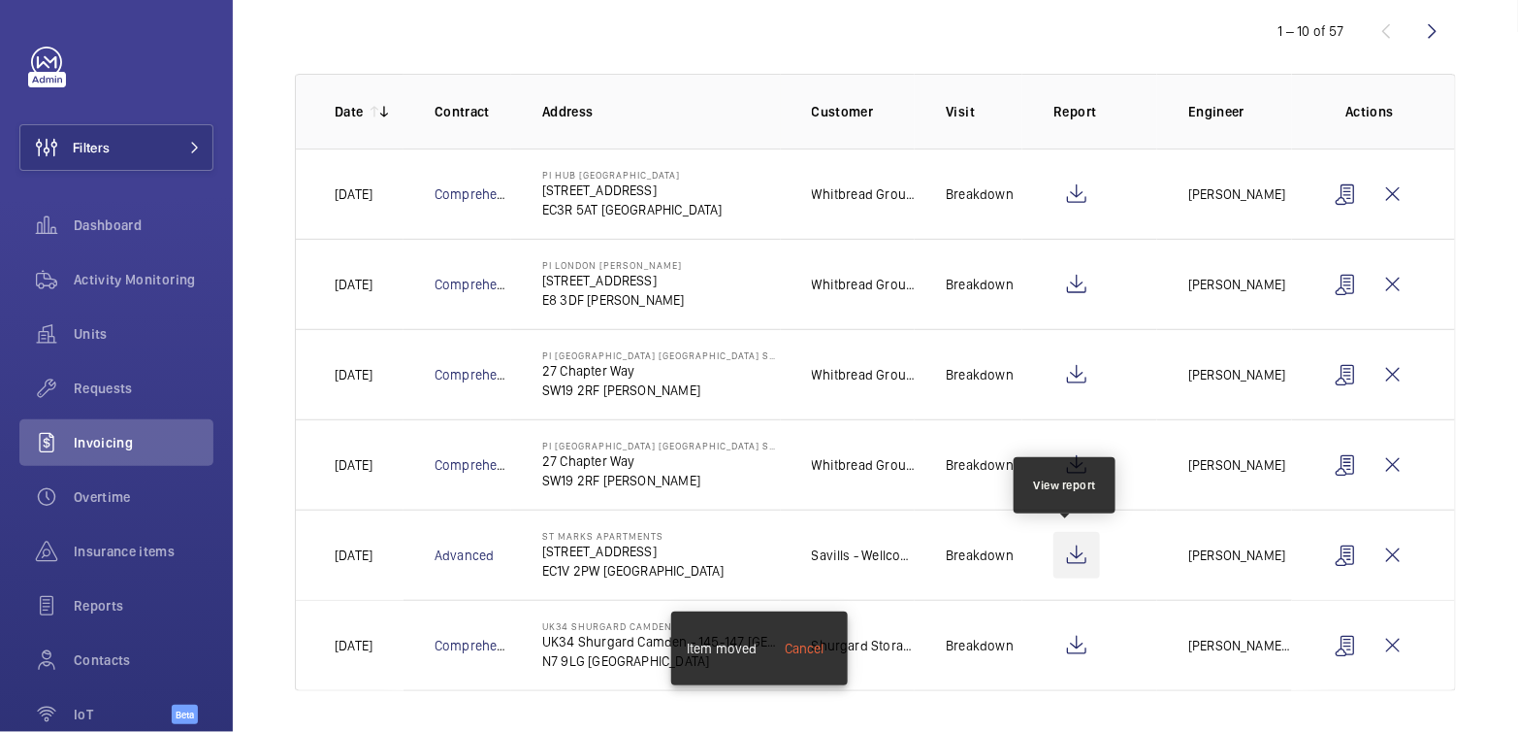
click at [1070, 555] on wm-front-icon-button at bounding box center [1077, 555] width 47 height 47
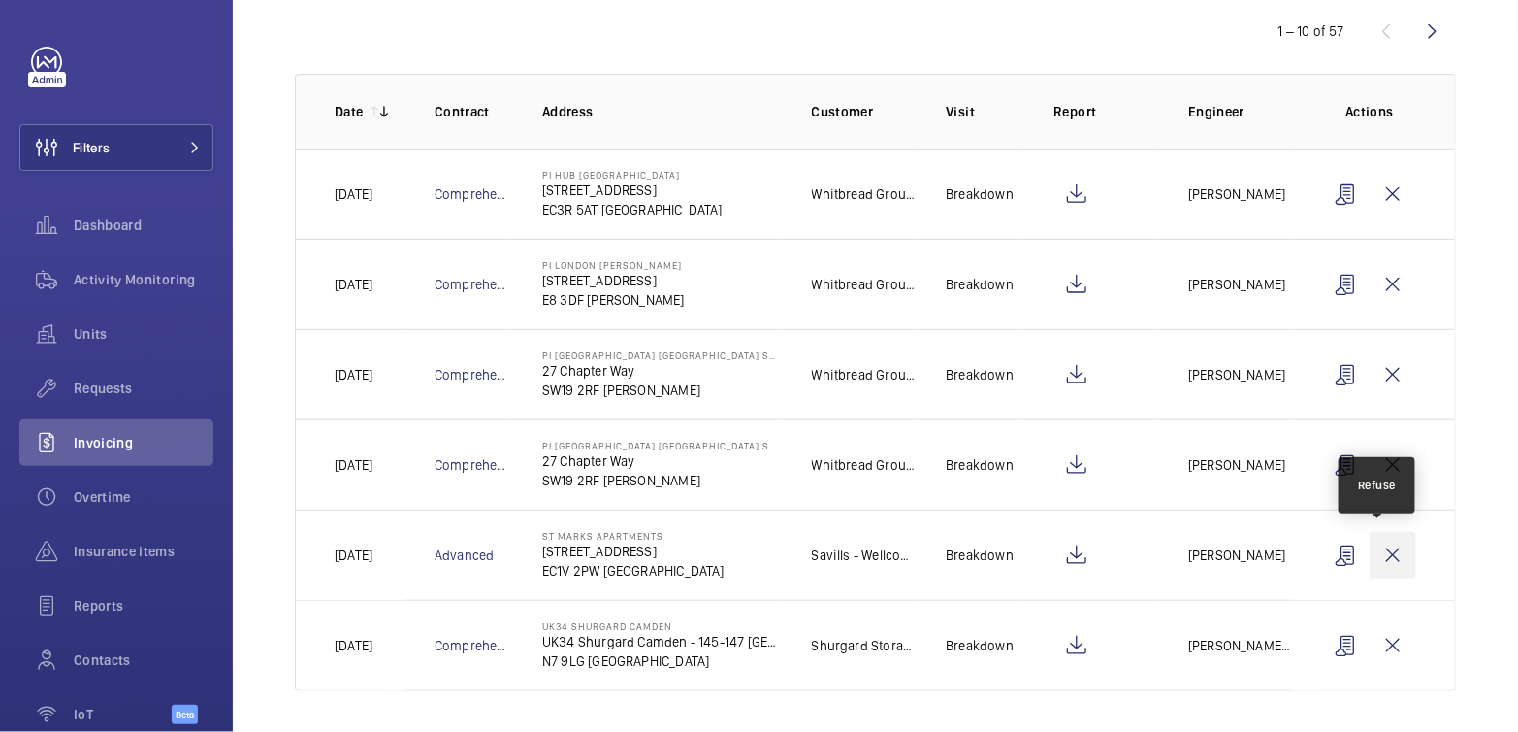
click at [1370, 551] on wm-front-icon-button at bounding box center [1393, 555] width 47 height 47
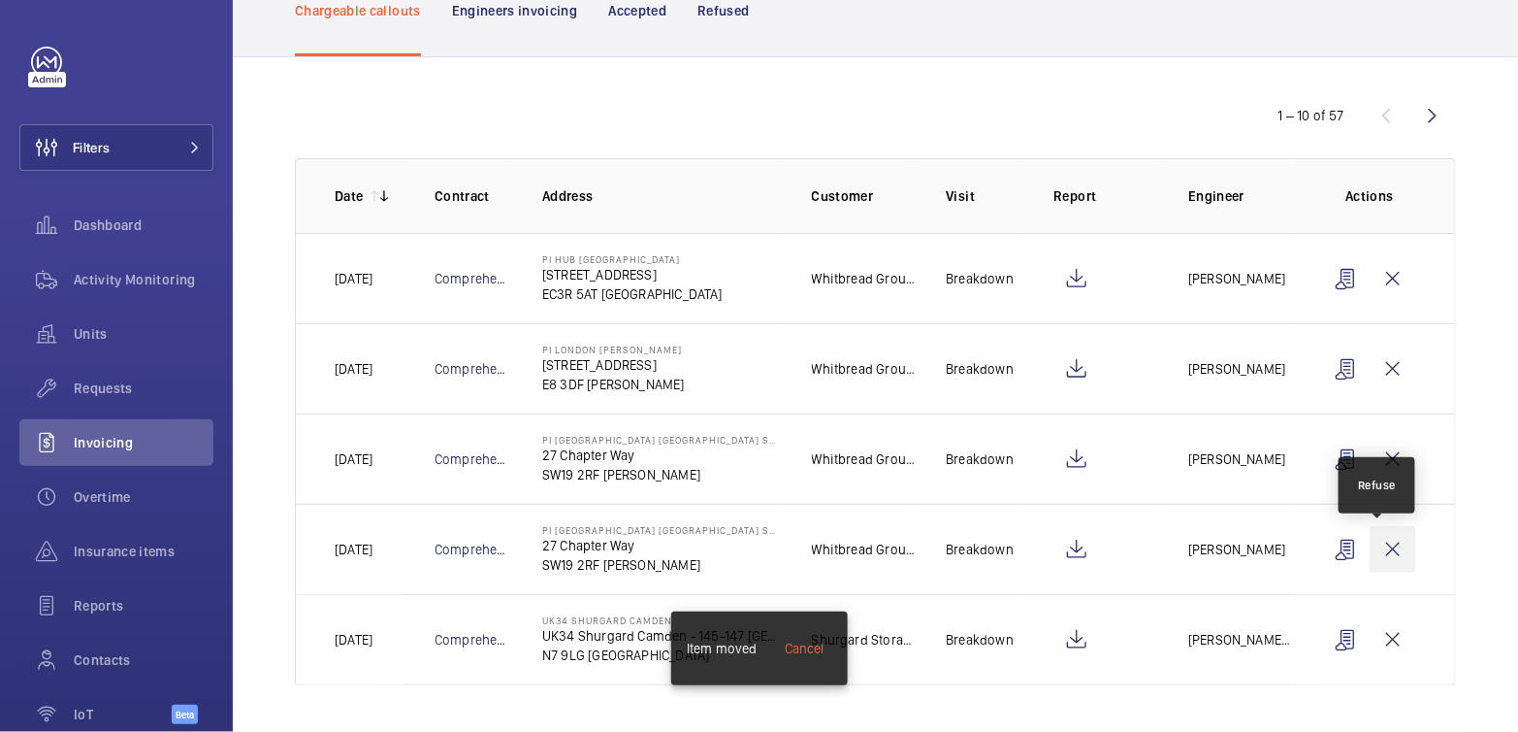
scroll to position [126, 0]
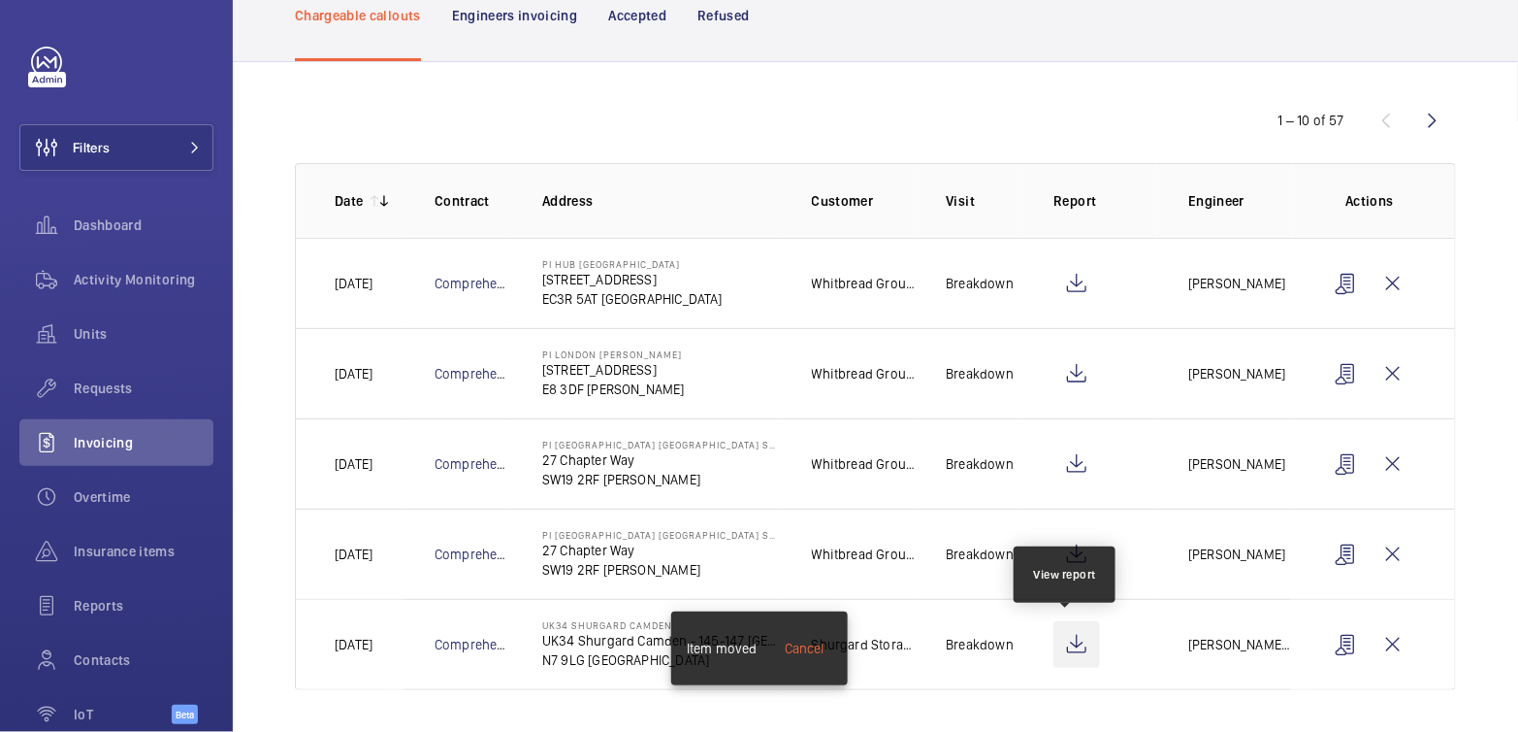
click at [1060, 642] on wm-front-icon-button at bounding box center [1077, 644] width 47 height 47
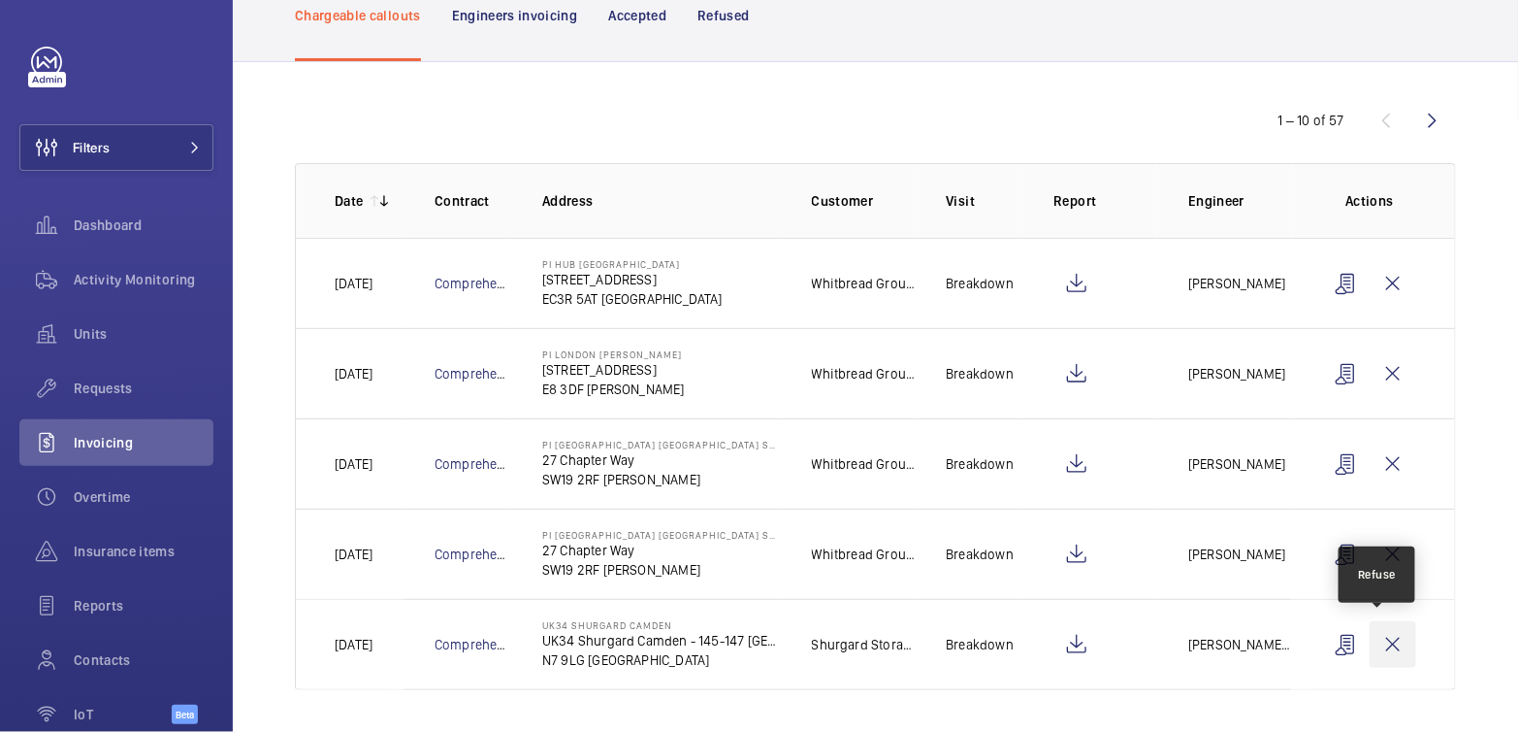
click at [1387, 638] on wm-front-icon-button at bounding box center [1393, 644] width 47 height 47
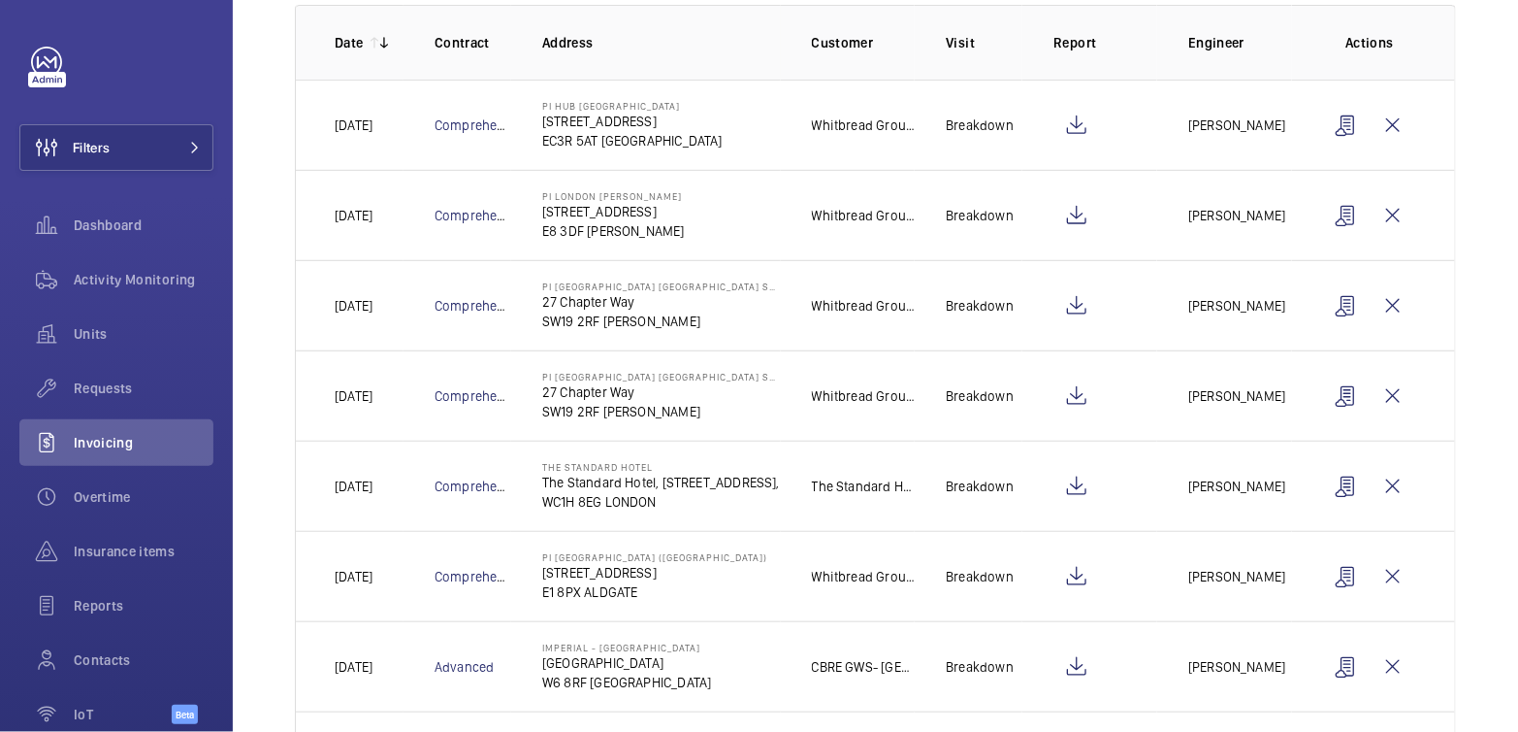
scroll to position [573, 0]
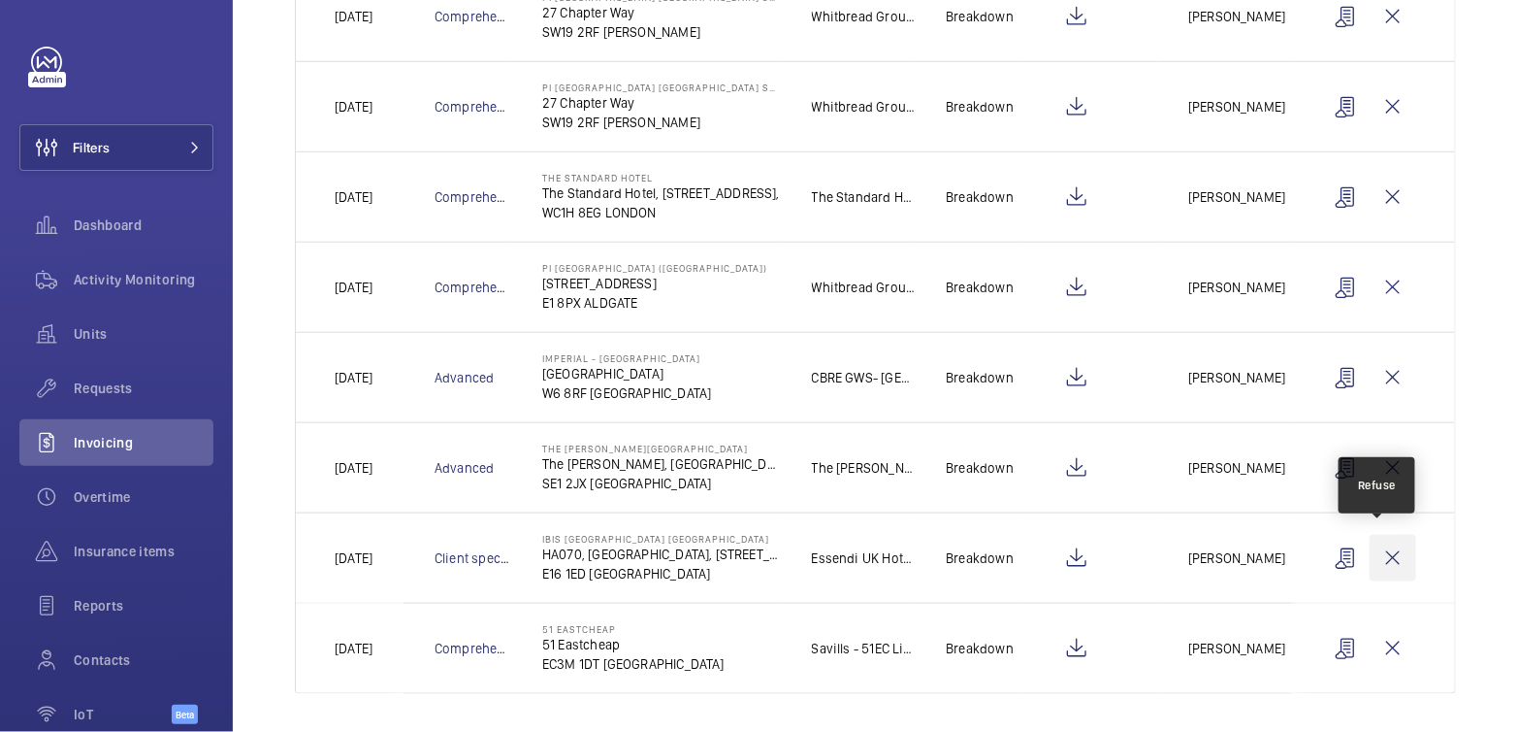
click at [1371, 549] on wm-front-icon-button at bounding box center [1393, 558] width 47 height 47
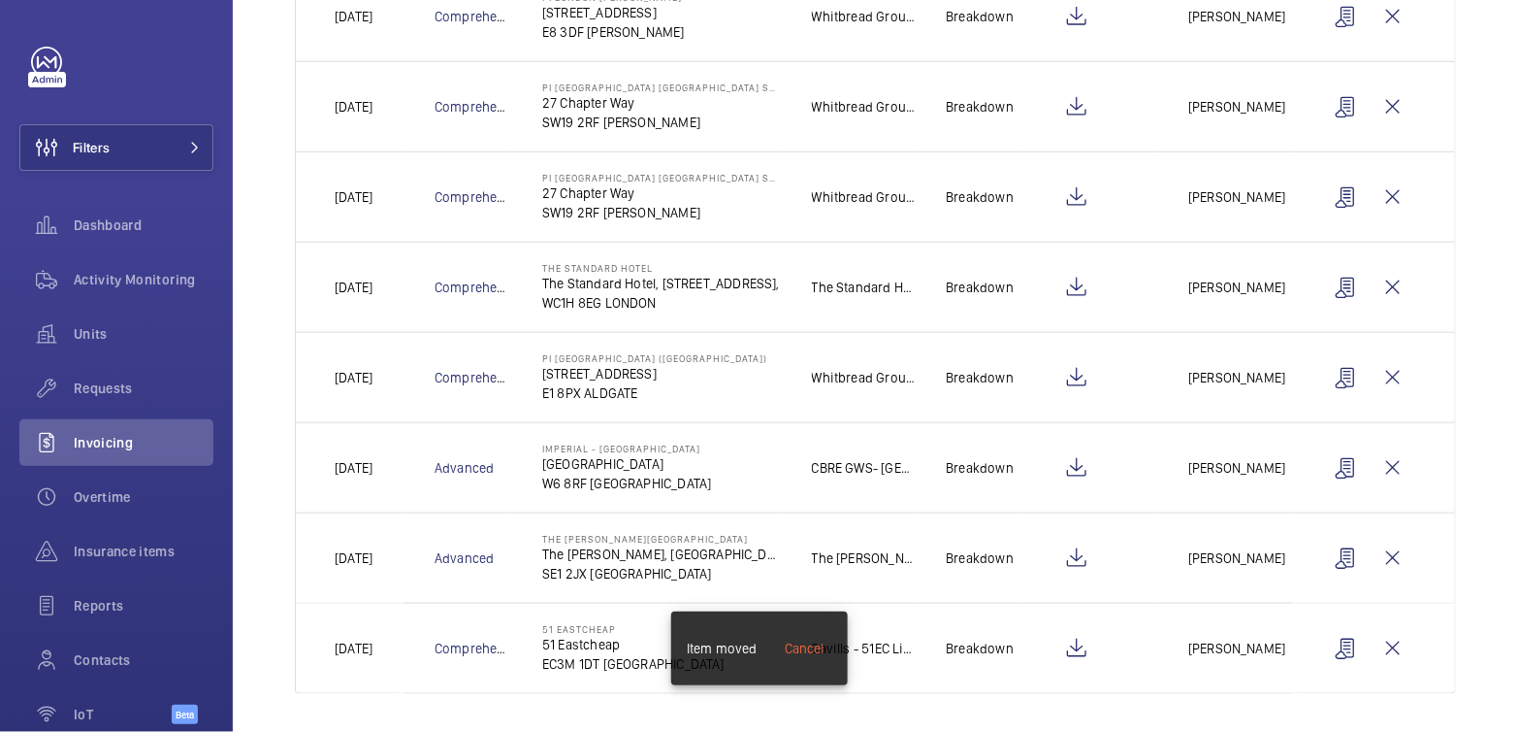
scroll to position [479, 0]
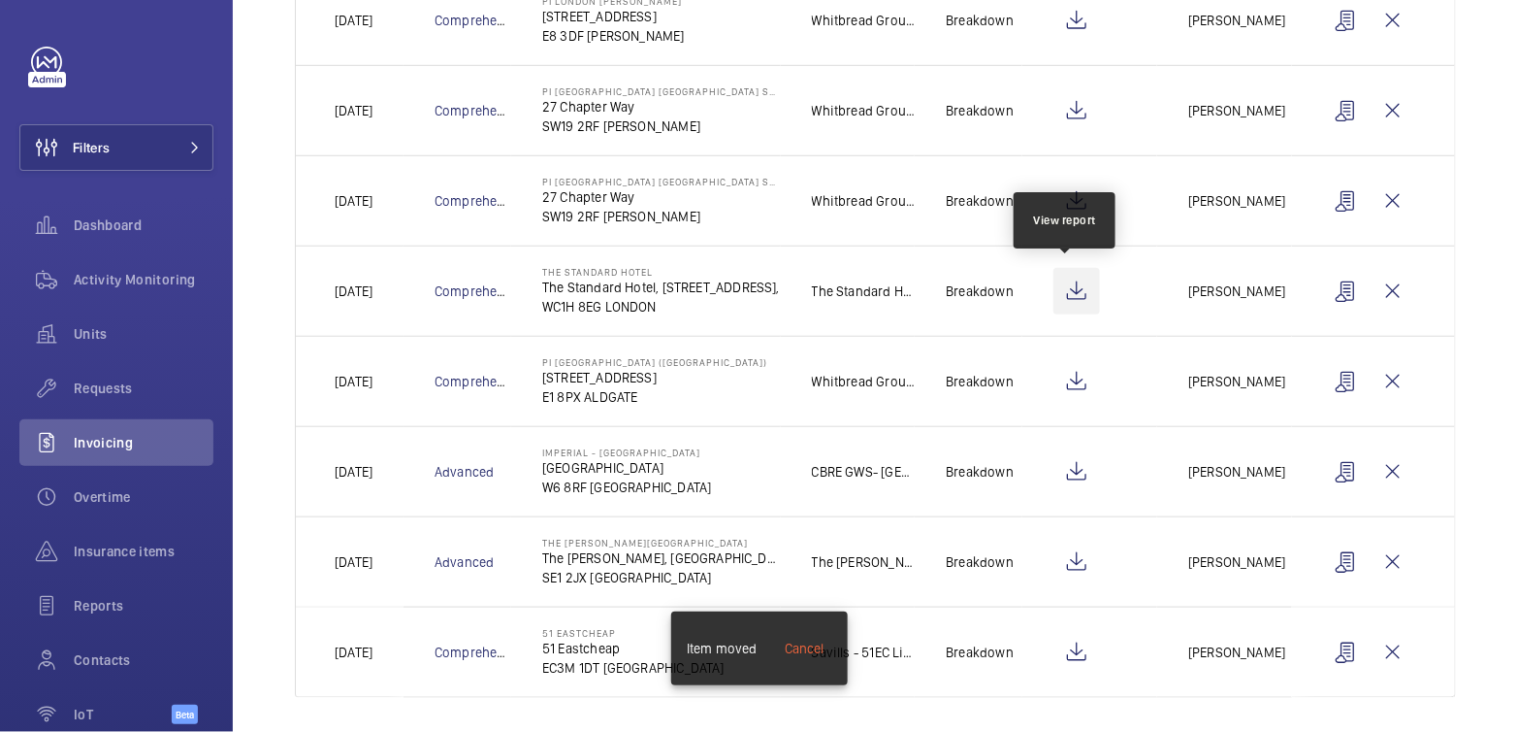
click at [1058, 291] on wm-front-icon-button at bounding box center [1077, 291] width 47 height 47
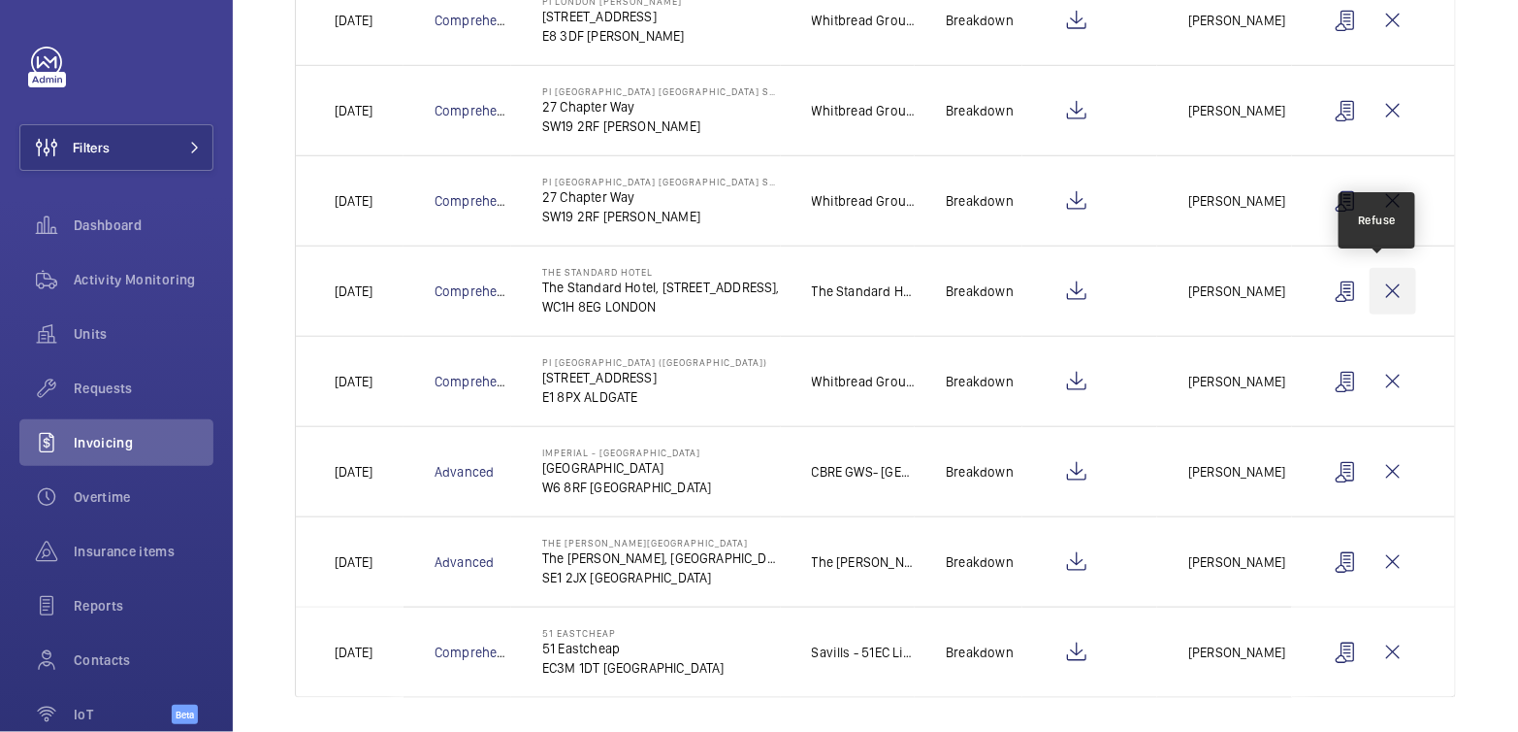
click at [1386, 286] on wm-front-icon-button at bounding box center [1393, 291] width 47 height 47
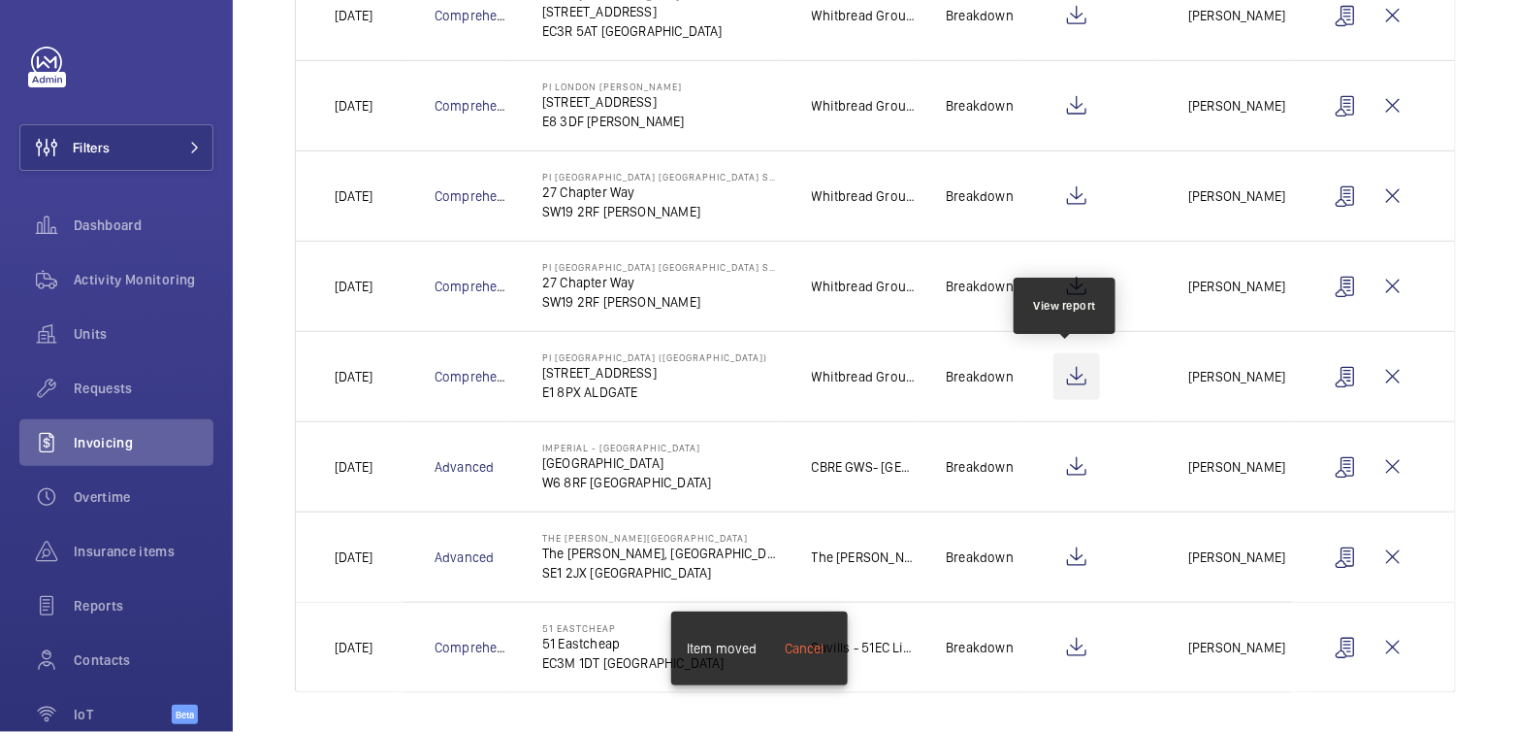
click at [1061, 381] on wm-front-icon-button at bounding box center [1077, 376] width 47 height 47
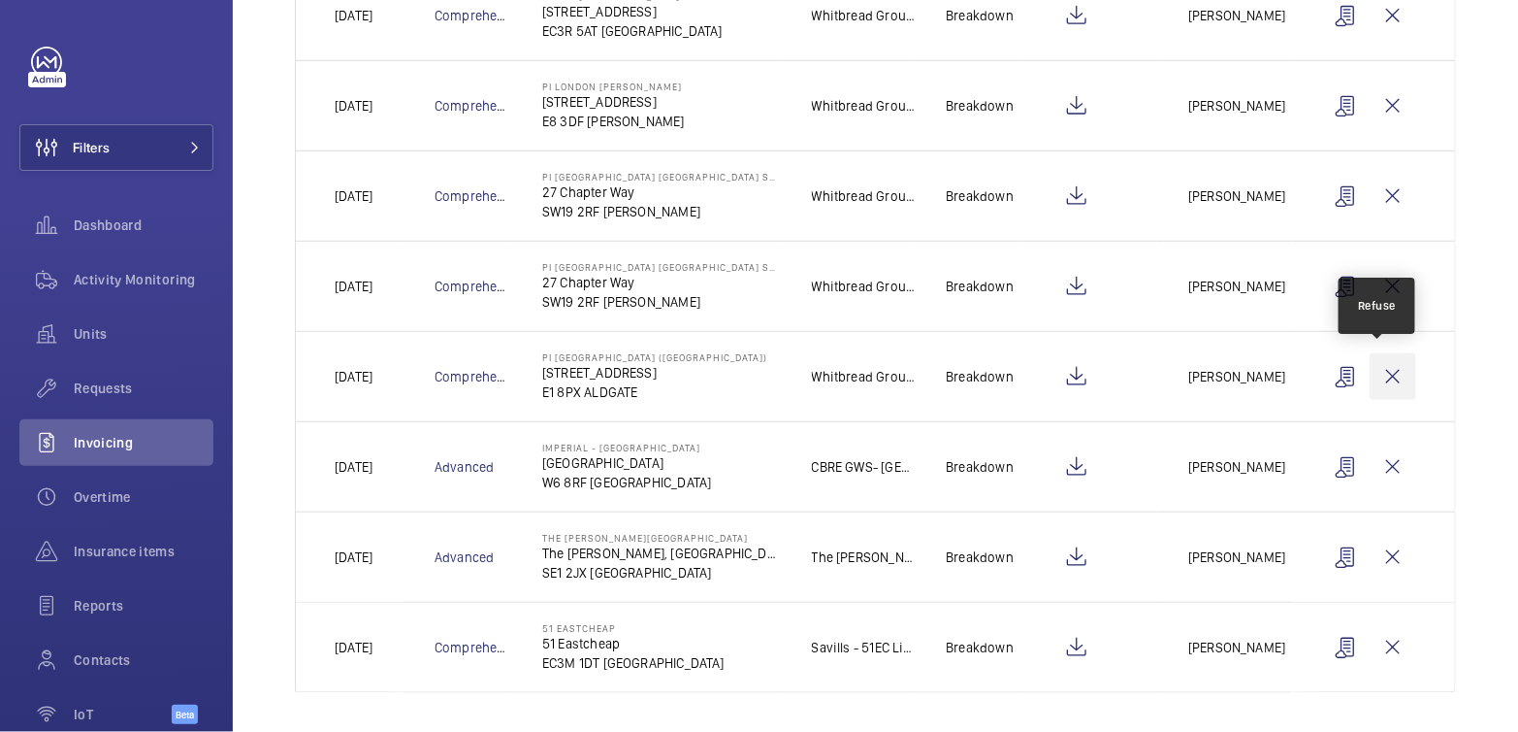
click at [1387, 375] on wm-front-icon-button at bounding box center [1393, 376] width 47 height 47
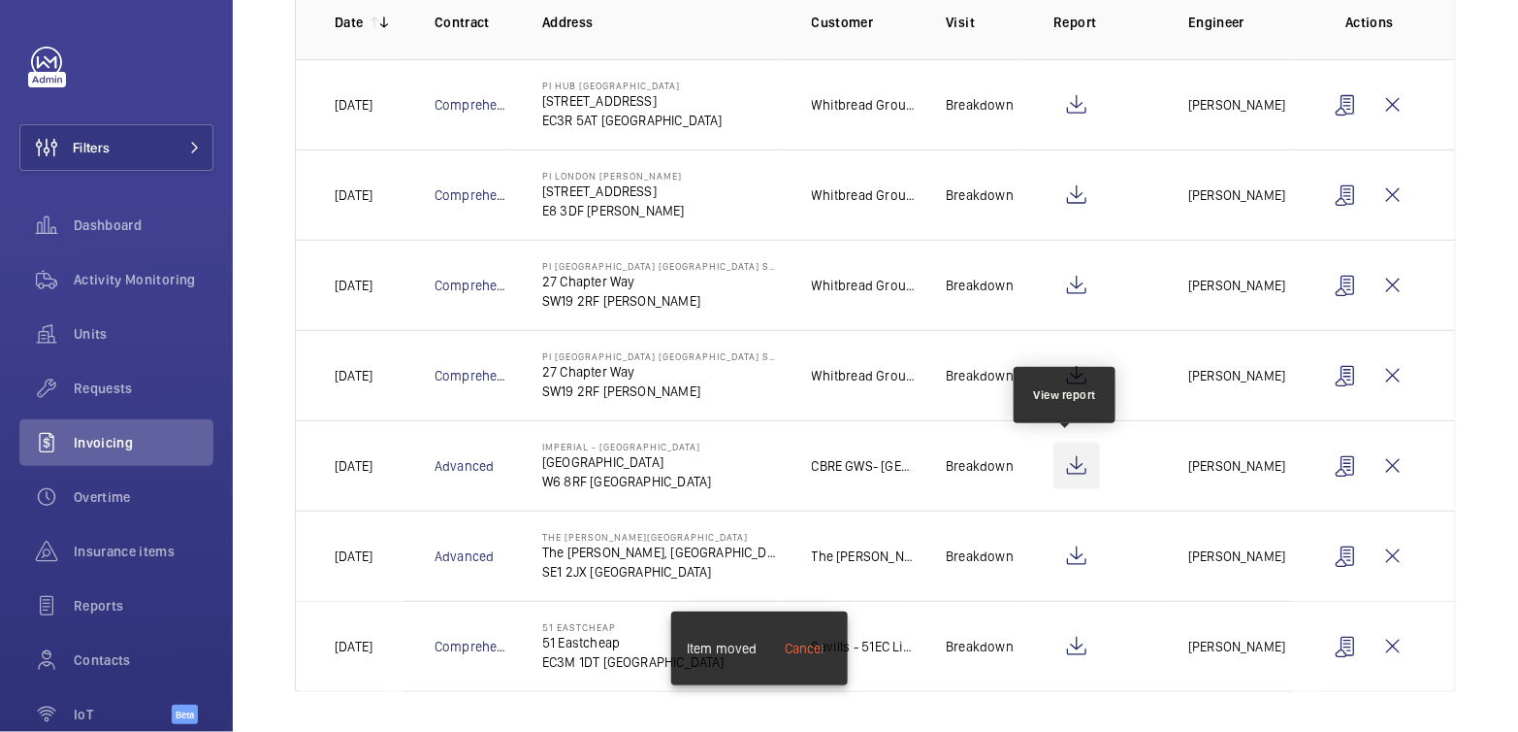
click at [1078, 469] on wm-front-icon-button at bounding box center [1077, 465] width 47 height 47
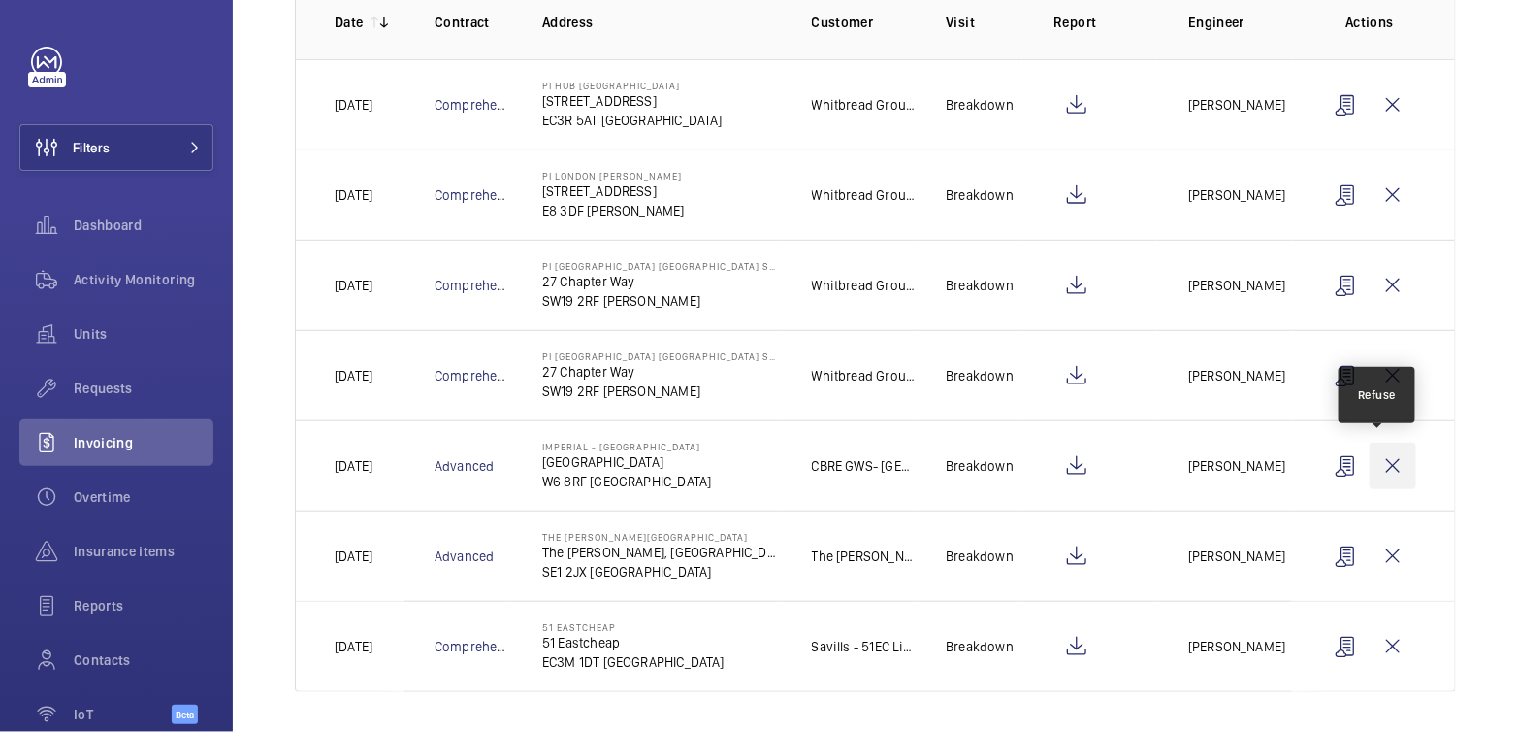
click at [1384, 473] on wm-front-icon-button at bounding box center [1393, 465] width 47 height 47
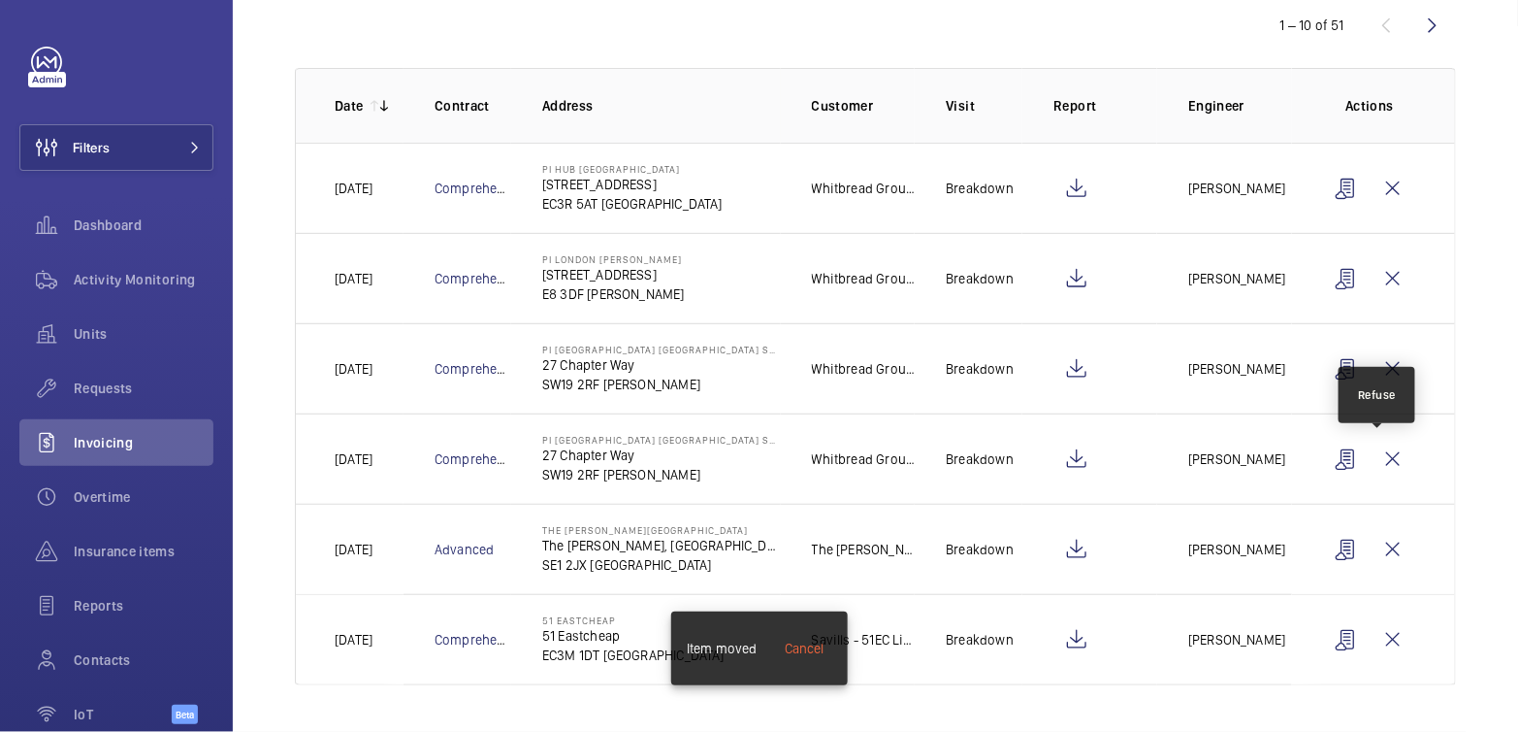
scroll to position [215, 0]
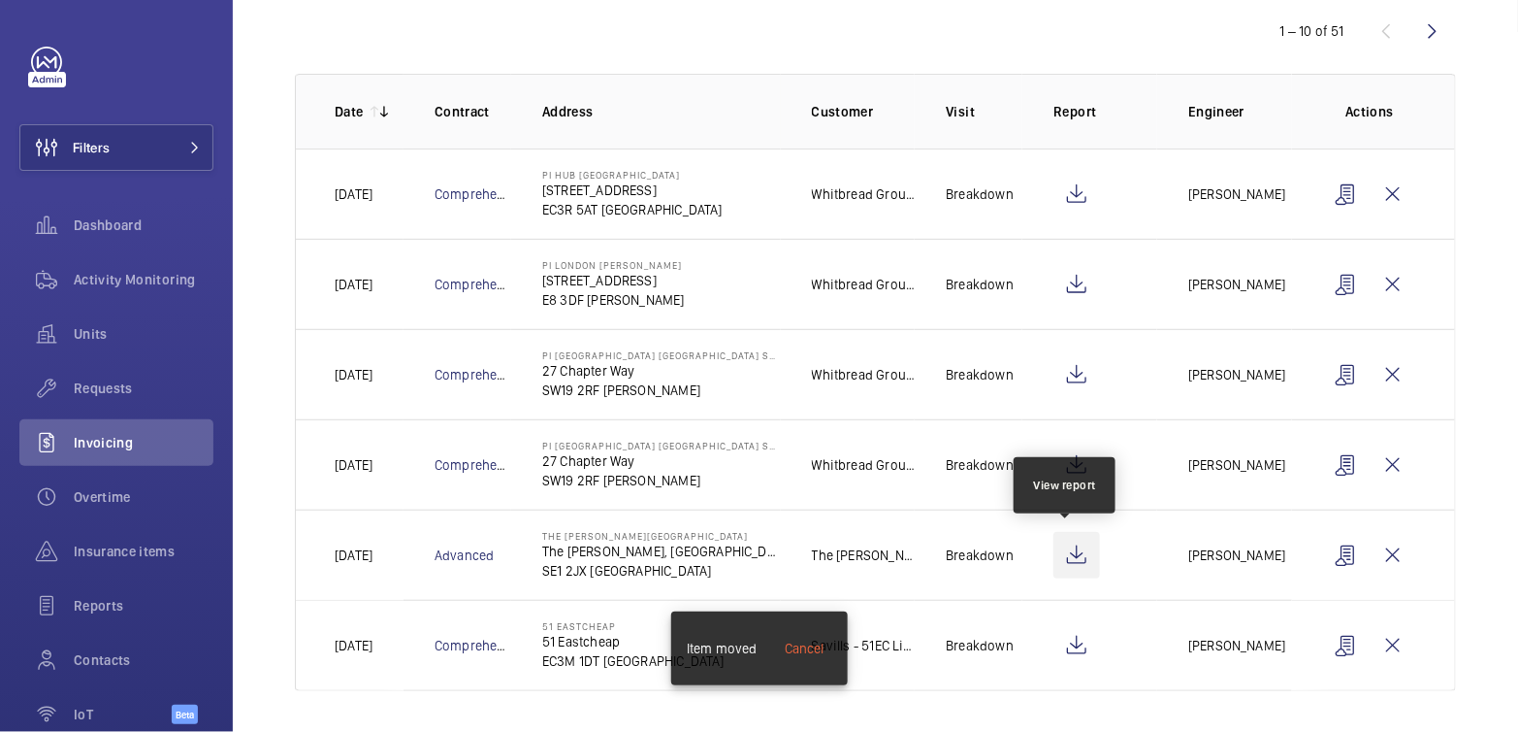
click at [1059, 545] on wm-front-icon-button at bounding box center [1077, 555] width 47 height 47
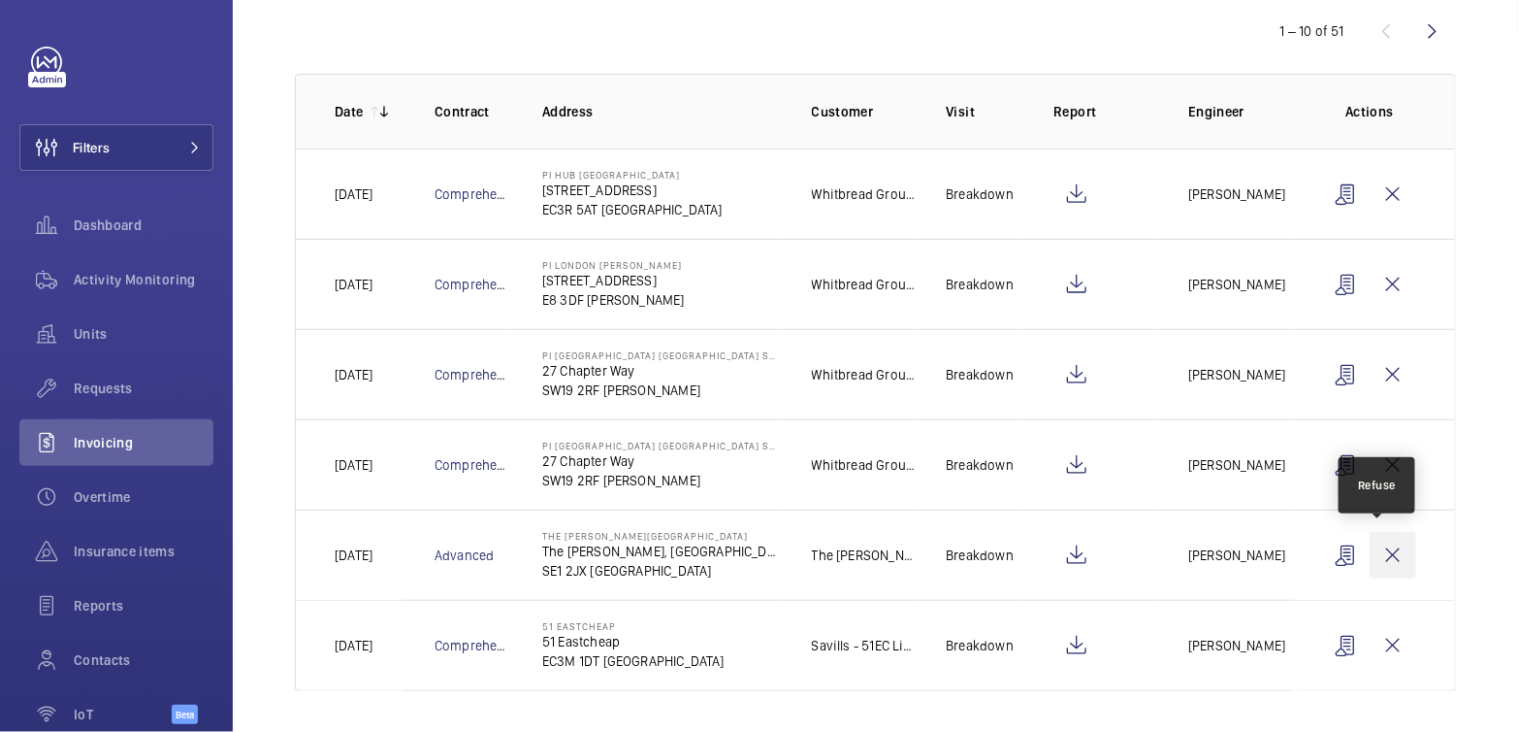
click at [1378, 554] on wm-front-icon-button at bounding box center [1393, 555] width 47 height 47
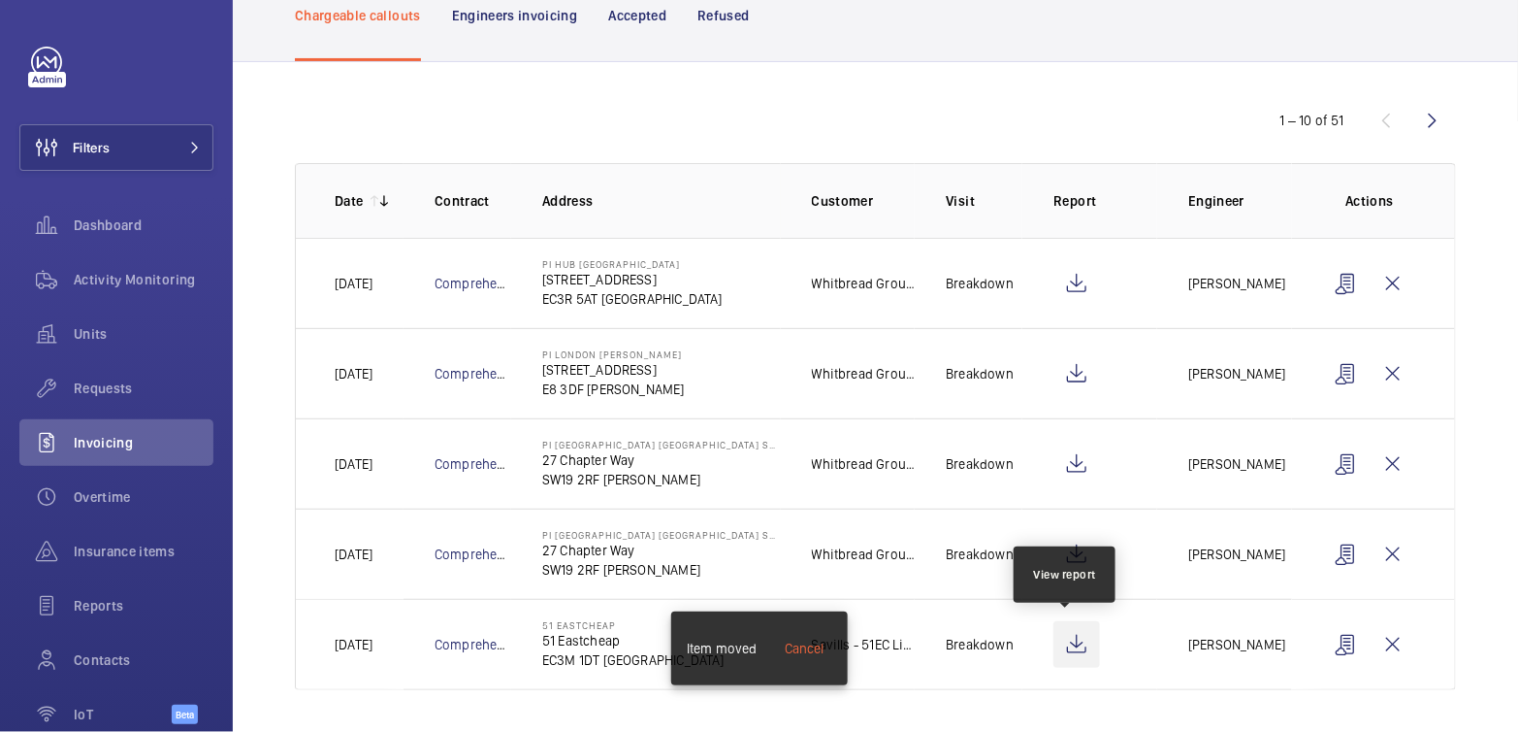
click at [1058, 645] on wm-front-icon-button at bounding box center [1077, 644] width 47 height 47
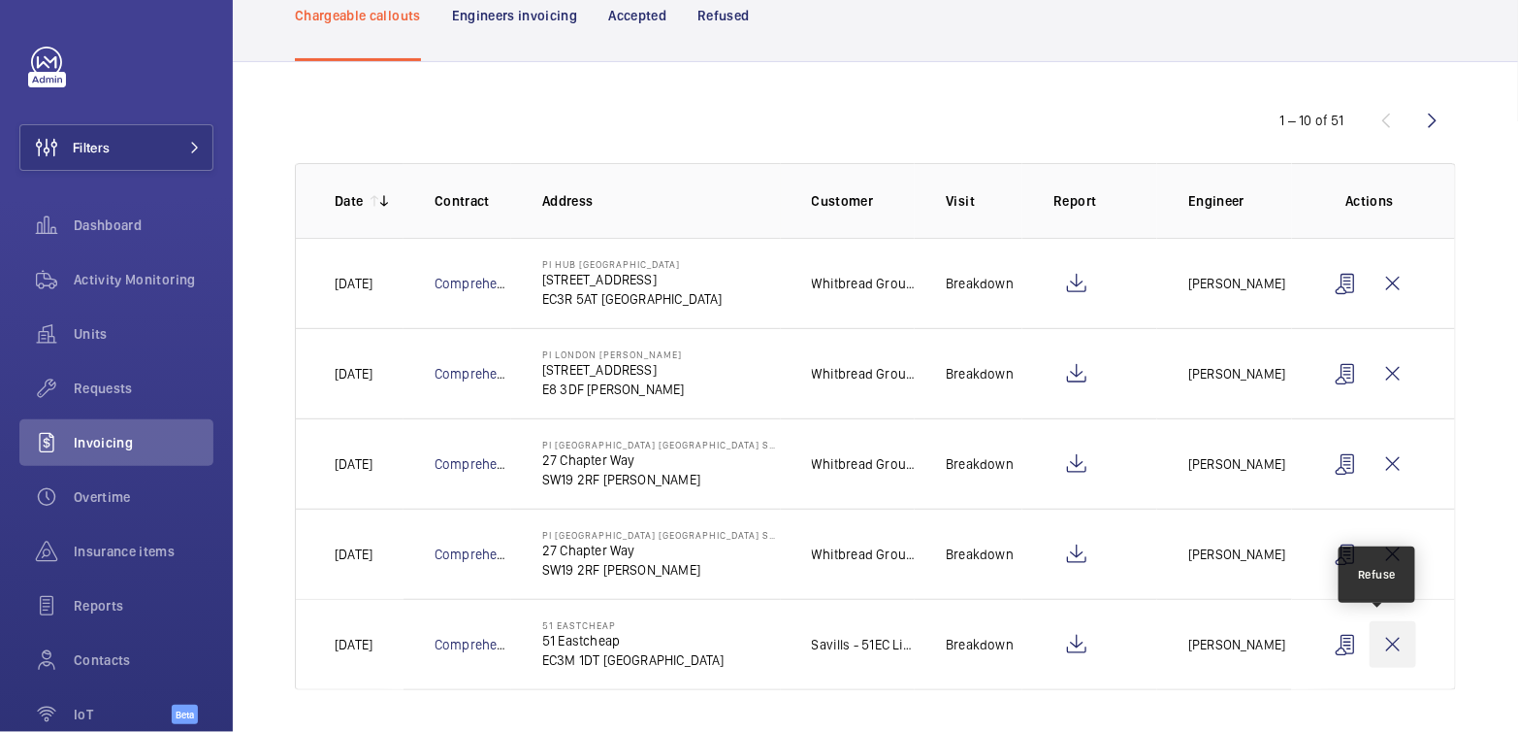
click at [1385, 639] on wm-front-icon-button at bounding box center [1393, 644] width 47 height 47
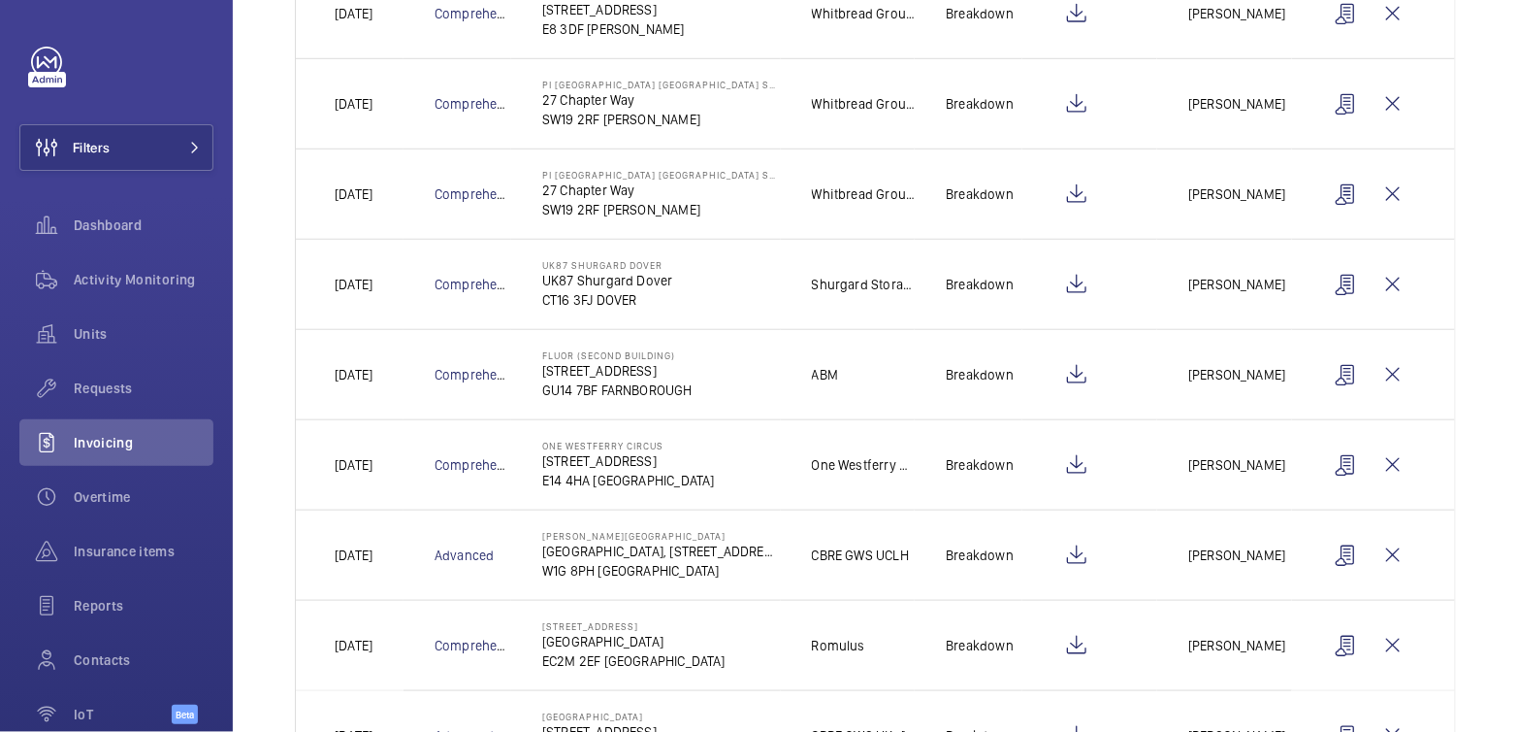
scroll to position [432, 0]
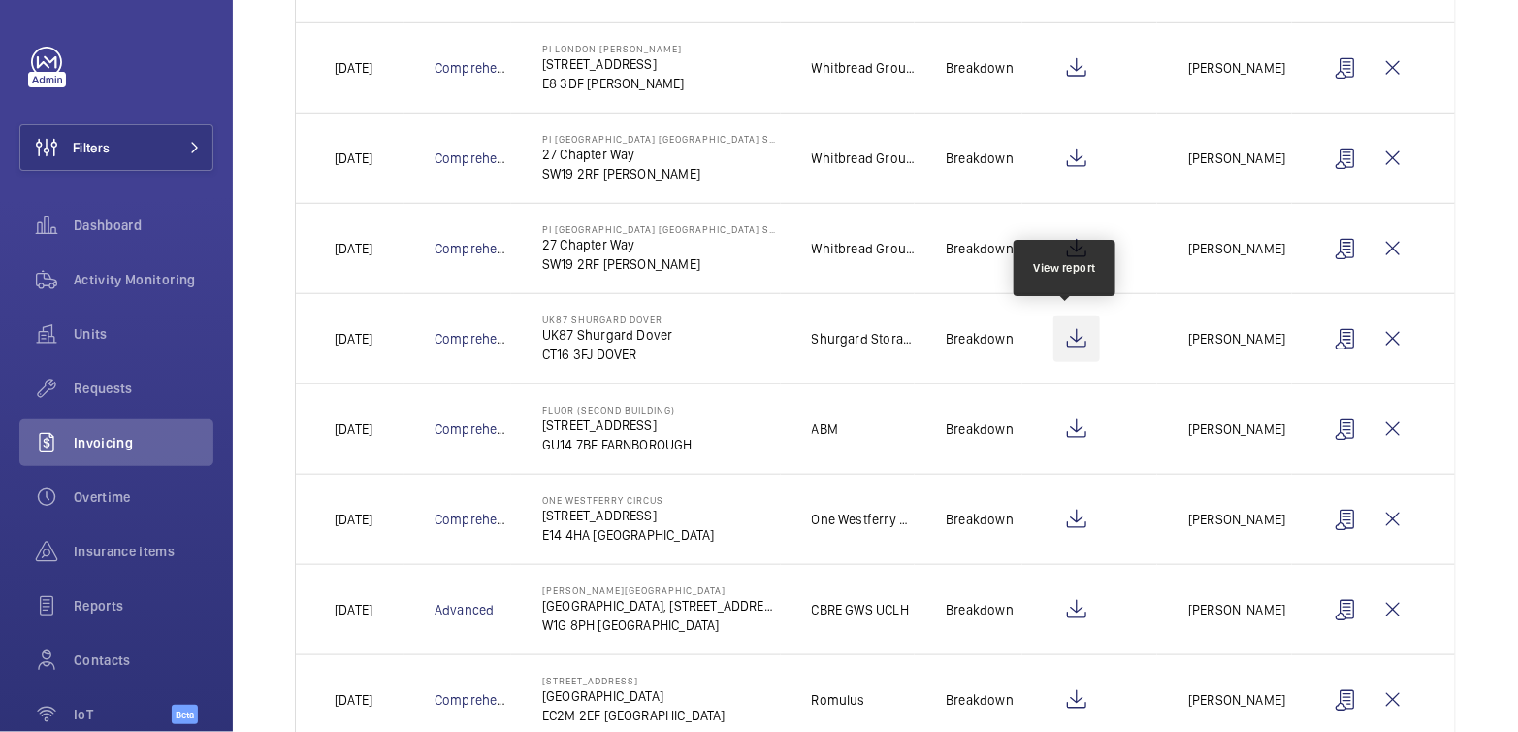
click at [1066, 334] on wm-front-icon-button at bounding box center [1077, 338] width 47 height 47
click at [1071, 335] on wm-front-icon-button at bounding box center [1077, 338] width 47 height 47
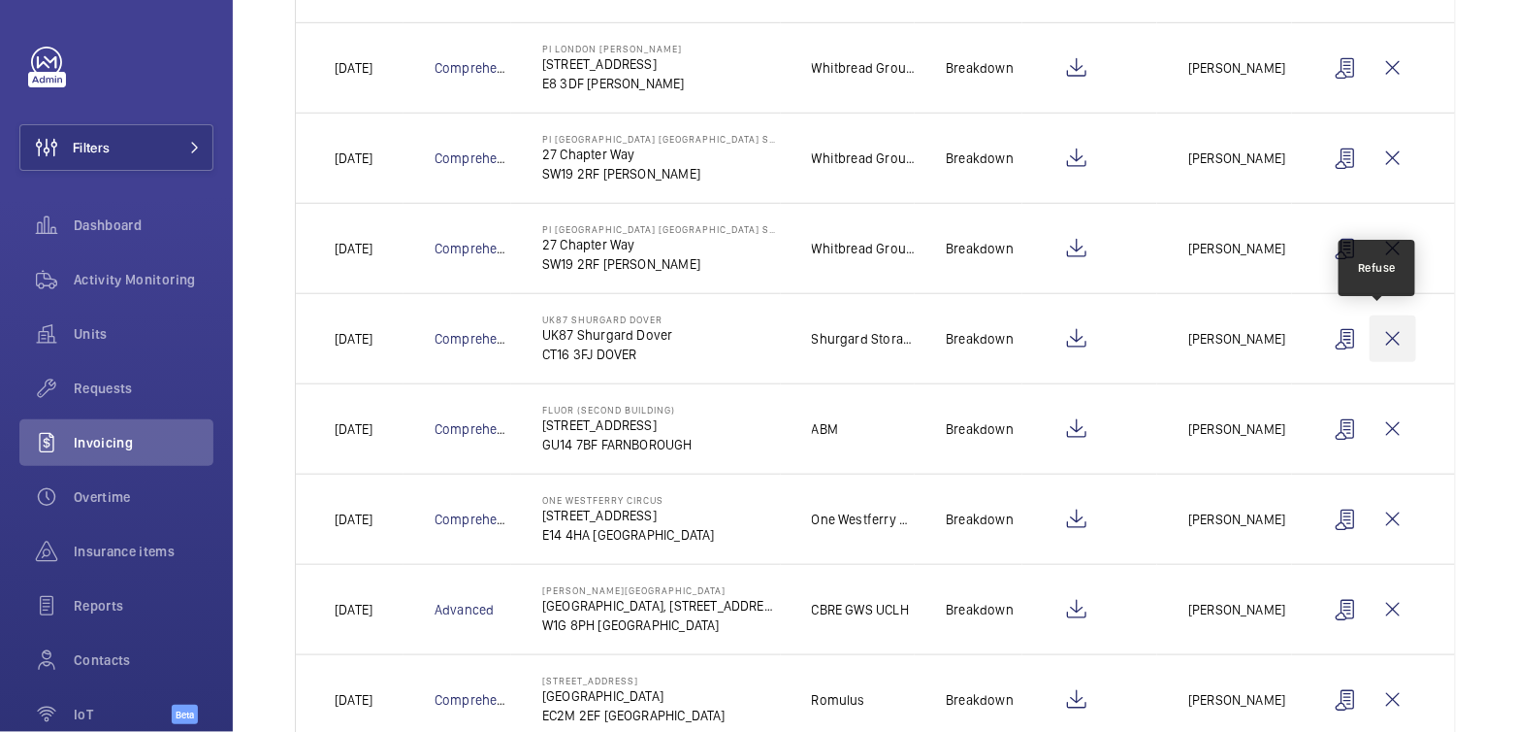
click at [1370, 337] on wm-front-icon-button at bounding box center [1393, 338] width 47 height 47
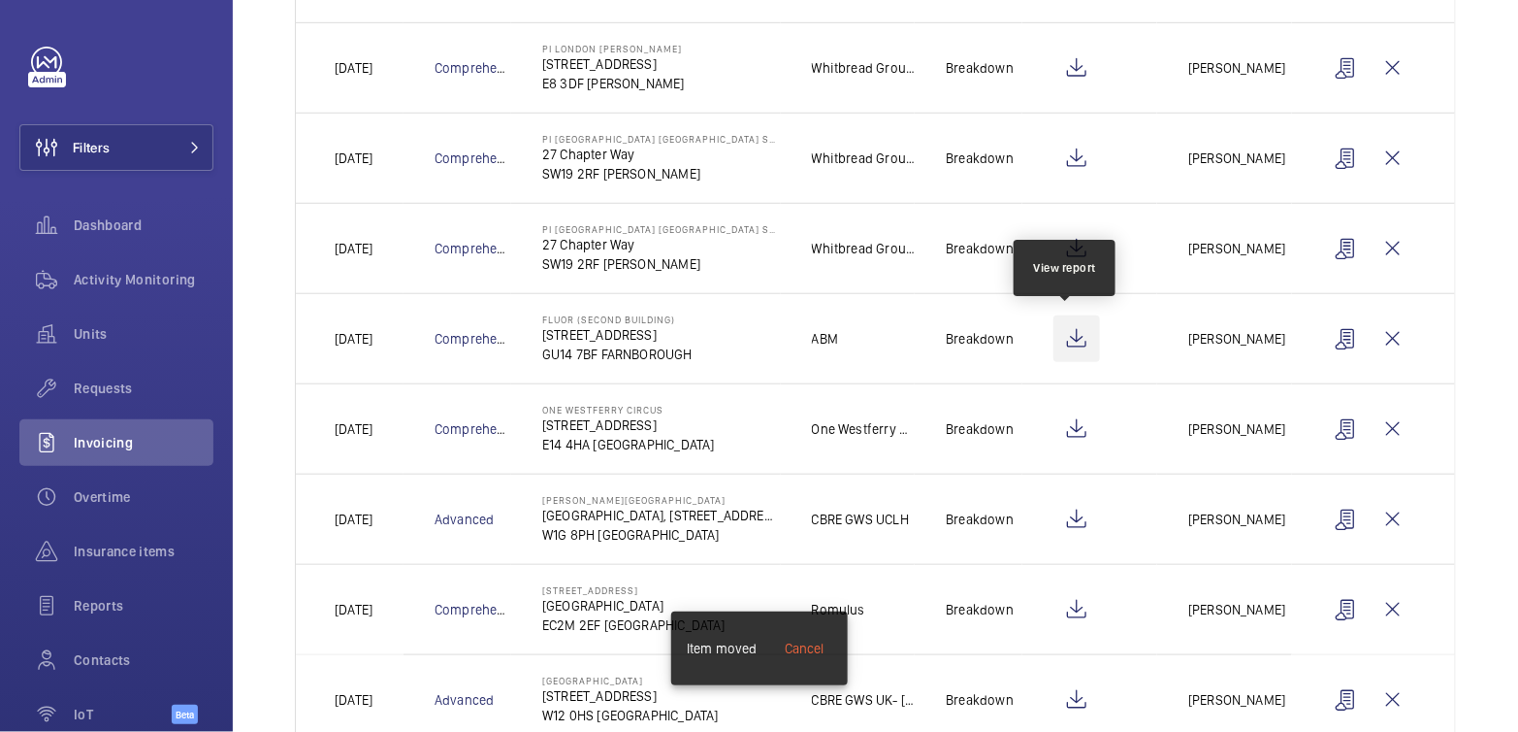
click at [1069, 329] on wm-front-icon-button at bounding box center [1077, 338] width 47 height 47
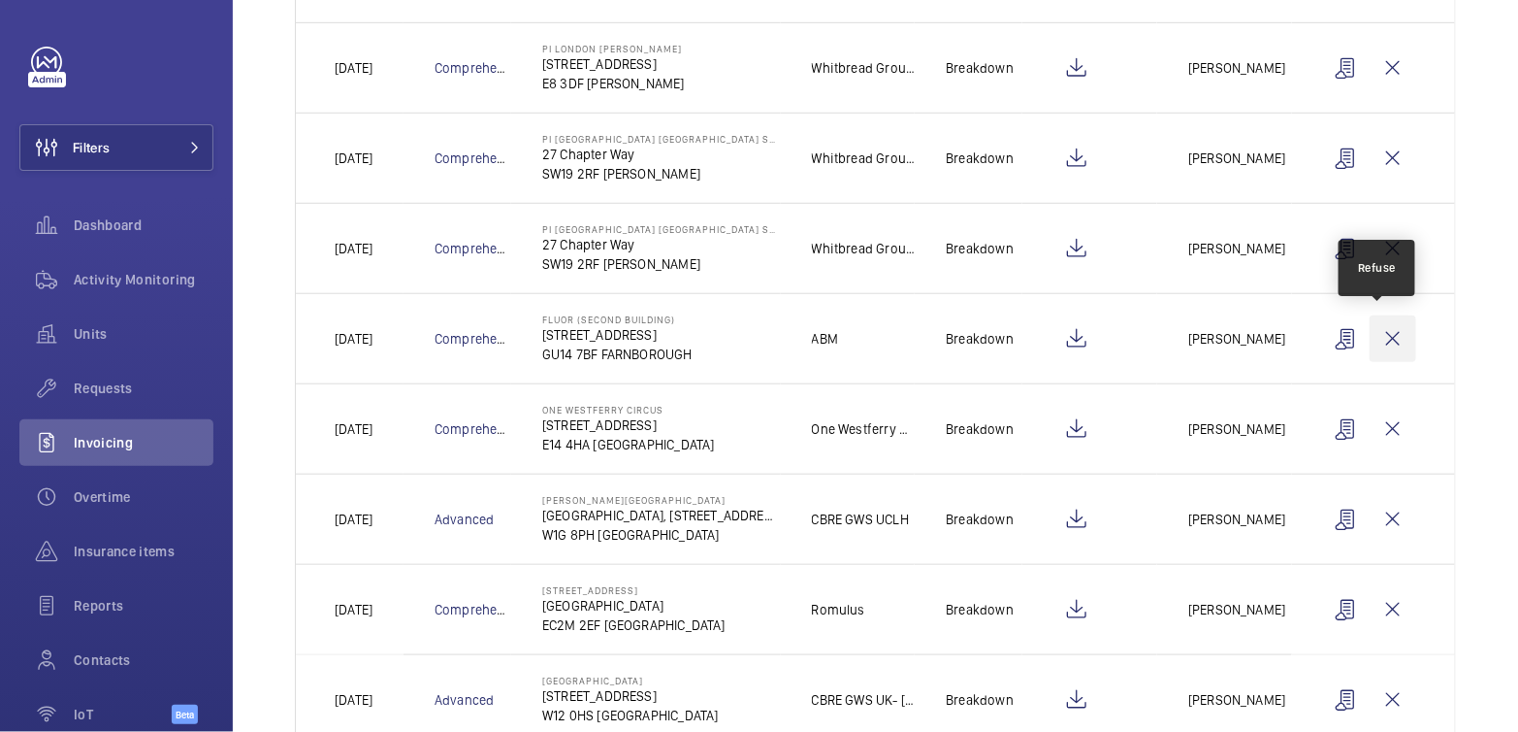
click at [1372, 335] on wm-front-icon-button at bounding box center [1393, 338] width 47 height 47
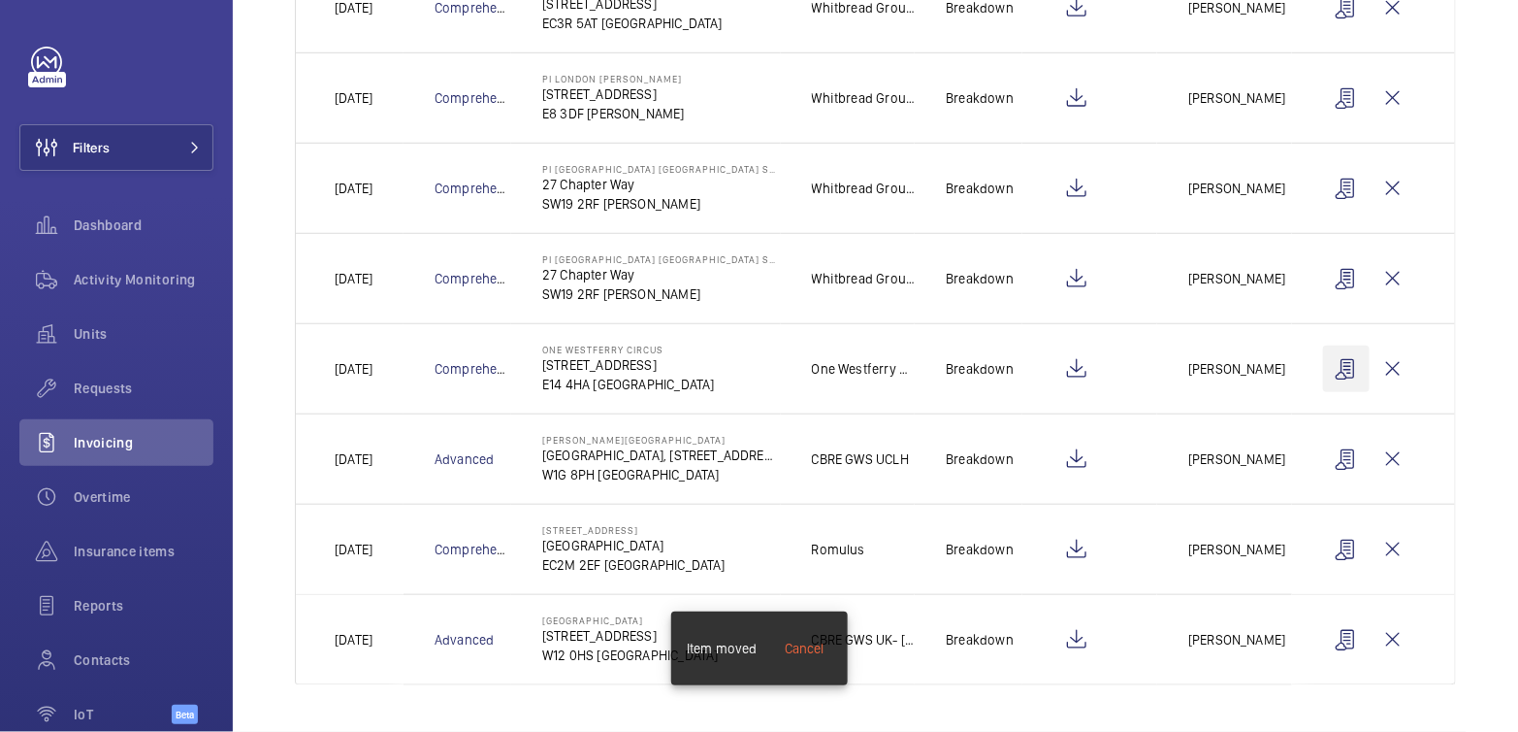
scroll to position [394, 0]
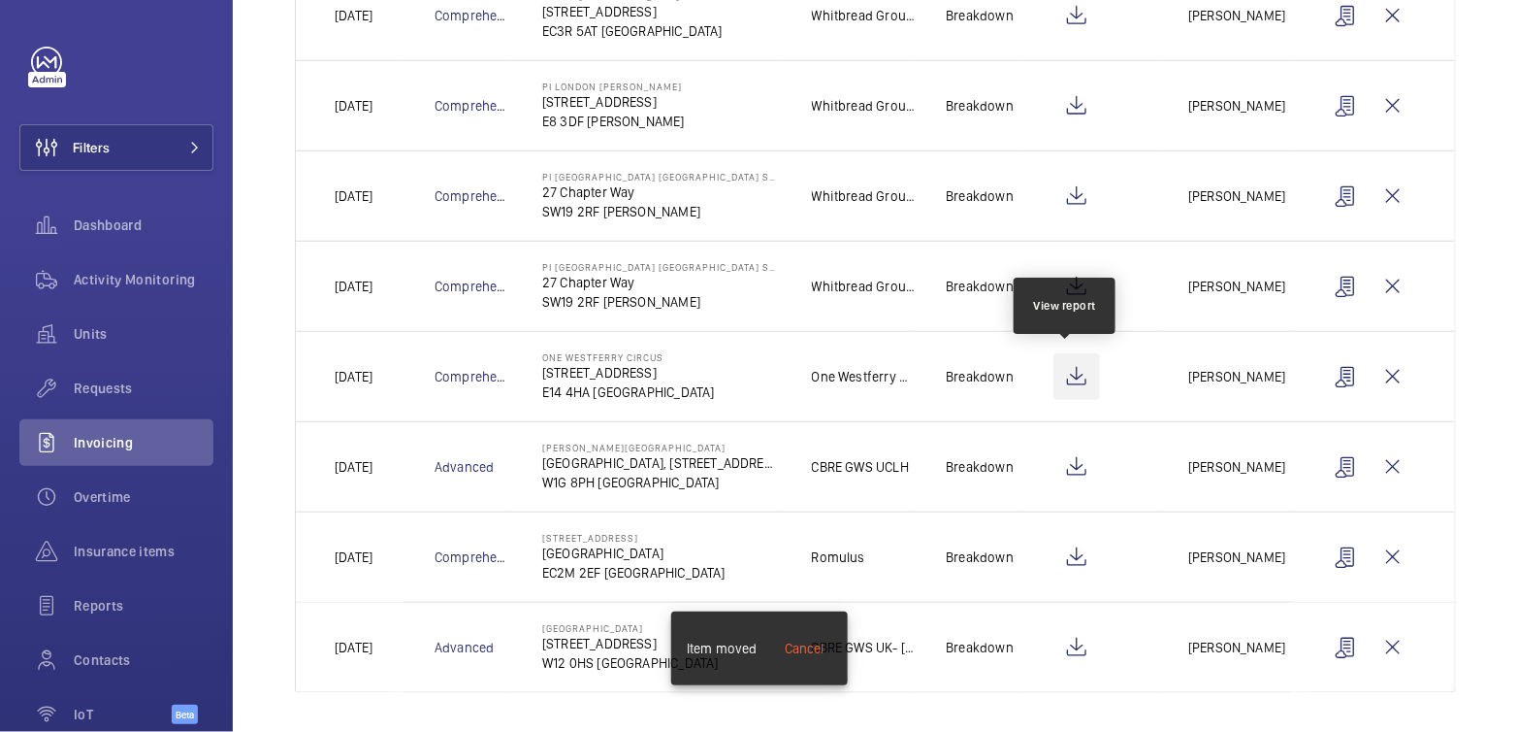
click at [1068, 375] on wm-front-icon-button at bounding box center [1077, 376] width 47 height 47
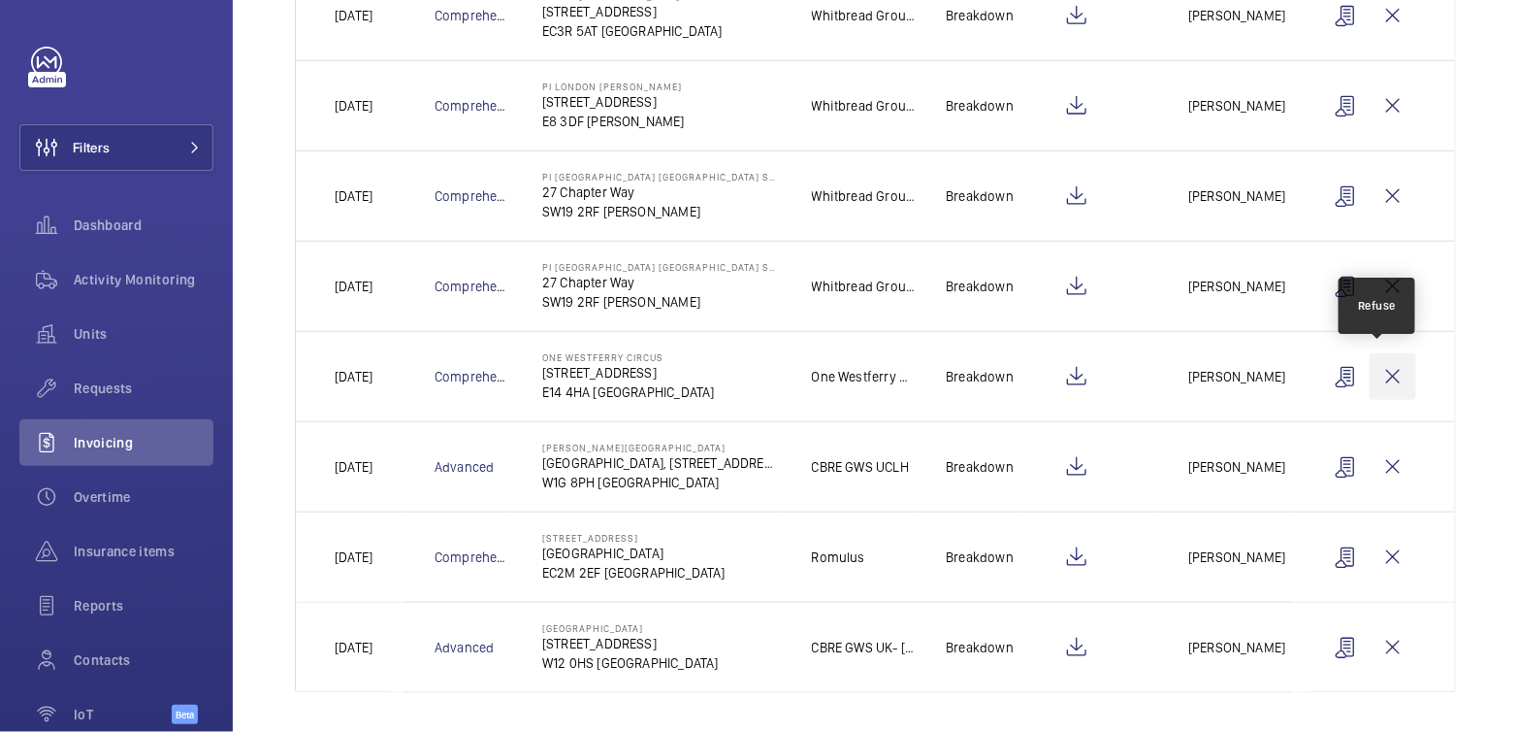
click at [1382, 376] on wm-front-icon-button at bounding box center [1393, 376] width 47 height 47
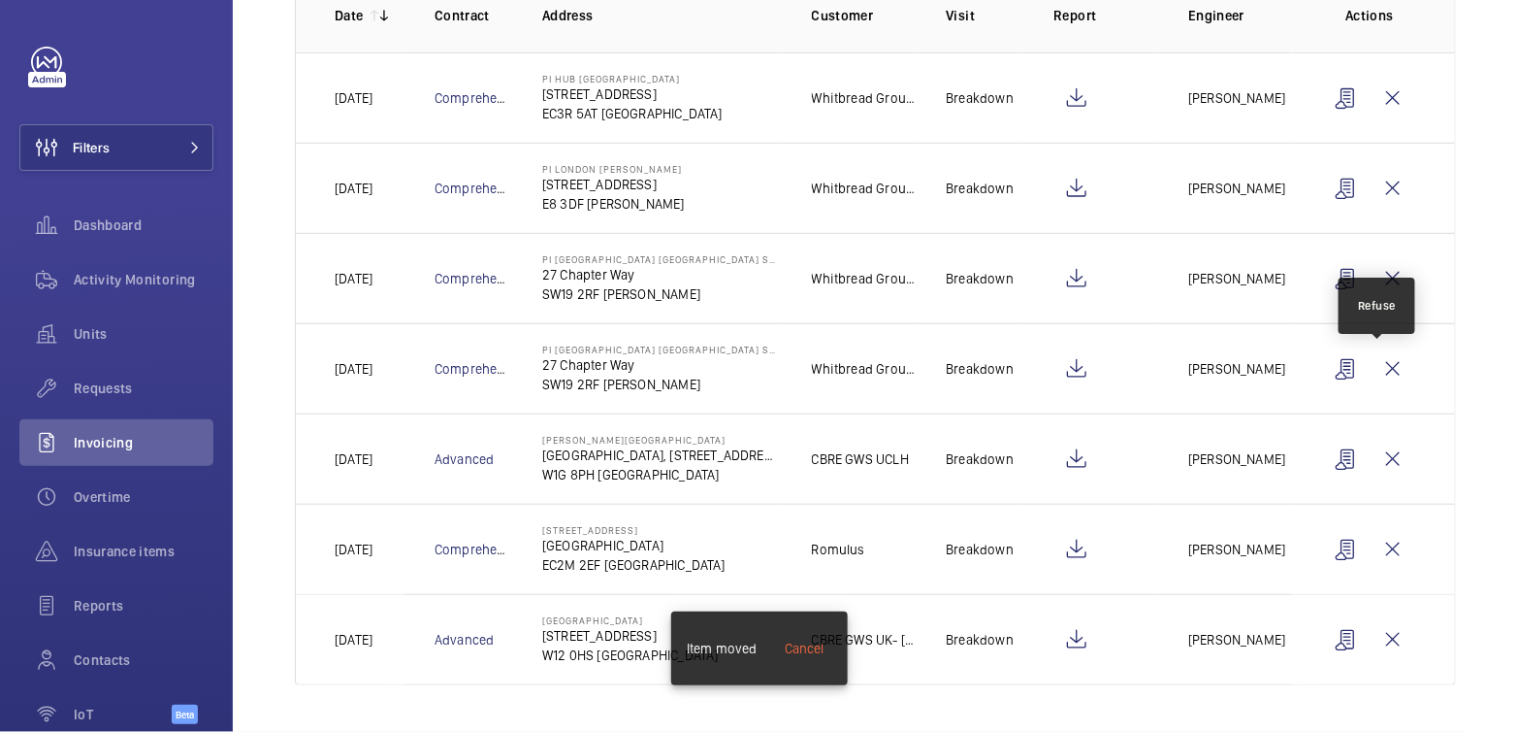
scroll to position [305, 0]
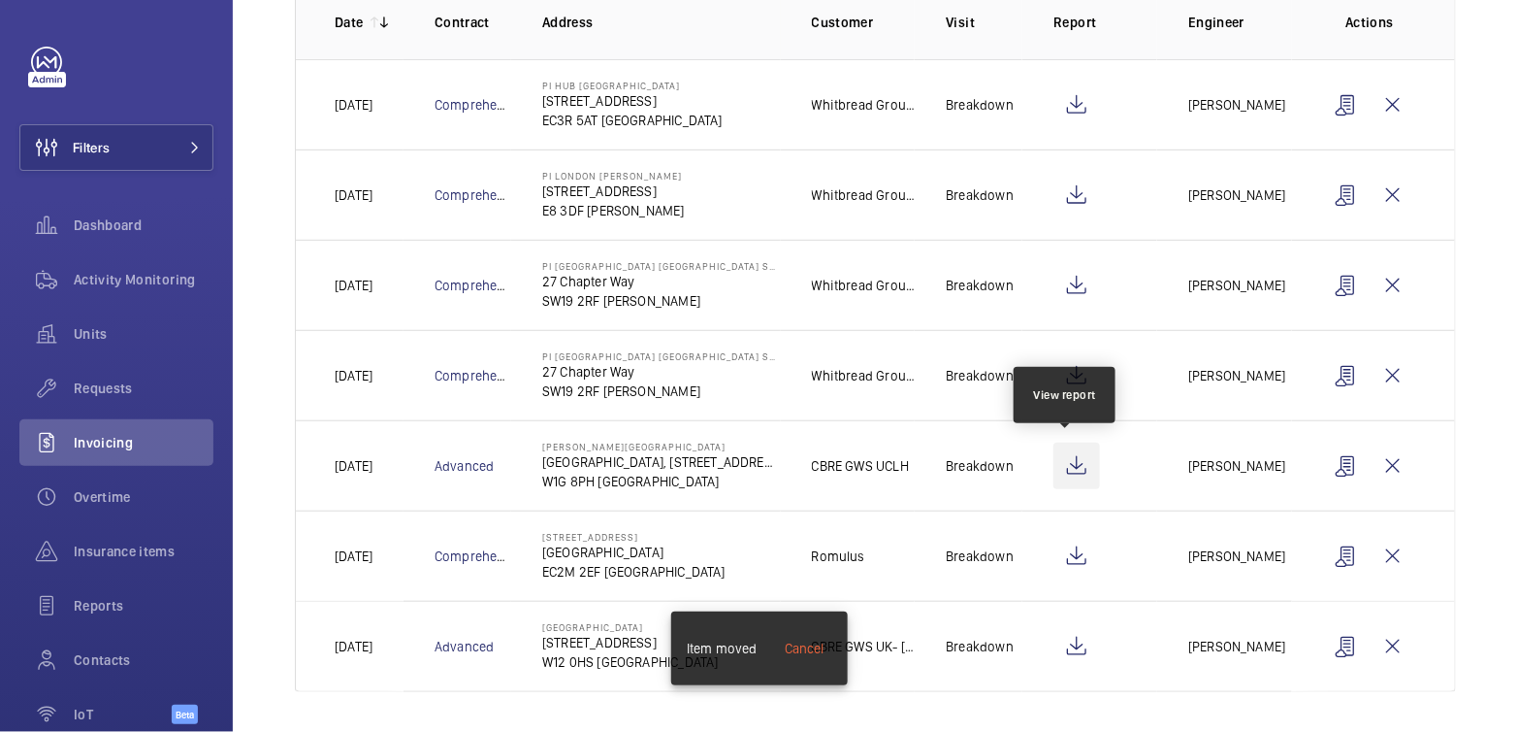
click at [1073, 459] on wm-front-icon-button at bounding box center [1077, 465] width 47 height 47
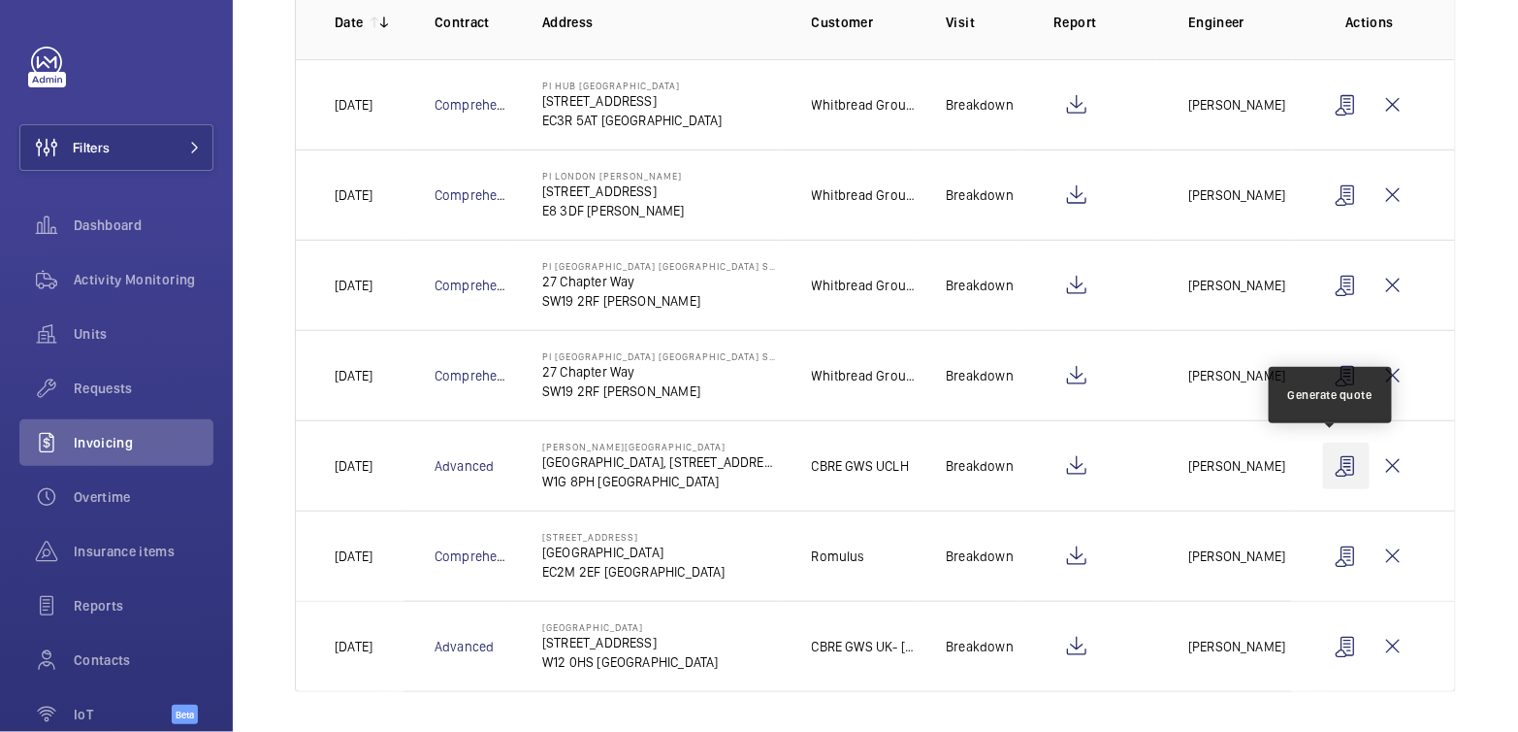
click at [1329, 465] on wm-front-icon-button at bounding box center [1346, 465] width 47 height 47
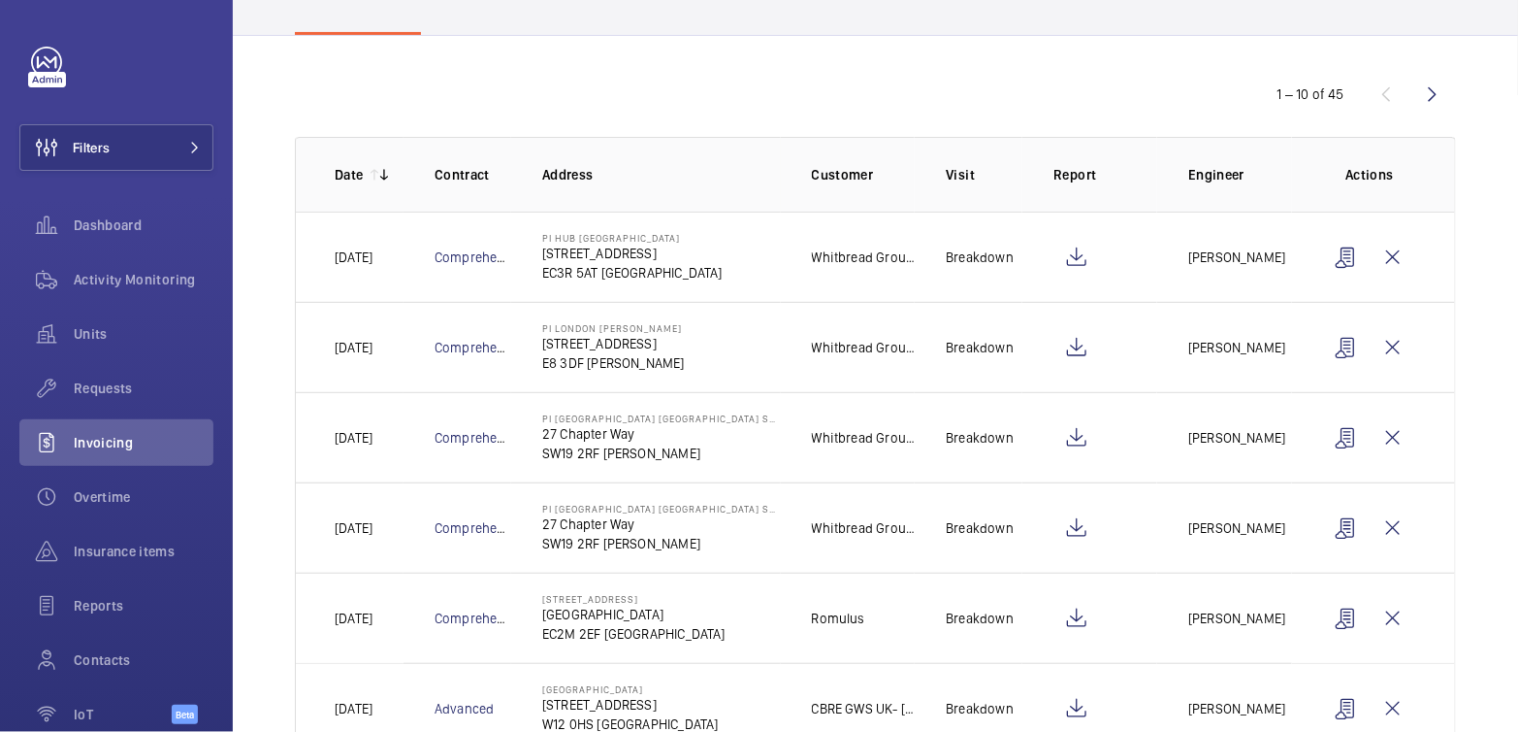
scroll to position [0, 0]
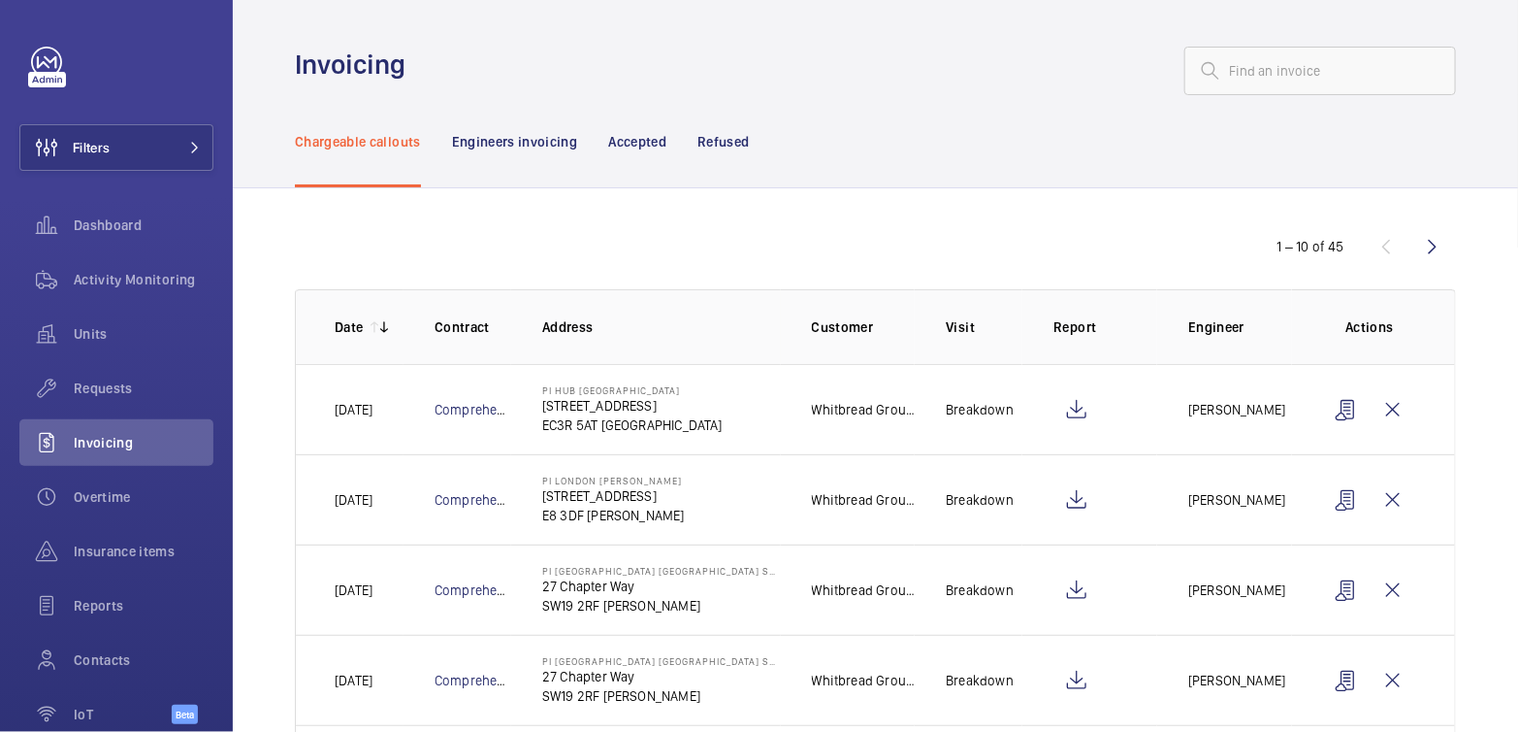
click at [742, 141] on p "Refused" at bounding box center [723, 141] width 51 height 19
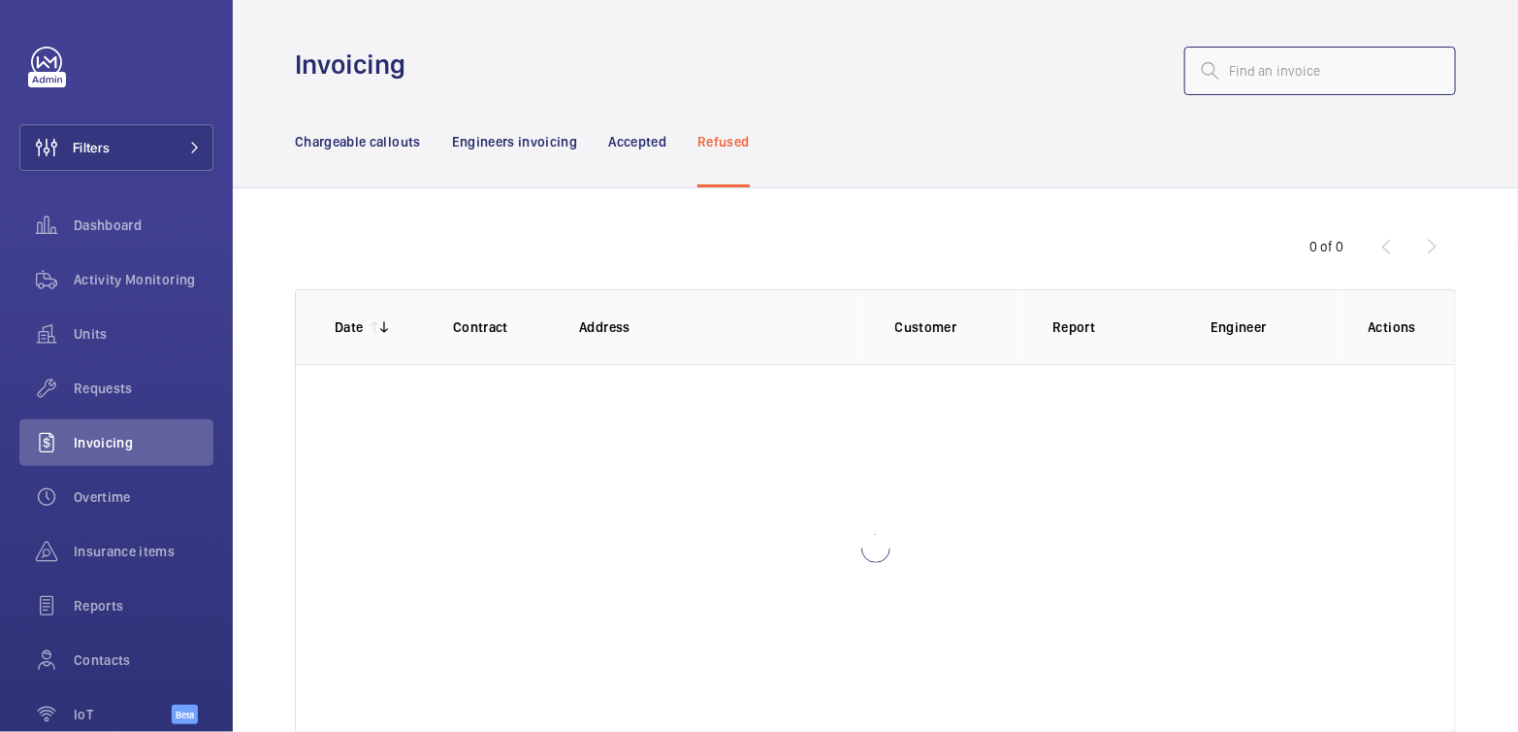
click at [1243, 82] on input "text" at bounding box center [1321, 71] width 272 height 49
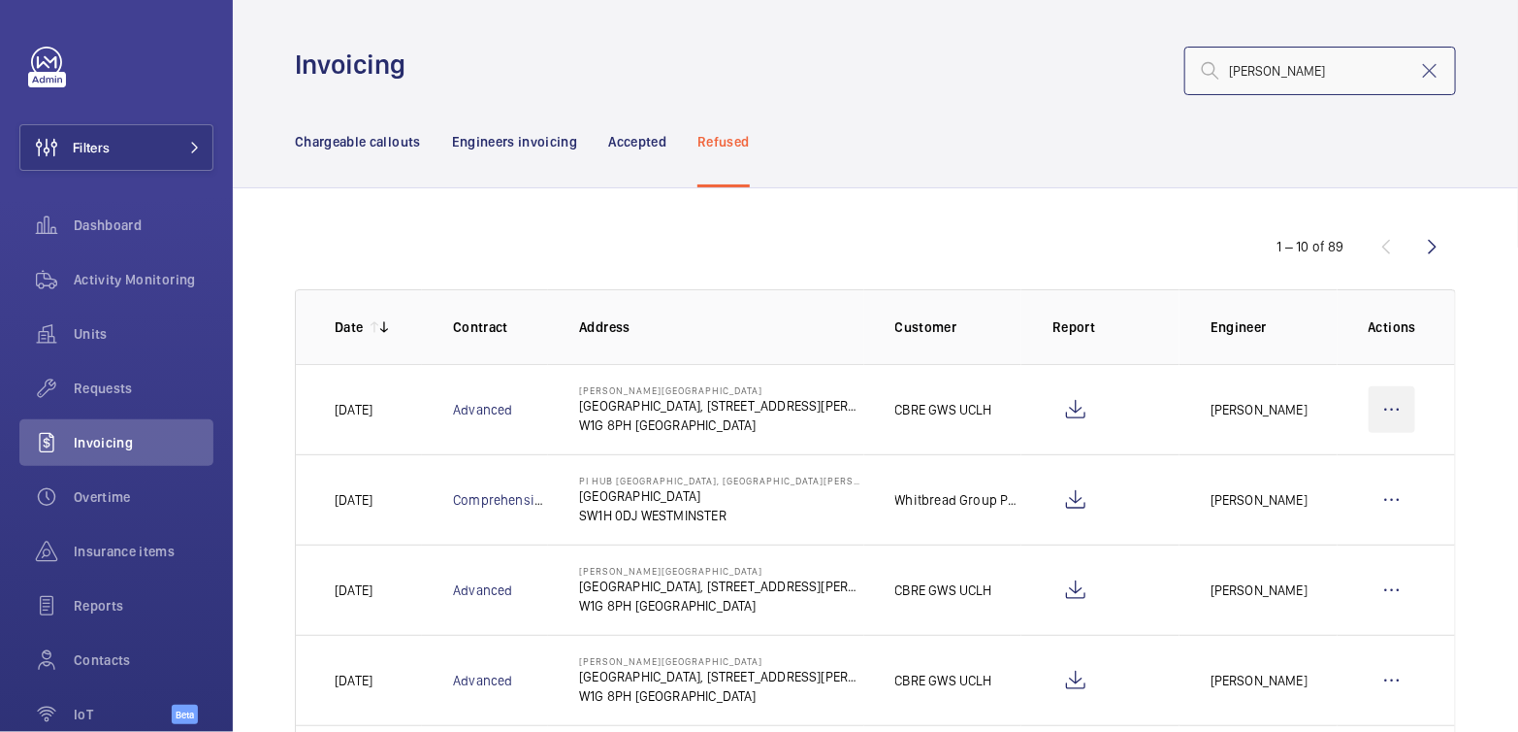
type input "[PERSON_NAME]"
click at [1381, 414] on wm-front-icon-button at bounding box center [1392, 409] width 47 height 47
click at [1359, 456] on div "Move to Engineers invoicing" at bounding box center [1309, 468] width 212 height 35
click at [1335, 477] on div "Move to Engineers invoicing" at bounding box center [1309, 468] width 212 height 35
click at [1308, 474] on p "Move to Engineers invoicing" at bounding box center [1309, 468] width 173 height 19
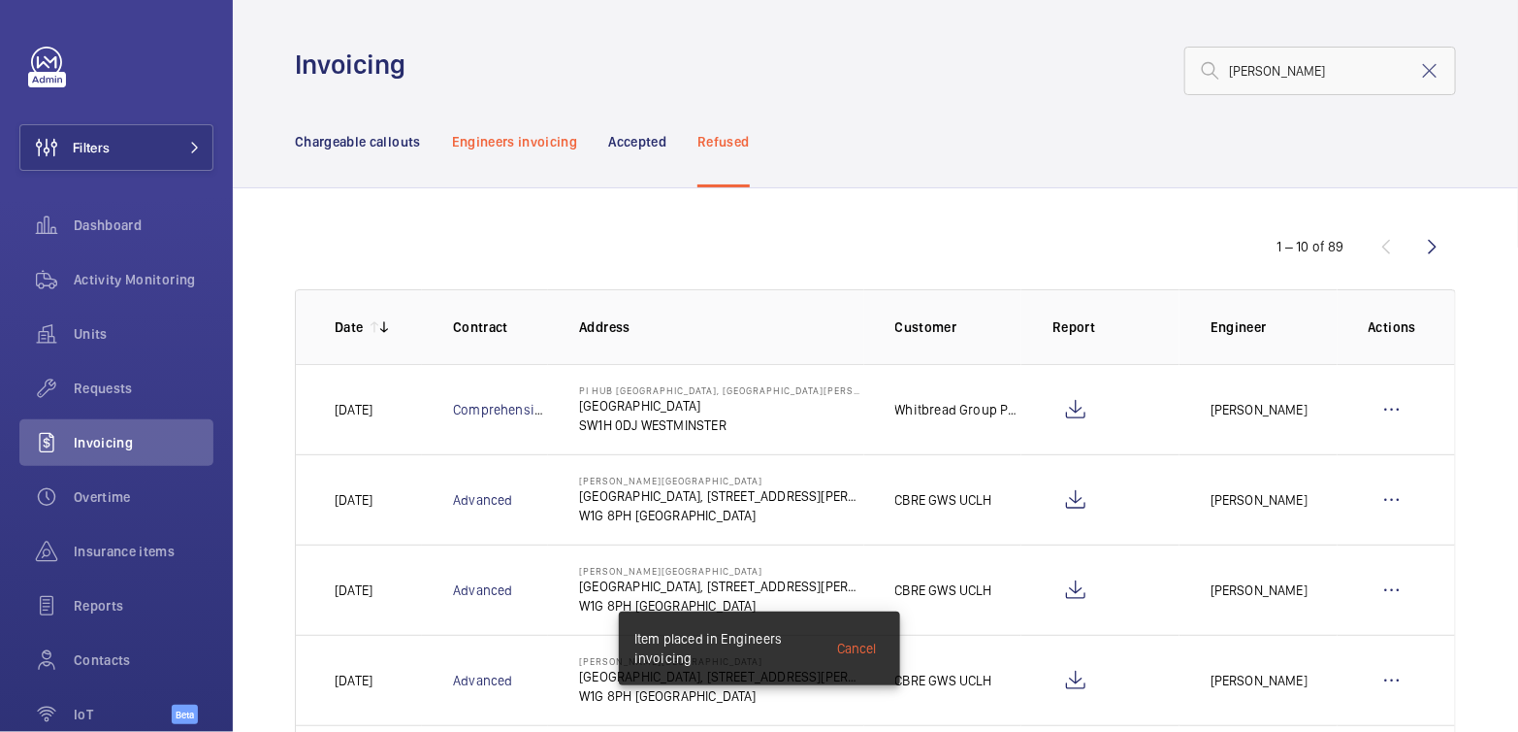
click at [543, 144] on p "Engineers invoicing" at bounding box center [515, 141] width 126 height 19
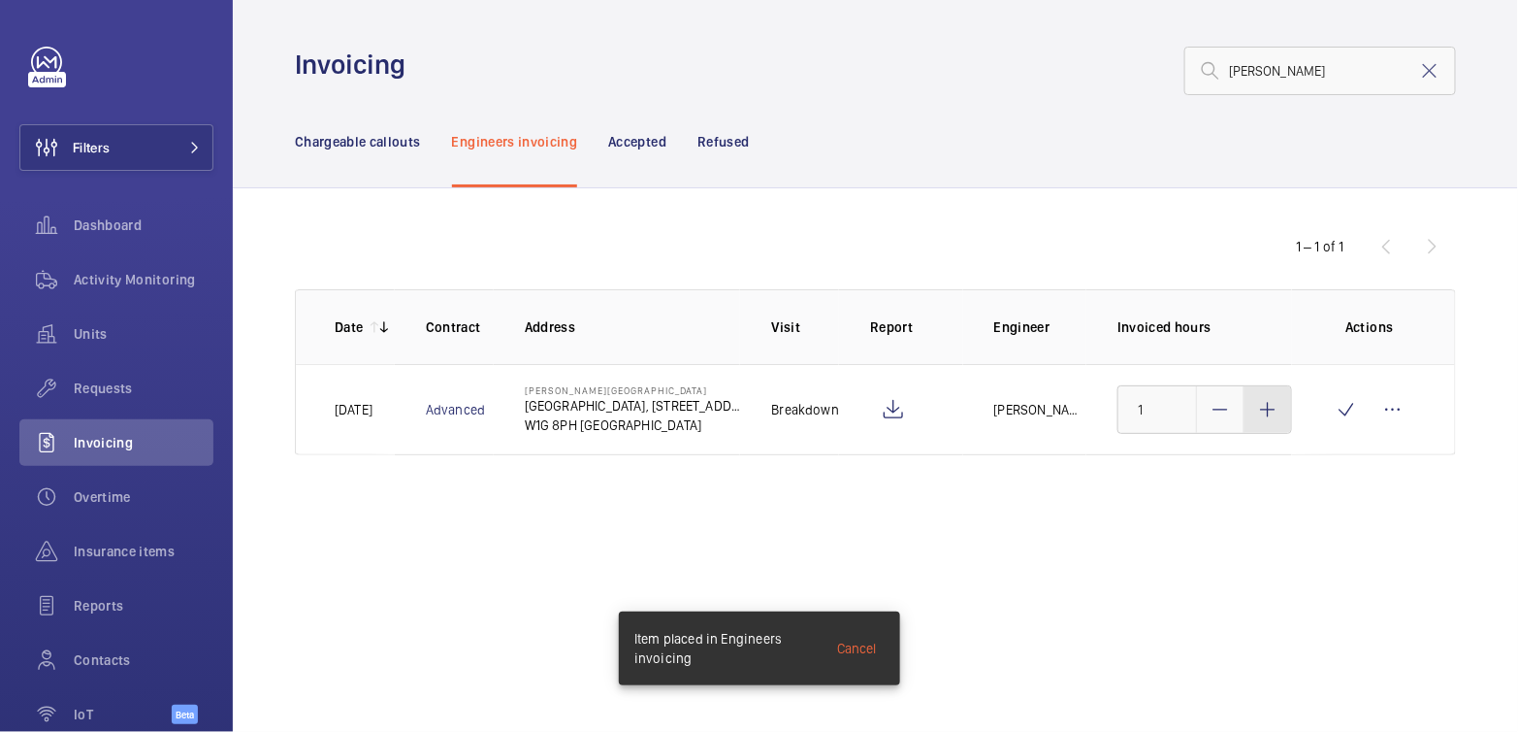
click at [1280, 420] on div at bounding box center [1268, 409] width 47 height 47
click at [1279, 420] on div at bounding box center [1268, 409] width 47 height 47
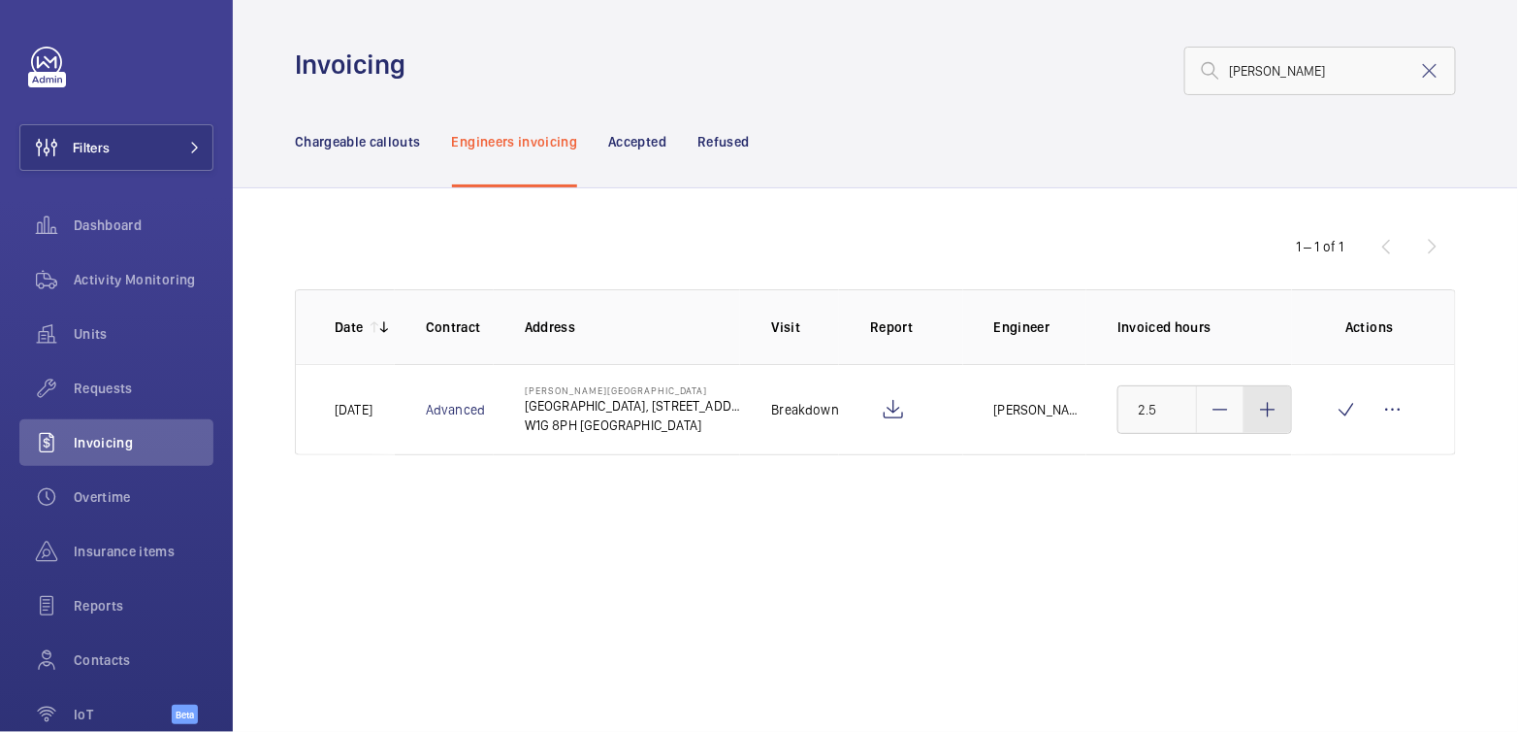
click at [1279, 420] on div at bounding box center [1268, 409] width 47 height 47
type input "3"
click at [1350, 410] on wm-front-icon-button at bounding box center [1346, 409] width 47 height 47
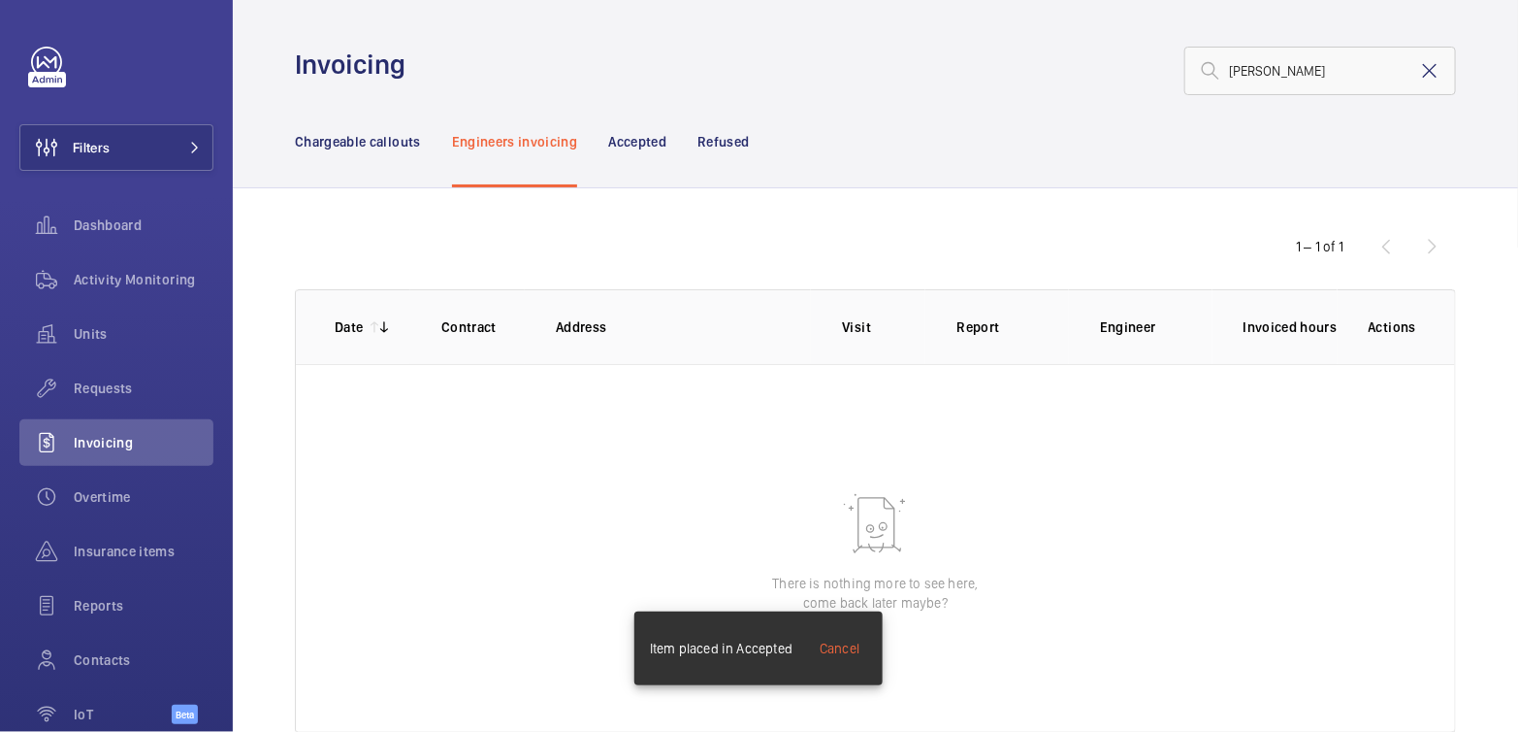
click at [1420, 78] on mat-icon at bounding box center [1430, 70] width 23 height 23
click at [366, 145] on p "Chargeable callouts" at bounding box center [358, 141] width 126 height 19
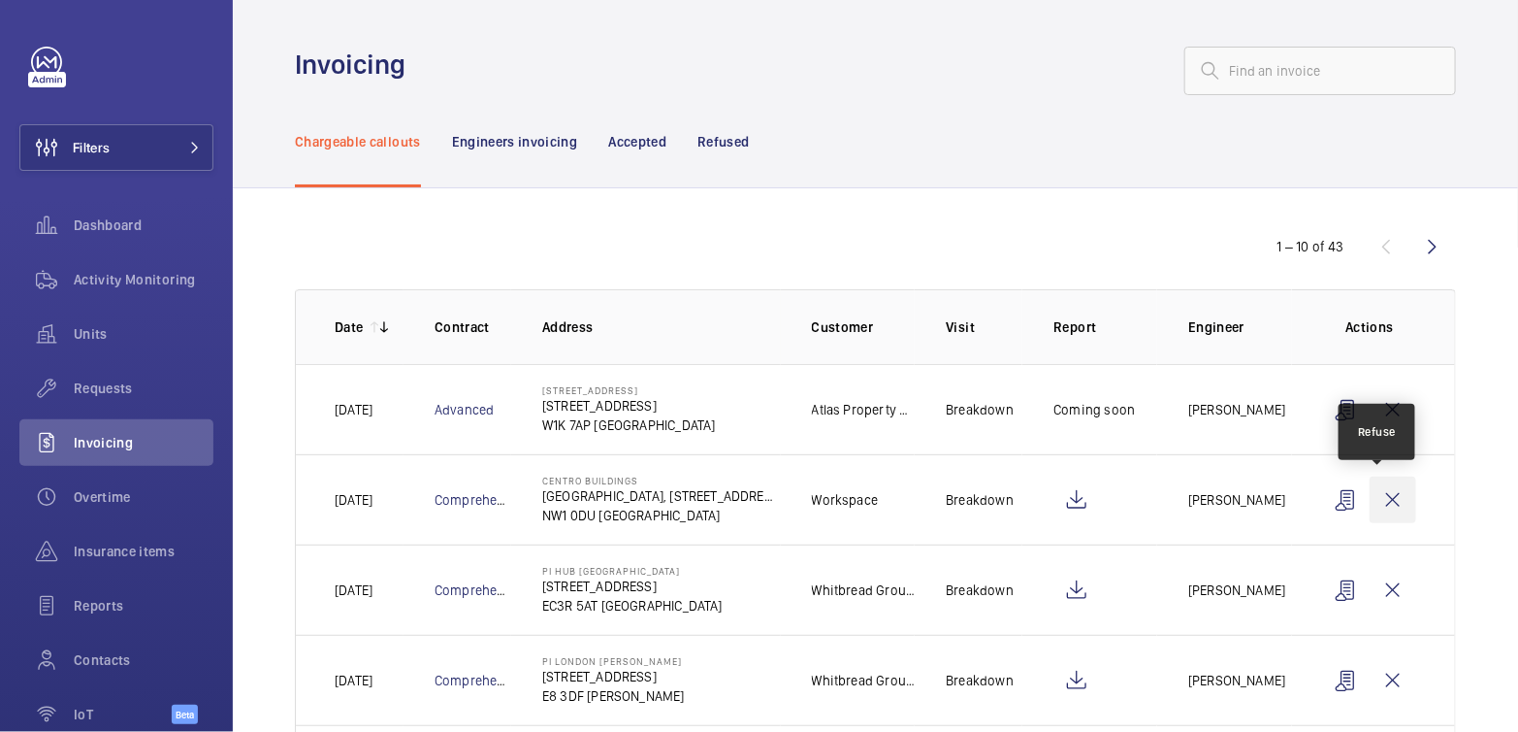
click at [1383, 505] on wm-front-icon-button at bounding box center [1393, 499] width 47 height 47
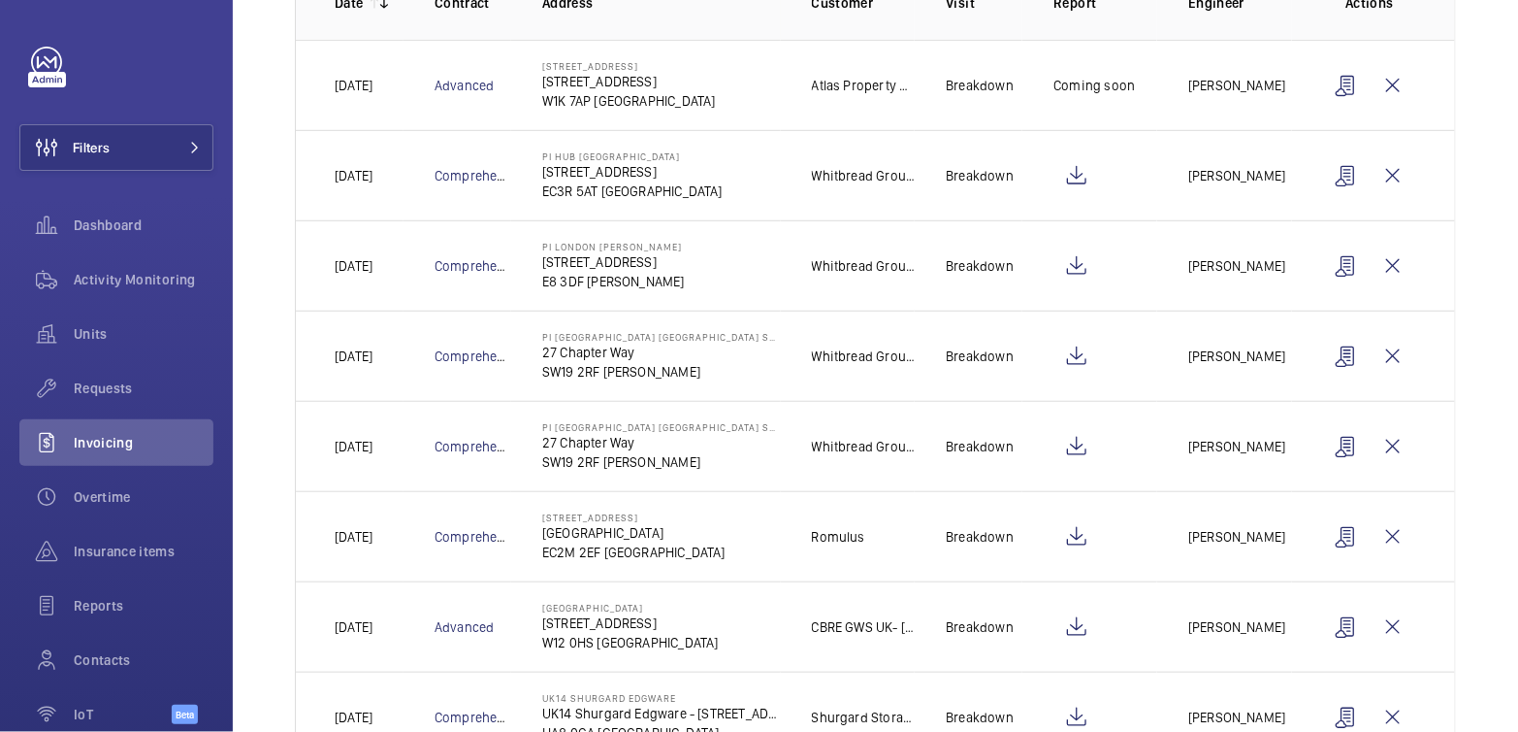
scroll to position [420, 0]
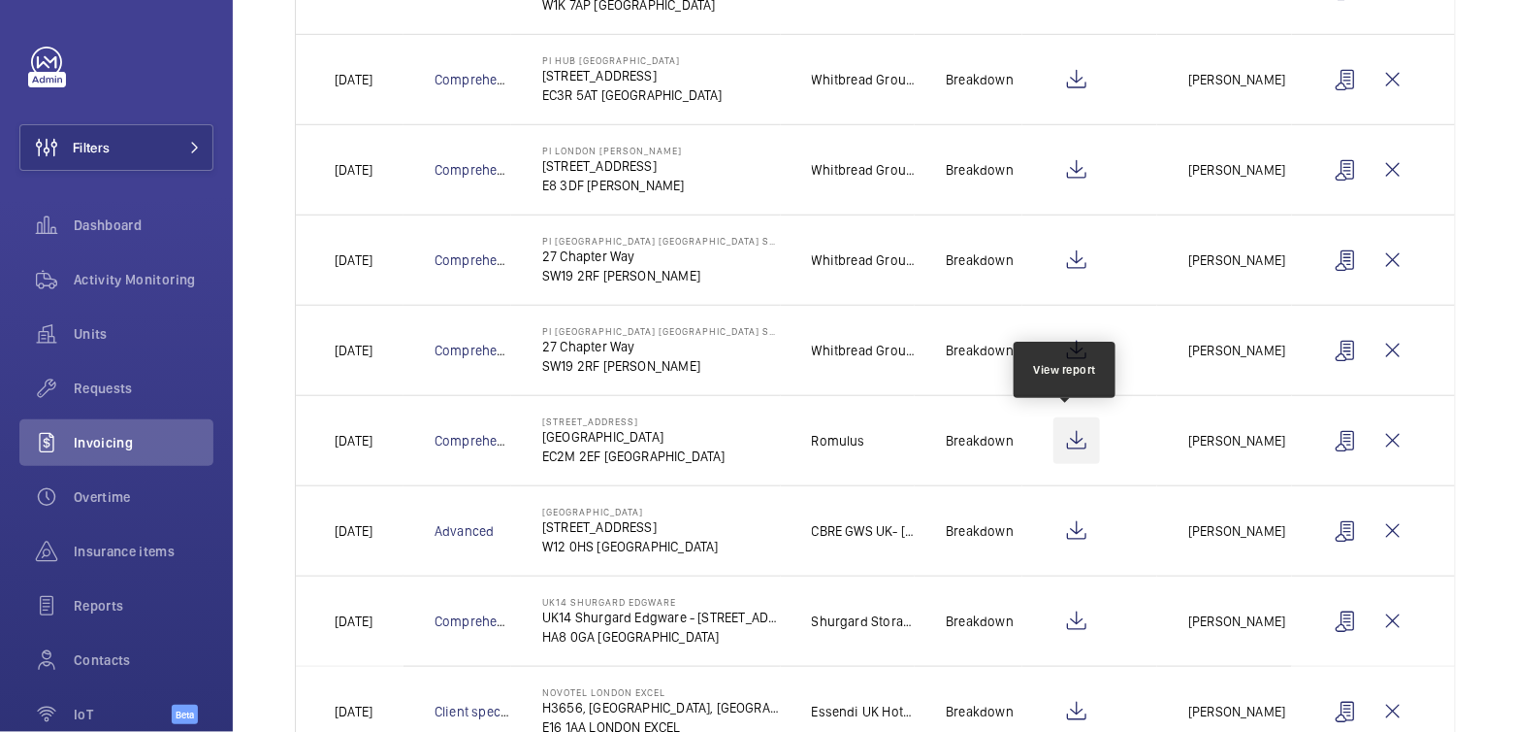
click at [1079, 441] on wm-front-icon-button at bounding box center [1077, 440] width 47 height 47
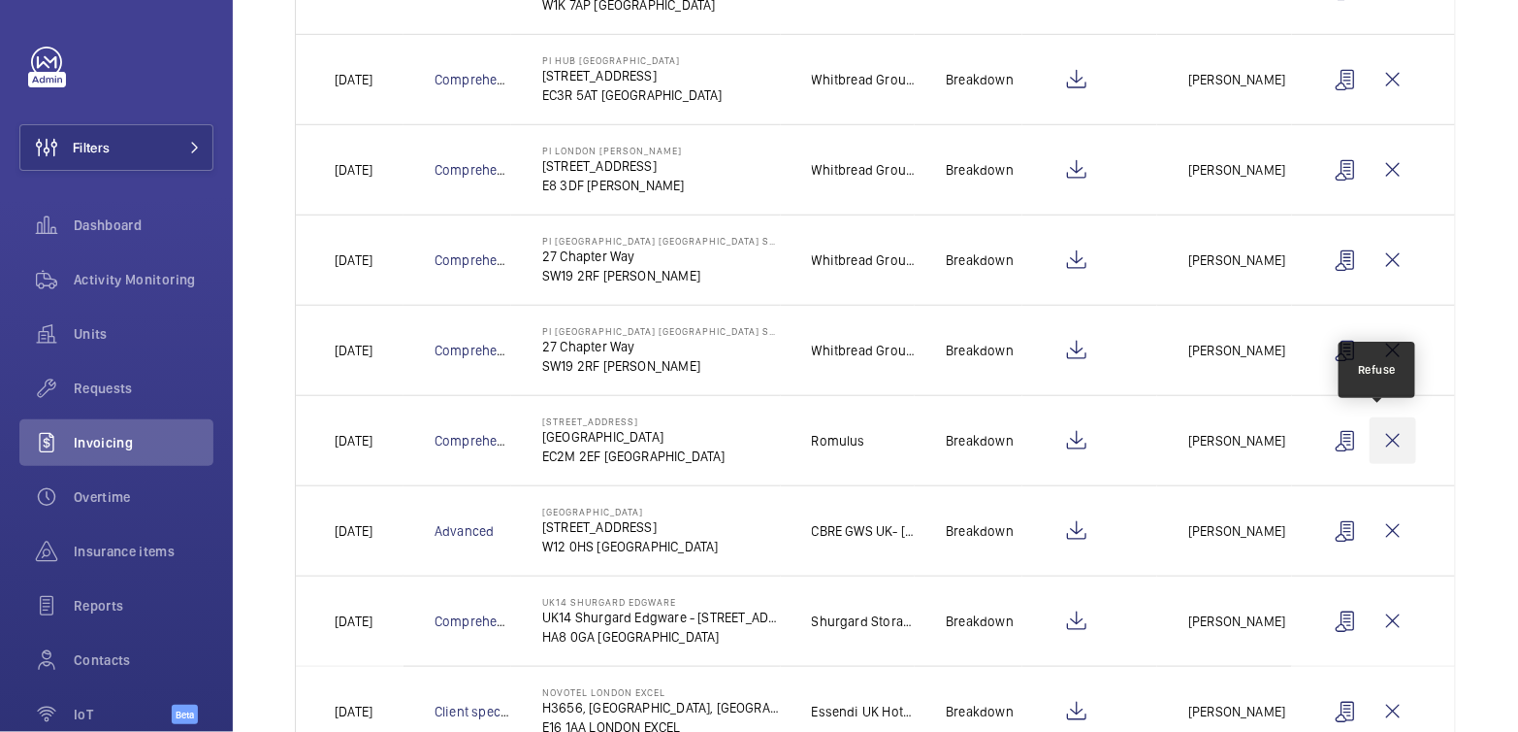
click at [1385, 441] on wm-front-icon-button at bounding box center [1393, 440] width 47 height 47
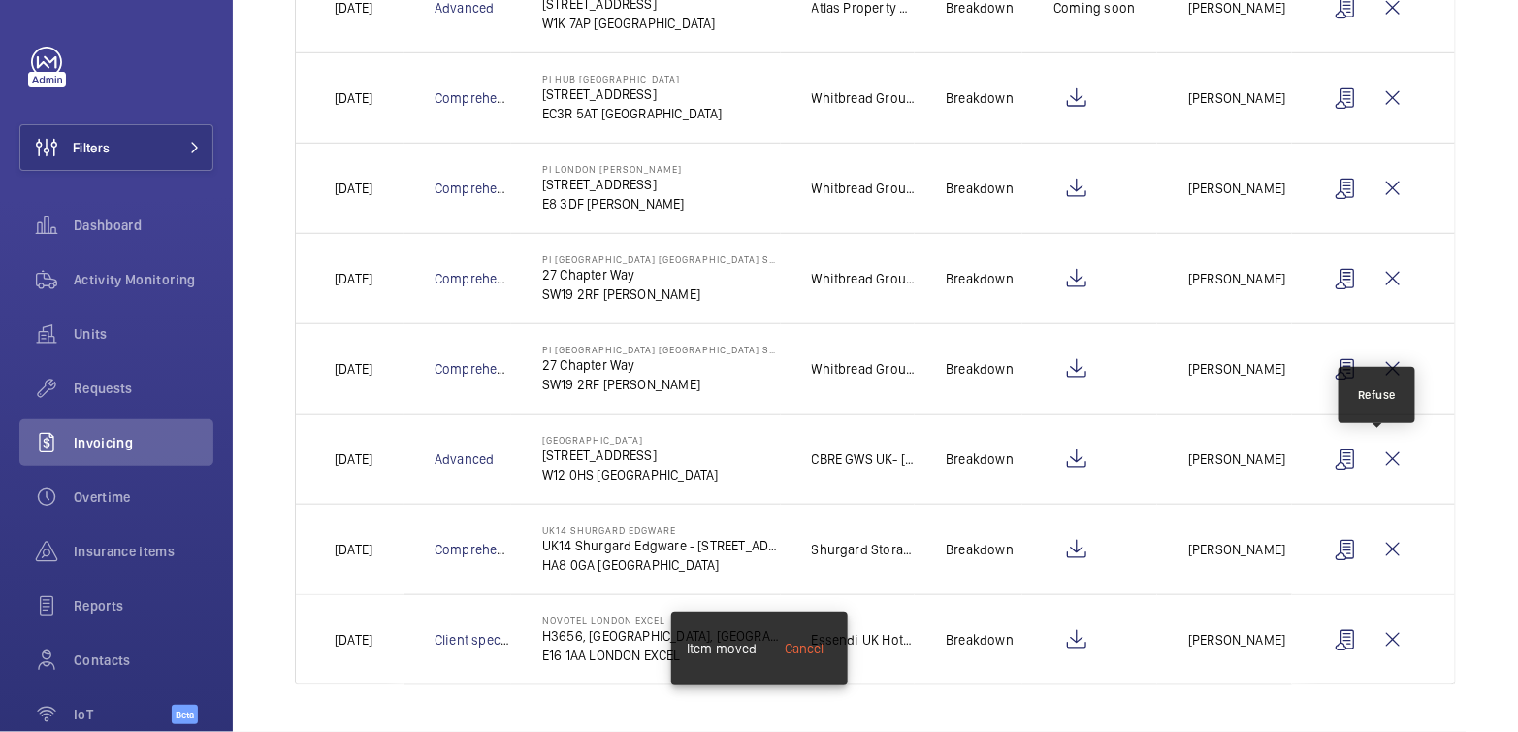
scroll to position [394, 0]
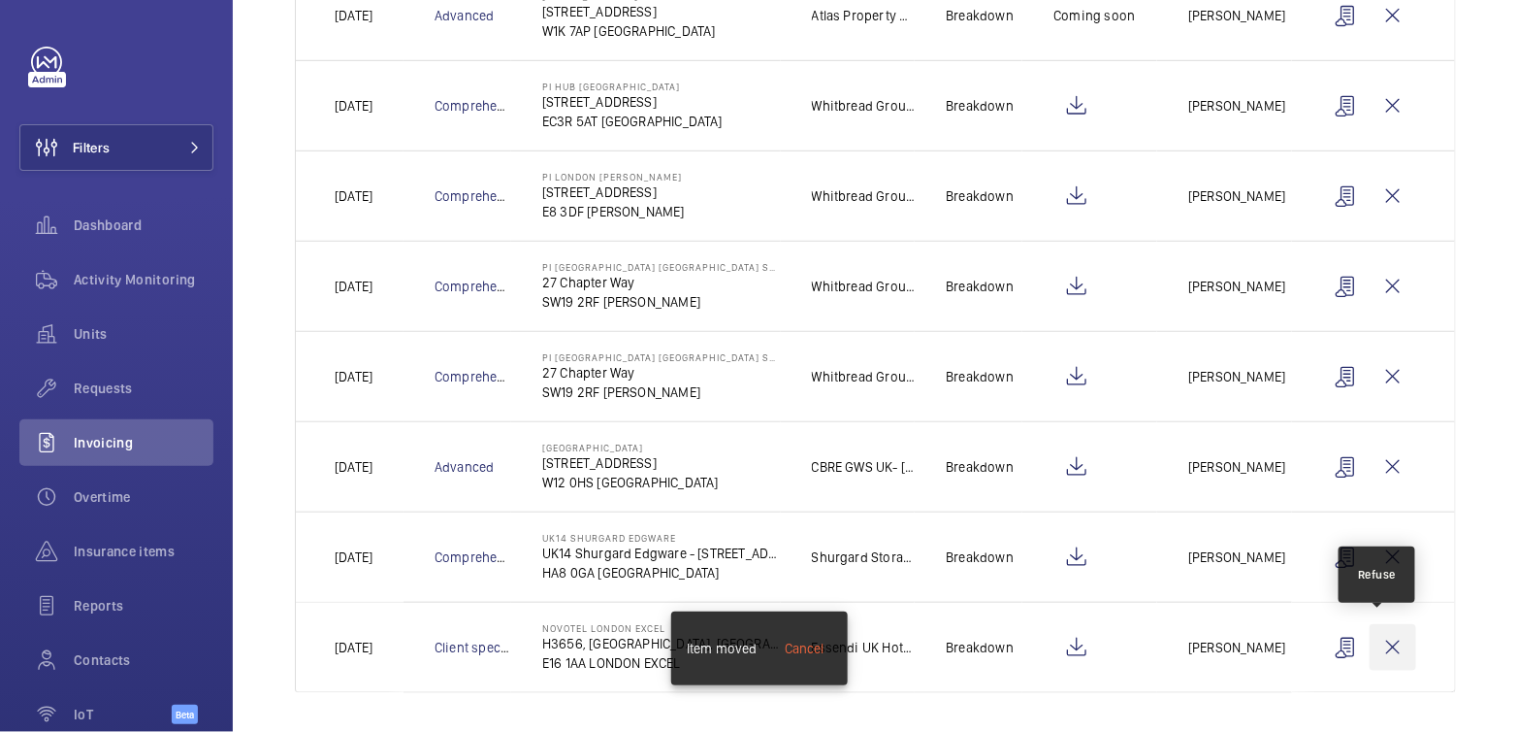
click at [1383, 649] on wm-front-icon-button at bounding box center [1393, 647] width 47 height 47
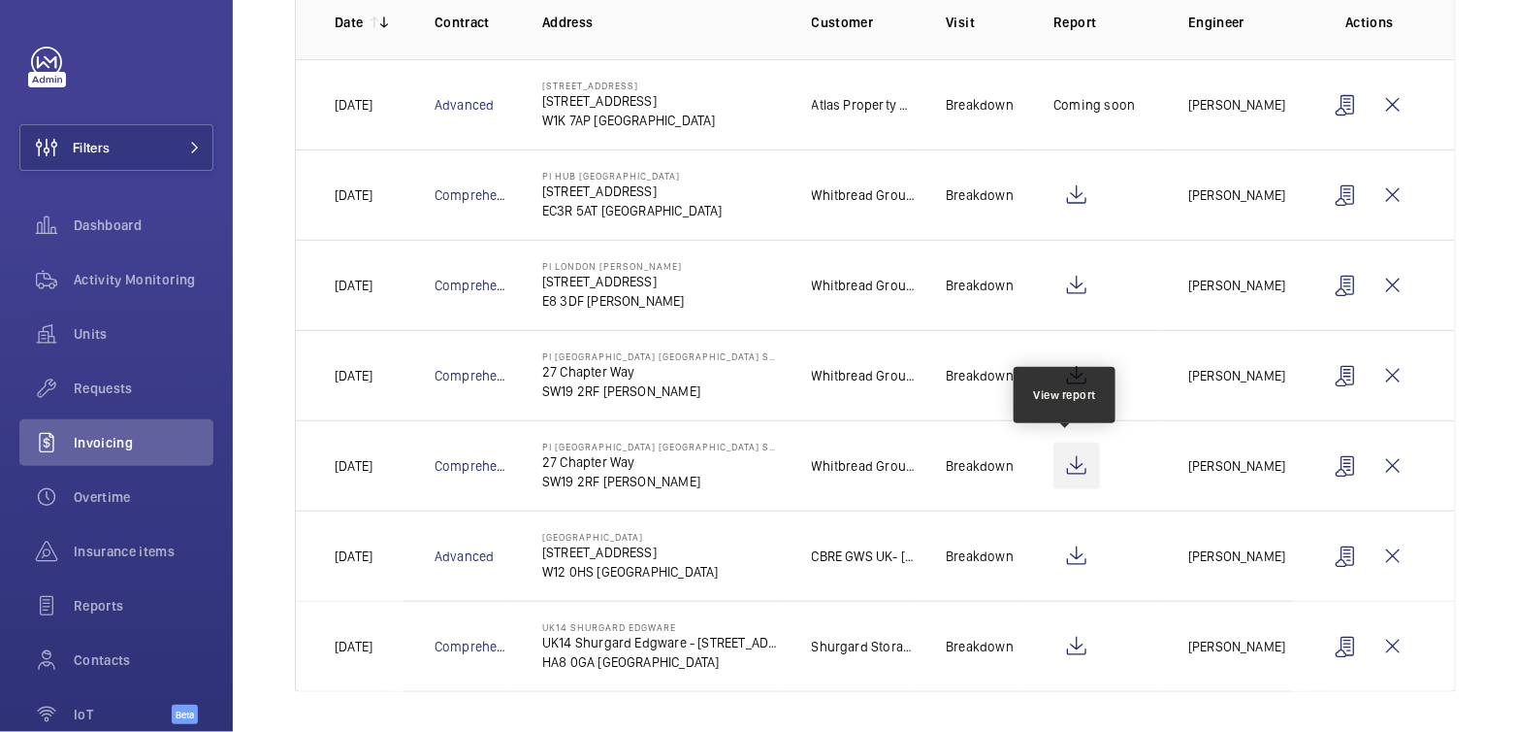
click at [1055, 467] on wm-front-icon-button at bounding box center [1077, 465] width 47 height 47
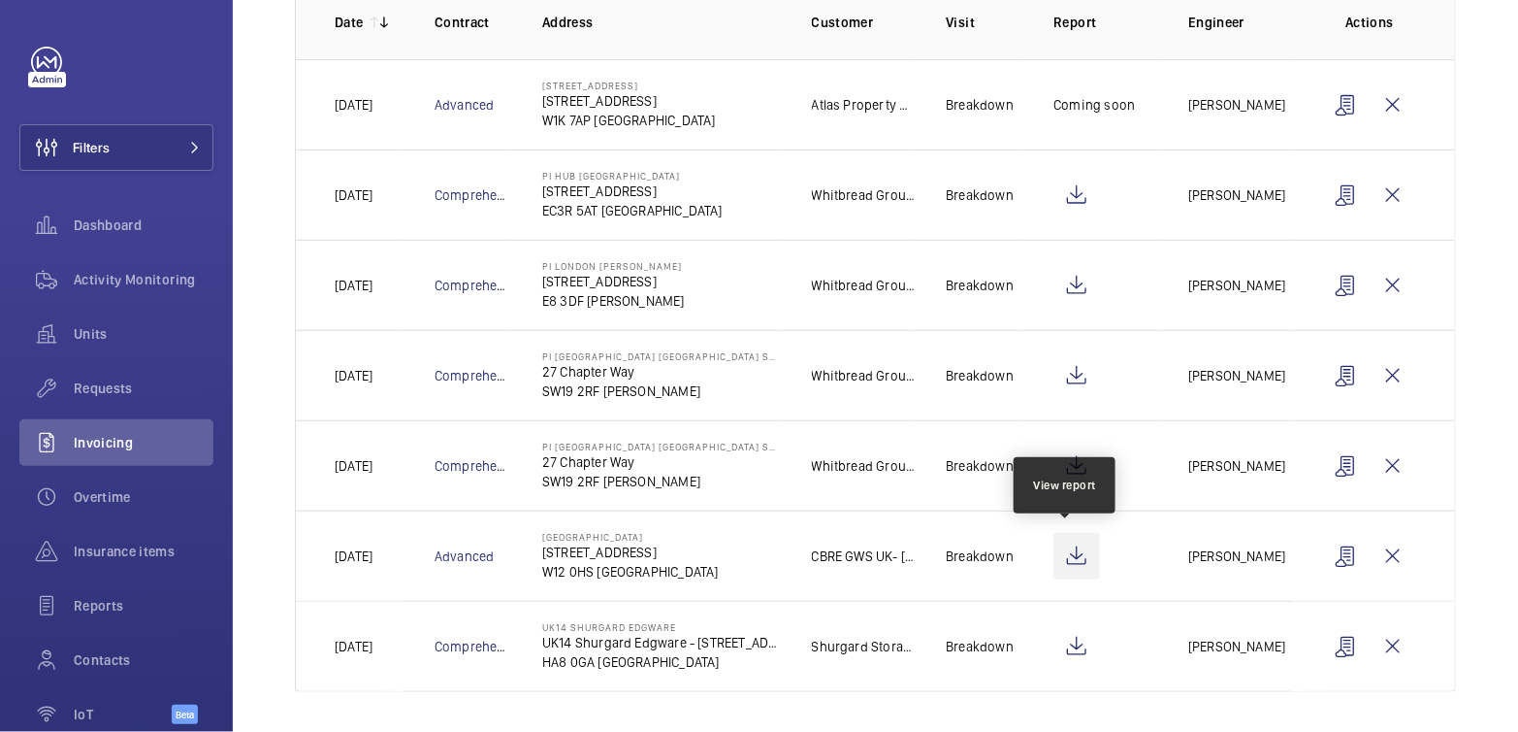
click at [1066, 549] on wm-front-icon-button at bounding box center [1077, 556] width 47 height 47
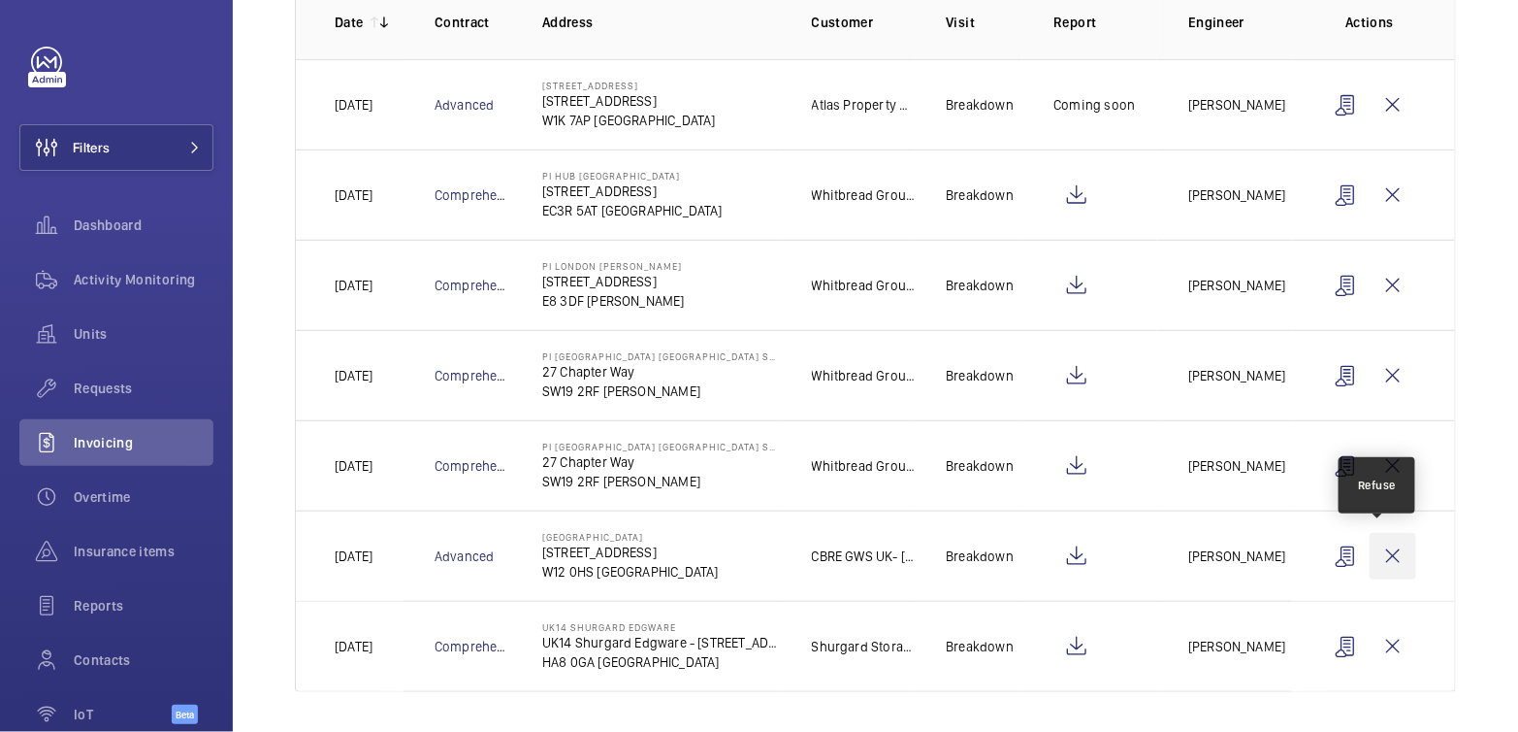
click at [1378, 559] on wm-front-icon-button at bounding box center [1393, 556] width 47 height 47
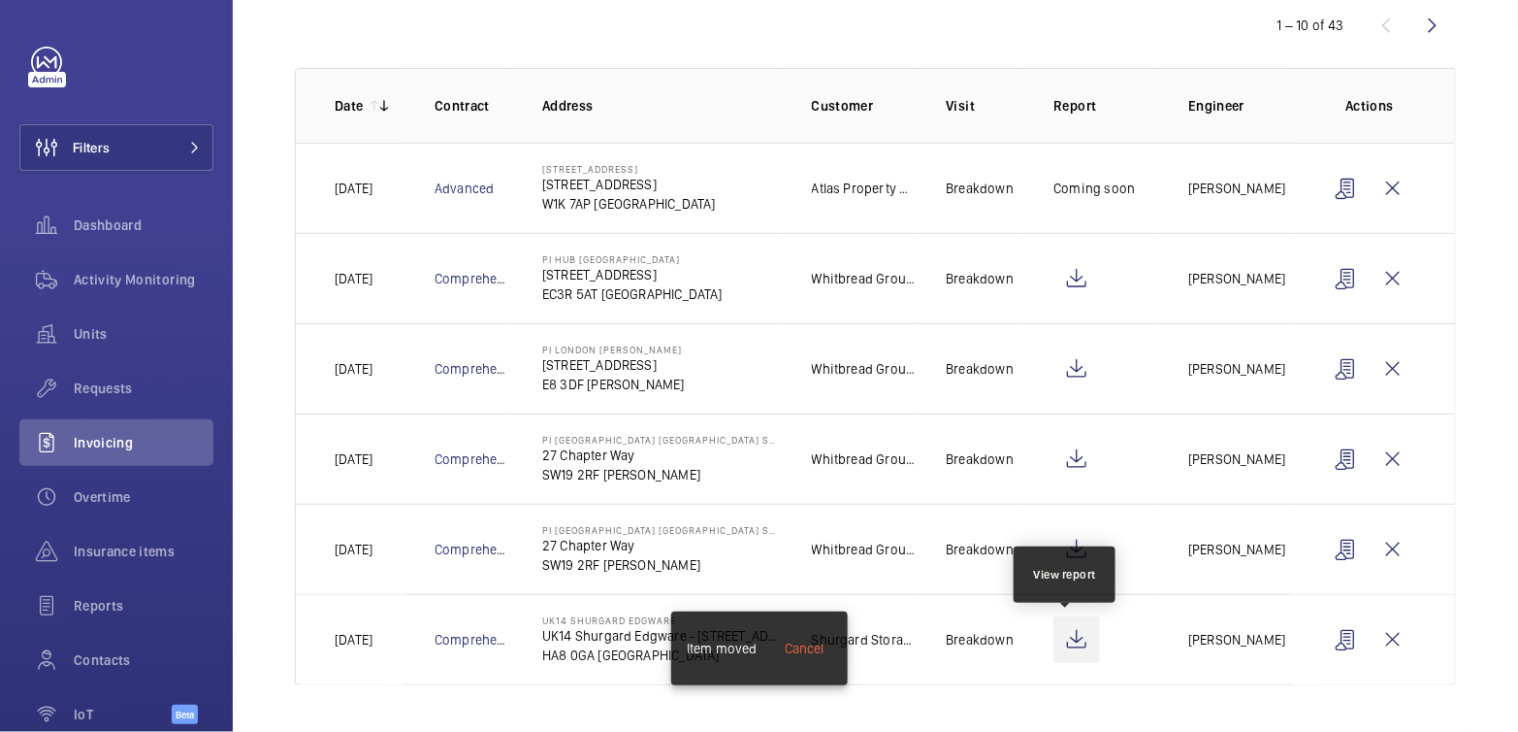
scroll to position [215, 0]
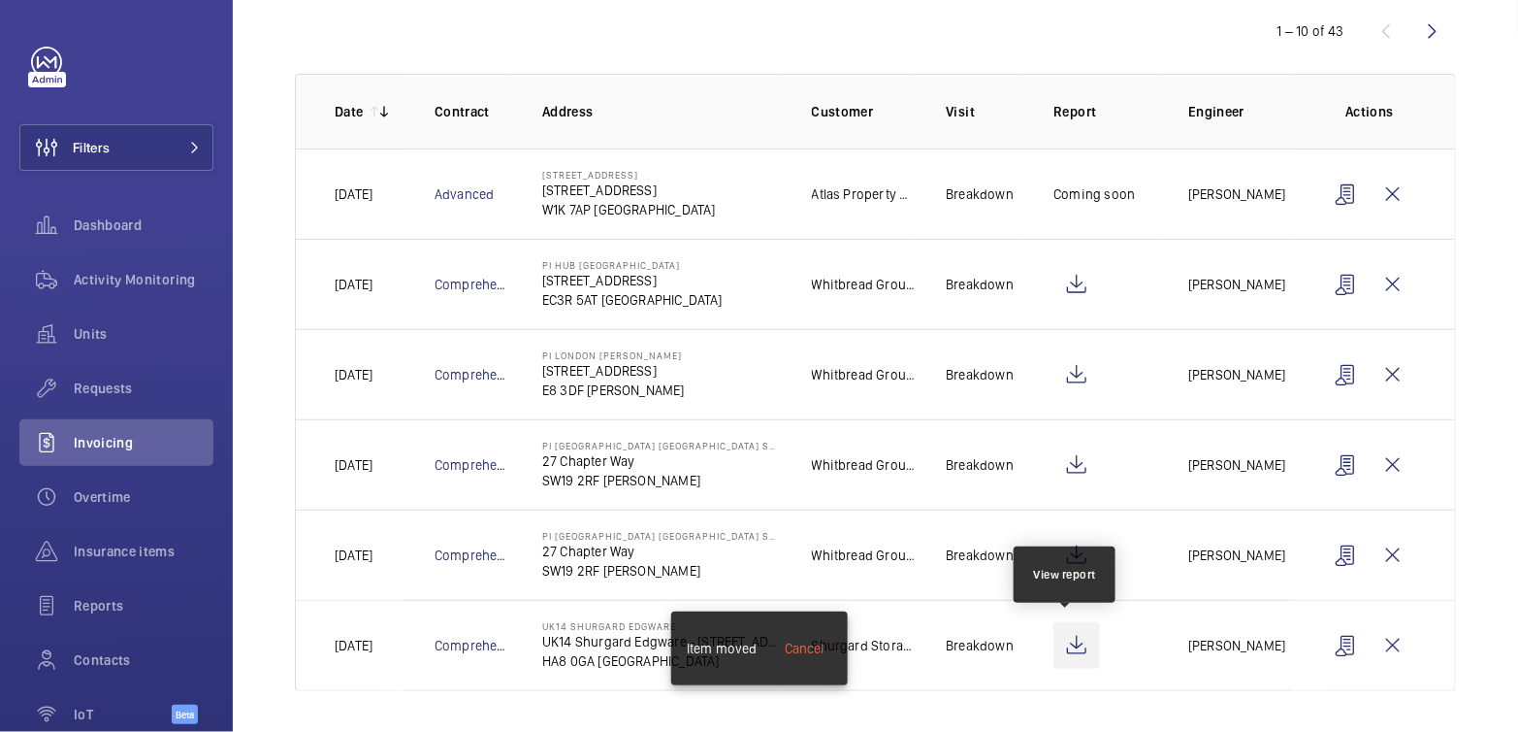
click at [1072, 643] on wm-front-icon-button at bounding box center [1077, 645] width 47 height 47
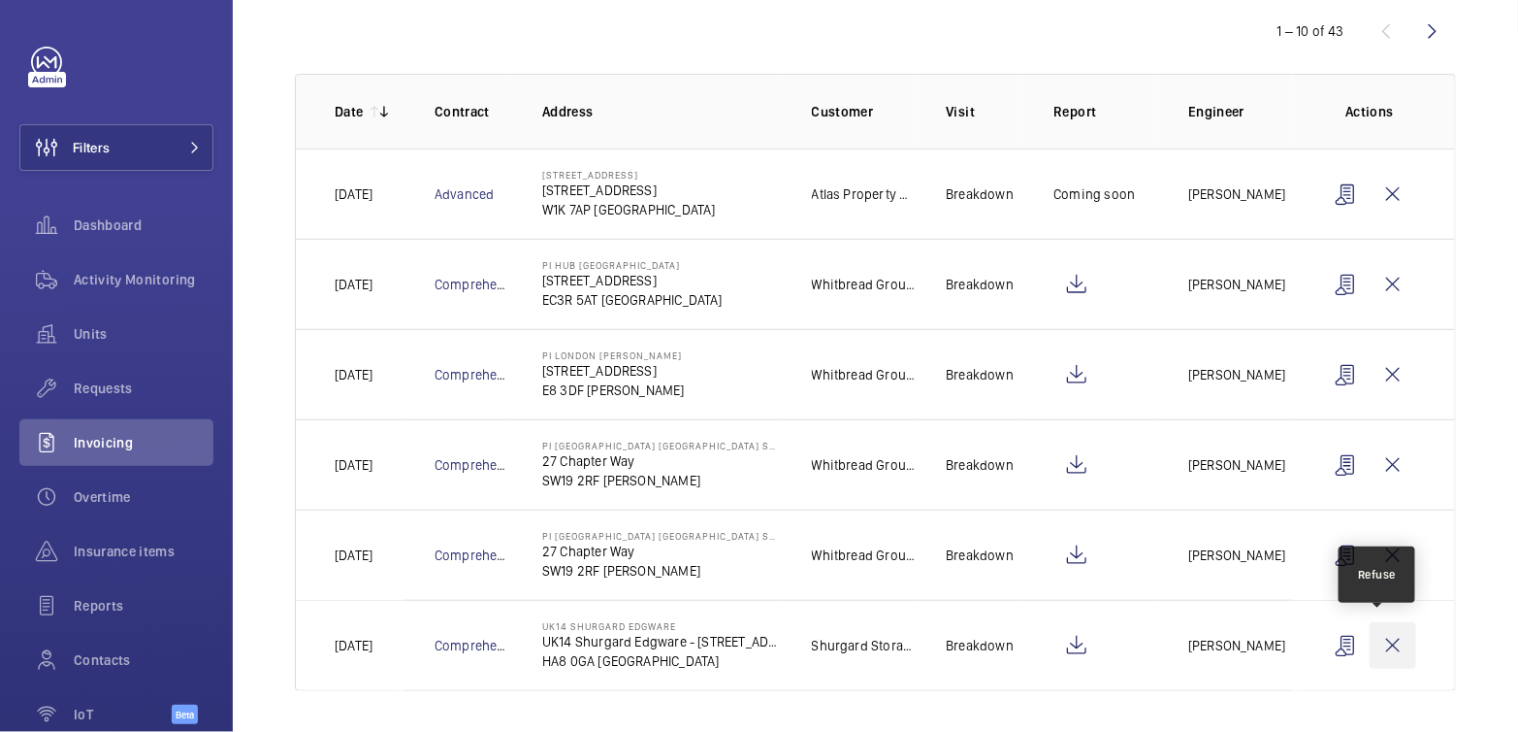
click at [1387, 639] on wm-front-icon-button at bounding box center [1393, 645] width 47 height 47
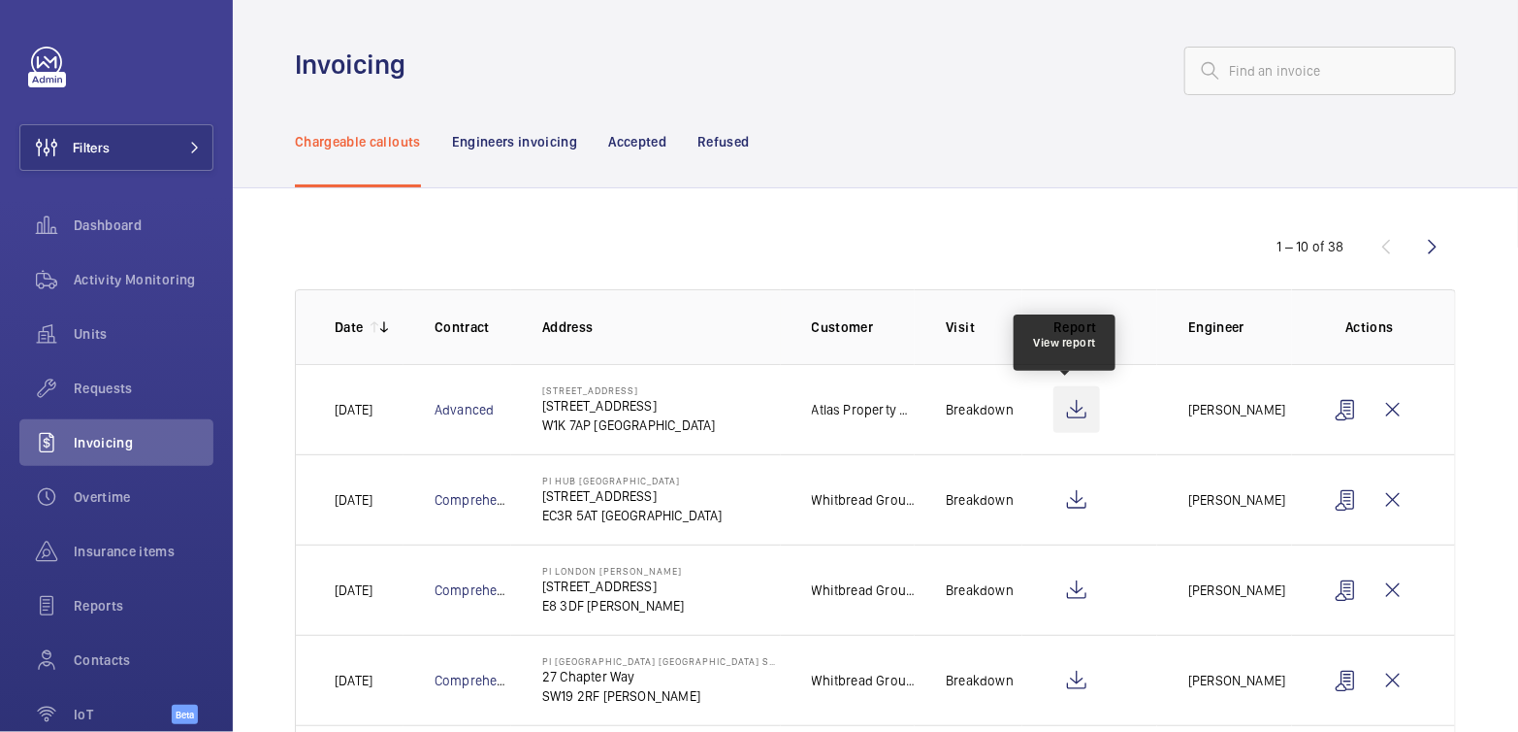
click at [1067, 404] on wm-front-icon-button at bounding box center [1077, 409] width 47 height 47
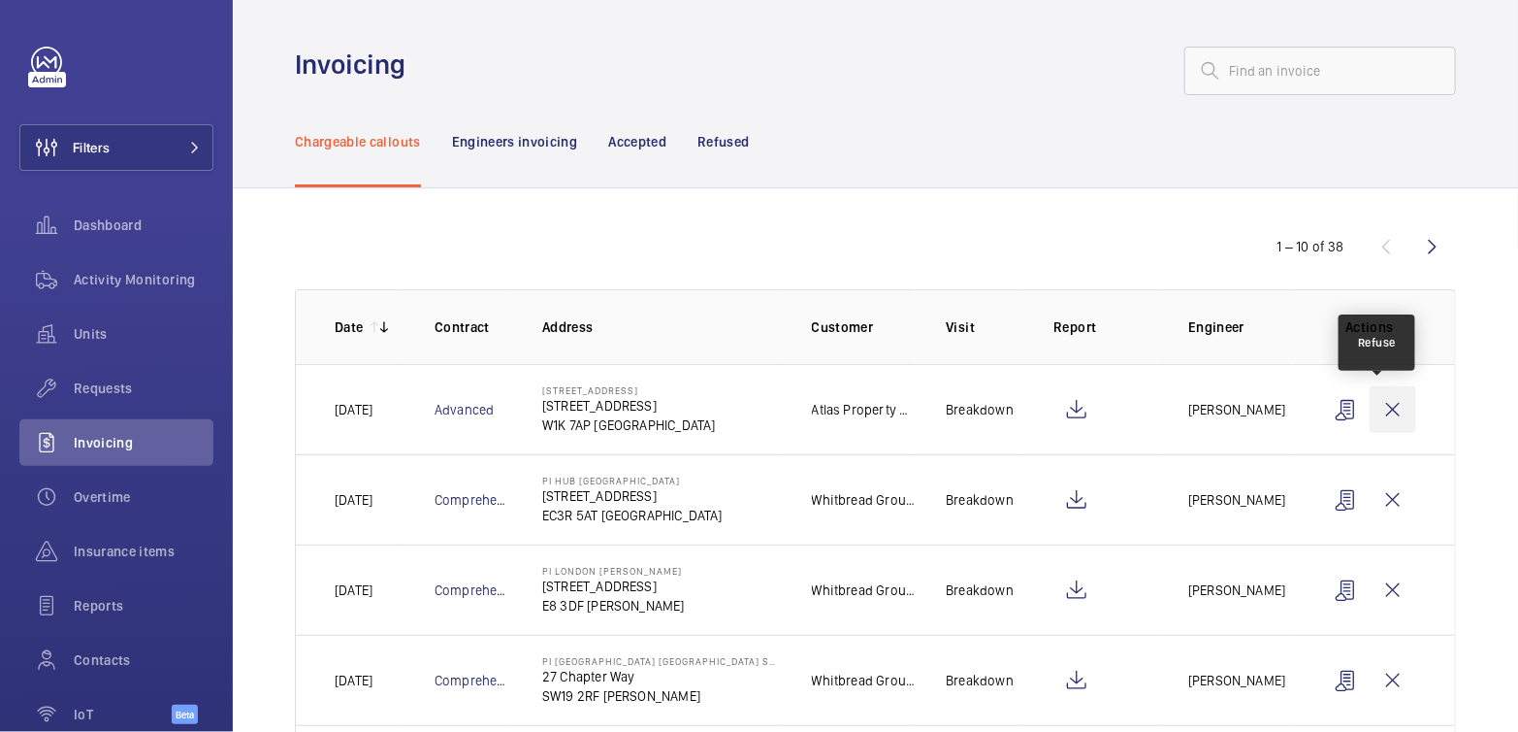
click at [1387, 406] on wm-front-icon-button at bounding box center [1393, 409] width 47 height 47
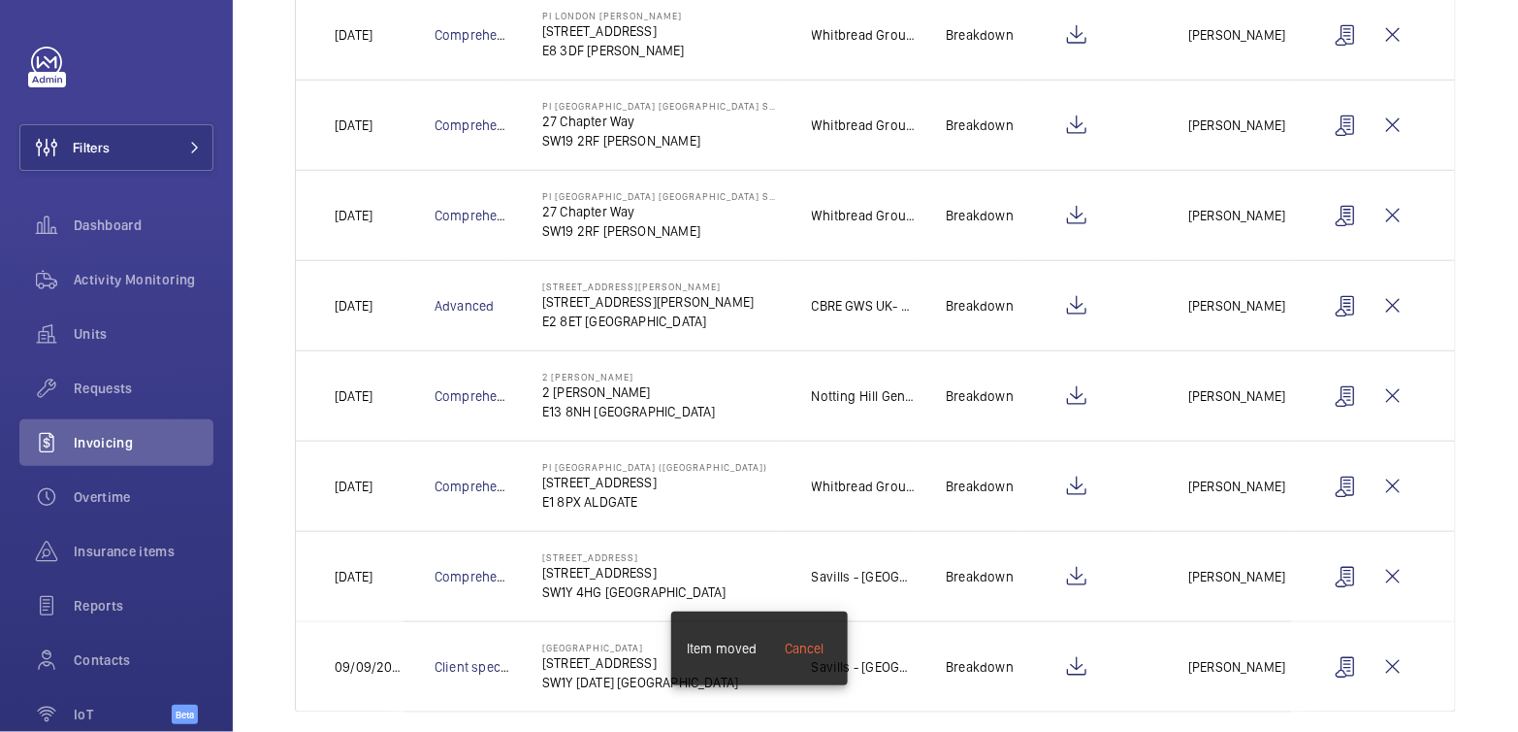
scroll to position [483, 0]
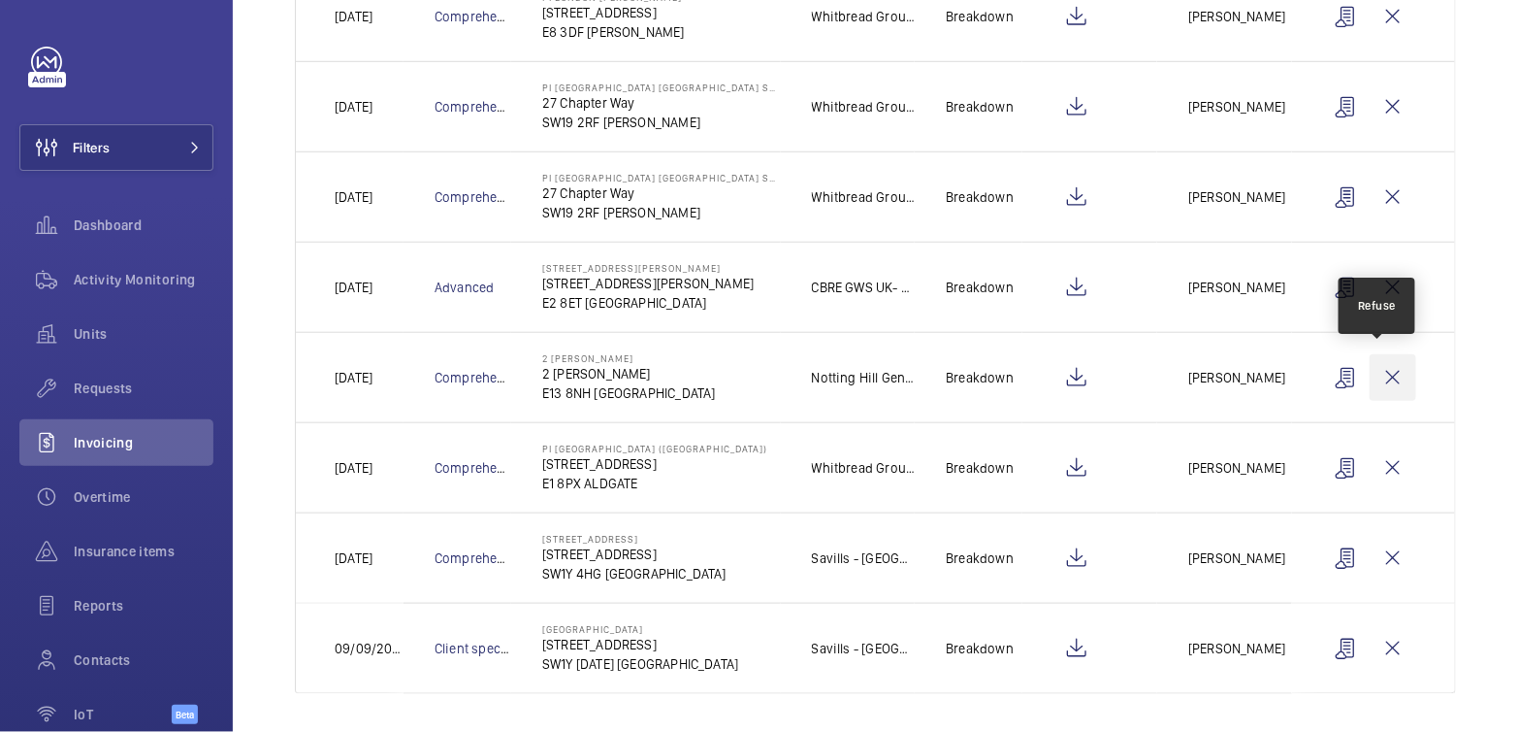
click at [1385, 364] on wm-front-icon-button at bounding box center [1393, 377] width 47 height 47
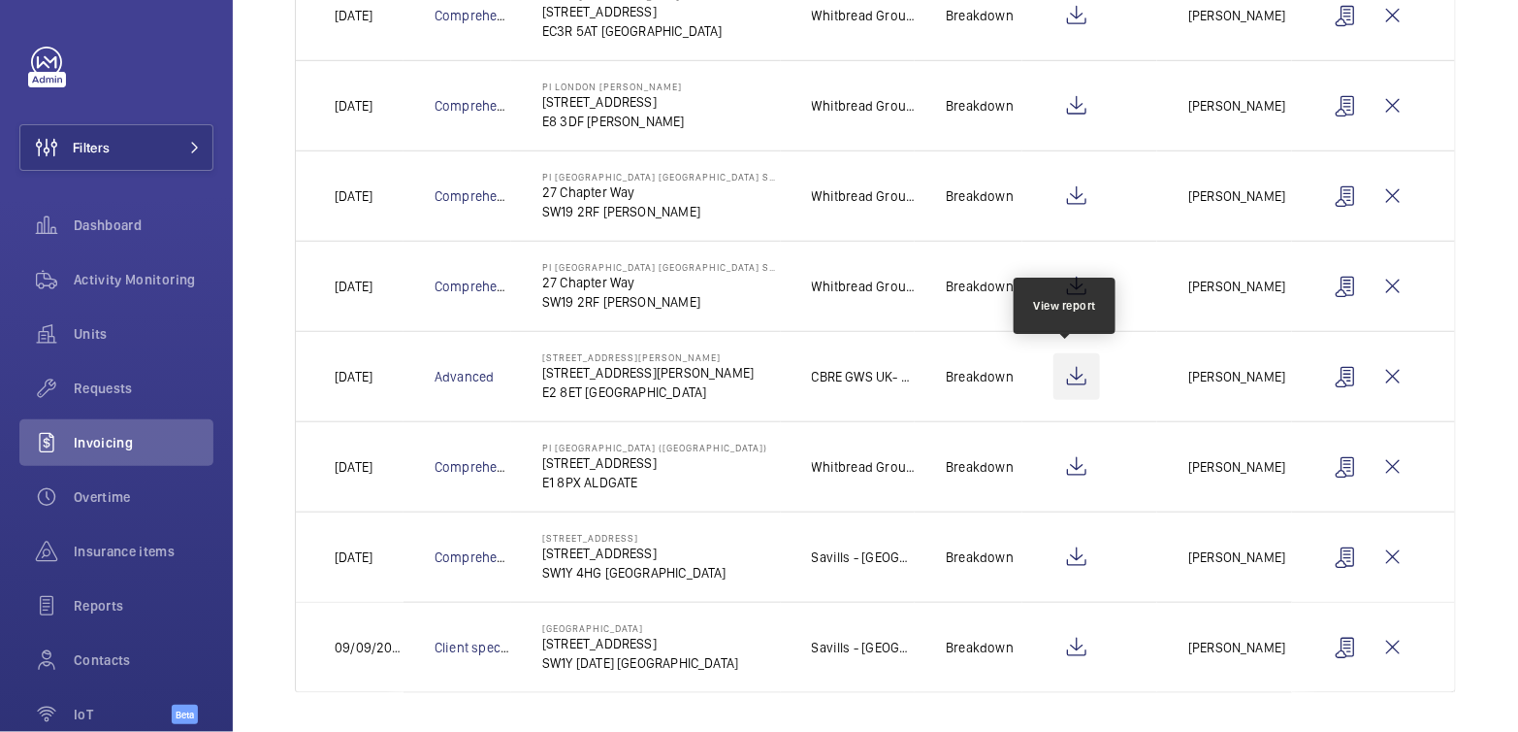
click at [1057, 379] on wm-front-icon-button at bounding box center [1077, 376] width 47 height 47
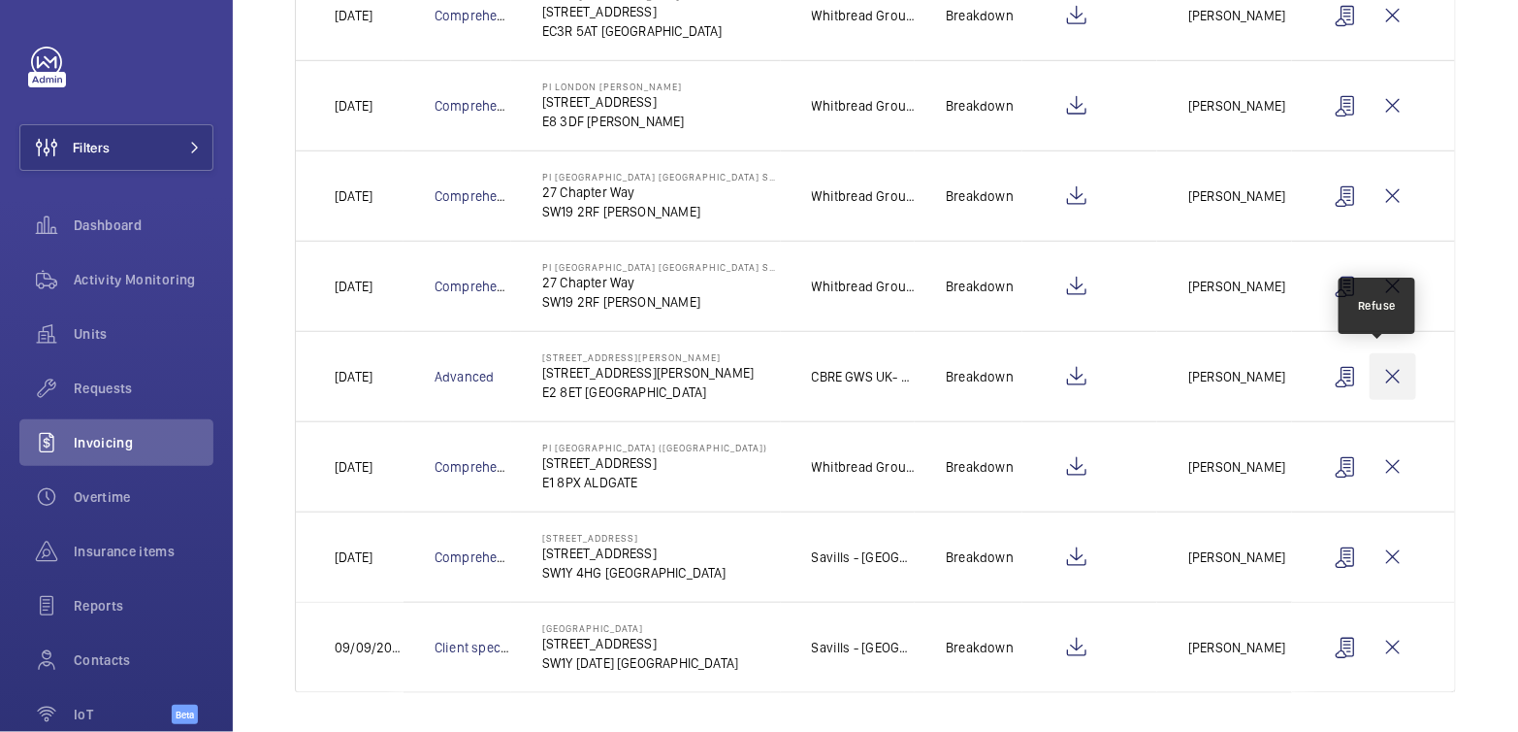
click at [1389, 374] on wm-front-icon-button at bounding box center [1393, 376] width 47 height 47
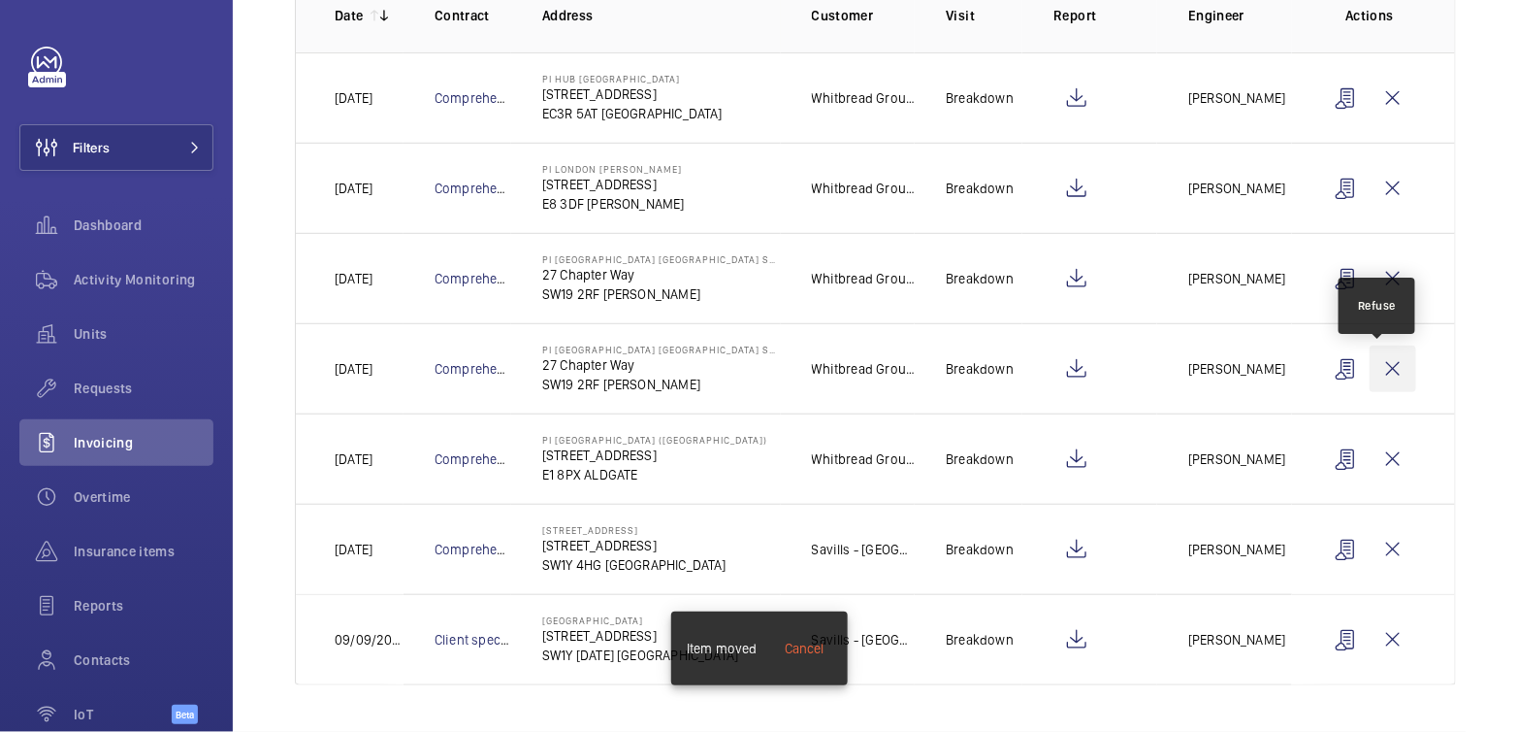
scroll to position [305, 0]
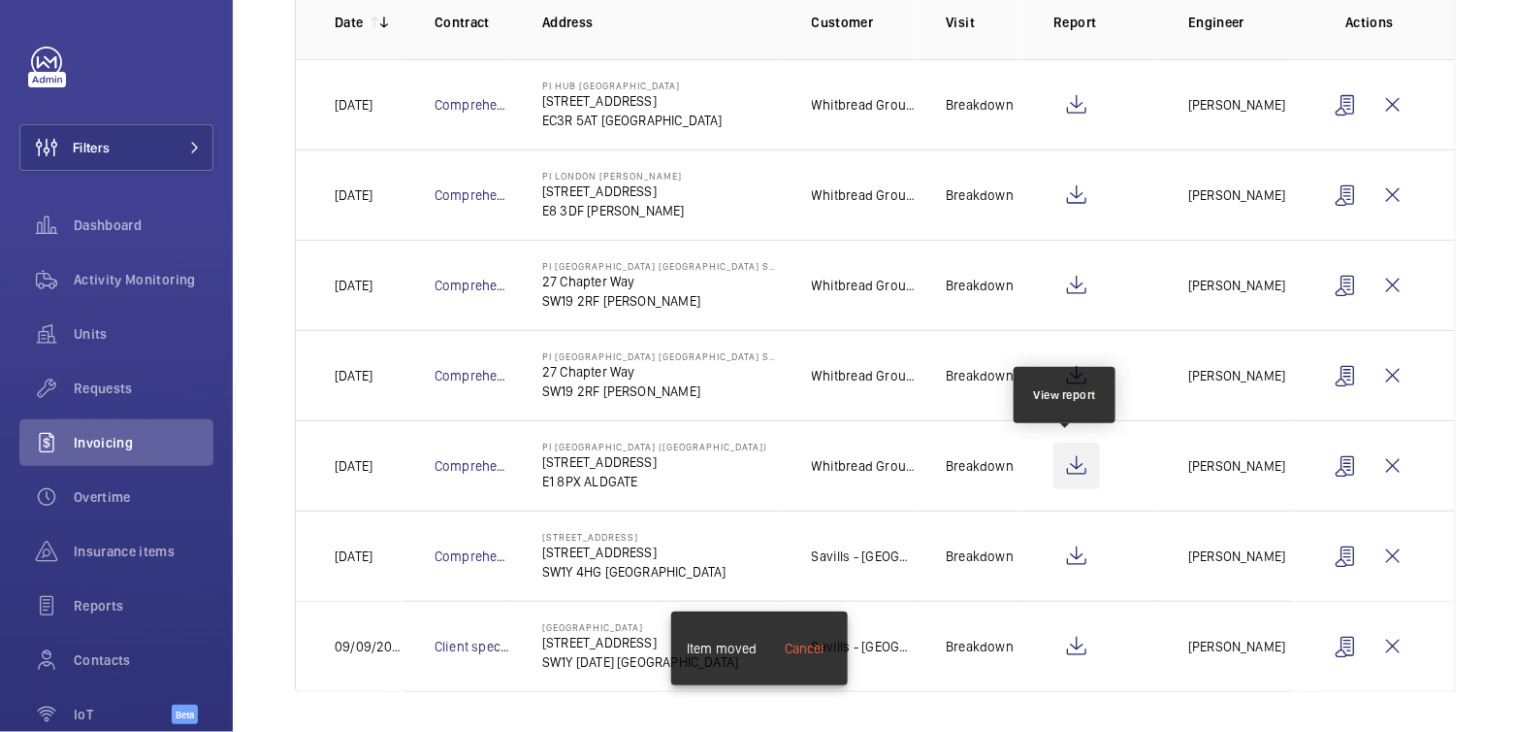
click at [1075, 459] on wm-front-icon-button at bounding box center [1077, 465] width 47 height 47
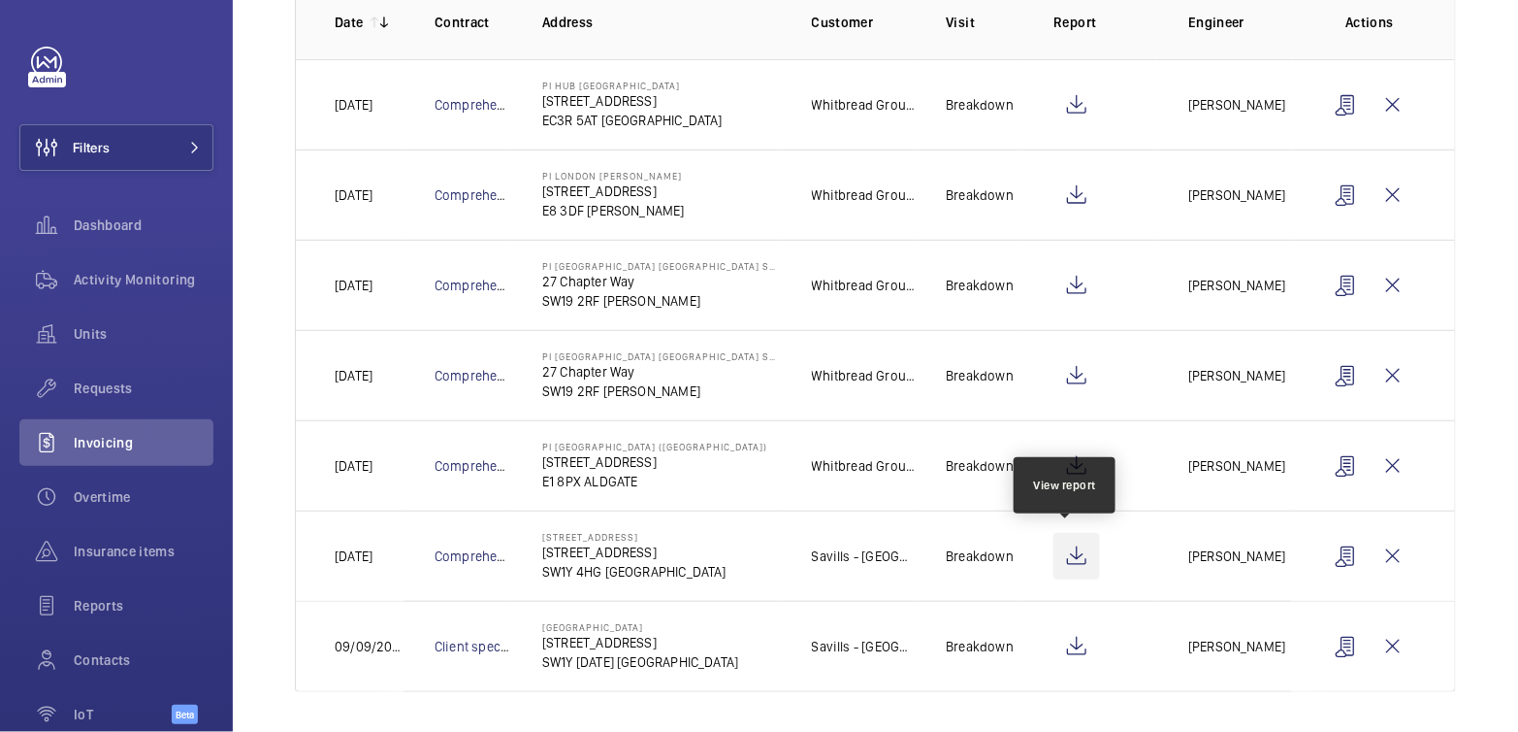
click at [1062, 550] on wm-front-icon-button at bounding box center [1077, 556] width 47 height 47
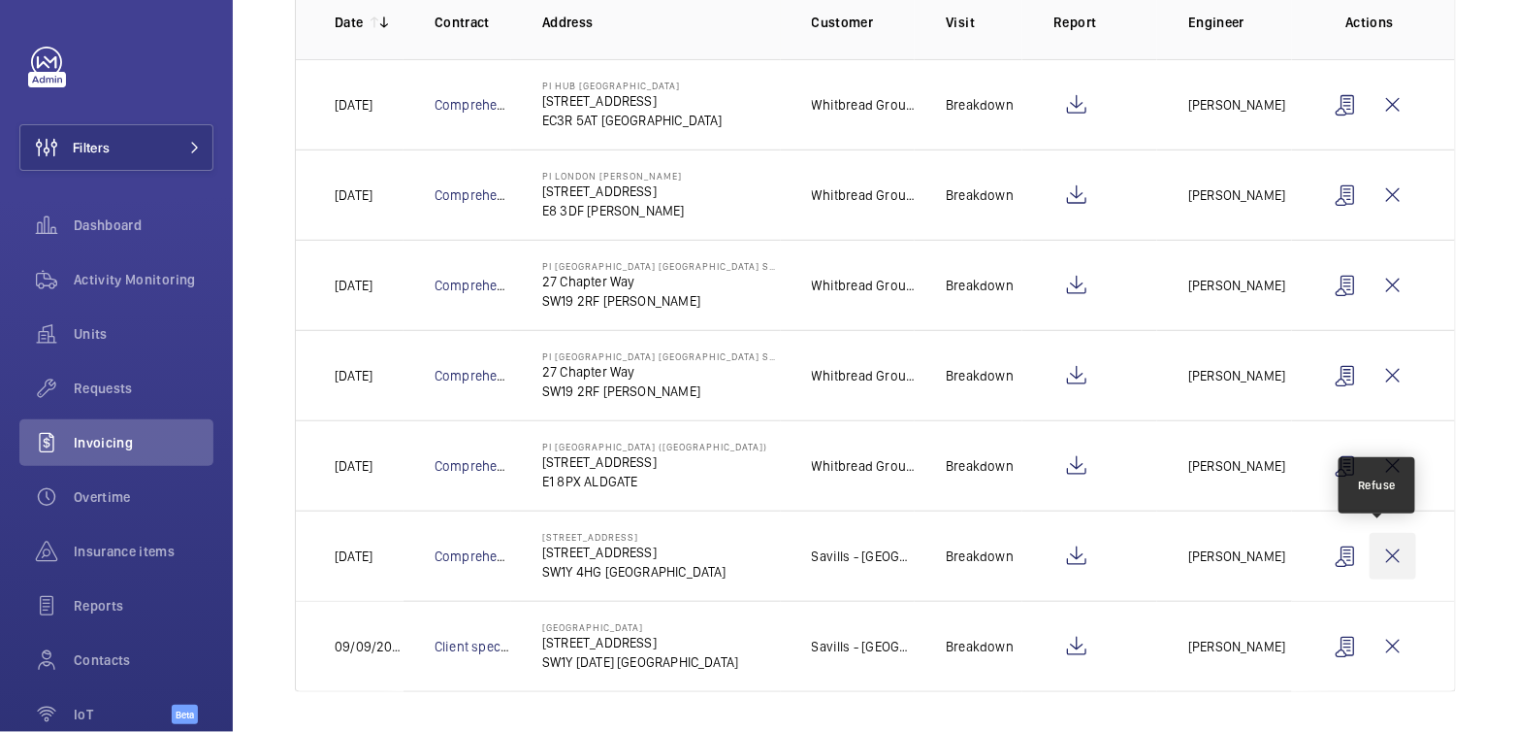
click at [1373, 542] on wm-front-icon-button at bounding box center [1393, 556] width 47 height 47
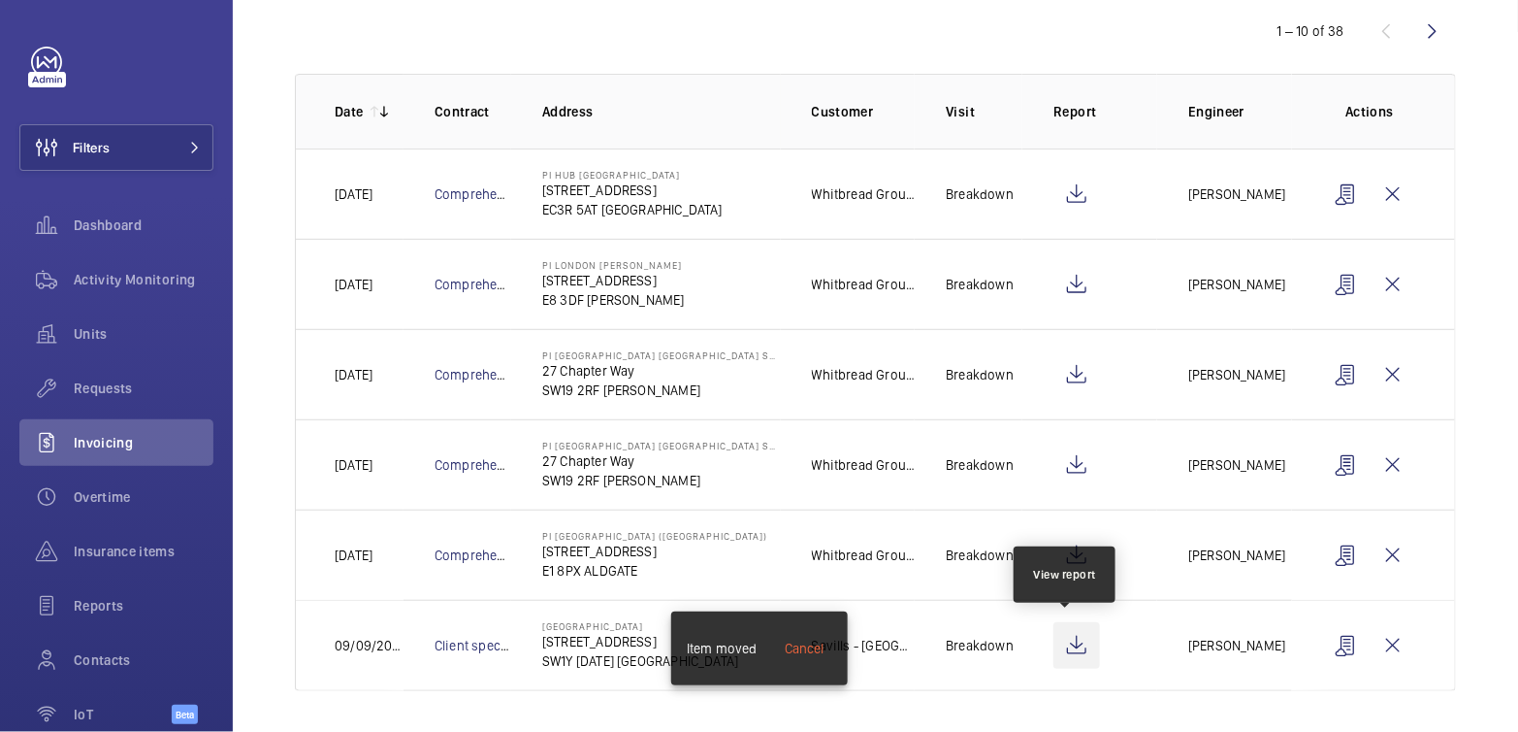
click at [1067, 646] on wm-front-icon-button at bounding box center [1077, 645] width 47 height 47
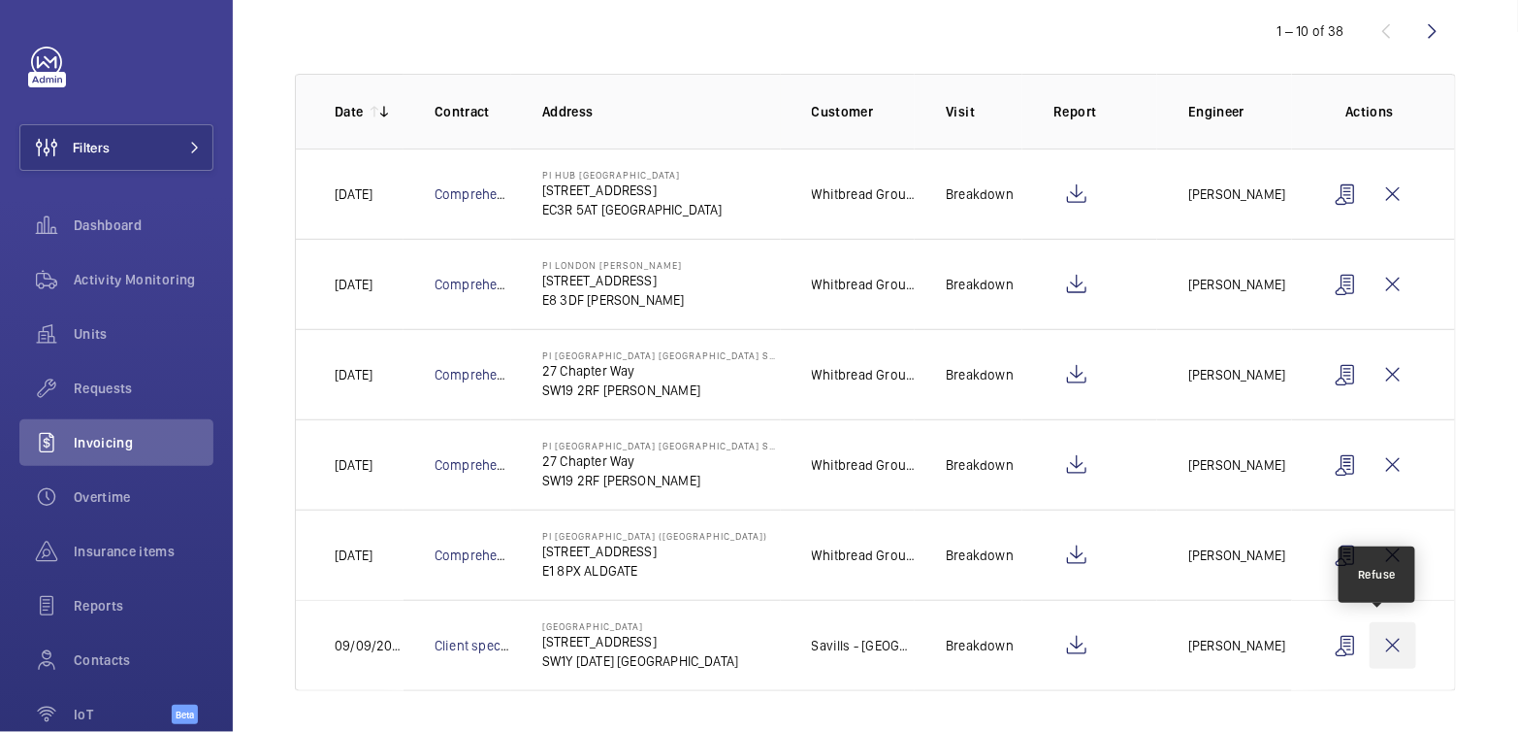
click at [1381, 636] on wm-front-icon-button at bounding box center [1393, 645] width 47 height 47
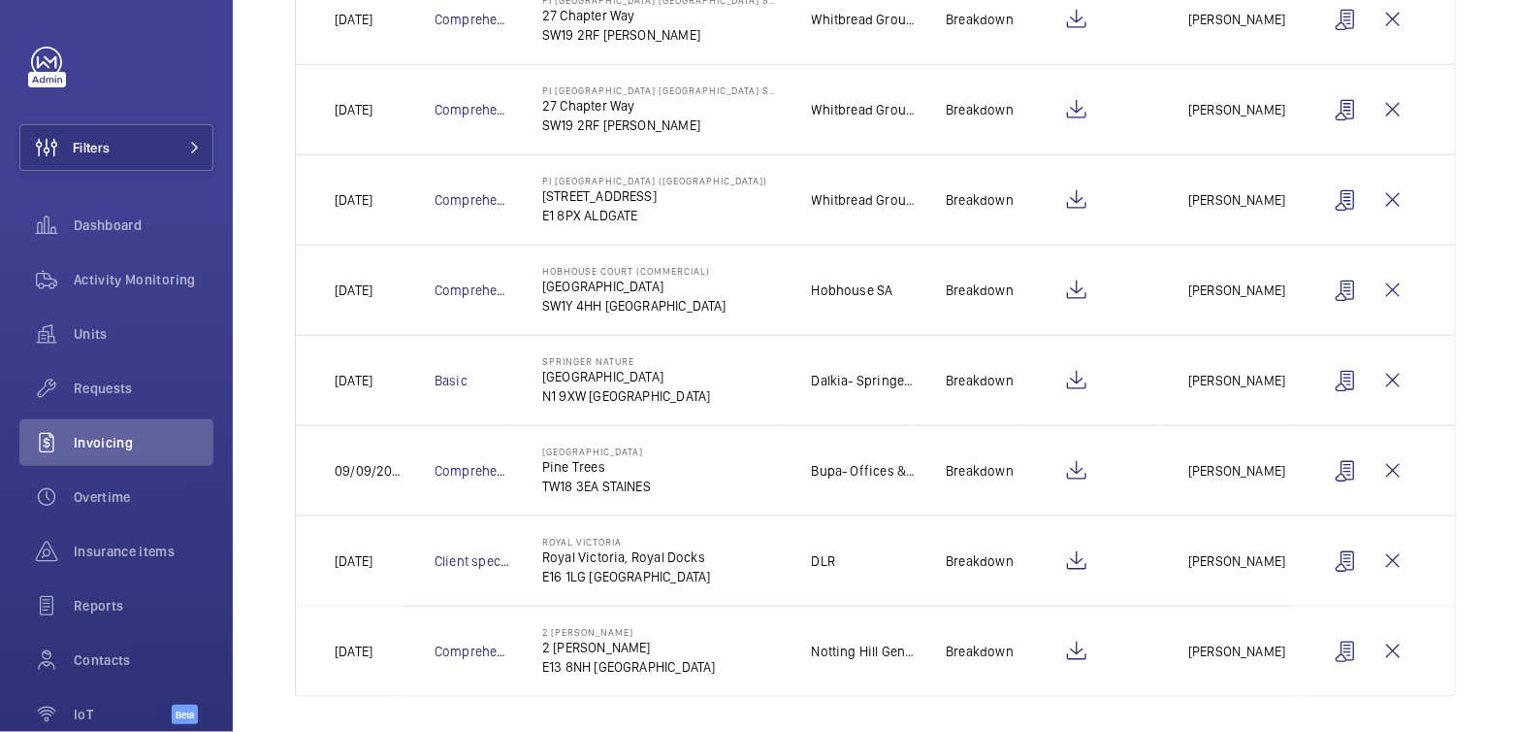
scroll to position [573, 0]
click at [1386, 633] on wm-front-icon-button at bounding box center [1393, 648] width 47 height 47
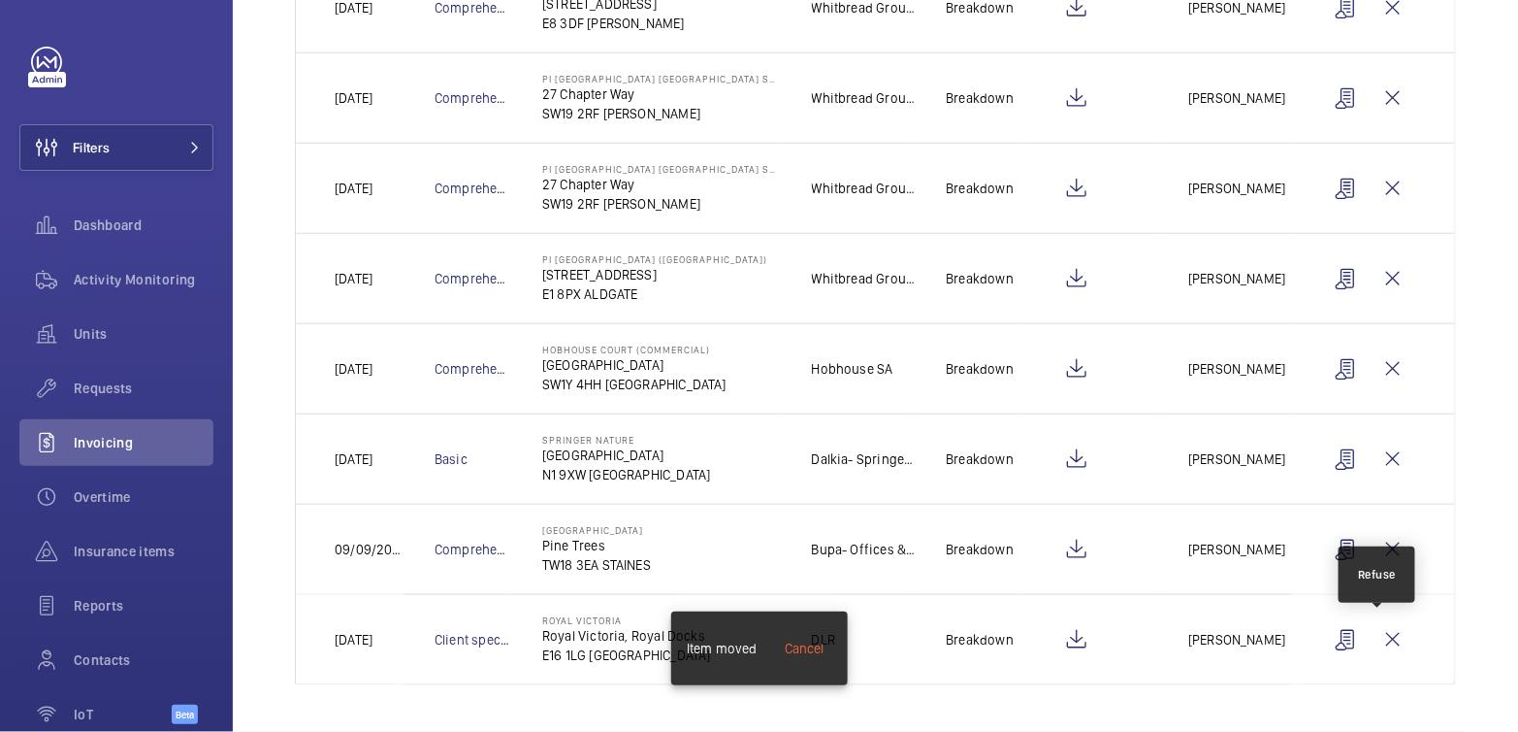
scroll to position [483, 0]
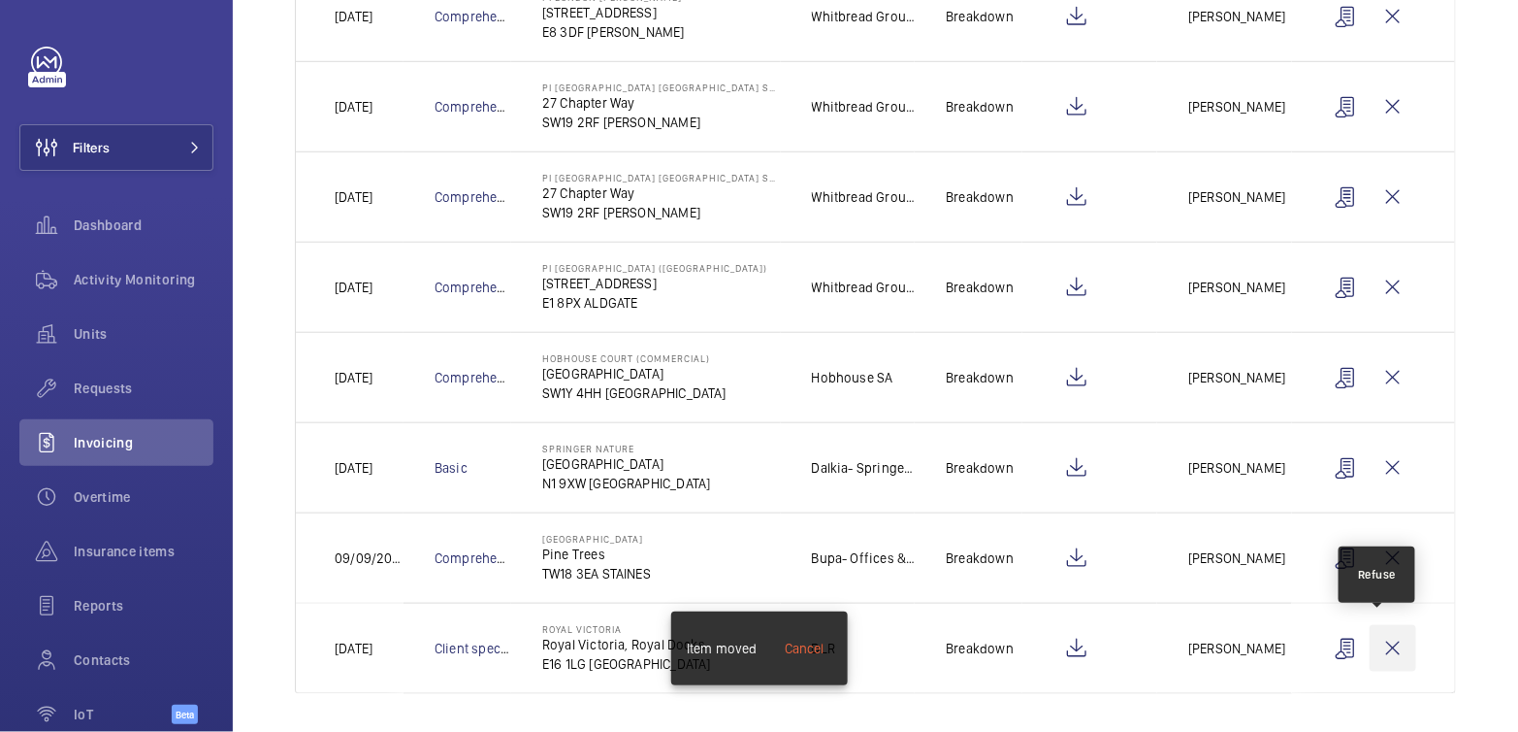
click at [1389, 638] on wm-front-icon-button at bounding box center [1393, 648] width 47 height 47
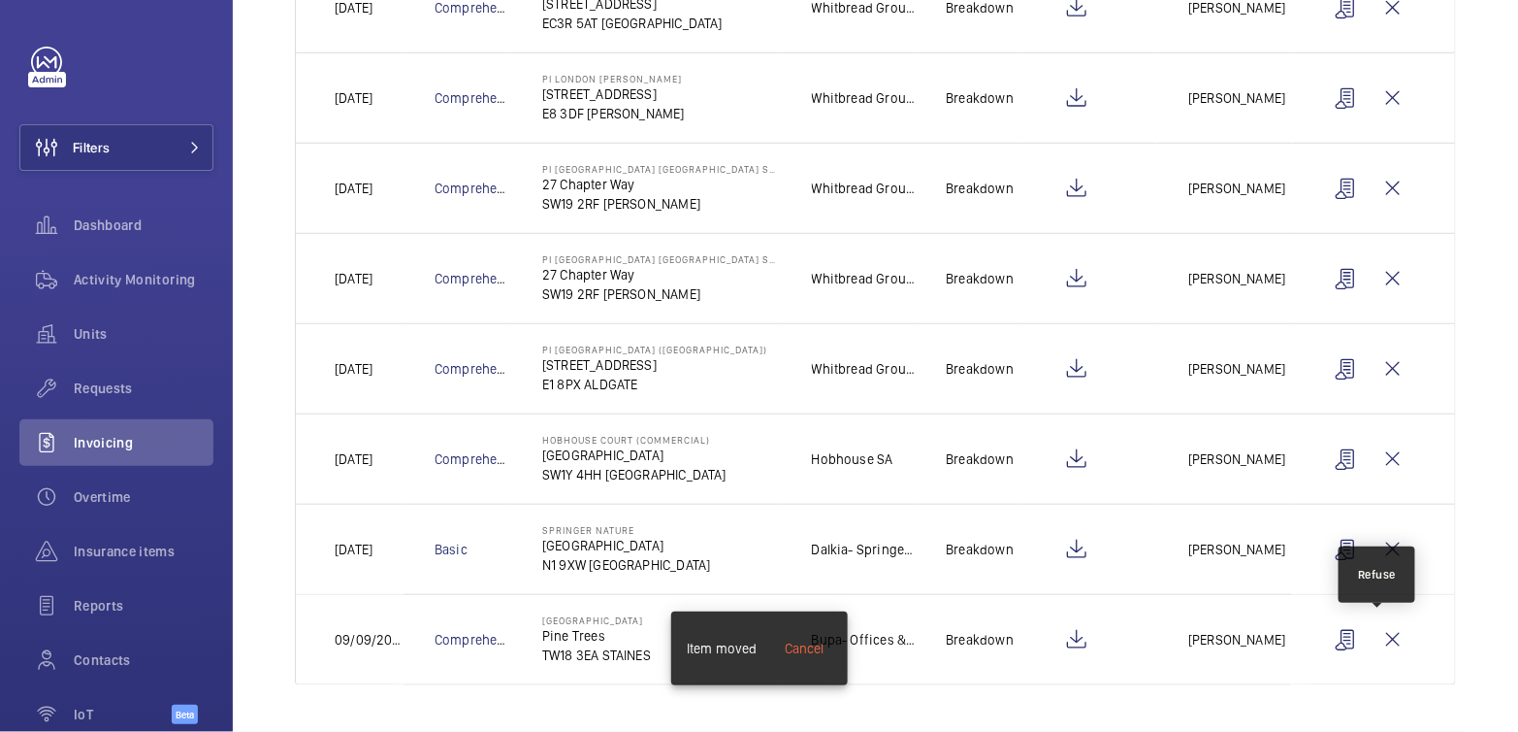
scroll to position [394, 0]
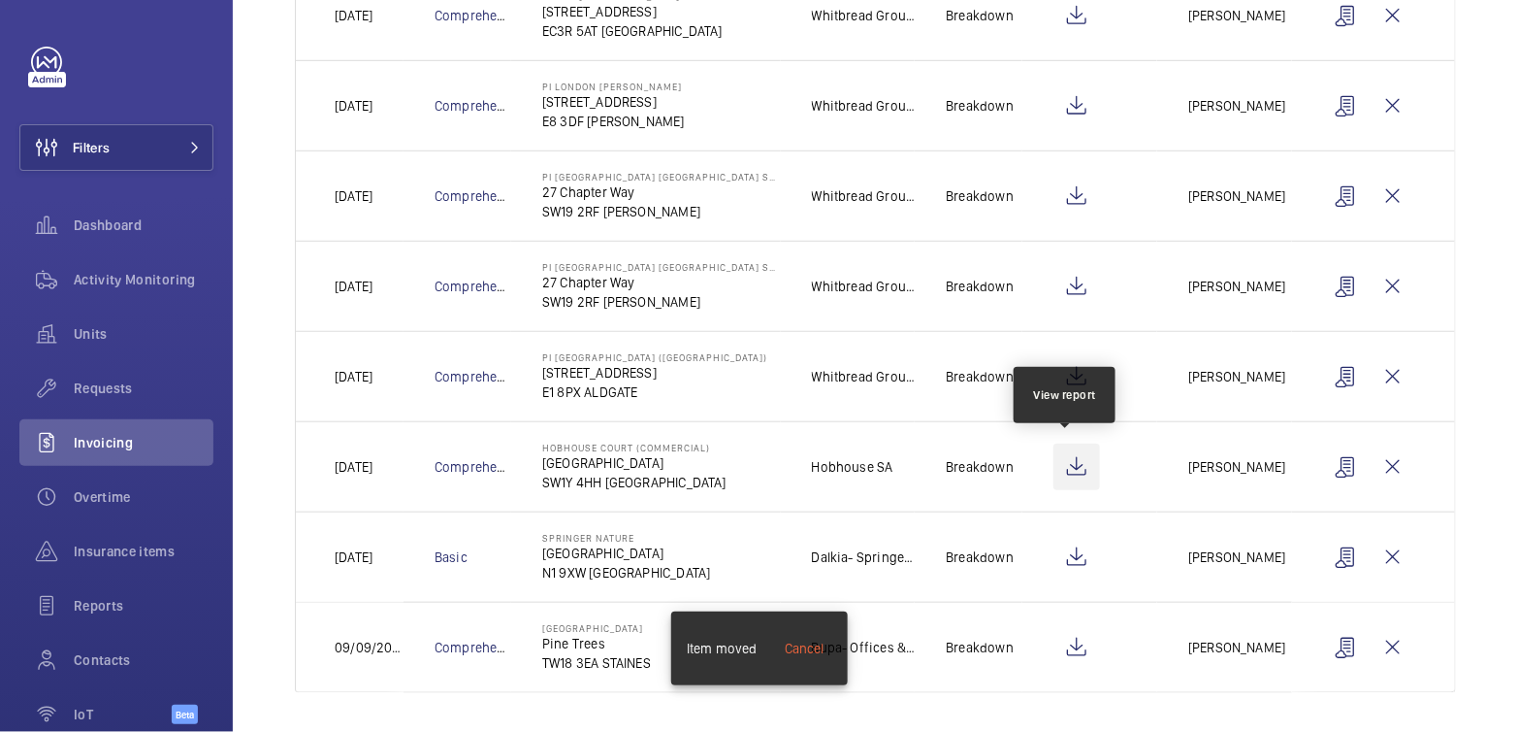
click at [1070, 471] on wm-front-icon-button at bounding box center [1077, 466] width 47 height 47
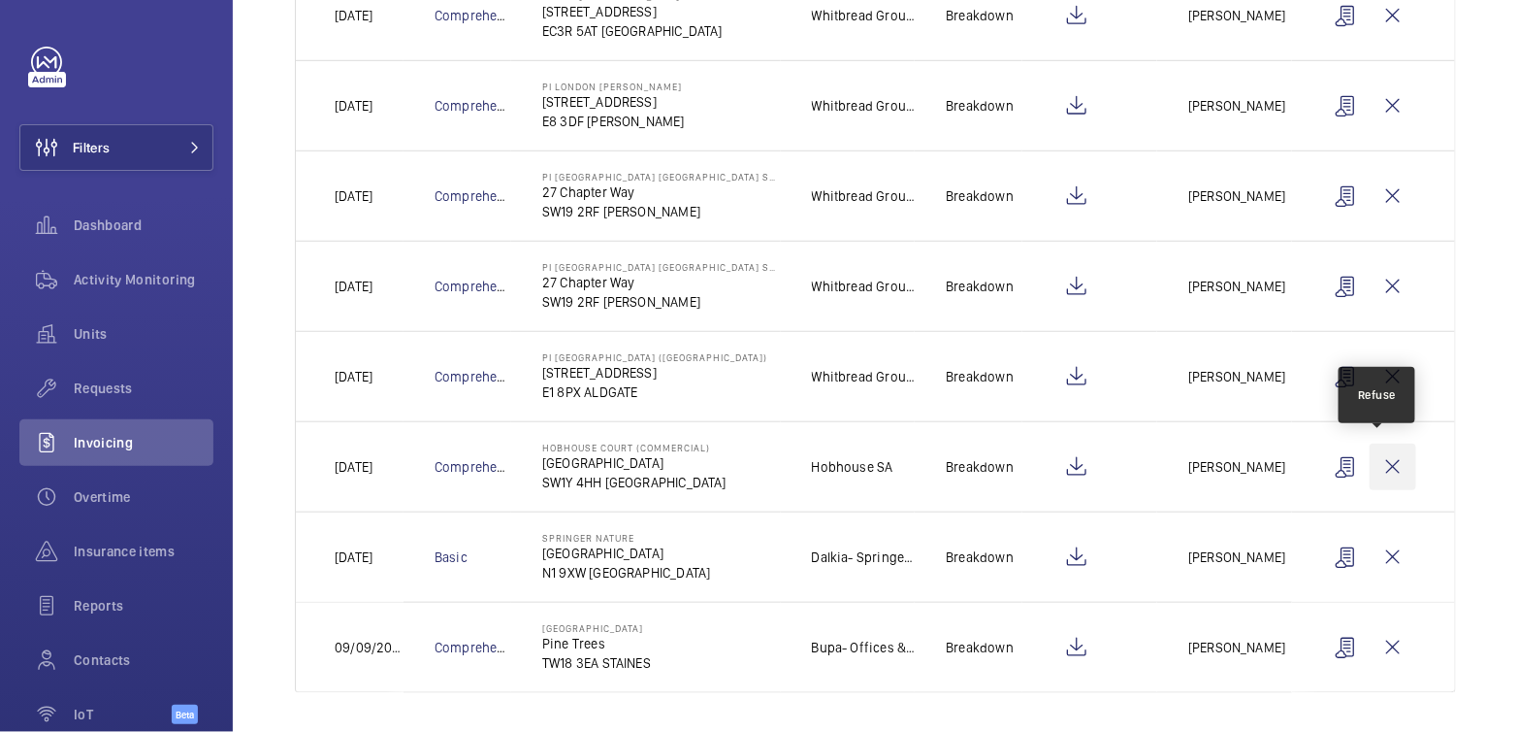
click at [1378, 470] on wm-front-icon-button at bounding box center [1393, 466] width 47 height 47
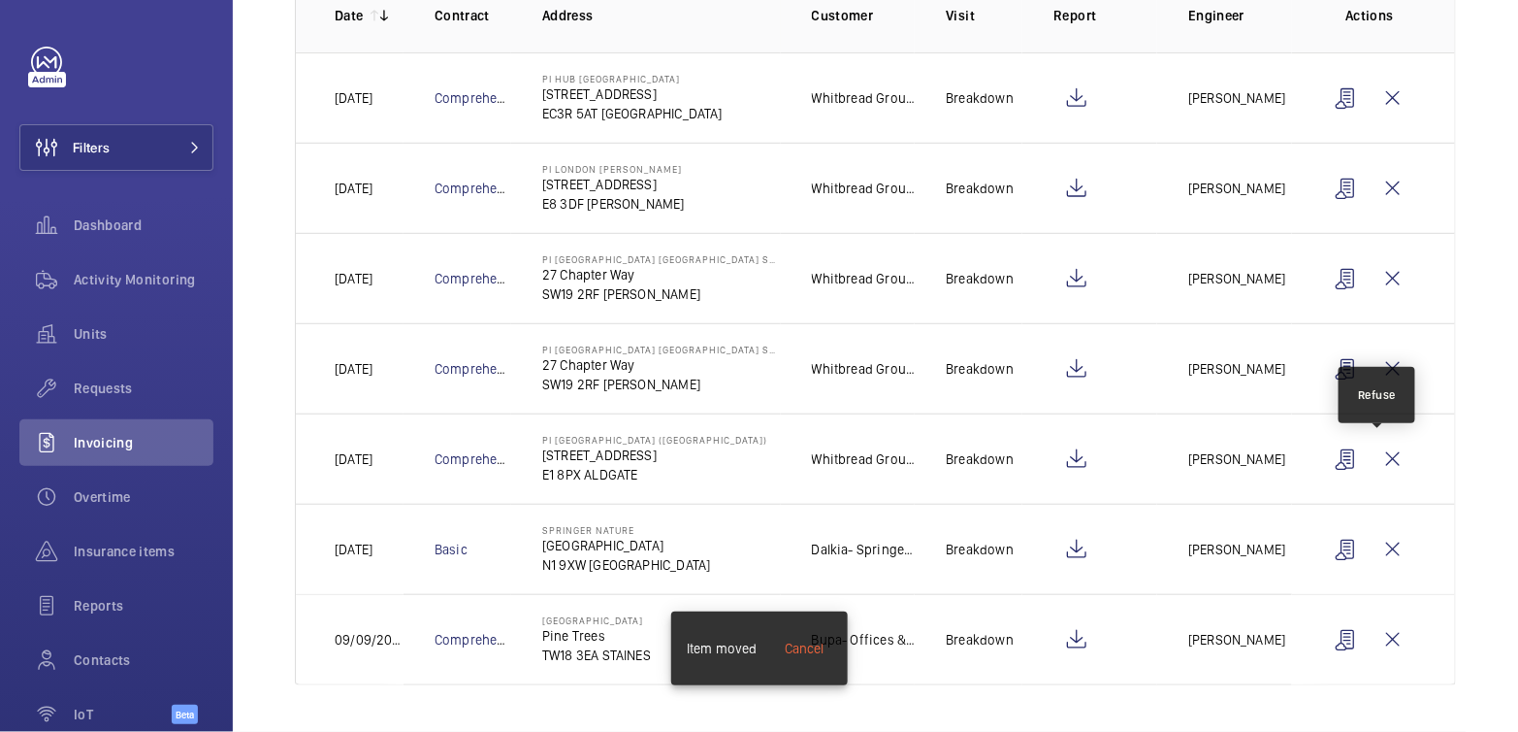
scroll to position [305, 0]
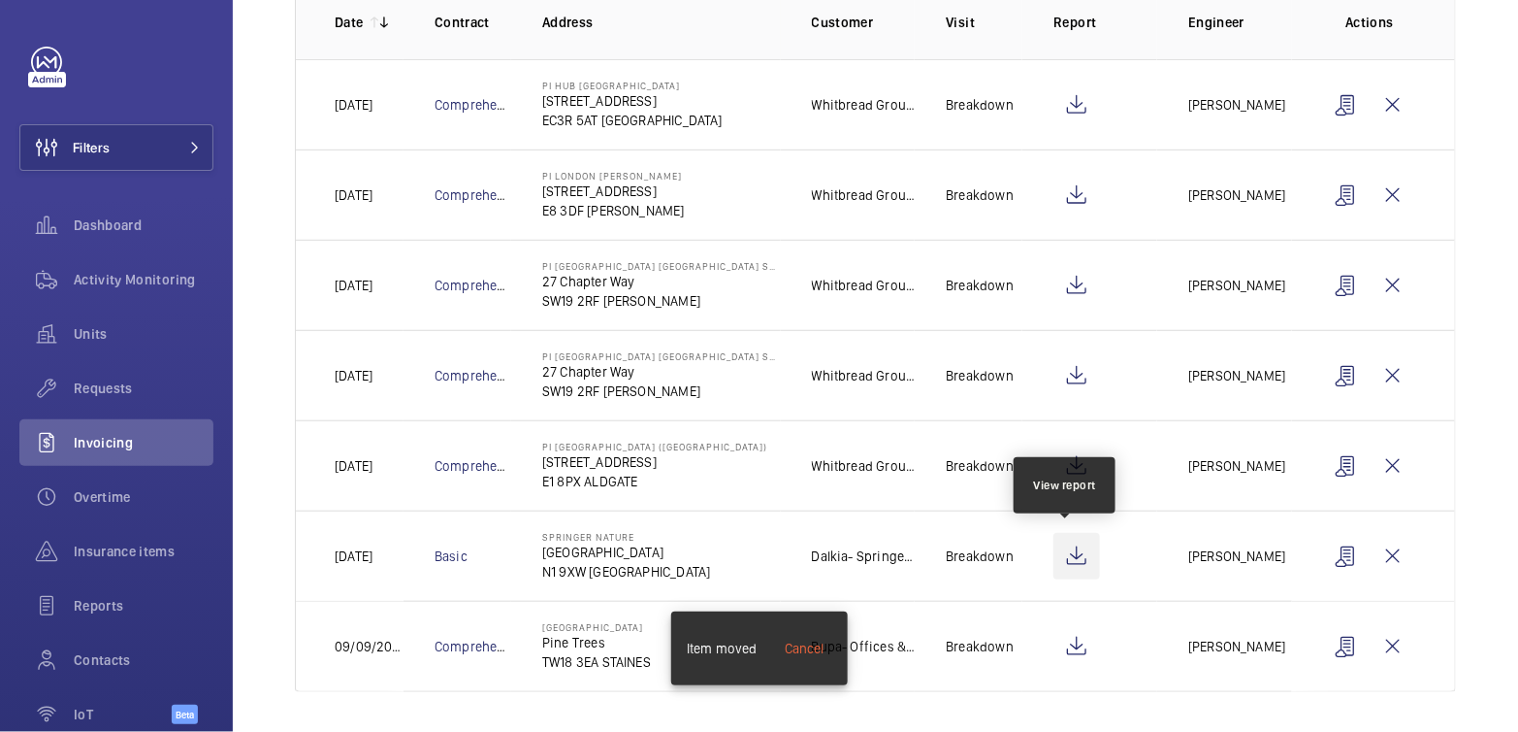
click at [1074, 554] on wm-front-icon-button at bounding box center [1077, 556] width 47 height 47
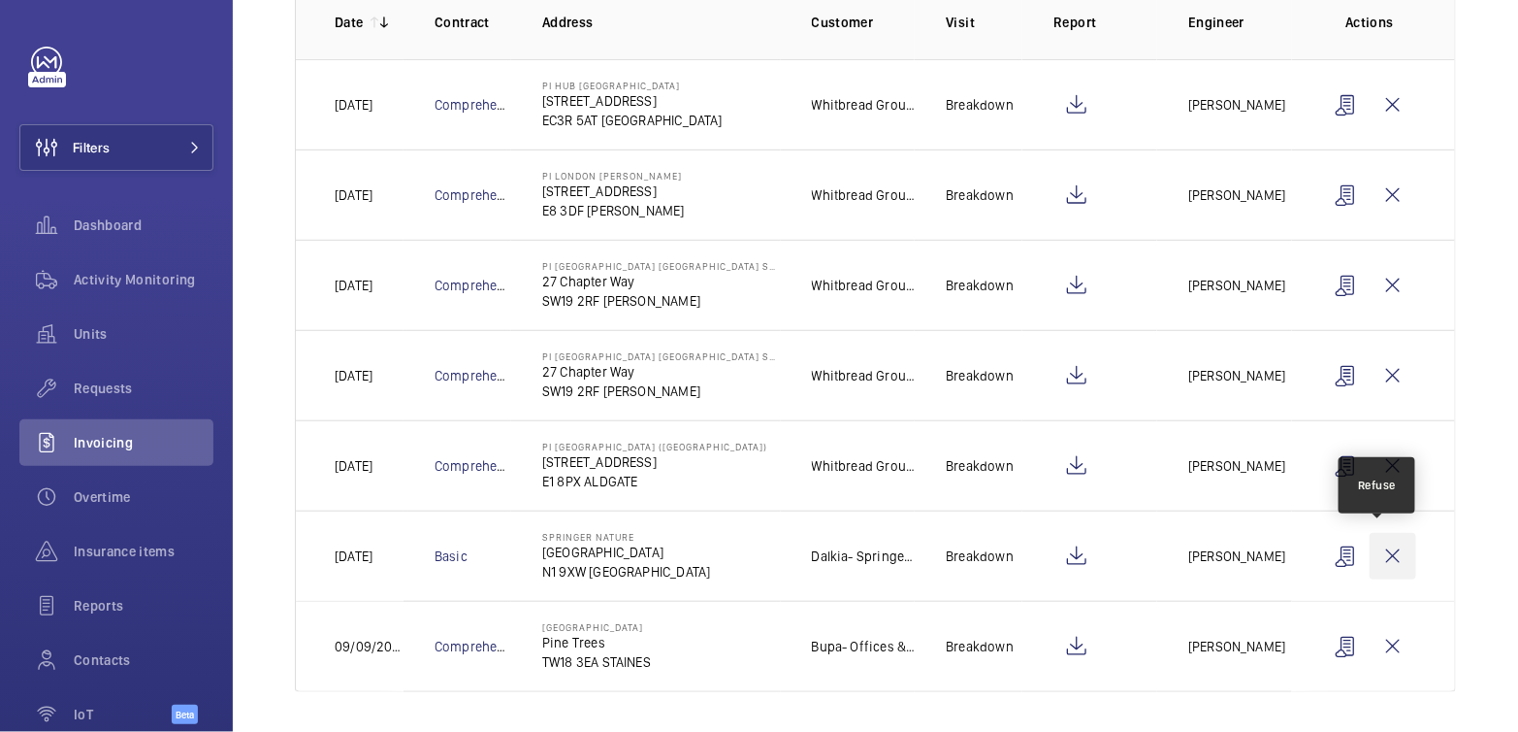
click at [1392, 546] on wm-front-icon-button at bounding box center [1393, 556] width 47 height 47
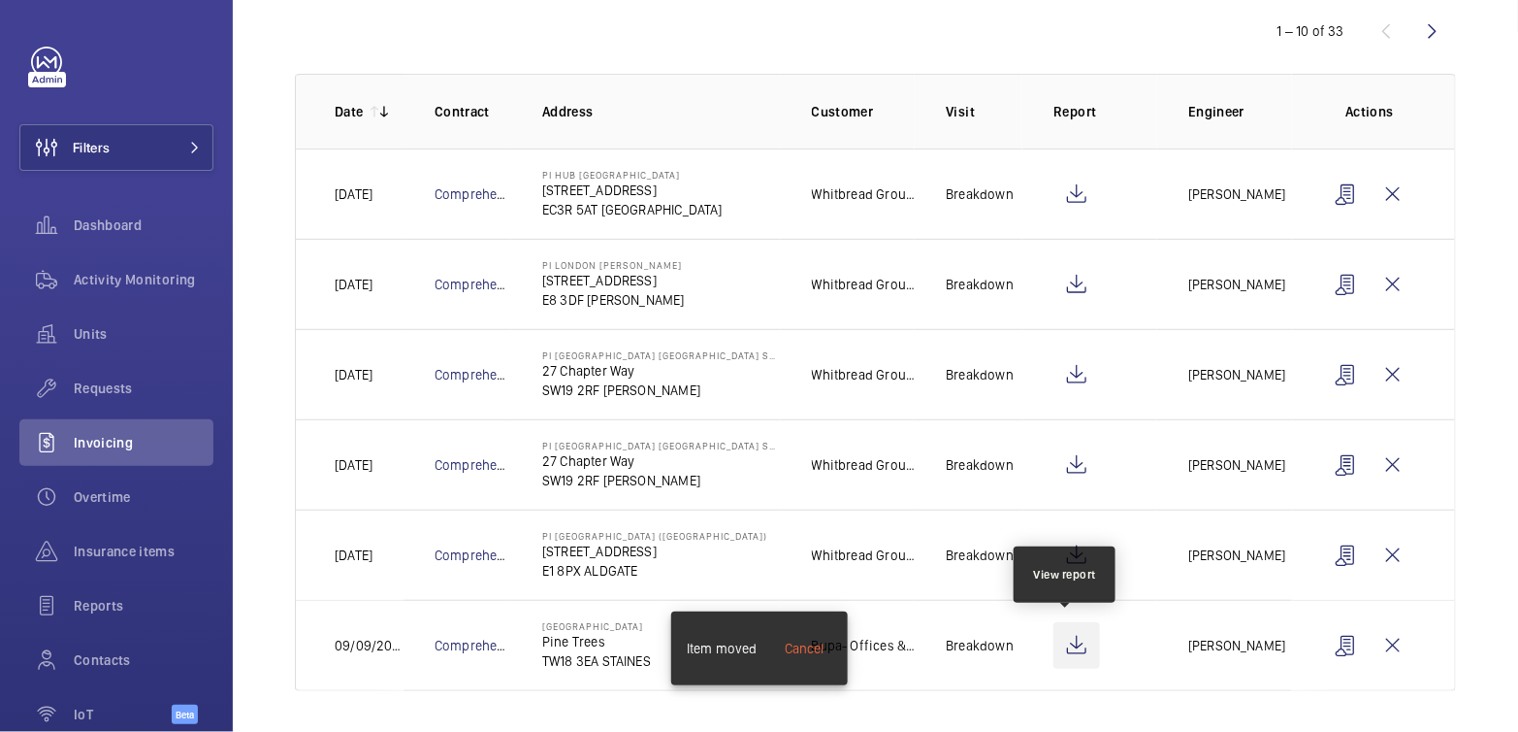
click at [1059, 646] on wm-front-icon-button at bounding box center [1077, 645] width 47 height 47
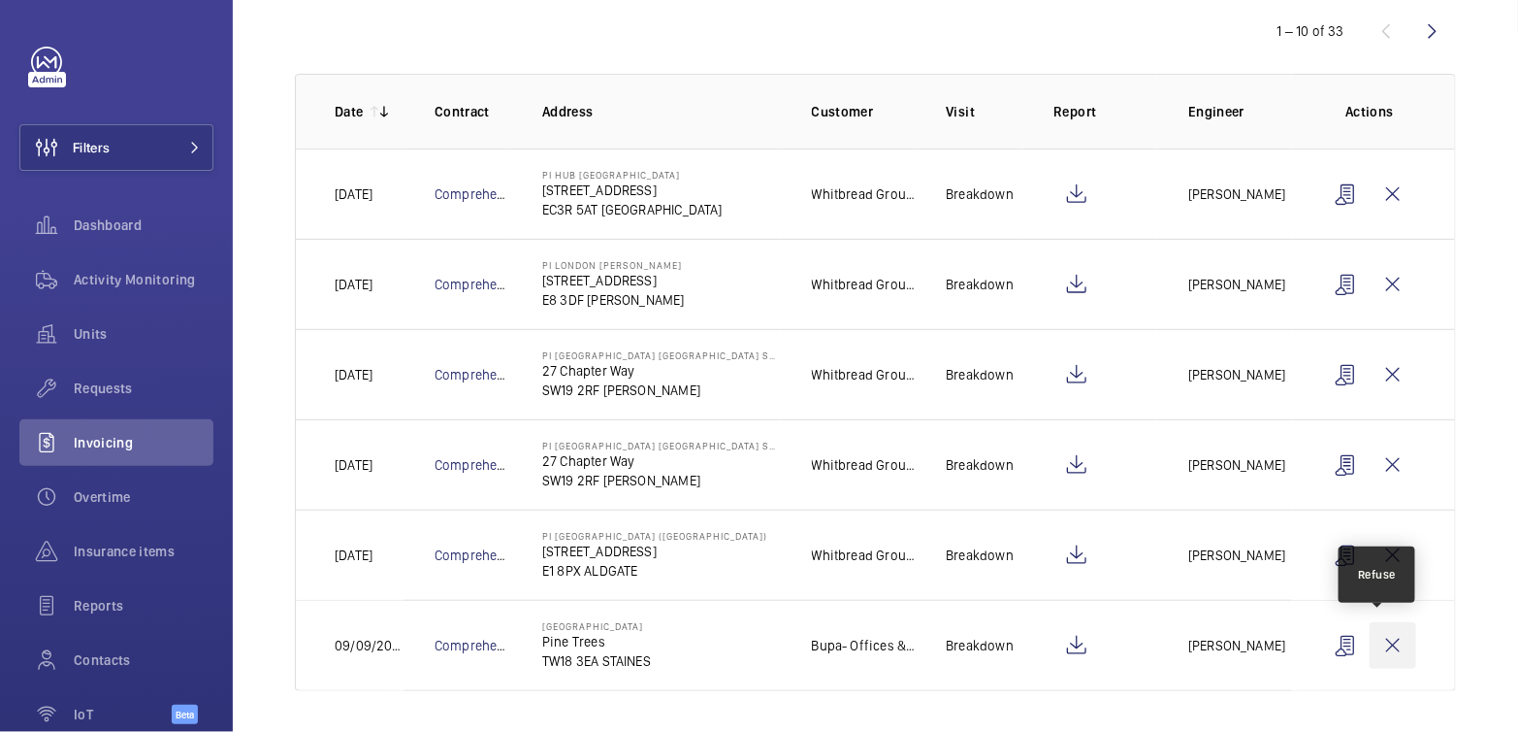
click at [1389, 640] on wm-front-icon-button at bounding box center [1393, 645] width 47 height 47
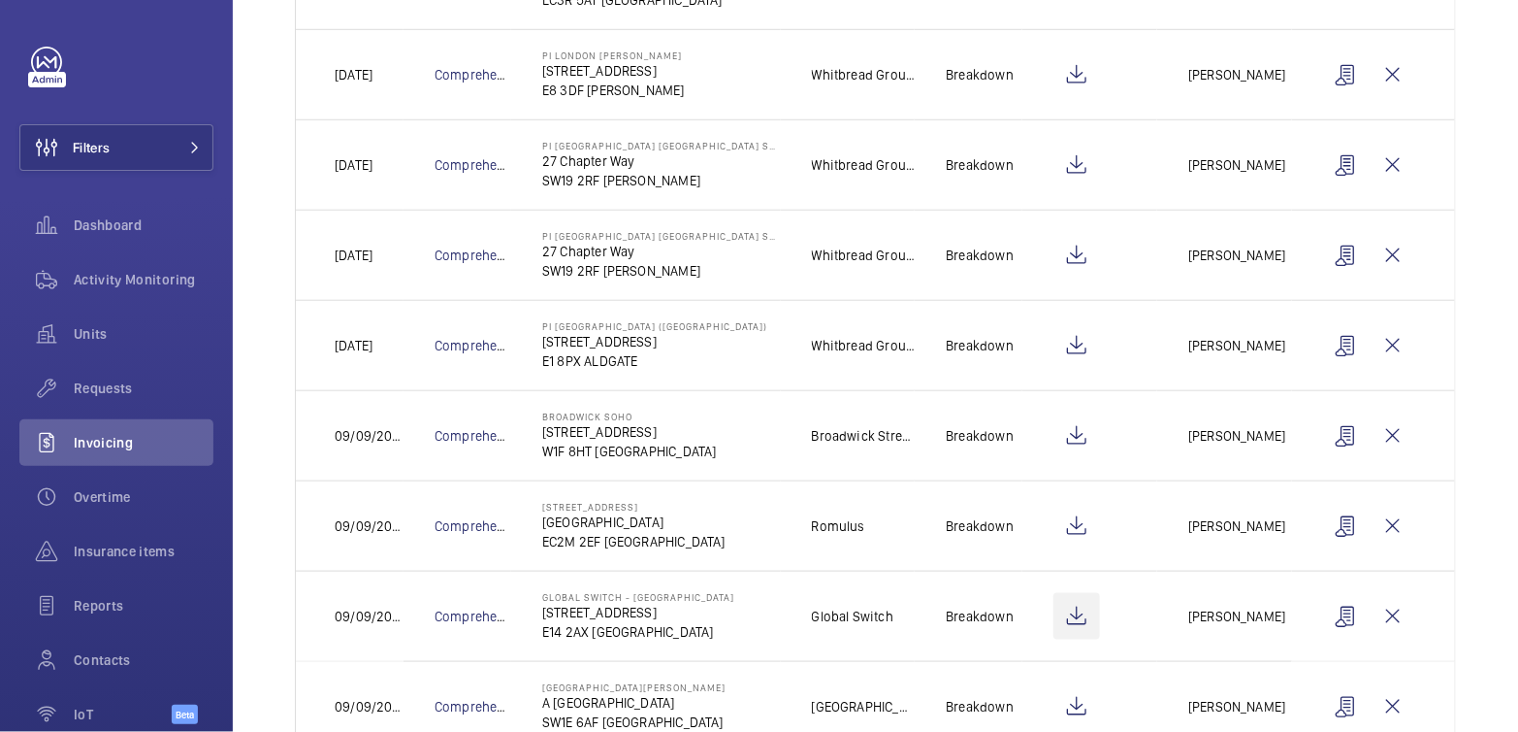
scroll to position [573, 0]
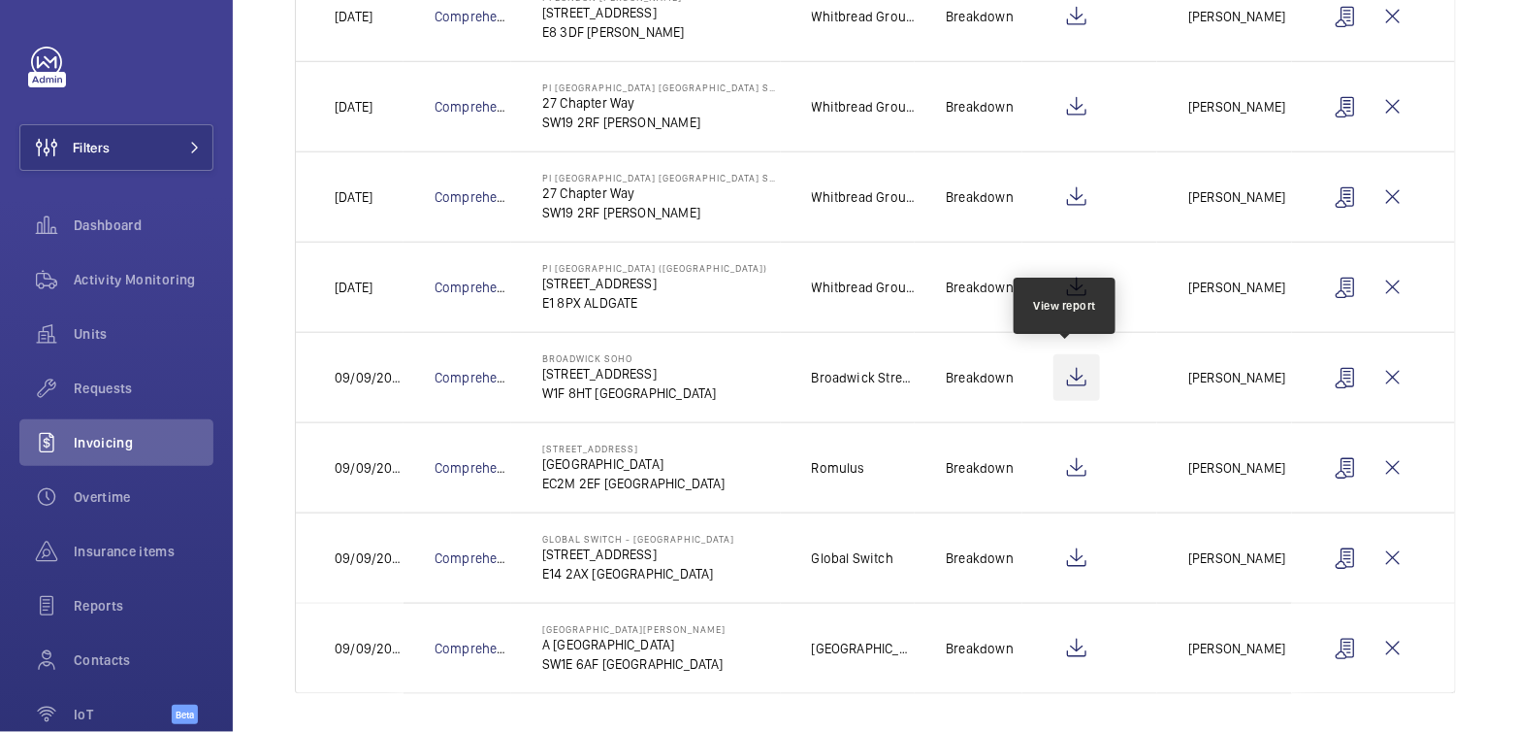
click at [1073, 379] on wm-front-icon-button at bounding box center [1077, 377] width 47 height 47
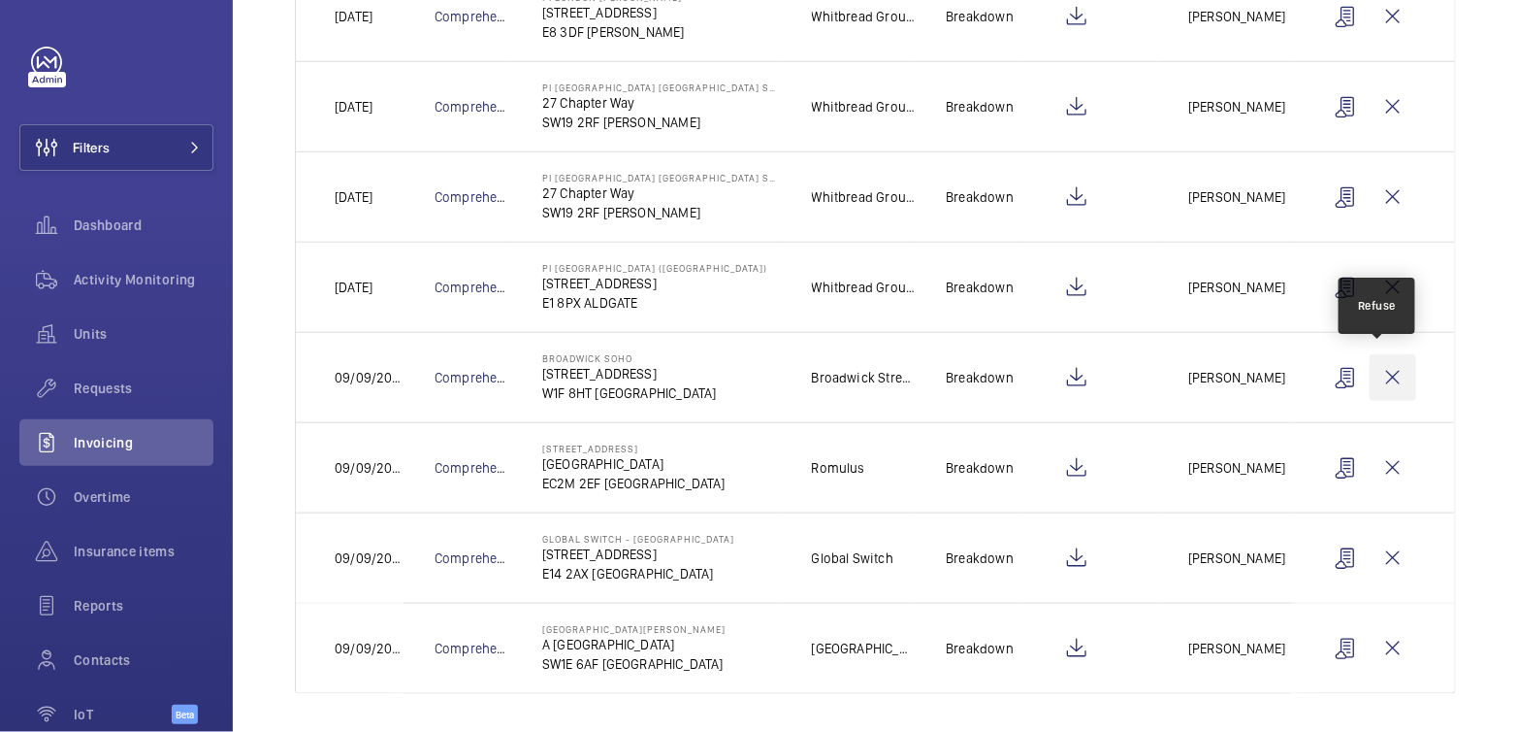
click at [1387, 369] on wm-front-icon-button at bounding box center [1393, 377] width 47 height 47
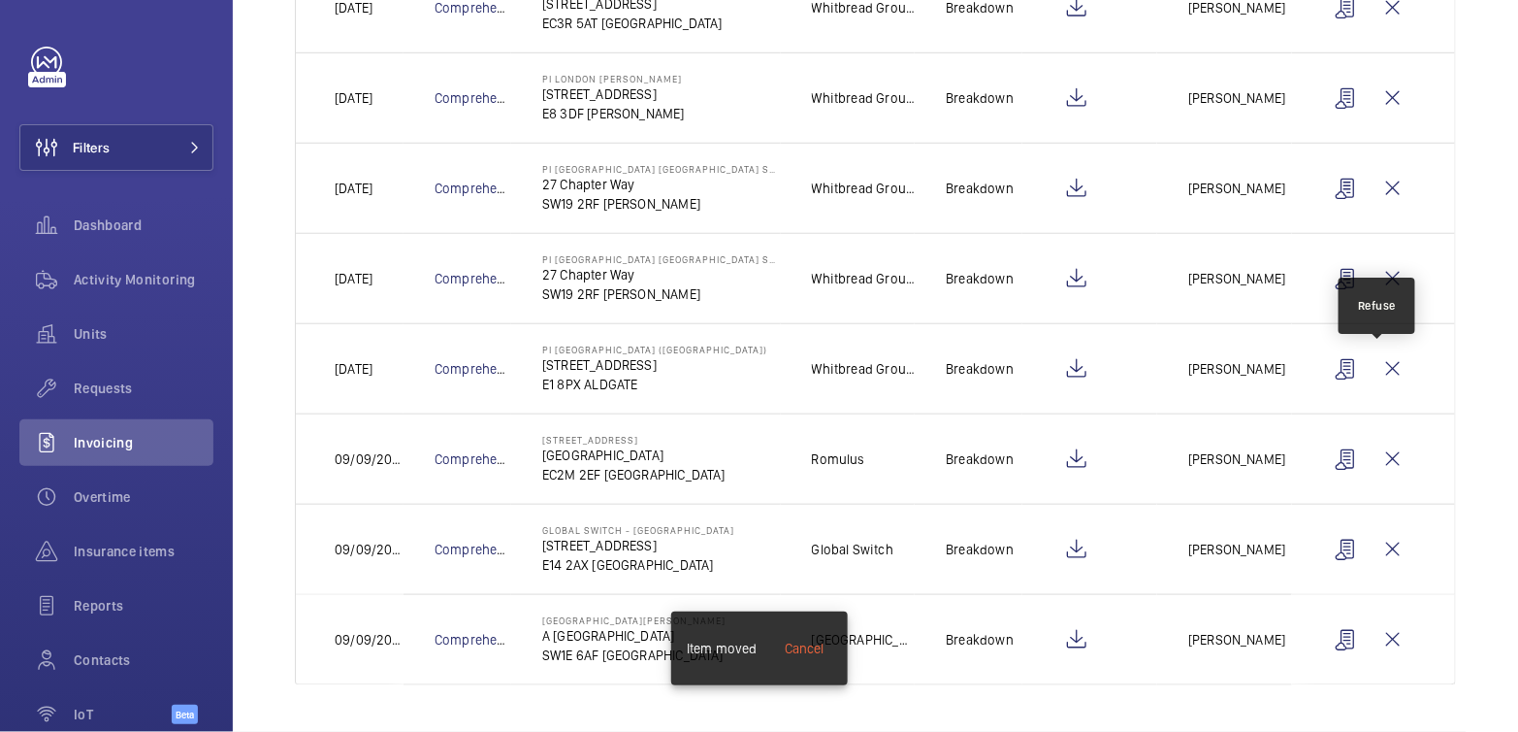
scroll to position [483, 0]
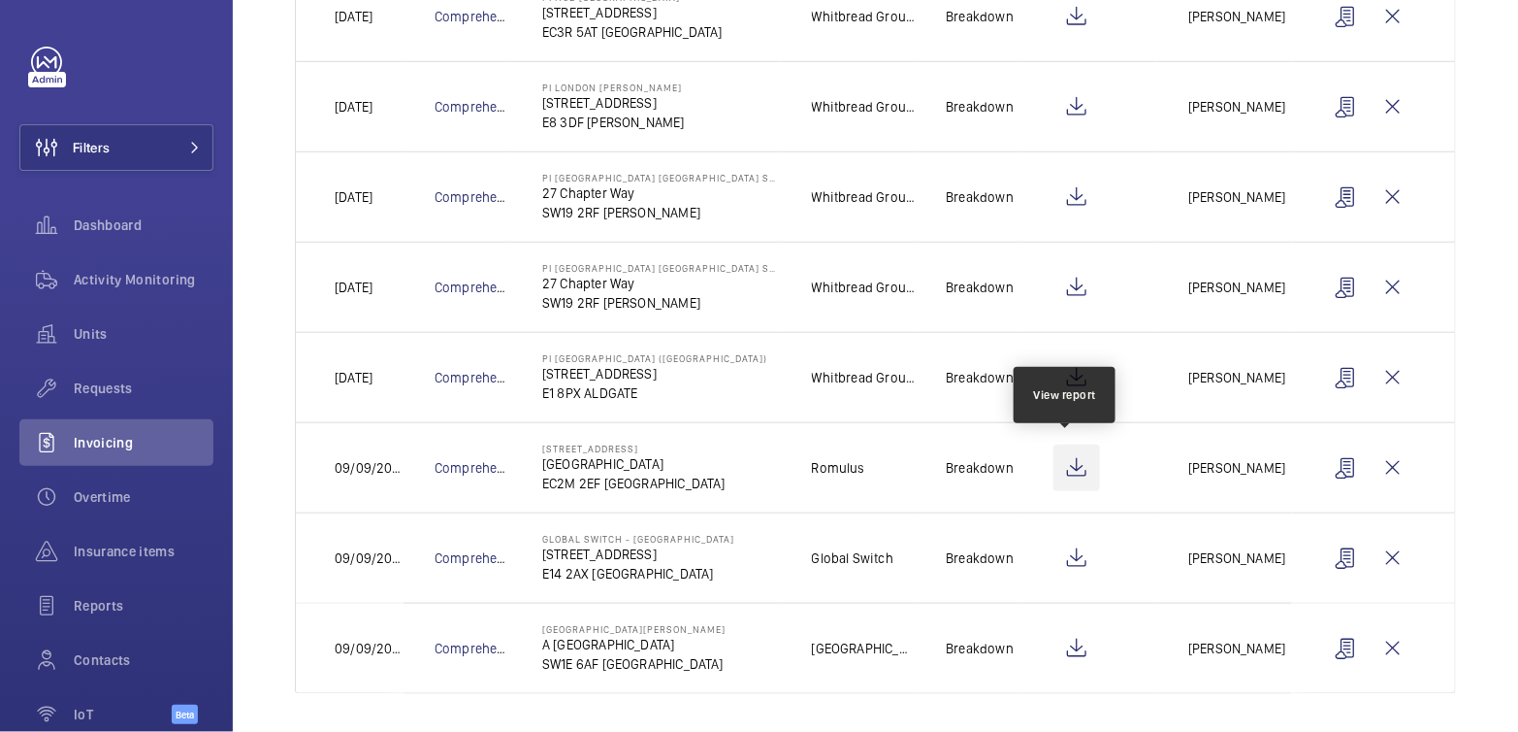
click at [1068, 465] on wm-front-icon-button at bounding box center [1077, 467] width 47 height 47
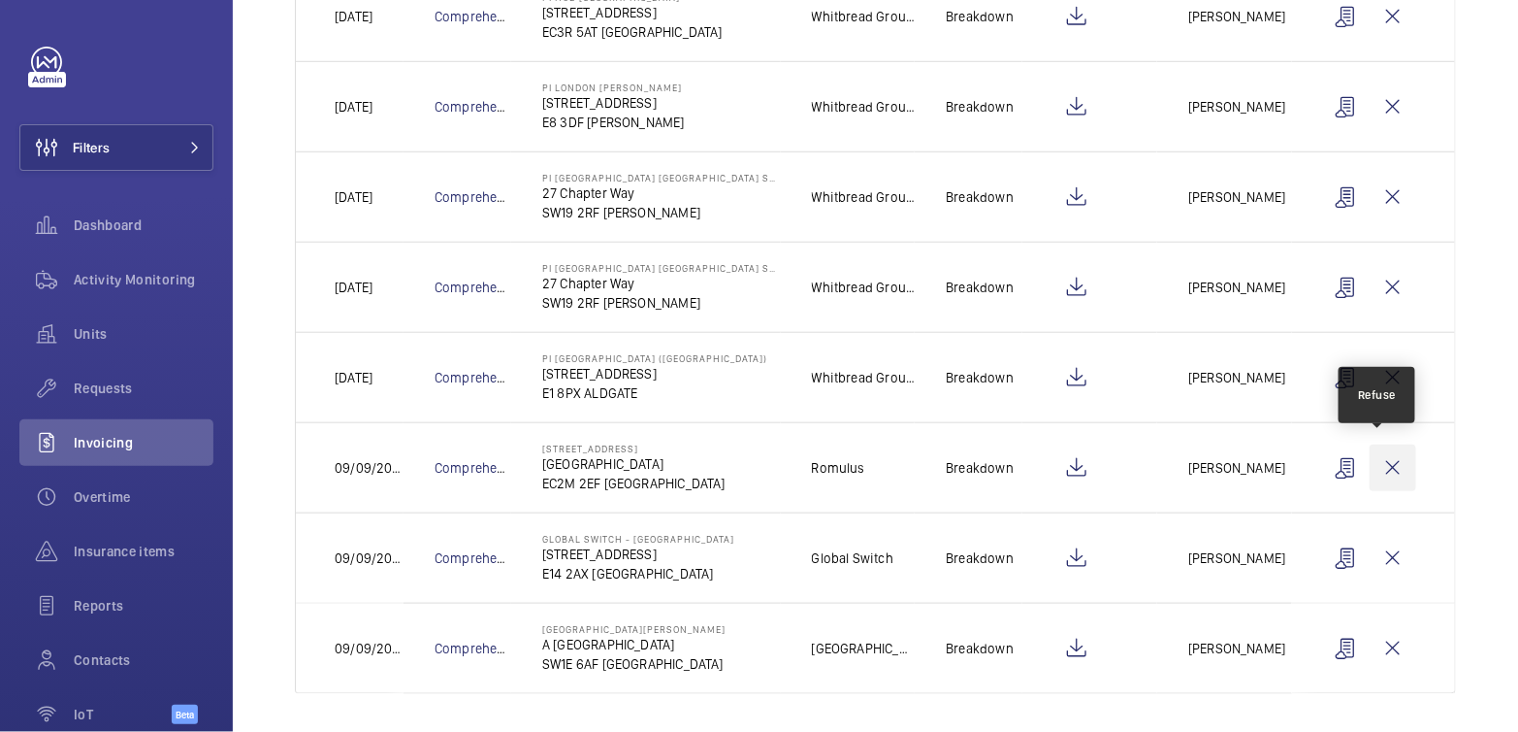
click at [1370, 465] on wm-front-icon-button at bounding box center [1393, 467] width 47 height 47
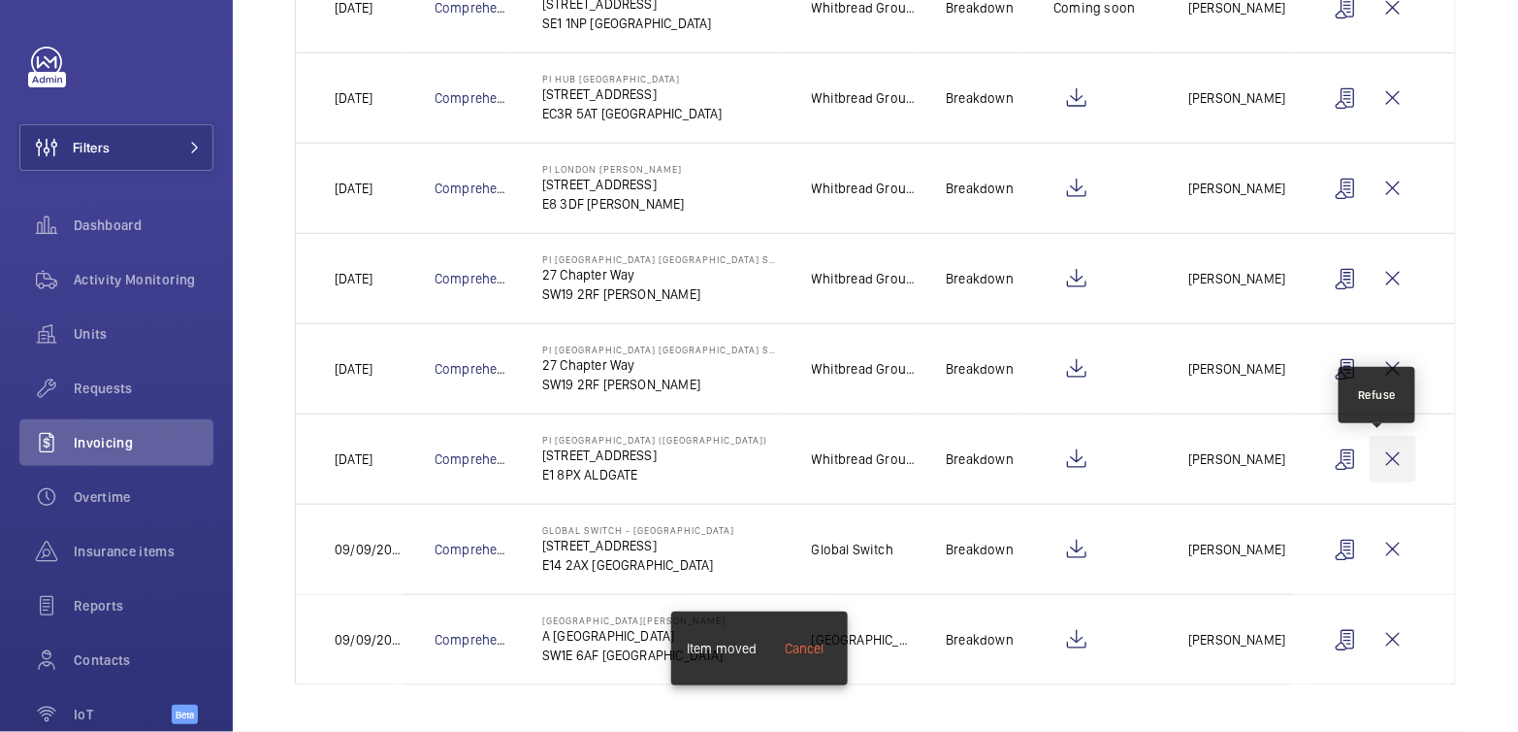
scroll to position [394, 0]
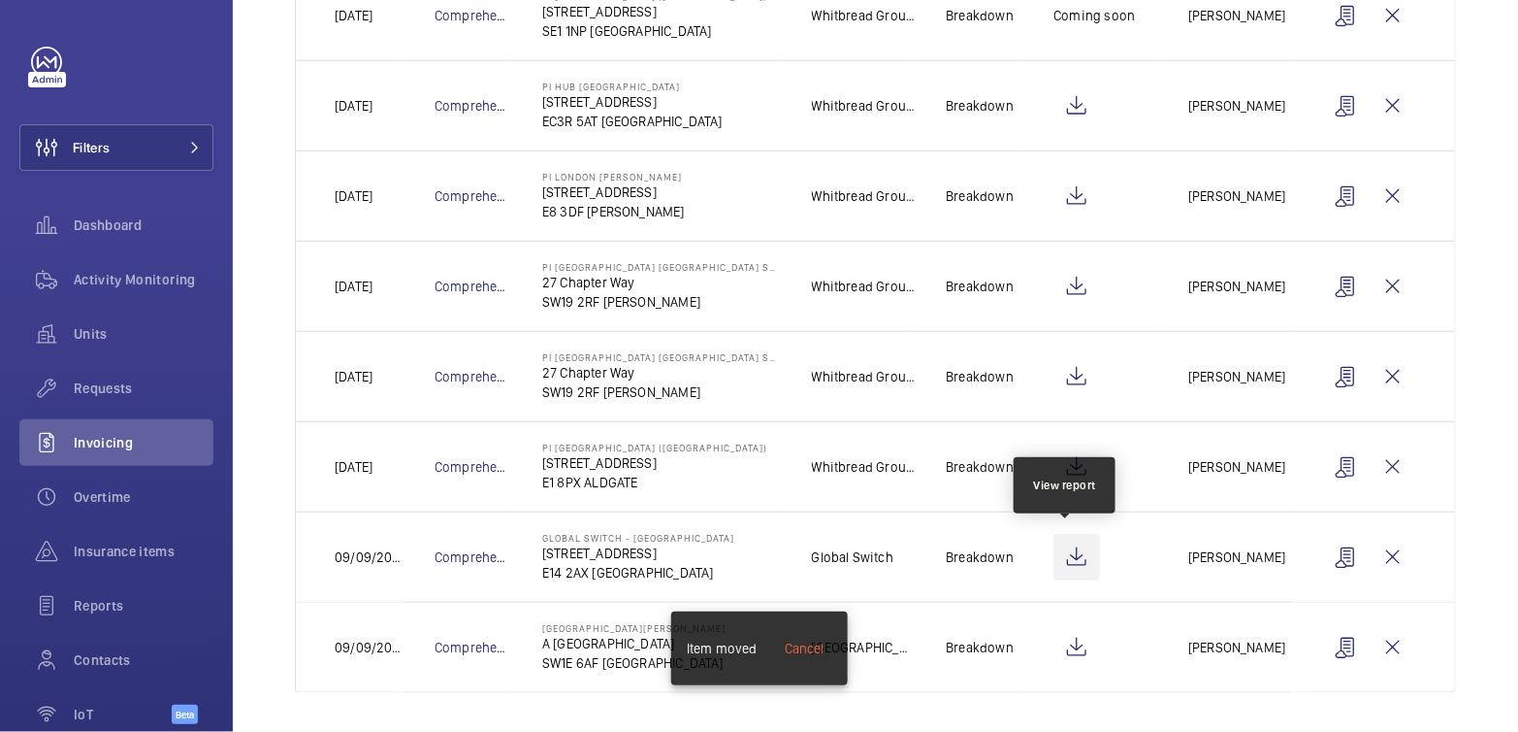
click at [1065, 565] on wm-front-icon-button at bounding box center [1077, 557] width 47 height 47
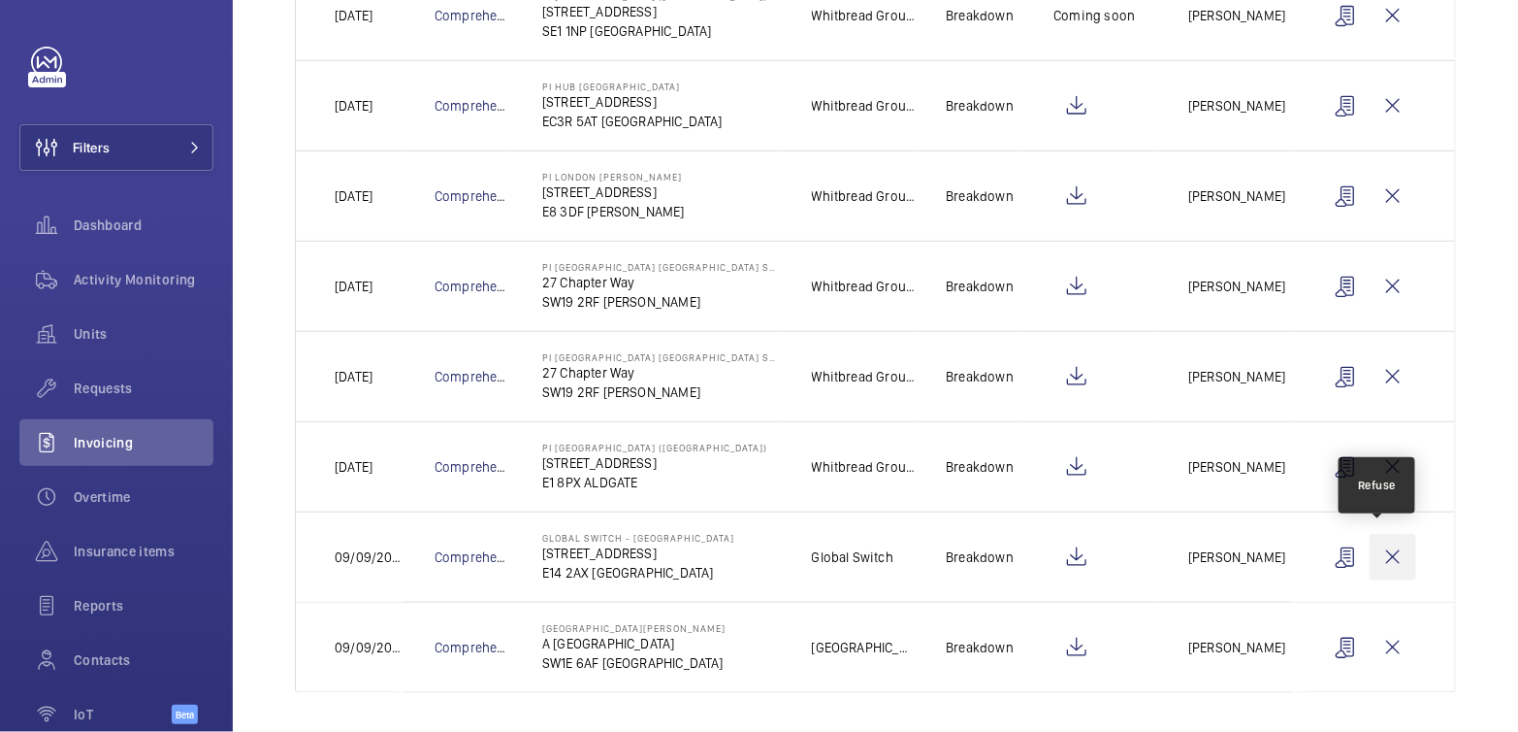
click at [1386, 558] on wm-front-icon-button at bounding box center [1393, 557] width 47 height 47
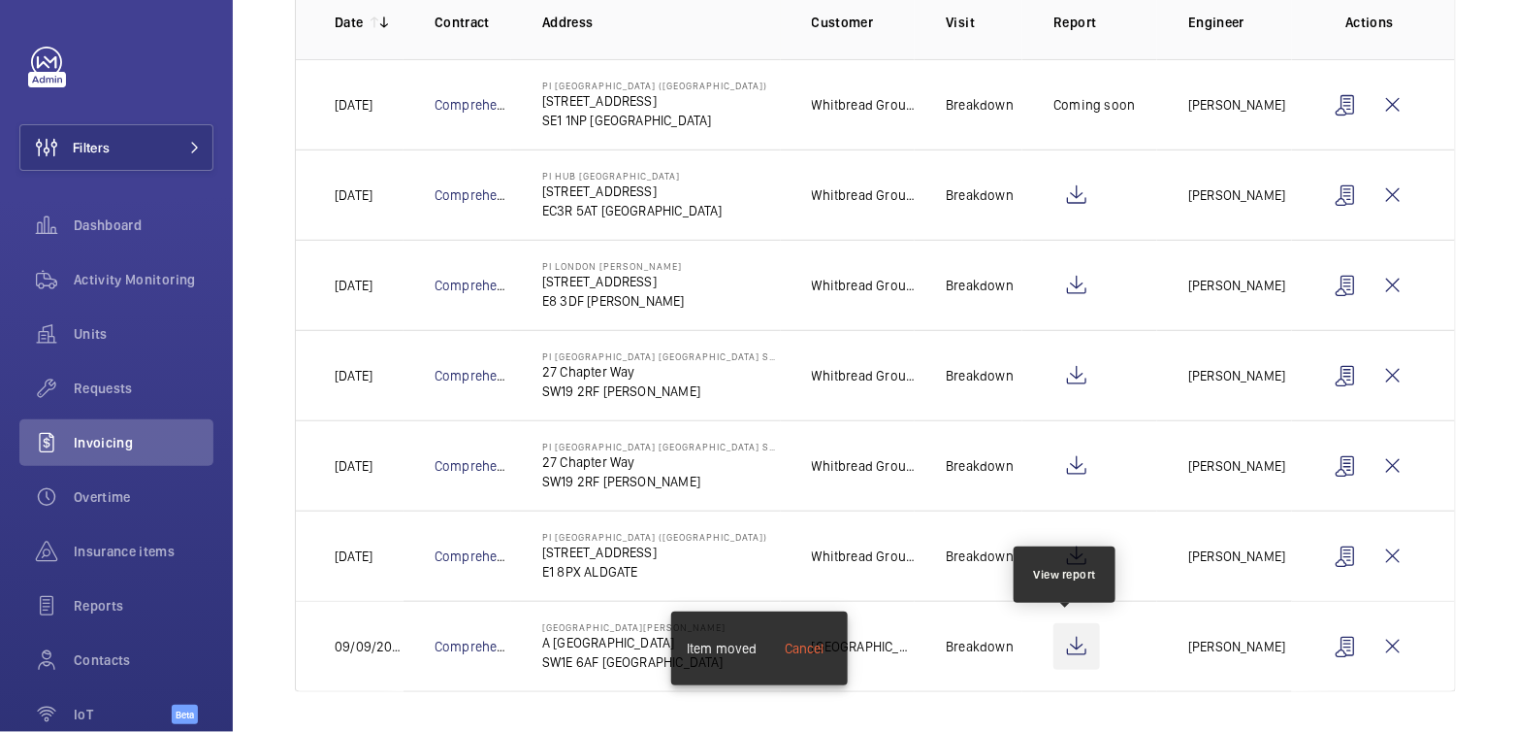
click at [1068, 644] on wm-front-icon-button at bounding box center [1077, 646] width 47 height 47
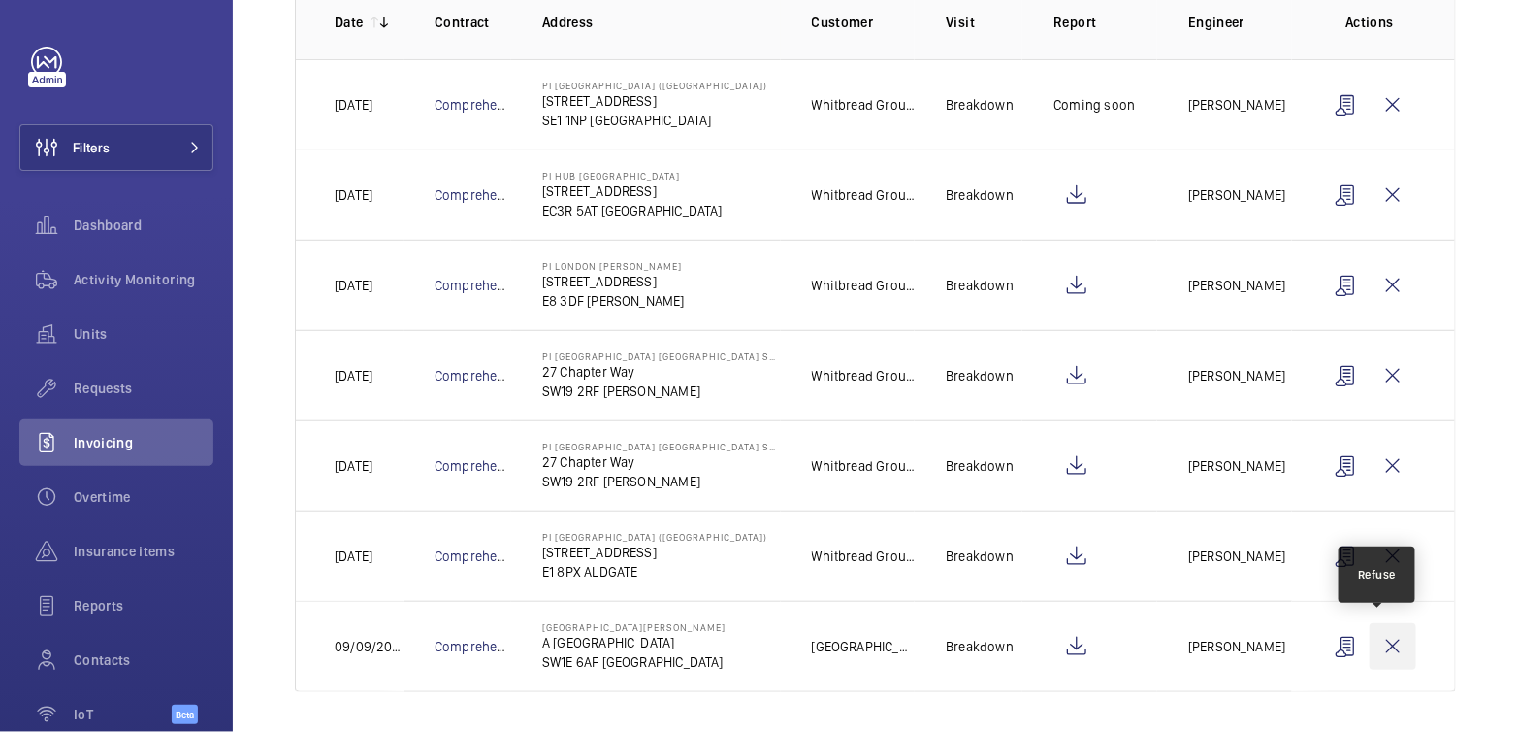
click at [1382, 651] on wm-front-icon-button at bounding box center [1393, 646] width 47 height 47
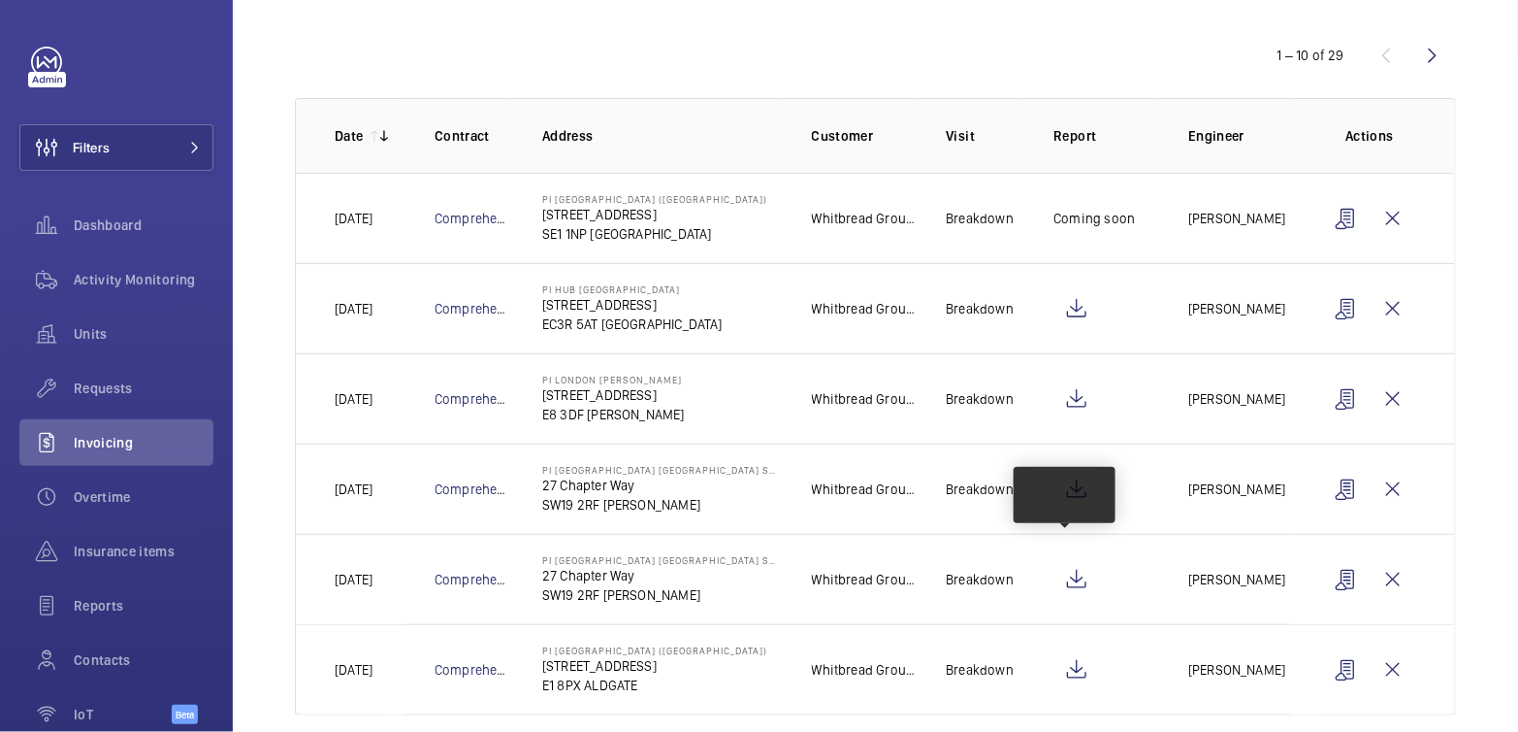
scroll to position [188, 0]
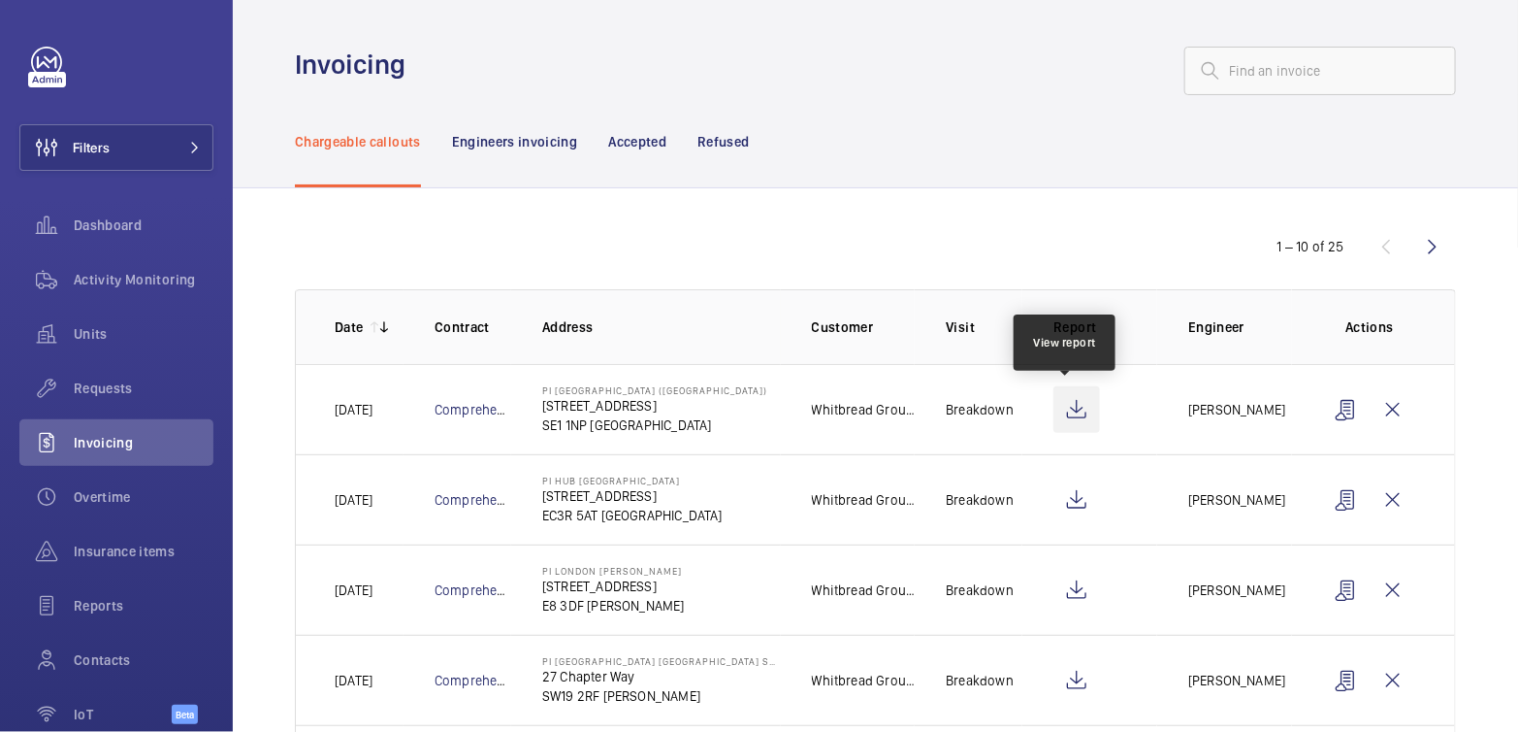
click at [1070, 397] on wm-front-icon-button at bounding box center [1077, 409] width 47 height 47
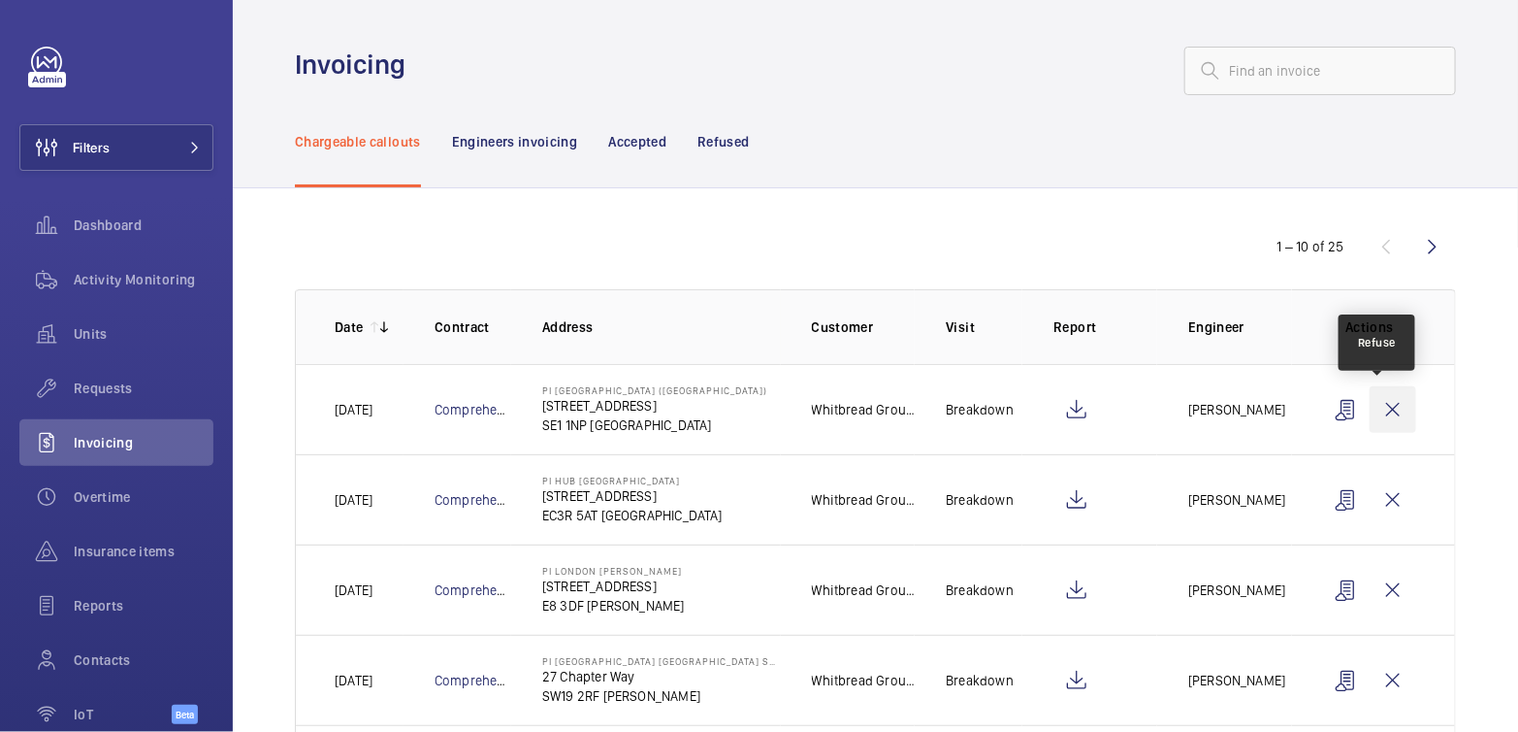
click at [1382, 411] on wm-front-icon-button at bounding box center [1393, 409] width 47 height 47
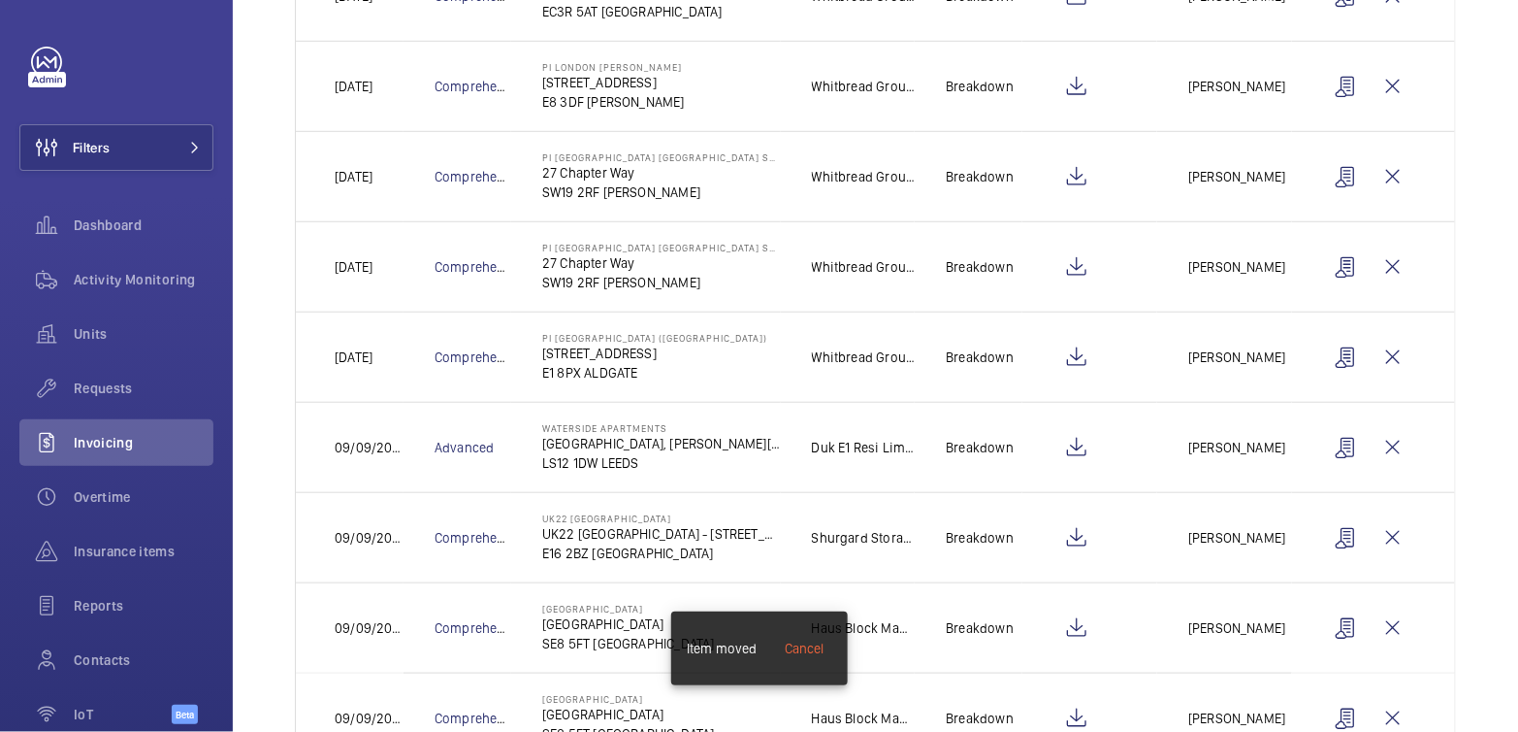
scroll to position [483, 0]
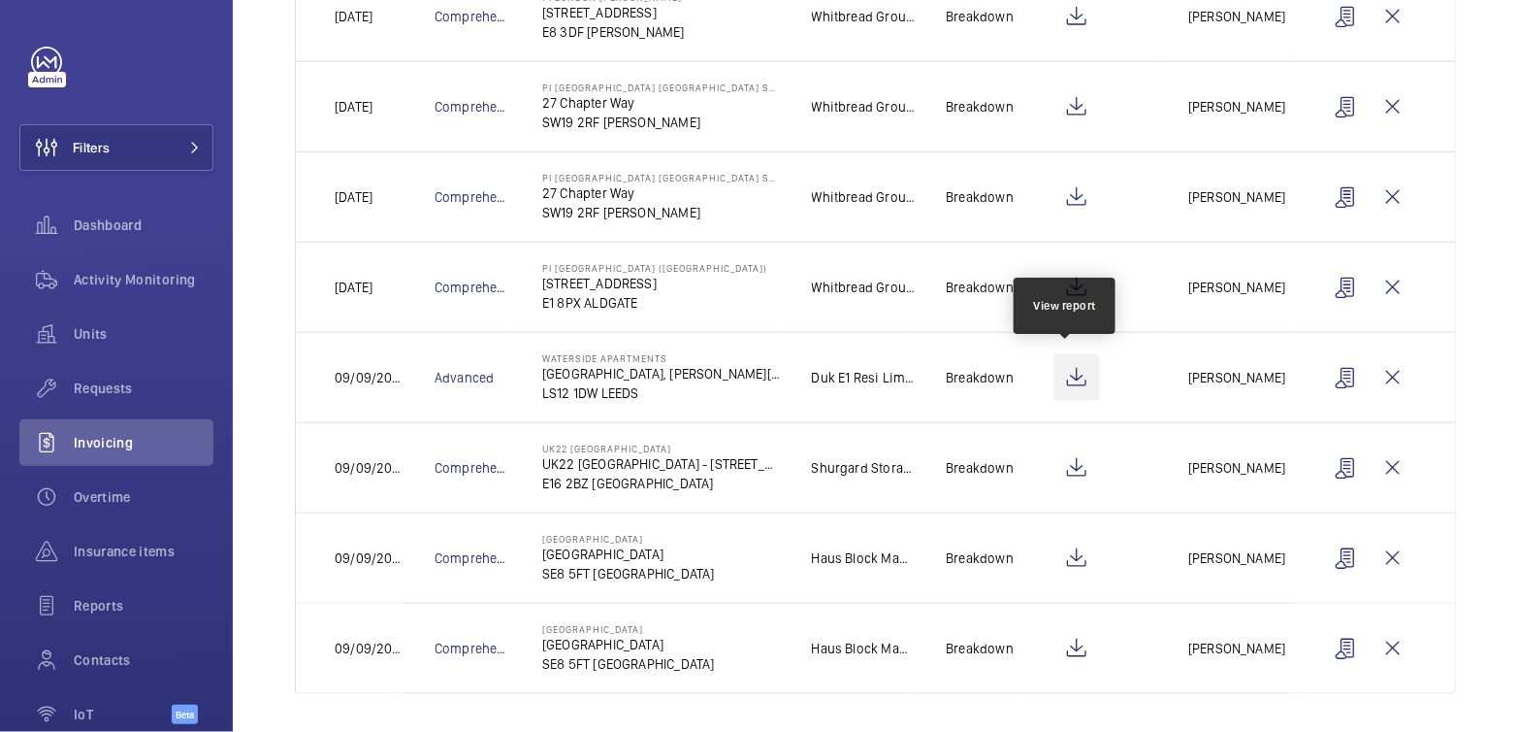
click at [1064, 371] on wm-front-icon-button at bounding box center [1077, 377] width 47 height 47
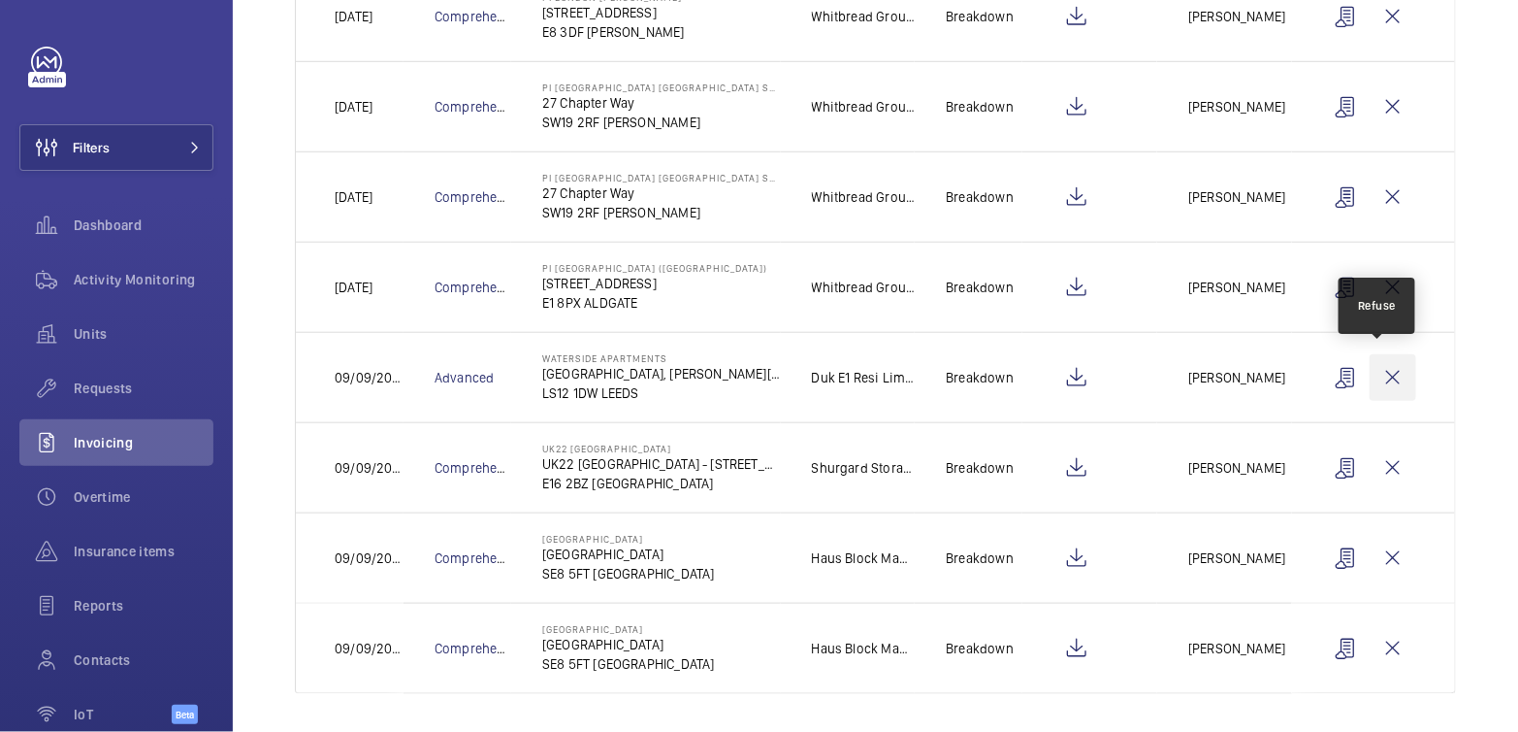
click at [1376, 381] on wm-front-icon-button at bounding box center [1393, 377] width 47 height 47
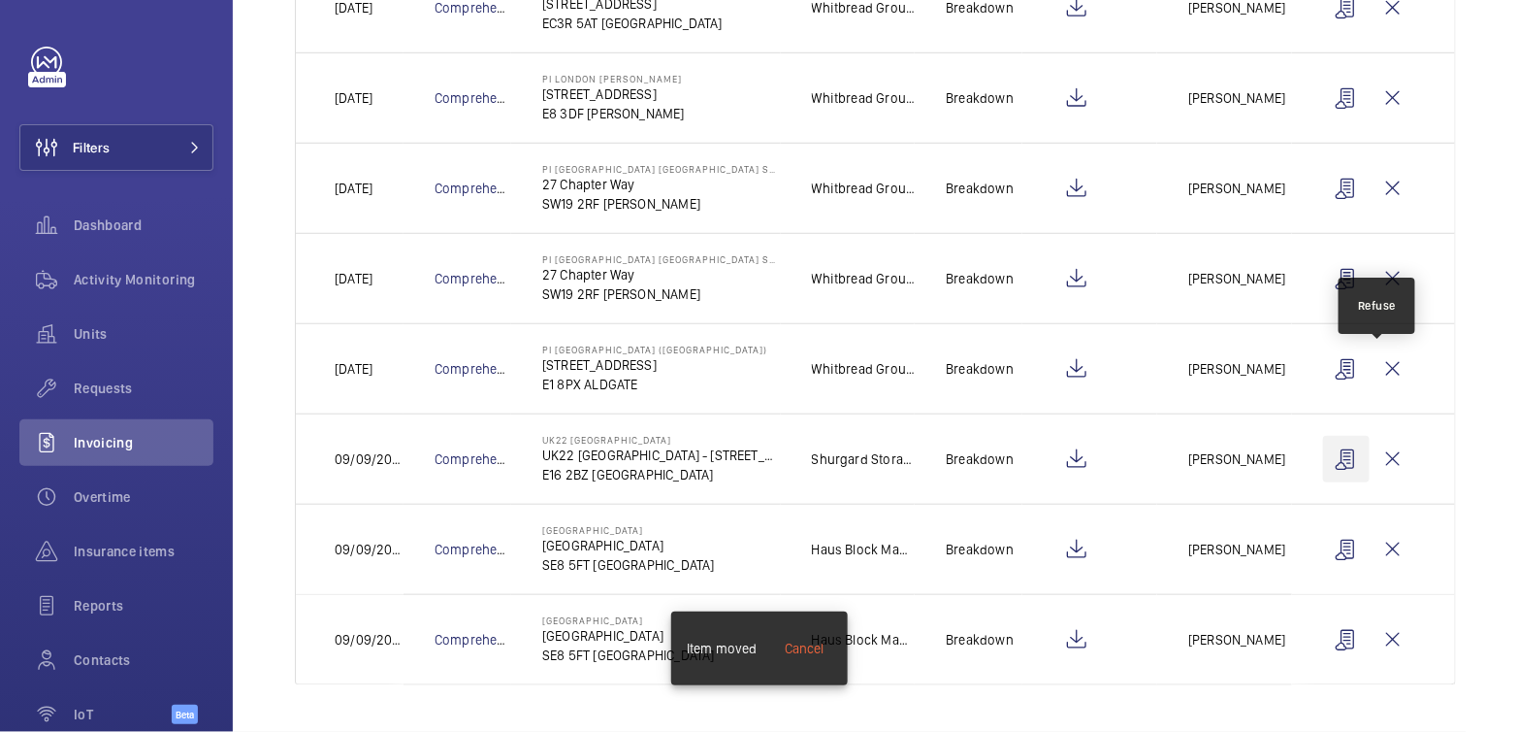
scroll to position [394, 0]
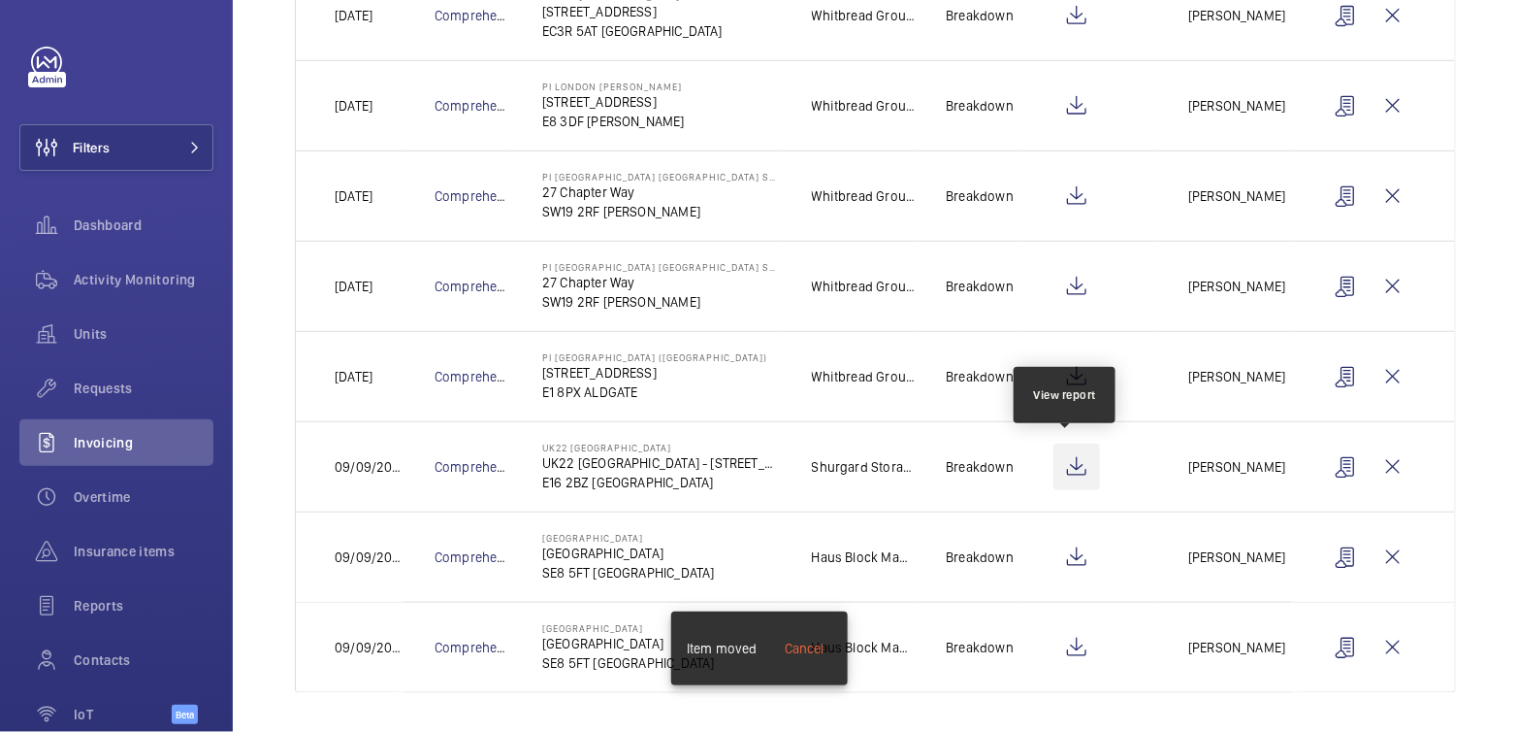
click at [1069, 470] on wm-front-icon-button at bounding box center [1077, 466] width 47 height 47
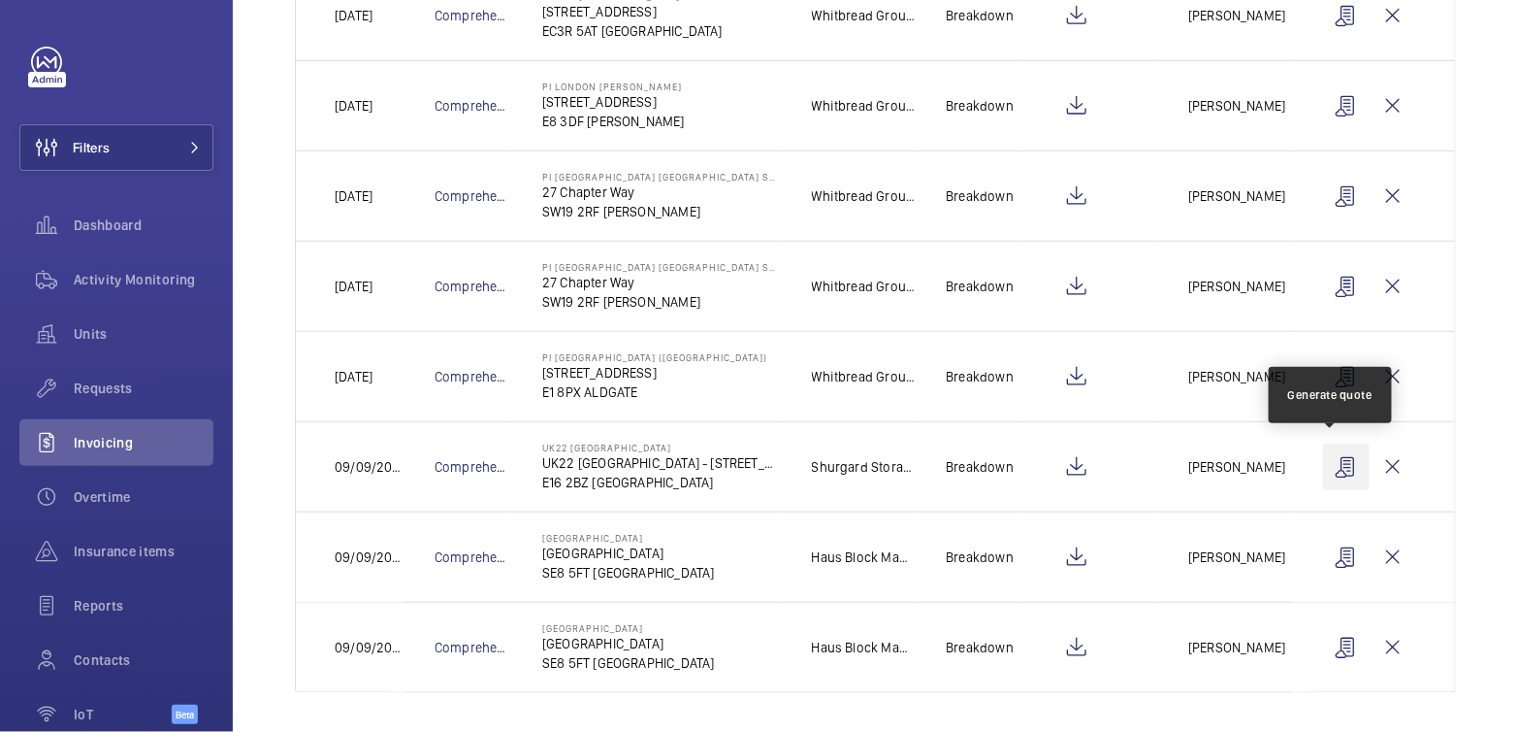
click at [1323, 463] on wm-front-icon-button at bounding box center [1346, 466] width 47 height 47
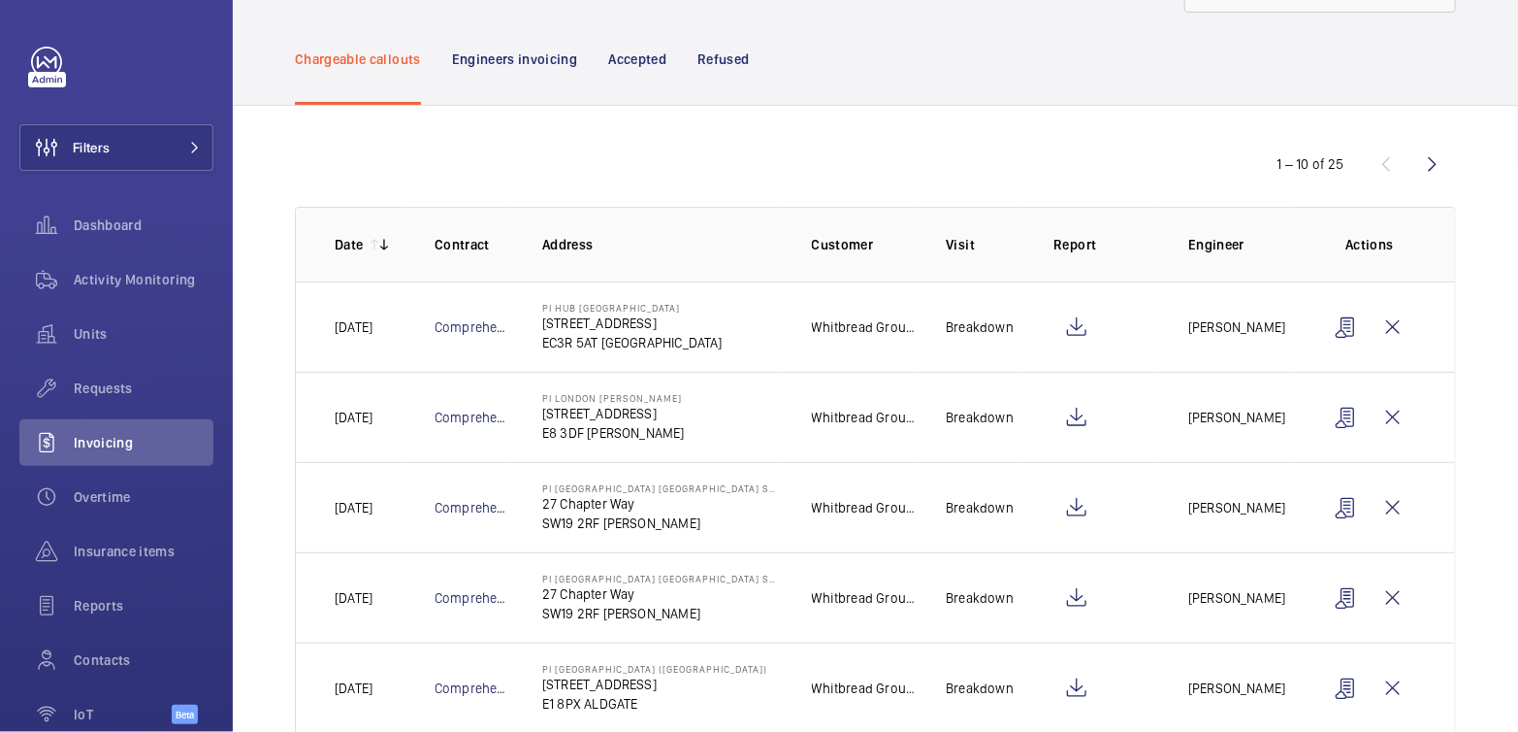
scroll to position [0, 0]
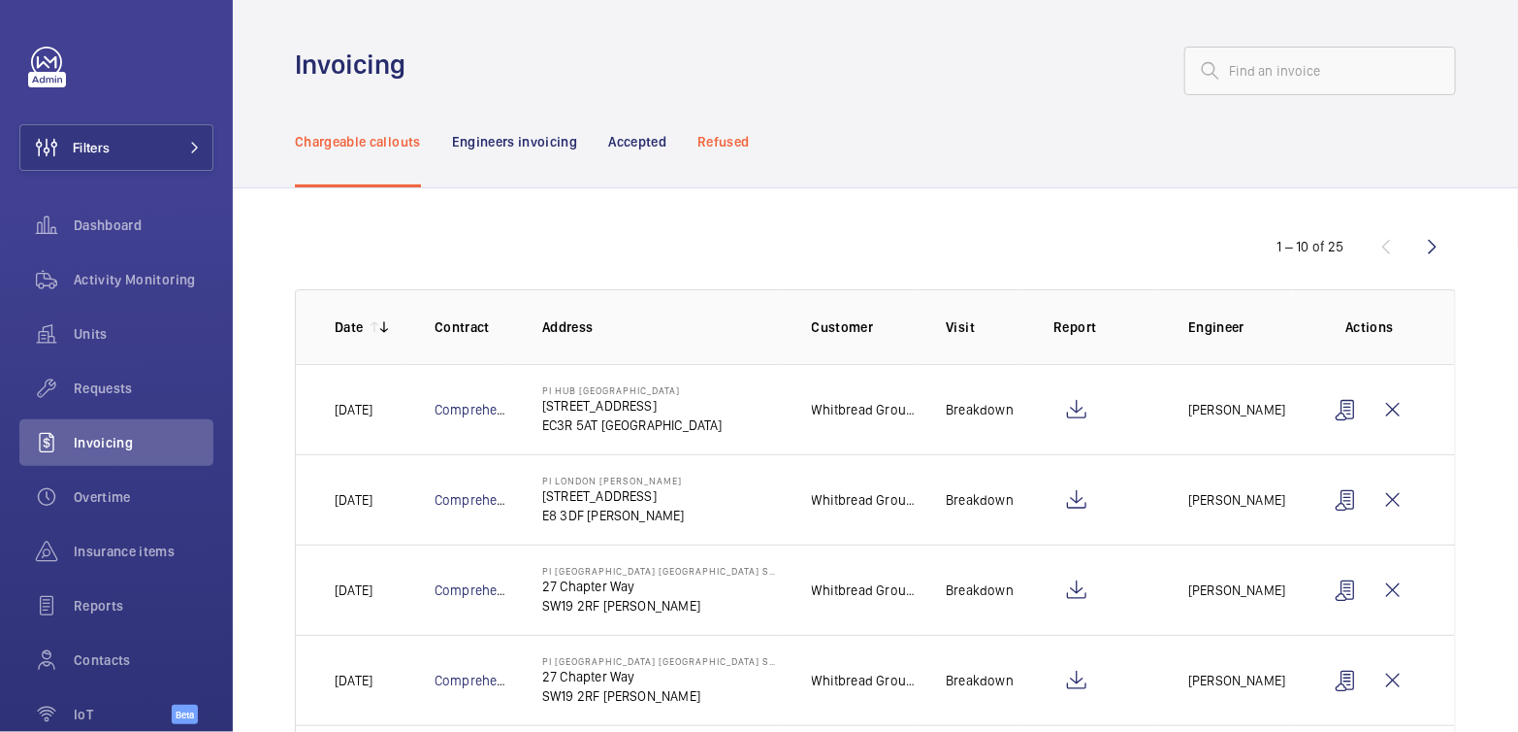
click at [725, 140] on p "Refused" at bounding box center [723, 141] width 51 height 19
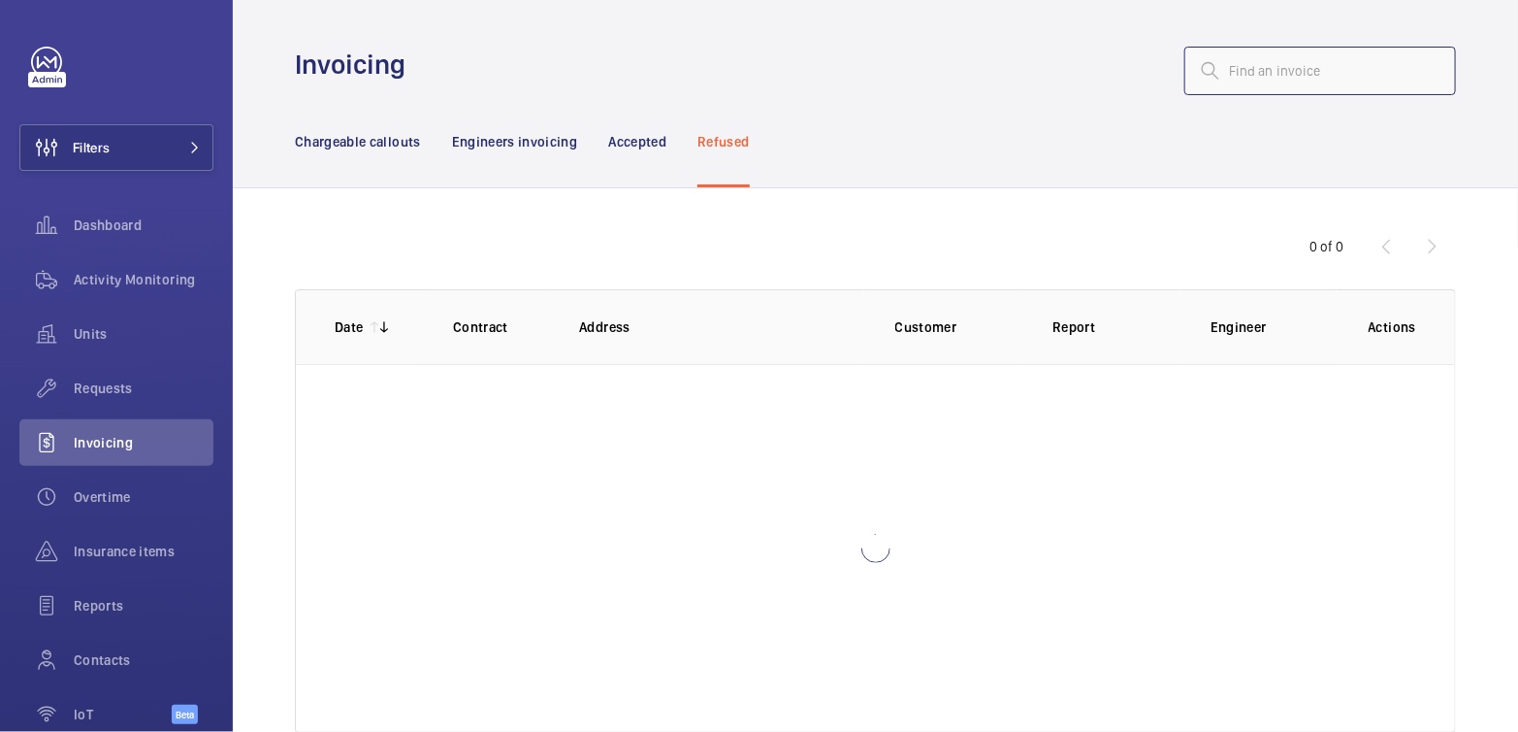
click at [1243, 77] on input "text" at bounding box center [1321, 71] width 272 height 49
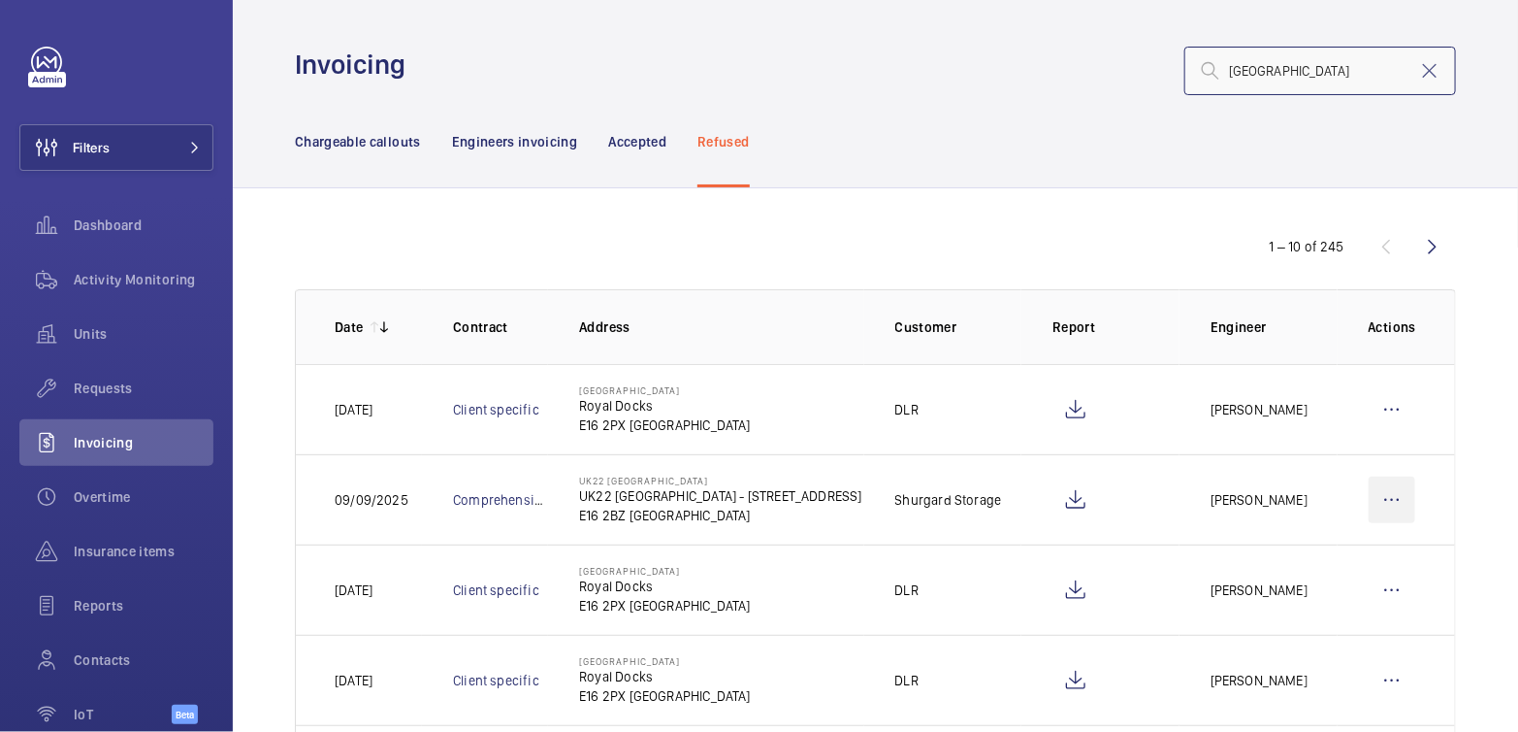
type input "CITY AIRPORT"
click at [1384, 500] on wm-front-icon-button at bounding box center [1392, 499] width 47 height 47
click at [1303, 553] on p "Move to Engineers invoicing" at bounding box center [1309, 558] width 173 height 19
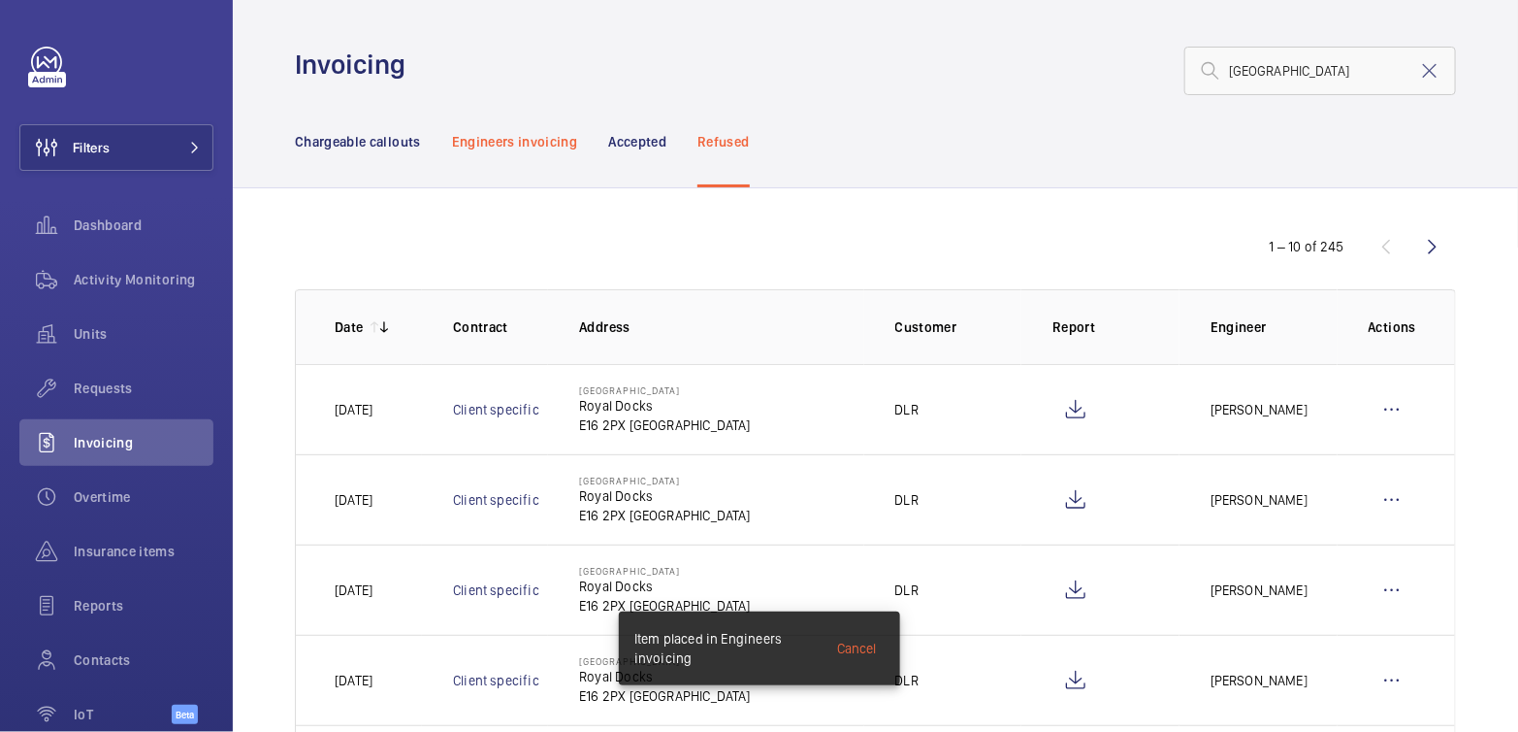
click at [543, 152] on div "Engineers invoicing" at bounding box center [515, 141] width 126 height 92
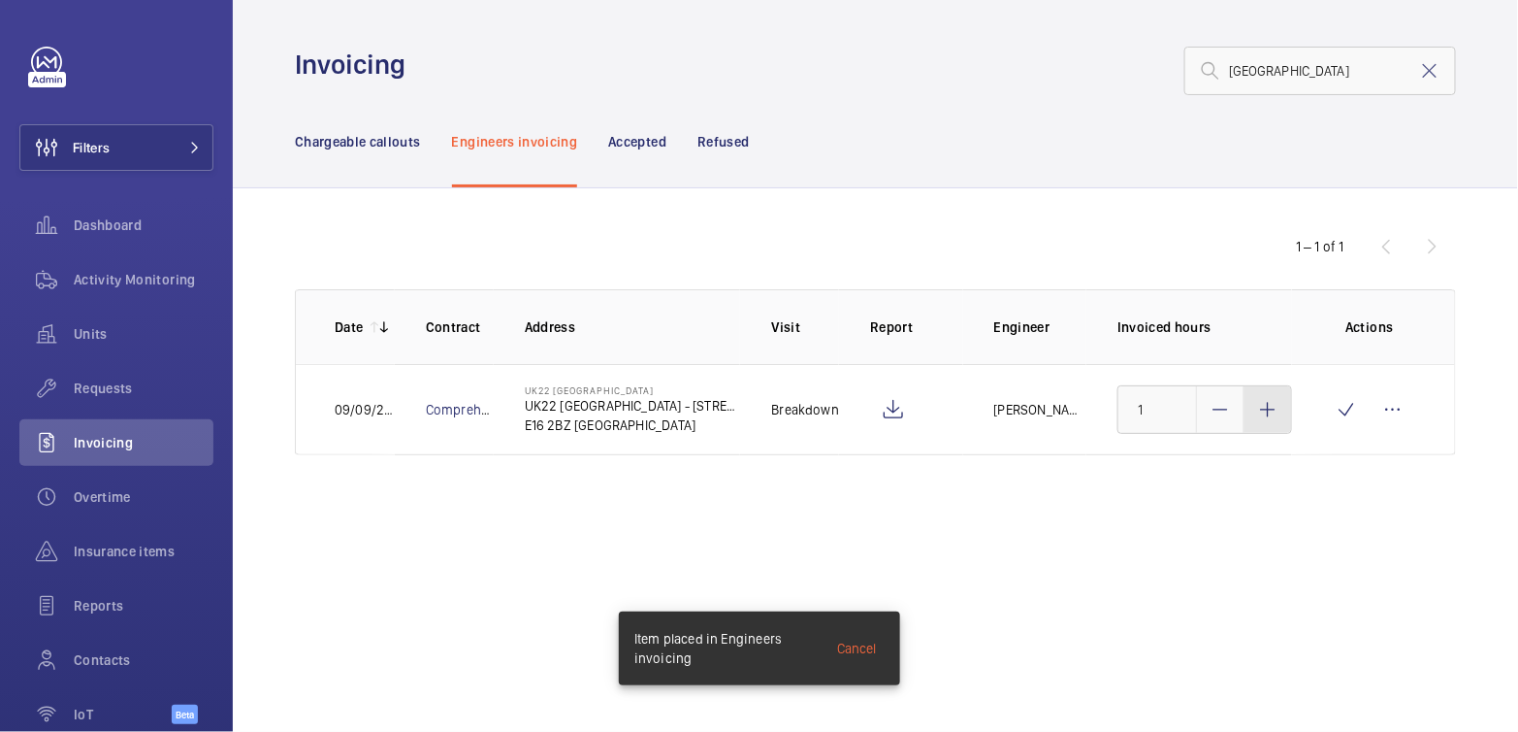
click at [1278, 420] on div at bounding box center [1268, 409] width 47 height 47
type input "3"
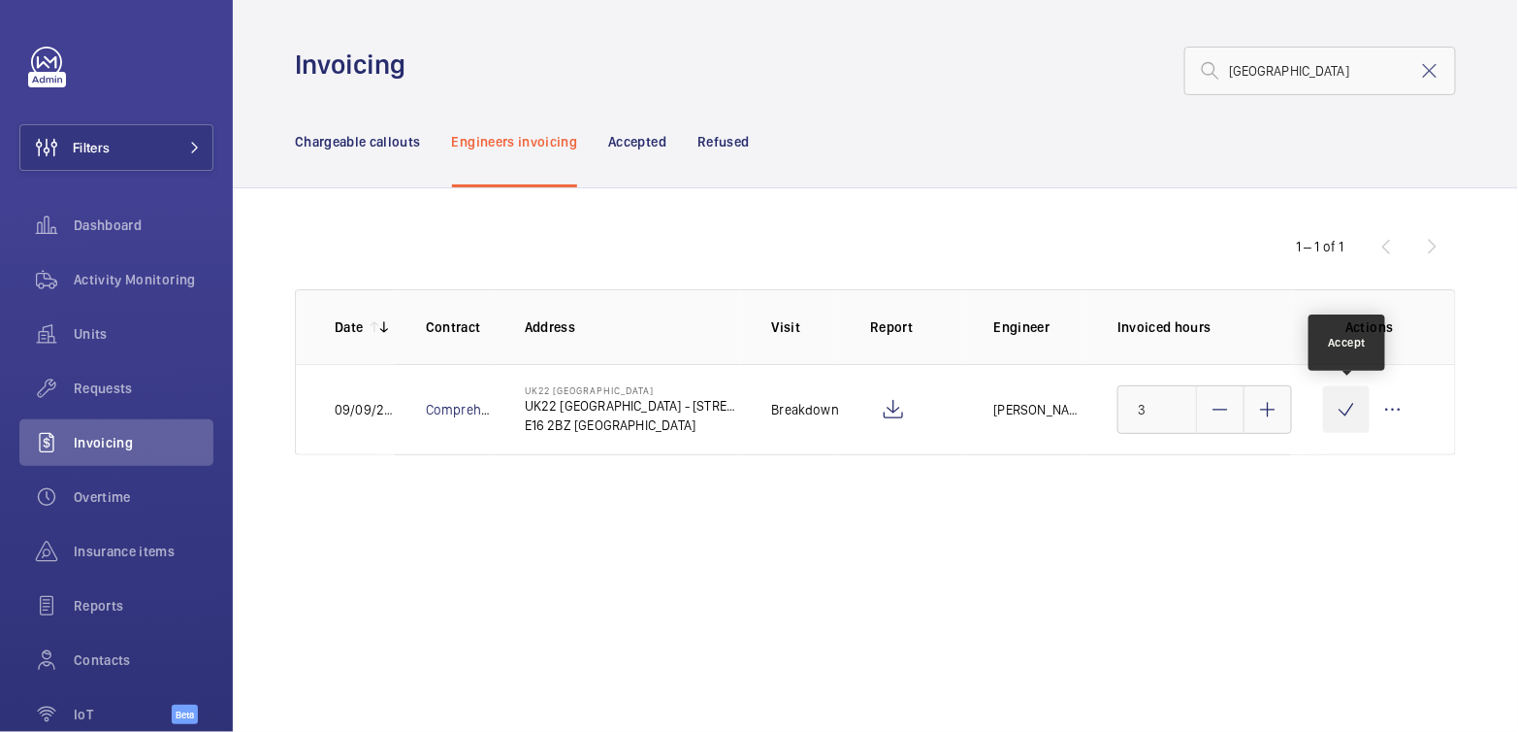
click at [1336, 416] on wm-front-icon-button at bounding box center [1346, 409] width 47 height 47
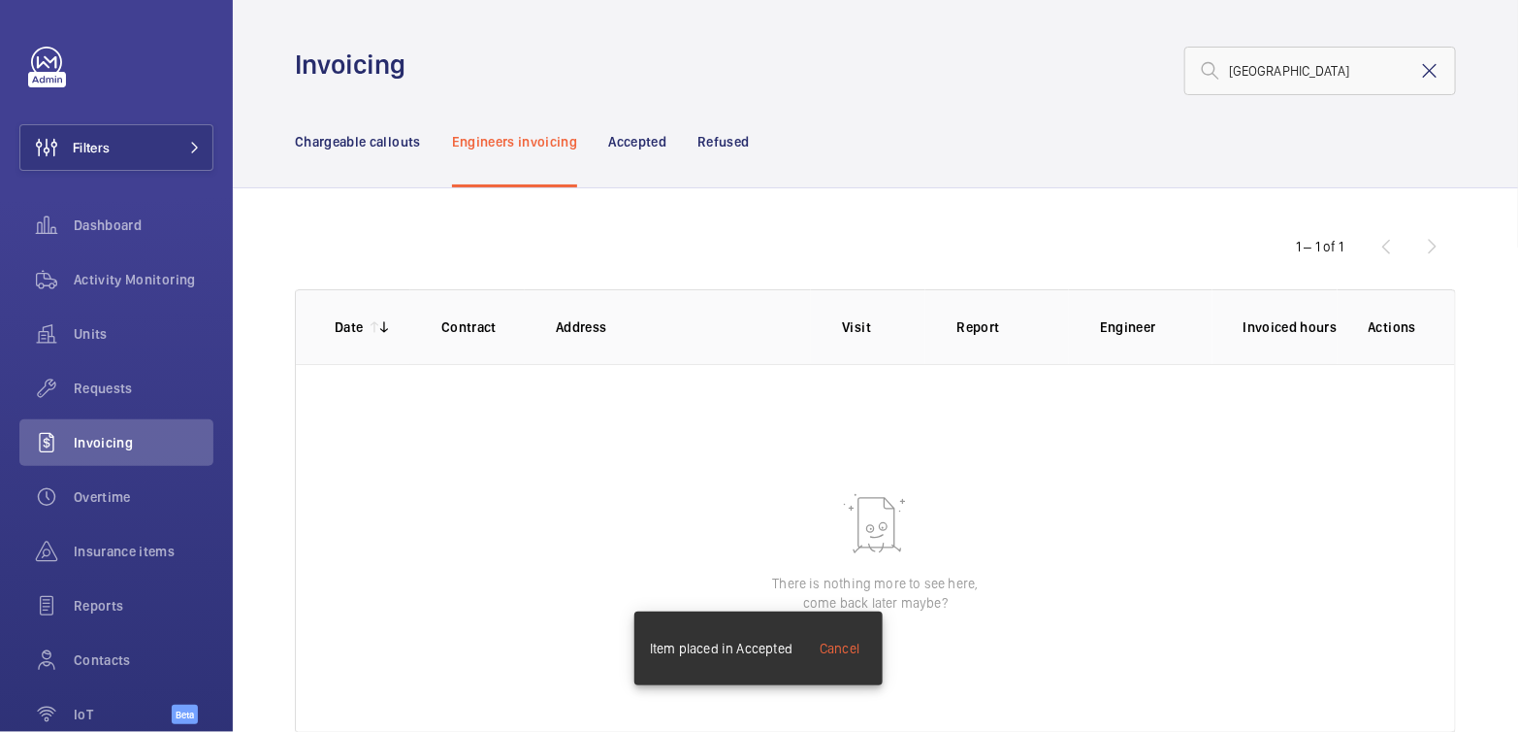
click at [1419, 69] on mat-icon at bounding box center [1430, 70] width 23 height 23
click at [336, 153] on div "Chargeable callouts" at bounding box center [358, 141] width 126 height 92
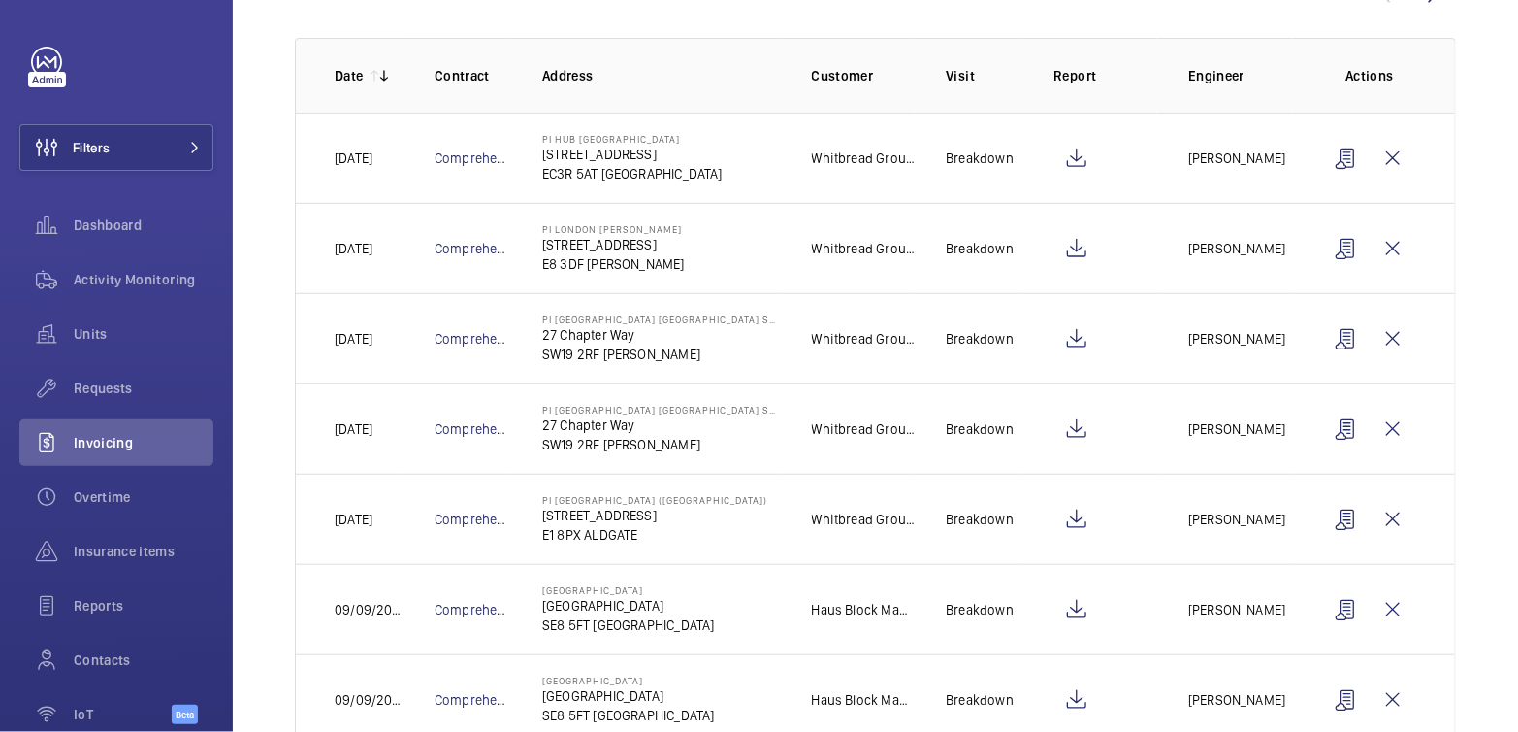
scroll to position [252, 0]
click at [1072, 610] on wm-front-icon-button at bounding box center [1077, 608] width 47 height 47
click at [1384, 601] on wm-front-icon-button at bounding box center [1393, 608] width 47 height 47
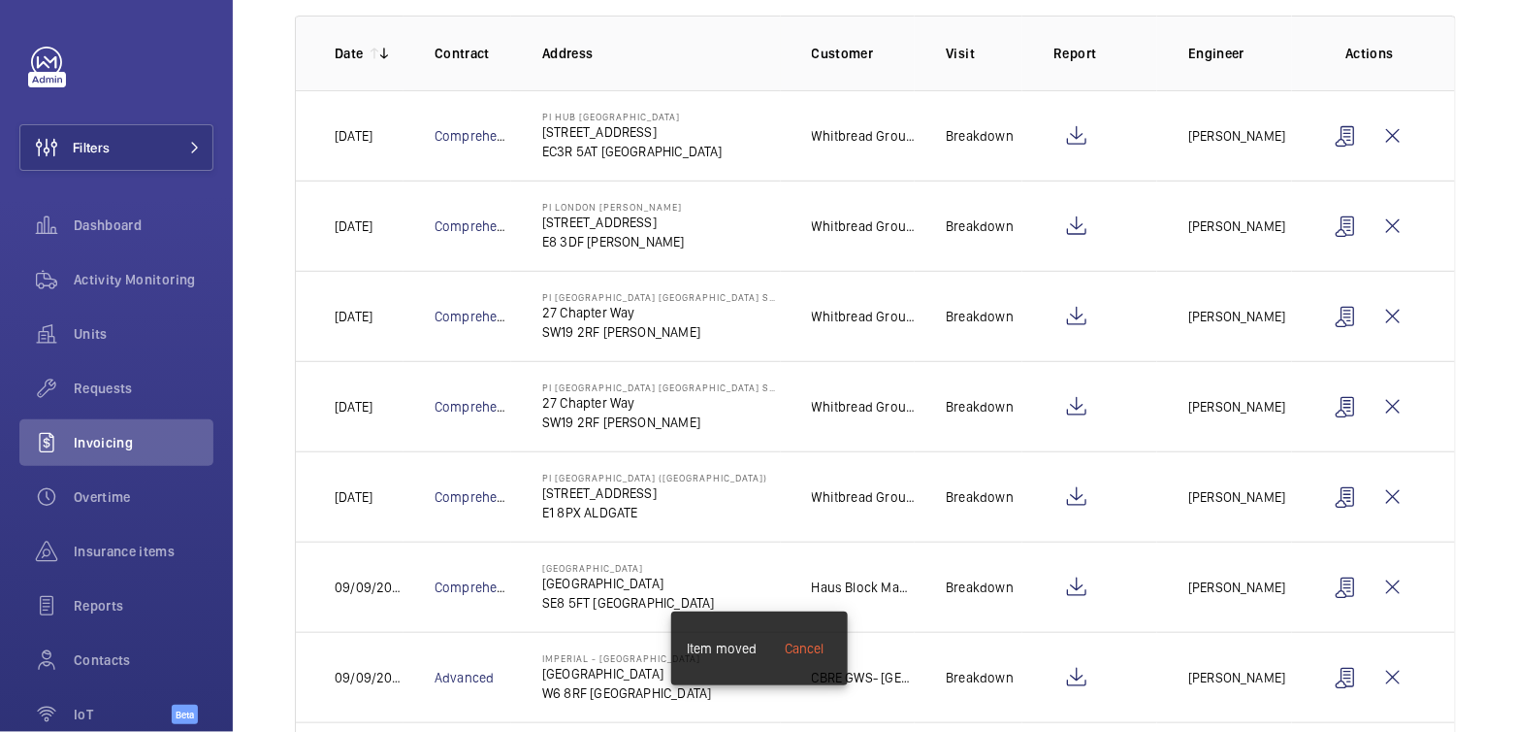
scroll to position [275, 0]
click at [1065, 587] on wm-front-icon-button at bounding box center [1077, 586] width 47 height 47
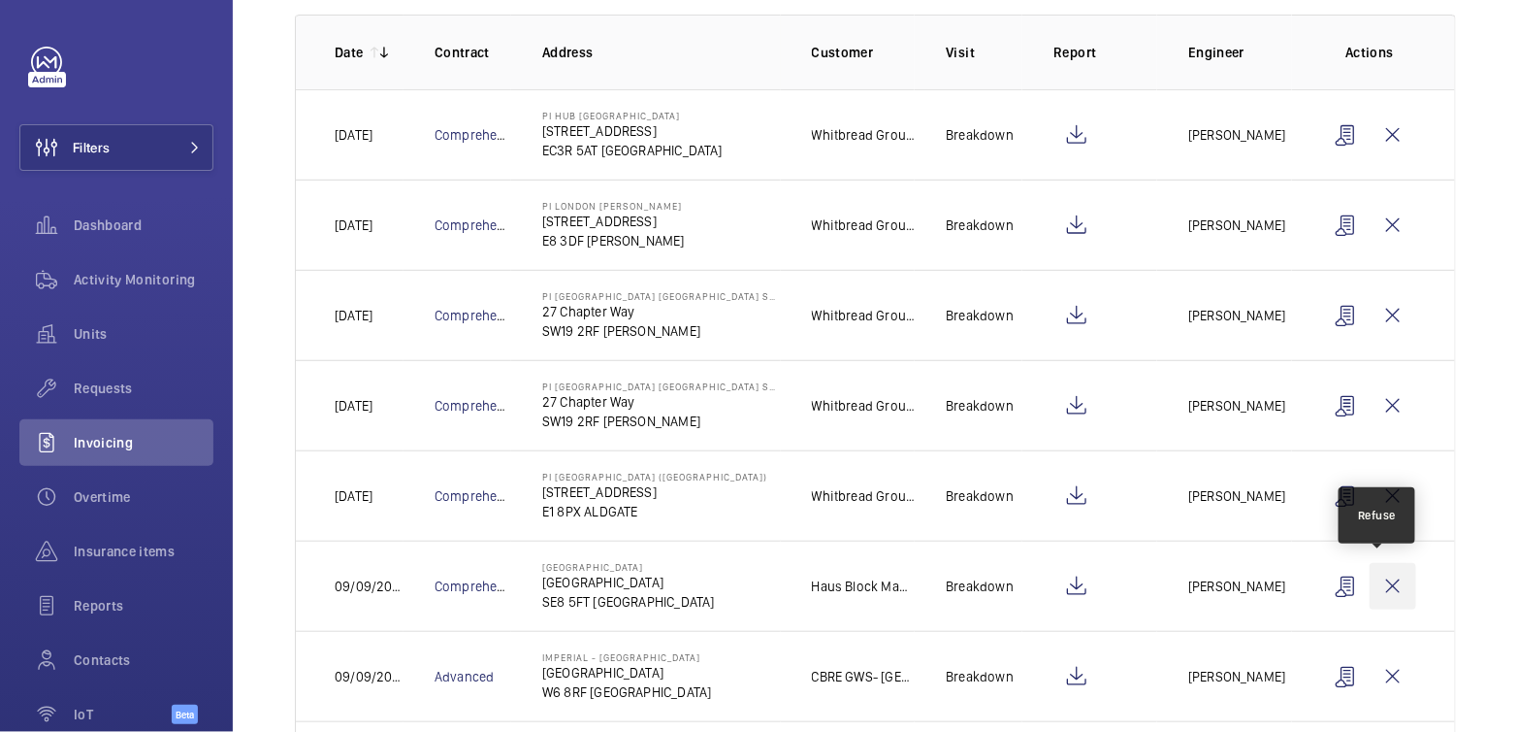
click at [1392, 587] on wm-front-icon-button at bounding box center [1393, 586] width 47 height 47
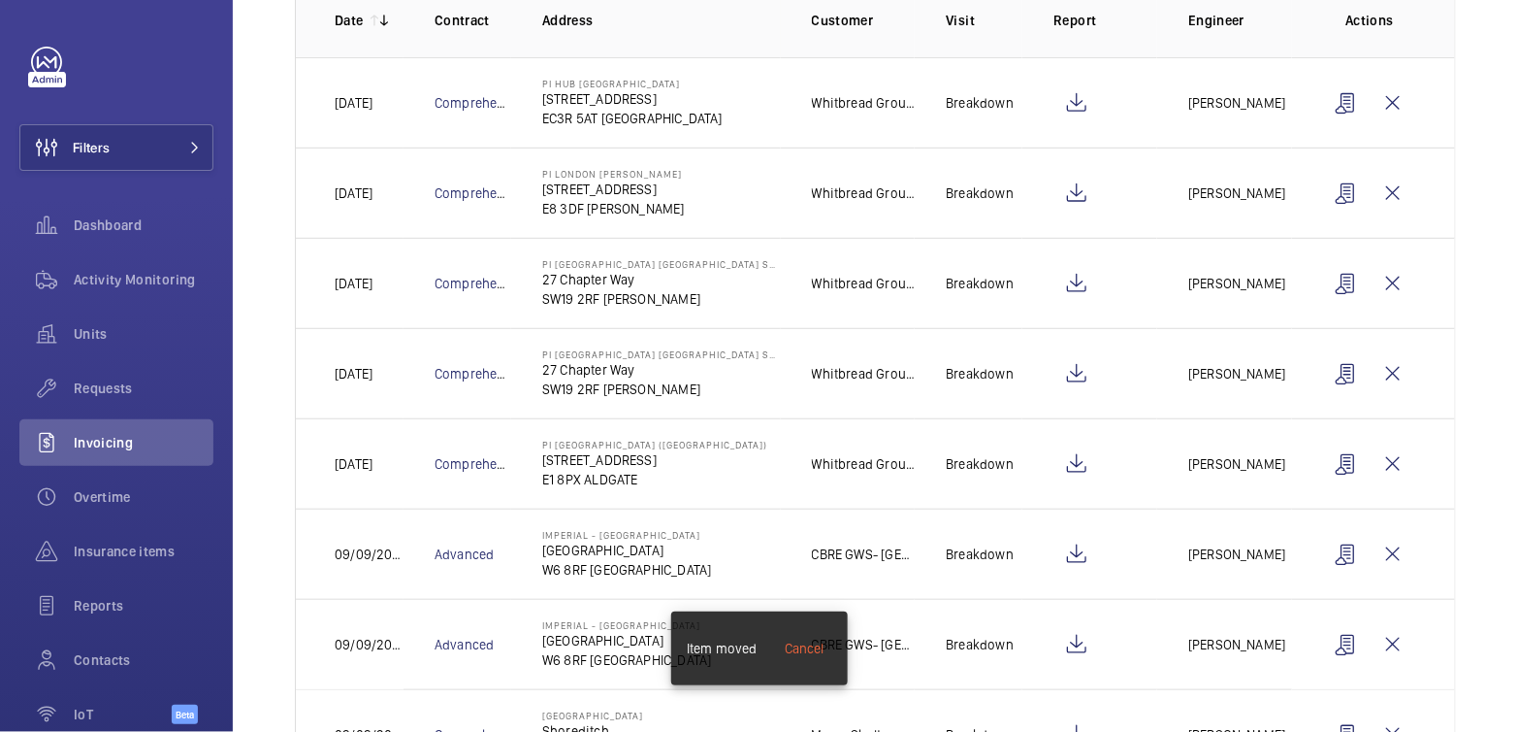
scroll to position [394, 0]
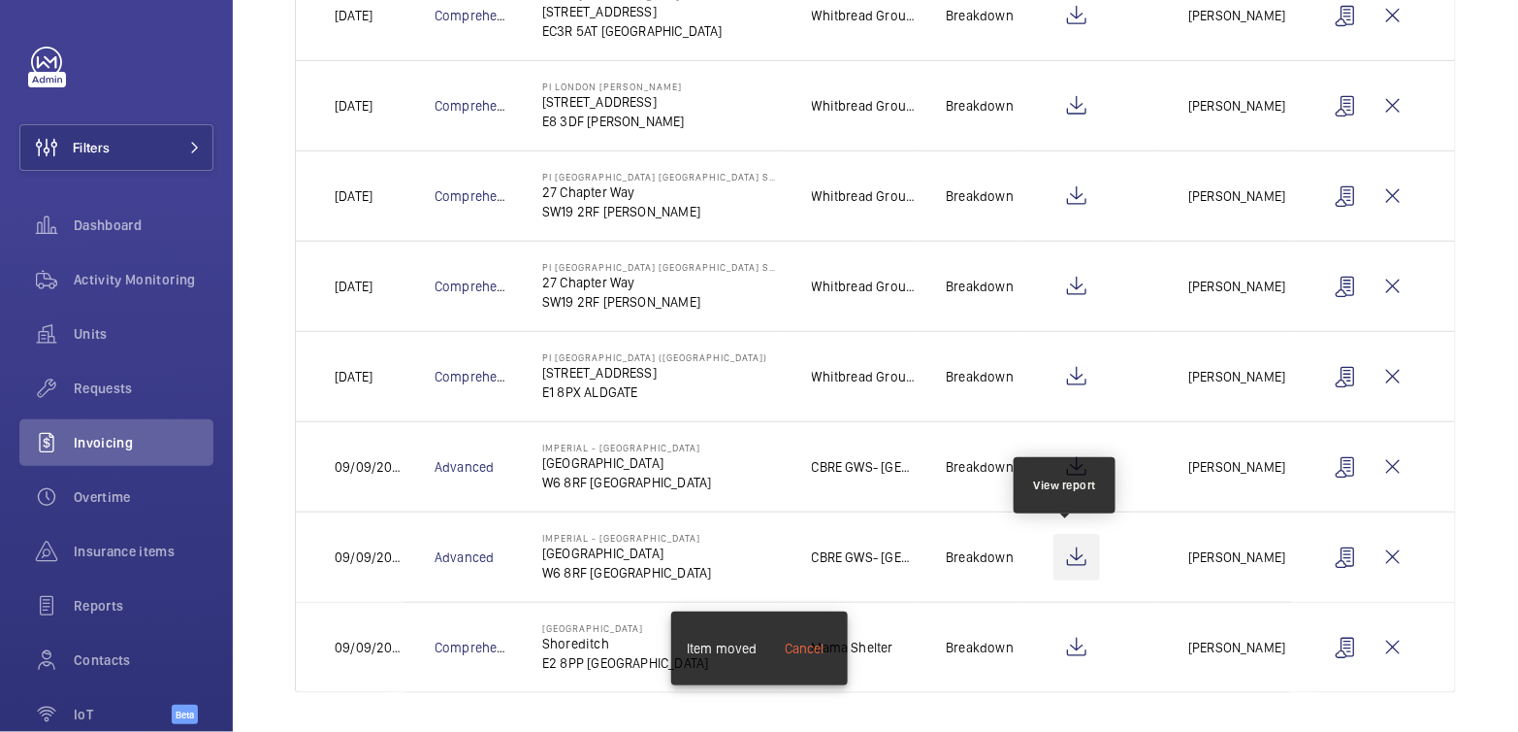
click at [1079, 560] on wm-front-icon-button at bounding box center [1077, 557] width 47 height 47
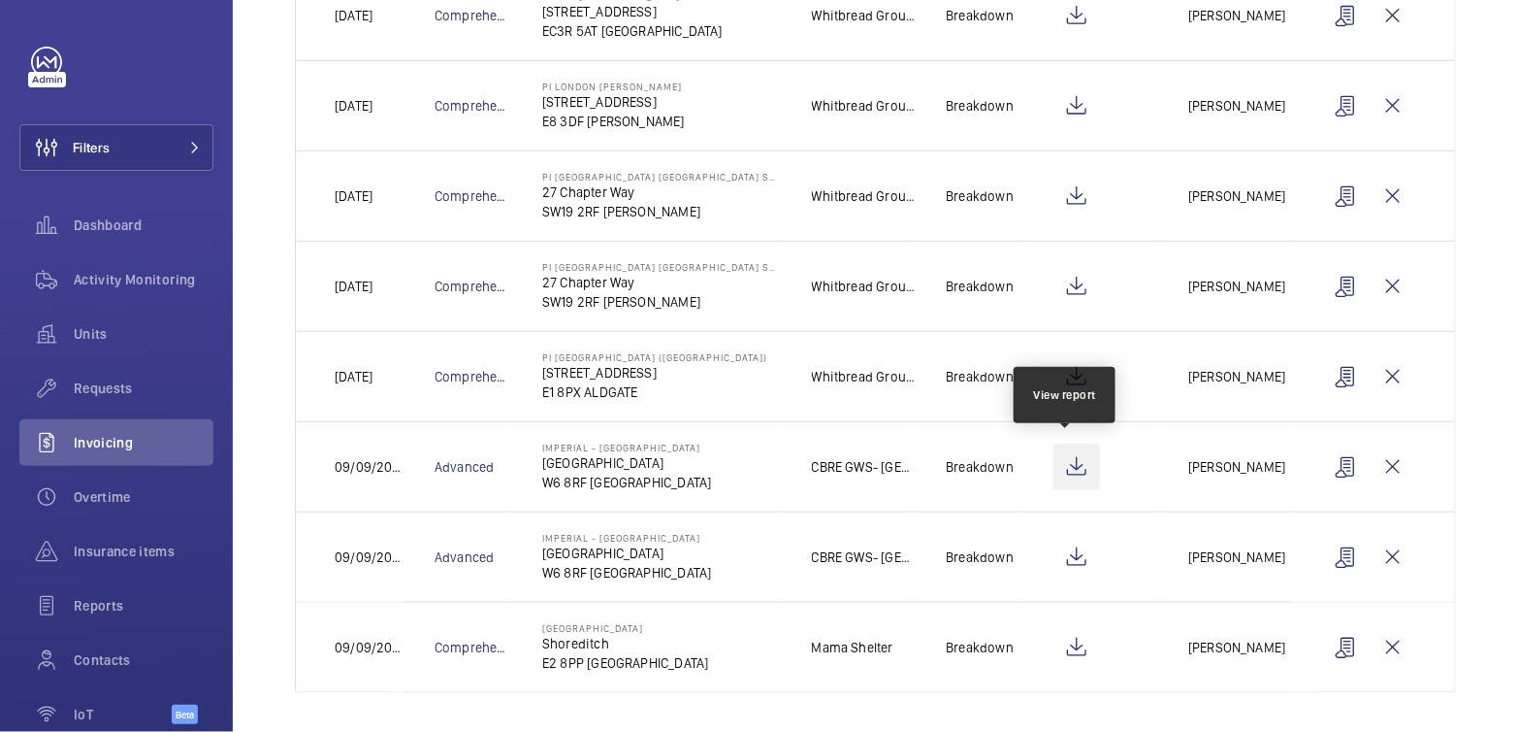
click at [1067, 470] on wm-front-icon-button at bounding box center [1077, 466] width 47 height 47
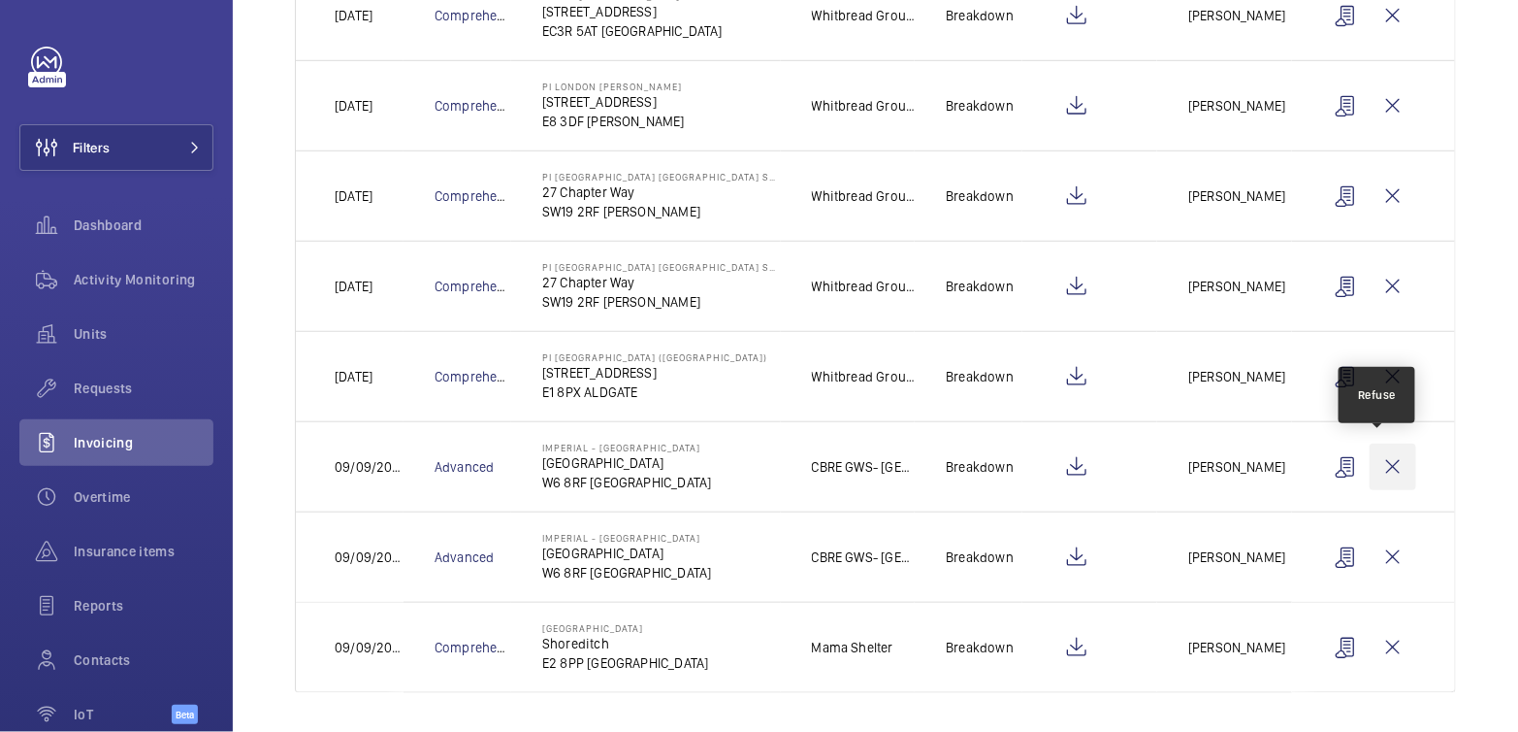
click at [1371, 468] on wm-front-icon-button at bounding box center [1393, 466] width 47 height 47
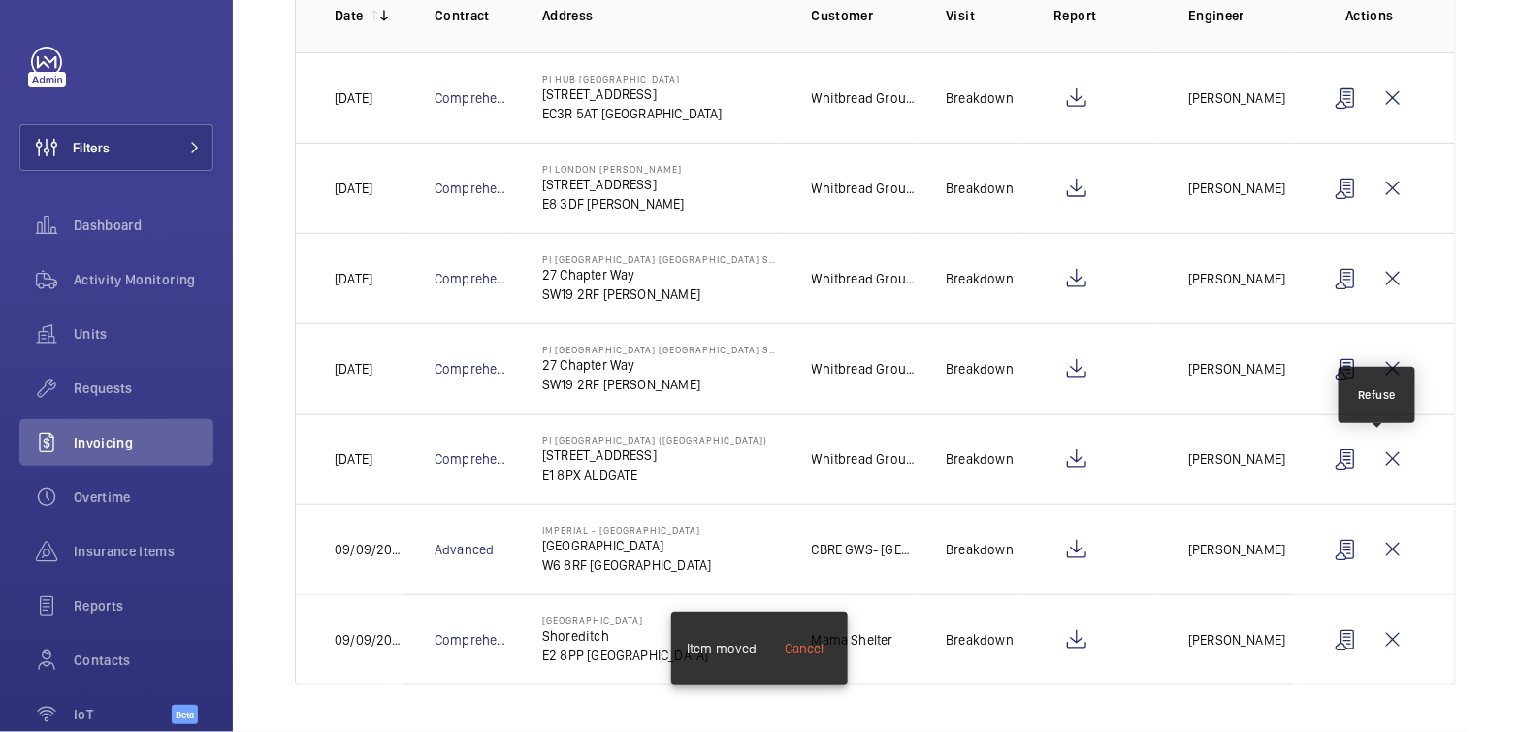
scroll to position [305, 0]
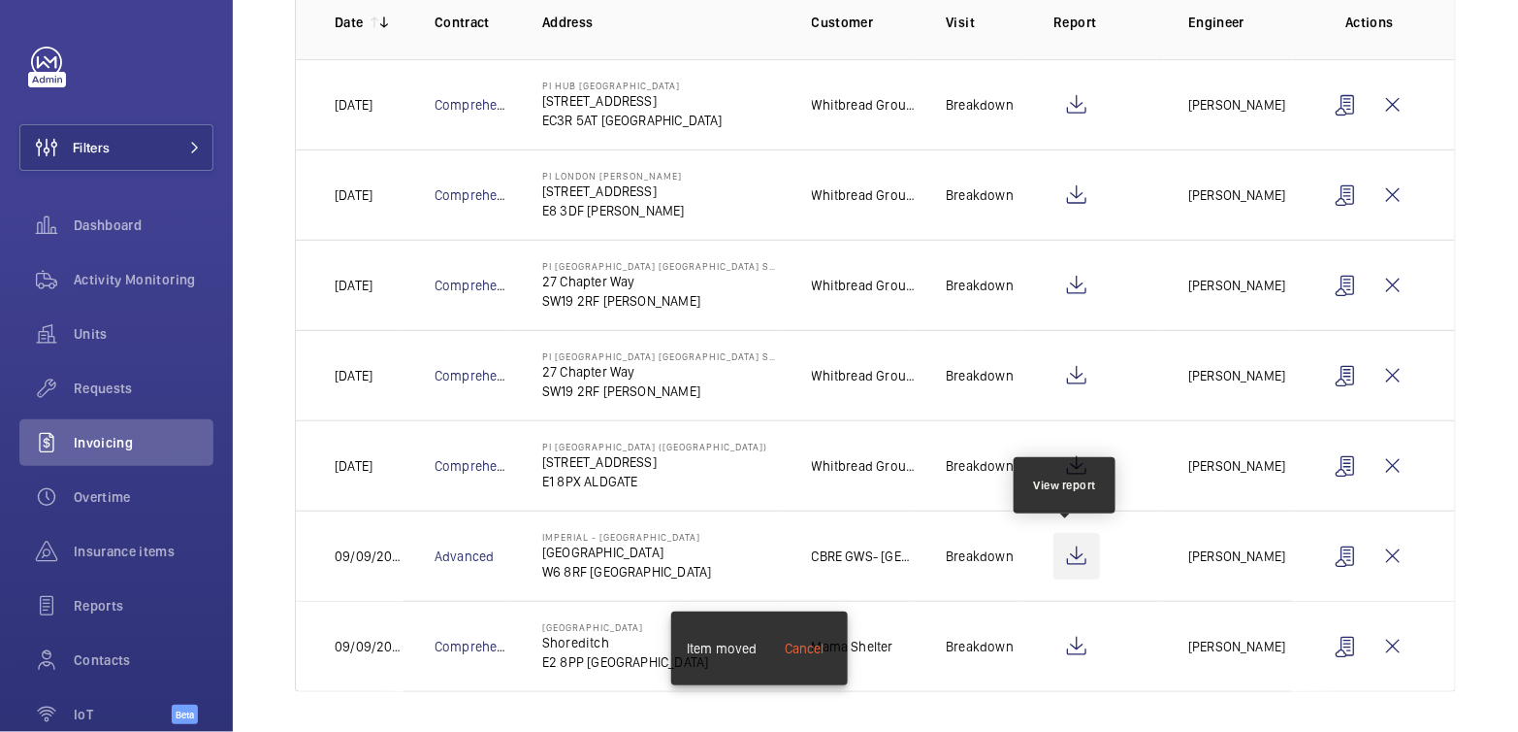
click at [1079, 550] on wm-front-icon-button at bounding box center [1077, 556] width 47 height 47
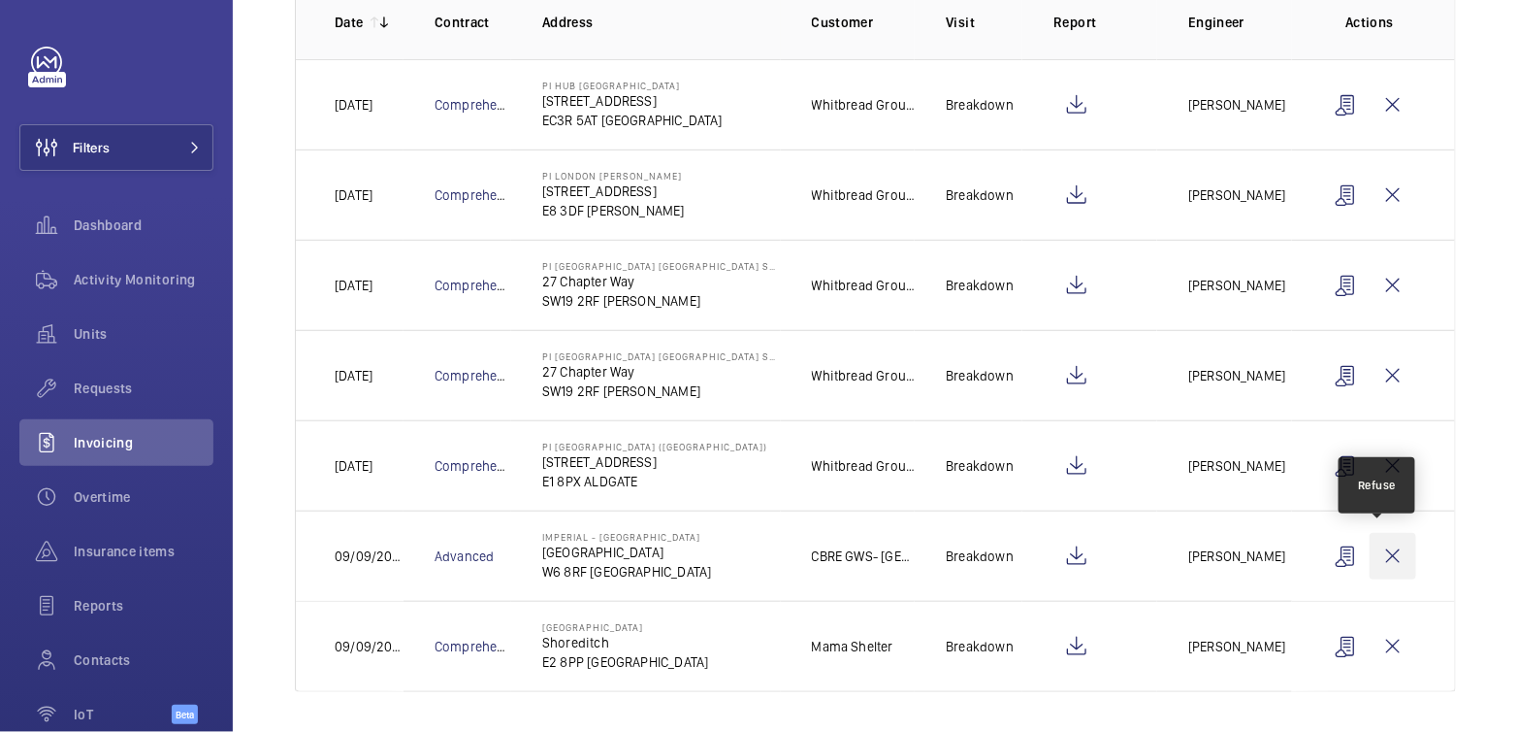
click at [1373, 549] on wm-front-icon-button at bounding box center [1393, 556] width 47 height 47
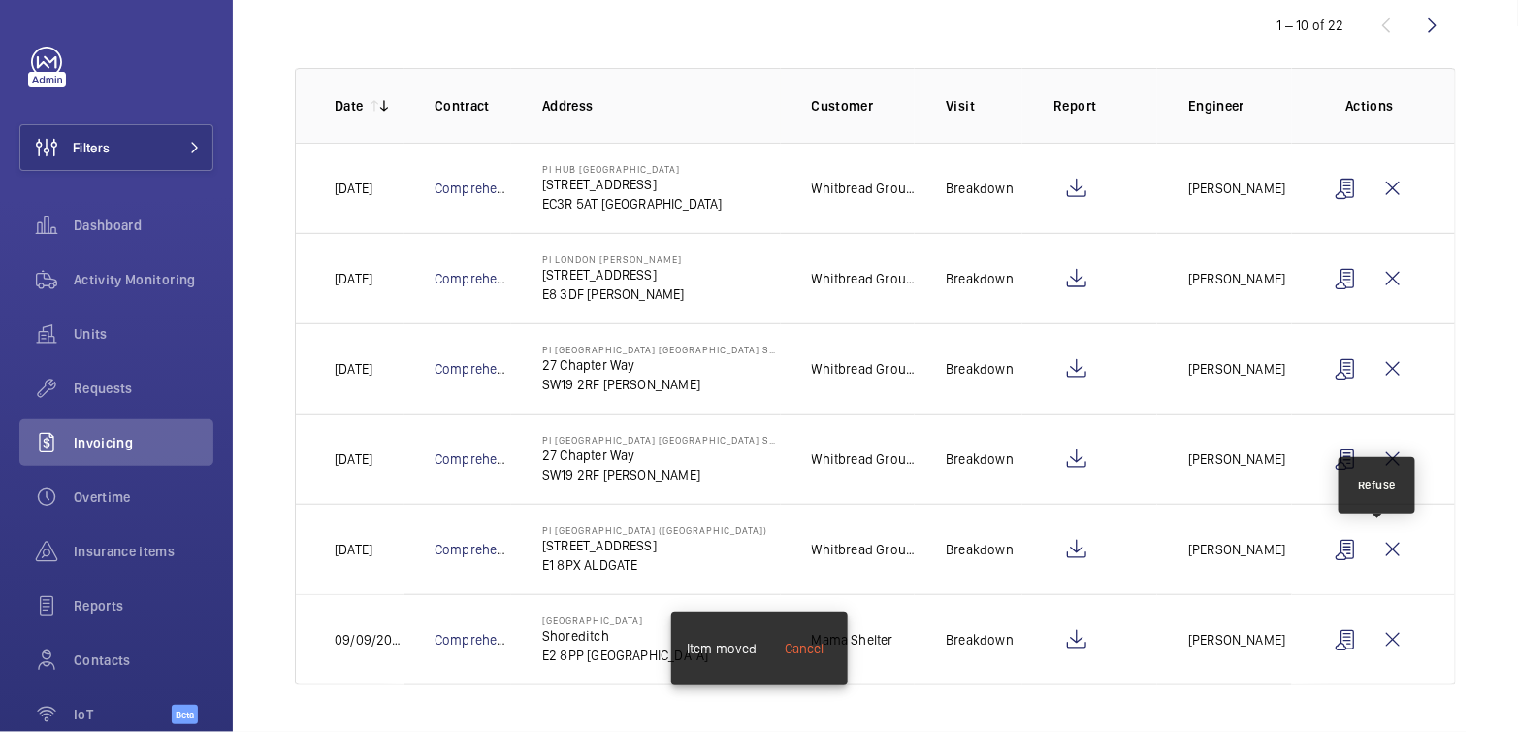
scroll to position [215, 0]
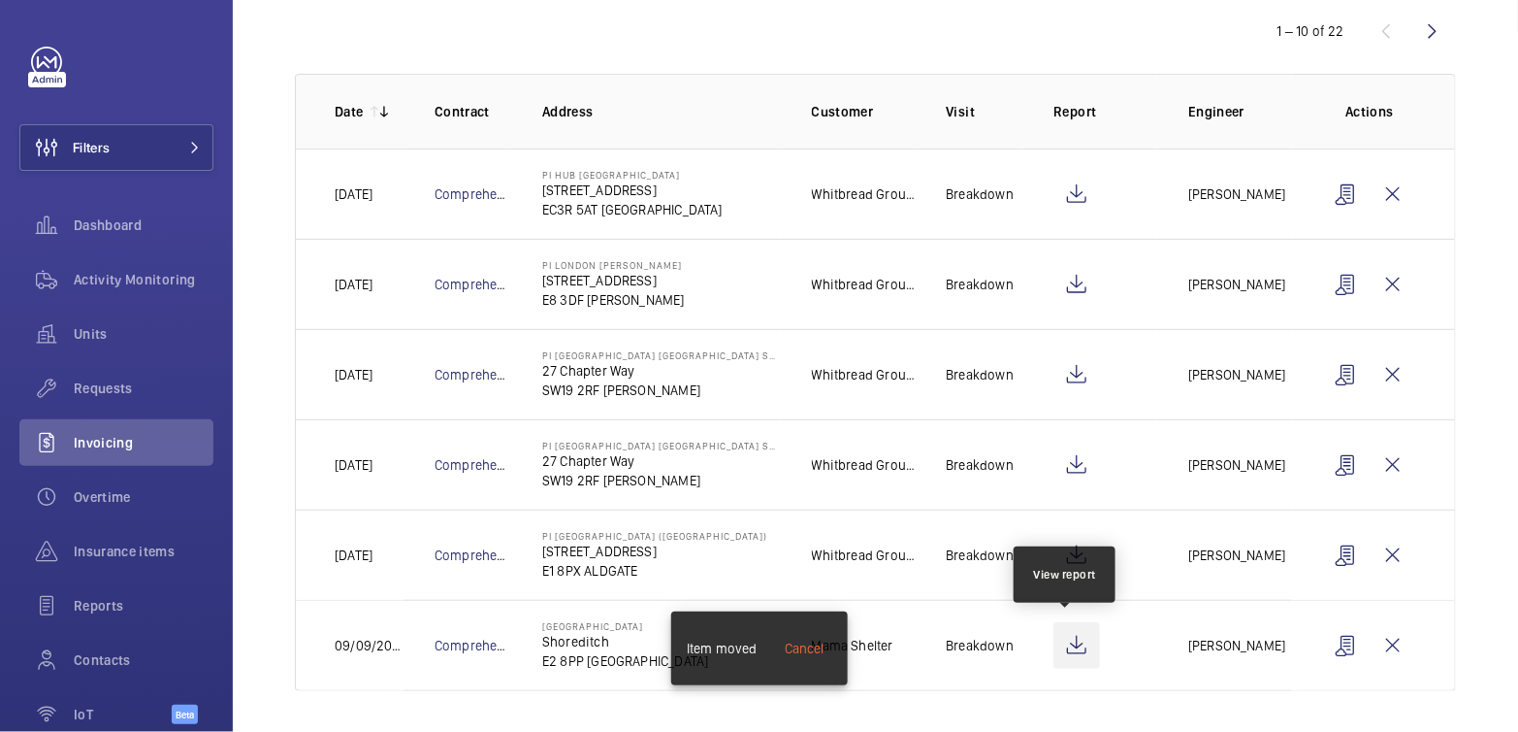
click at [1061, 638] on wm-front-icon-button at bounding box center [1077, 645] width 47 height 47
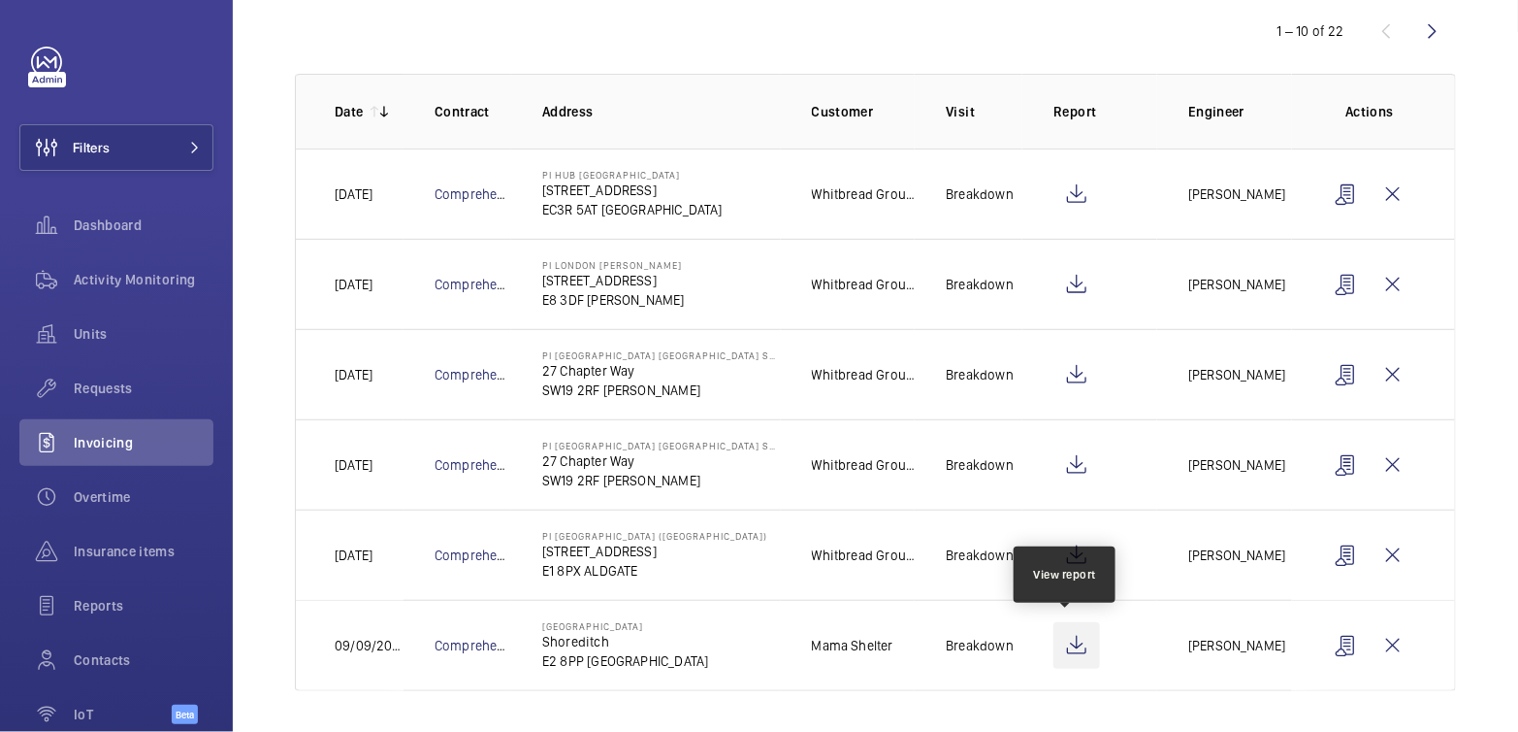
click at [1073, 643] on wm-front-icon-button at bounding box center [1077, 645] width 47 height 47
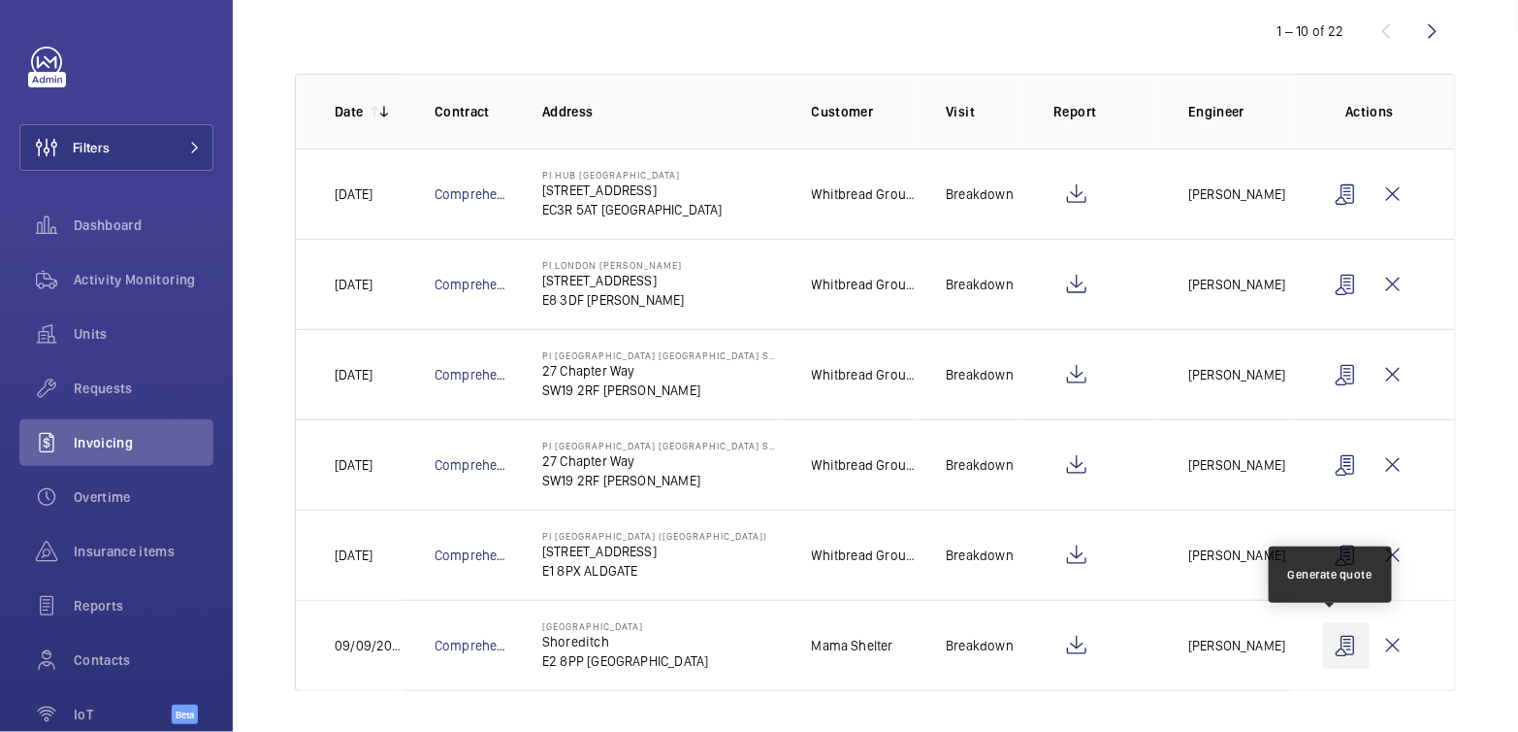
click at [1331, 644] on wm-front-icon-button at bounding box center [1346, 645] width 47 height 47
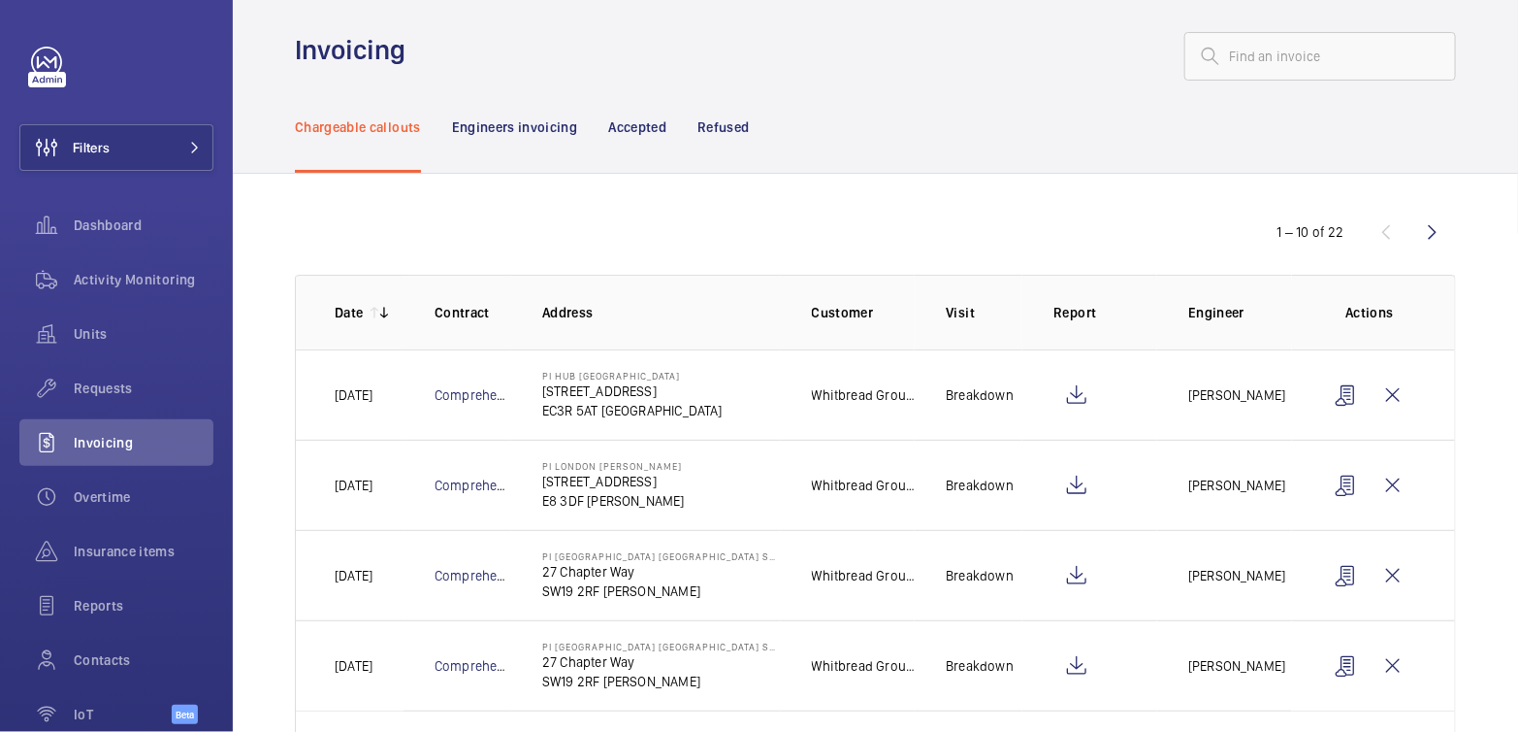
scroll to position [6, 0]
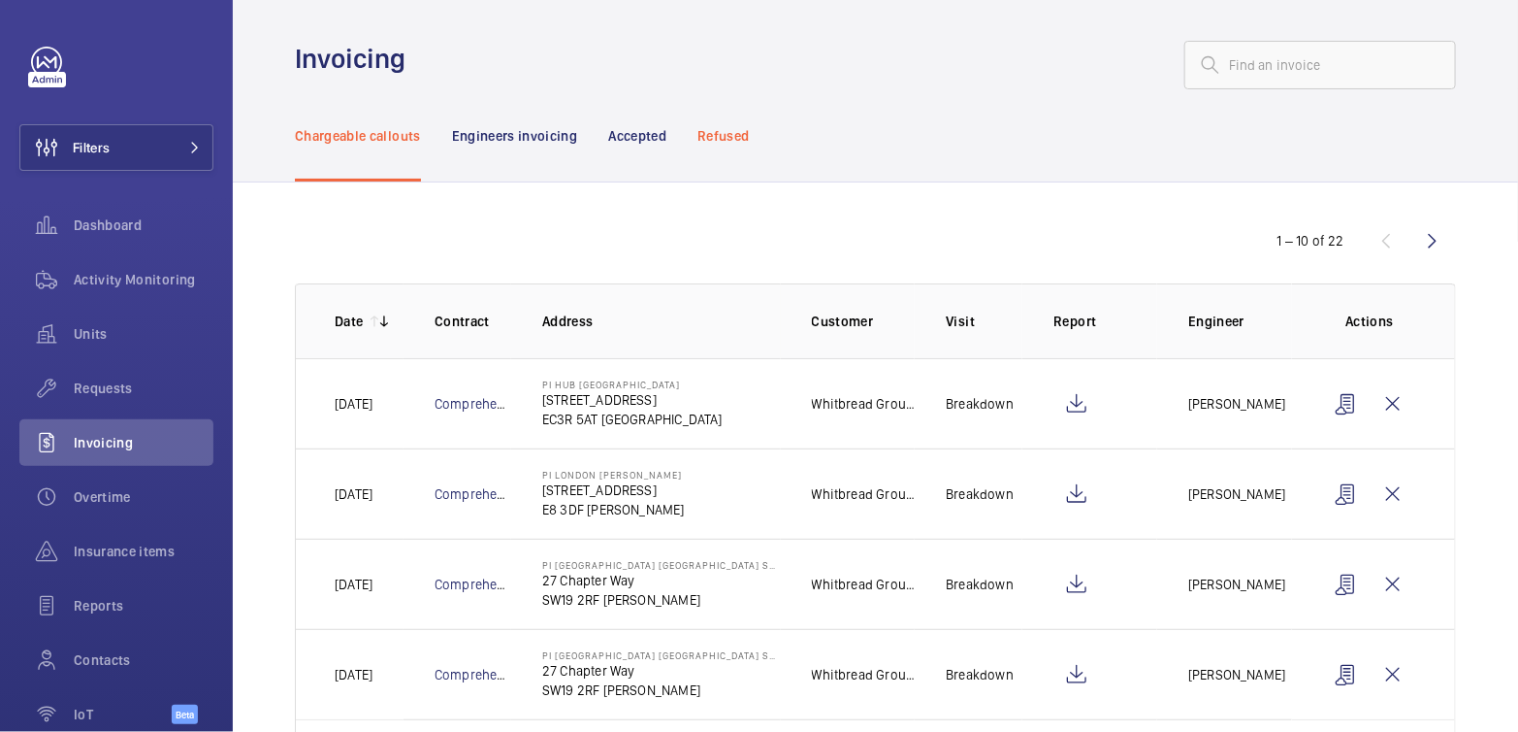
click at [722, 132] on p "Refused" at bounding box center [723, 135] width 51 height 19
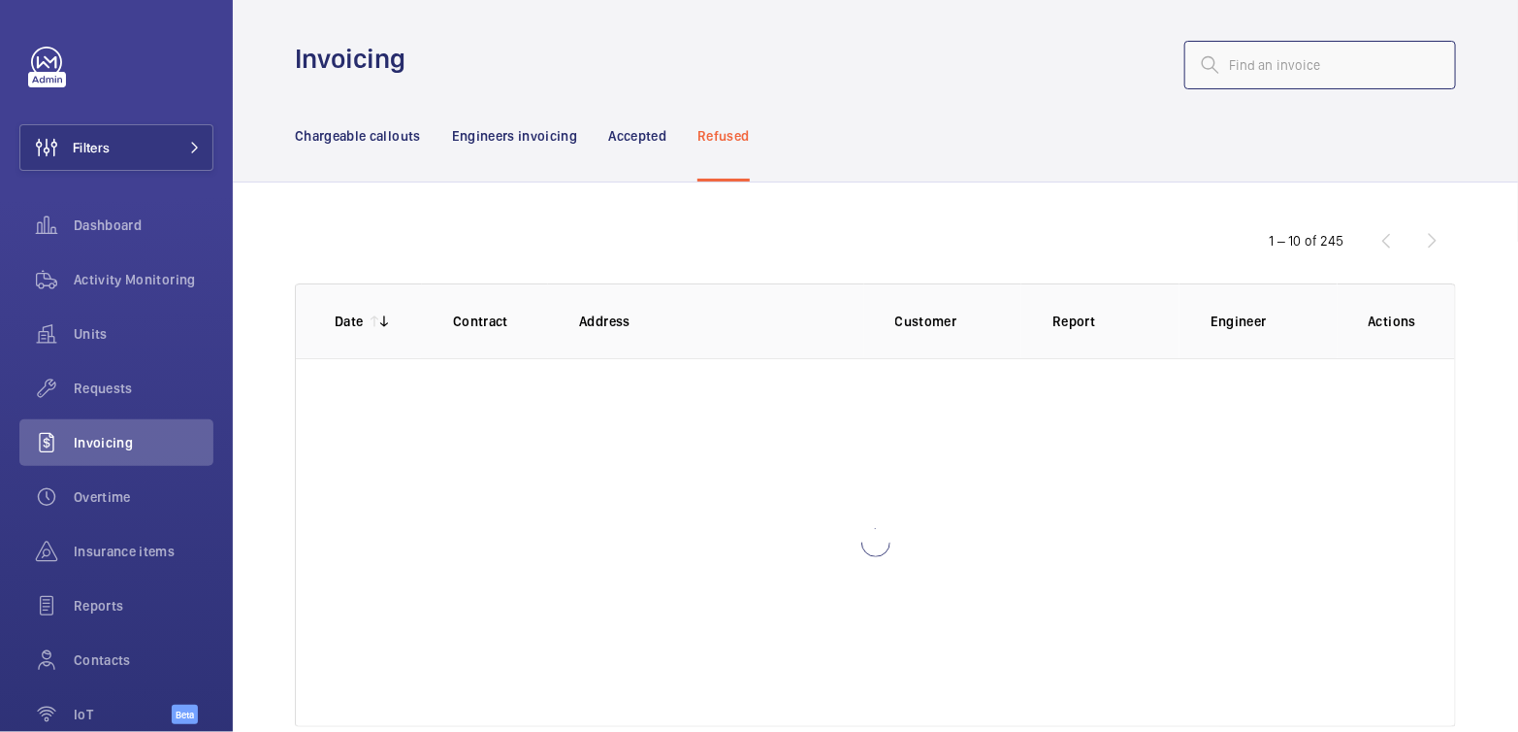
click at [1261, 57] on input "text" at bounding box center [1321, 65] width 272 height 49
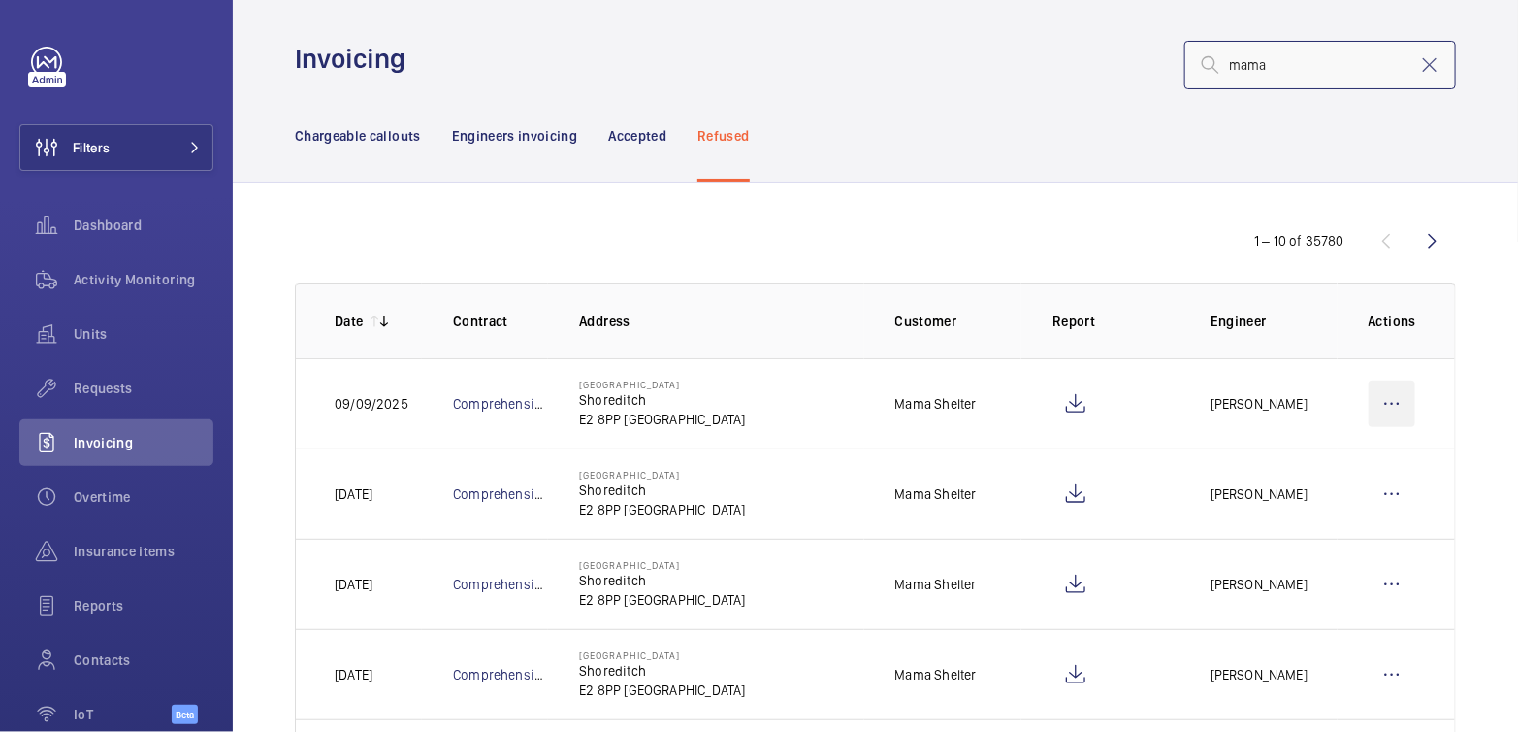
type input "mama"
click at [1370, 392] on wm-front-icon-button at bounding box center [1392, 403] width 47 height 47
drag, startPoint x: 1312, startPoint y: 454, endPoint x: 1278, endPoint y: 430, distance: 41.7
click at [1311, 454] on p "Move to Engineers invoicing" at bounding box center [1309, 462] width 173 height 19
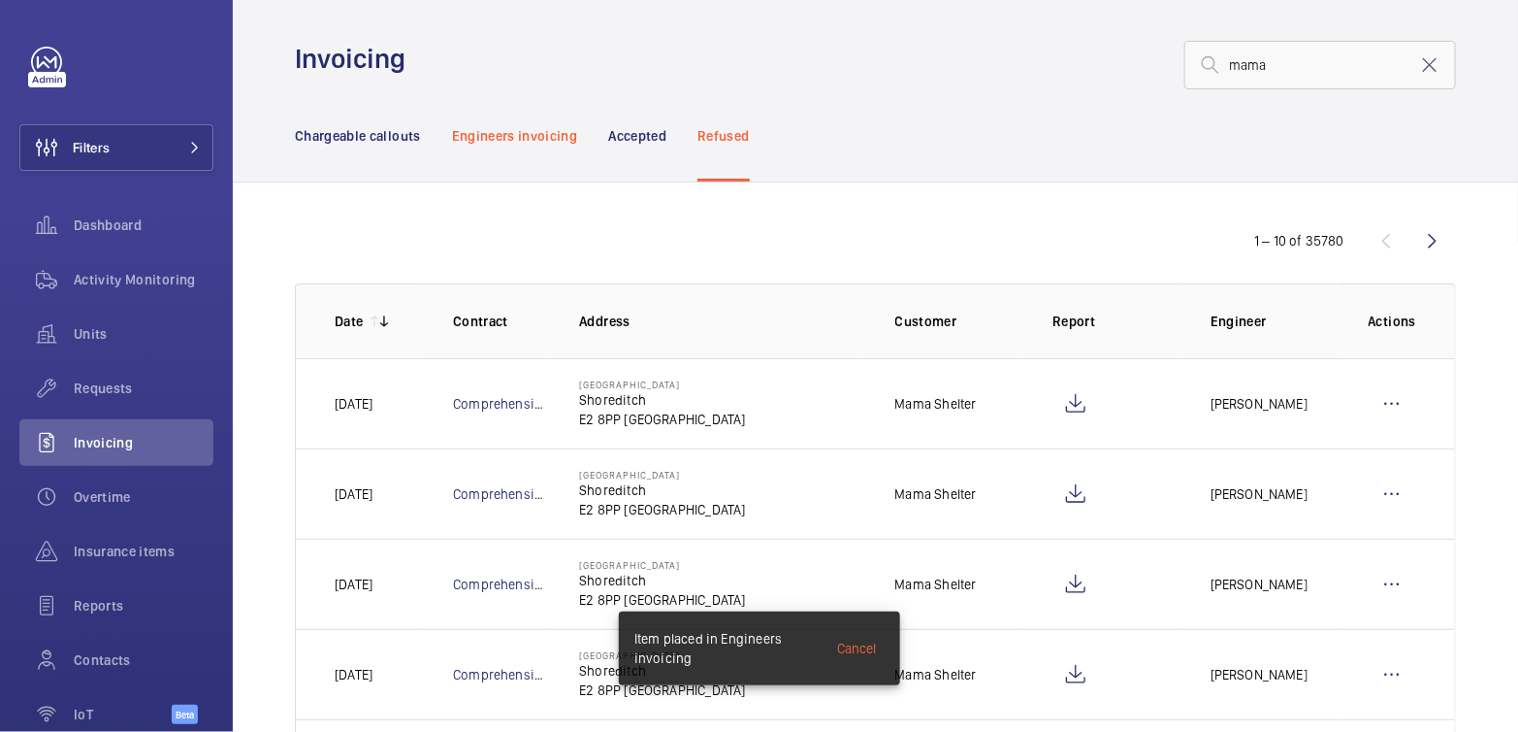
click at [516, 142] on p "Engineers invoicing" at bounding box center [515, 135] width 126 height 19
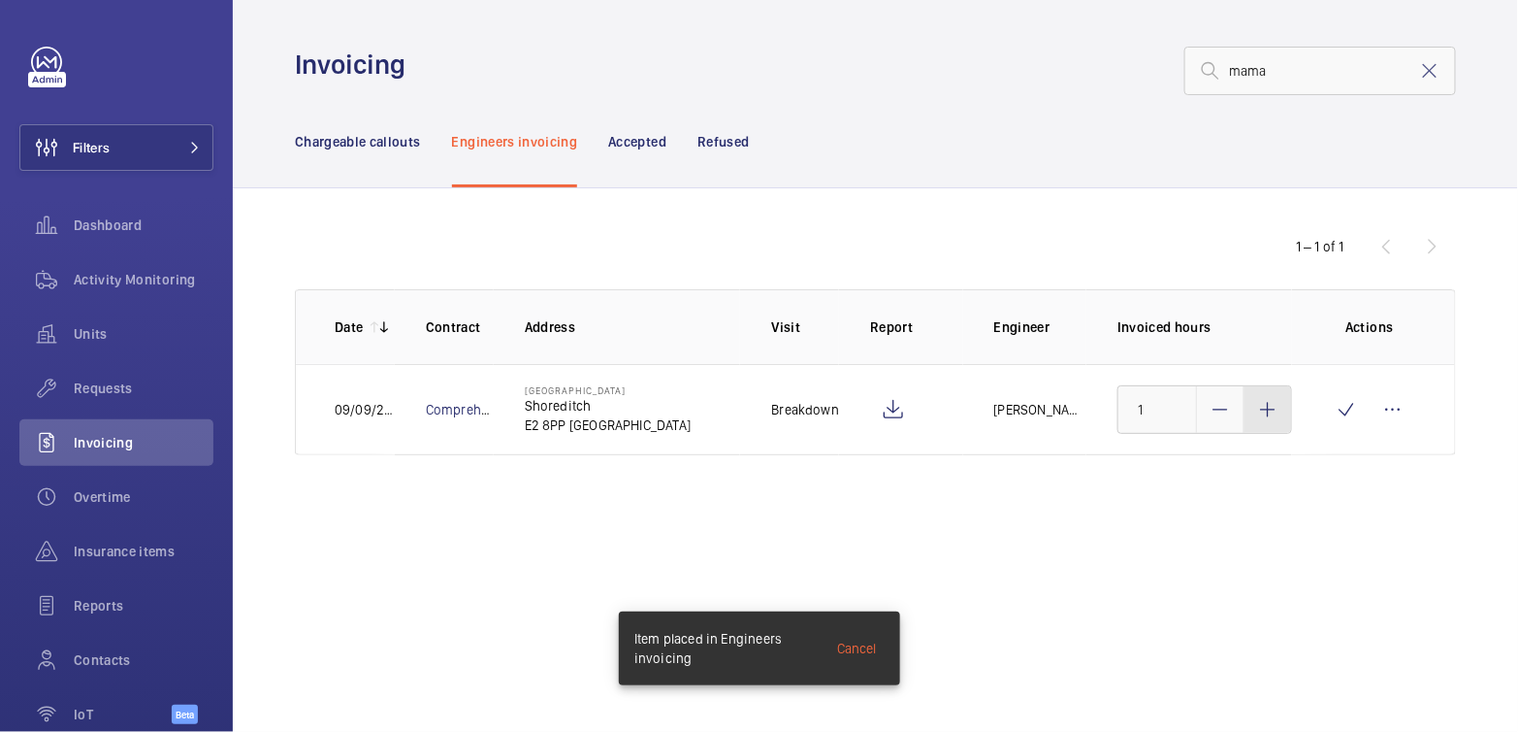
click at [1268, 419] on mat-icon at bounding box center [1268, 409] width 23 height 23
click at [1267, 418] on mat-icon at bounding box center [1268, 409] width 23 height 23
click at [1268, 419] on mat-icon at bounding box center [1268, 409] width 23 height 23
type input "3"
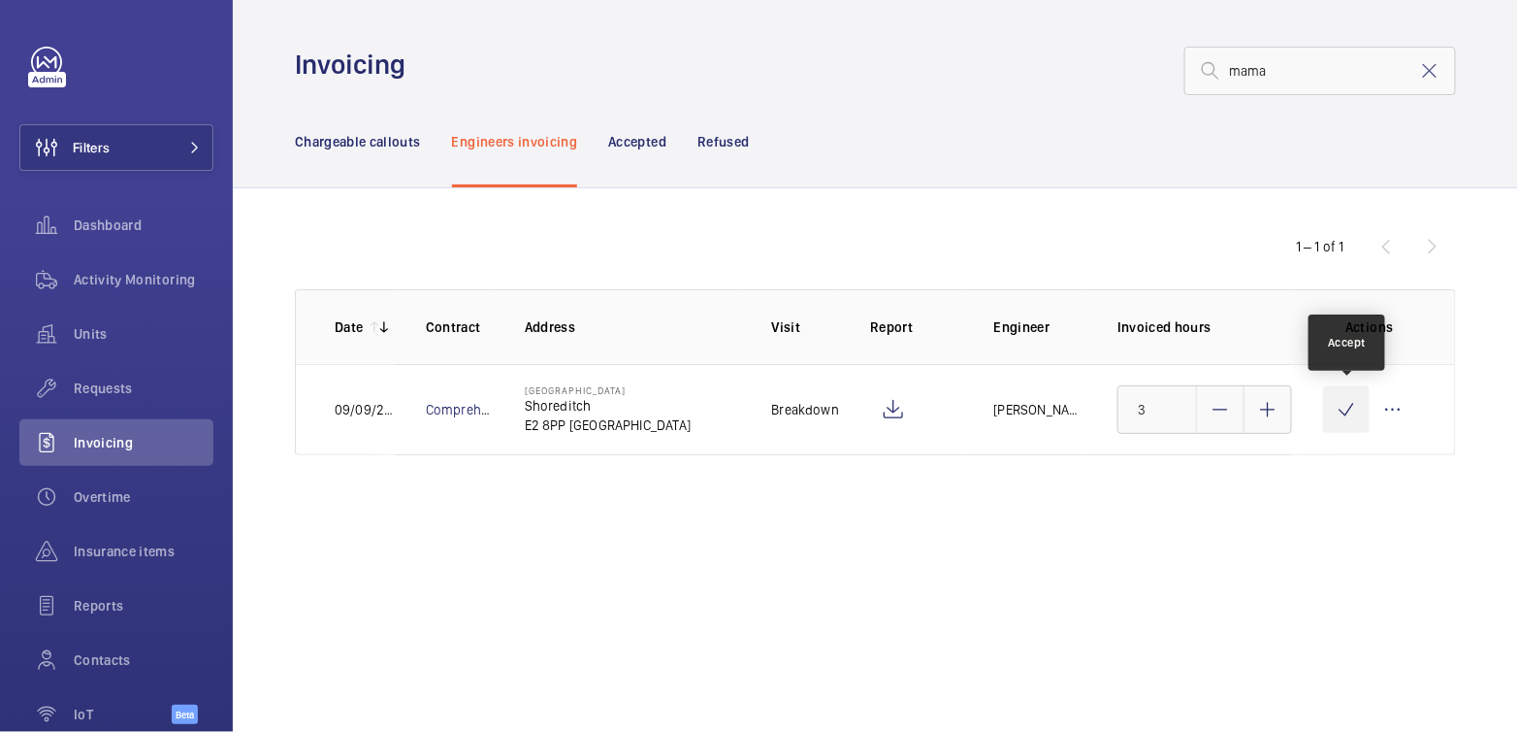
click at [1341, 412] on wm-front-icon-button at bounding box center [1346, 409] width 47 height 47
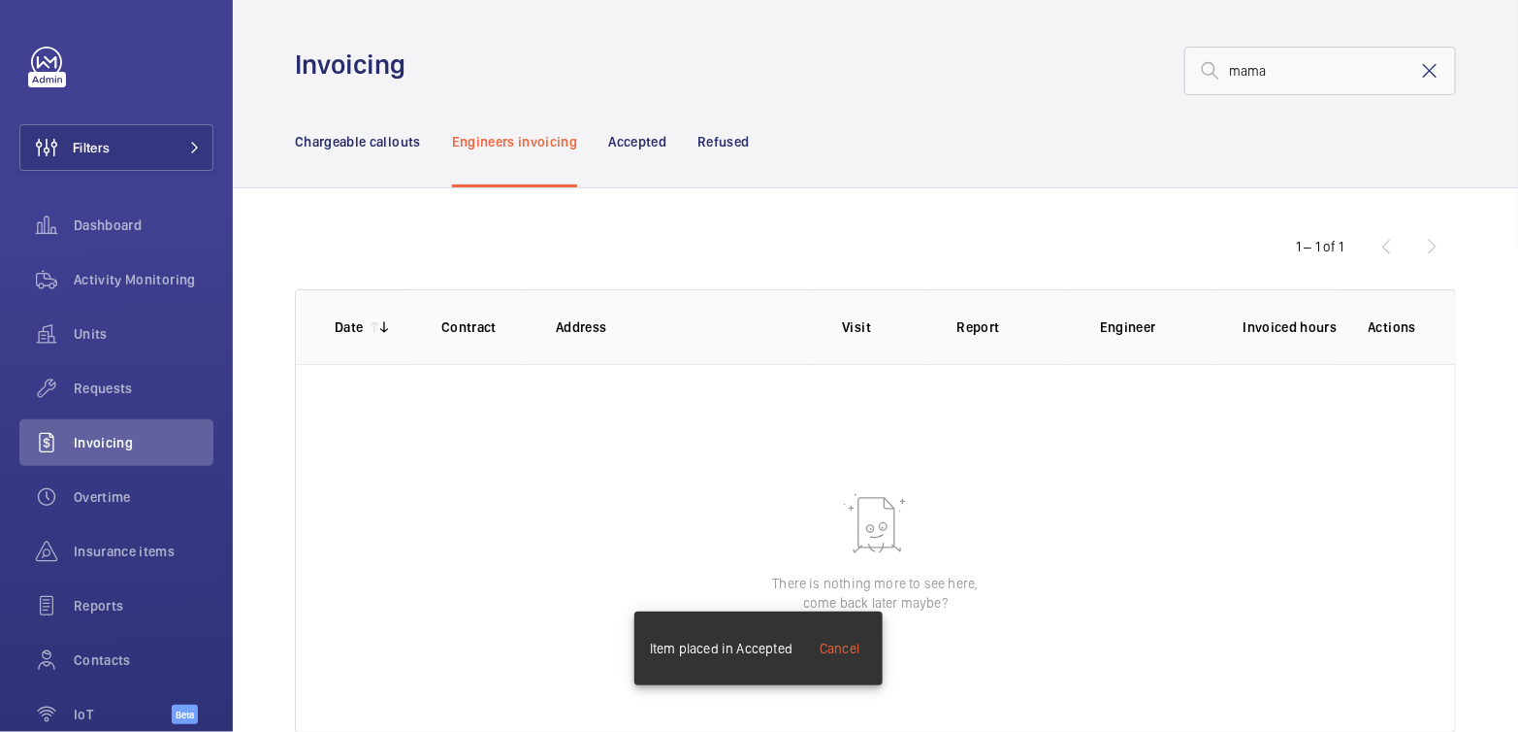
click at [1419, 71] on mat-icon at bounding box center [1430, 70] width 23 height 23
click at [359, 148] on p "Chargeable callouts" at bounding box center [358, 141] width 126 height 19
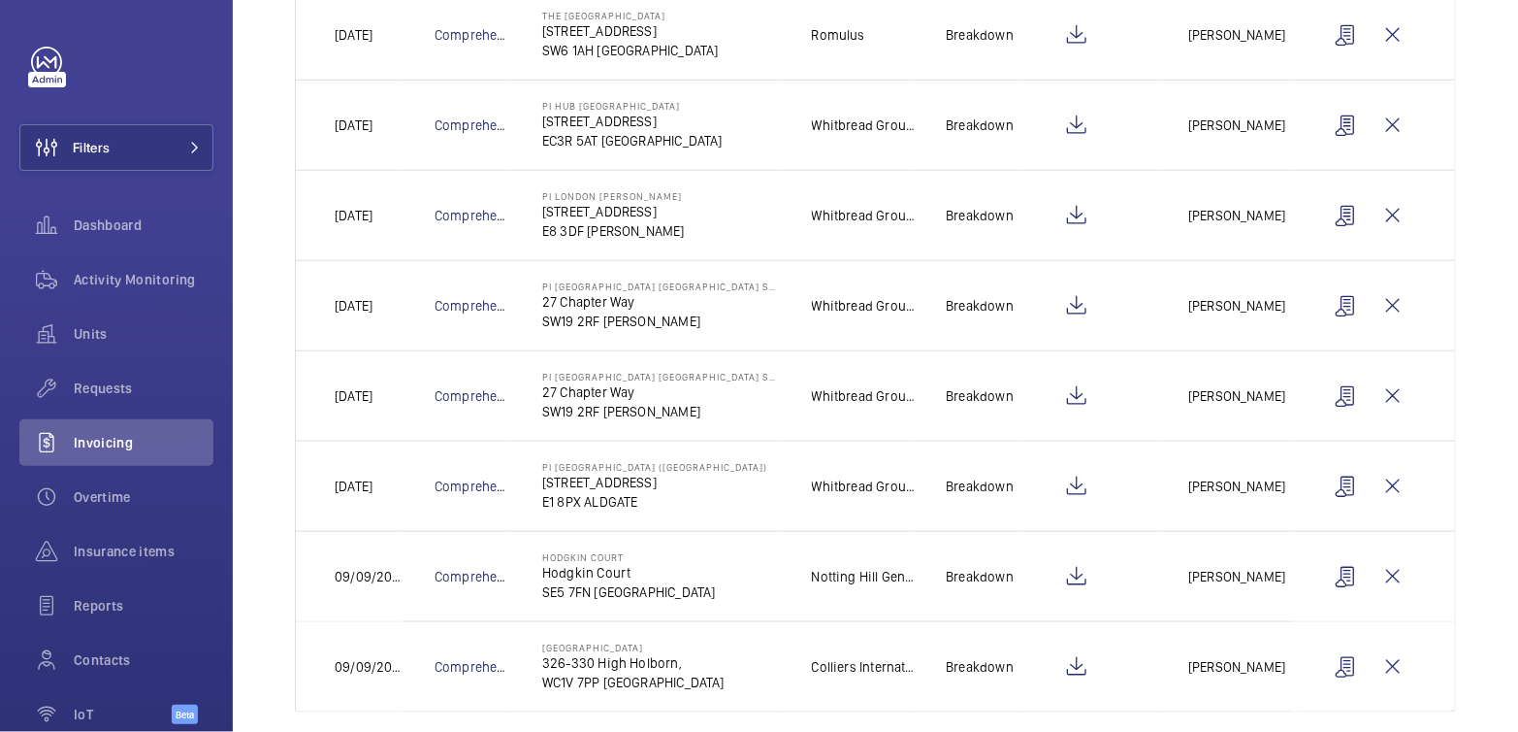
scroll to position [573, 0]
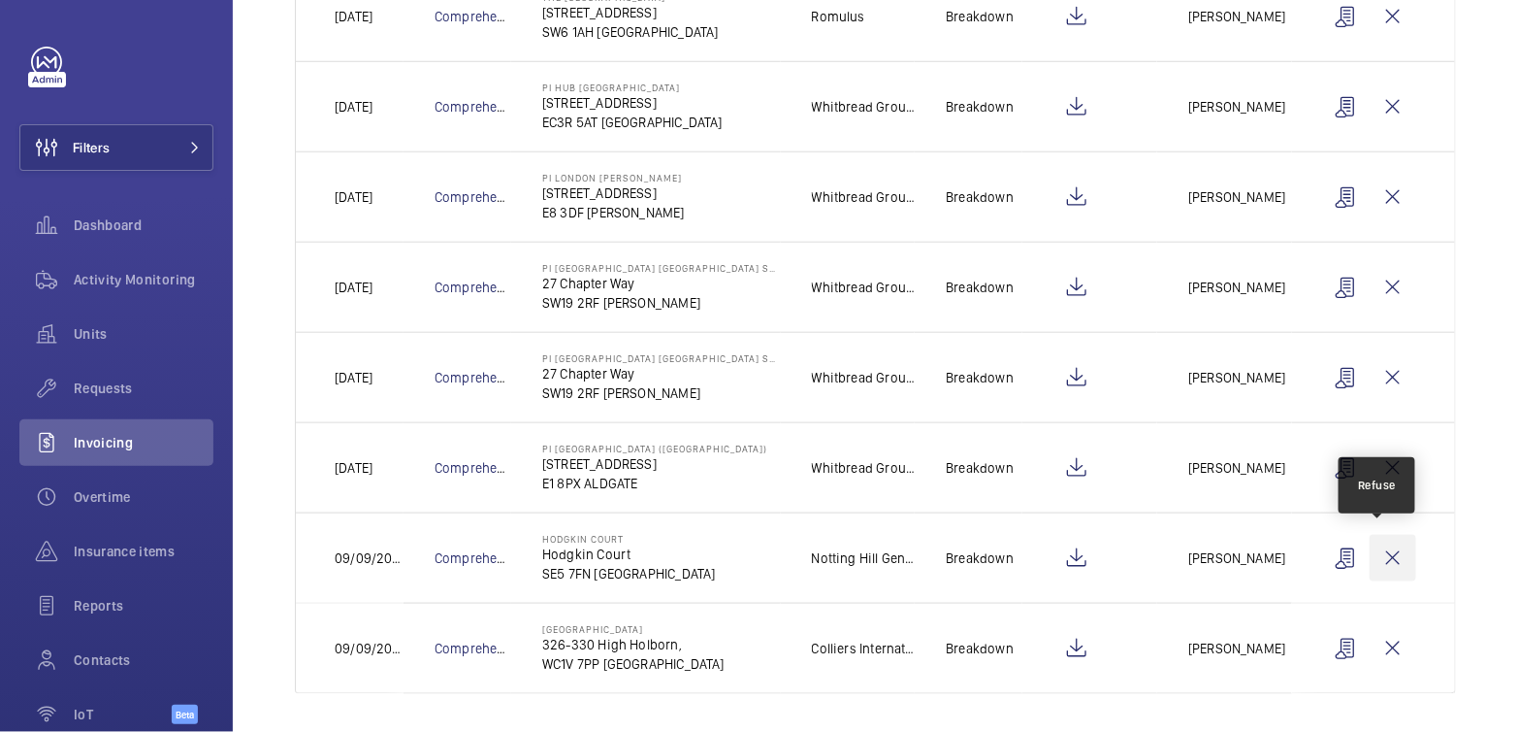
click at [1370, 560] on wm-front-icon-button at bounding box center [1393, 558] width 47 height 47
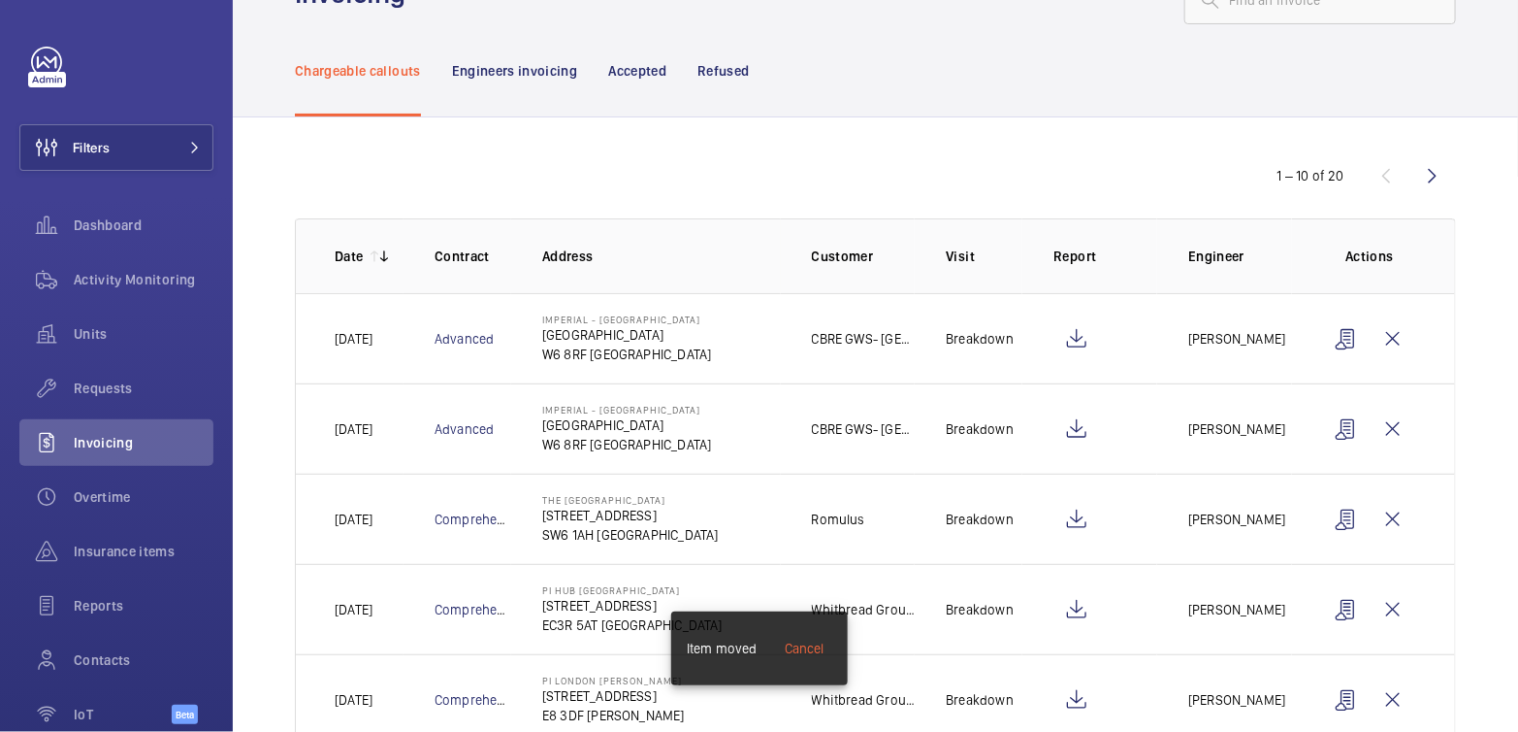
scroll to position [45, 0]
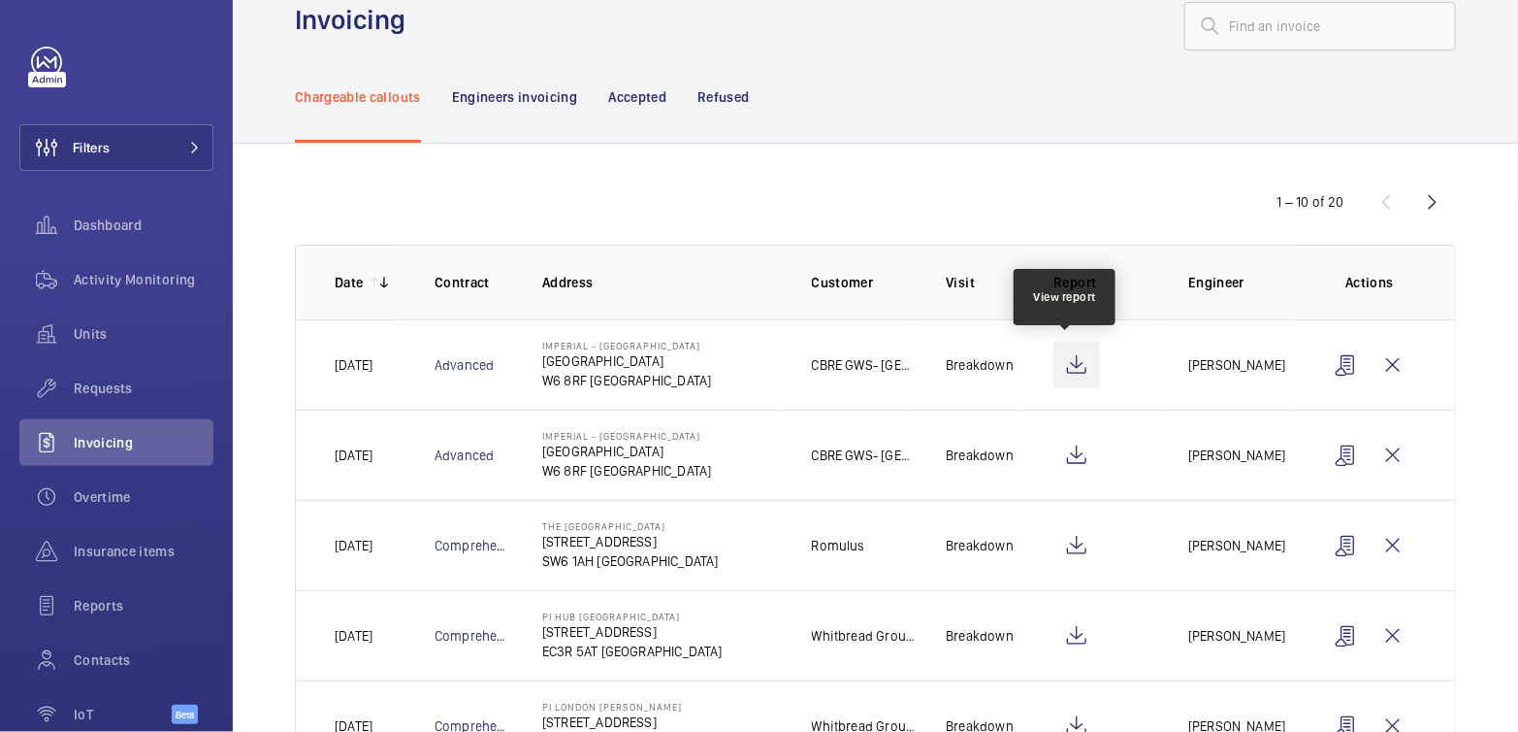
click at [1070, 369] on wm-front-icon-button at bounding box center [1077, 365] width 47 height 47
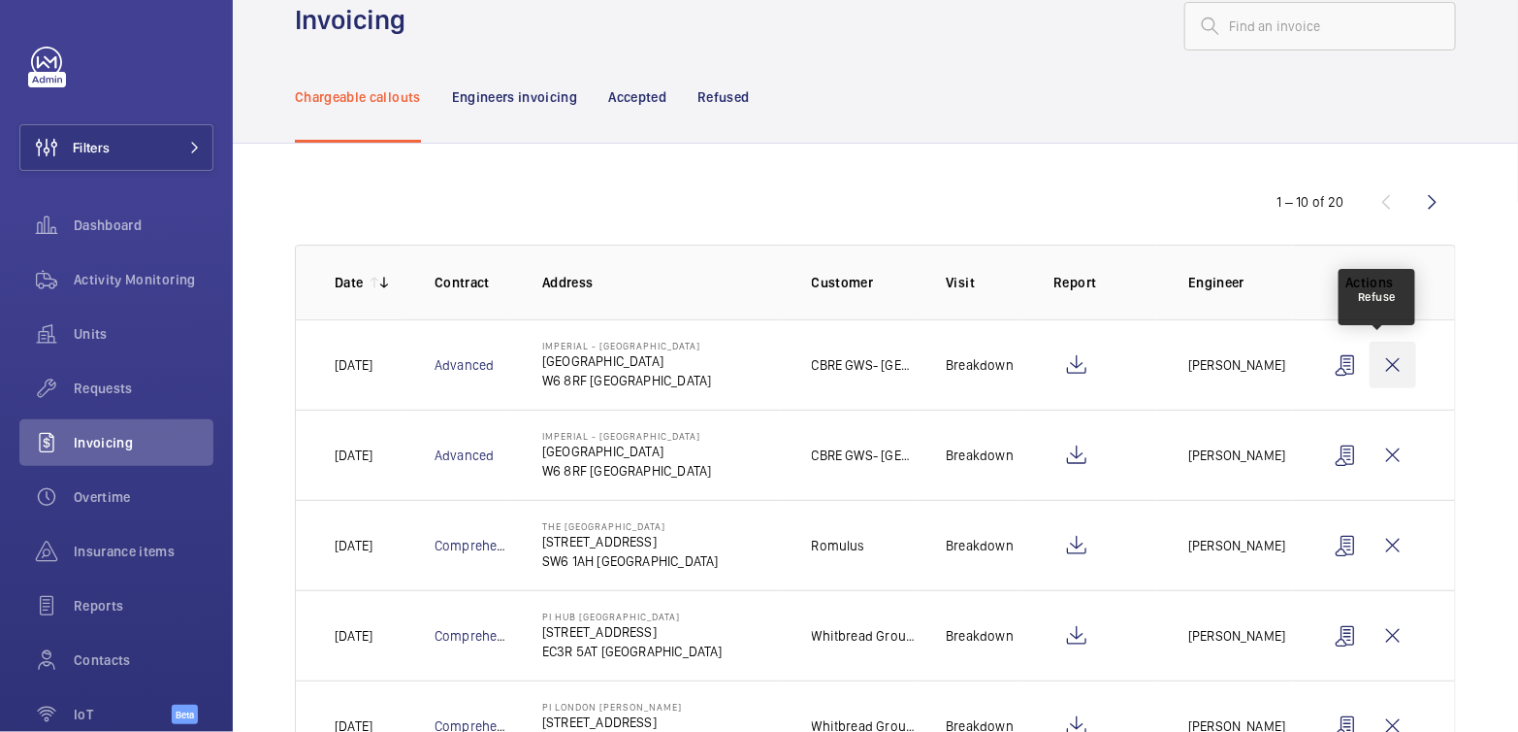
click at [1375, 363] on wm-front-icon-button at bounding box center [1393, 365] width 47 height 47
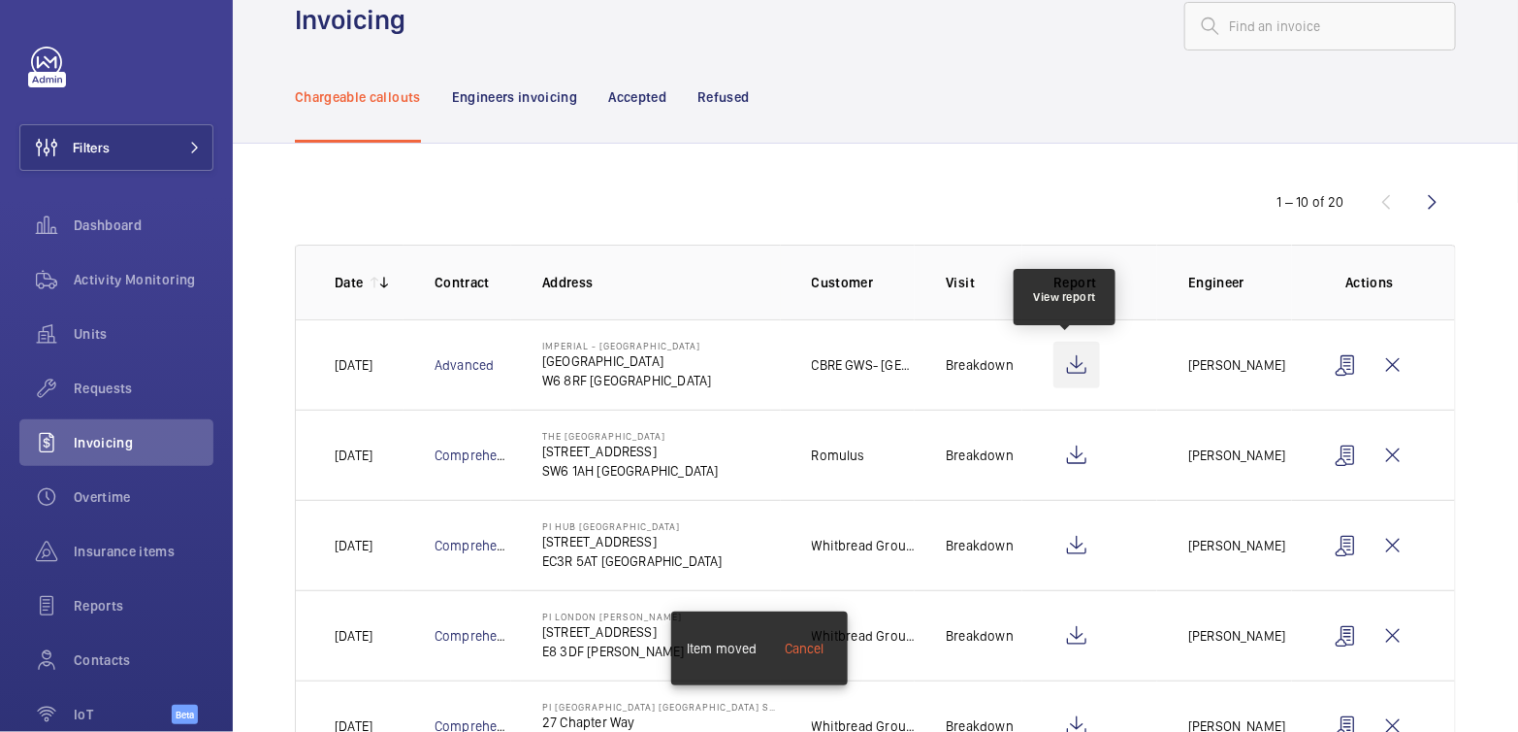
click at [1071, 370] on wm-front-icon-button at bounding box center [1077, 365] width 47 height 47
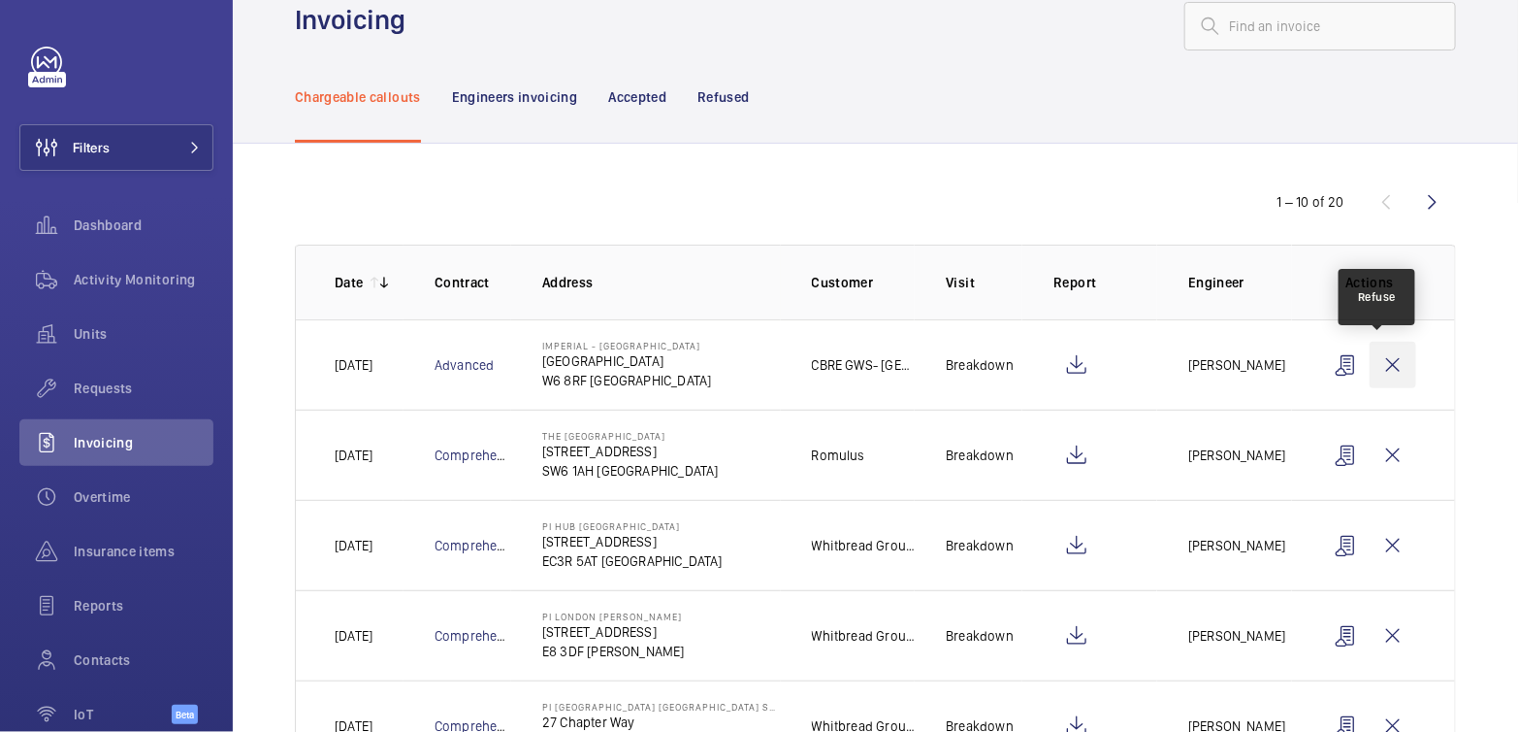
click at [1370, 372] on wm-front-icon-button at bounding box center [1393, 365] width 47 height 47
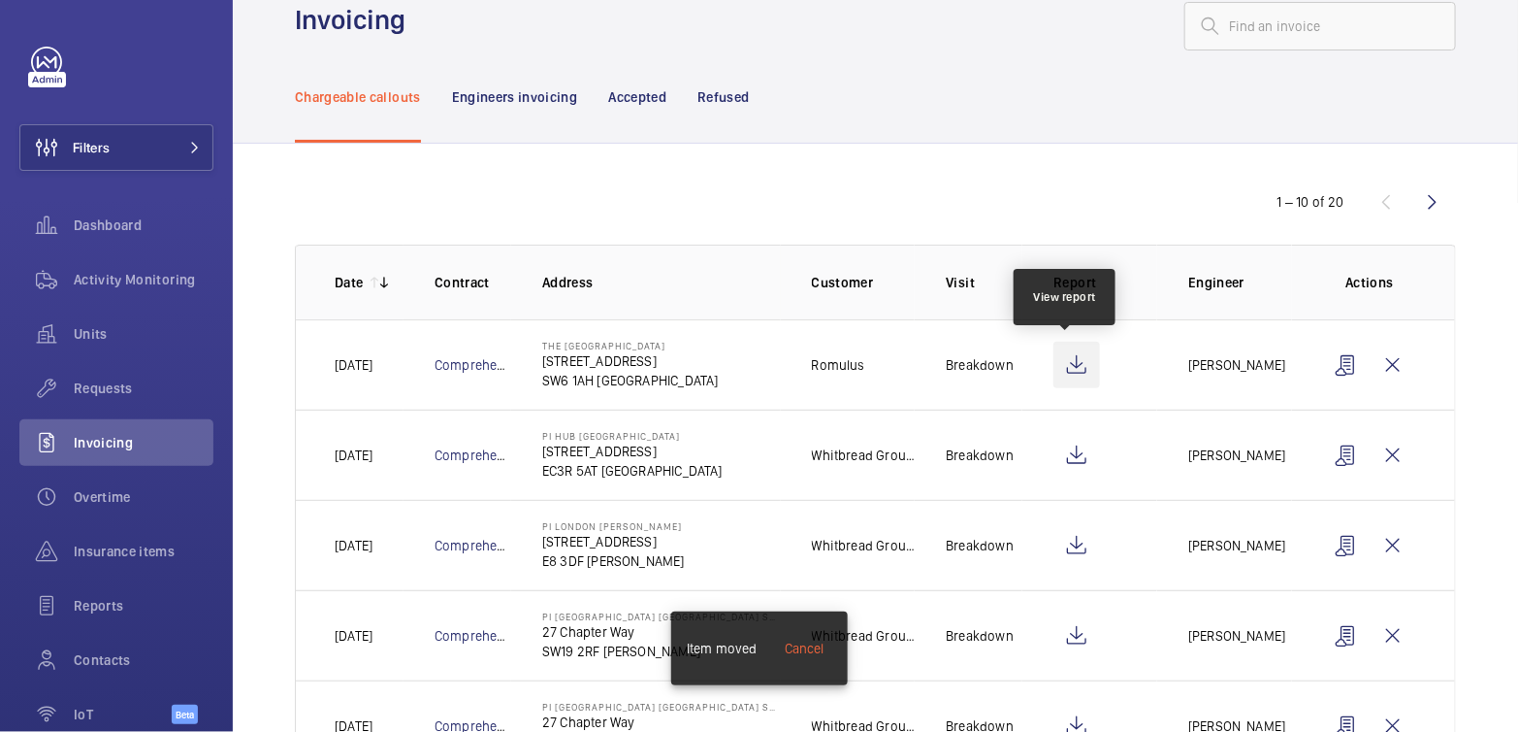
click at [1065, 367] on wm-front-icon-button at bounding box center [1077, 365] width 47 height 47
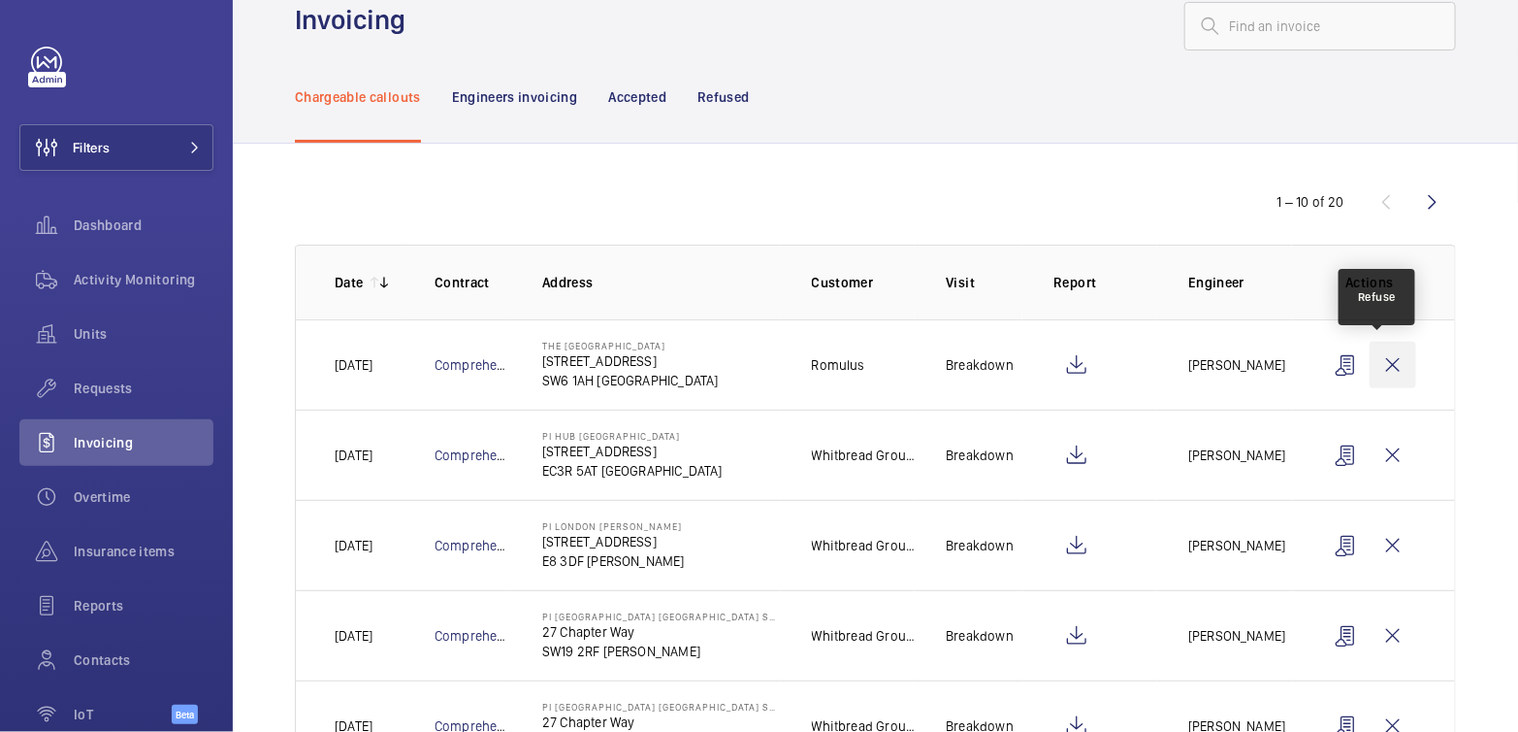
click at [1378, 362] on wm-front-icon-button at bounding box center [1393, 365] width 47 height 47
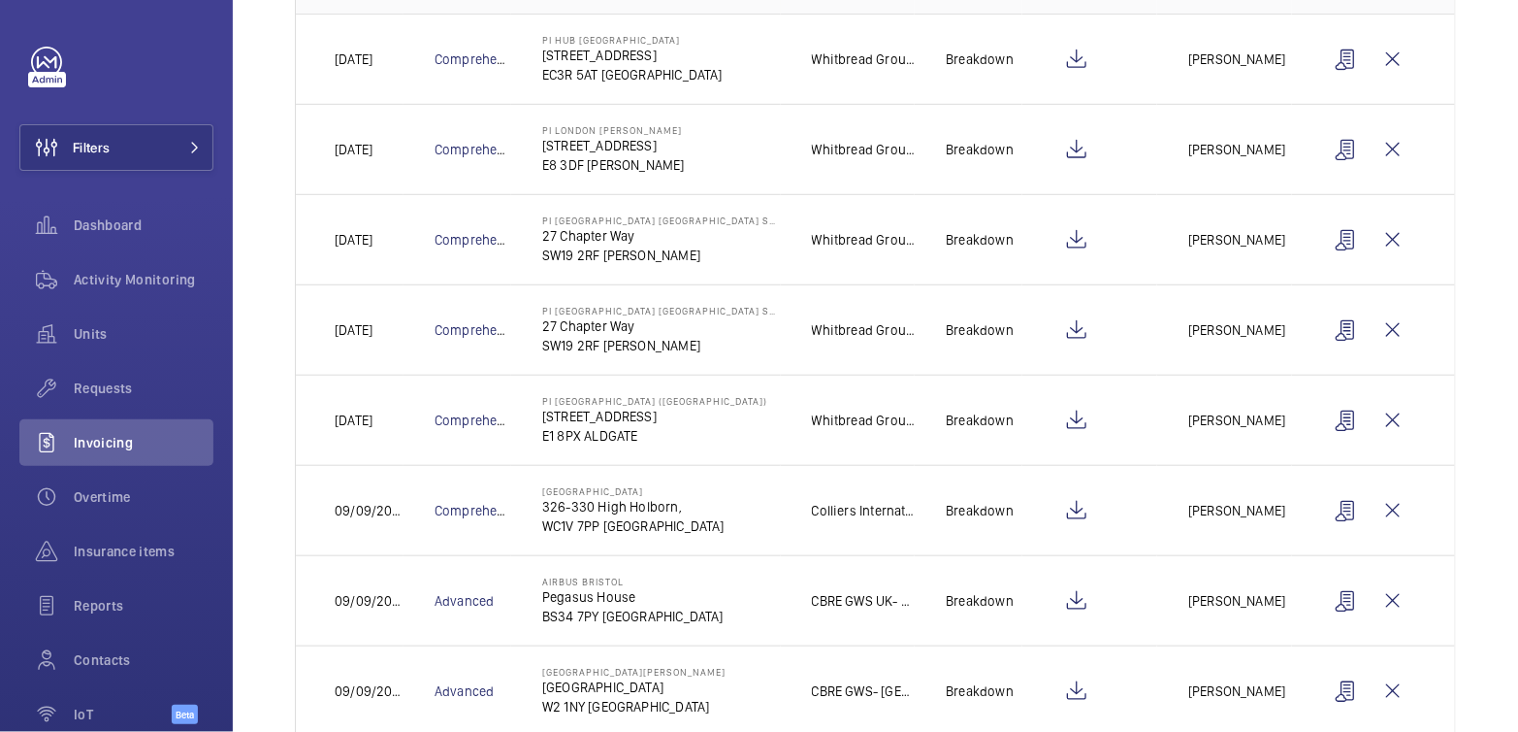
scroll to position [404, 0]
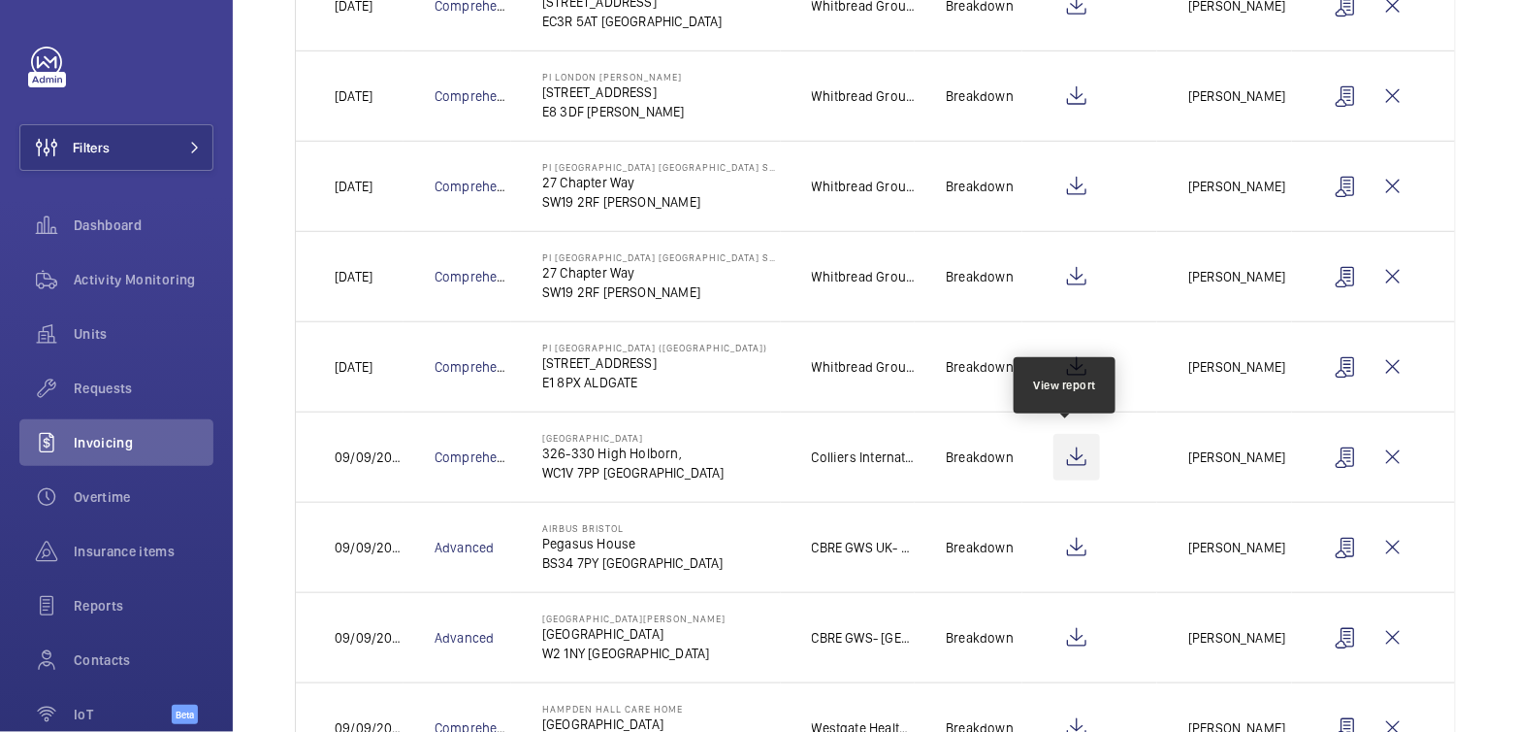
click at [1067, 452] on wm-front-icon-button at bounding box center [1077, 457] width 47 height 47
click at [0, 0] on mat-sidenav-content "Filters Dashboard Activity Monitoring Units Requests Invoicing Overtime Insuran…" at bounding box center [759, 366] width 1518 height 732
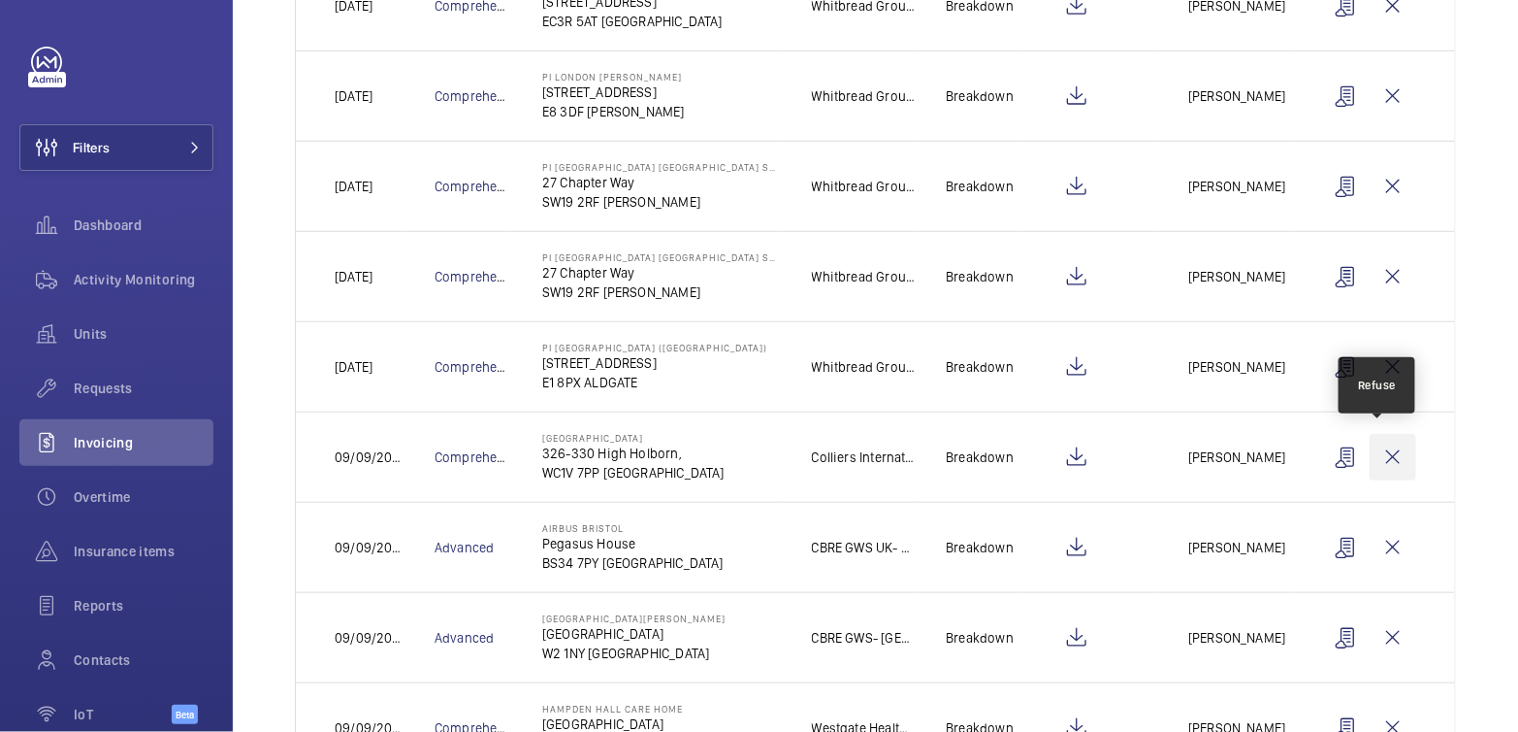
click at [1372, 450] on wm-front-icon-button at bounding box center [1393, 457] width 47 height 47
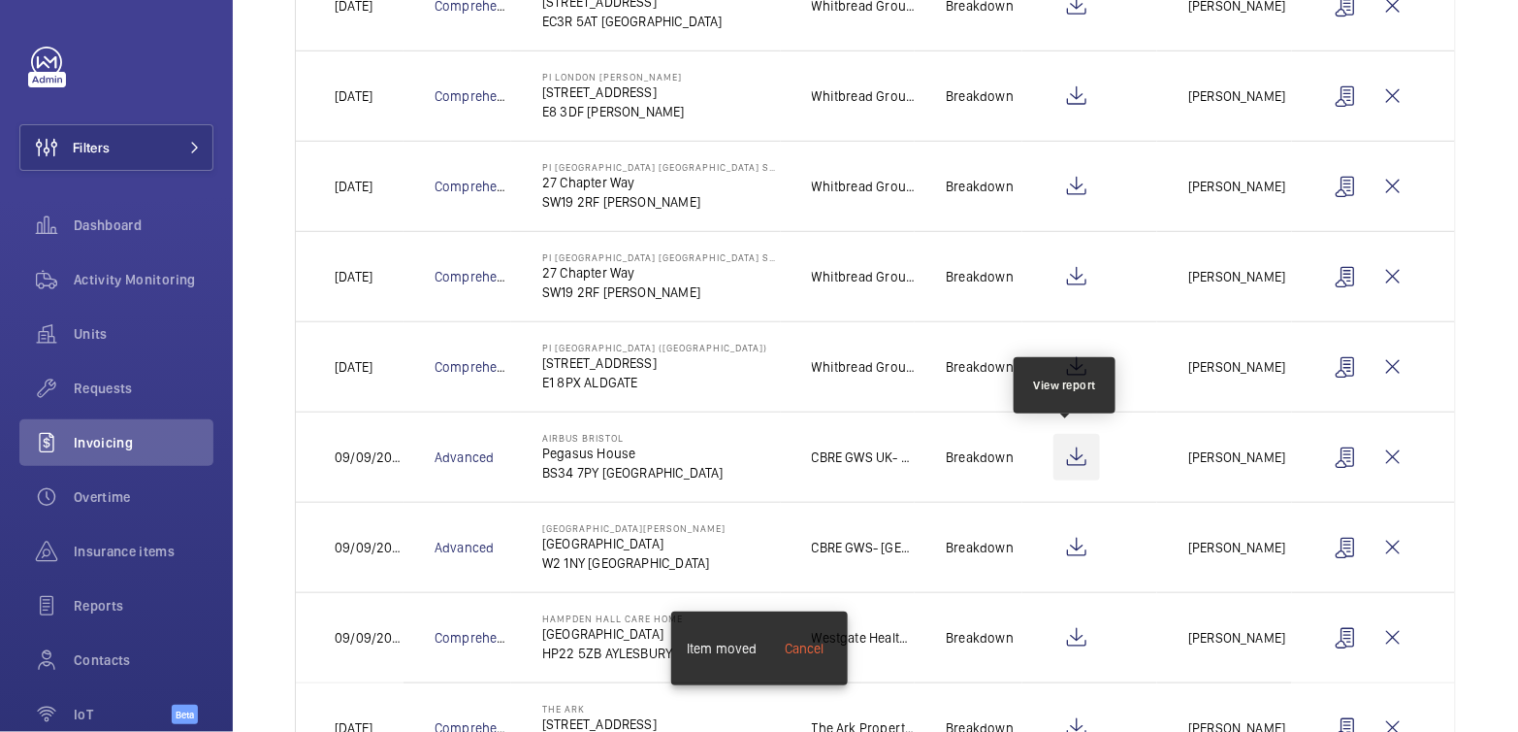
click at [1061, 459] on wm-front-icon-button at bounding box center [1077, 457] width 47 height 47
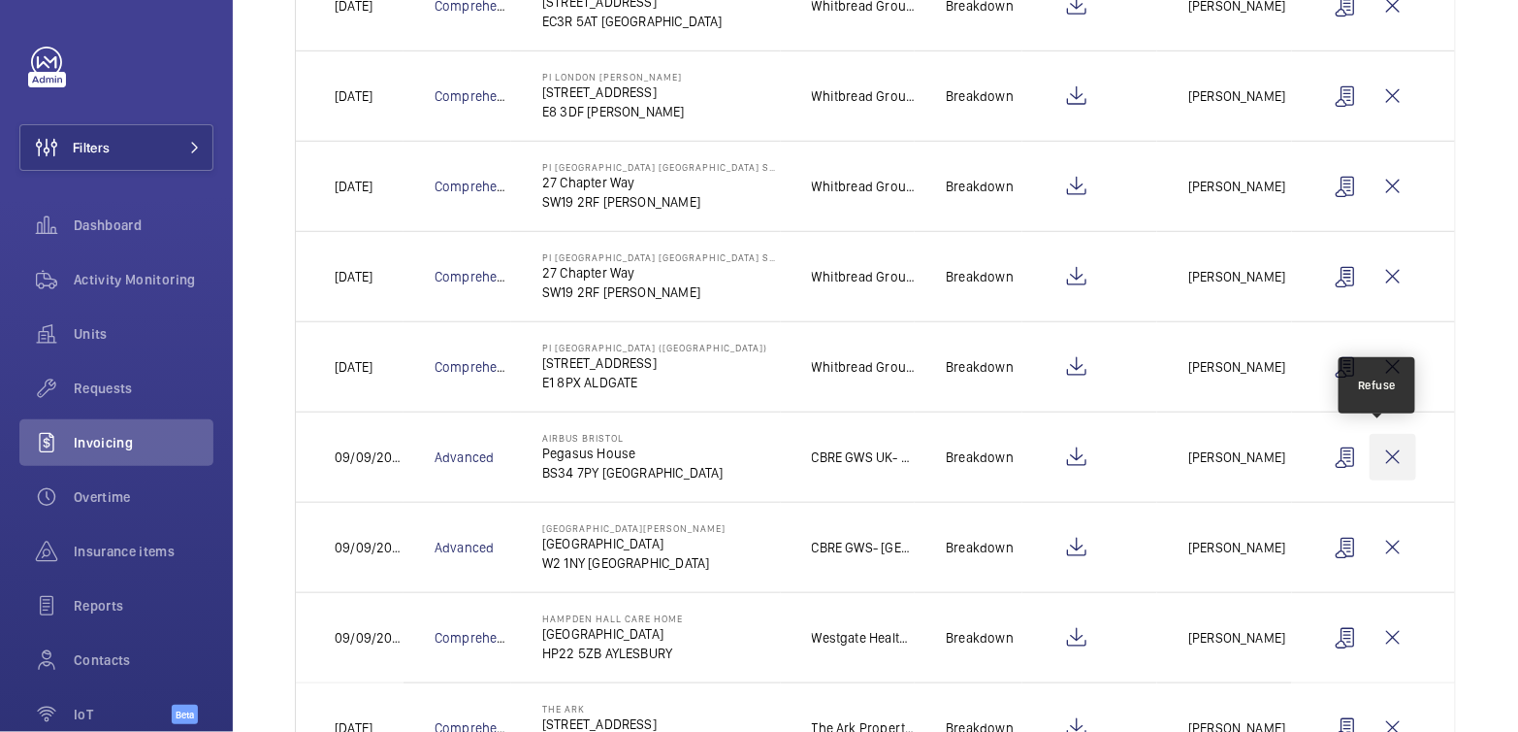
click at [1387, 452] on wm-front-icon-button at bounding box center [1393, 457] width 47 height 47
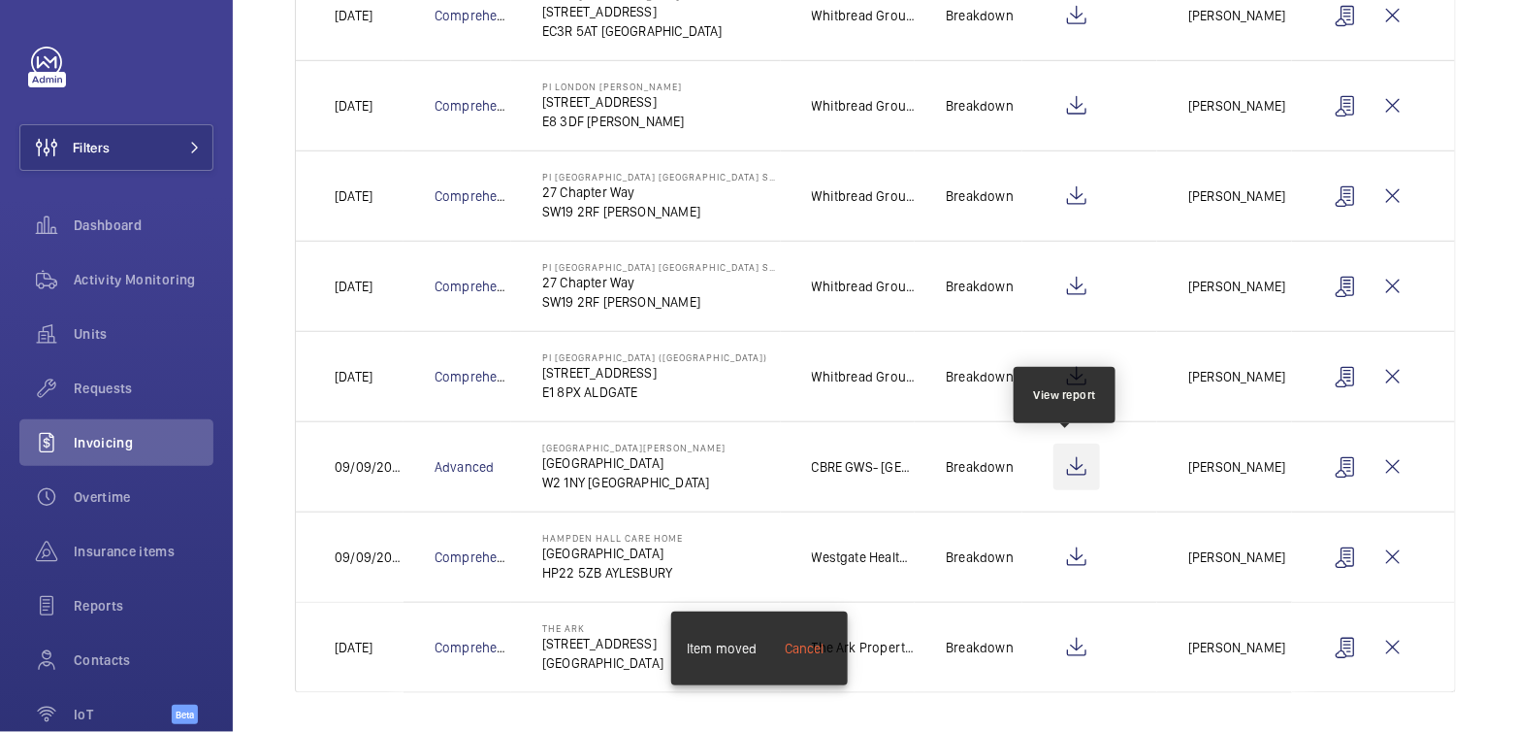
click at [1061, 464] on wm-front-icon-button at bounding box center [1077, 466] width 47 height 47
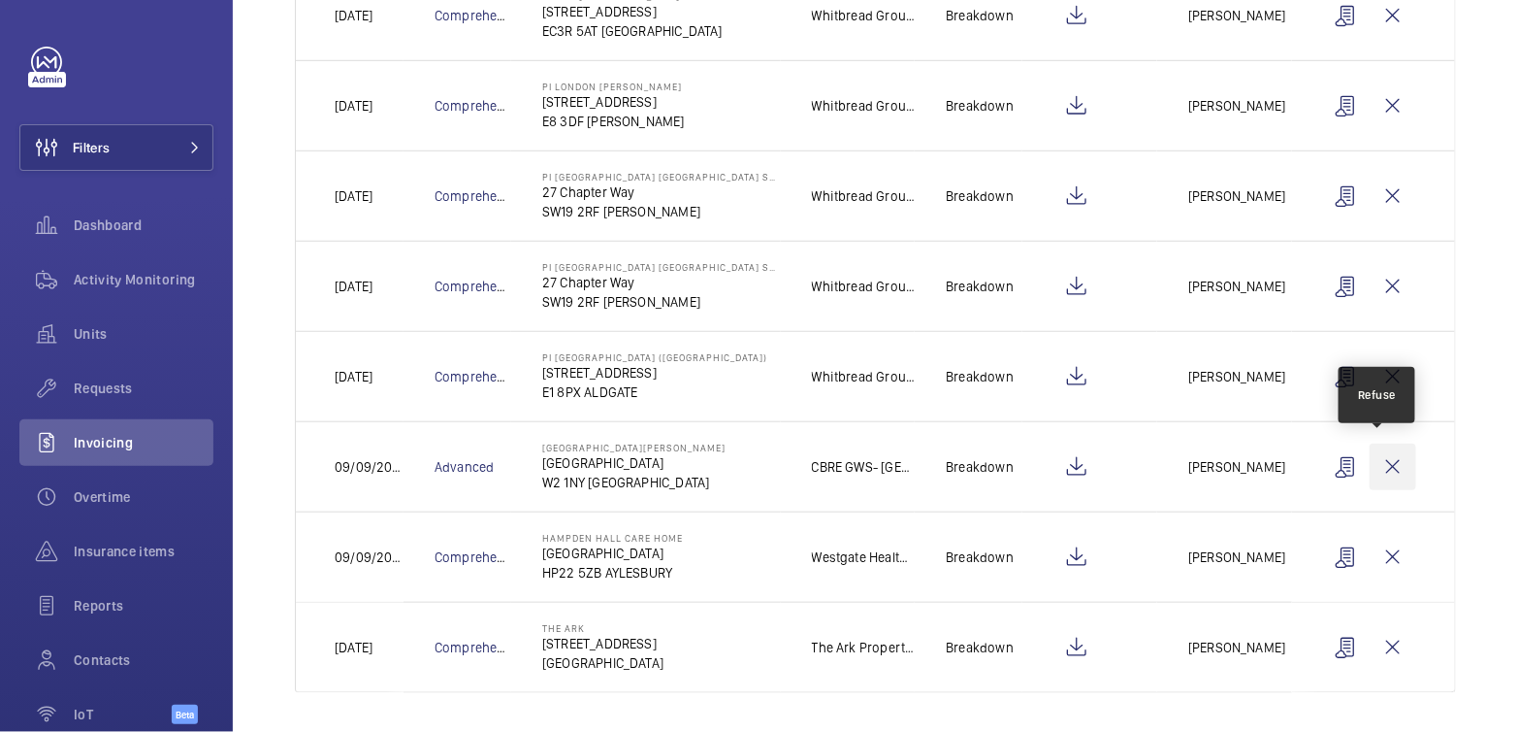
click at [1378, 466] on wm-front-icon-button at bounding box center [1393, 466] width 47 height 47
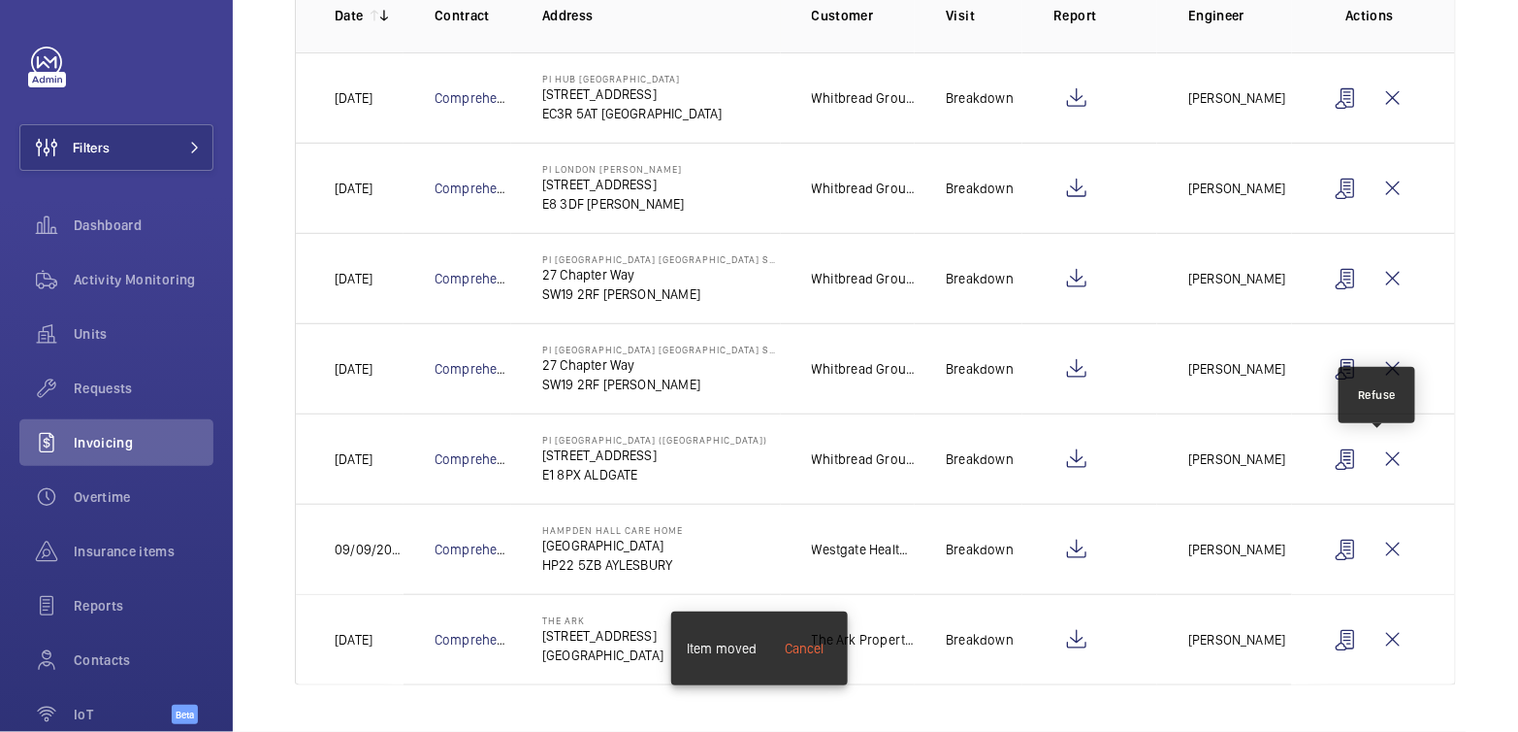
scroll to position [305, 0]
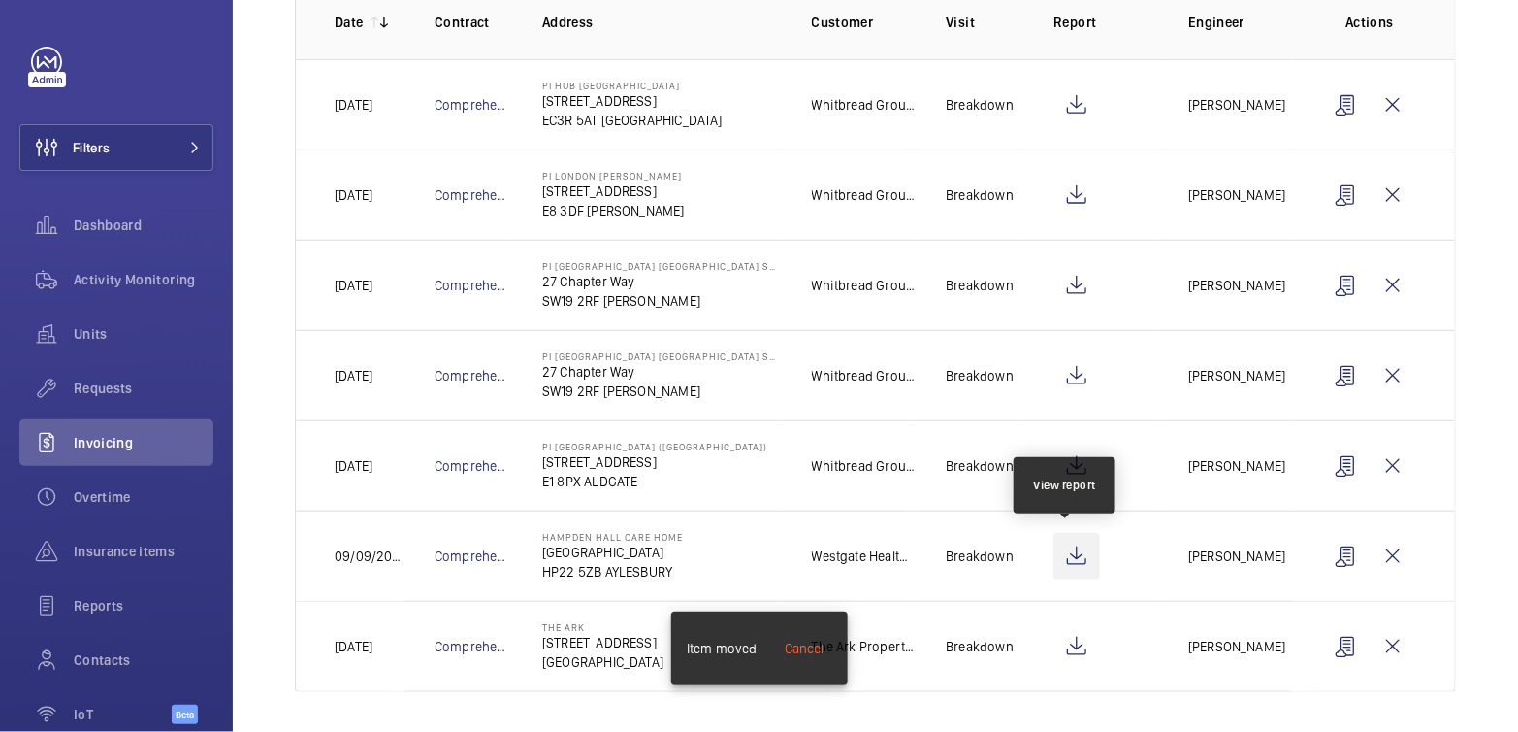
click at [1074, 556] on wm-front-icon-button at bounding box center [1077, 556] width 47 height 47
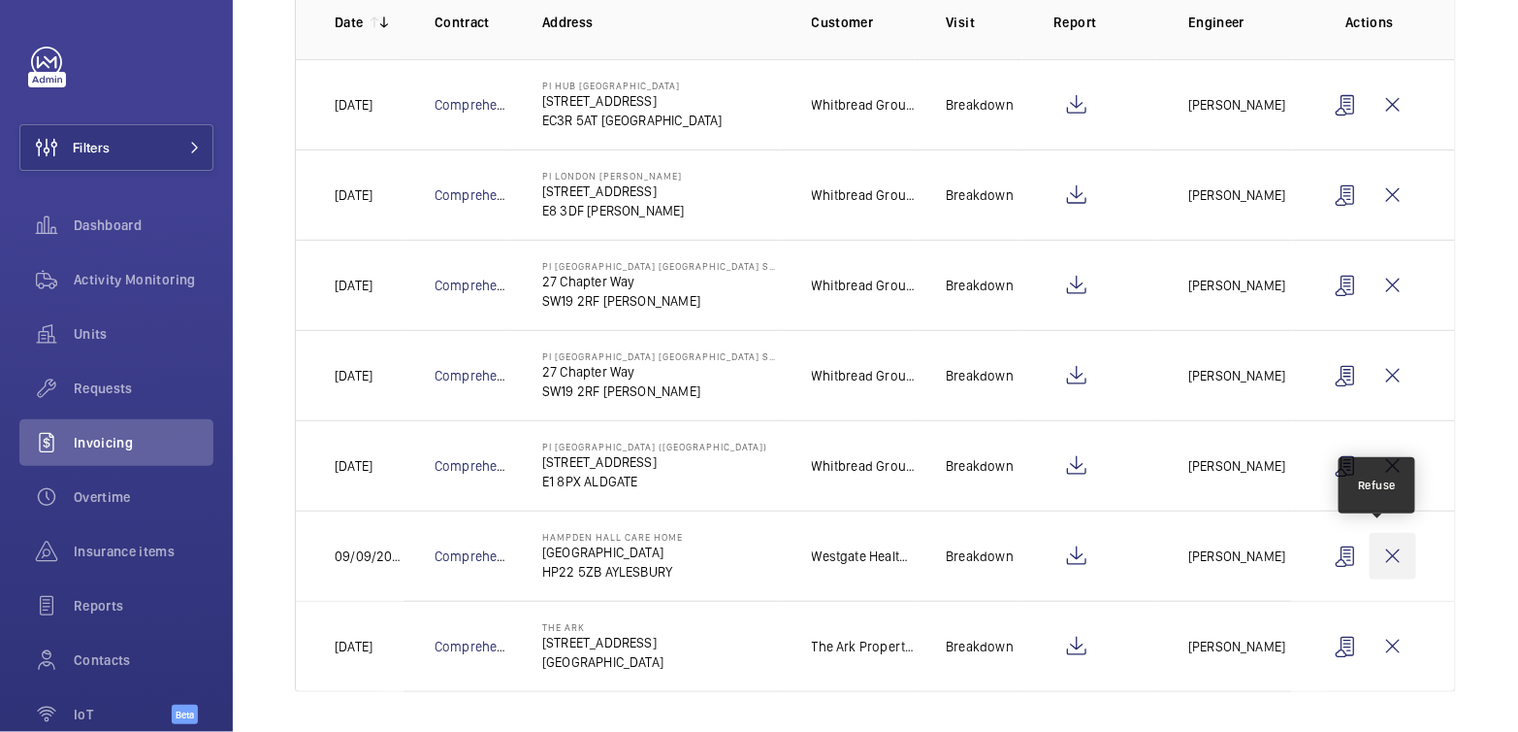
click at [1390, 562] on wm-front-icon-button at bounding box center [1393, 556] width 47 height 47
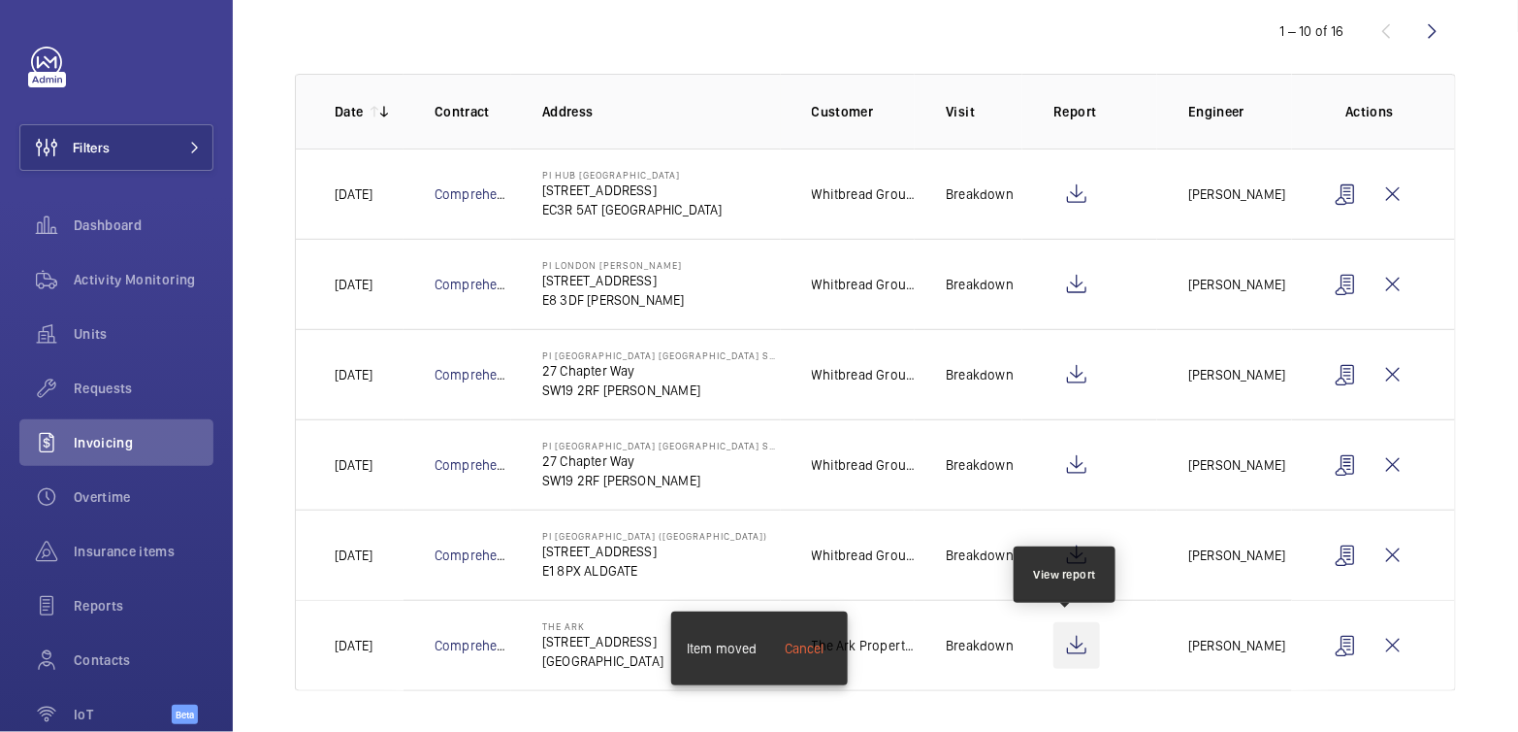
click at [1070, 644] on wm-front-icon-button at bounding box center [1077, 645] width 47 height 47
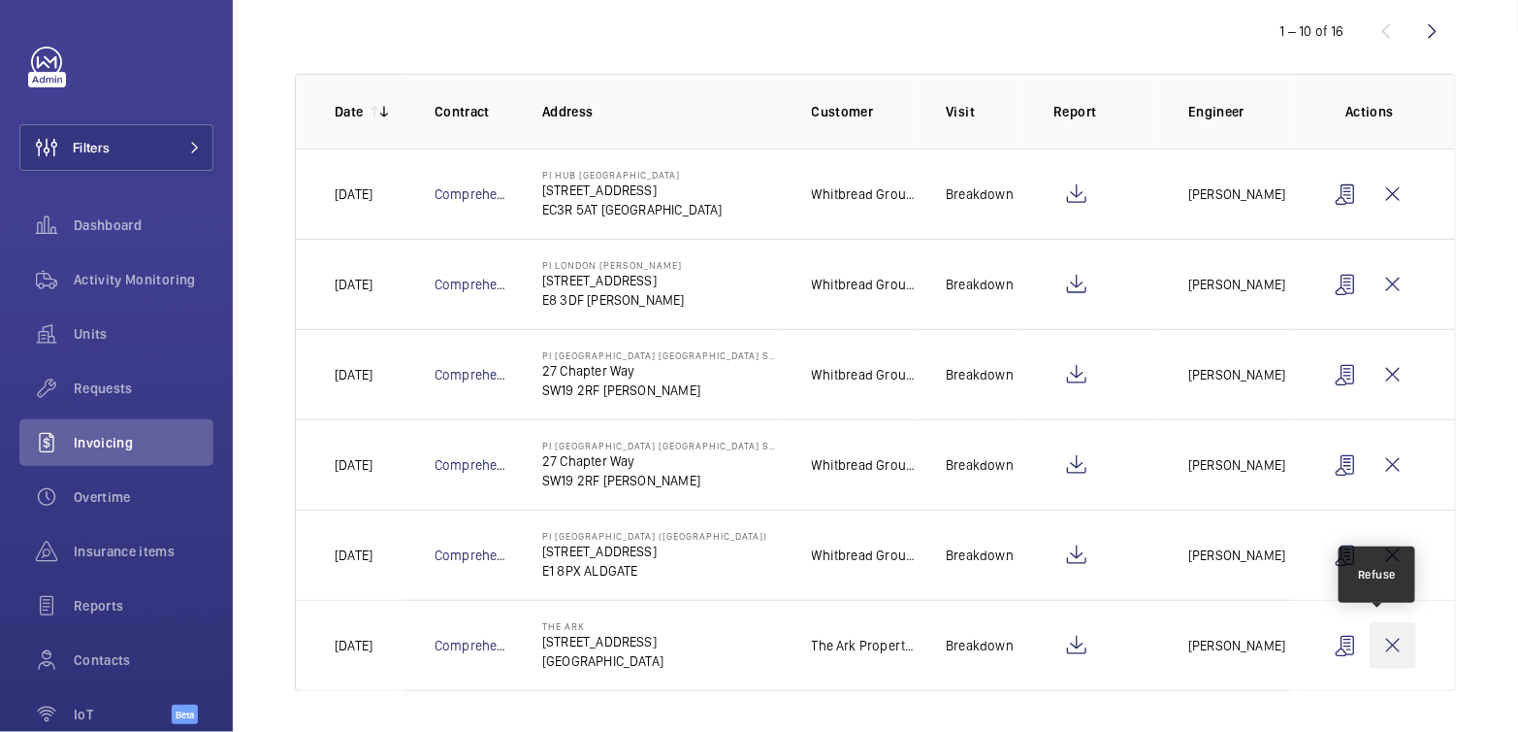
click at [1383, 642] on wm-front-icon-button at bounding box center [1393, 645] width 47 height 47
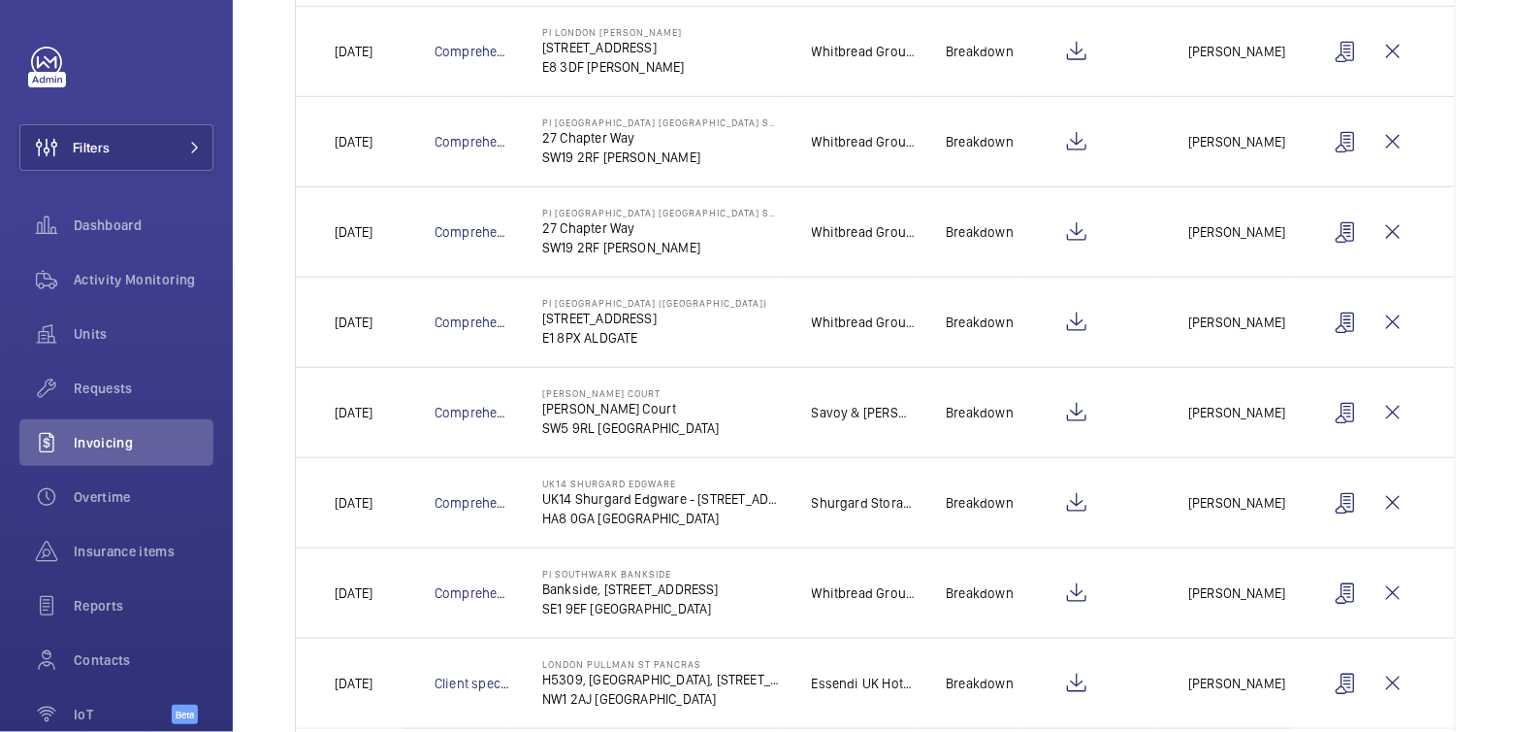
scroll to position [573, 0]
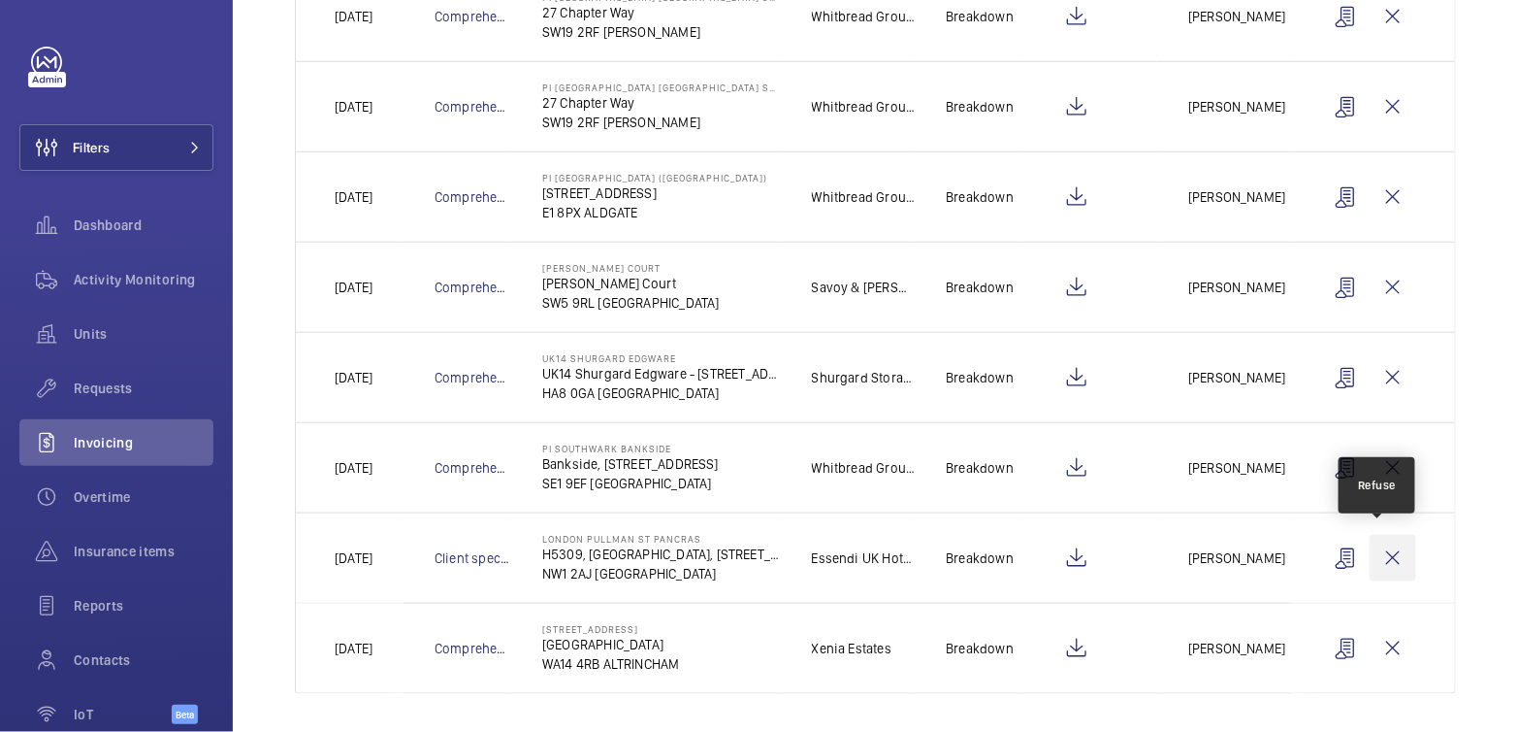
click at [1370, 554] on wm-front-icon-button at bounding box center [1393, 558] width 47 height 47
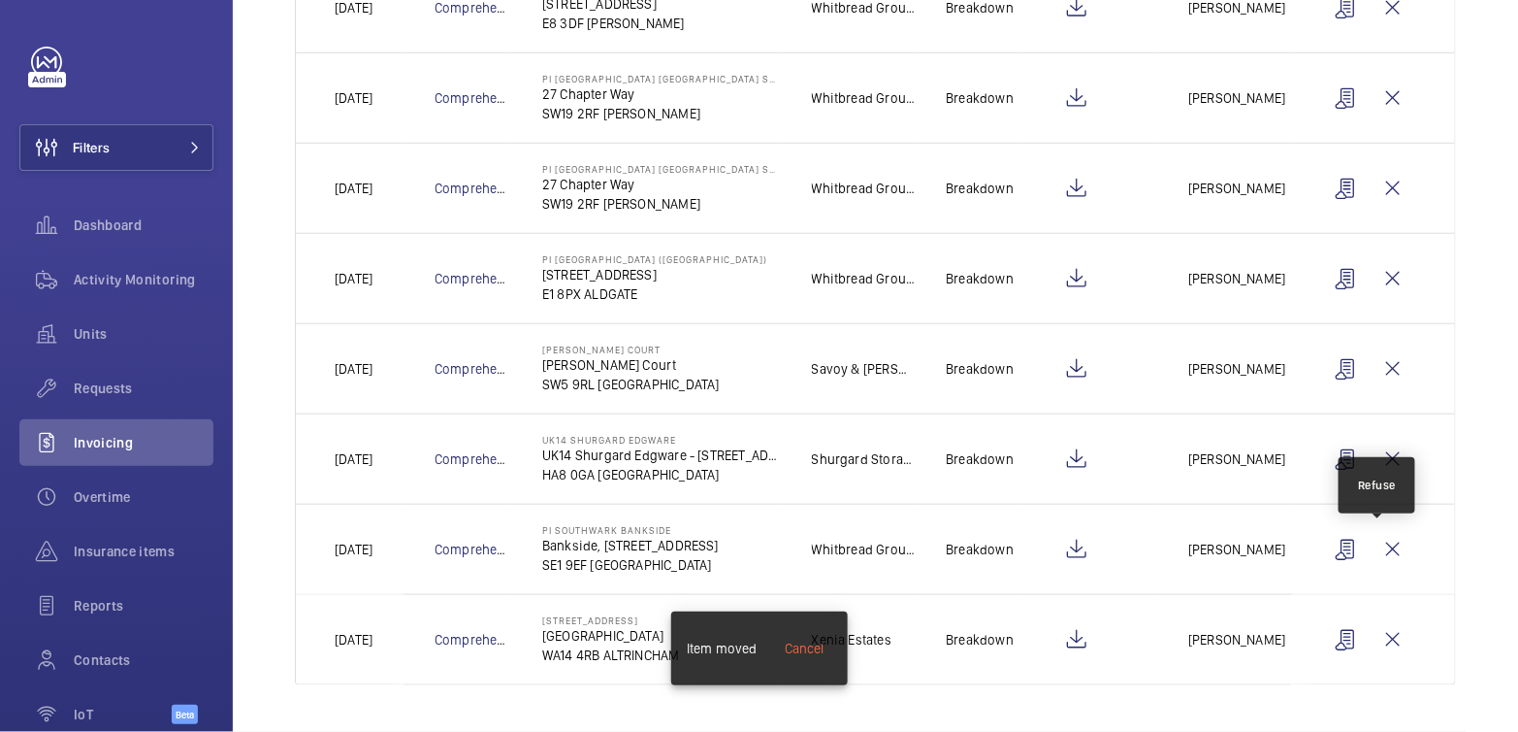
scroll to position [483, 0]
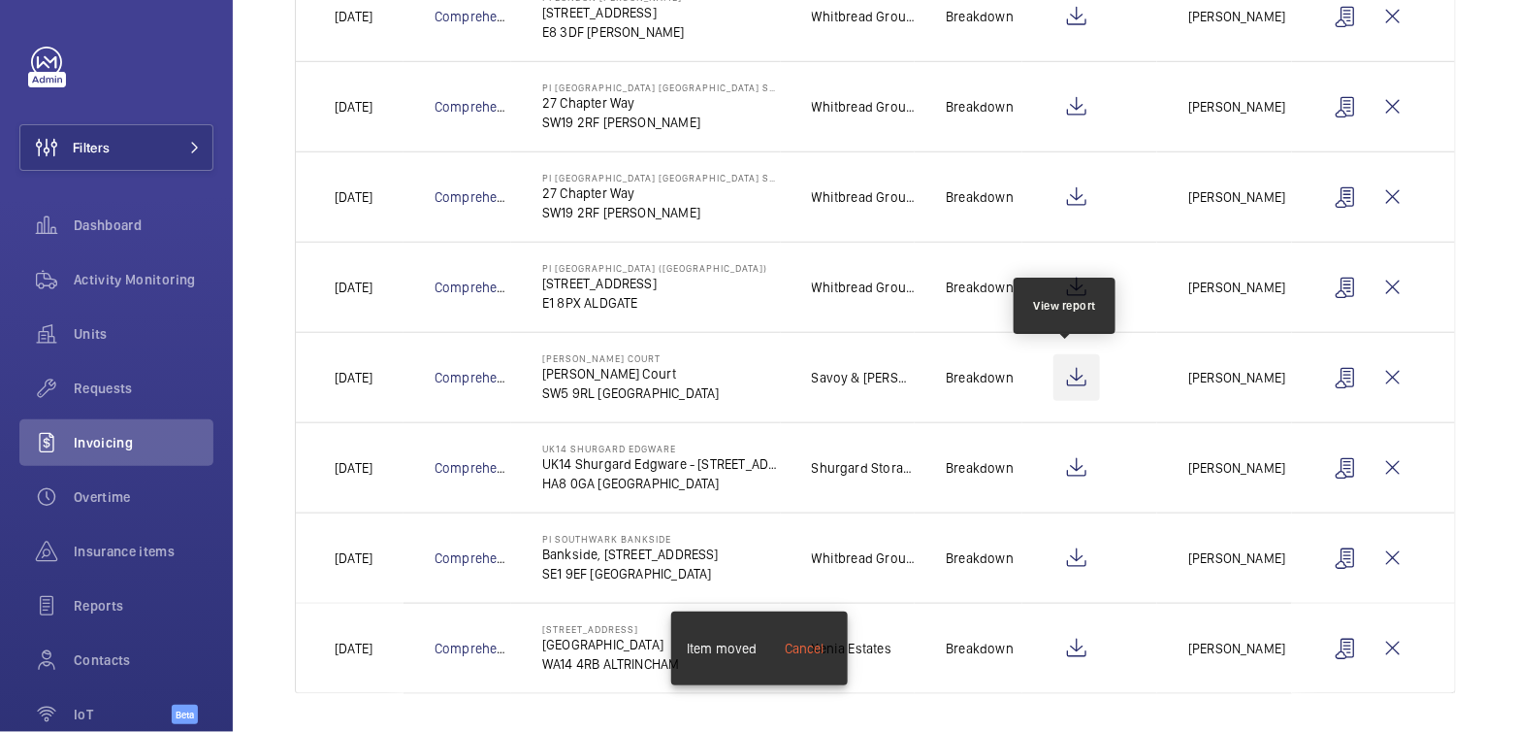
click at [1075, 368] on wm-front-icon-button at bounding box center [1077, 377] width 47 height 47
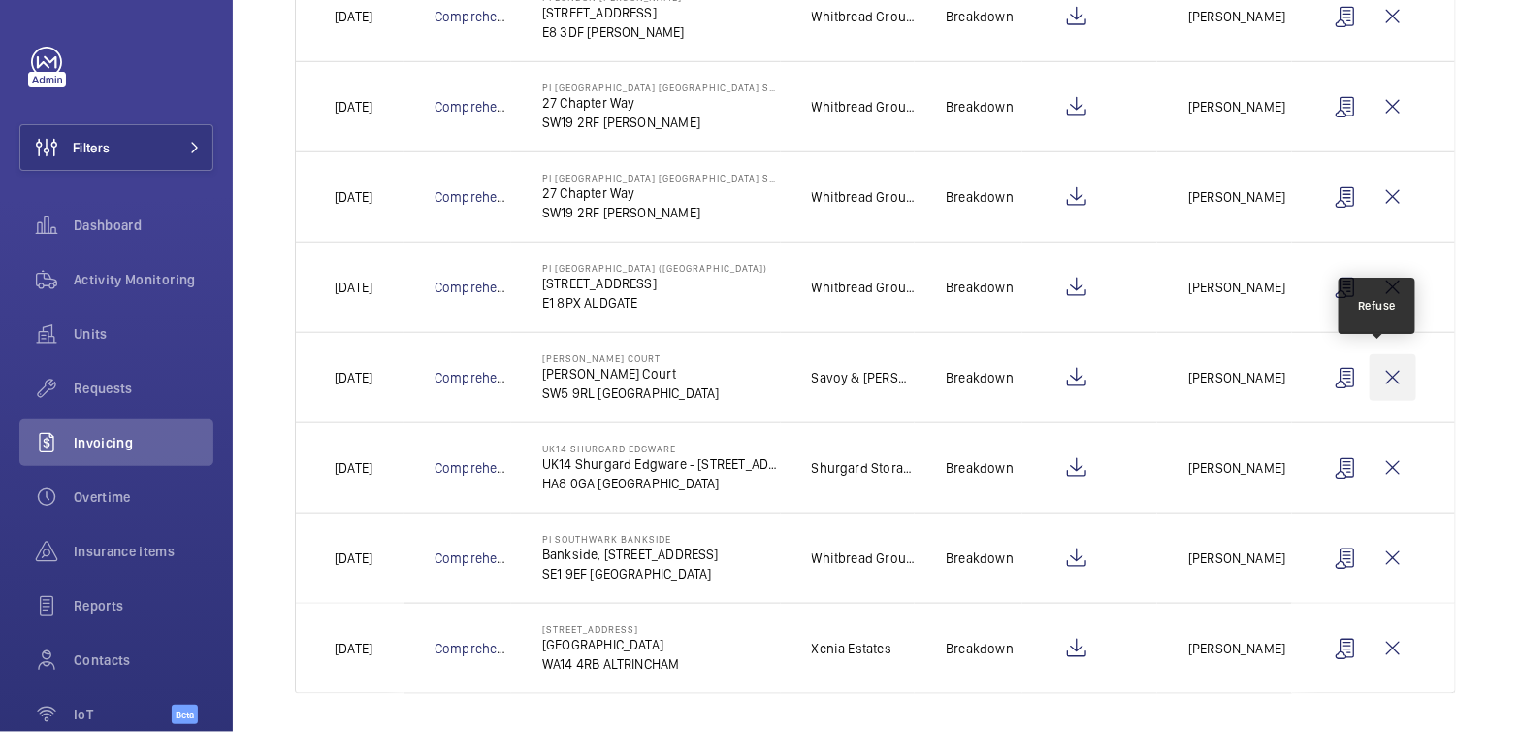
click at [1381, 374] on wm-front-icon-button at bounding box center [1393, 377] width 47 height 47
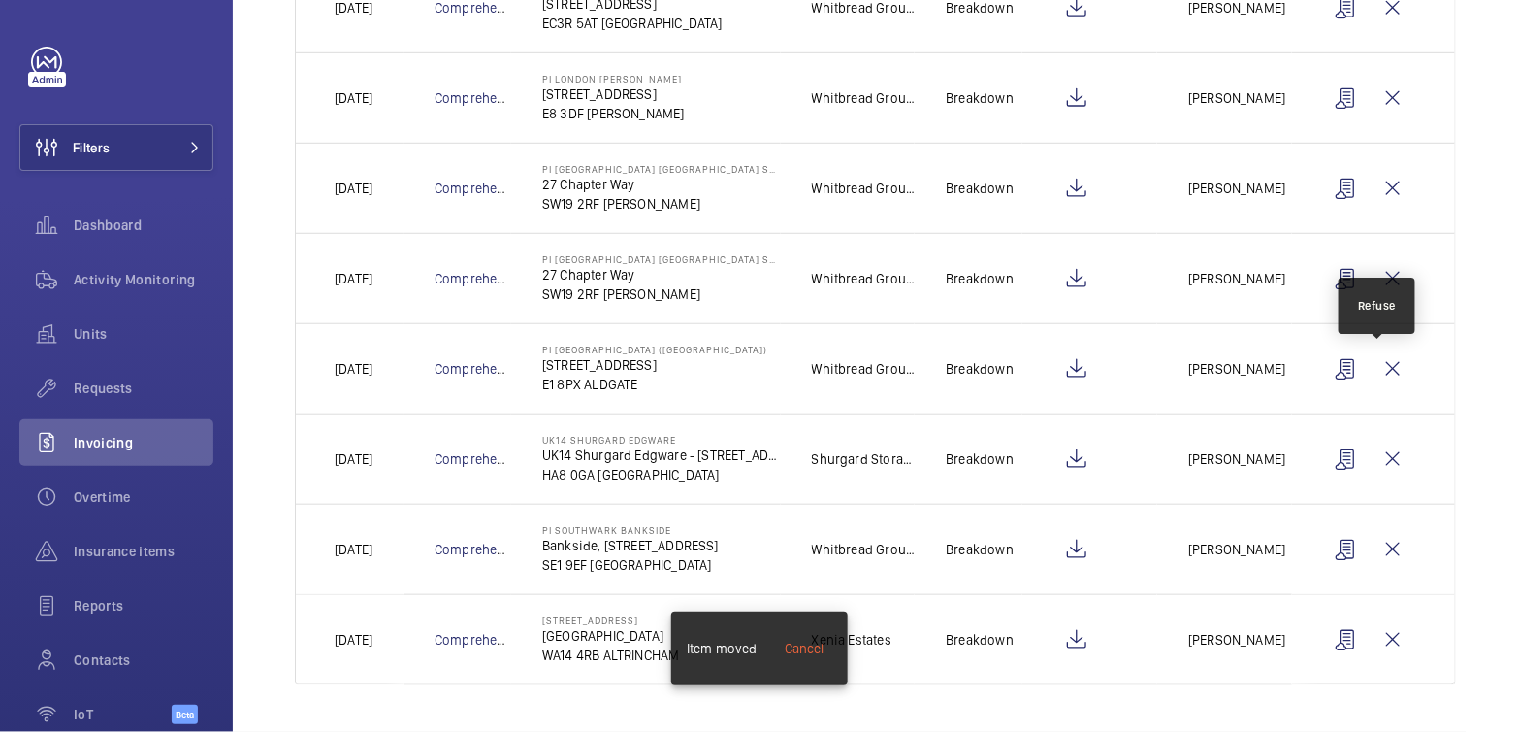
scroll to position [394, 0]
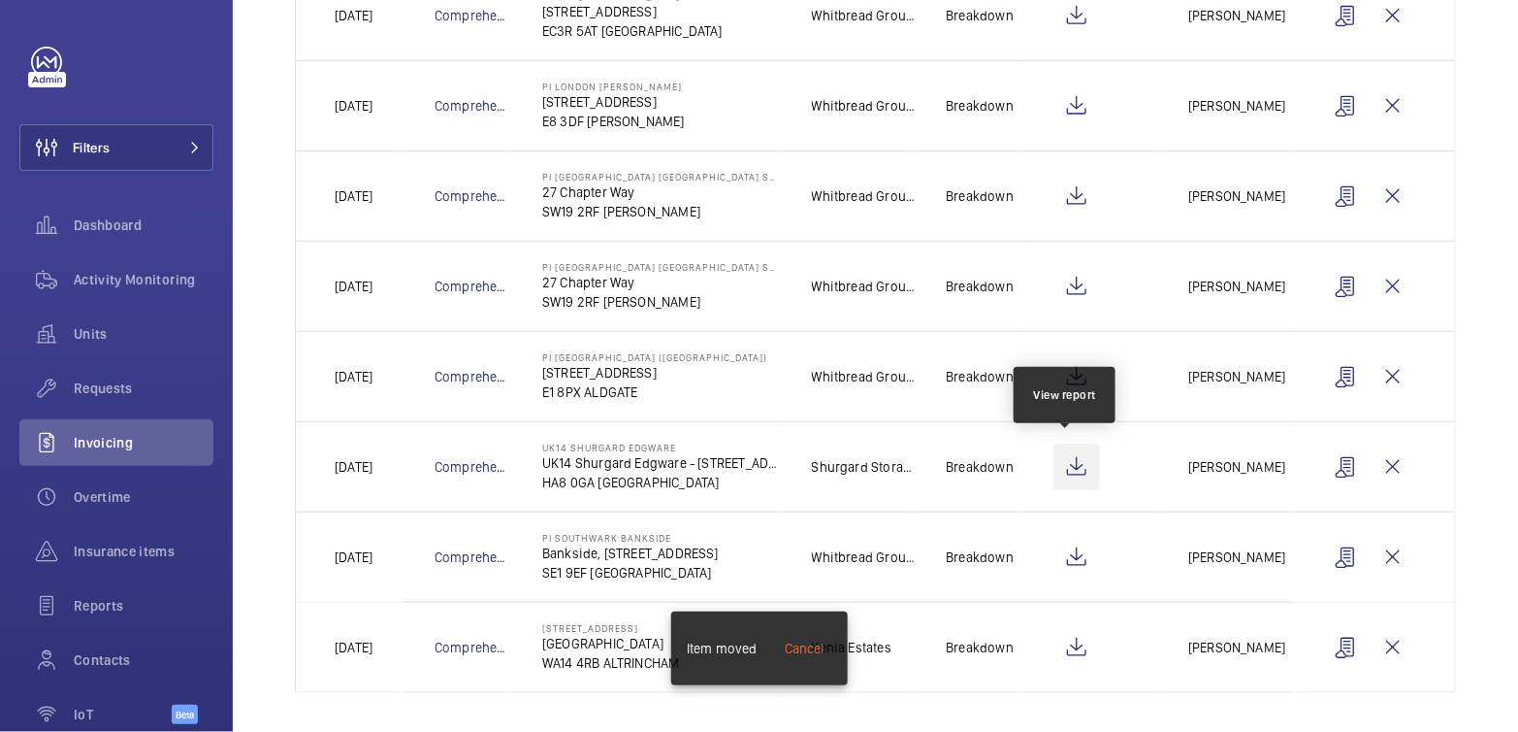
click at [1063, 464] on wm-front-icon-button at bounding box center [1077, 466] width 47 height 47
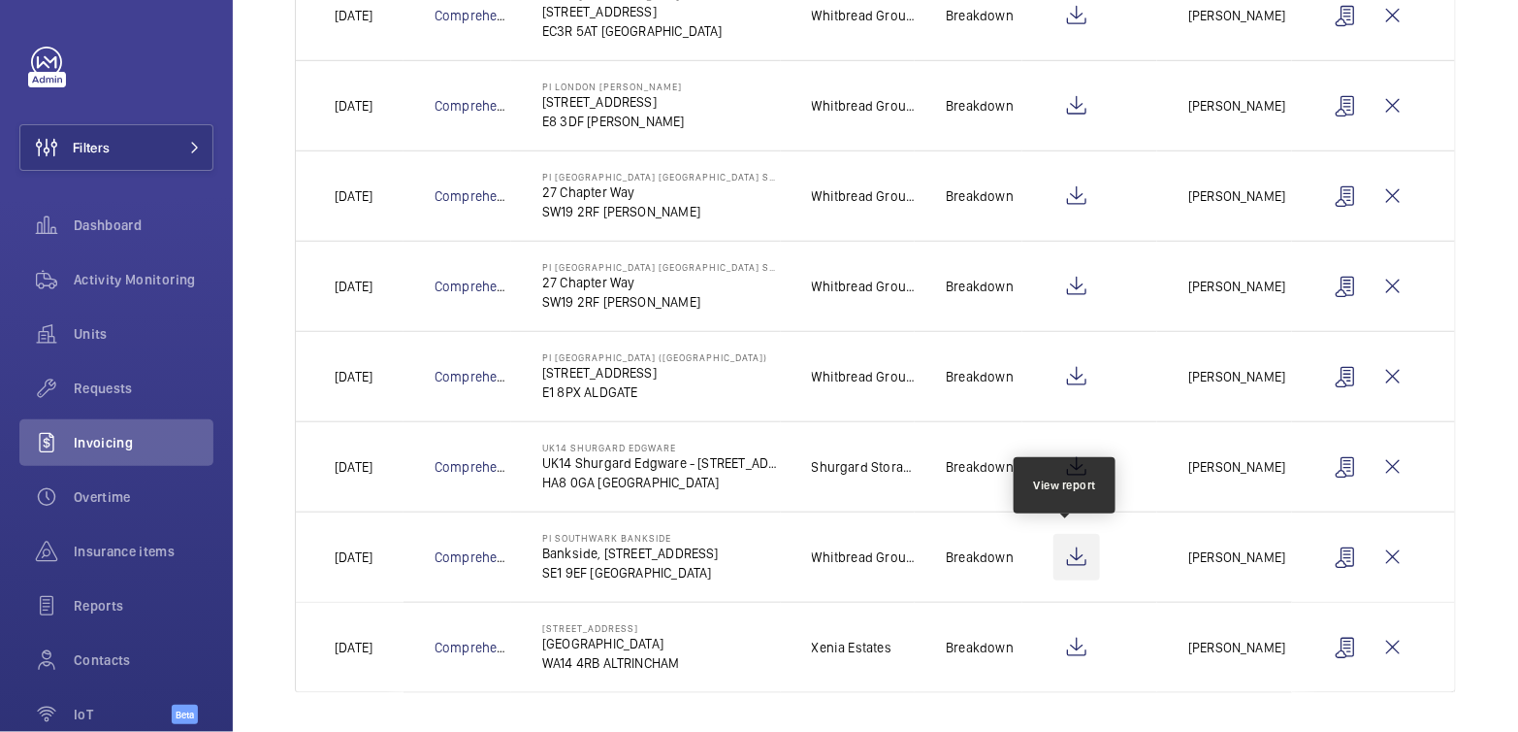
click at [1073, 550] on wm-front-icon-button at bounding box center [1077, 557] width 47 height 47
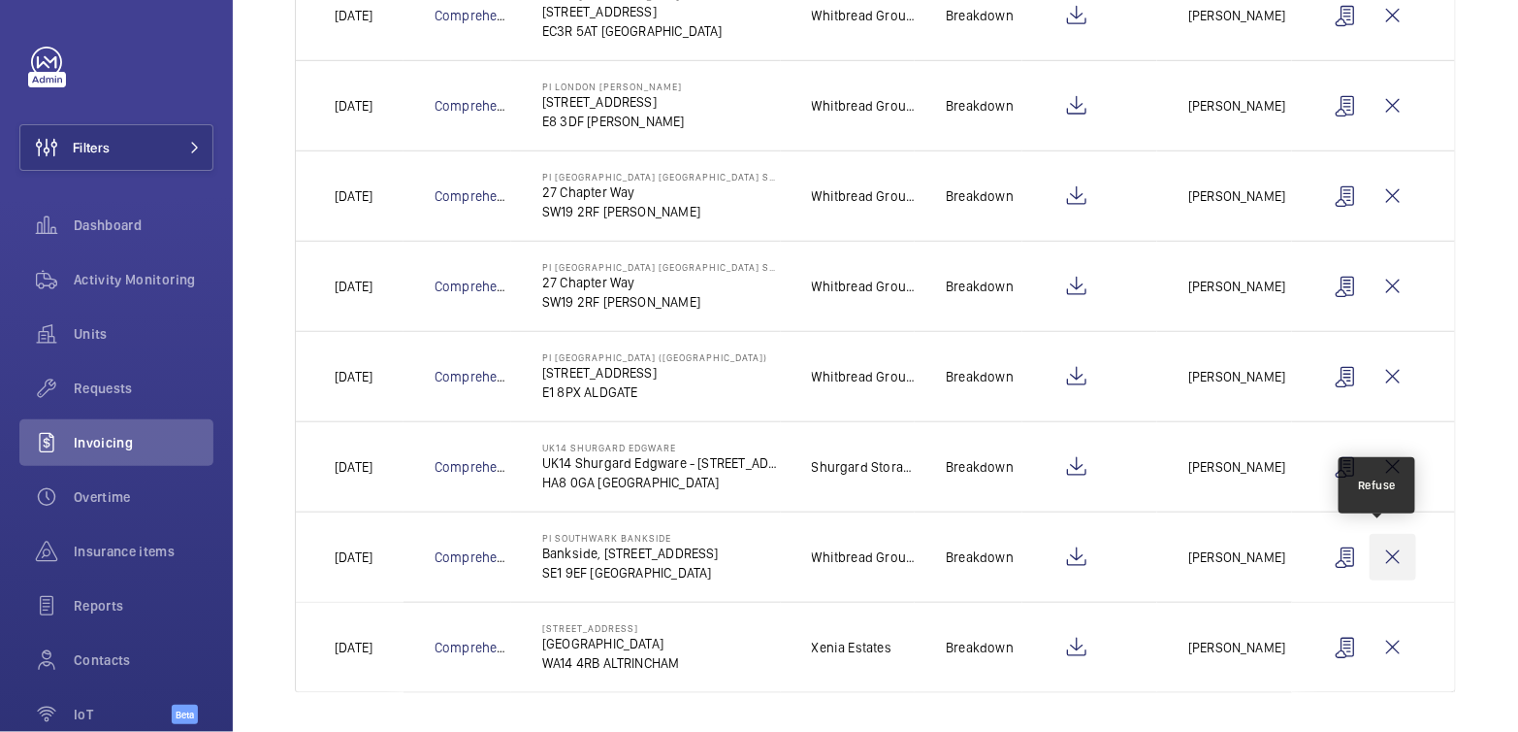
click at [1377, 552] on wm-front-icon-button at bounding box center [1393, 557] width 47 height 47
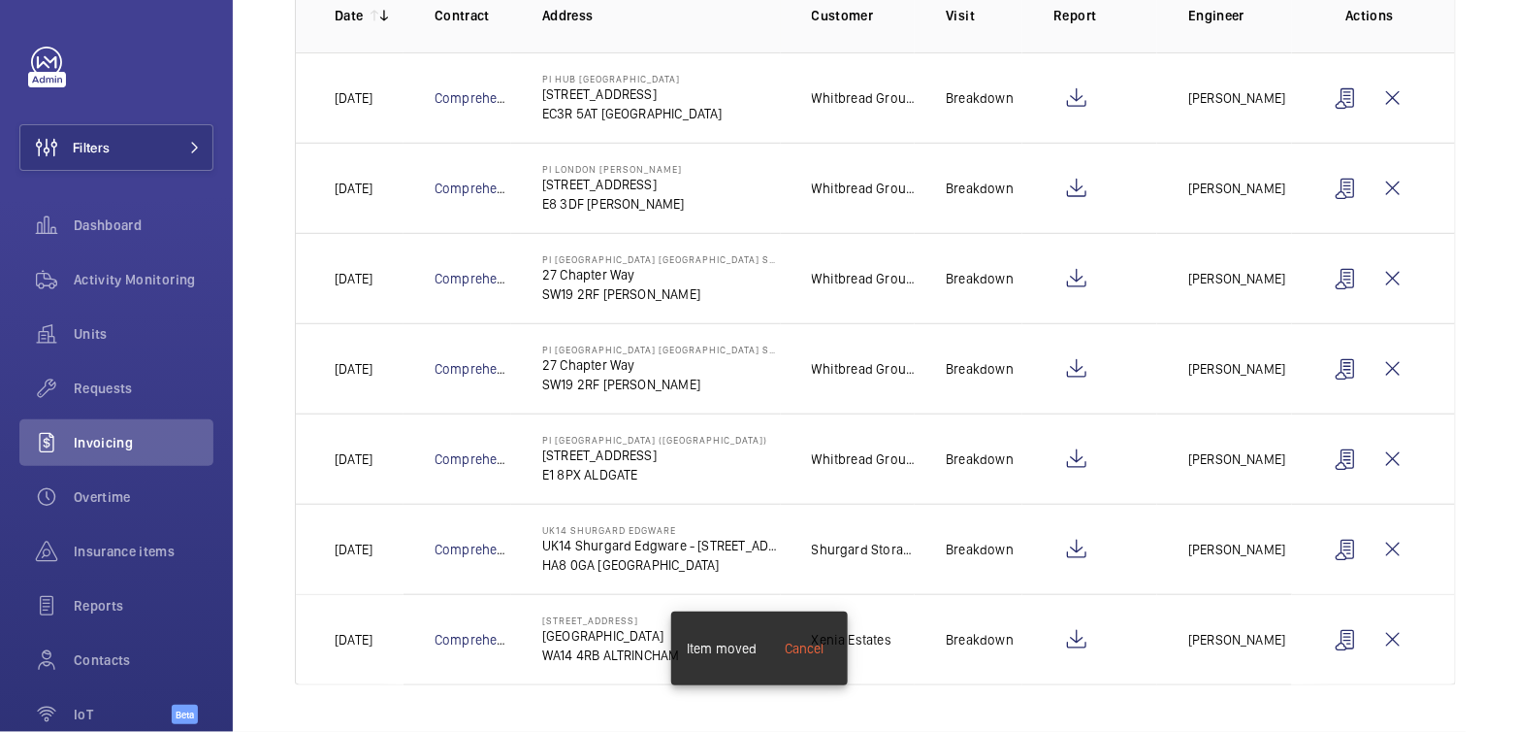
scroll to position [305, 0]
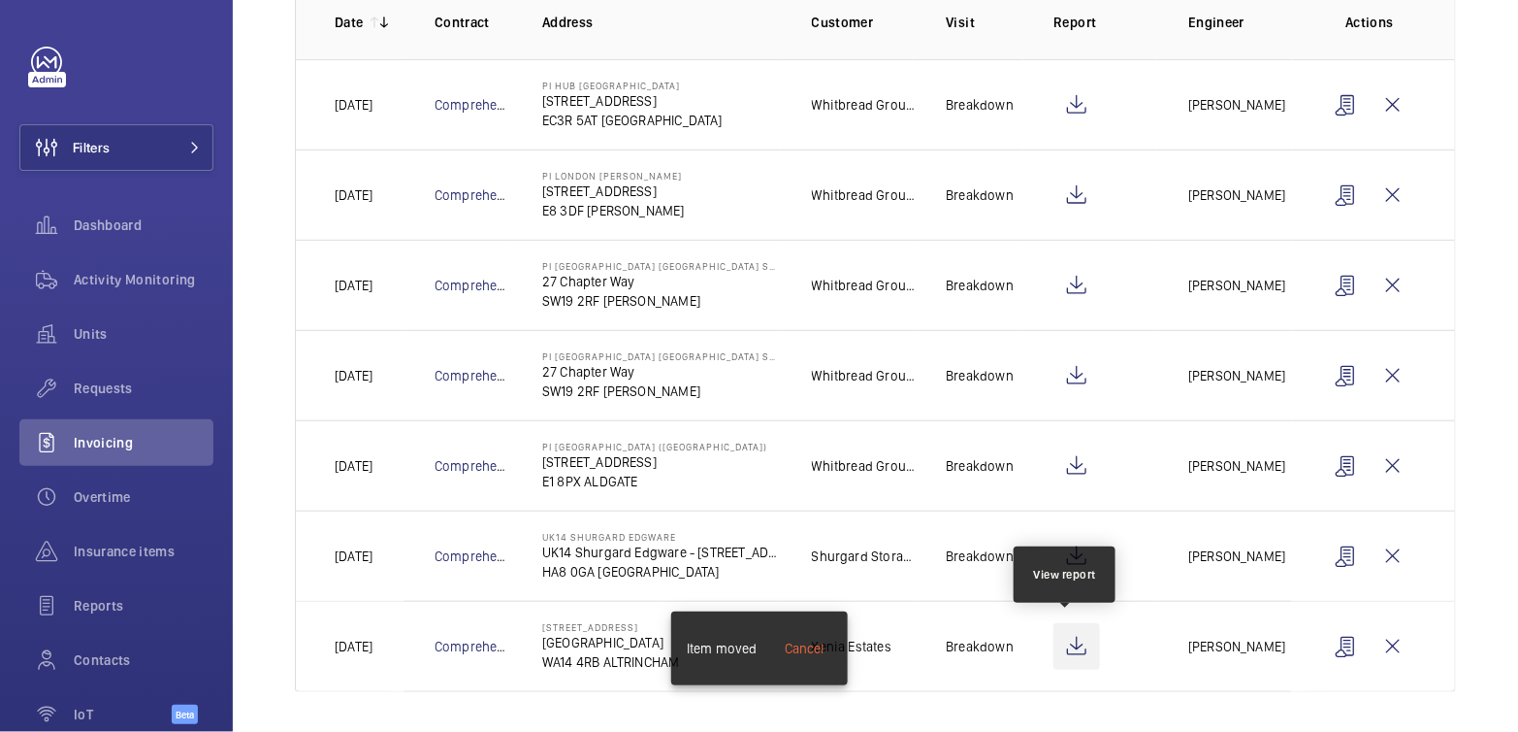
click at [1061, 652] on wm-front-icon-button at bounding box center [1077, 646] width 47 height 47
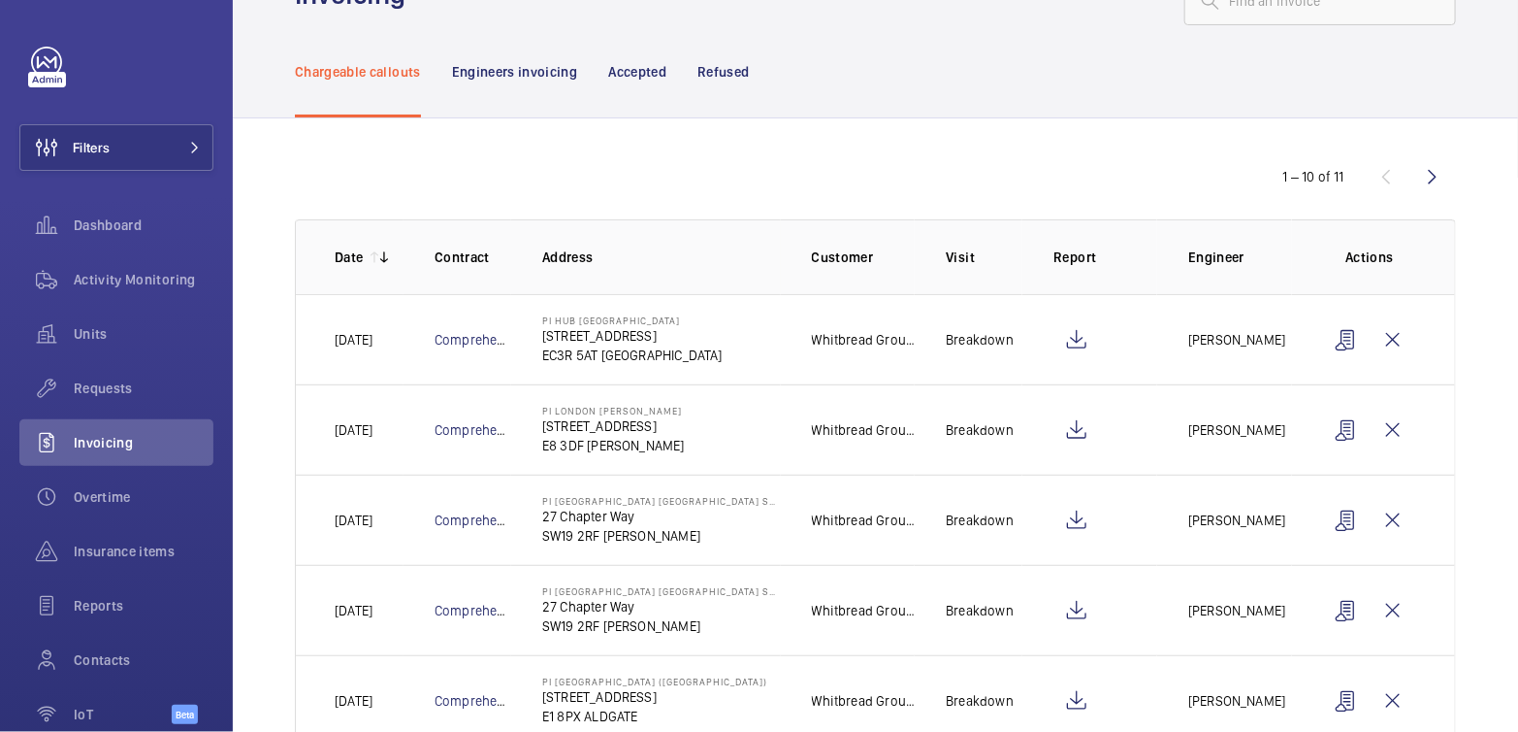
scroll to position [0, 0]
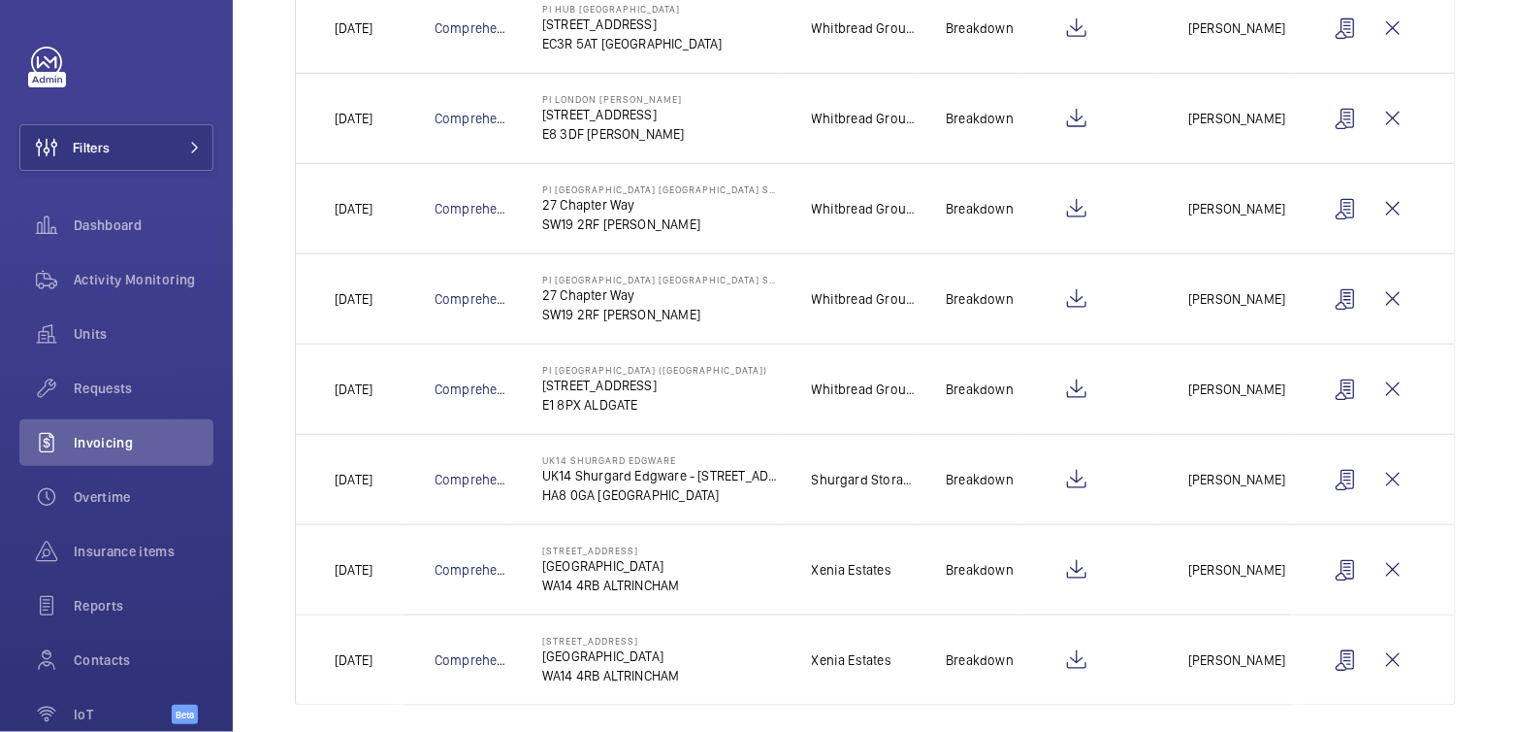
scroll to position [394, 0]
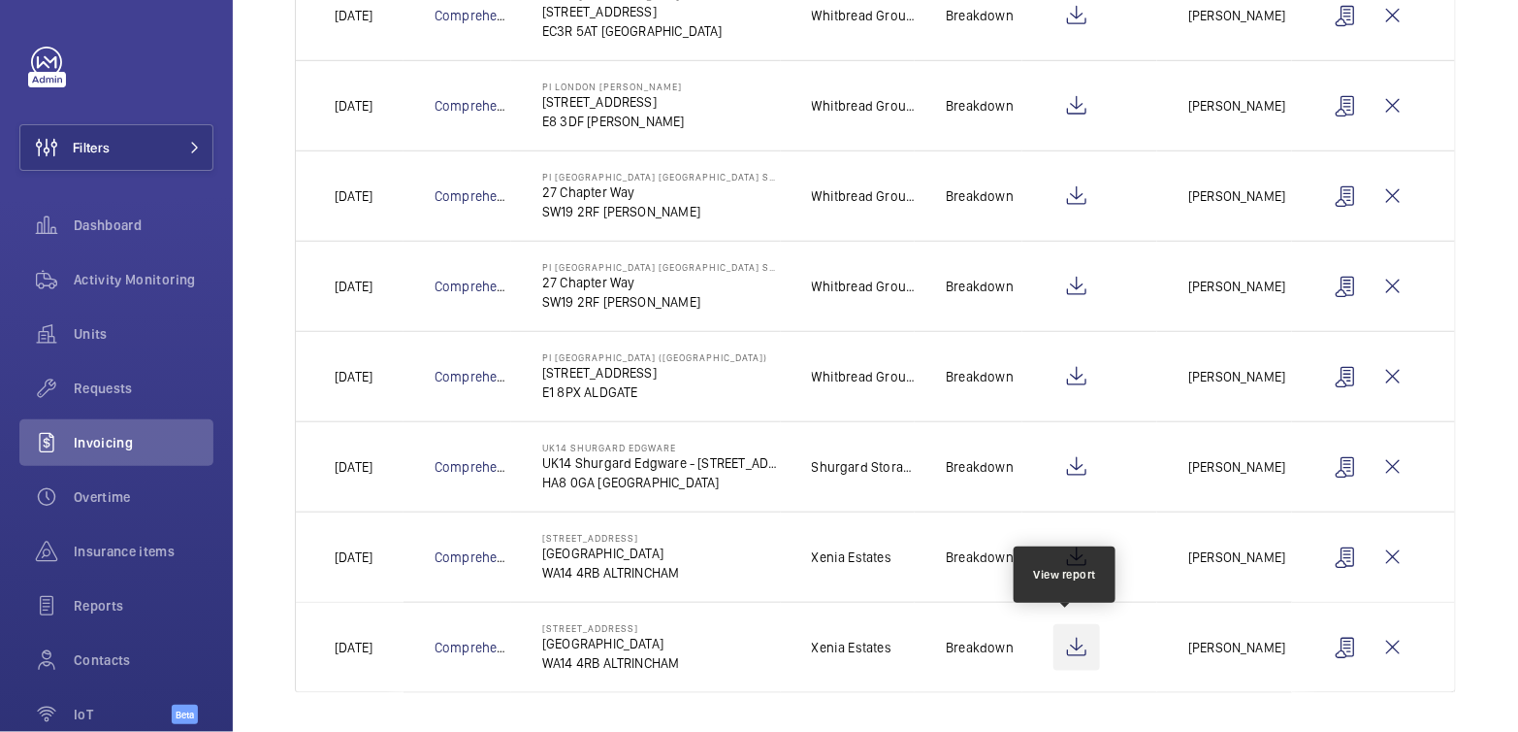
click at [1065, 647] on wm-front-icon-button at bounding box center [1077, 647] width 47 height 47
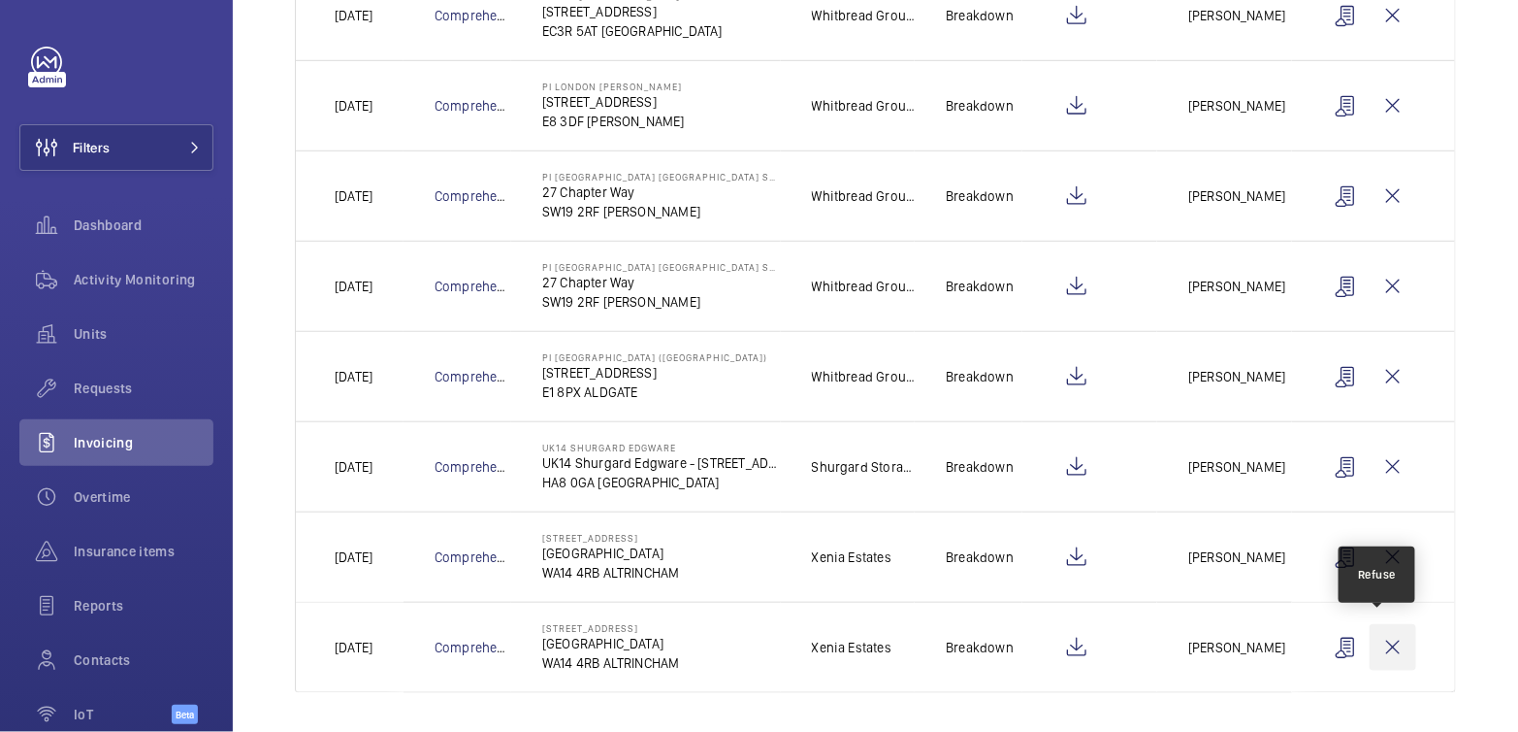
click at [1371, 648] on wm-front-icon-button at bounding box center [1393, 647] width 47 height 47
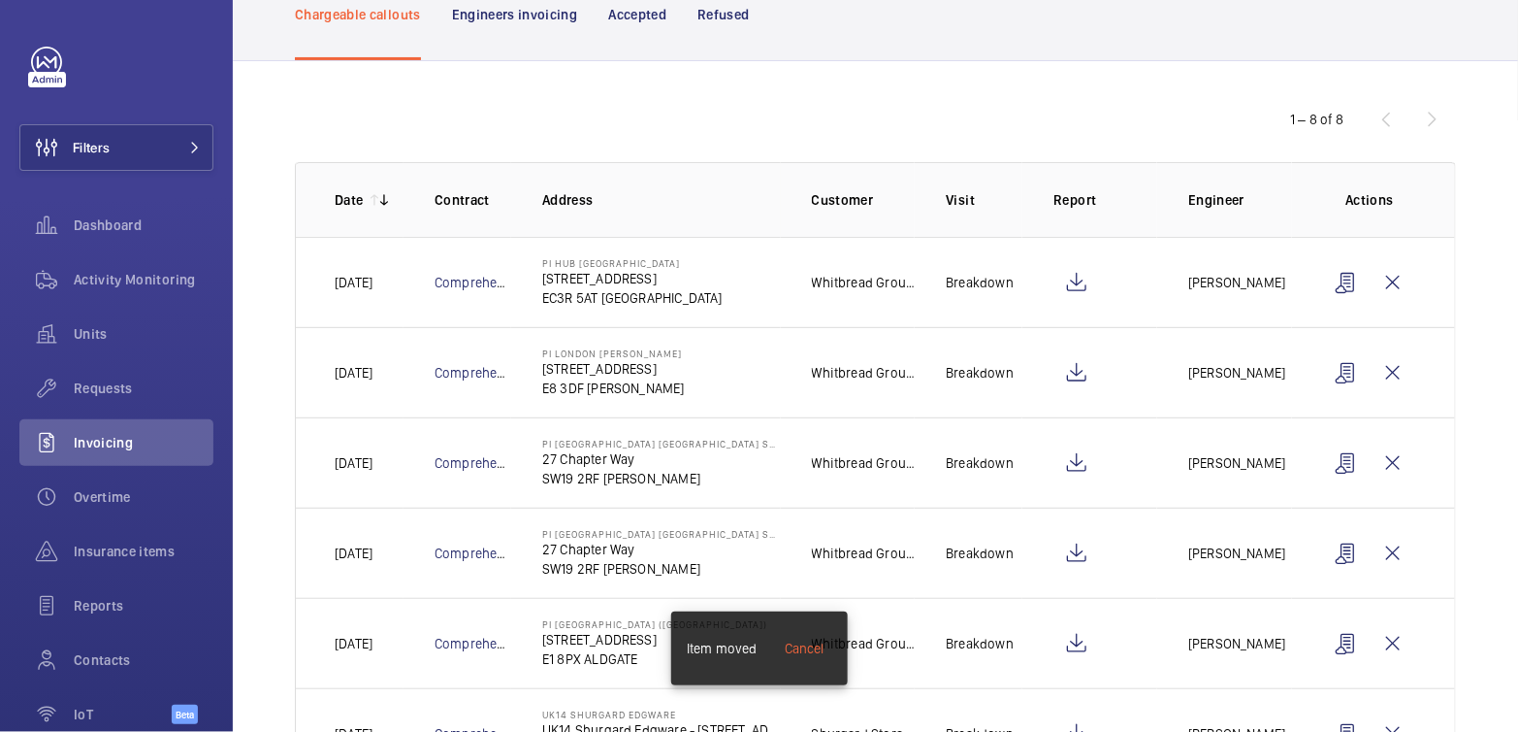
scroll to position [0, 0]
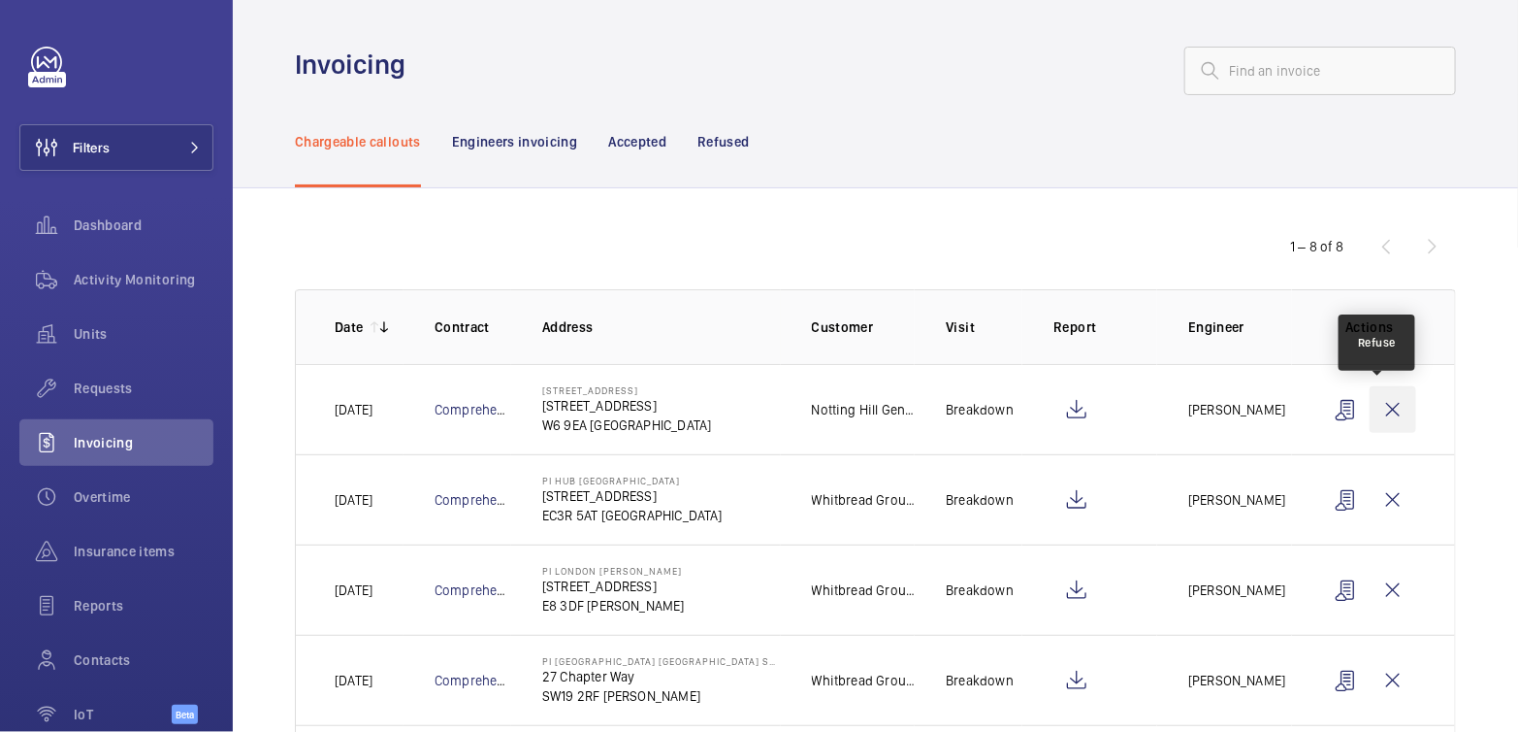
click at [1382, 417] on wm-front-icon-button at bounding box center [1393, 409] width 47 height 47
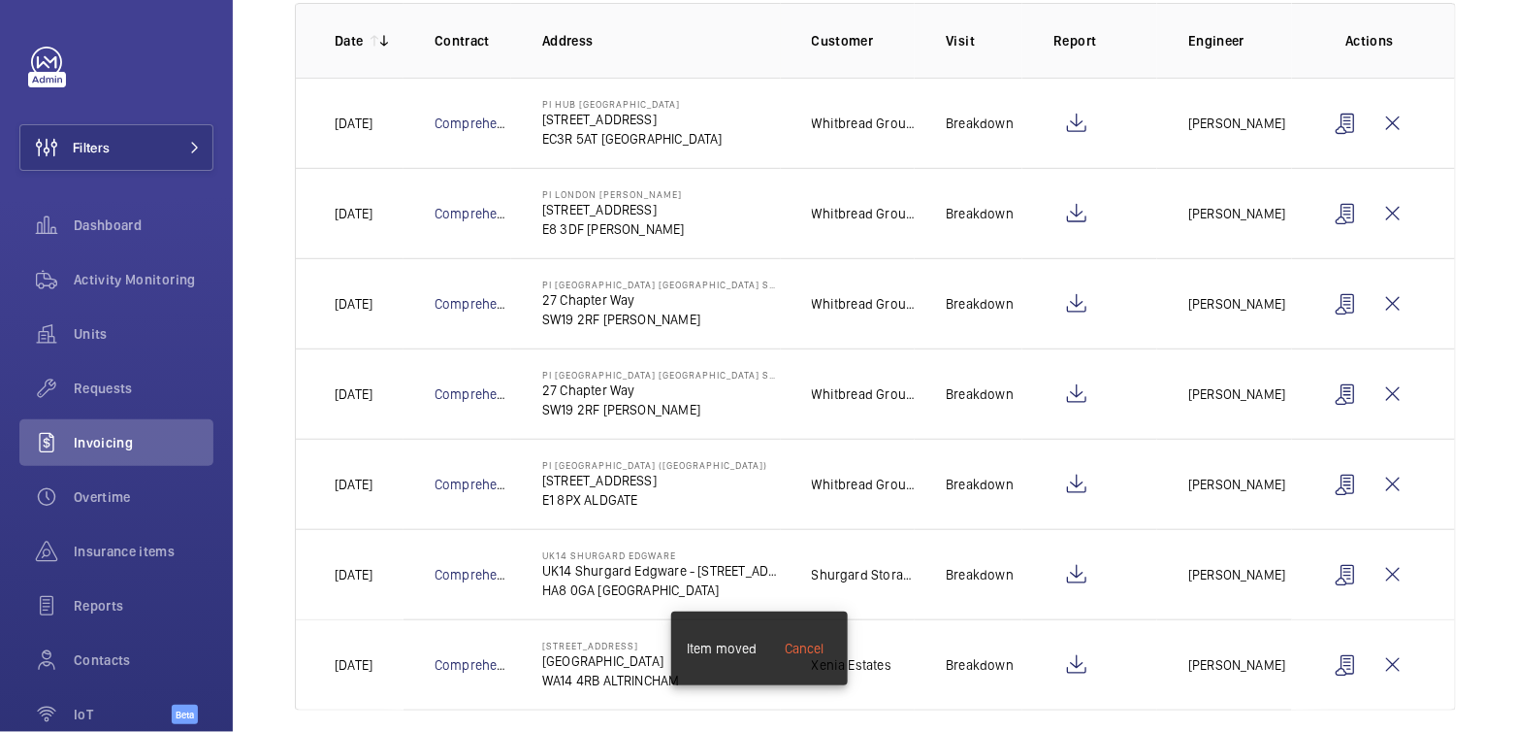
scroll to position [305, 0]
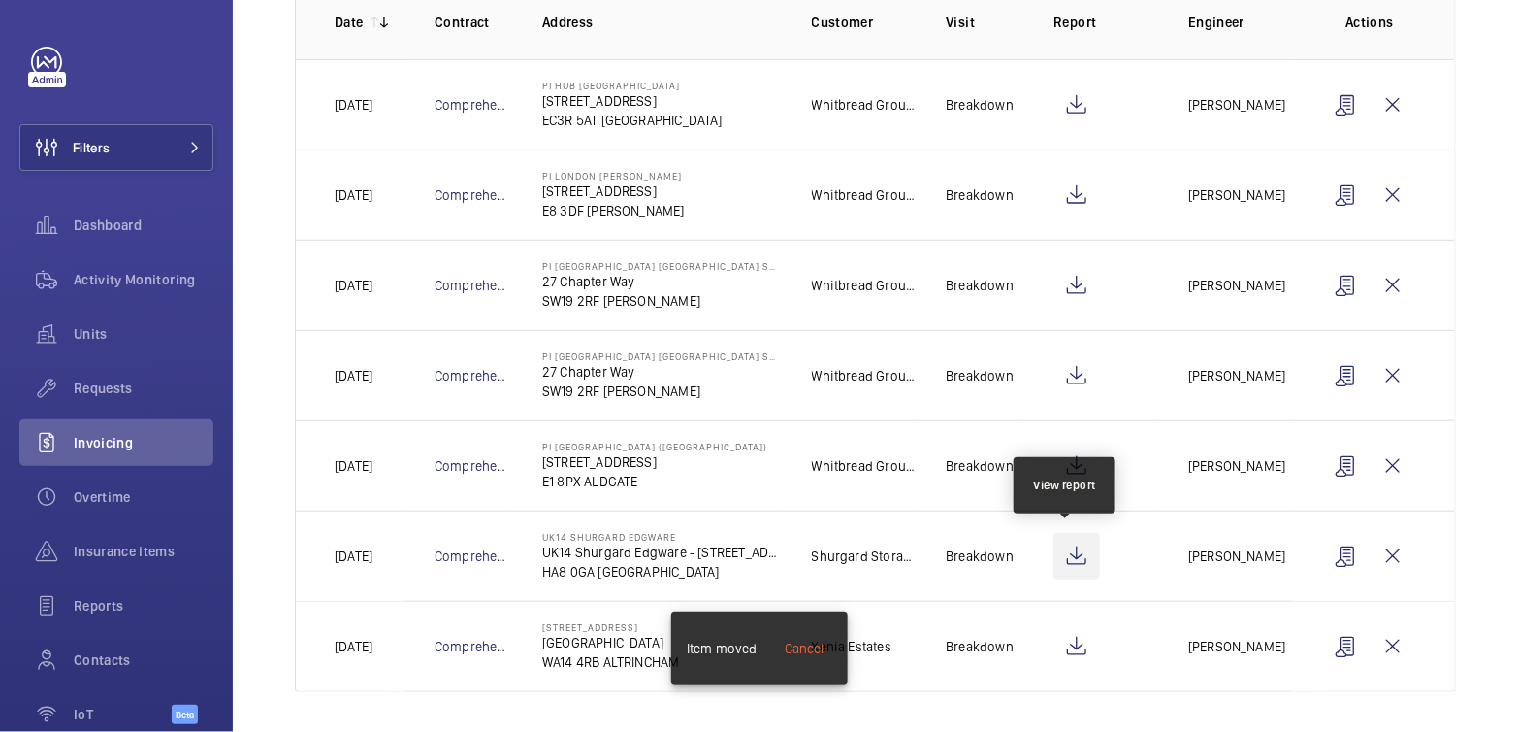
click at [1072, 555] on wm-front-icon-button at bounding box center [1077, 556] width 47 height 47
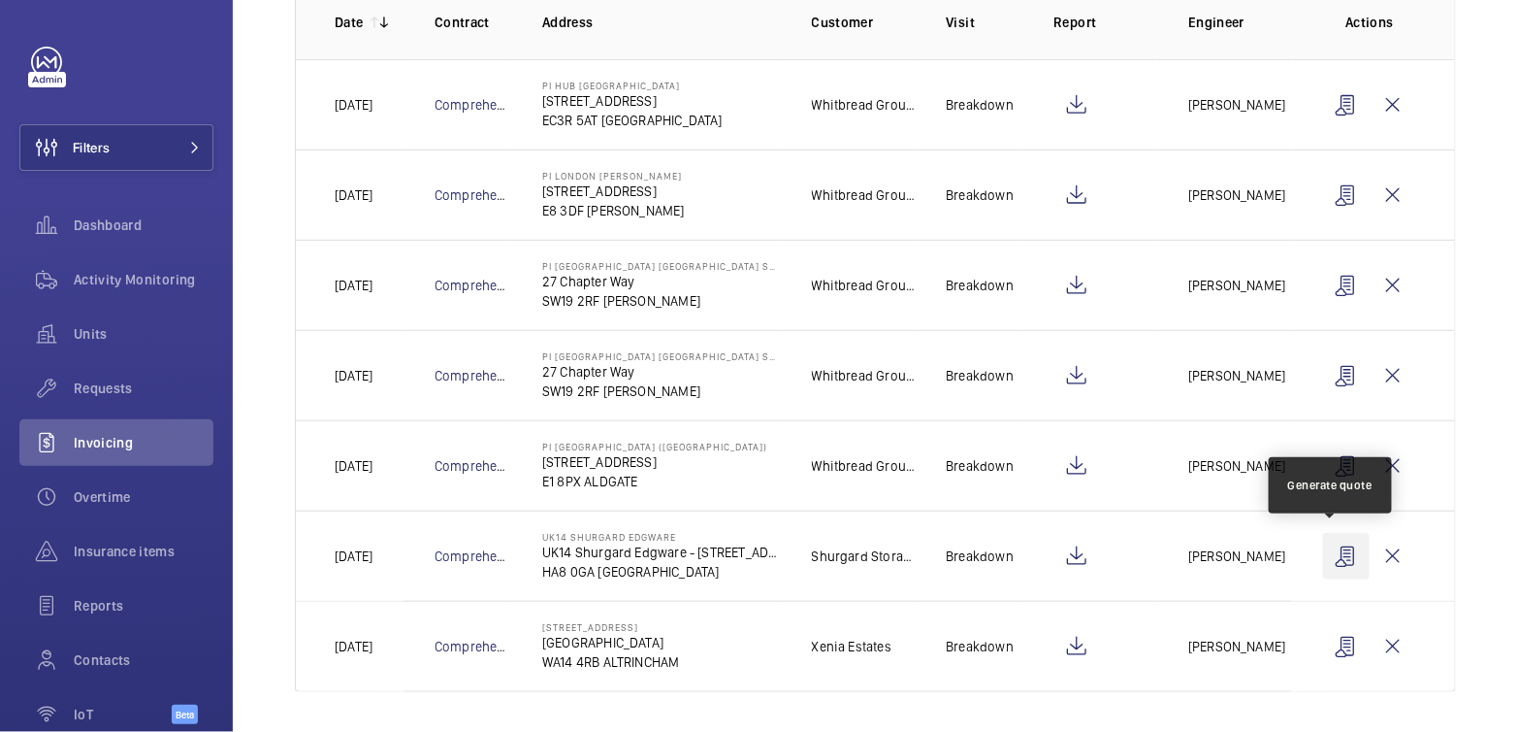
click at [1333, 557] on wm-front-icon-button at bounding box center [1346, 556] width 47 height 47
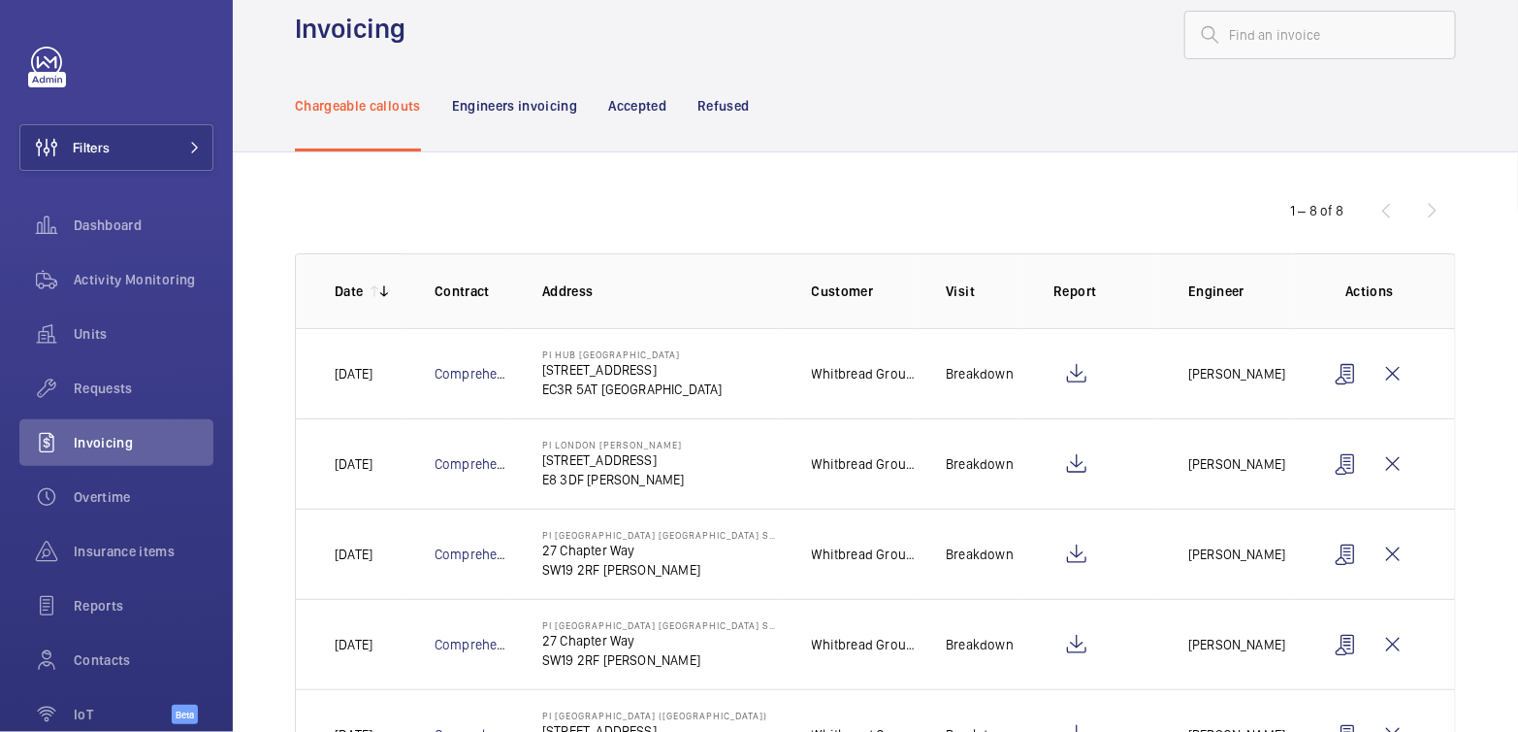
scroll to position [0, 0]
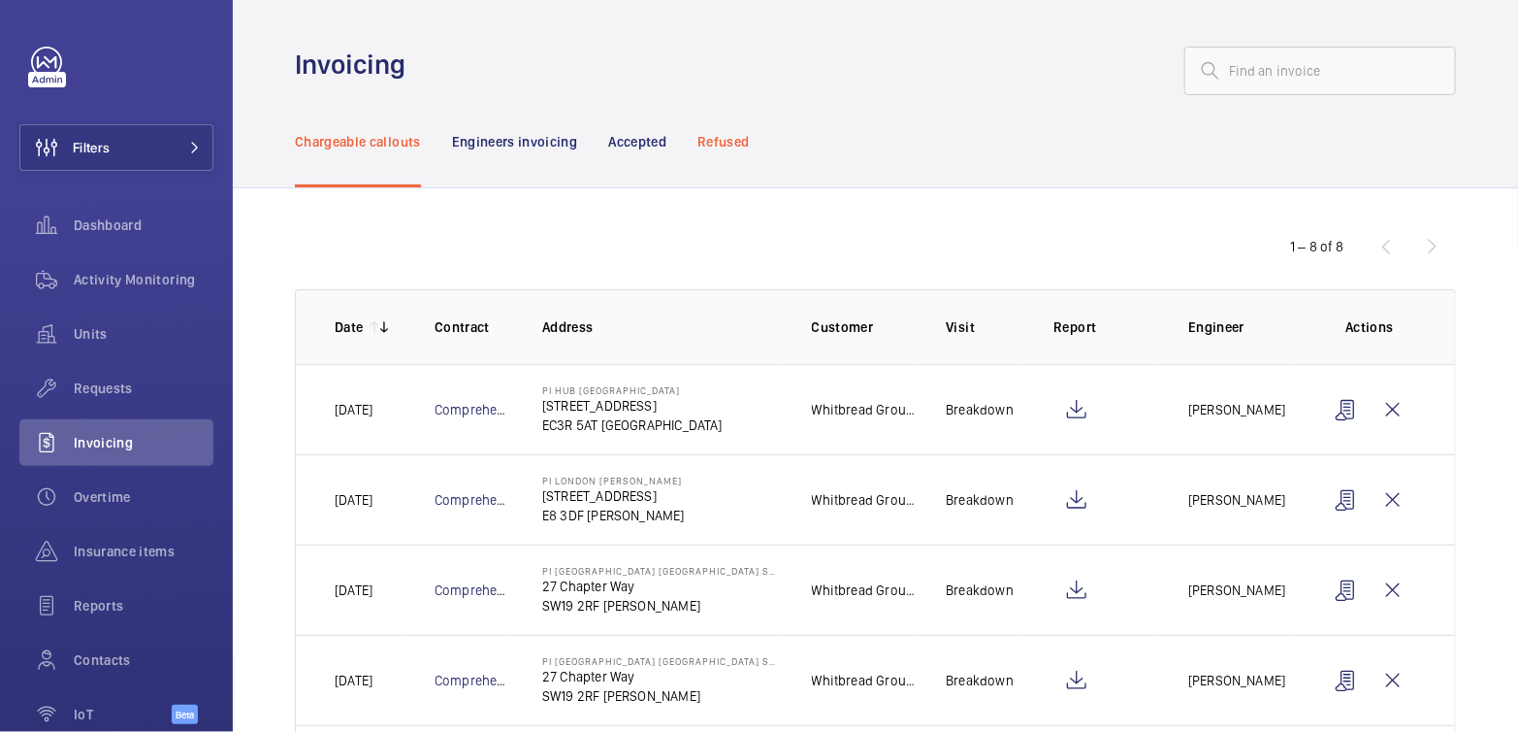
click at [724, 141] on p "Refused" at bounding box center [723, 141] width 51 height 19
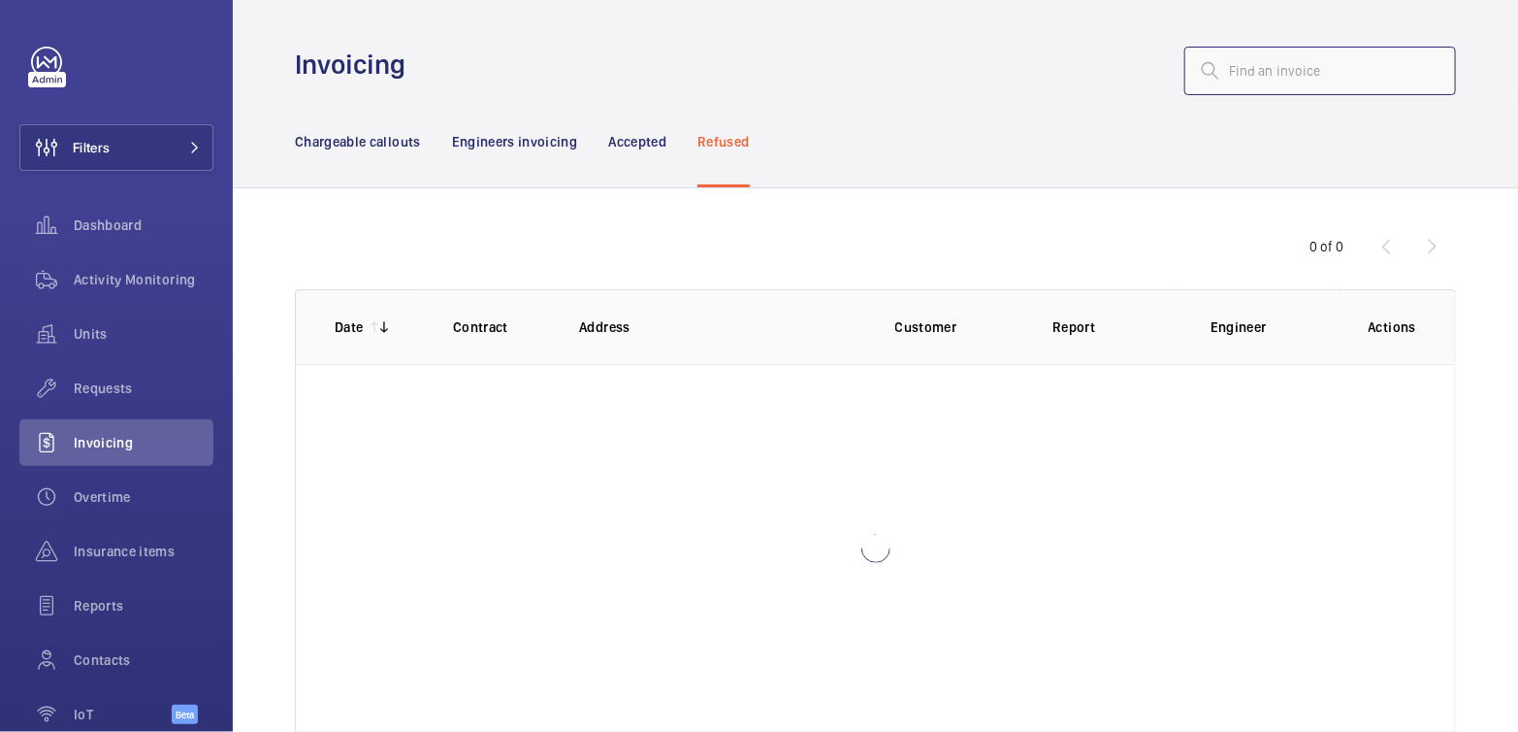
click at [1257, 69] on input "text" at bounding box center [1321, 71] width 272 height 49
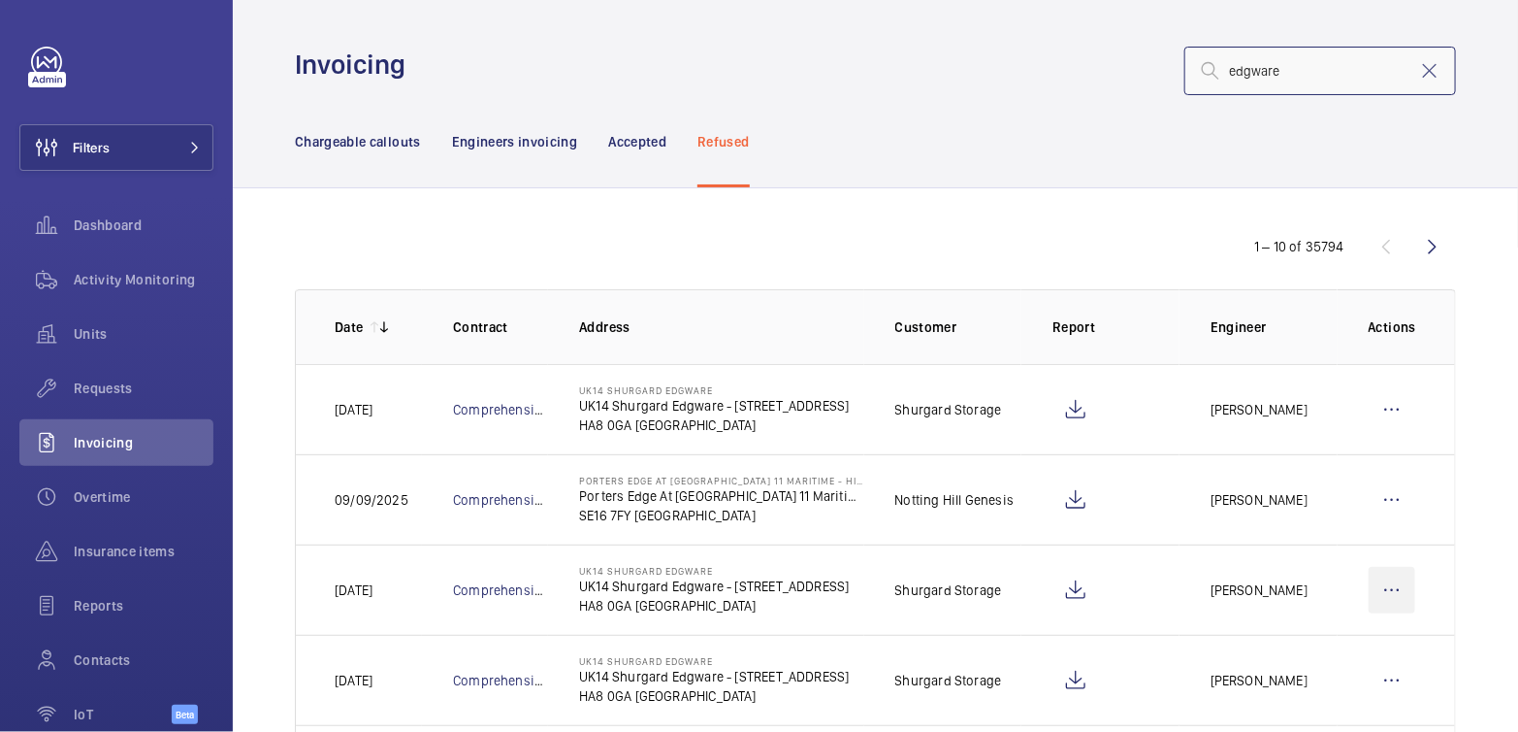
type input "edgware"
click at [1384, 588] on wm-front-icon-button at bounding box center [1392, 590] width 47 height 47
click at [1350, 639] on p "Move to Engineers invoicing" at bounding box center [1309, 648] width 173 height 19
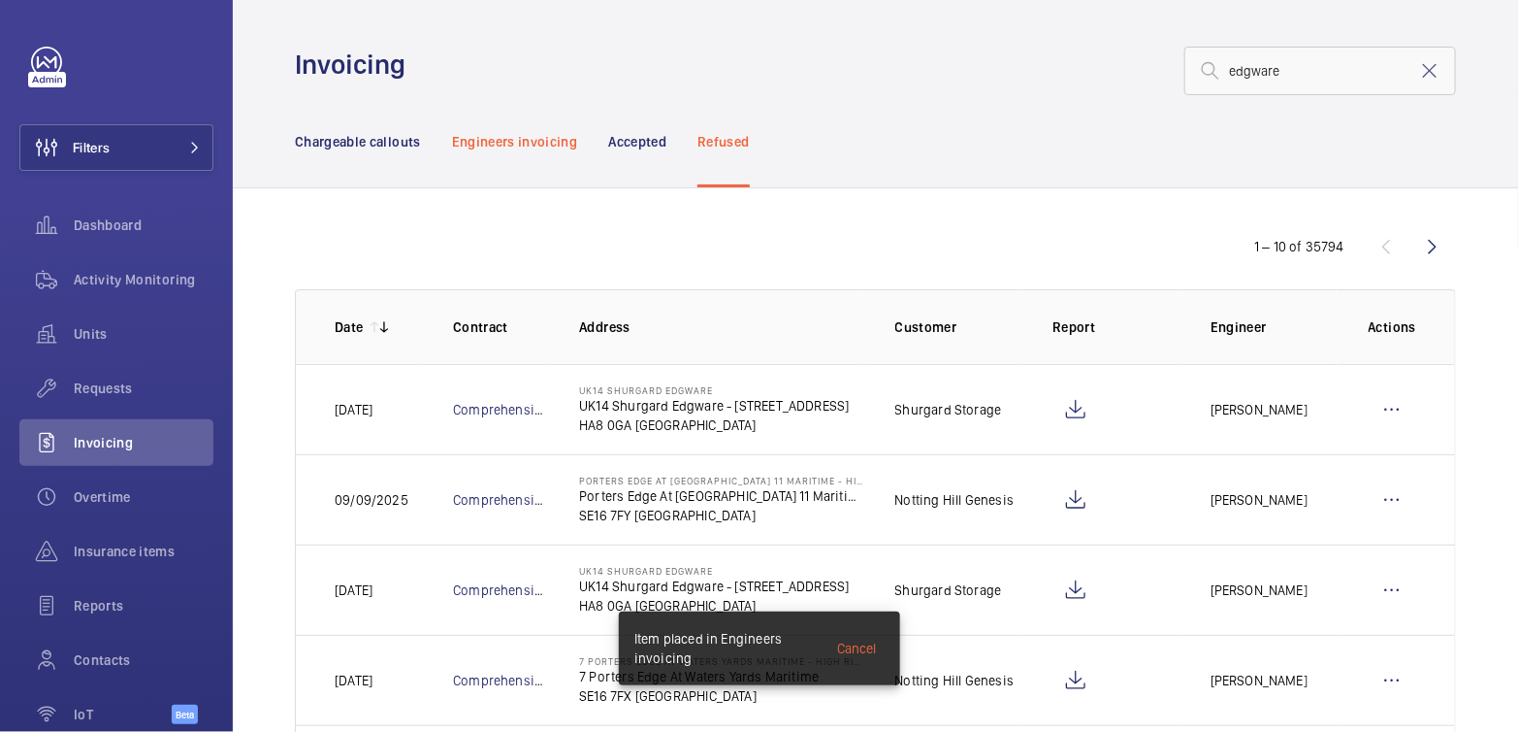
click at [535, 136] on p "Engineers invoicing" at bounding box center [515, 141] width 126 height 19
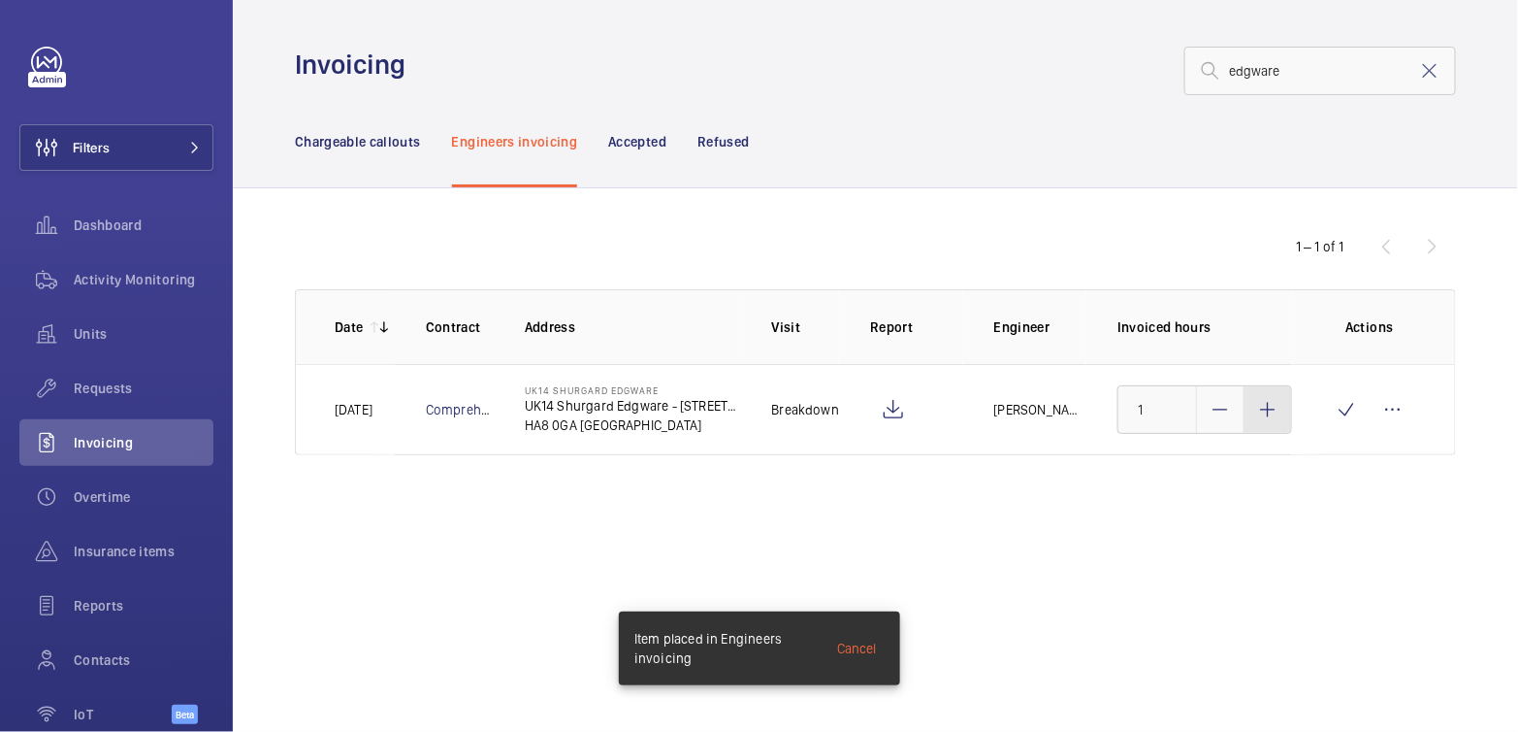
click at [1274, 420] on div at bounding box center [1268, 409] width 47 height 47
type input "3"
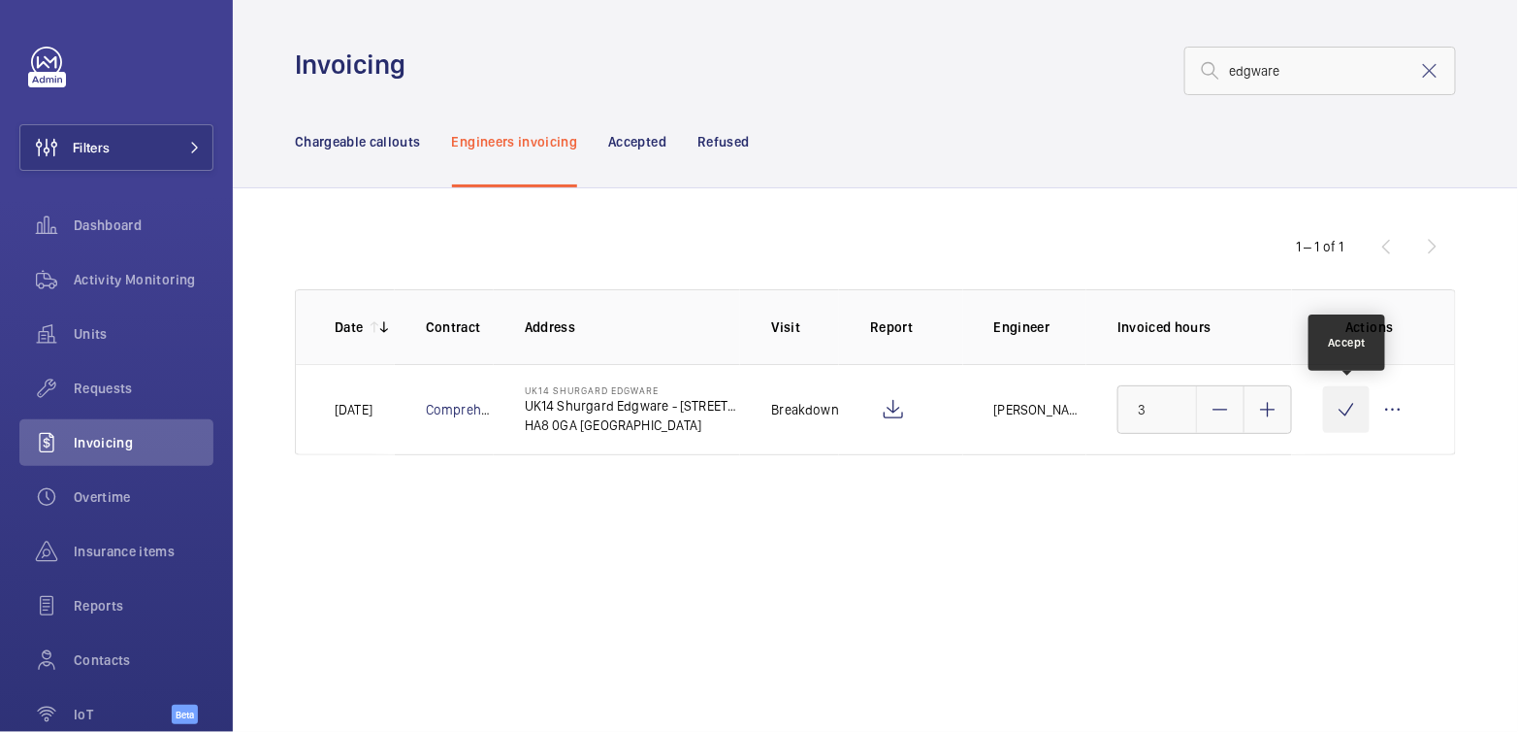
click at [1347, 414] on wm-front-icon-button at bounding box center [1346, 409] width 47 height 47
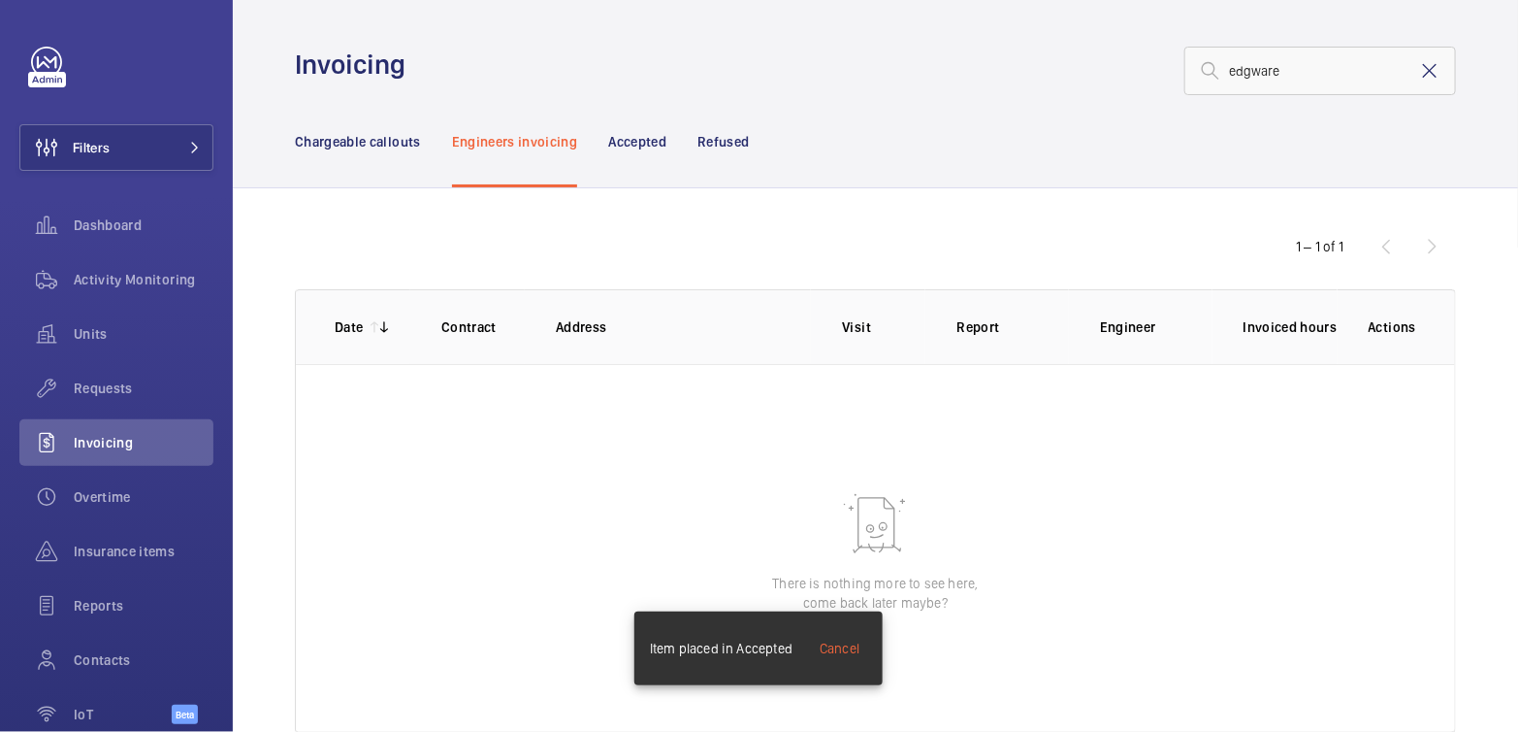
click at [1420, 75] on mat-icon at bounding box center [1430, 70] width 23 height 23
click at [377, 143] on p "Chargeable callouts" at bounding box center [358, 141] width 126 height 19
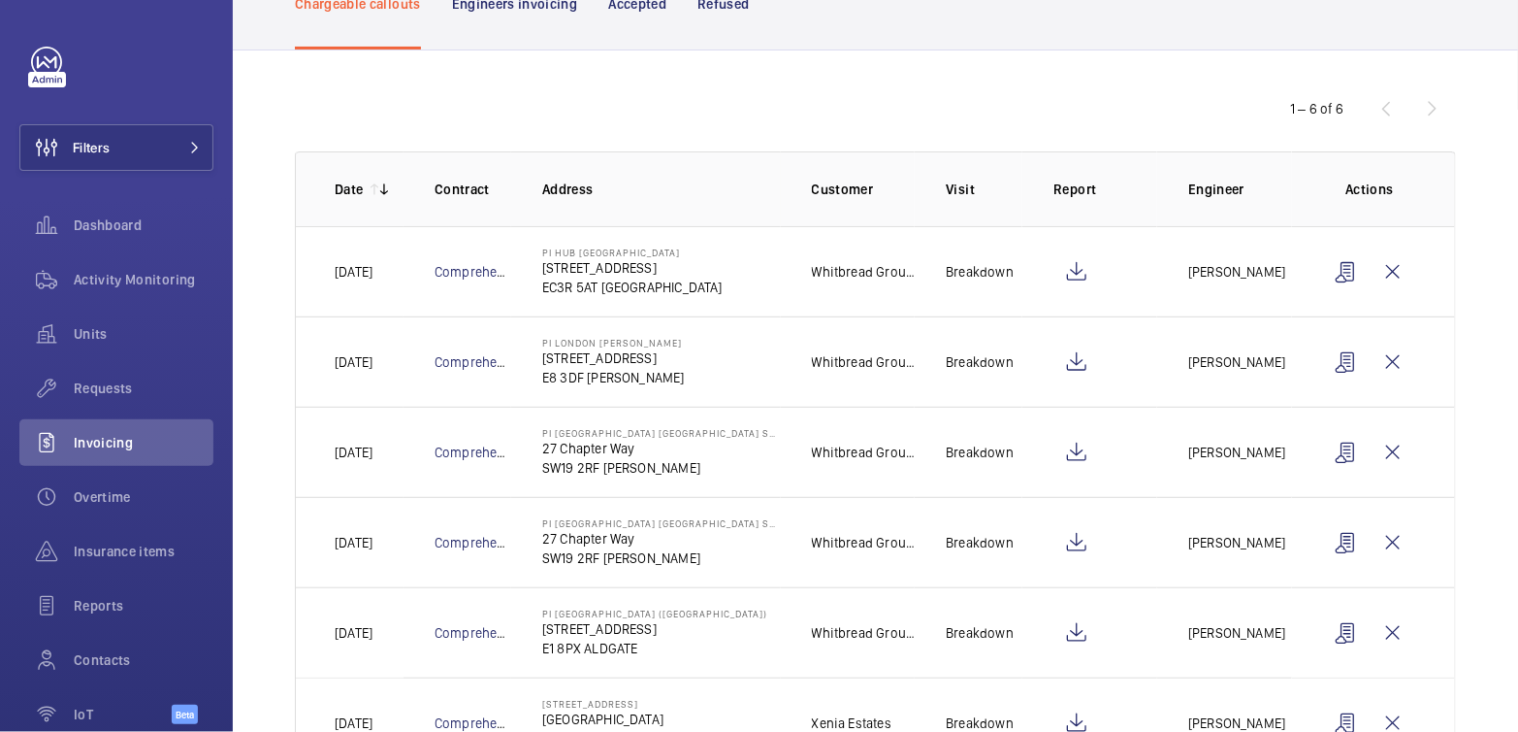
scroll to position [215, 0]
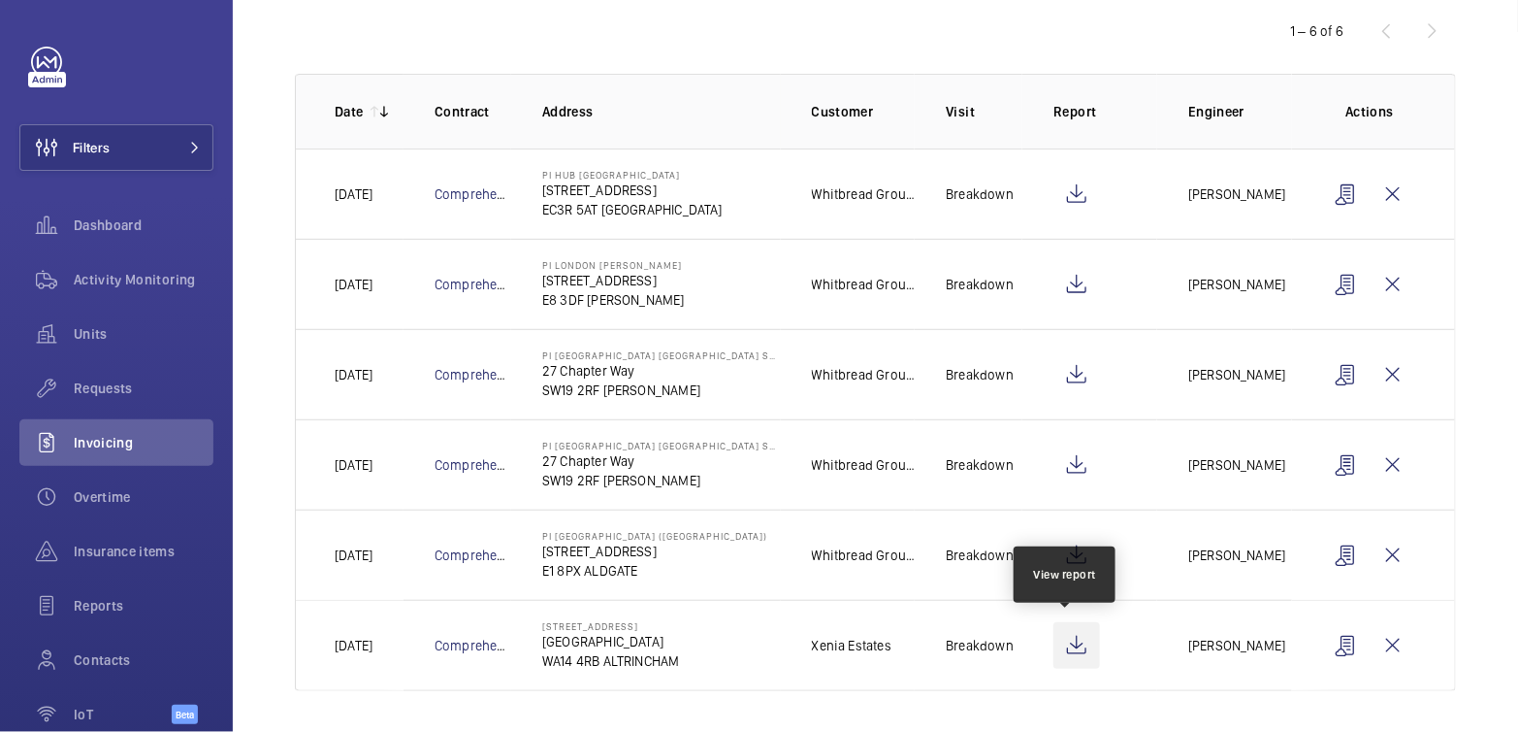
click at [1072, 648] on wm-front-icon-button at bounding box center [1077, 645] width 47 height 47
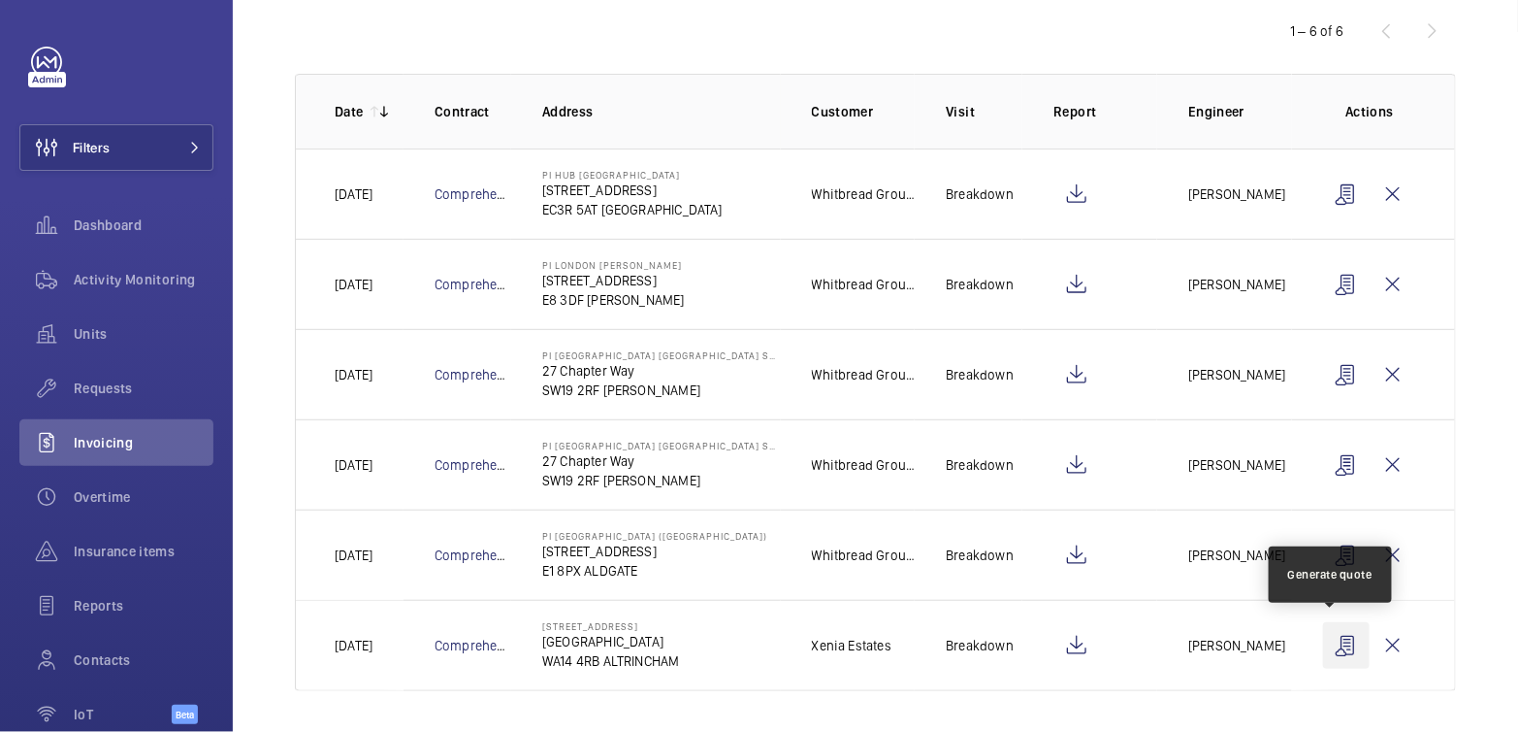
click at [1336, 645] on wm-front-icon-button at bounding box center [1346, 645] width 47 height 47
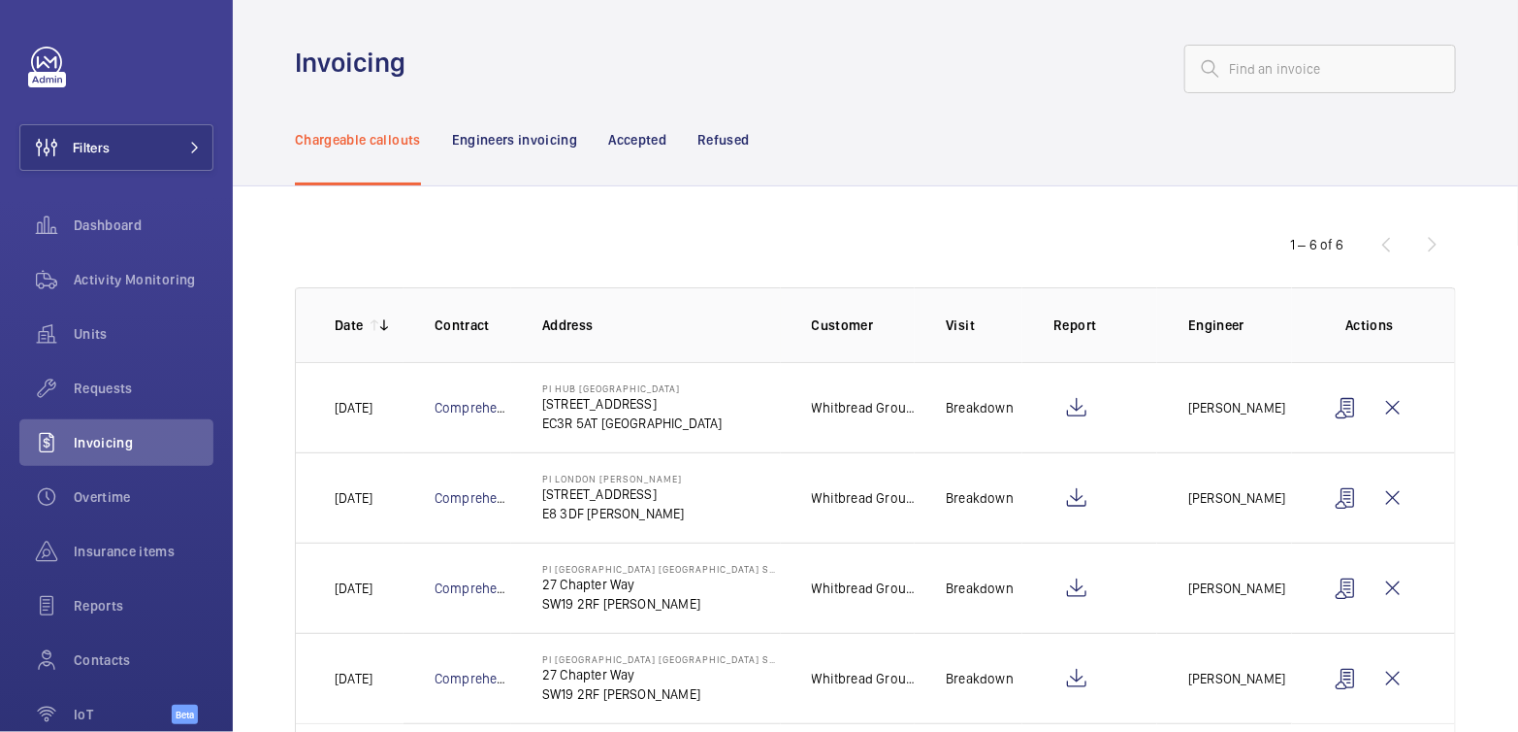
scroll to position [0, 0]
click at [727, 137] on p "Refused" at bounding box center [723, 141] width 51 height 19
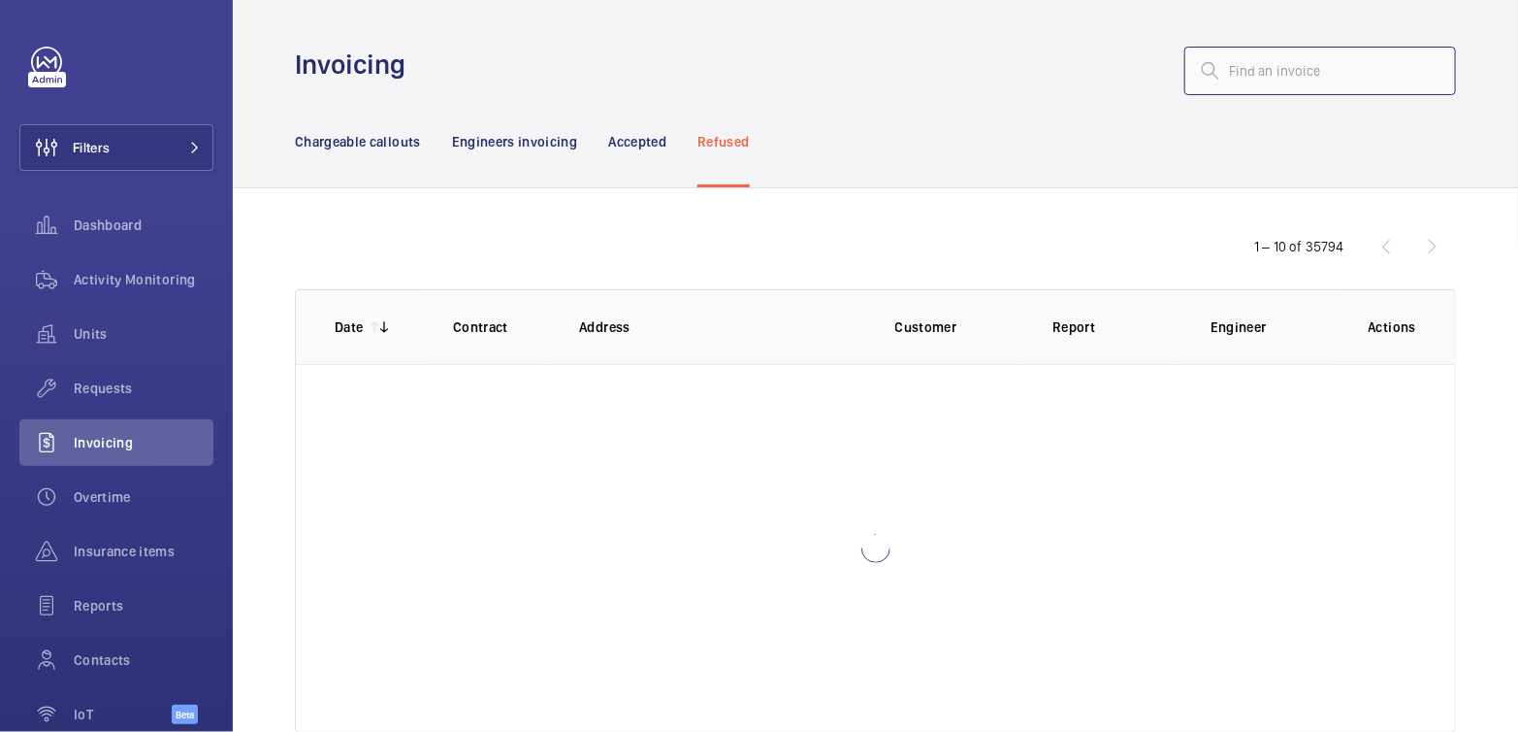
click at [1257, 80] on input "text" at bounding box center [1321, 71] width 272 height 49
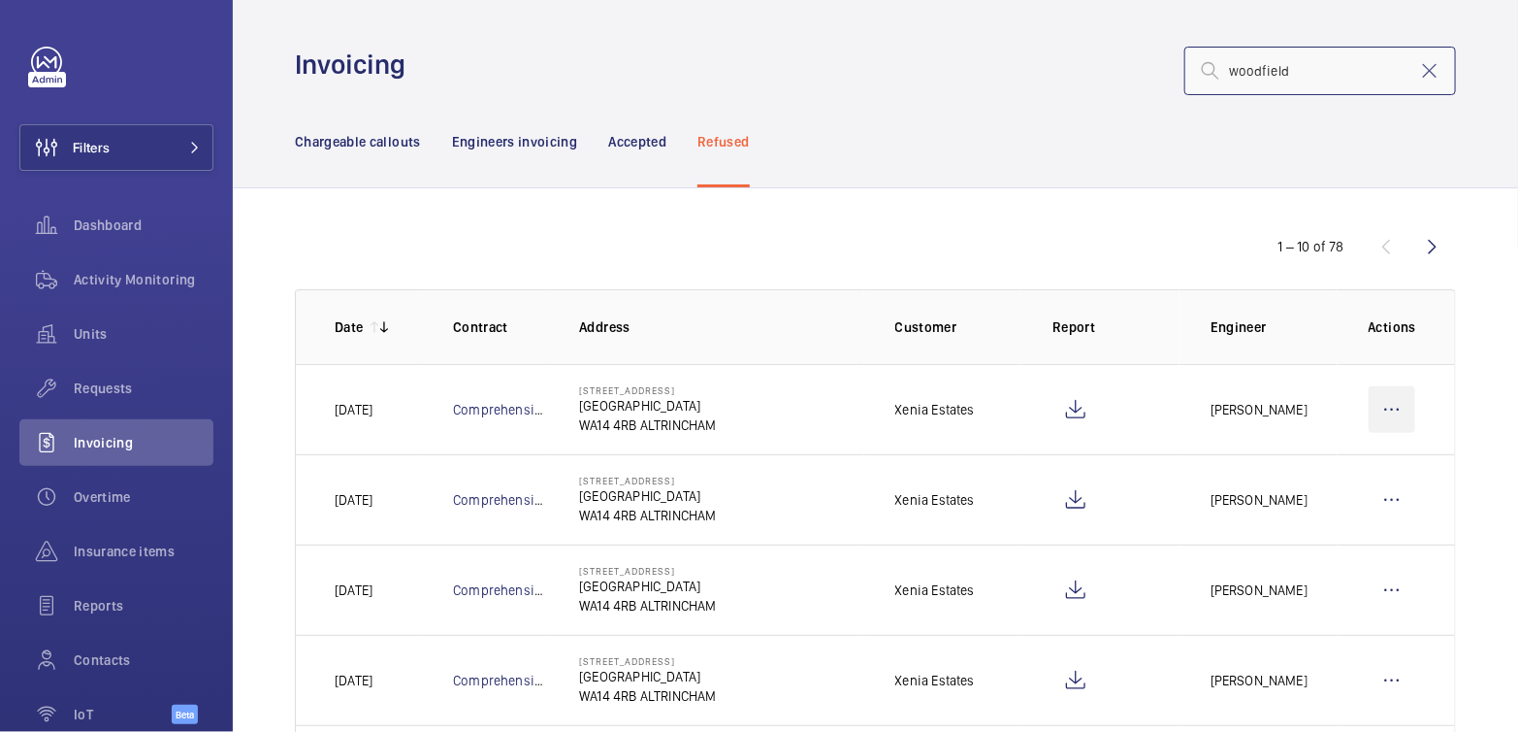
type input "woodfield"
click at [1380, 408] on wm-front-icon-button at bounding box center [1392, 409] width 47 height 47
click at [1322, 471] on p "Move to Engineers invoicing" at bounding box center [1309, 468] width 173 height 19
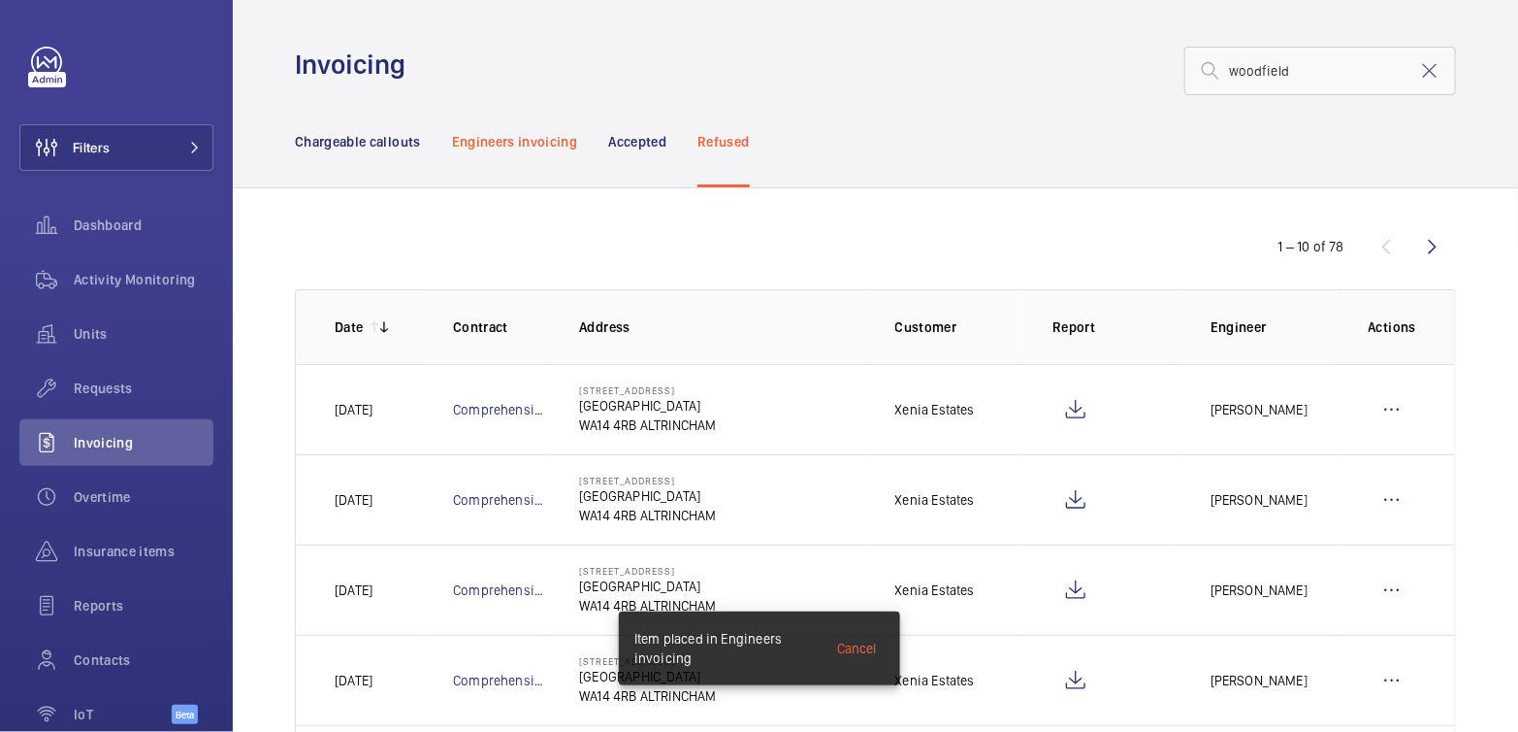
click at [513, 150] on div "Engineers invoicing" at bounding box center [515, 141] width 126 height 92
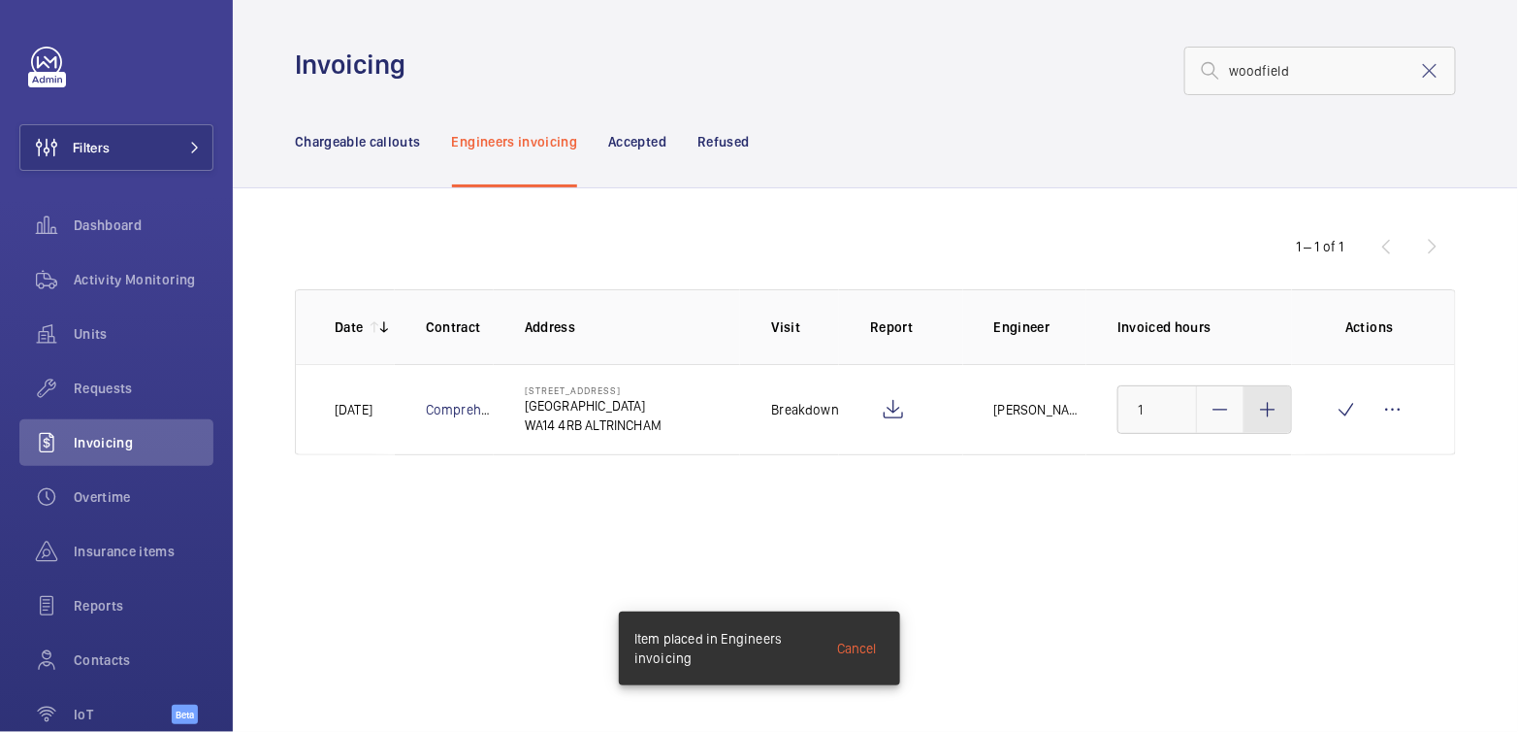
click at [1276, 421] on div at bounding box center [1268, 409] width 47 height 47
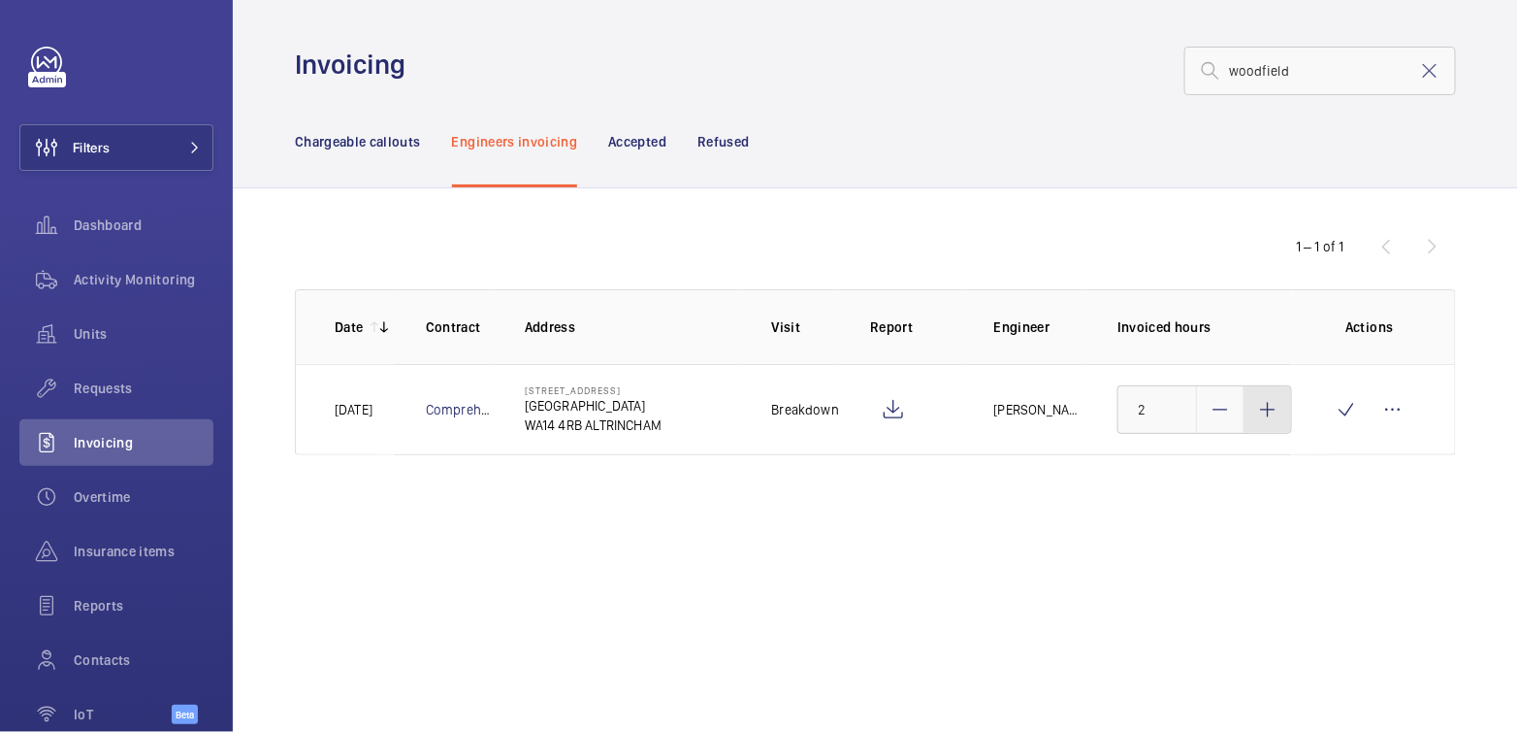
click at [1276, 421] on div at bounding box center [1268, 409] width 47 height 47
type input "3"
click at [1341, 412] on wm-front-icon-button at bounding box center [1346, 409] width 47 height 47
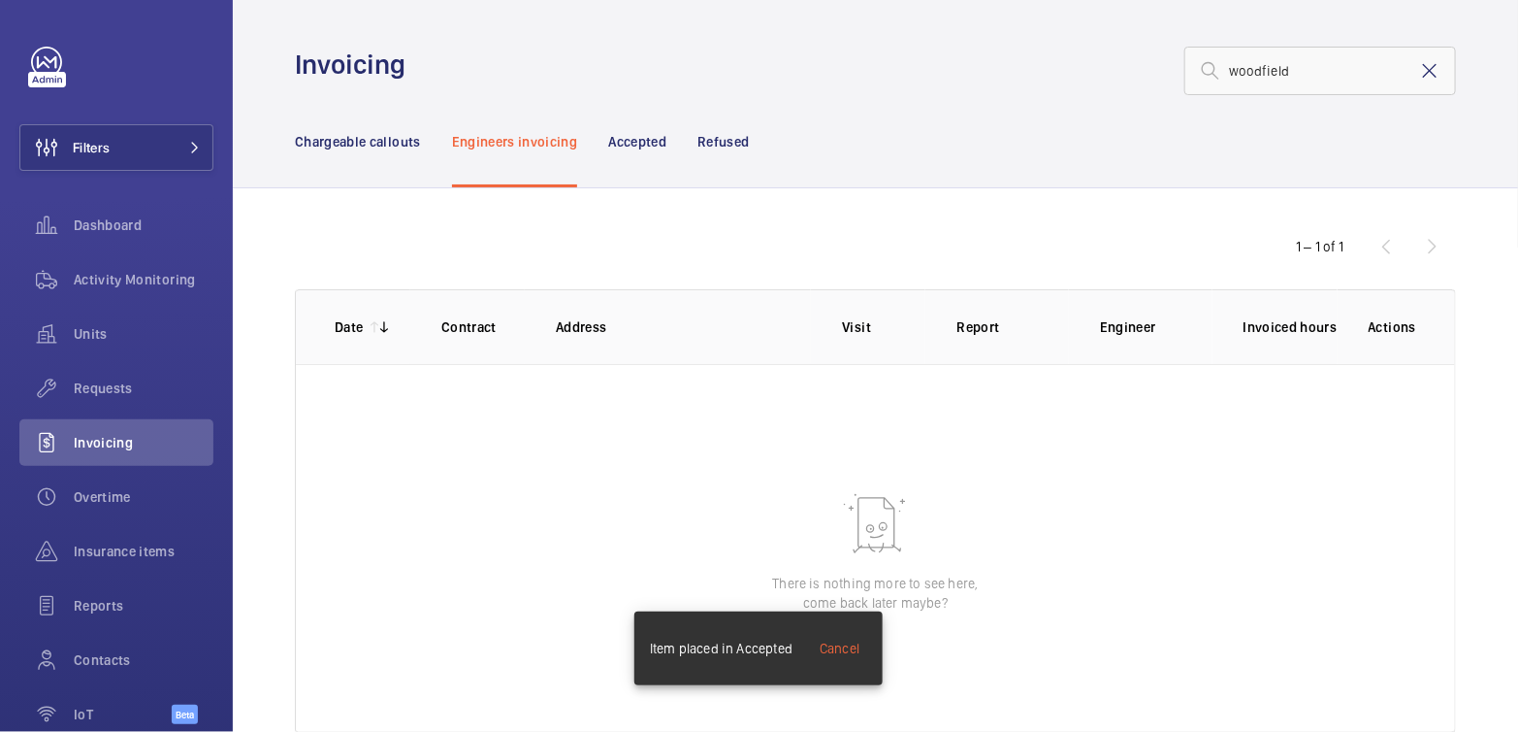
click at [1419, 72] on mat-icon at bounding box center [1430, 70] width 23 height 23
click at [365, 144] on p "Chargeable callouts" at bounding box center [358, 141] width 126 height 19
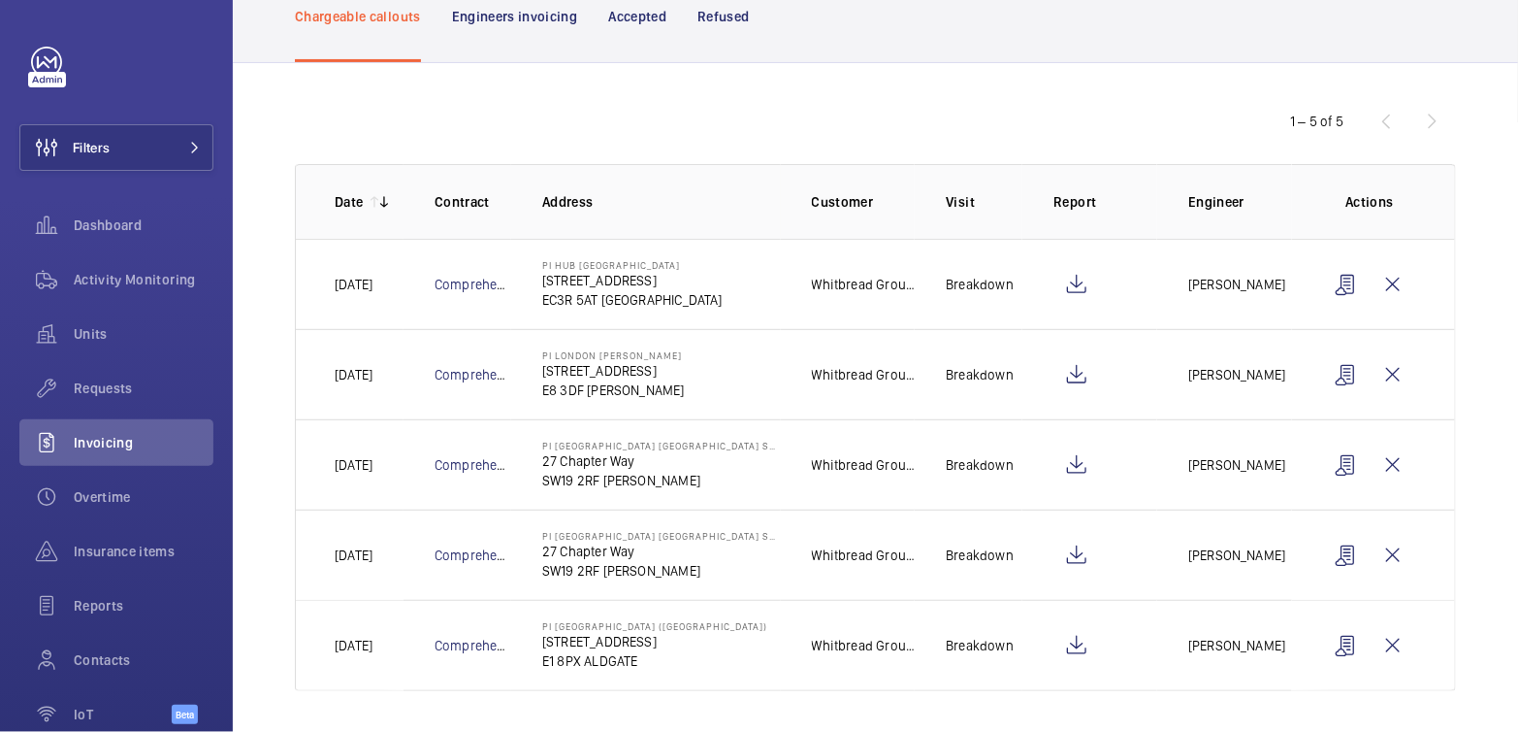
scroll to position [126, 0]
click at [1386, 645] on wm-front-icon-button at bounding box center [1393, 644] width 47 height 47
